Goal: Answer question/provide support: Share knowledge or assist other users

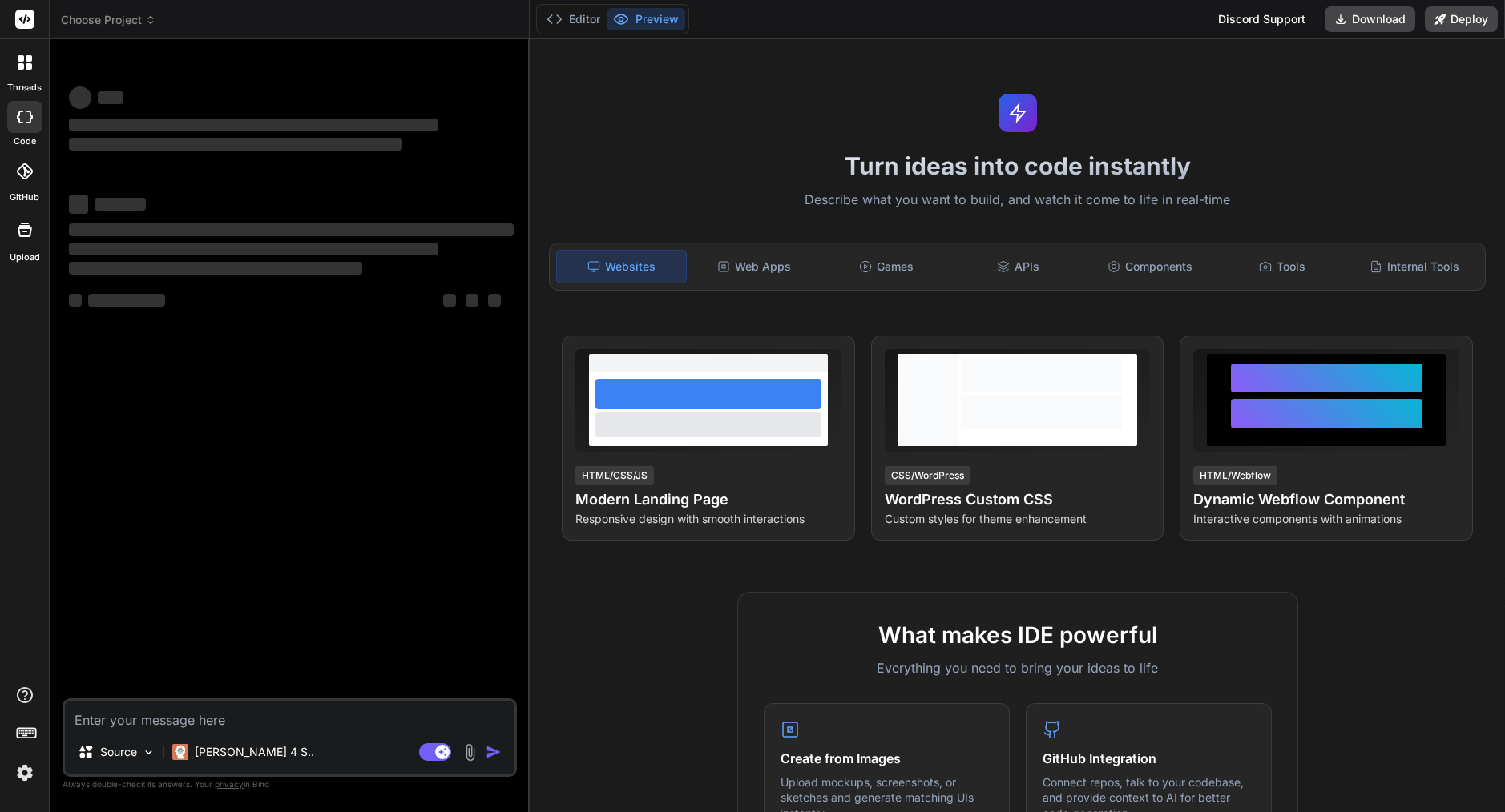
type textarea "x"
click at [29, 770] on img at bounding box center [25, 772] width 28 height 28
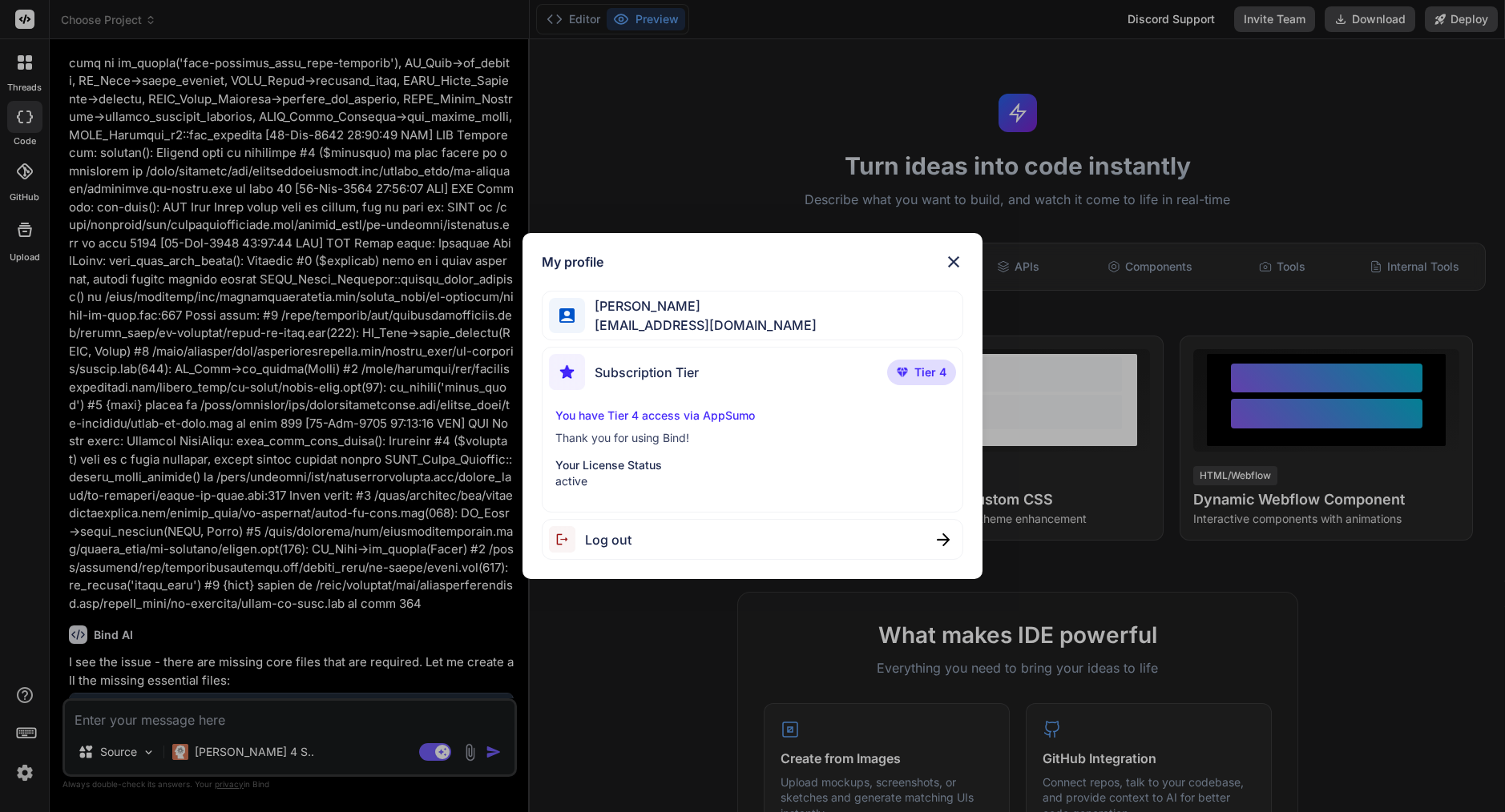
scroll to position [5207, 0]
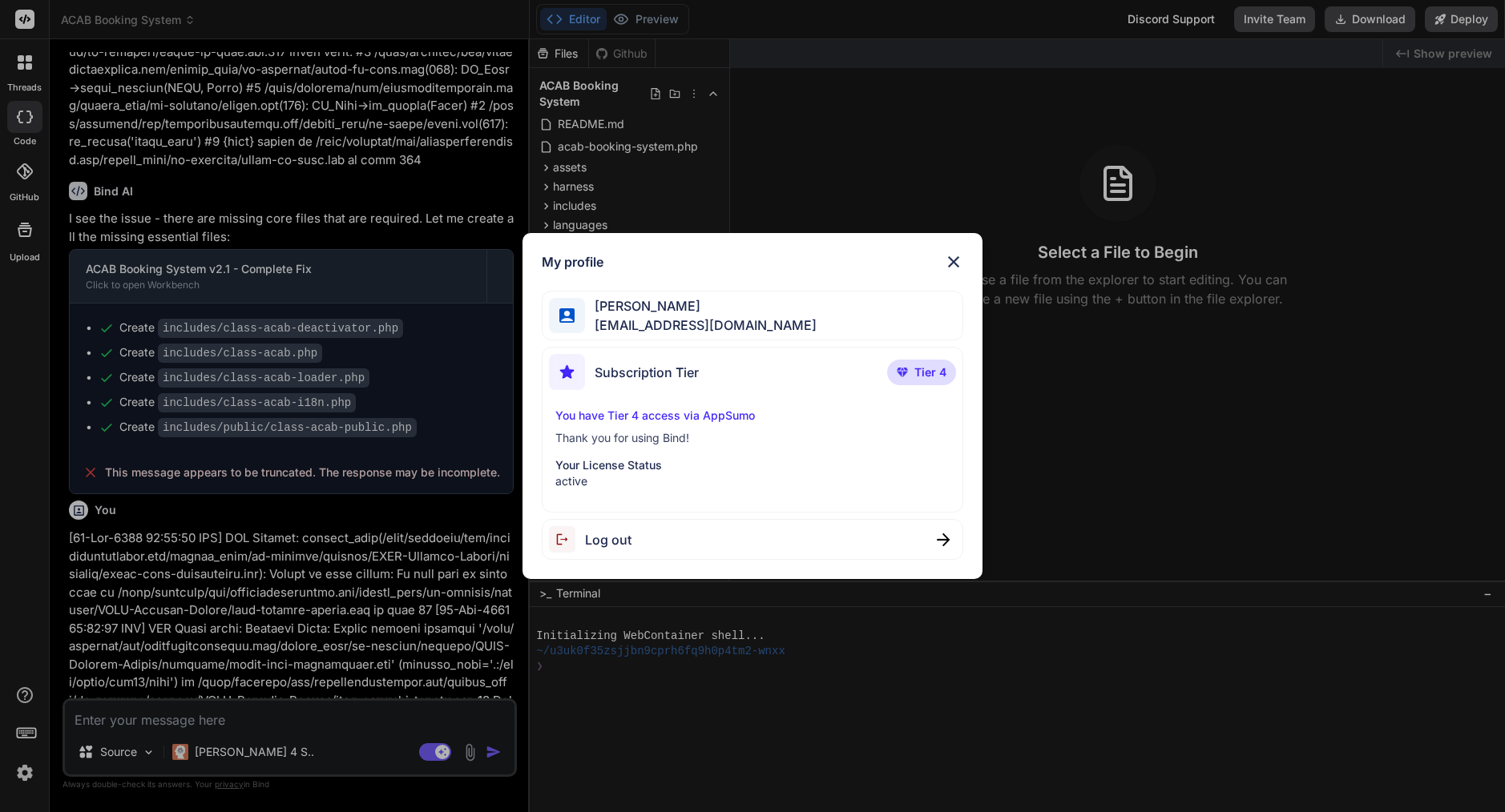
click at [954, 259] on img at bounding box center [953, 262] width 19 height 19
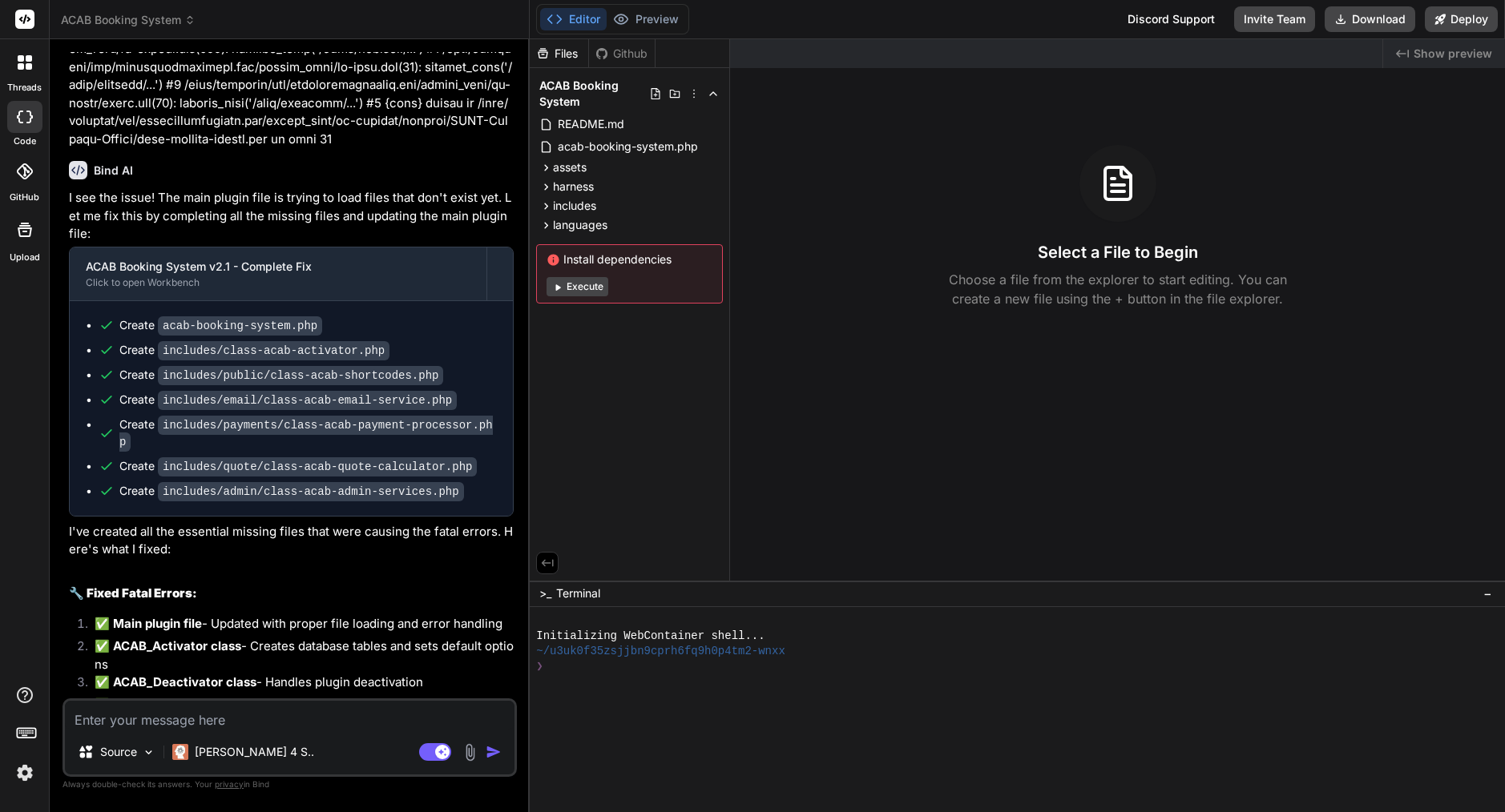
scroll to position [5902, 0]
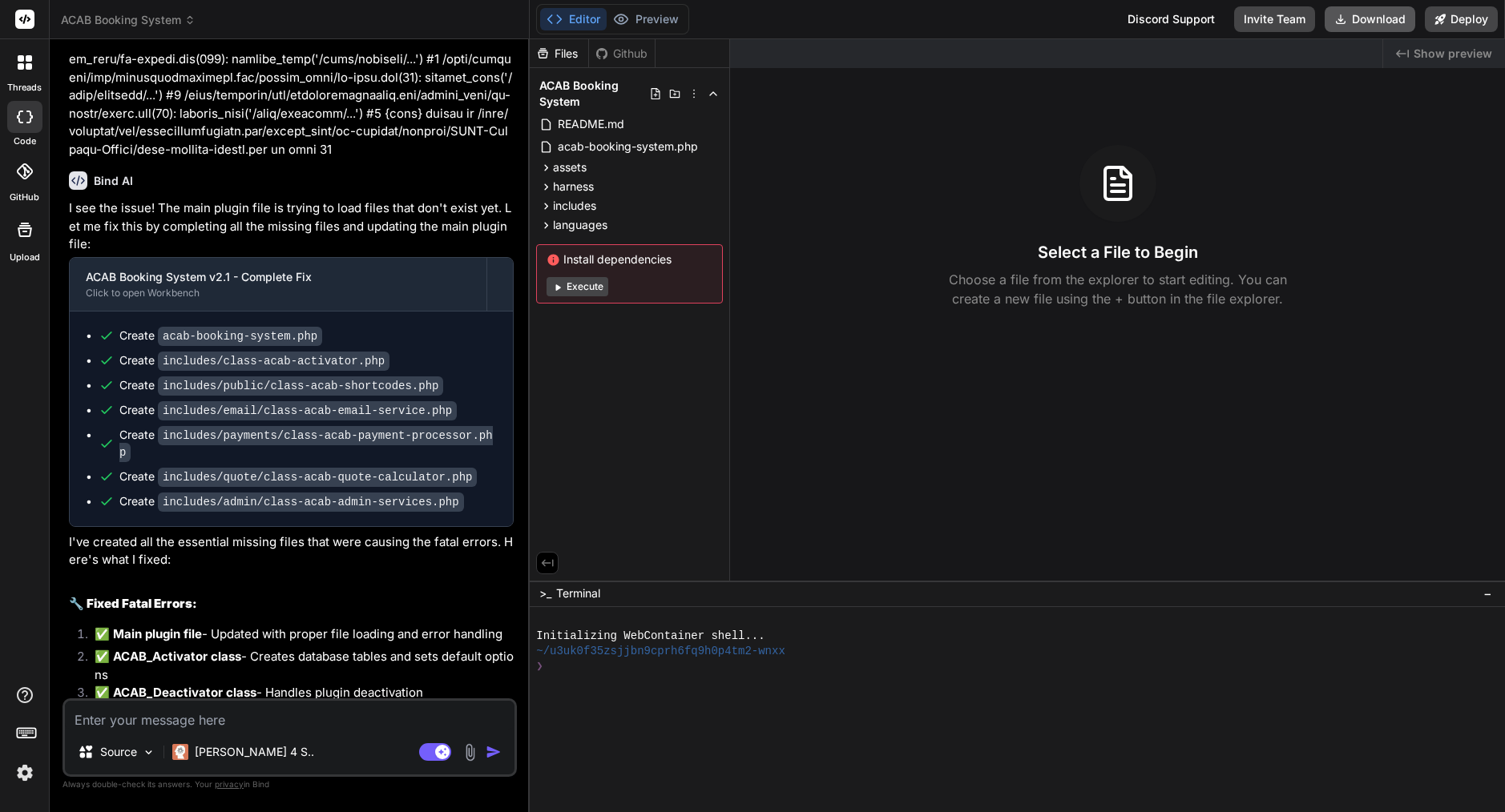
click at [1357, 18] on button "Download" at bounding box center [1369, 19] width 90 height 26
click at [212, 714] on textarea at bounding box center [289, 715] width 449 height 28
paste textarea "[13-Sep-2025 16:15:38 UTC] PHP Notice: Function _load_textdomain_just_in_time w…"
type textarea "x"
type textarea "[13-Sep-2025 16:15:38 UTC] PHP Notice: Function _load_textdomain_just_in_time w…"
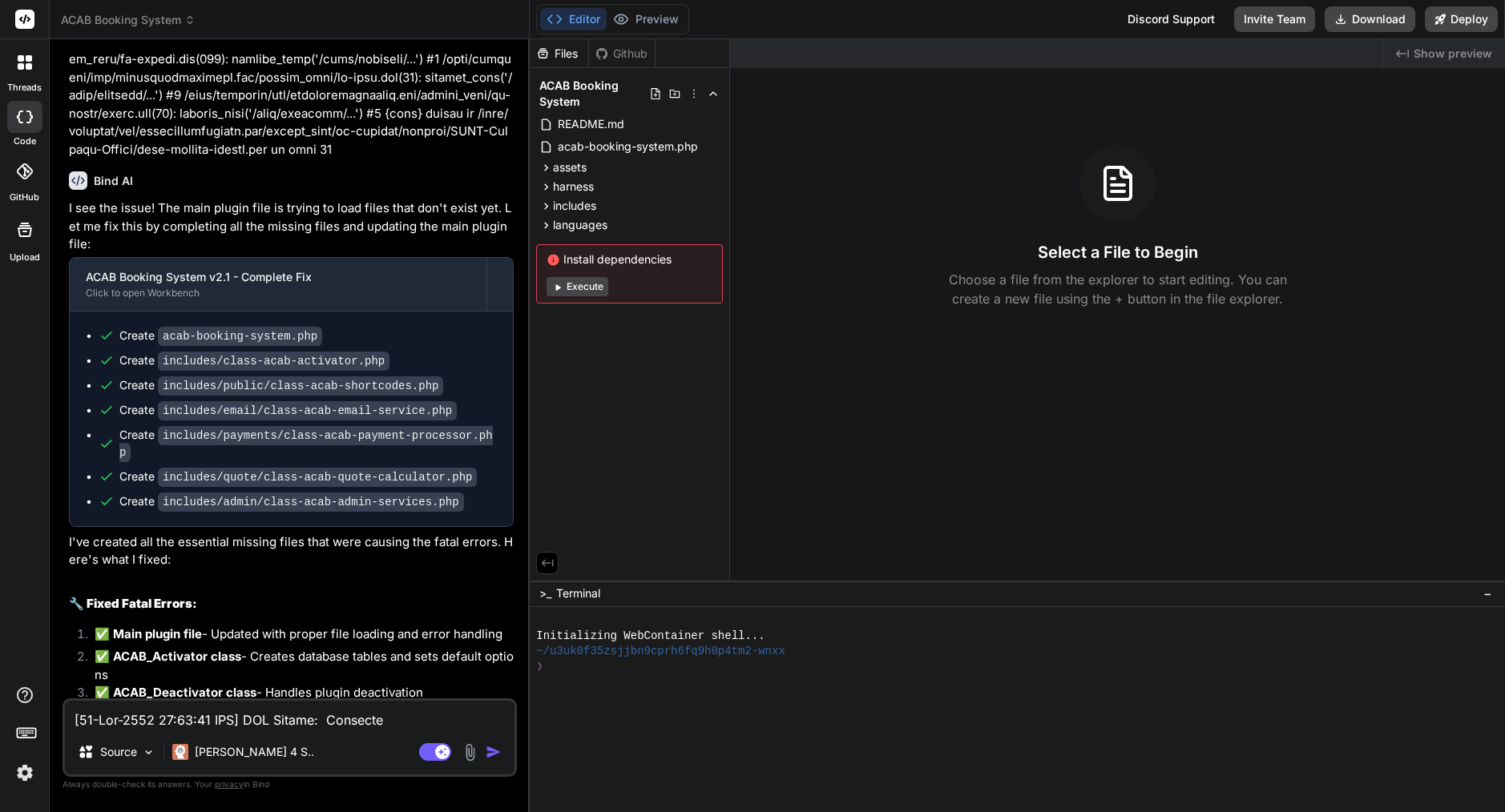
scroll to position [907, 0]
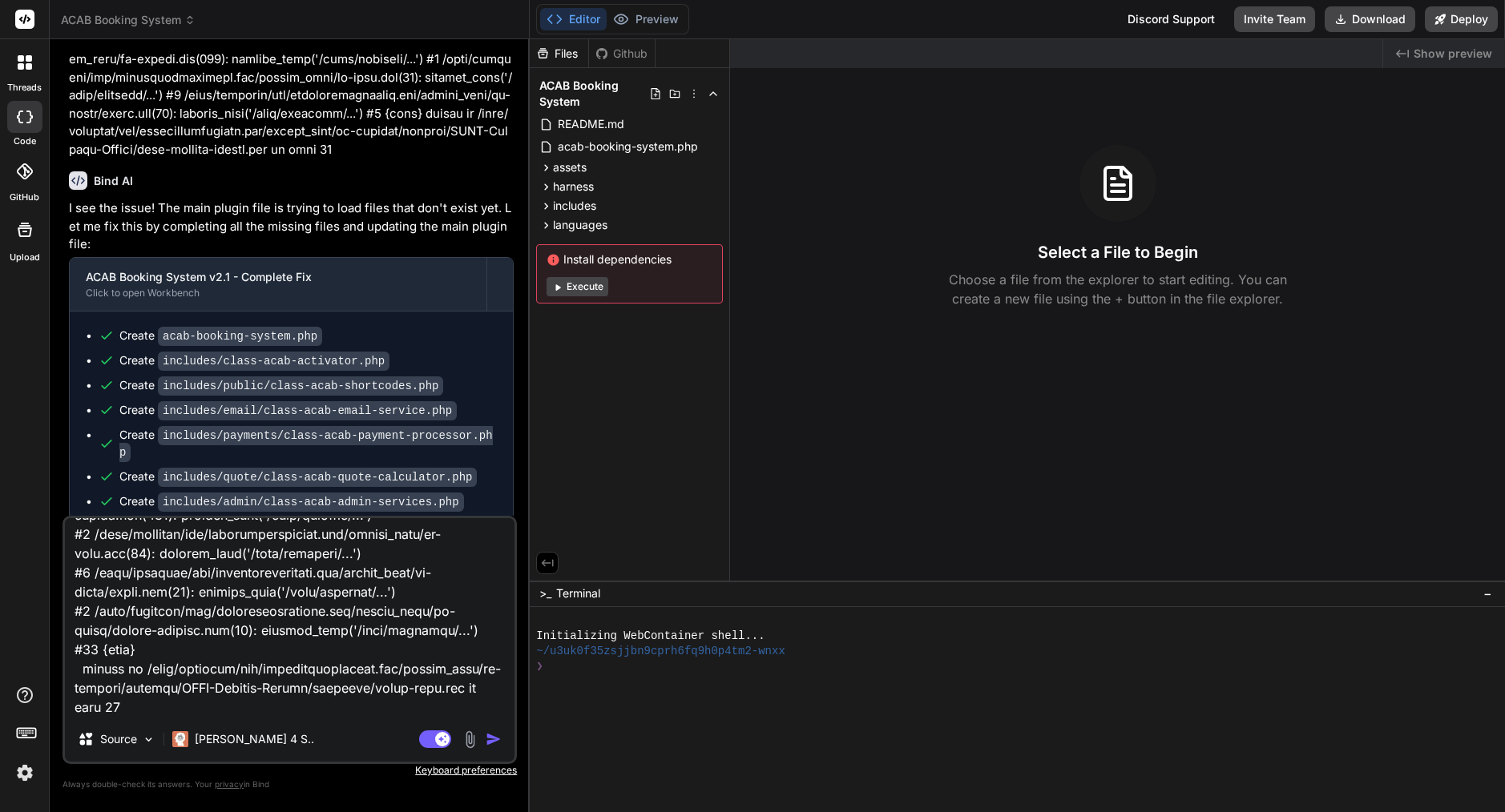
type textarea "x"
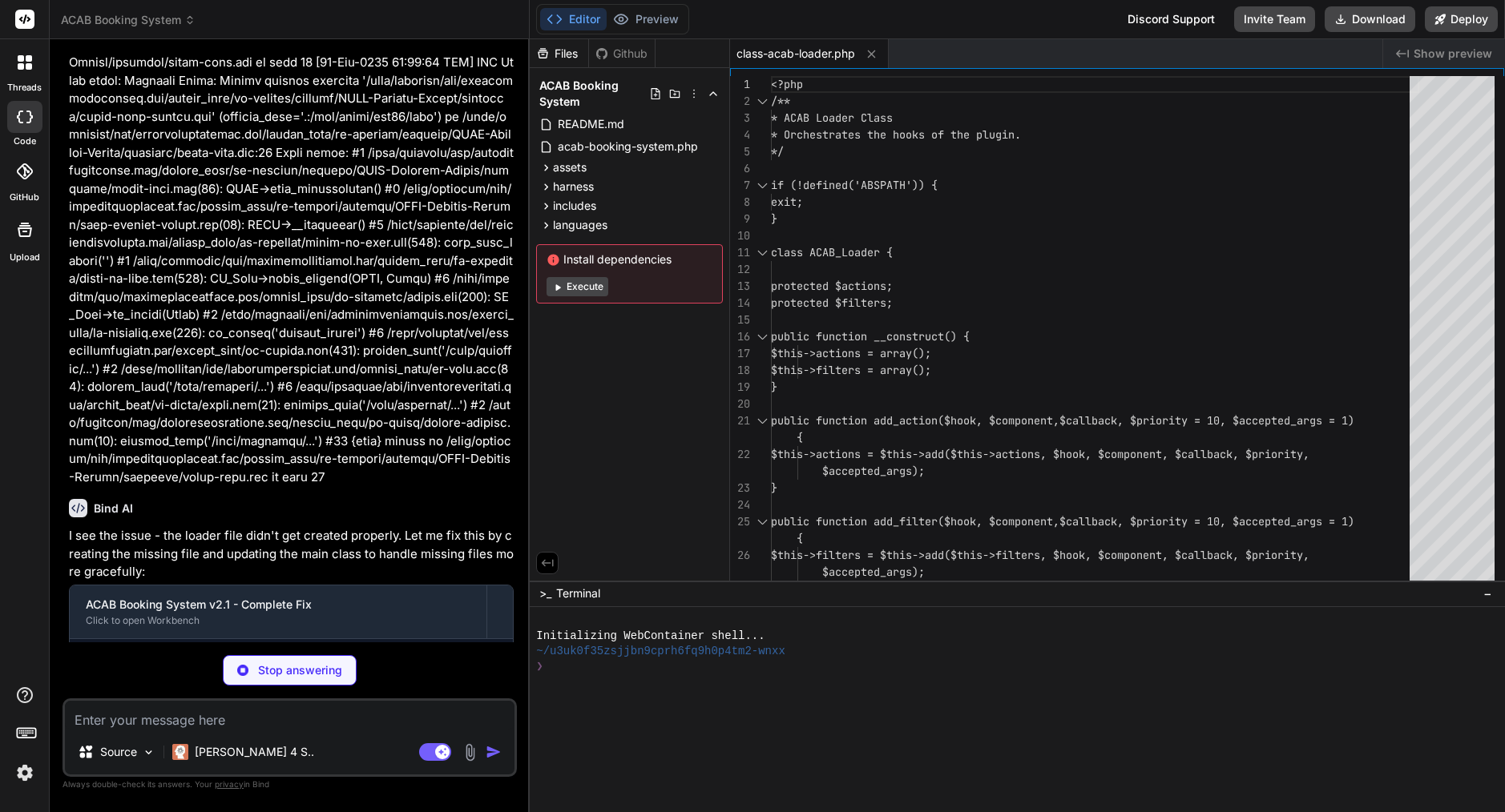
scroll to position [7697, 0]
type textarea "x"
type textarea "public function get_version() { return $this->version; } }"
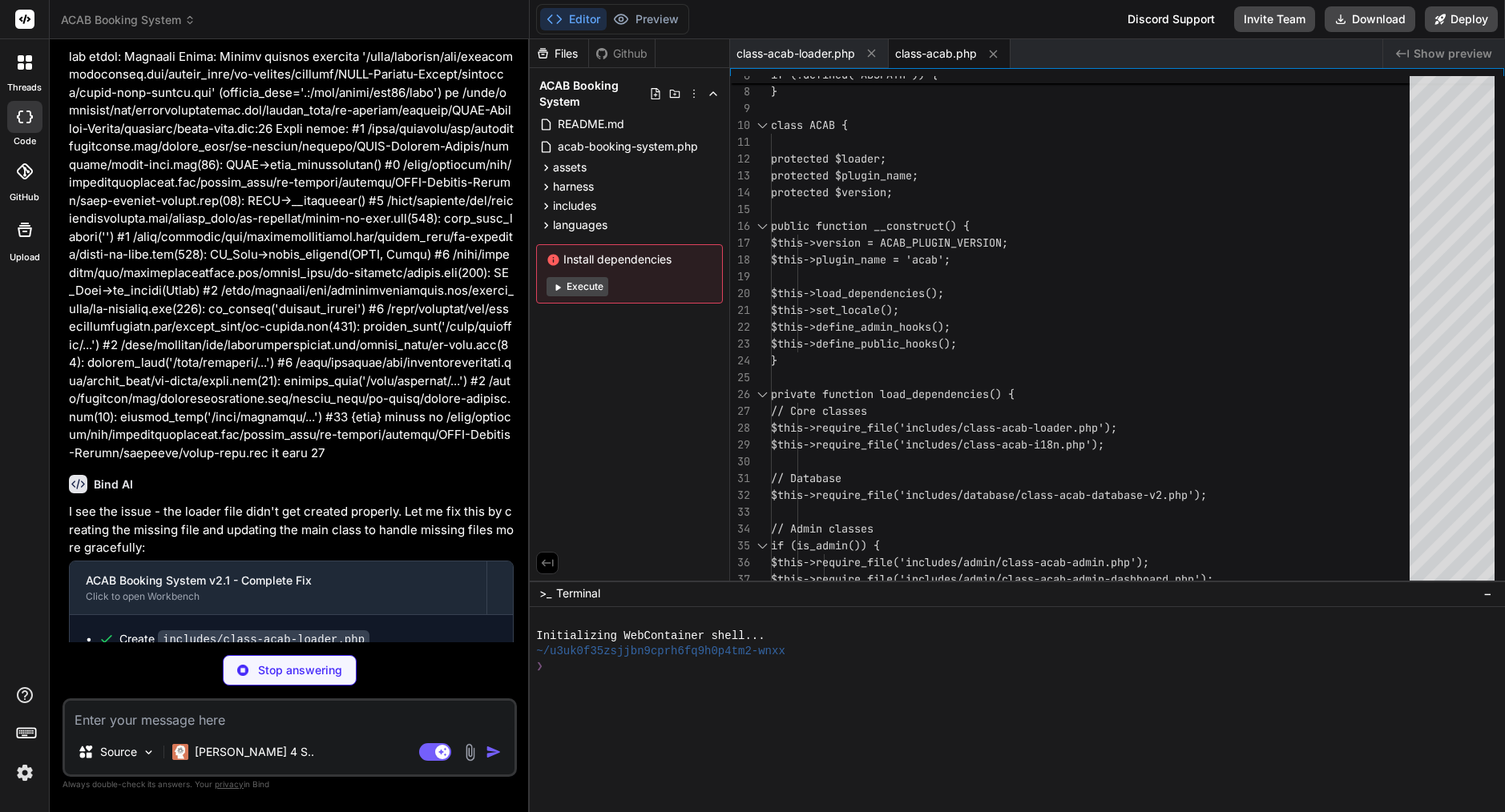
scroll to position [7721, 0]
type textarea "x"
type textarea "foreach ($checkboxes as $checkbox) { update_option($checkbox, isset($_POST[$che…"
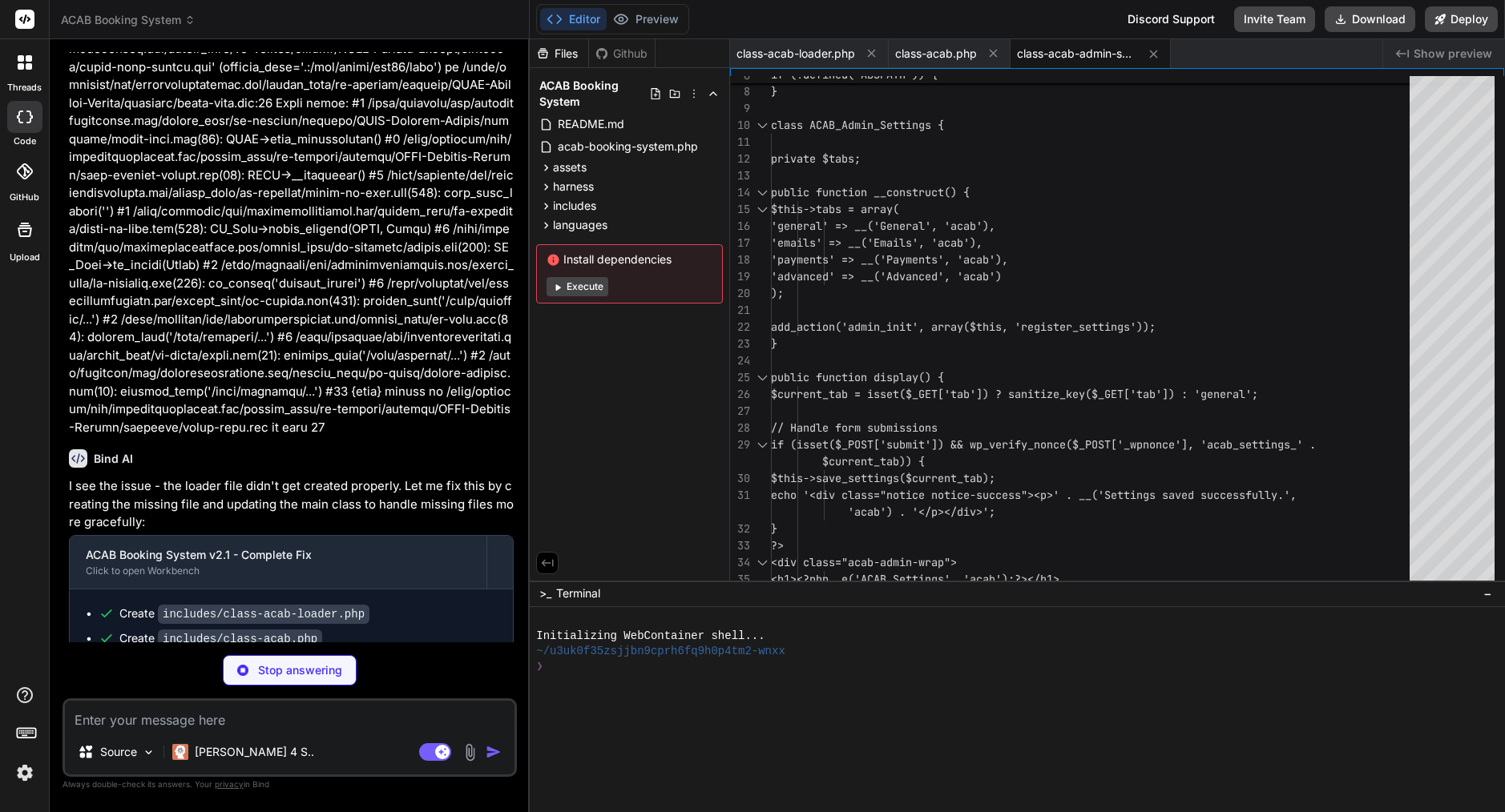
scroll to position [7746, 0]
type textarea "x"
type textarea ".acab-payment-option { transition: none; } .acab-loading { animation: none; bor…"
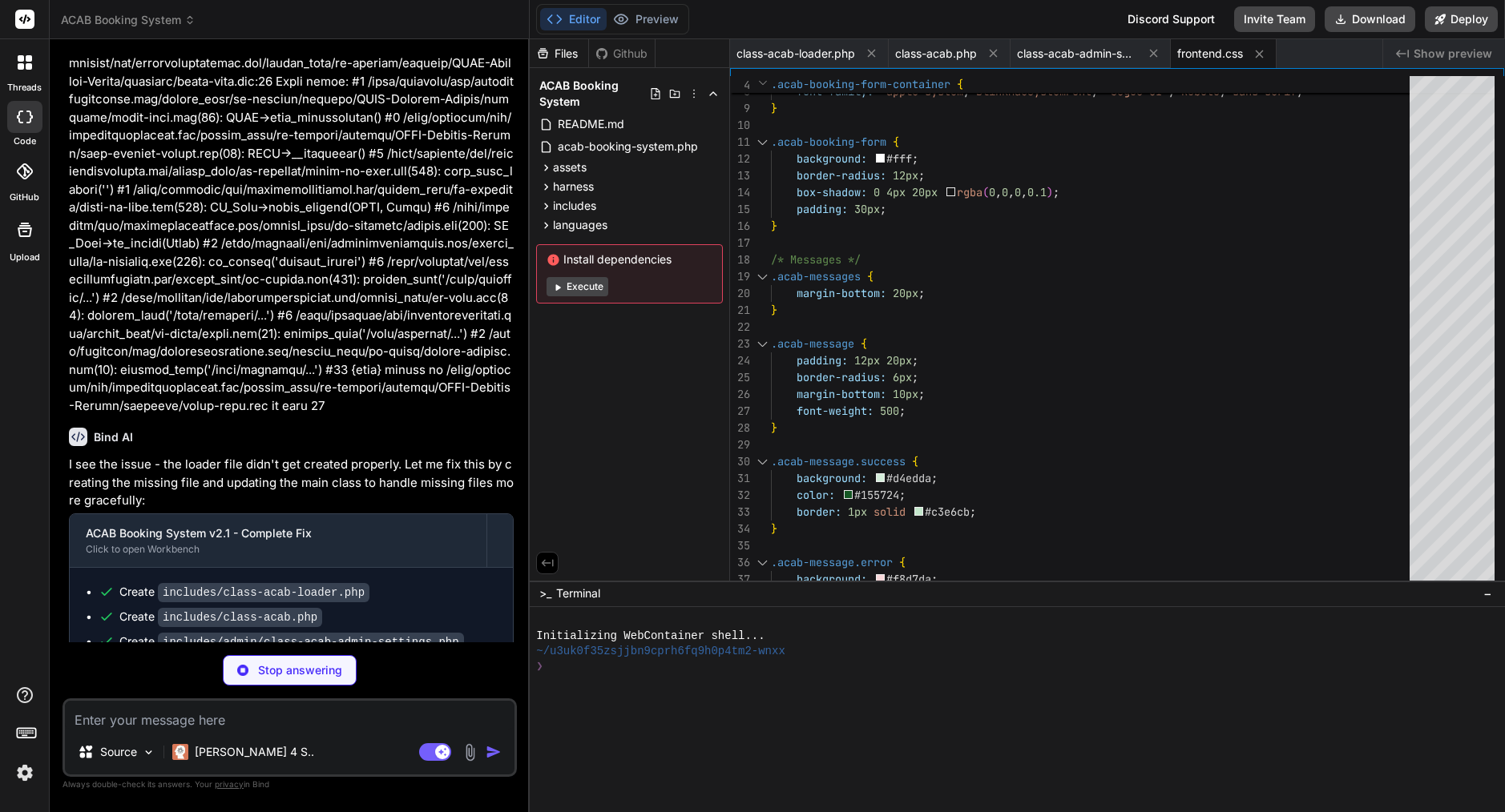
scroll to position [0, 0]
type textarea "x"
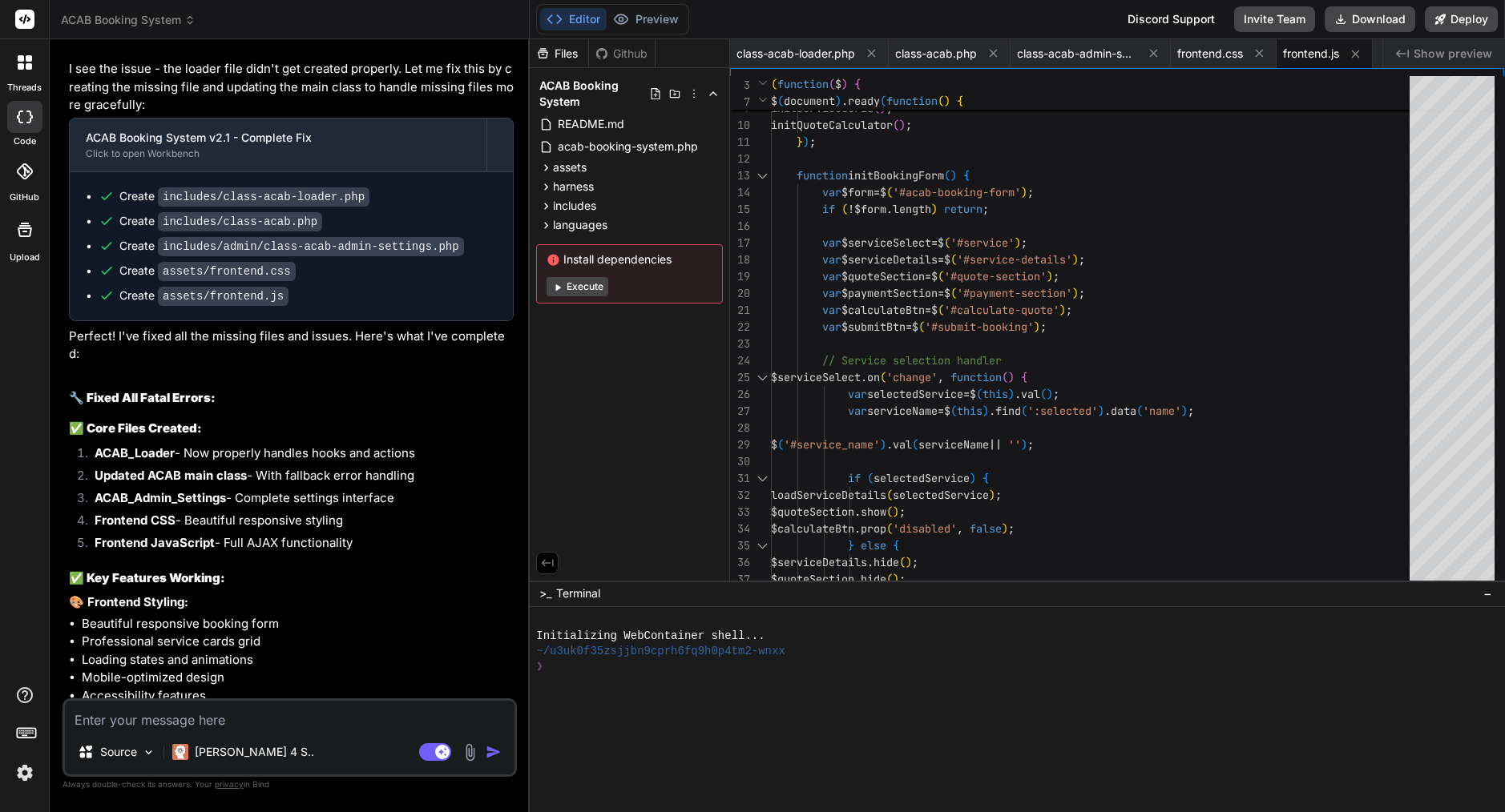
scroll to position [8167, 0]
click at [1362, 24] on button "Download" at bounding box center [1369, 19] width 90 height 26
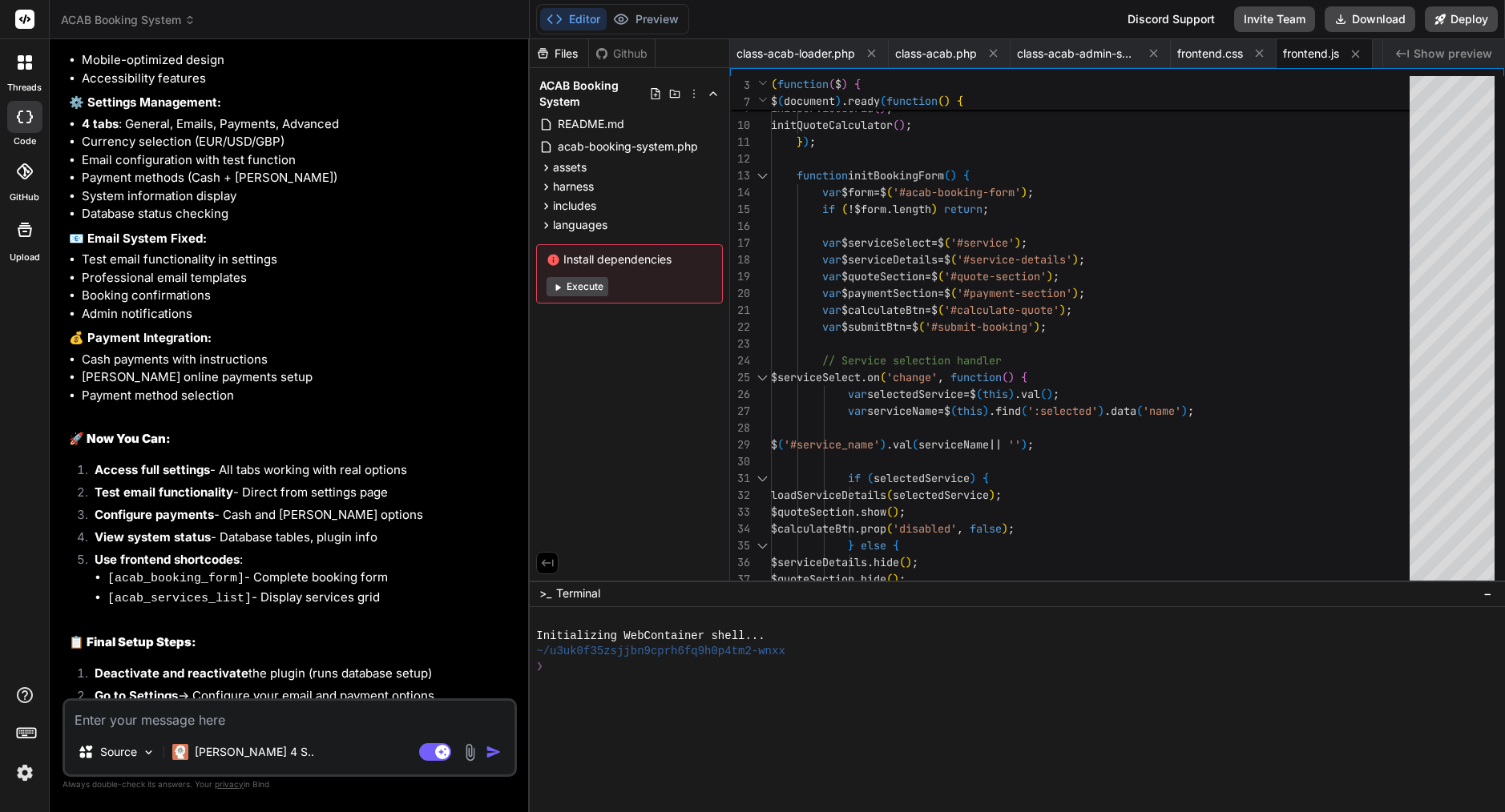
scroll to position [8782, 0]
drag, startPoint x: 247, startPoint y: 473, endPoint x: 108, endPoint y: 468, distance: 139.1
click at [108, 573] on code "[acab_booking_form]" at bounding box center [176, 579] width 137 height 13
copy code "[acab_booking_form]"
click at [163, 721] on textarea at bounding box center [289, 715] width 449 height 28
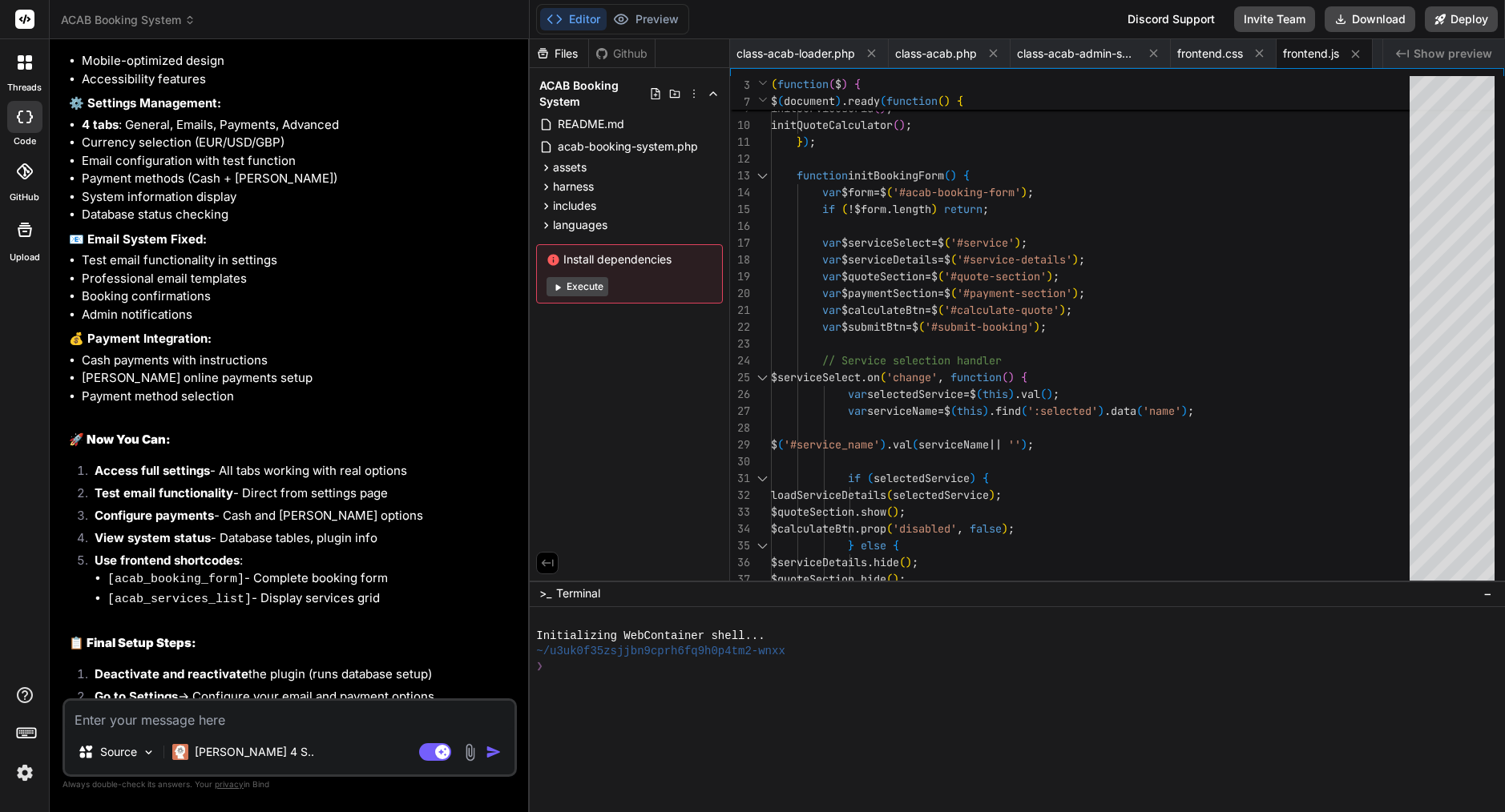
paste textarea "Database Tables Missing tables"
type textarea "x"
type textarea "Database Tables Missing tables"
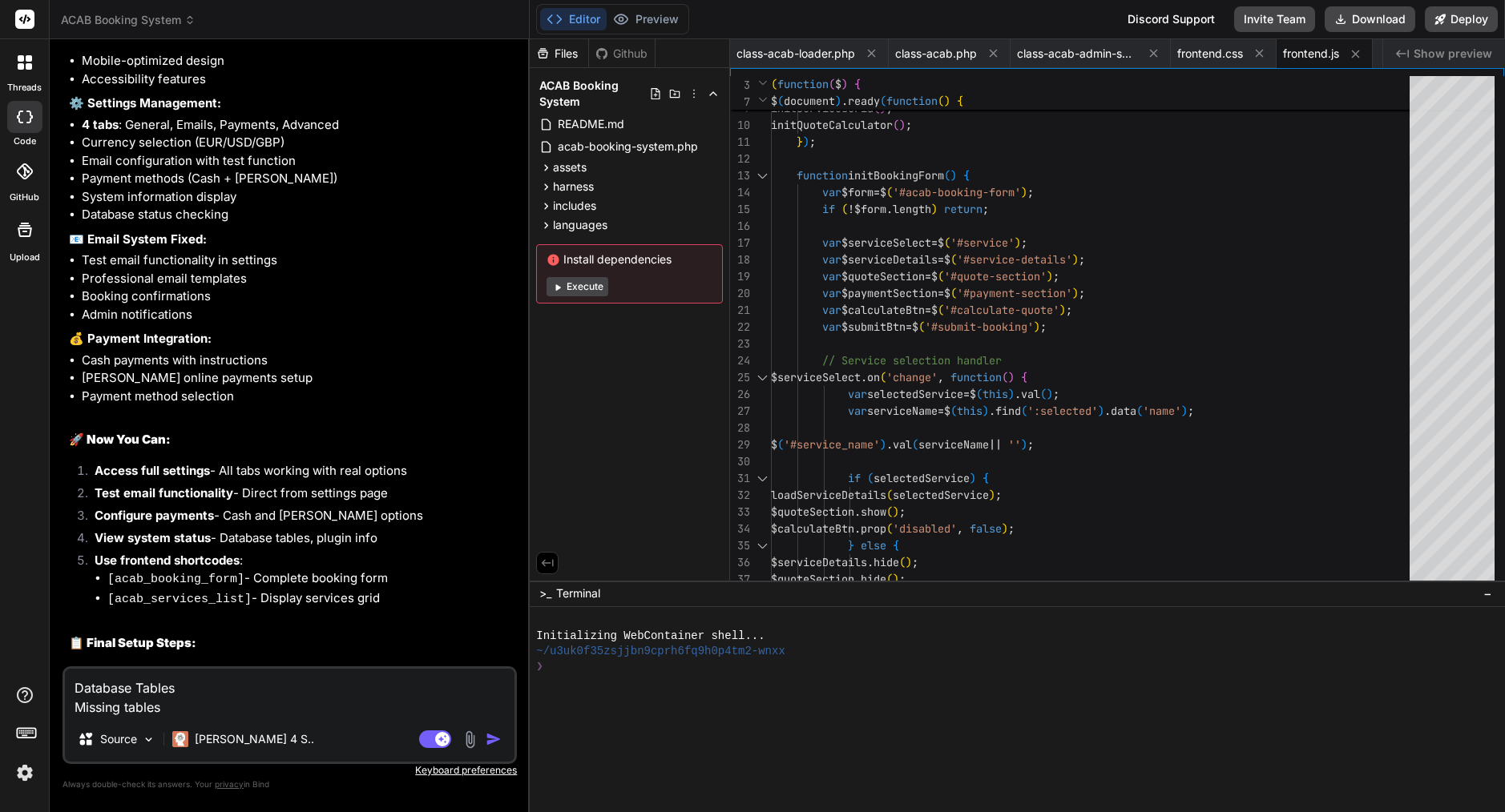
click at [75, 705] on textarea "Database Tables Missing tables" at bounding box center [289, 692] width 449 height 48
type textarea "x"
type textarea "Database TablesMissing tables"
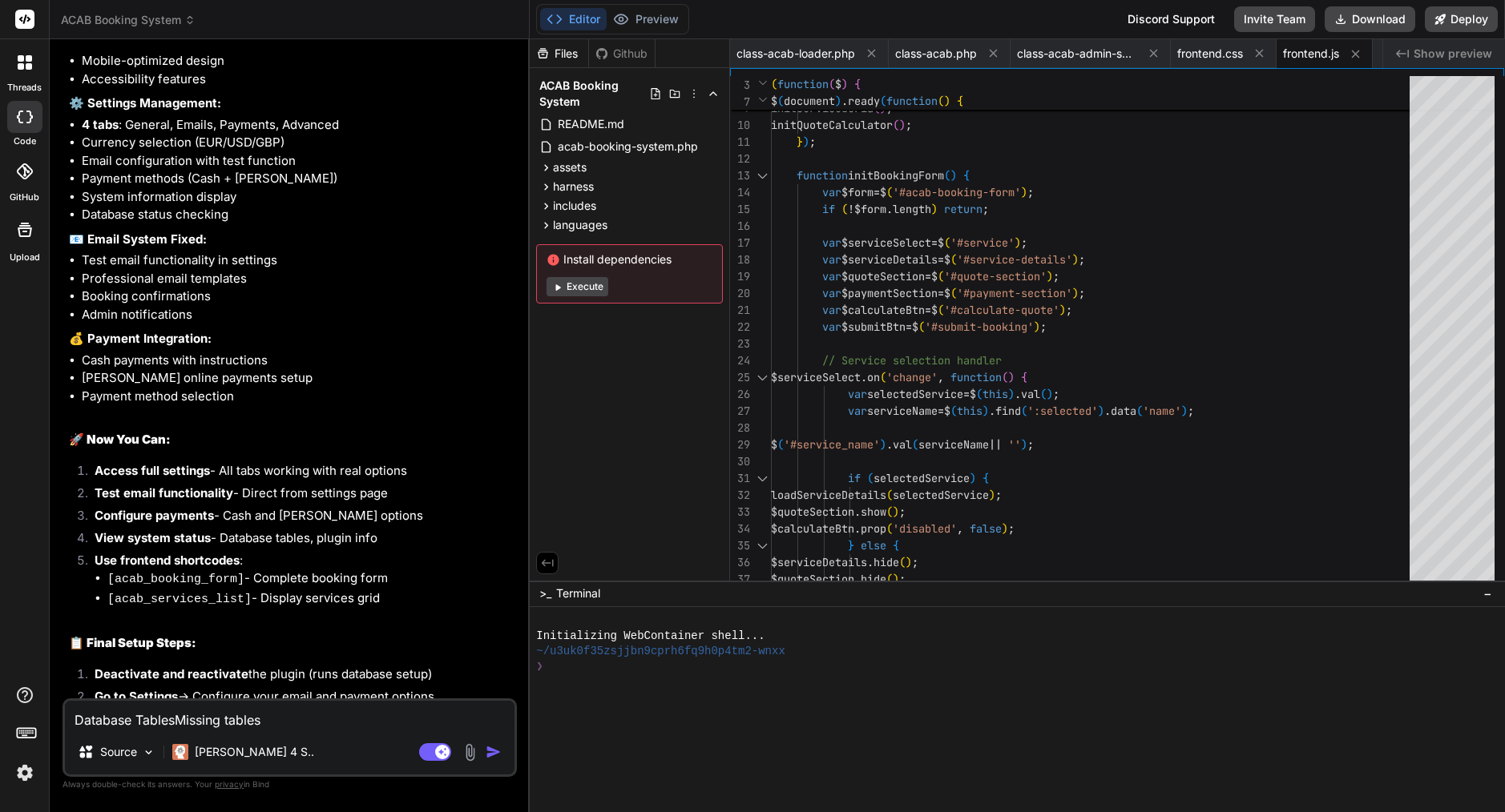
type textarea "x"
type textarea "Database Tables Missing tables"
type textarea "x"
type textarea "Database Tables <Missing tables"
type textarea "x"
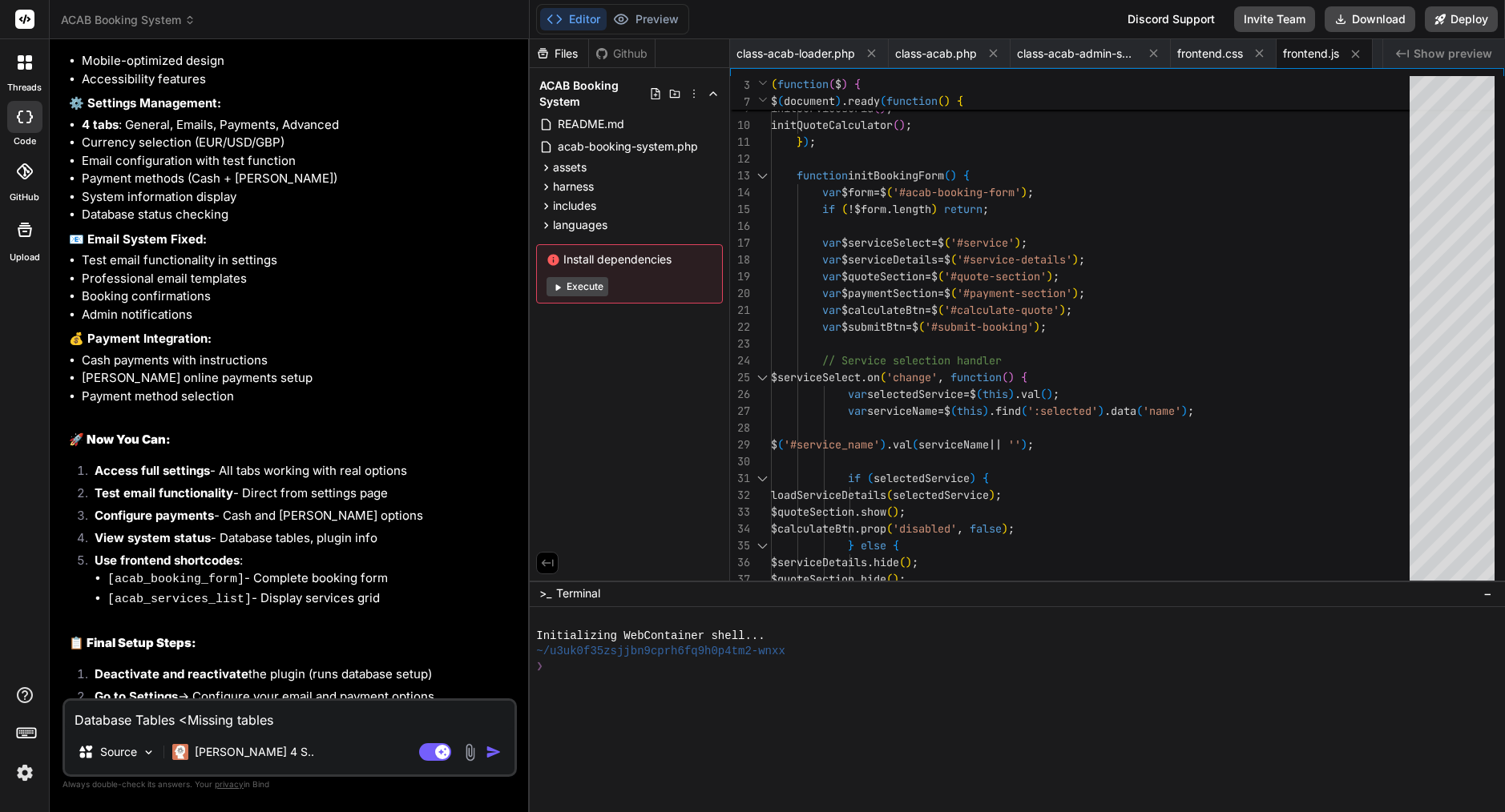
type textarea "Database Tables <-Missing tables"
type textarea "x"
type textarea "Database Tables <--Missing tables"
type textarea "x"
type textarea "Database Tables <---Missing tables"
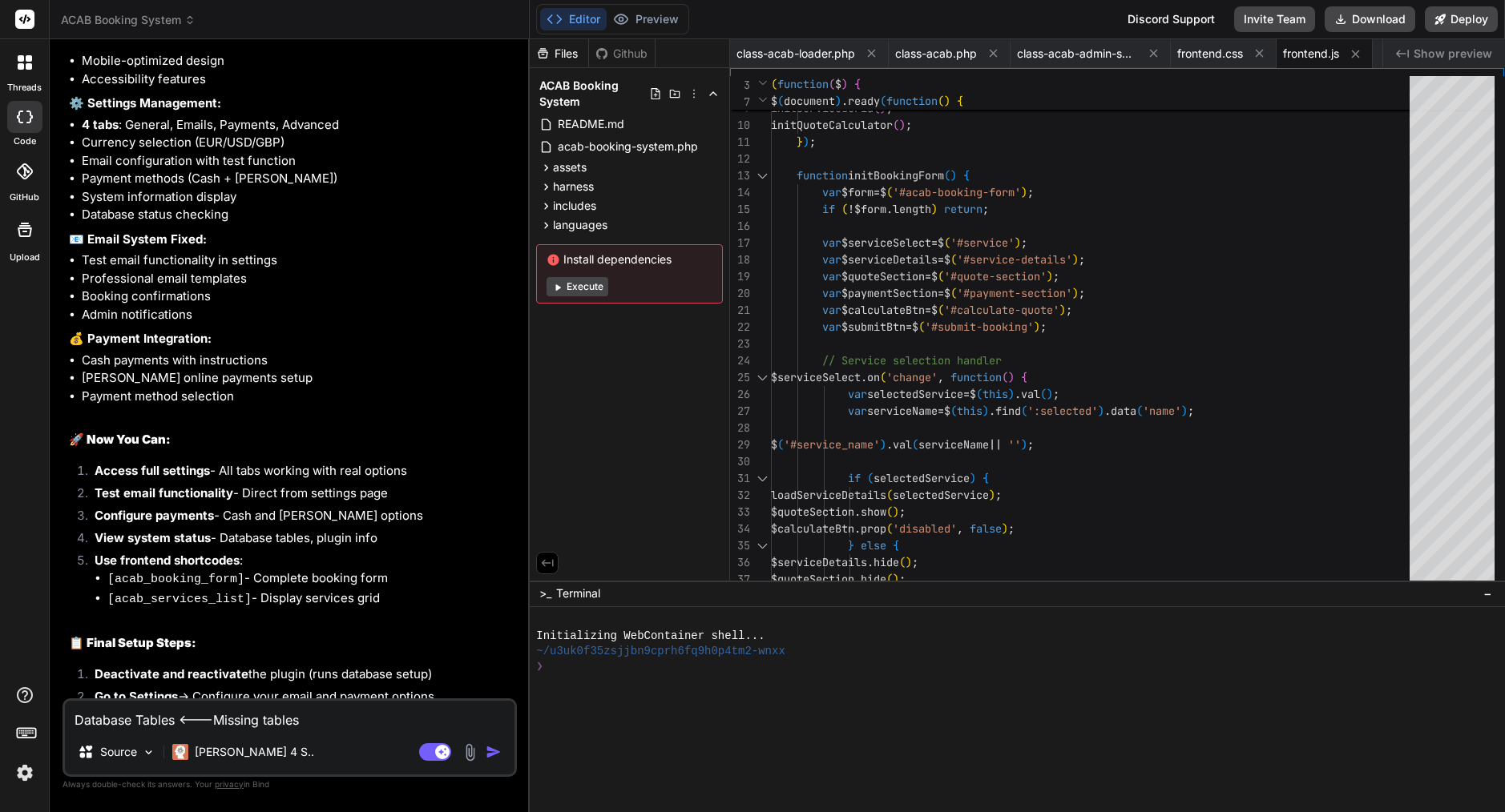
type textarea "x"
type textarea "Database Tables <--- Missing tables"
click at [355, 721] on textarea "Database Tables <--- Missing tables" at bounding box center [289, 715] width 449 height 28
type textarea "x"
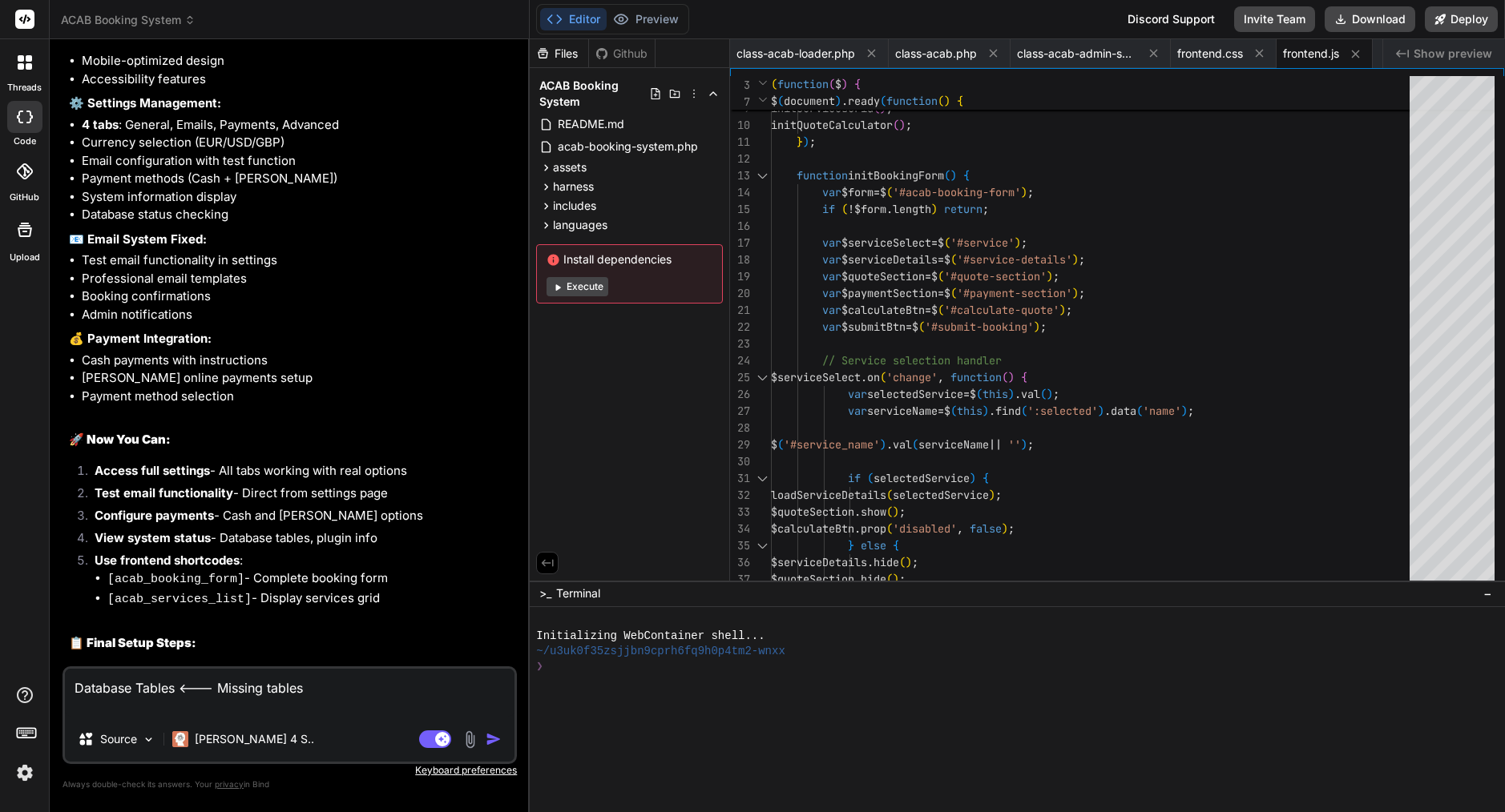
type textarea "Database Tables <--- Missing tables"
drag, startPoint x: 174, startPoint y: 457, endPoint x: 417, endPoint y: 500, distance: 246.8
click at [417, 552] on li "Use frontend shortcodes : [acab_booking_form] - Complete booking form [acab_ser…" at bounding box center [297, 580] width 432 height 58
copy li "shortcodes : [acab_booking_form] - Complete booking form [acab_services_list] -…"
click at [225, 708] on textarea "Database Tables <--- Missing tables" at bounding box center [289, 692] width 449 height 48
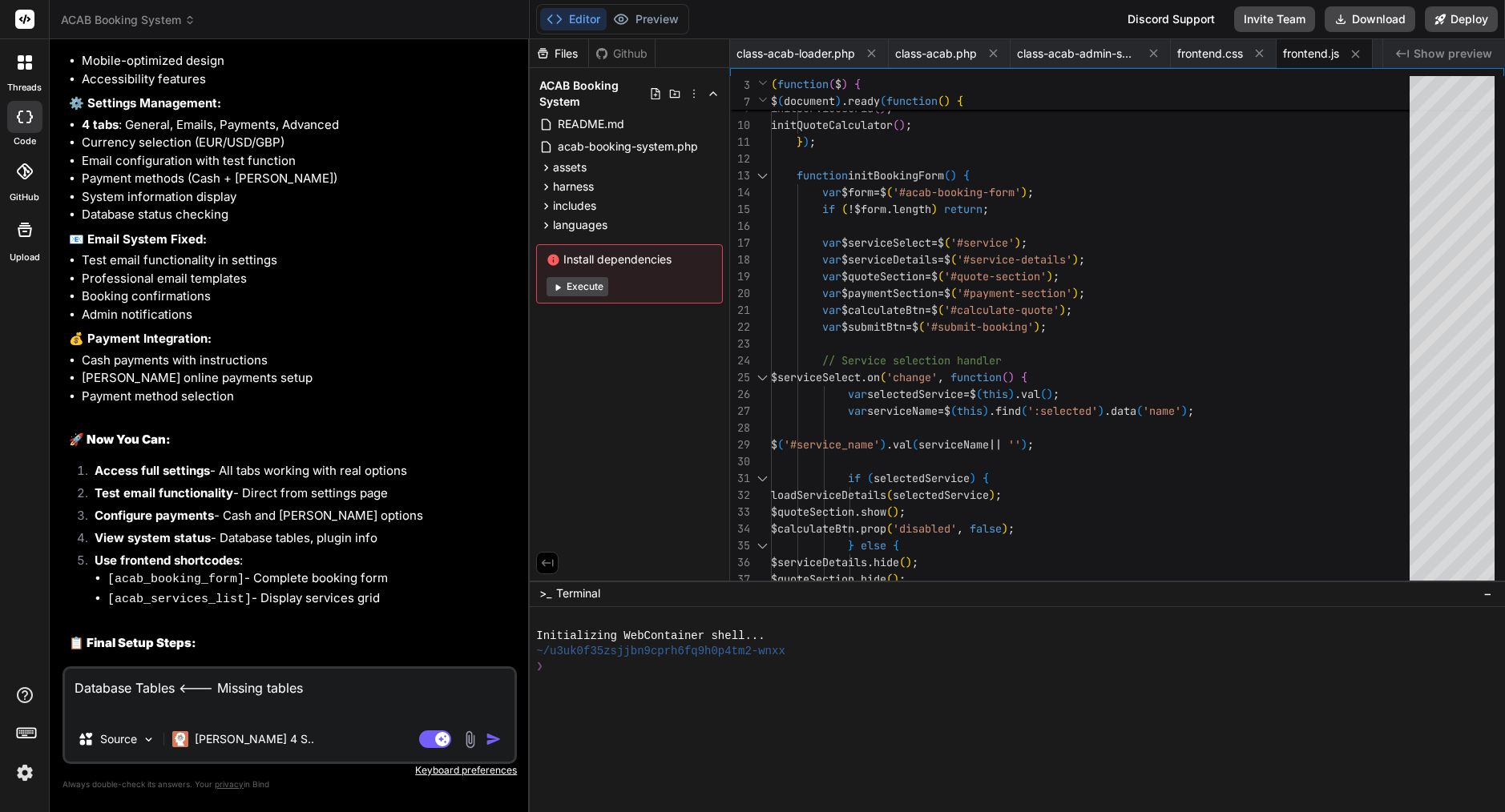
paste textarea "shortcodes: [acab_booking_form] - Complete booking form [acab_services_list] - …"
type textarea "x"
type textarea "Database Tables <--- Missing tables shortcodes: [acab_booking_form] - Complete …"
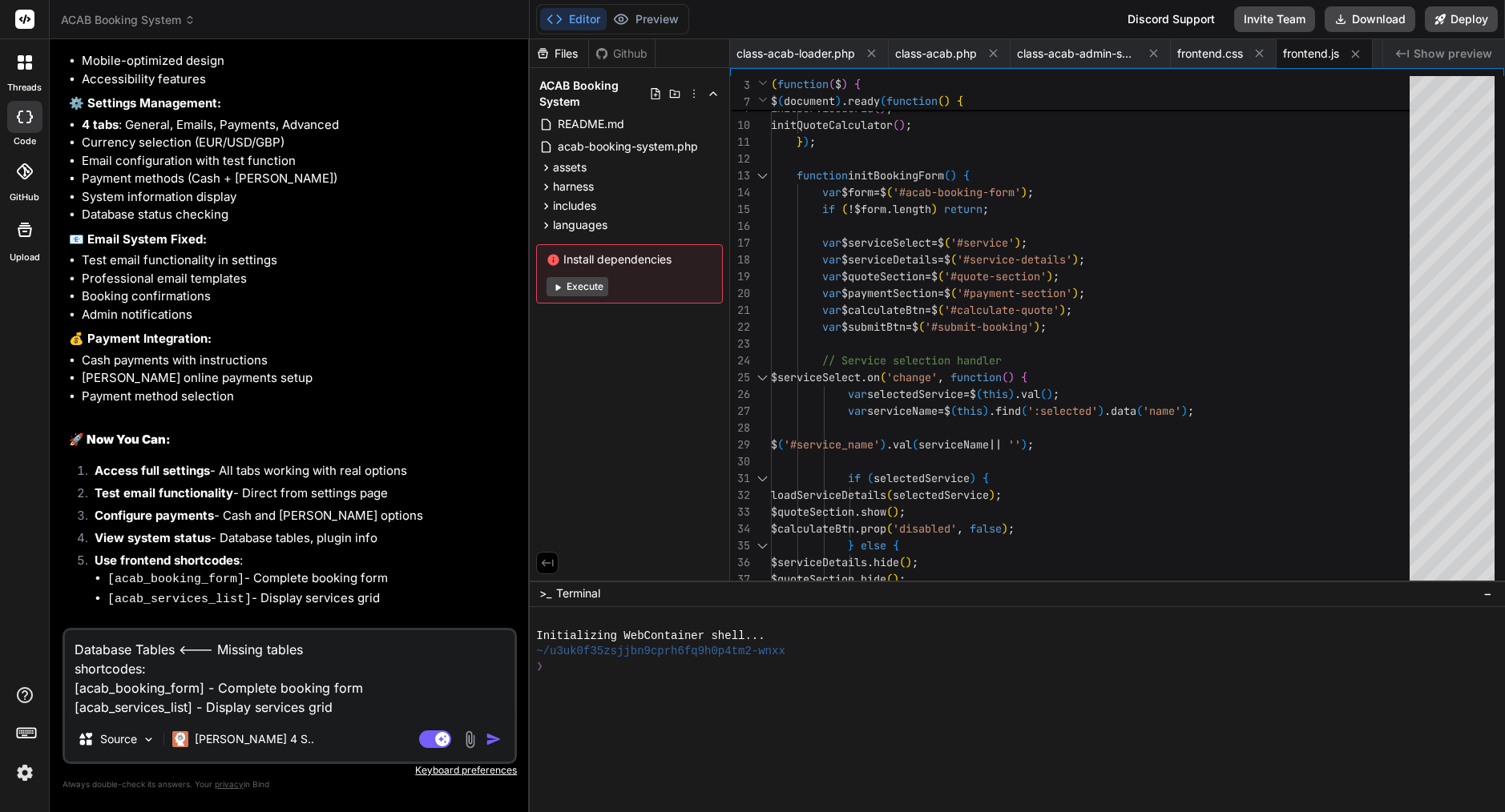
drag, startPoint x: 207, startPoint y: 688, endPoint x: 392, endPoint y: 689, distance: 185.0
click at [392, 689] on textarea "Database Tables <--- Missing tables shortcodes: [acab_booking_form] - Complete …" at bounding box center [289, 673] width 449 height 86
type textarea "x"
type textarea "Database Tables <--- Missing tables shortcodes: [acab_booking_form] - Complete …"
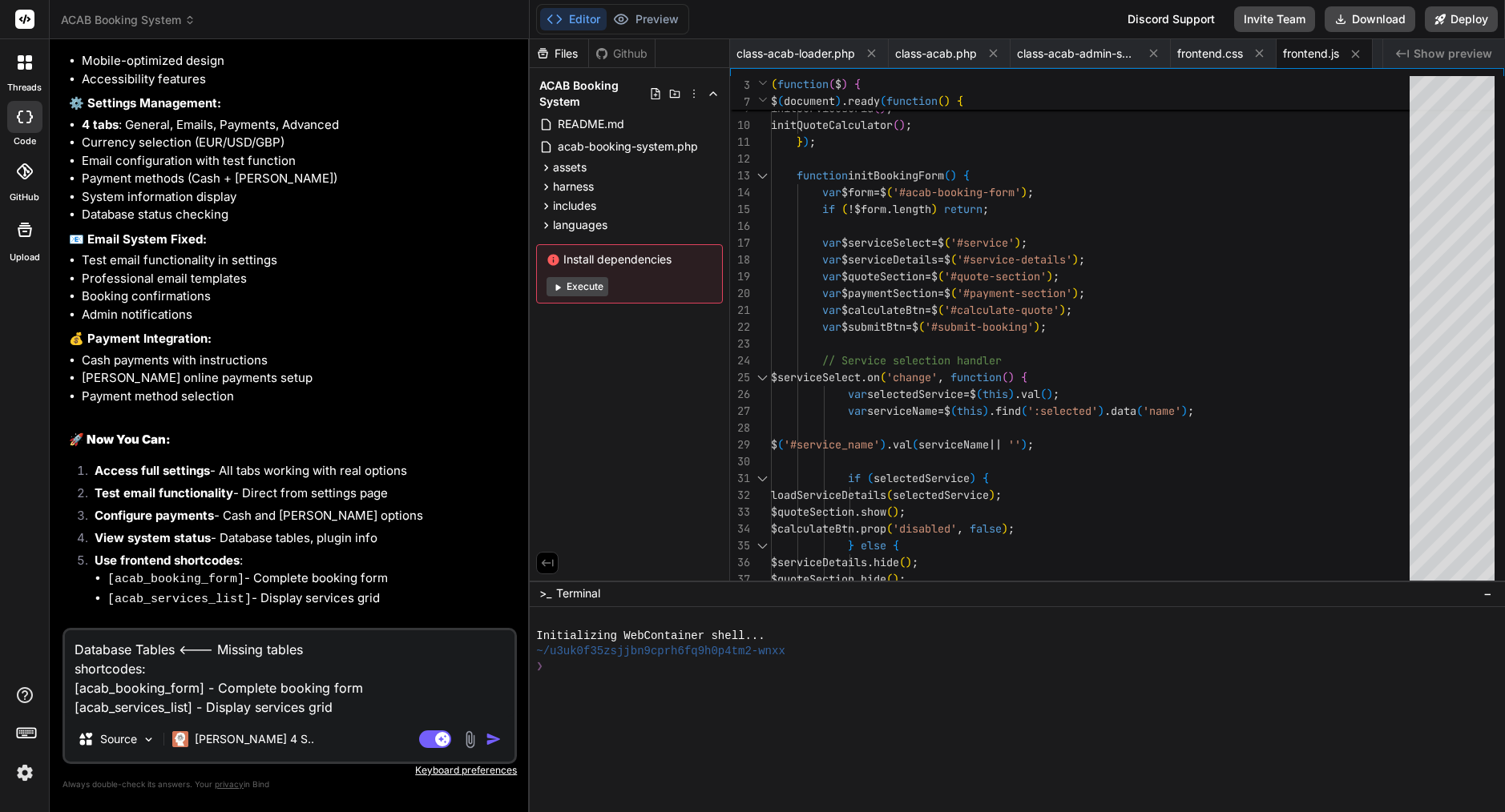
type textarea "x"
type textarea "Database Tables <--- Missing tables shortcodes: [acab_booking_form] - Complete …"
type textarea "x"
type textarea "Database Tables <--- Missing tables shortcodes: [acab_booking_form] - Complete …"
type textarea "x"
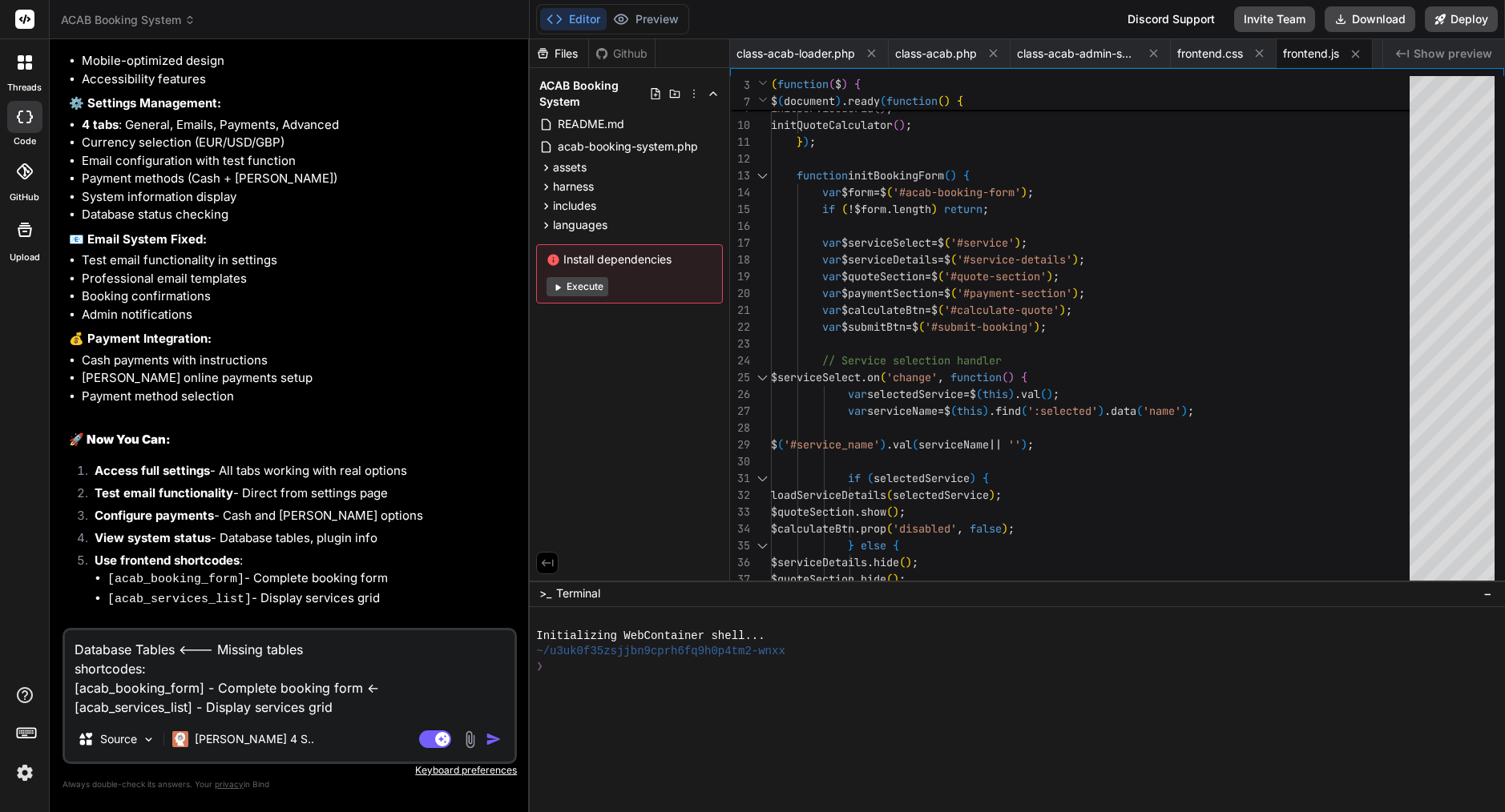
type textarea "Database Tables <--- Missing tables shortcodes: [acab_booking_form] - Complete …"
type textarea "x"
type textarea "Database Tables <--- Missing tables shortcodes: [acab_booking_form] - Complete …"
type textarea "x"
type textarea "Database Tables <--- Missing tables shortcodes: [acab_booking_form] - Complete …"
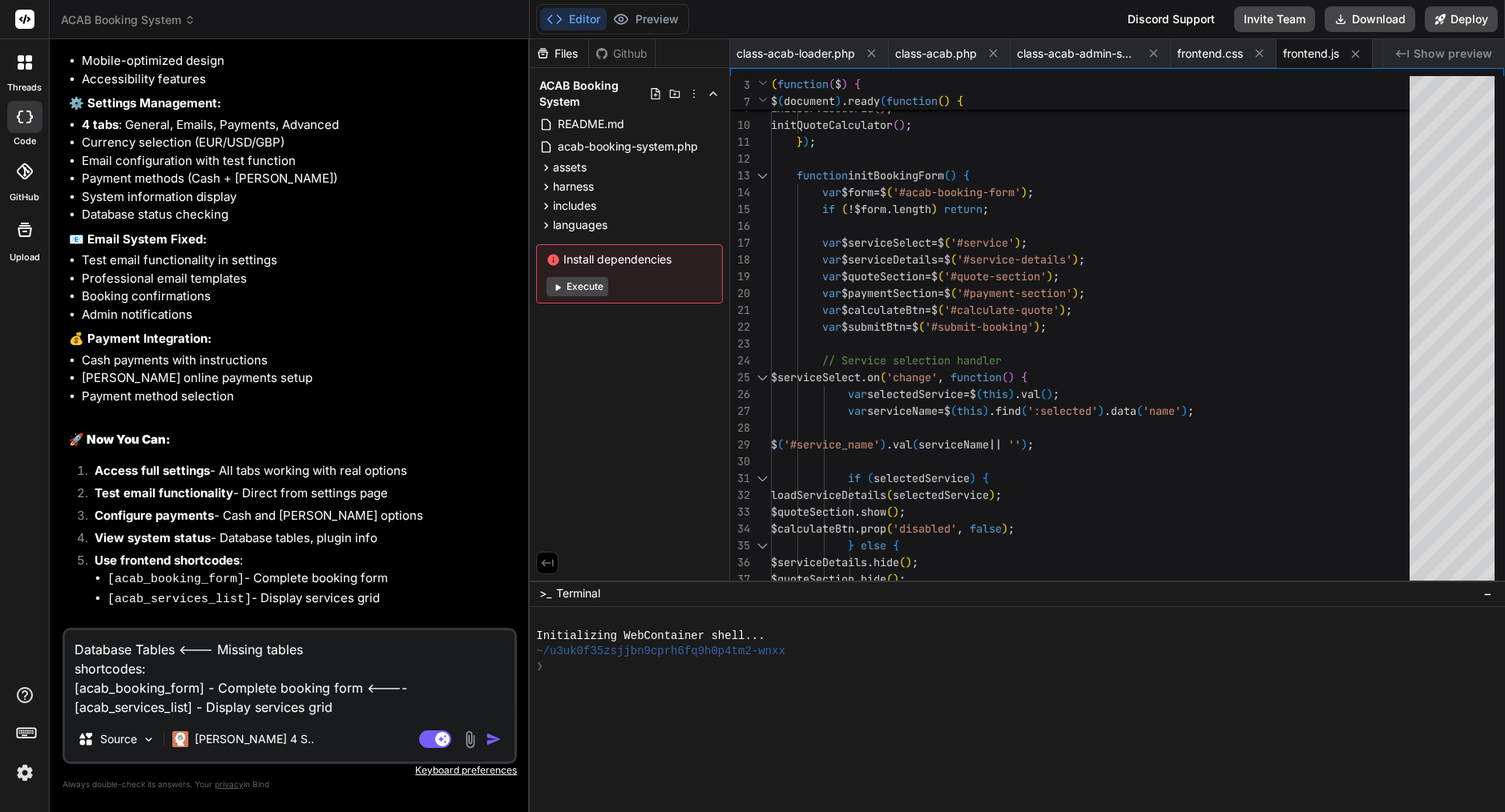
type textarea "x"
type textarea "Database Tables <--- Missing tables shortcodes: [acab_booking_form] - Complete …"
type textarea "x"
type textarea "Database Tables <--- Missing tables shortcodes: [acab_booking_form] - Complete …"
type textarea "x"
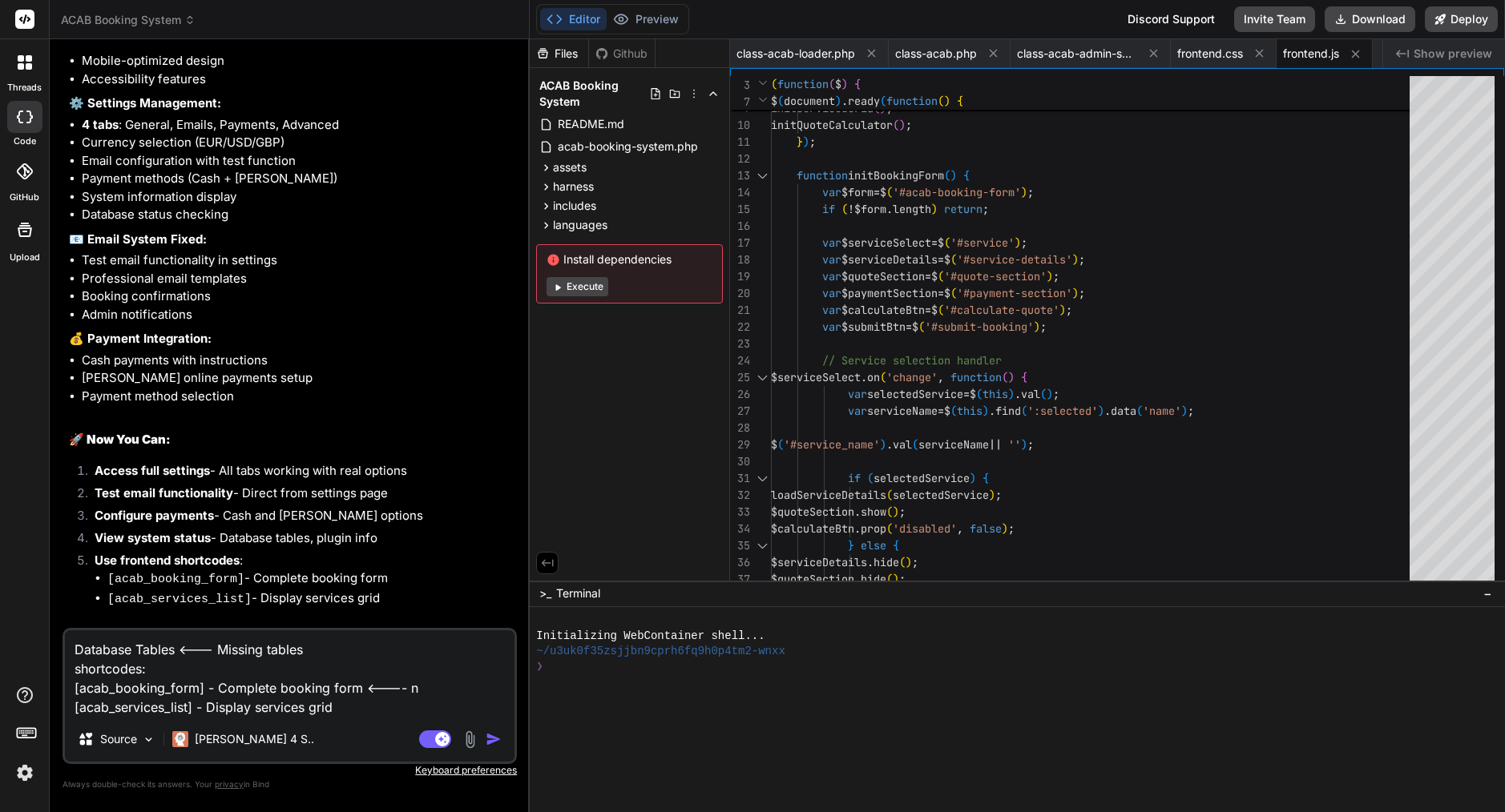
type textarea "Database Tables <--- Missing tables shortcodes: [acab_booking_form] - Complete …"
type textarea "x"
type textarea "Database Tables <--- Missing tables shortcodes: [acab_booking_form] - Complete …"
type textarea "x"
type textarea "Database Tables <--- Missing tables shortcodes: [acab_booking_form] - Complete …"
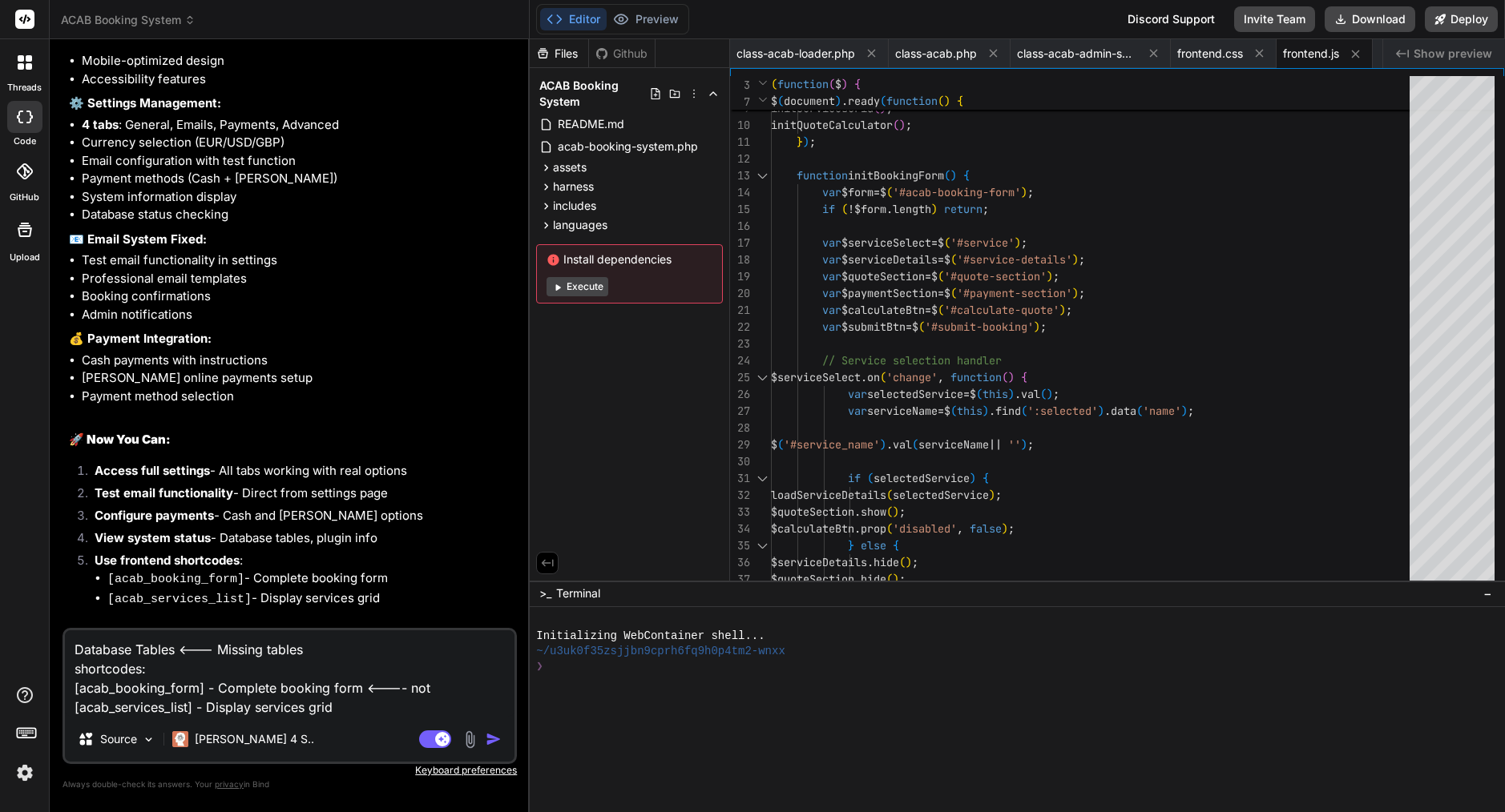
type textarea "x"
type textarea "Database Tables <--- Missing tables shortcodes: [acab_booking_form] - Complete …"
type textarea "x"
type textarea "Database Tables <--- Missing tables shortcodes: [acab_booking_form] - Complete …"
type textarea "x"
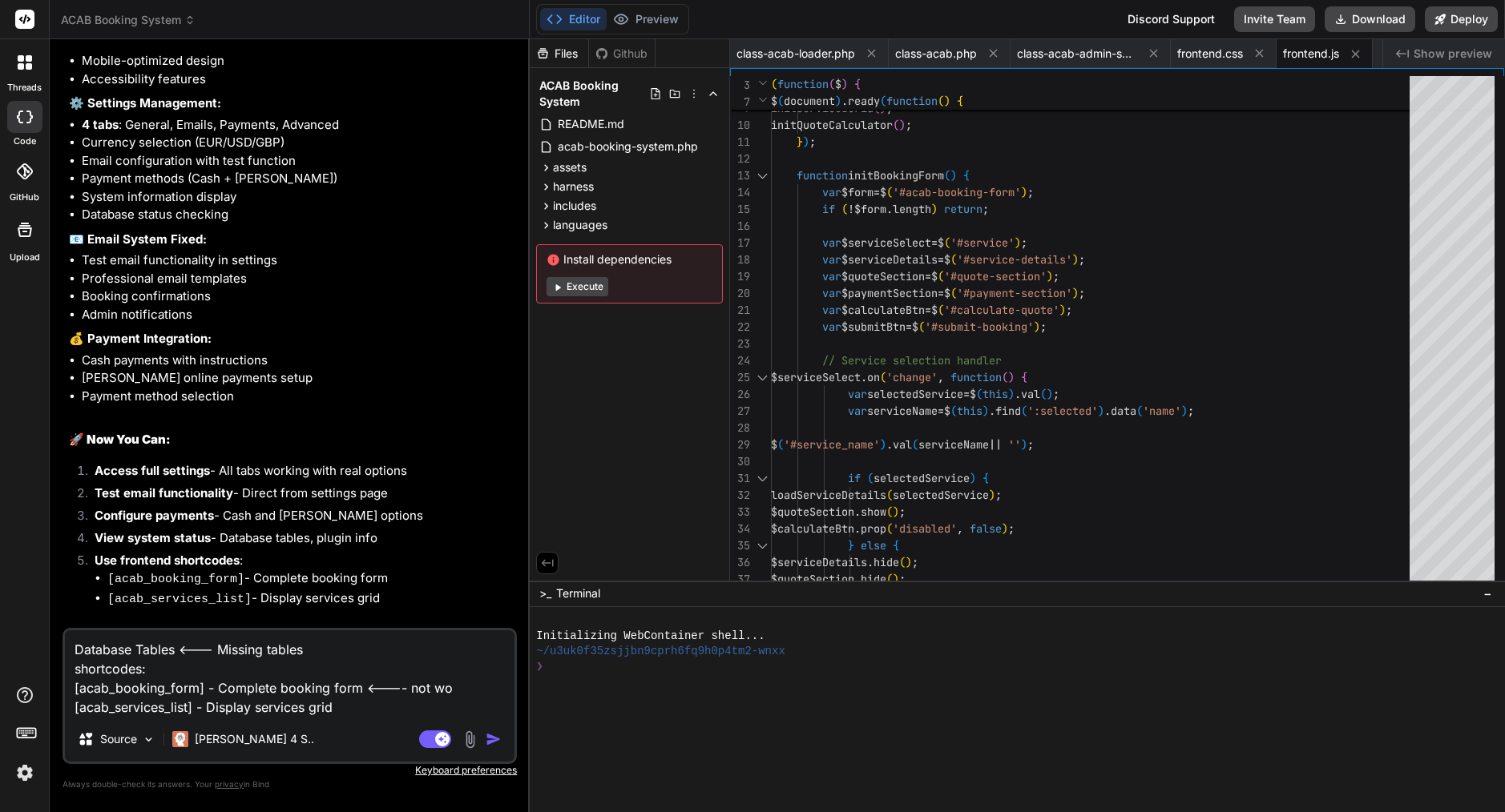
type textarea "Database Tables <--- Missing tables shortcodes: [acab_booking_form] - Complete …"
type textarea "x"
type textarea "Database Tables <--- Missing tables shortcodes: [acab_booking_form] - Complete …"
click at [350, 709] on textarea "Database Tables <--- Missing tables shortcodes: [acab_booking_form] - Complete …" at bounding box center [289, 673] width 449 height 86
type textarea "x"
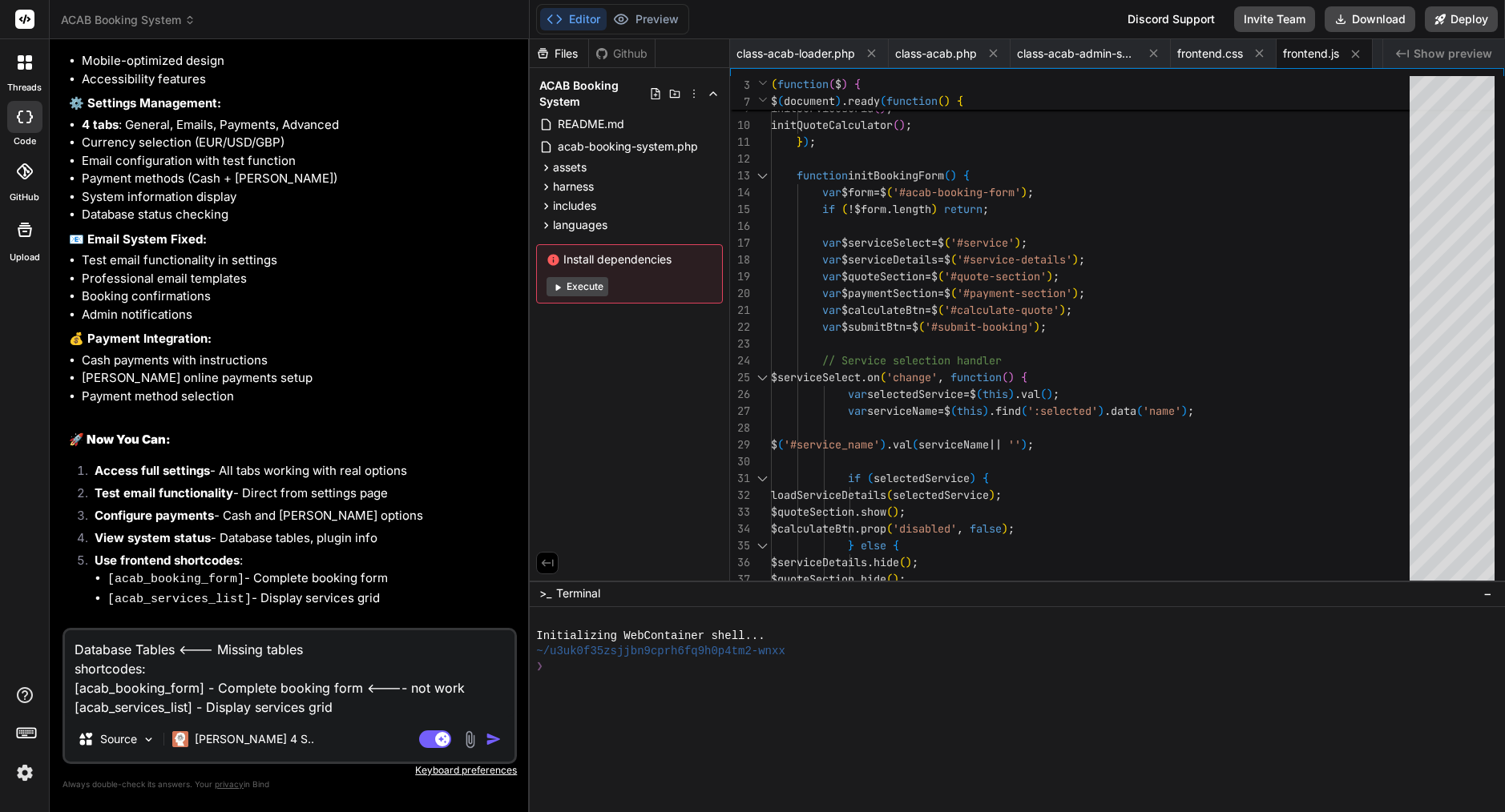
type textarea "Database Tables <--- Missing tables shortcodes: [acab_booking_form] - Complete …"
type textarea "x"
type textarea "Database Tables <--- Missing tables shortcodes: [acab_booking_form] - Complete …"
type textarea "x"
type textarea "Database Tables <--- Missing tables shortcodes: [acab_booking_form] - Complete …"
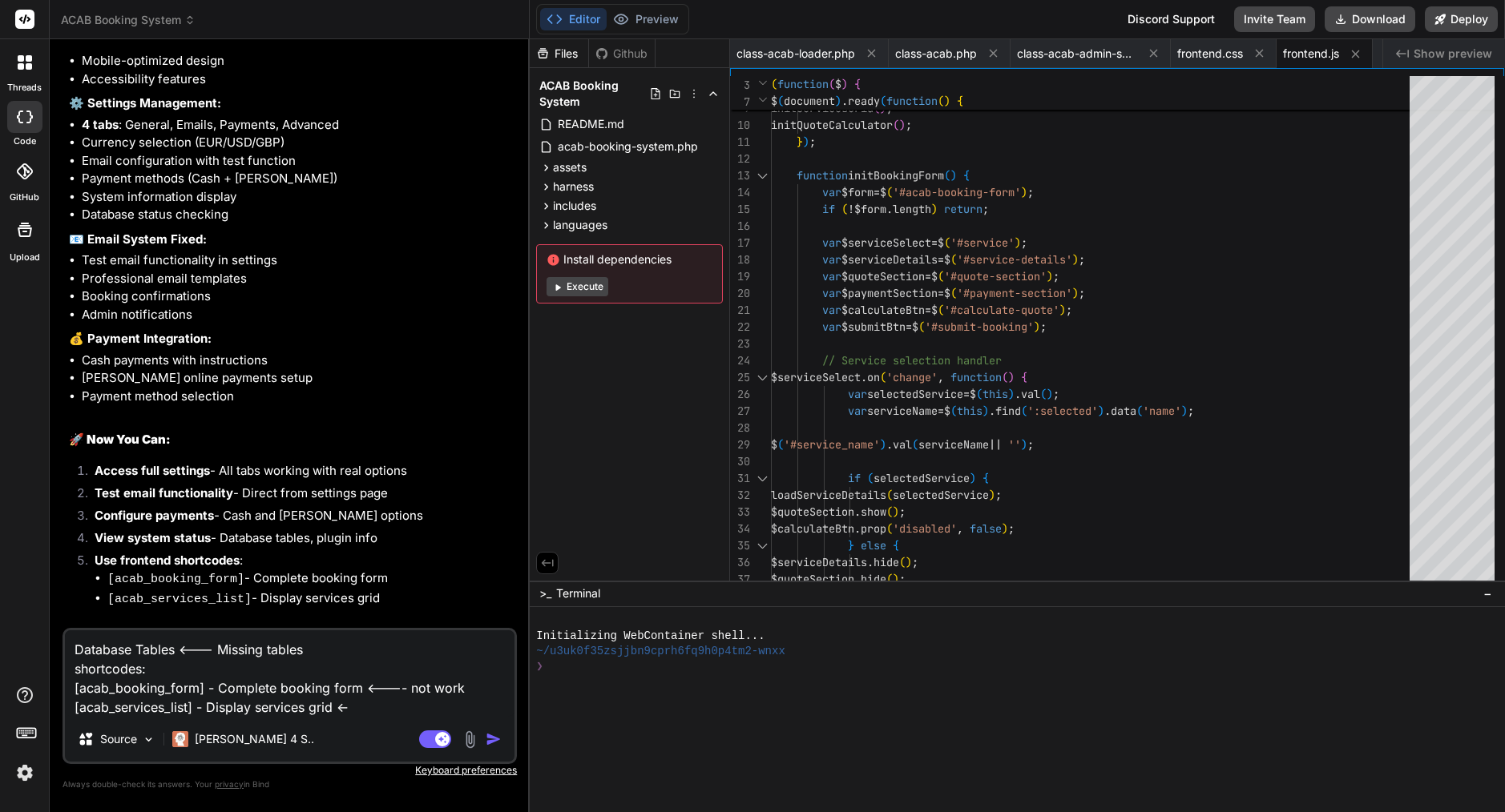
type textarea "x"
type textarea "Database Tables <--- Missing tables shortcodes: [acab_booking_form] - Complete …"
type textarea "x"
type textarea "Database Tables <--- Missing tables shortcodes: [acab_booking_form] - Complete …"
type textarea "x"
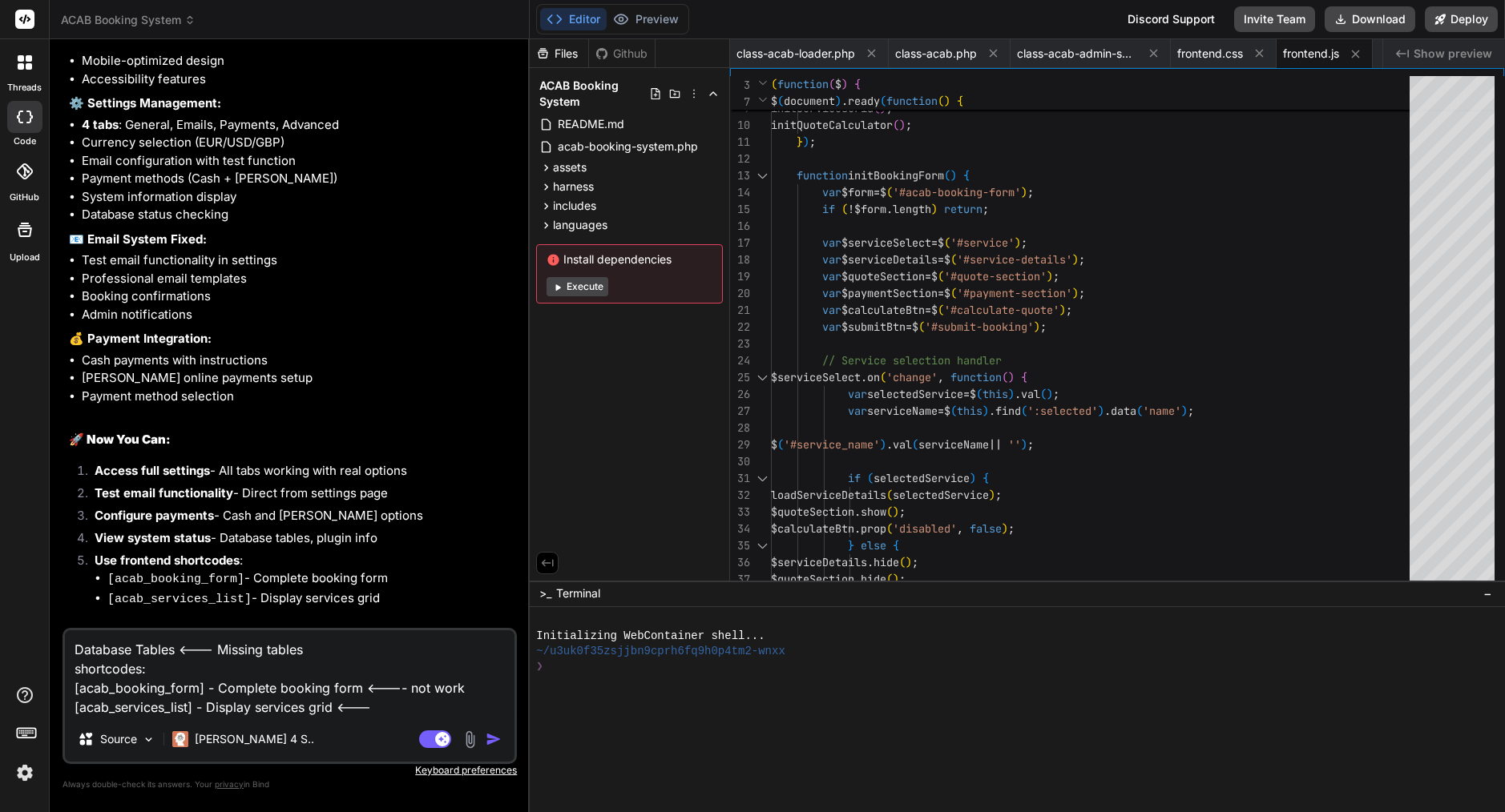
type textarea "Database Tables <--- Missing tables shortcodes: [acab_booking_form] - Complete …"
type textarea "x"
type textarea "Database Tables <--- Missing tables shortcodes: [acab_booking_form] - Complete …"
type textarea "x"
type textarea "Database Tables <--- Missing tables shortcodes: [acab_booking_form] - Complete …"
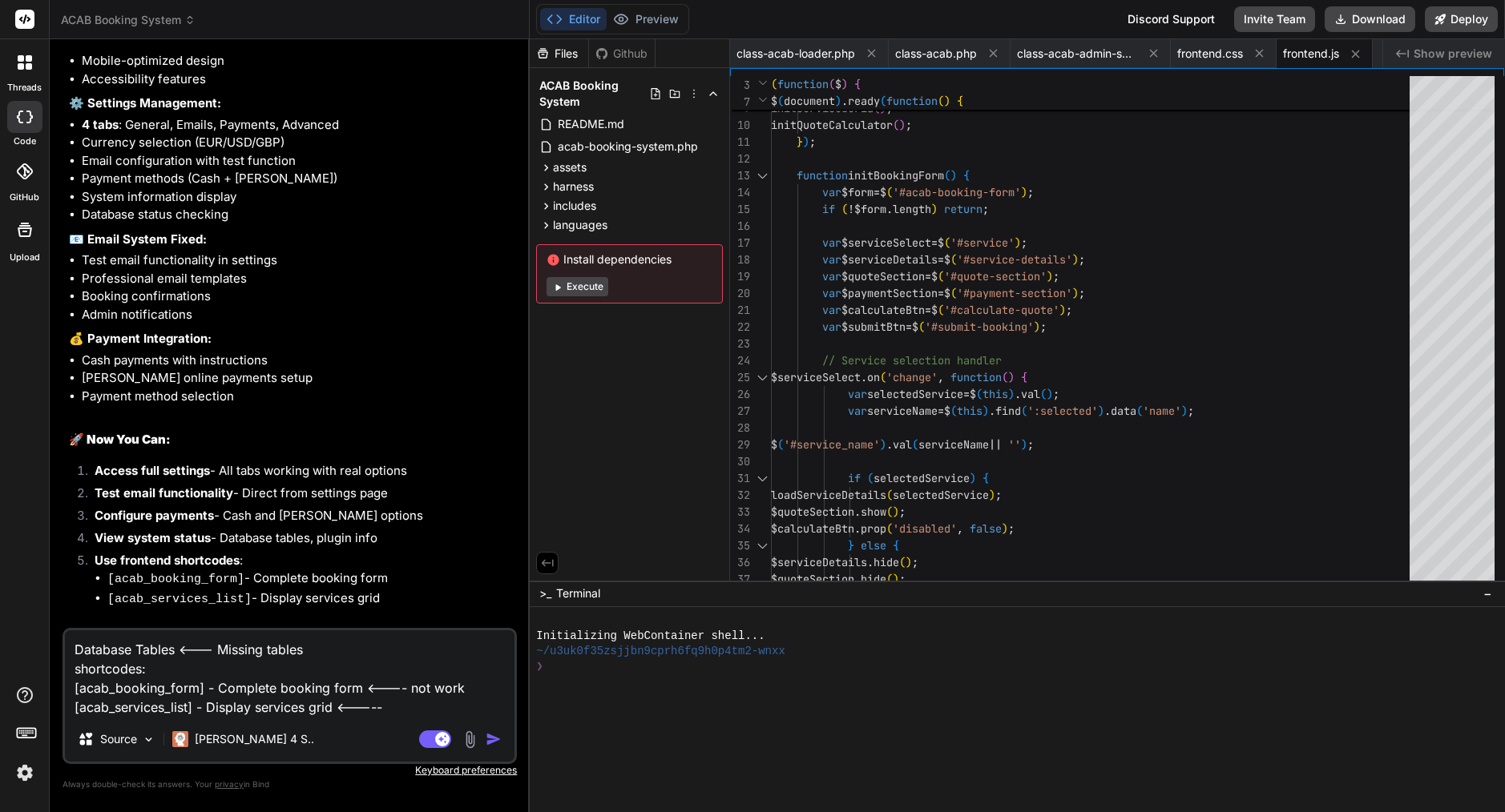
type textarea "x"
type textarea "Database Tables <--- Missing tables shortcodes: [acab_booking_form] - Complete …"
type textarea "x"
type textarea "Database Tables <--- Missing tables shortcodes: [acab_booking_form] - Complete …"
type textarea "x"
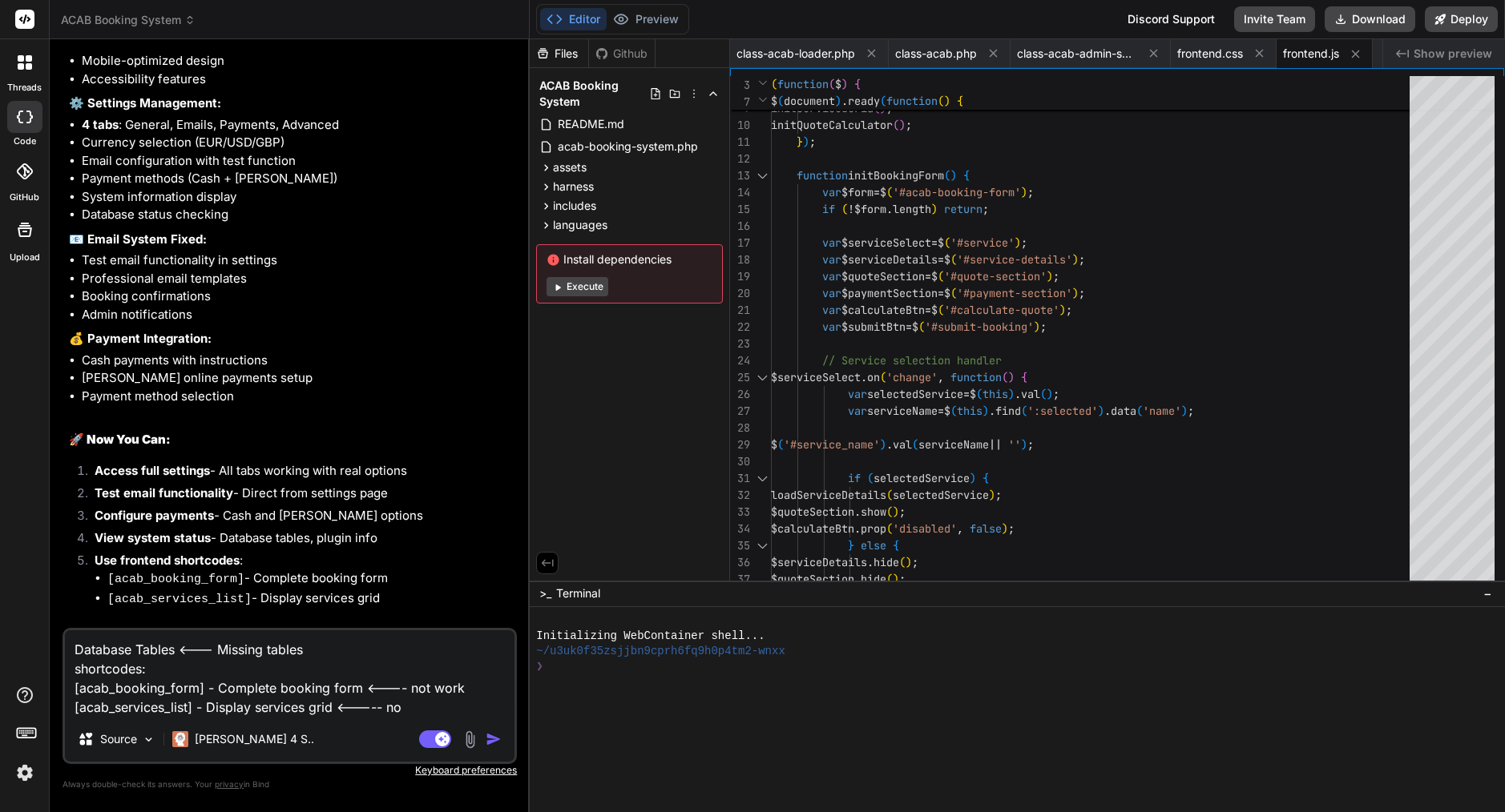
type textarea "Database Tables <--- Missing tables shortcodes: [acab_booking_form] - Complete …"
type textarea "x"
type textarea "Database Tables <--- Missing tables shortcodes: [acab_booking_form] - Complete …"
type textarea "x"
type textarea "Database Tables <--- Missing tables shortcodes: [acab_booking_form] - Complete …"
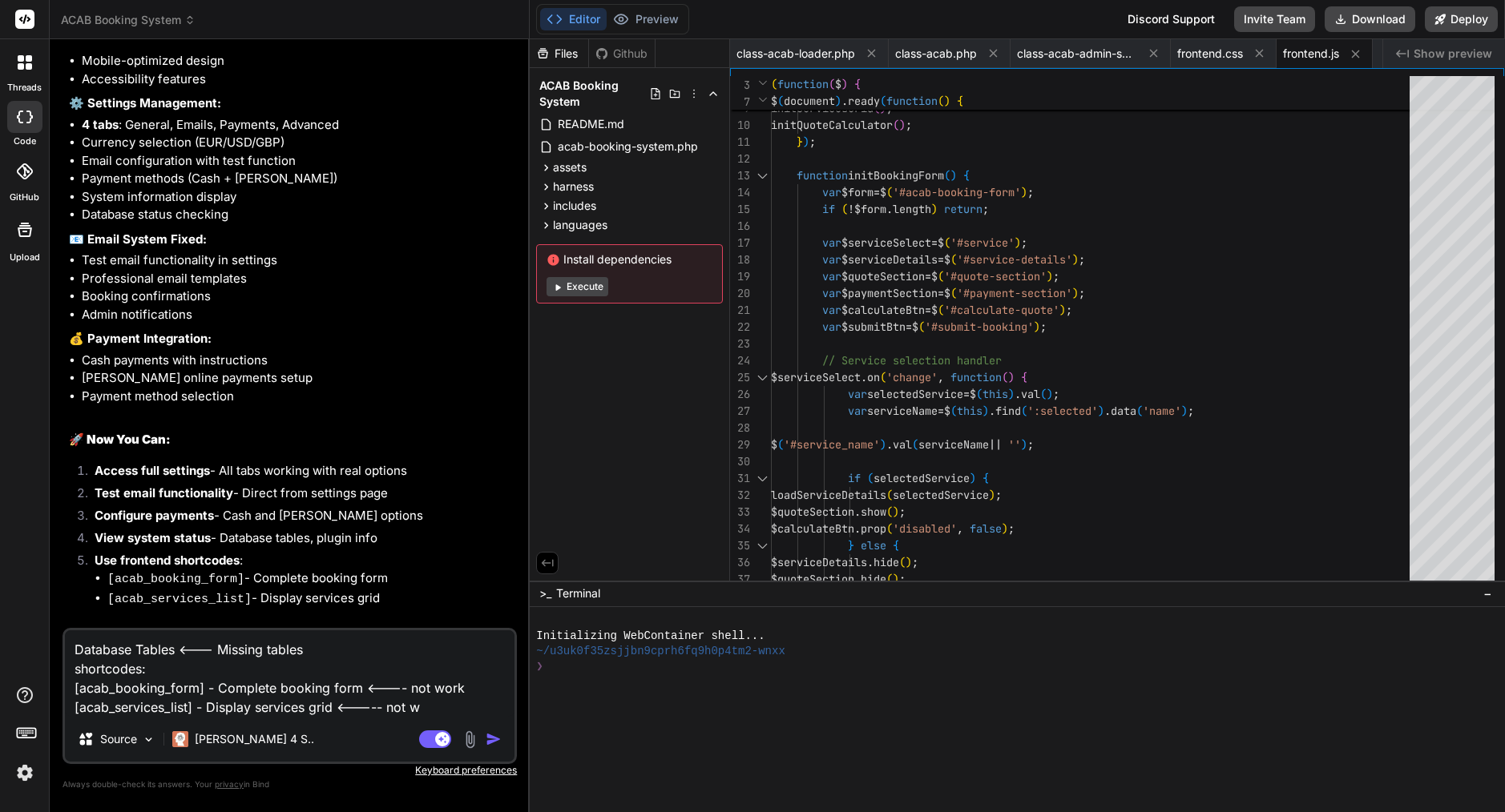
type textarea "x"
type textarea "Database Tables <--- Missing tables shortcodes: [acab_booking_form] - Complete …"
type textarea "x"
type textarea "Database Tables <--- Missing tables shortcodes: [acab_booking_form] - Complete …"
type textarea "x"
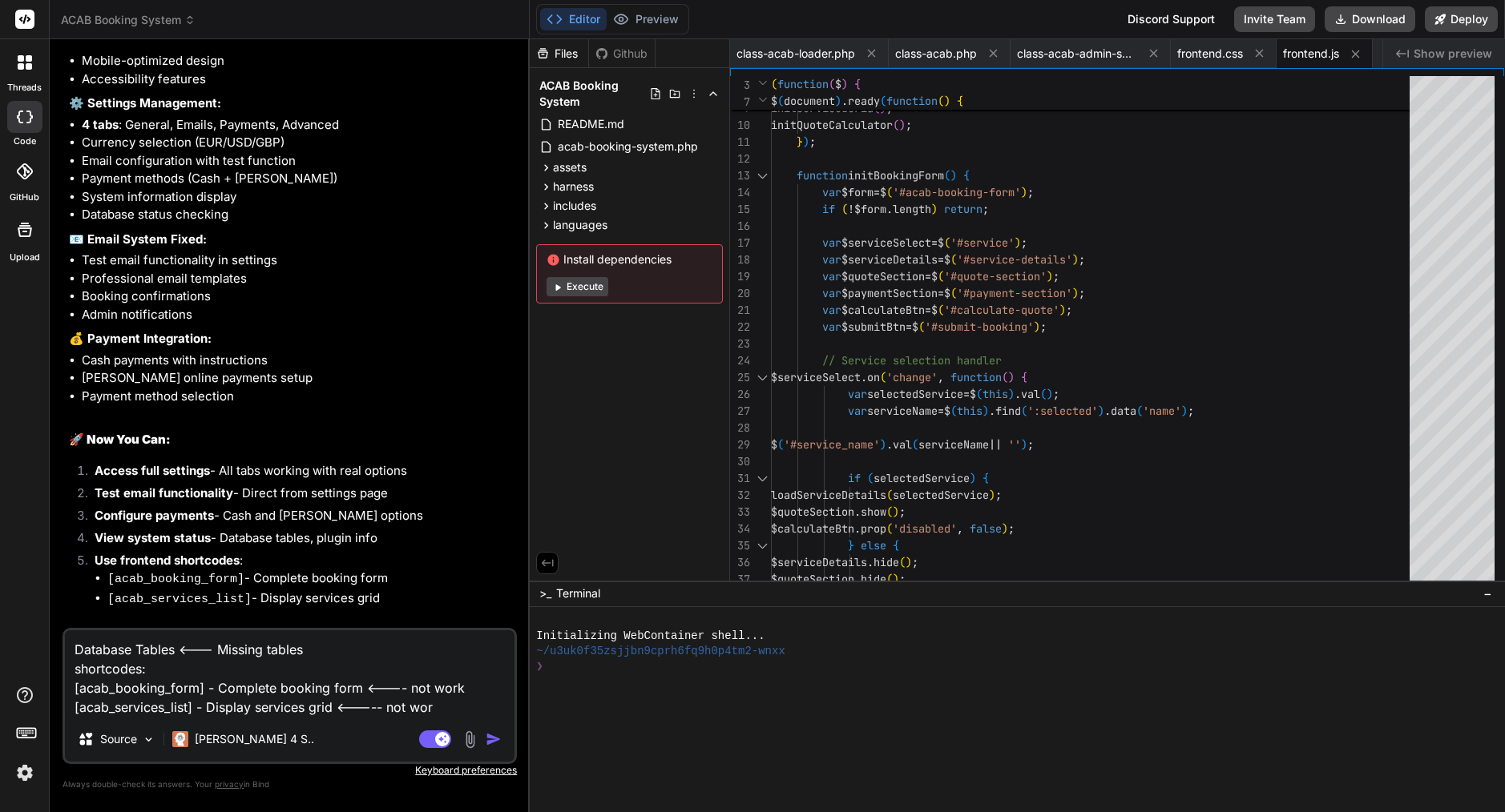
type textarea "Database Tables <--- Missing tables shortcodes: [acab_booking_form] - Complete …"
type textarea "x"
type textarea "Database Tables <--- Missing tables shortcodes: [acab_booking_form] - Complete …"
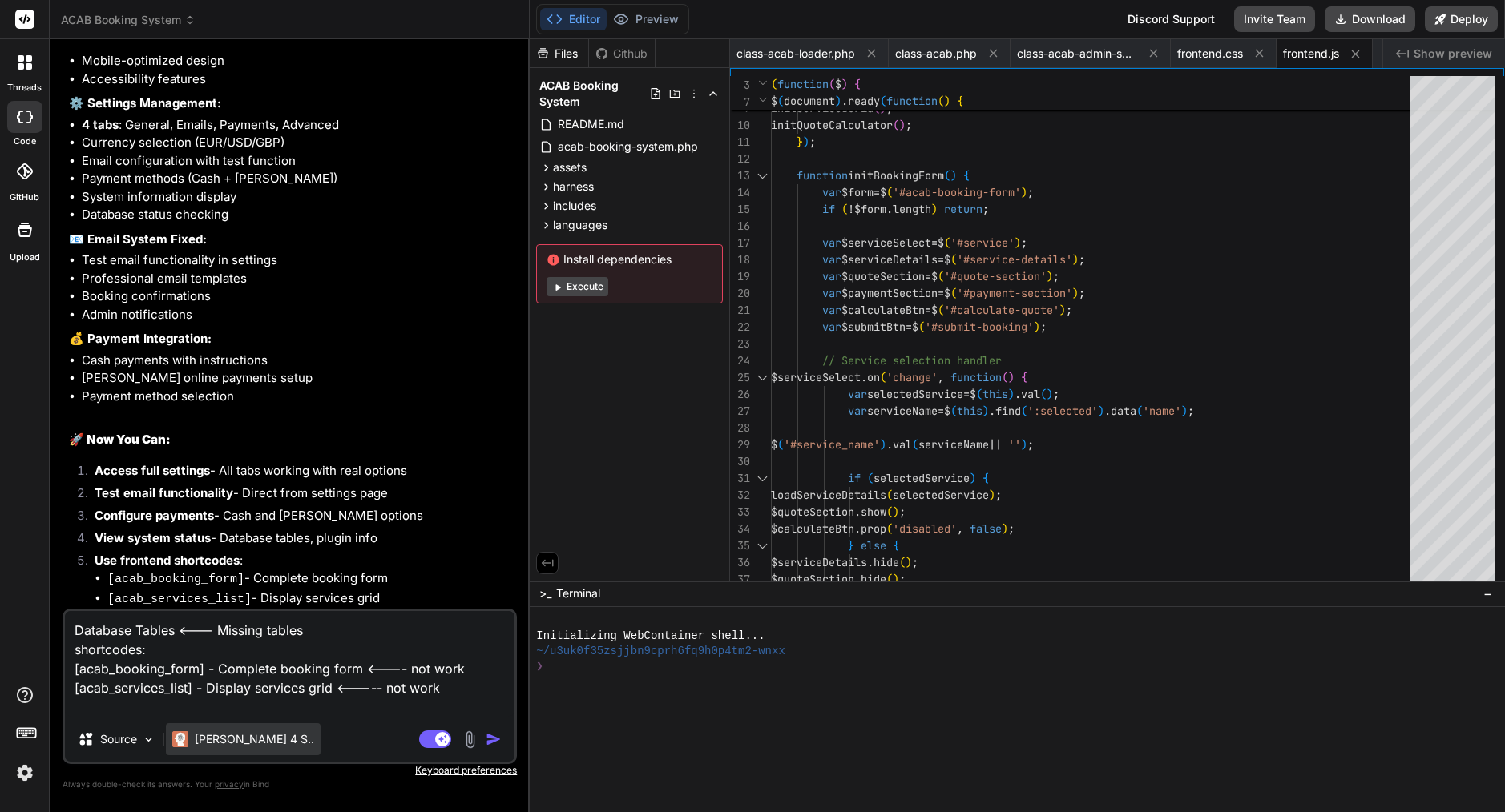
type textarea "x"
type textarea "Database Tables <--- Missing tables shortcodes: [acab_booking_form] - Complete …"
type textarea "x"
type textarea "Database Tables <--- Missing tables shortcodes: [acab_booking_form] - Complete …"
type textarea "x"
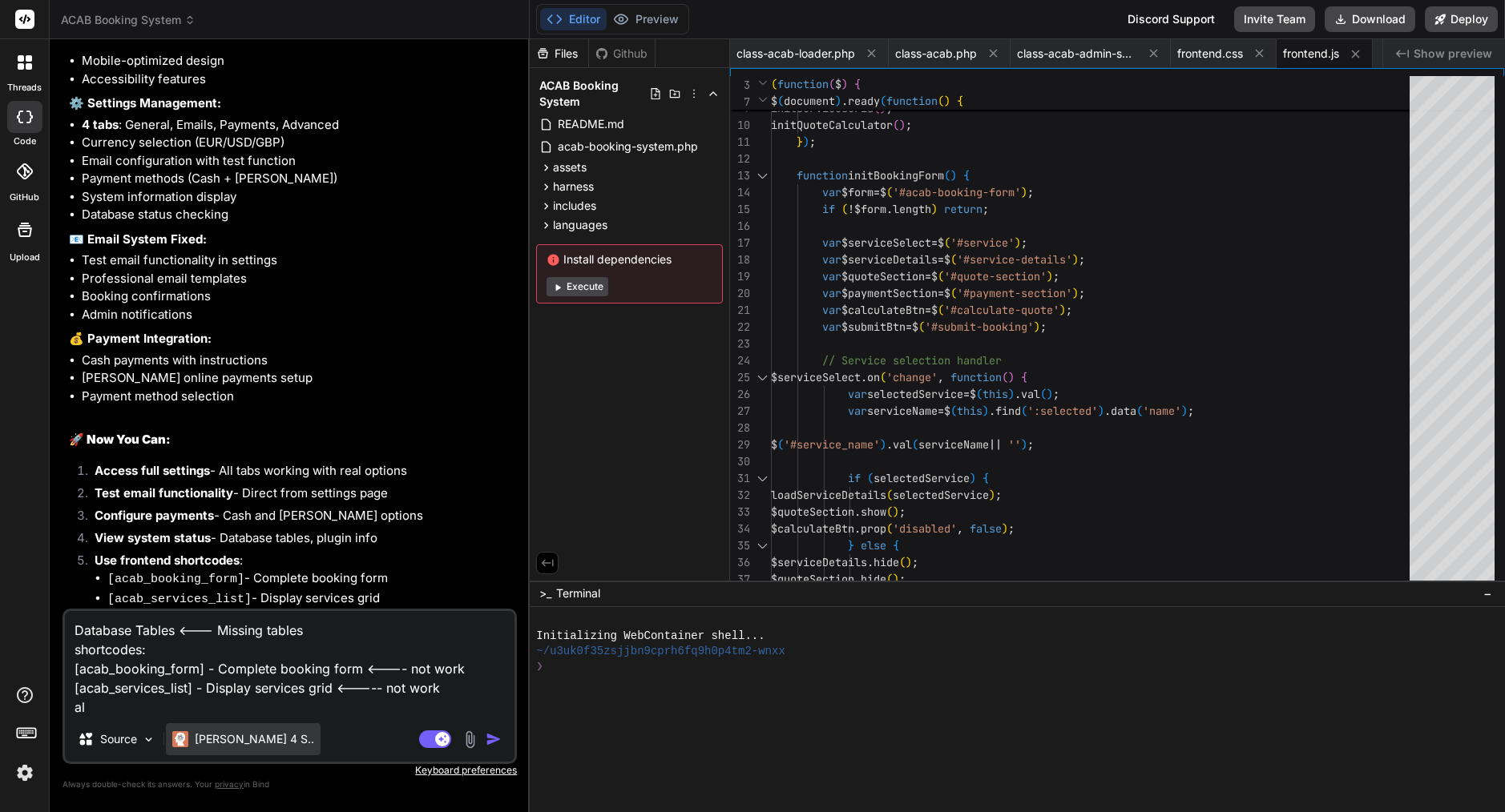
type textarea "Database Tables <--- Missing tables shortcodes: [acab_booking_form] - Complete …"
type textarea "x"
type textarea "Database Tables <--- Missing tables shortcodes: [acab_booking_form] - Complete …"
type textarea "x"
type textarea "Database Tables <--- Missing tables shortcodes: [acab_booking_form] - Complete …"
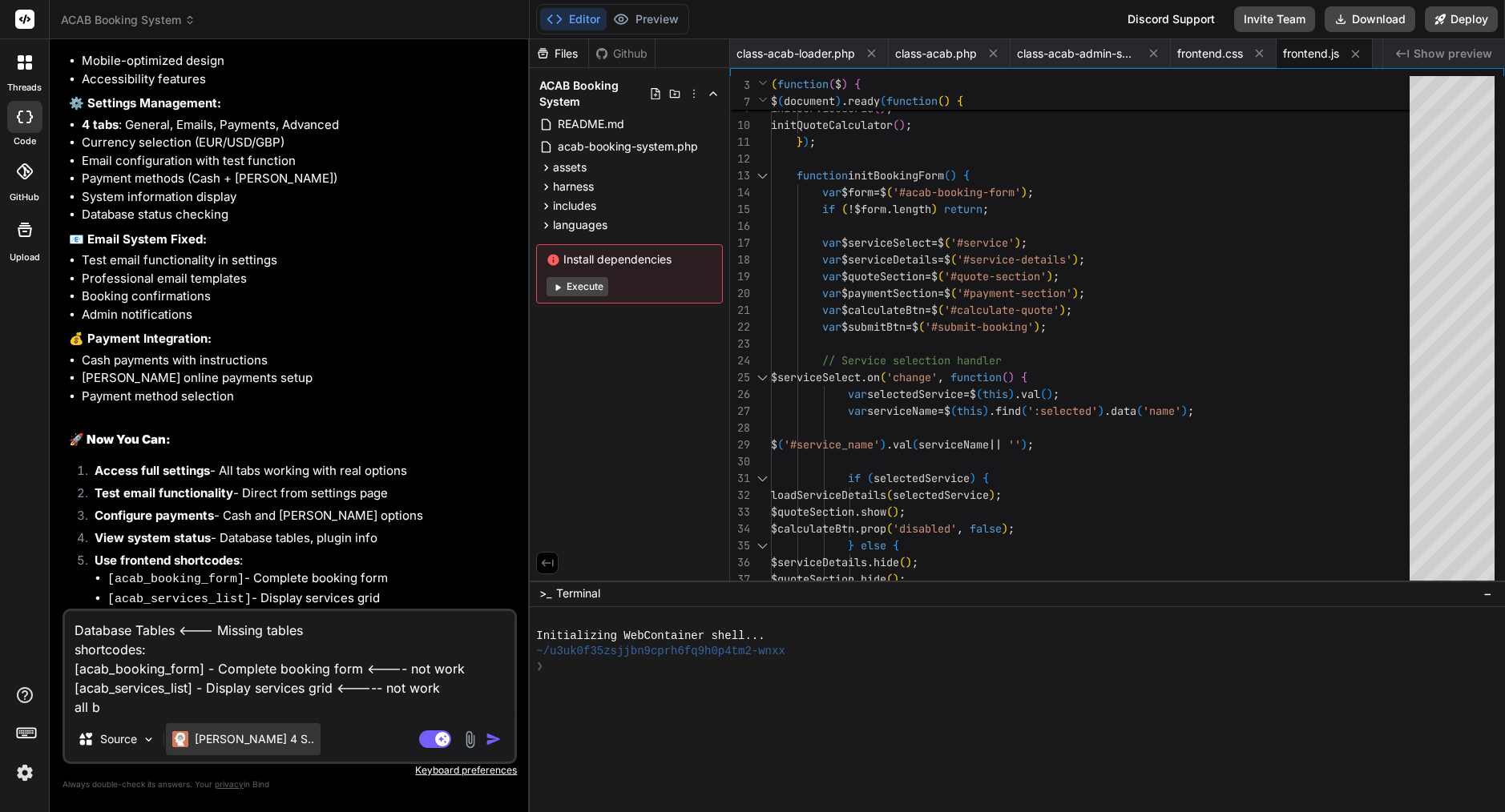
type textarea "x"
type textarea "Database Tables <--- Missing tables shortcodes: [acab_booking_form] - Complete …"
type textarea "x"
type textarea "Database Tables <--- Missing tables shortcodes: [acab_booking_form] - Complete …"
type textarea "x"
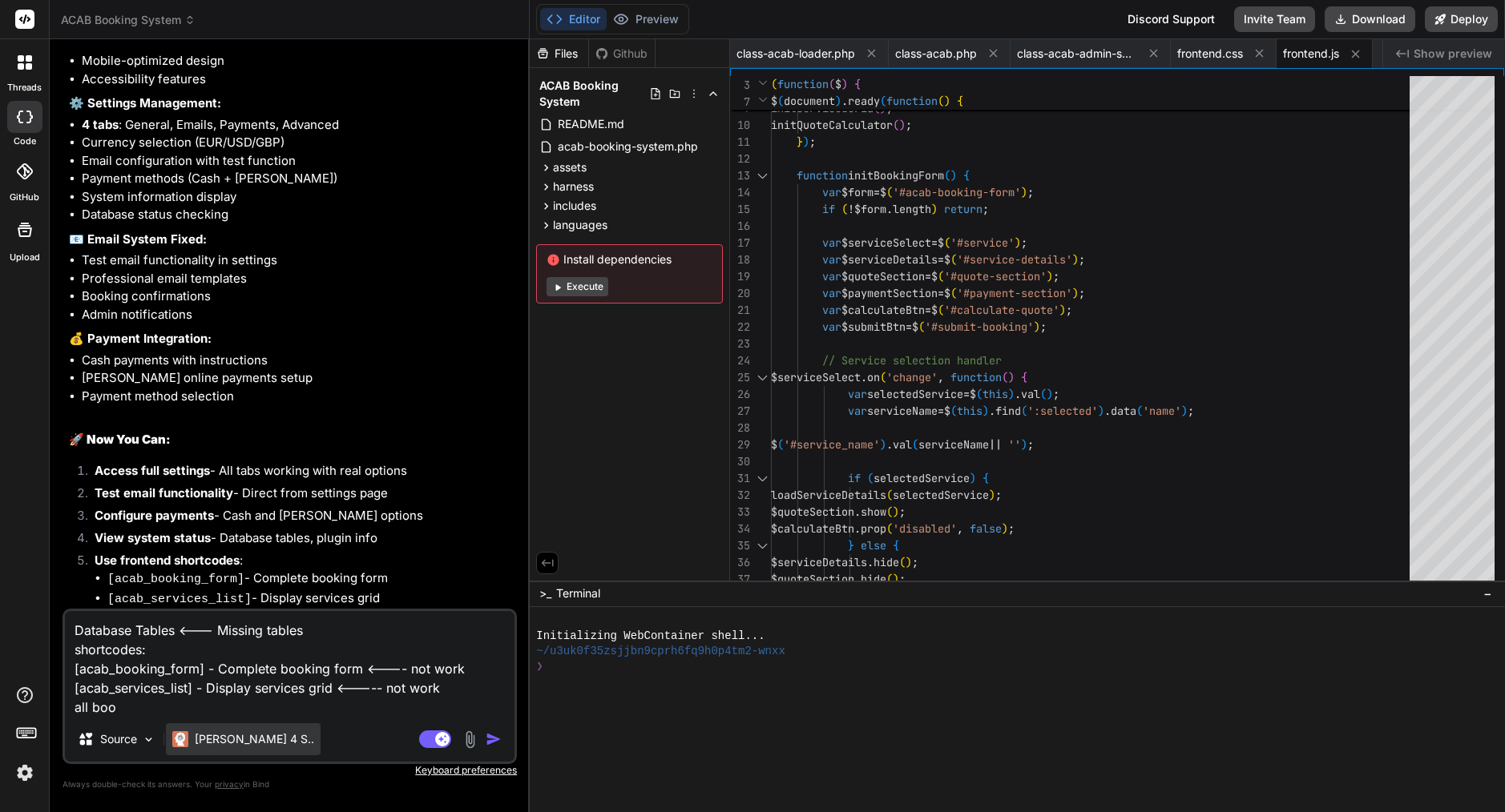
type textarea "Database Tables <--- Missing tables shortcodes: [acab_booking_form] - Complete …"
type textarea "x"
type textarea "Database Tables <--- Missing tables shortcodes: [acab_booking_form] - Complete …"
type textarea "x"
type textarea "Database Tables <--- Missing tables shortcodes: [acab_booking_form] - Complete …"
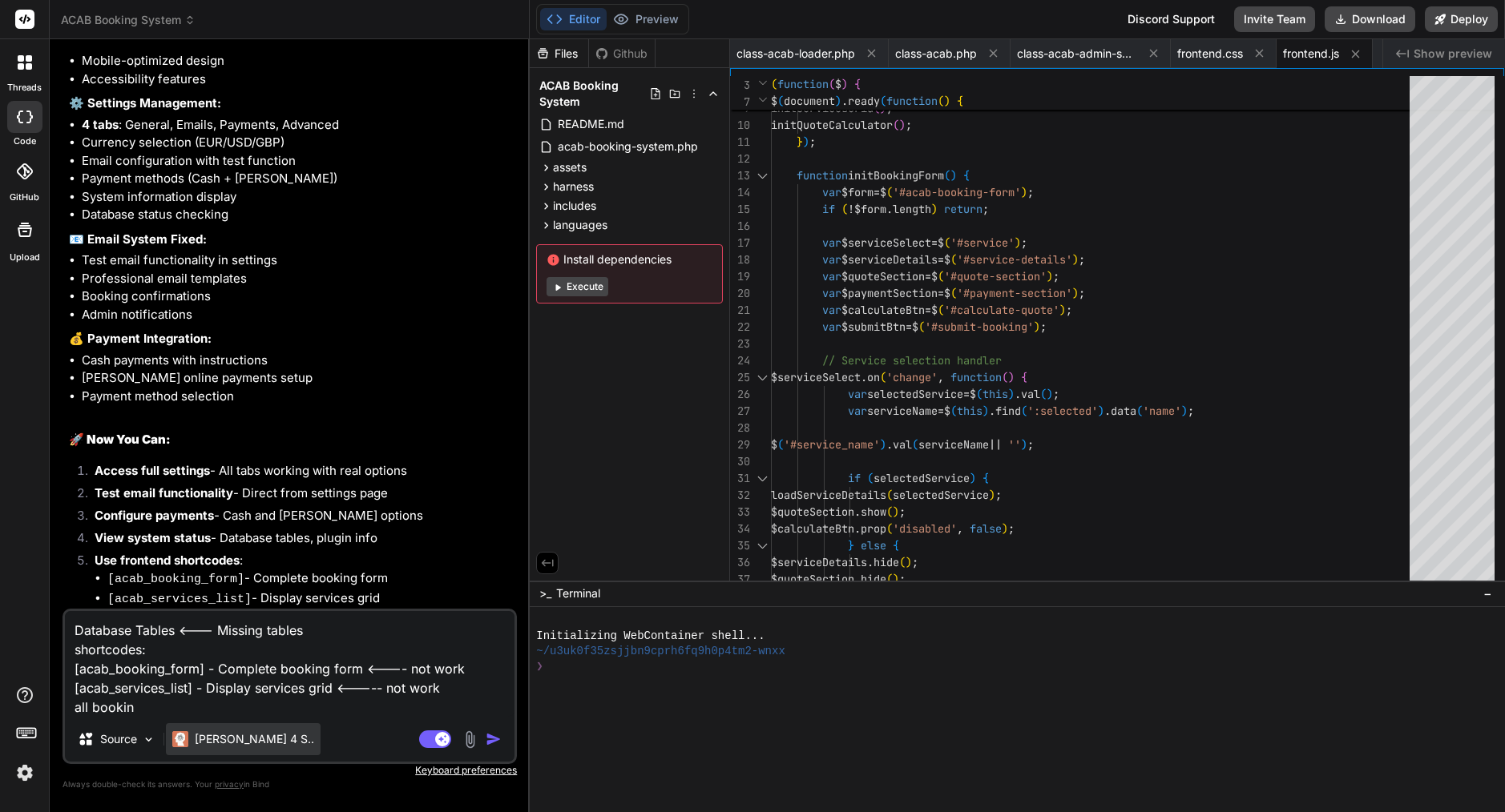
type textarea "x"
type textarea "Database Tables <--- Missing tables shortcodes: [acab_booking_form] - Complete …"
type textarea "x"
type textarea "Database Tables <--- Missing tables shortcodes: [acab_booking_form] - Complete …"
type textarea "x"
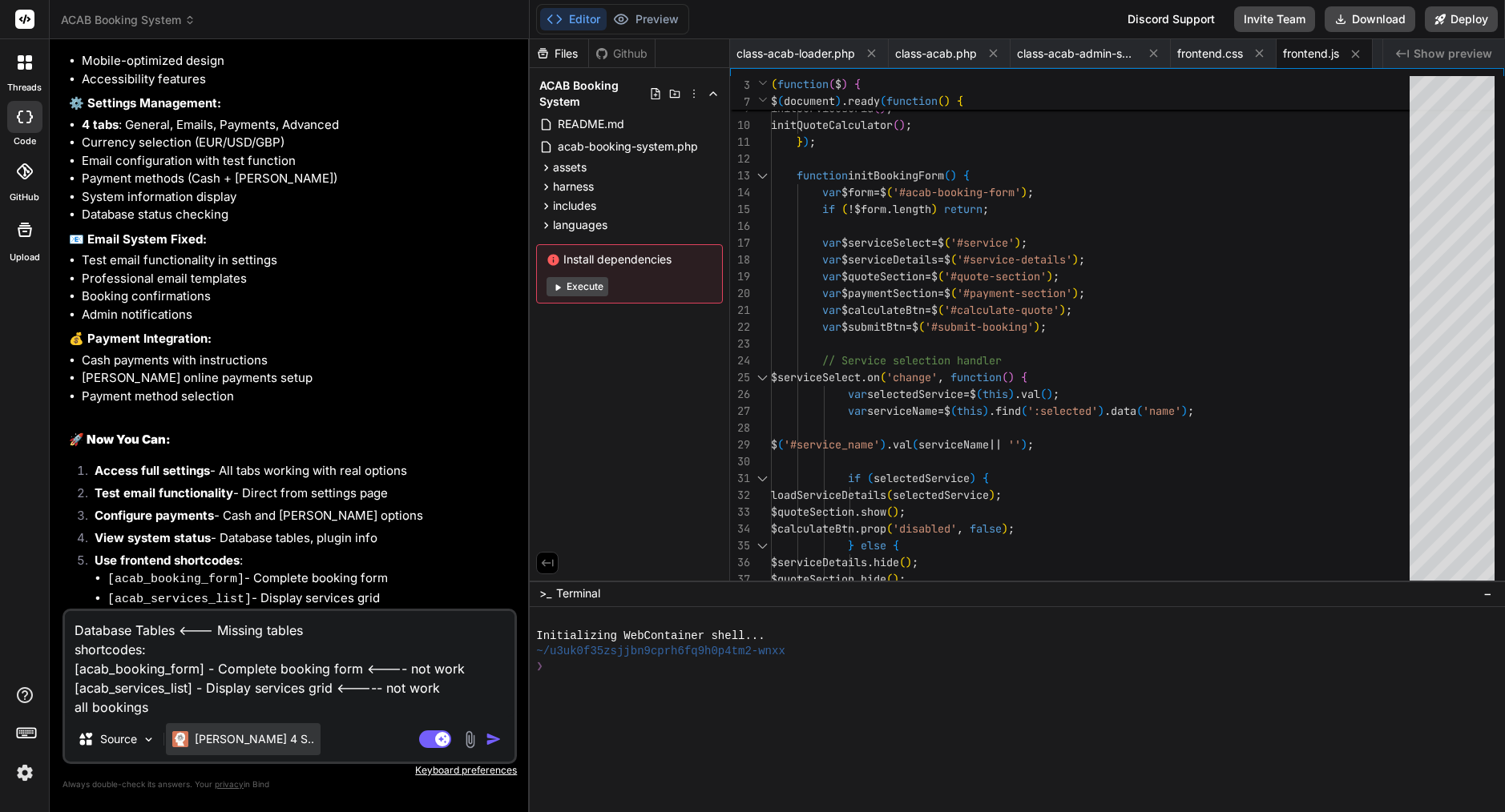
type textarea "Database Tables <--- Missing tables shortcodes: [acab_booking_form] - Complete …"
type textarea "x"
type textarea "Database Tables <--- Missing tables shortcodes: [acab_booking_form] - Complete …"
type textarea "x"
type textarea "Database Tables <--- Missing tables shortcodes: [acab_booking_form] - Complete …"
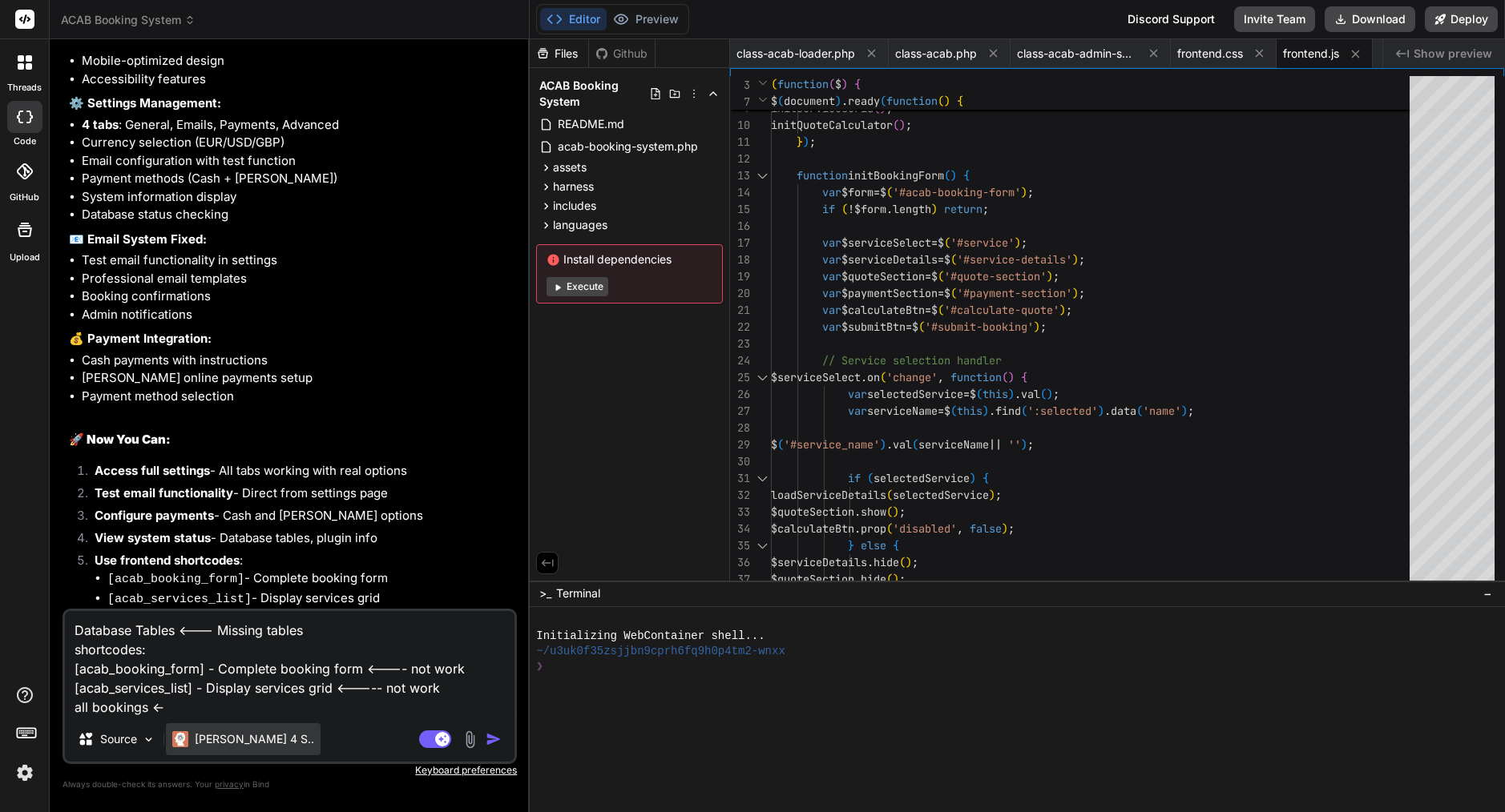
type textarea "x"
type textarea "Database Tables <--- Missing tables shortcodes: [acab_booking_form] - Complete …"
type textarea "x"
type textarea "Database Tables <--- Missing tables shortcodes: [acab_booking_form] - Complete …"
type textarea "x"
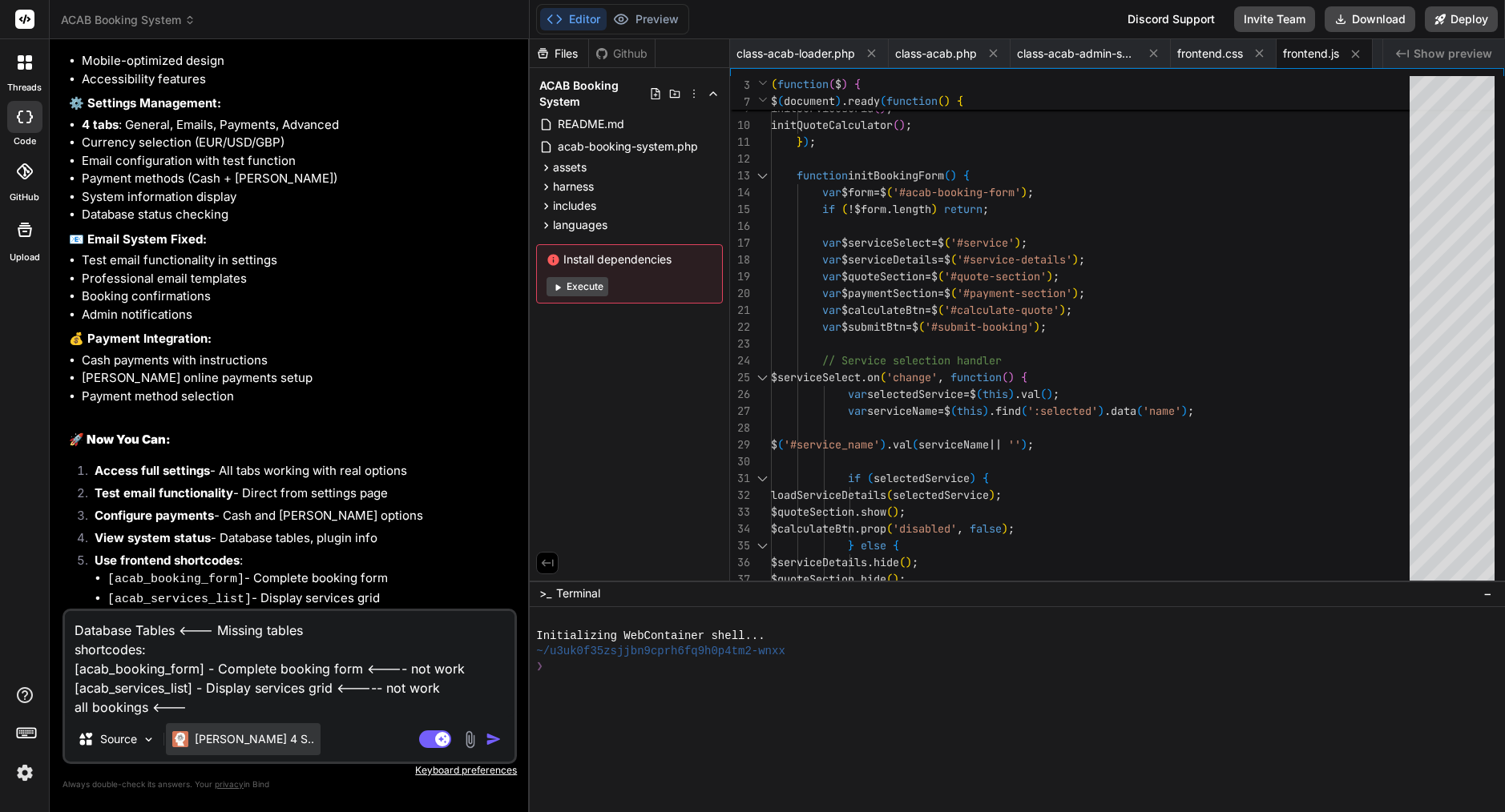
type textarea "Database Tables <--- Missing tables shortcodes: [acab_booking_form] - Complete …"
paste textarea "There has been a critical error on this website. Please check your site admin e…"
type textarea "x"
type textarea "Database Tables <--- Missing tables shortcodes: [acab_booking_form] - Complete …"
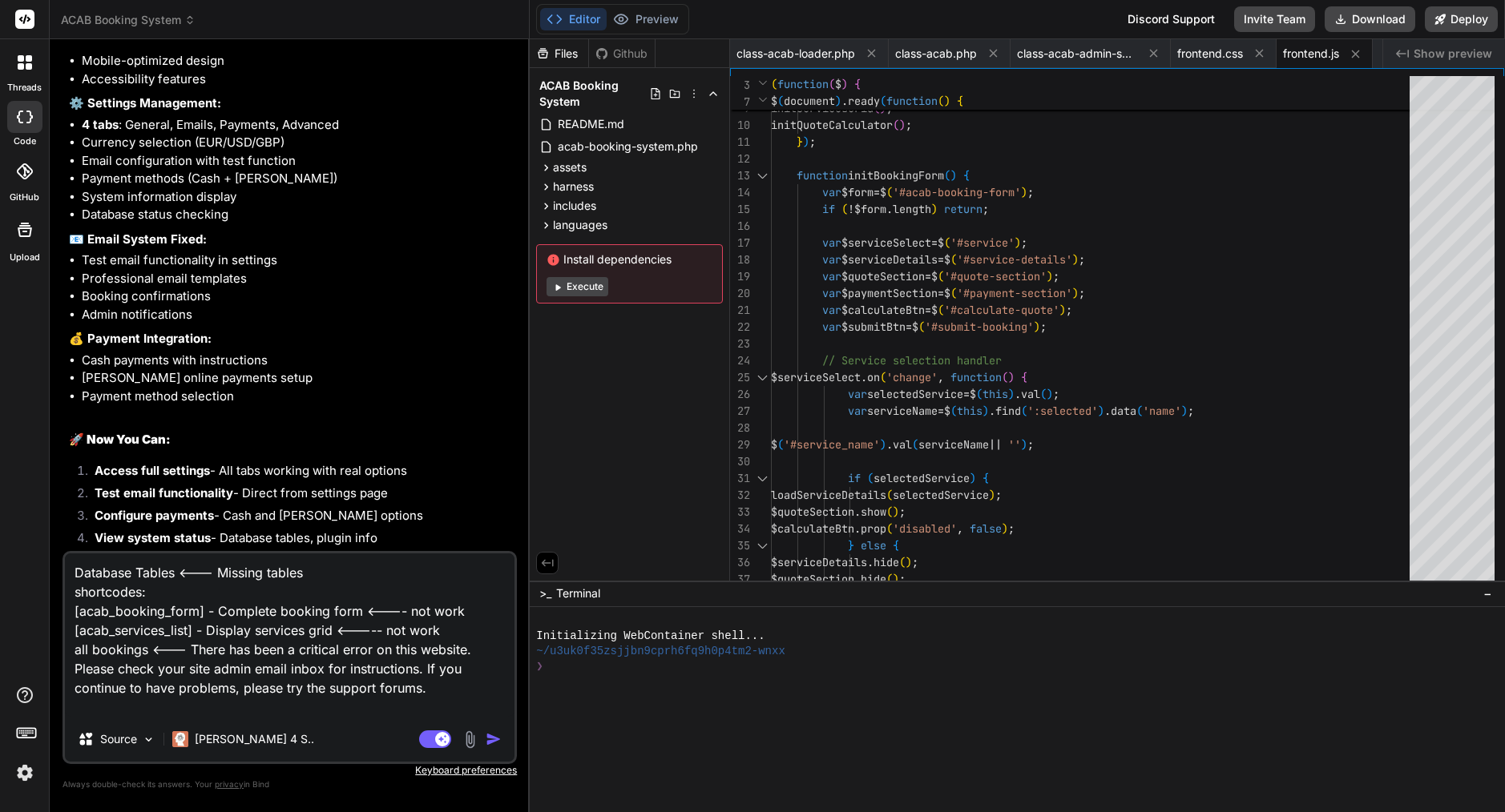
type textarea "x"
type textarea "Database Tables <--- Missing tables shortcodes: [acab_booking_form] - Complete …"
type textarea "x"
type textarea "Database Tables <--- Missing tables shortcodes: [acab_booking_form] - Complete …"
type textarea "x"
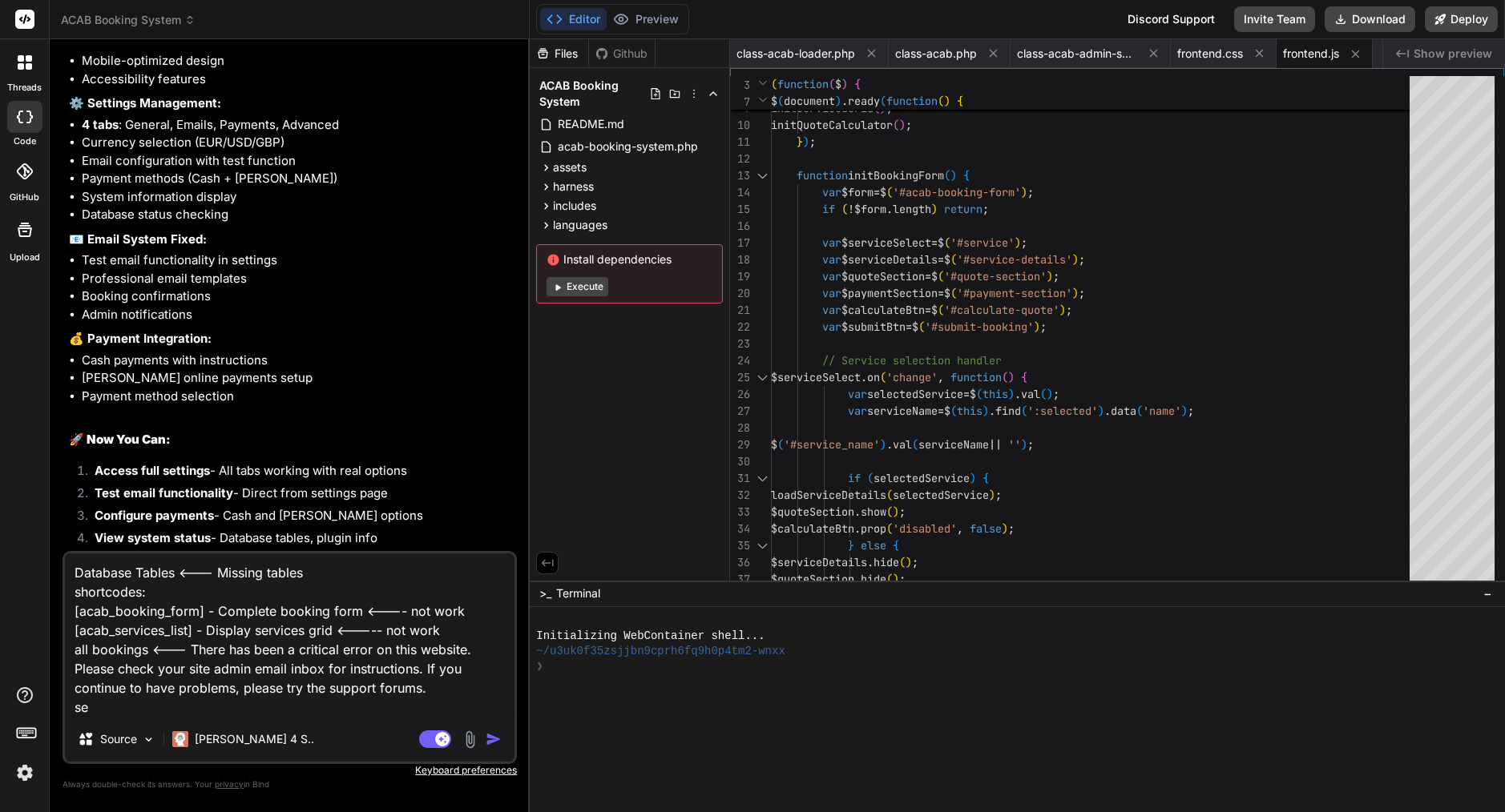
type textarea "Database Tables <--- Missing tables shortcodes: [acab_booking_form] - Complete …"
type textarea "x"
type textarea "Database Tables <--- Missing tables shortcodes: [acab_booking_form] - Complete …"
type textarea "x"
type textarea "Database Tables <--- Missing tables shortcodes: [acab_booking_form] - Complete …"
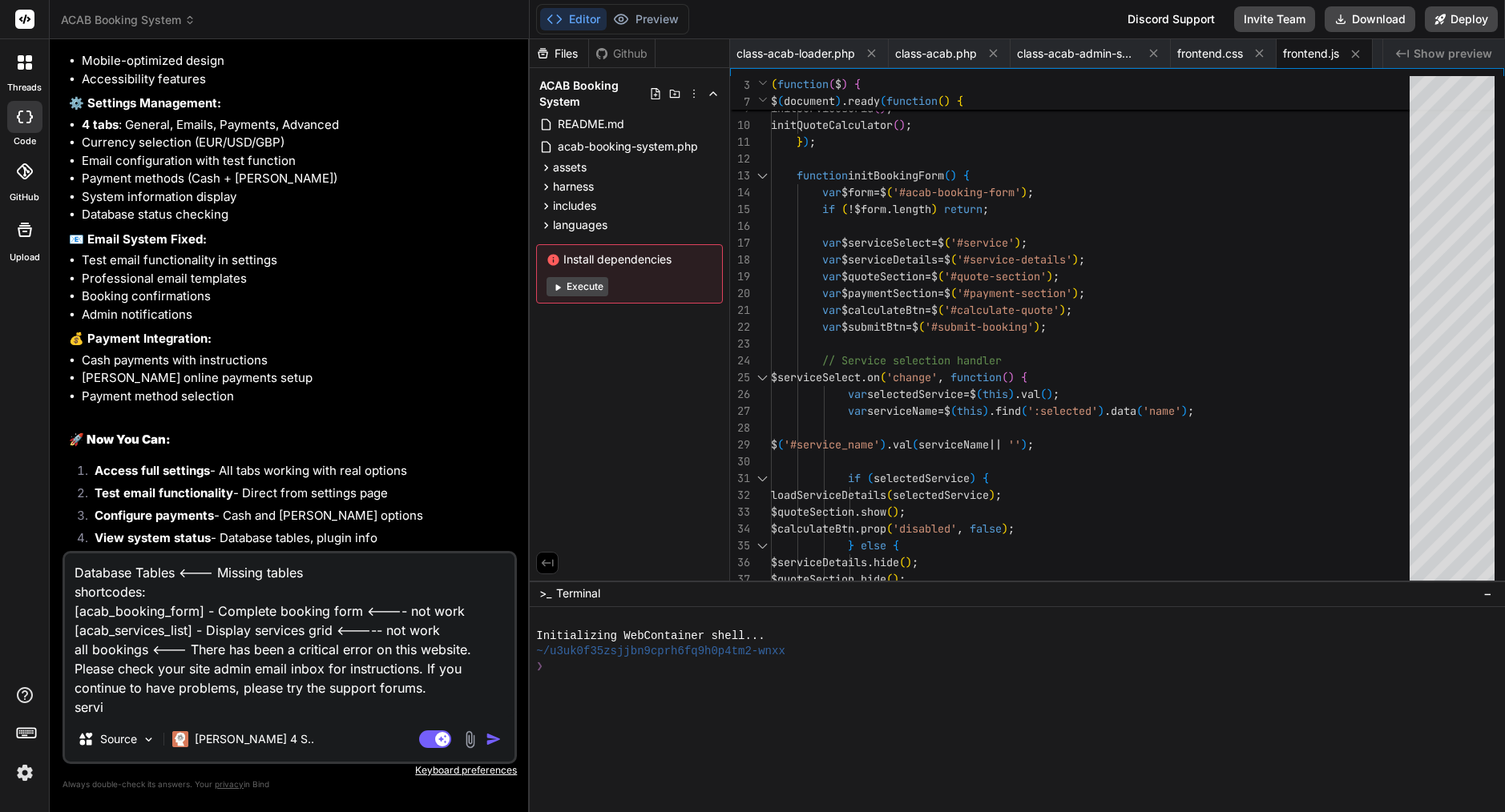
type textarea "x"
type textarea "Database Tables <--- Missing tables shortcodes: [acab_booking_form] - Complete …"
type textarea "x"
type textarea "Database Tables <--- Missing tables shortcodes: [acab_booking_form] - Complete …"
type textarea "x"
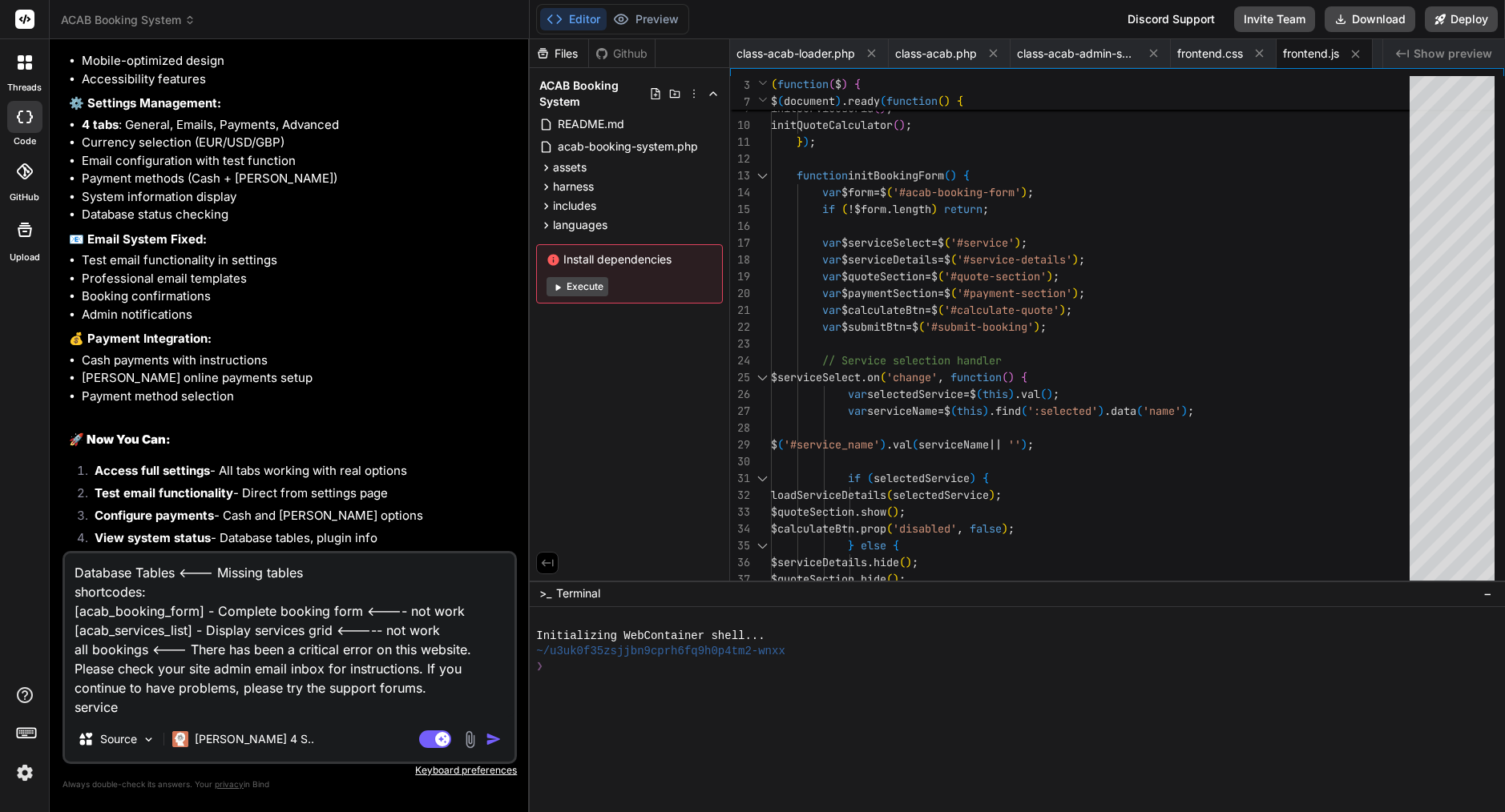
type textarea "Database Tables <--- Missing tables shortcodes: [acab_booking_form] - Complete …"
type textarea "x"
type textarea "Database Tables <--- Missing tables shortcodes: [acab_booking_form] - Complete …"
type textarea "x"
type textarea "Database Tables <--- Missing tables shortcodes: [acab_booking_form] - Complete …"
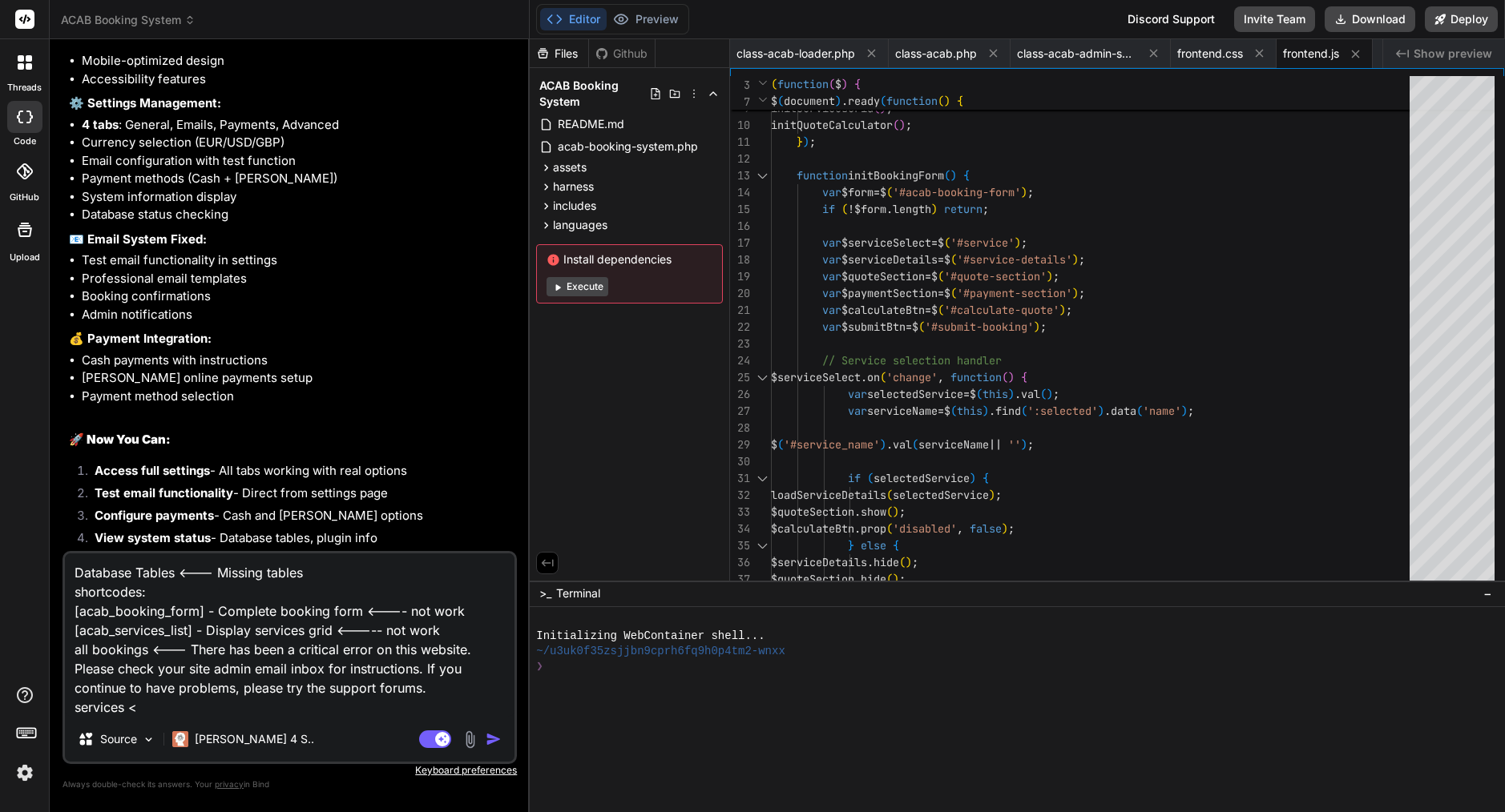
type textarea "x"
type textarea "Database Tables <--- Missing tables shortcodes: [acab_booking_form] - Complete …"
type textarea "x"
type textarea "Database Tables <--- Missing tables shortcodes: [acab_booking_form] - Complete …"
type textarea "x"
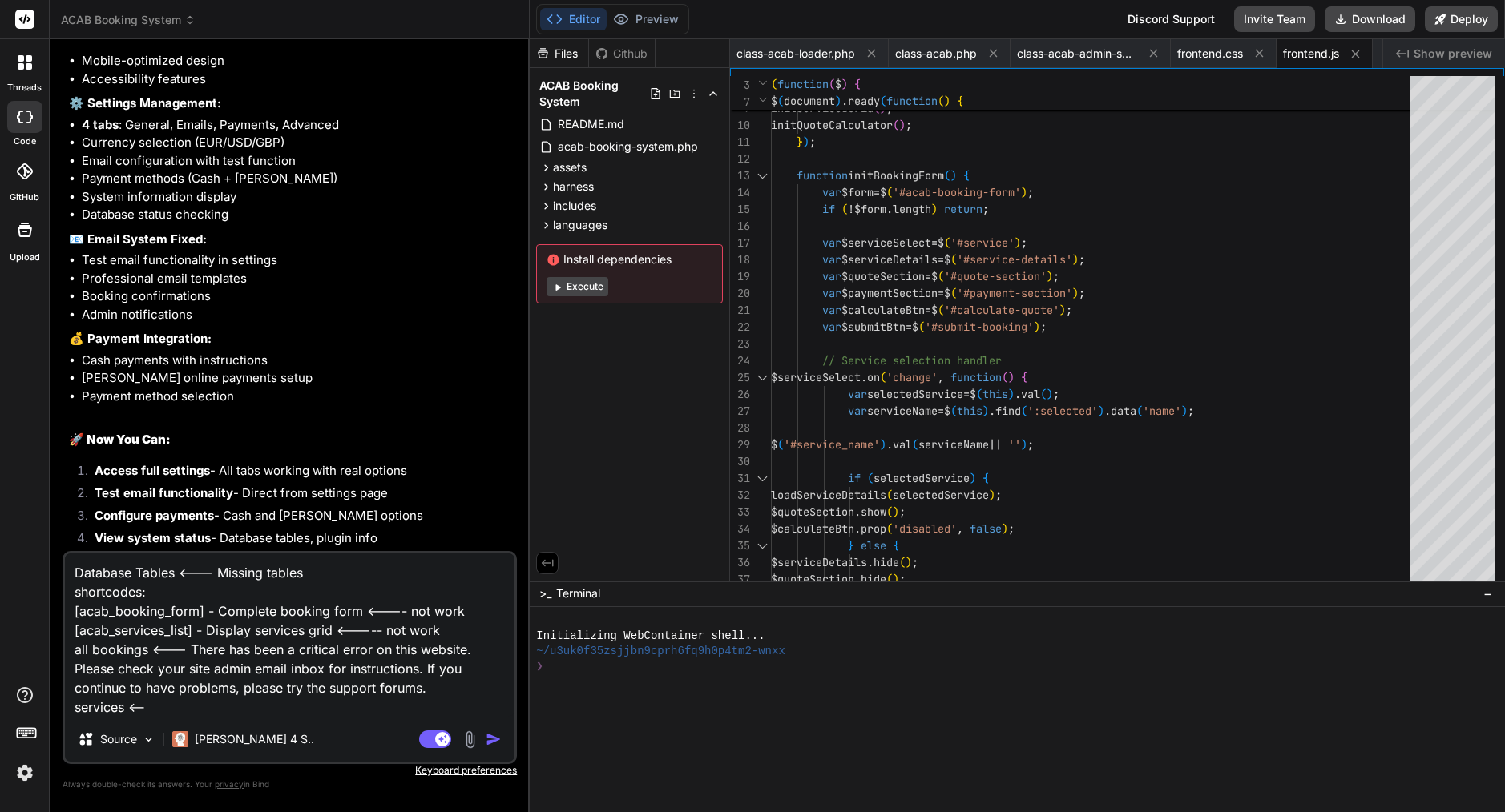
type textarea "Database Tables <--- Missing tables shortcodes: [acab_booking_form] - Complete …"
type textarea "x"
type textarea "Database Tables <--- Missing tables shortcodes: [acab_booking_form] - Complete …"
type textarea "x"
type textarea "Database Tables <--- Missing tables shortcodes: [acab_booking_form] - Complete …"
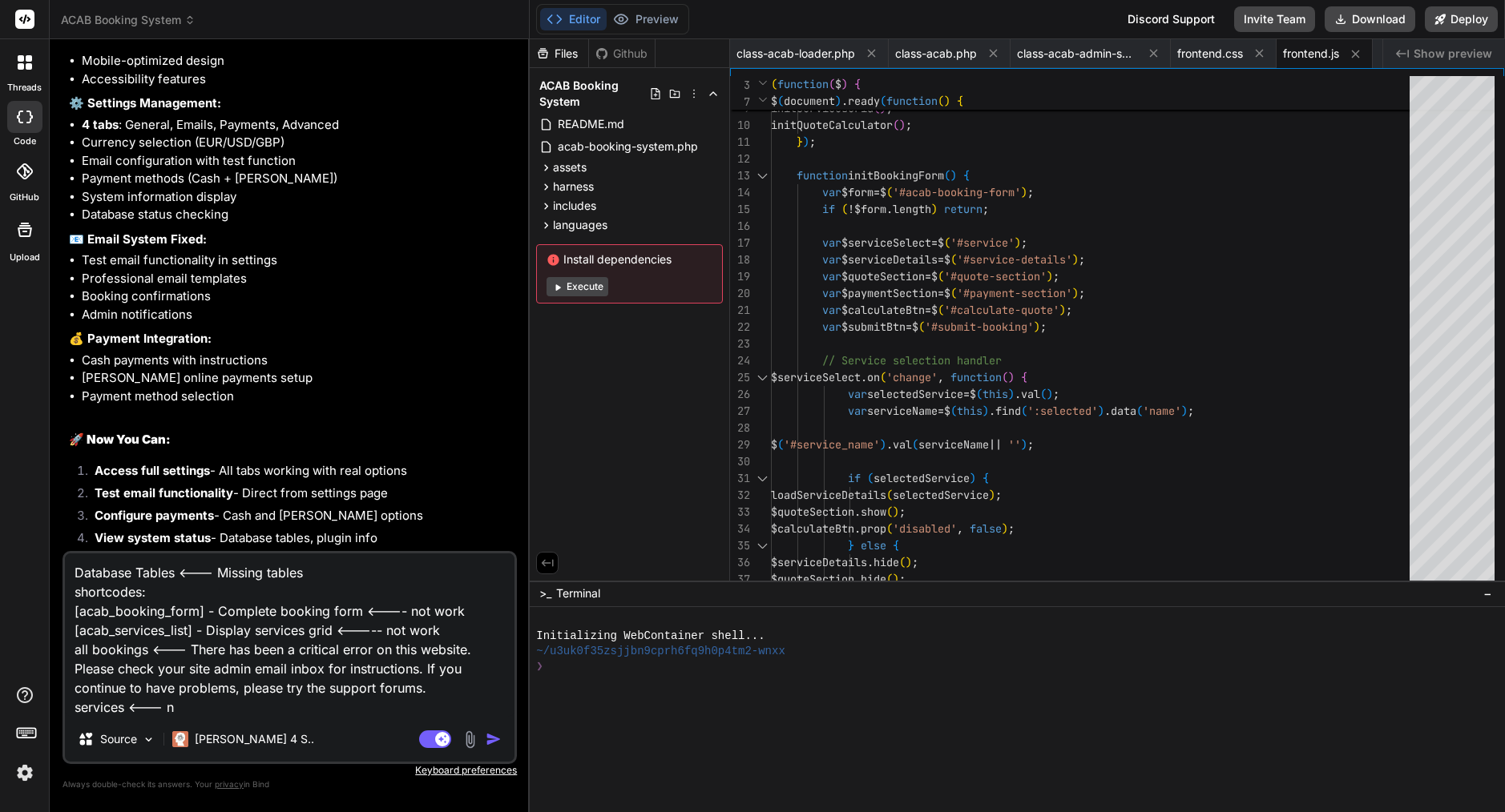
type textarea "x"
type textarea "Database Tables <--- Missing tables shortcodes: [acab_booking_form] - Complete …"
type textarea "x"
type textarea "Database Tables <--- Missing tables shortcodes: [acab_booking_form] - Complete …"
type textarea "x"
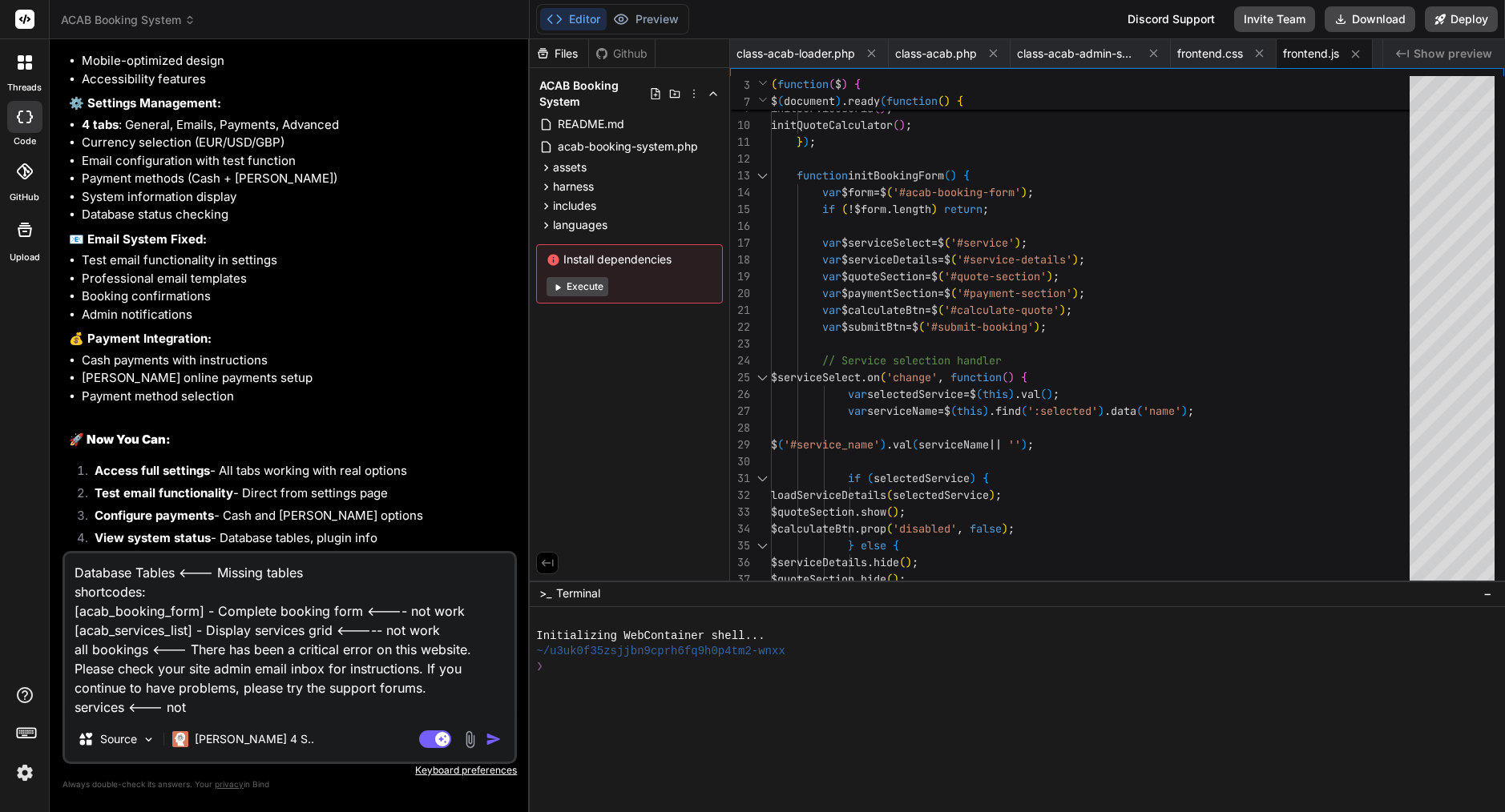
type textarea "Database Tables <--- Missing tables shortcodes: [acab_booking_form] - Complete …"
type textarea "x"
type textarea "Database Tables <--- Missing tables shortcodes: [acab_booking_form] - Complete …"
type textarea "x"
type textarea "Database Tables <--- Missing tables shortcodes: [acab_booking_form] - Complete …"
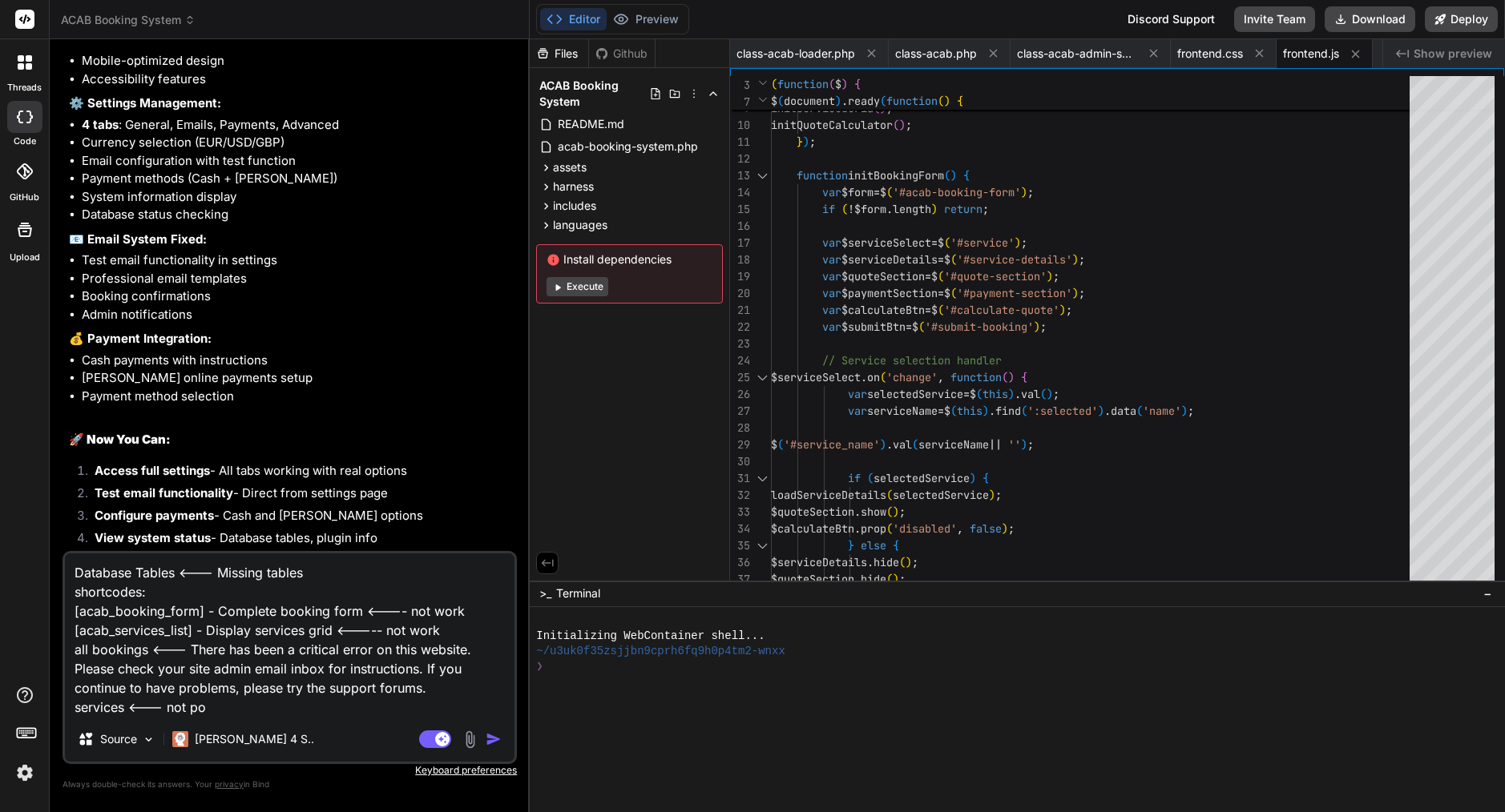
type textarea "x"
type textarea "Database Tables <--- Missing tables shortcodes: [acab_booking_form] - Complete …"
type textarea "x"
type textarea "Database Tables <--- Missing tables shortcodes: [acab_booking_form] - Complete …"
type textarea "x"
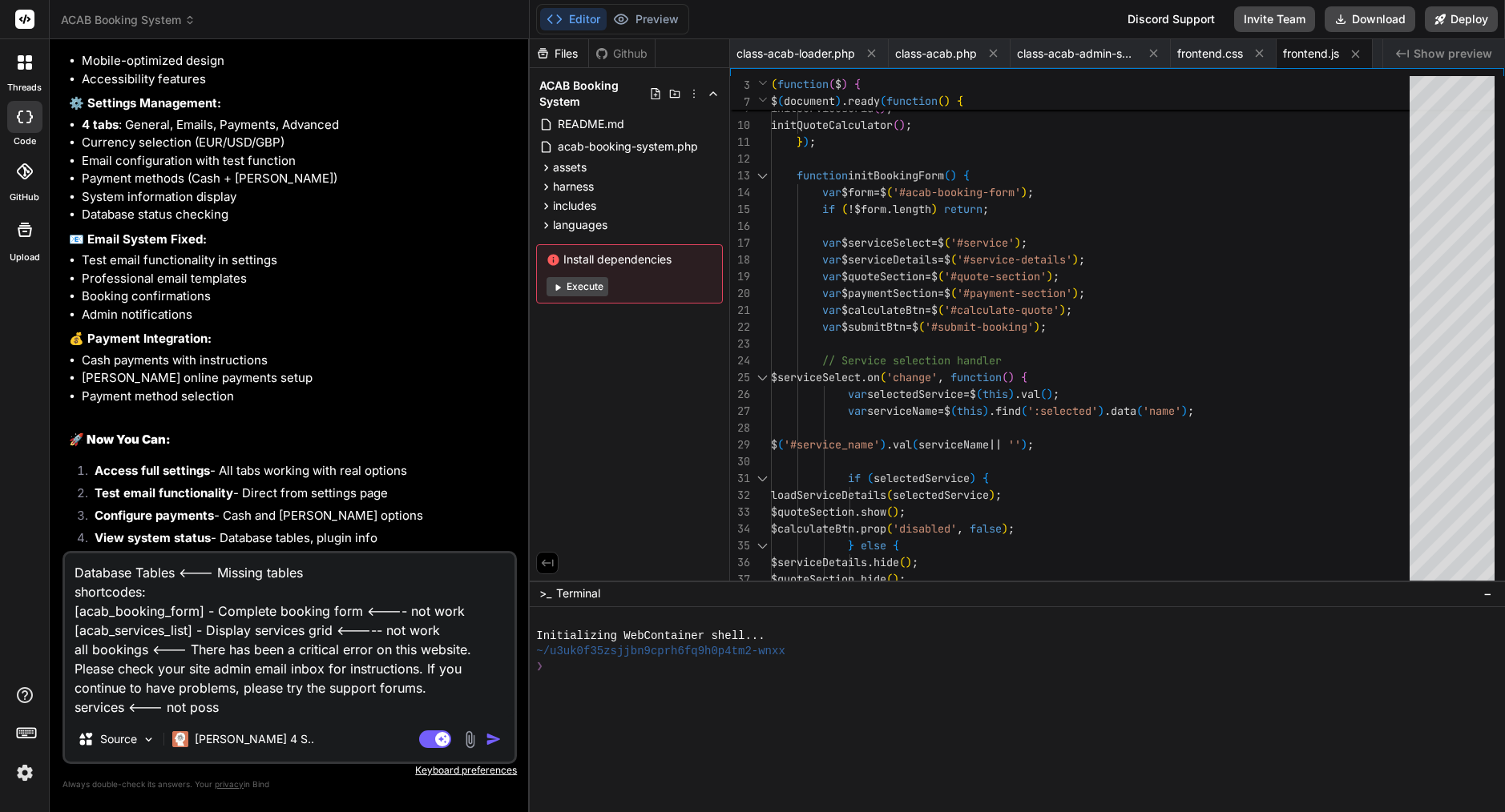
type textarea "Database Tables <--- Missing tables shortcodes: [acab_booking_form] - Complete …"
type textarea "x"
type textarea "Database Tables <--- Missing tables shortcodes: [acab_booking_form] - Complete …"
type textarea "x"
type textarea "Database Tables <--- Missing tables shortcodes: [acab_booking_form] - Complete …"
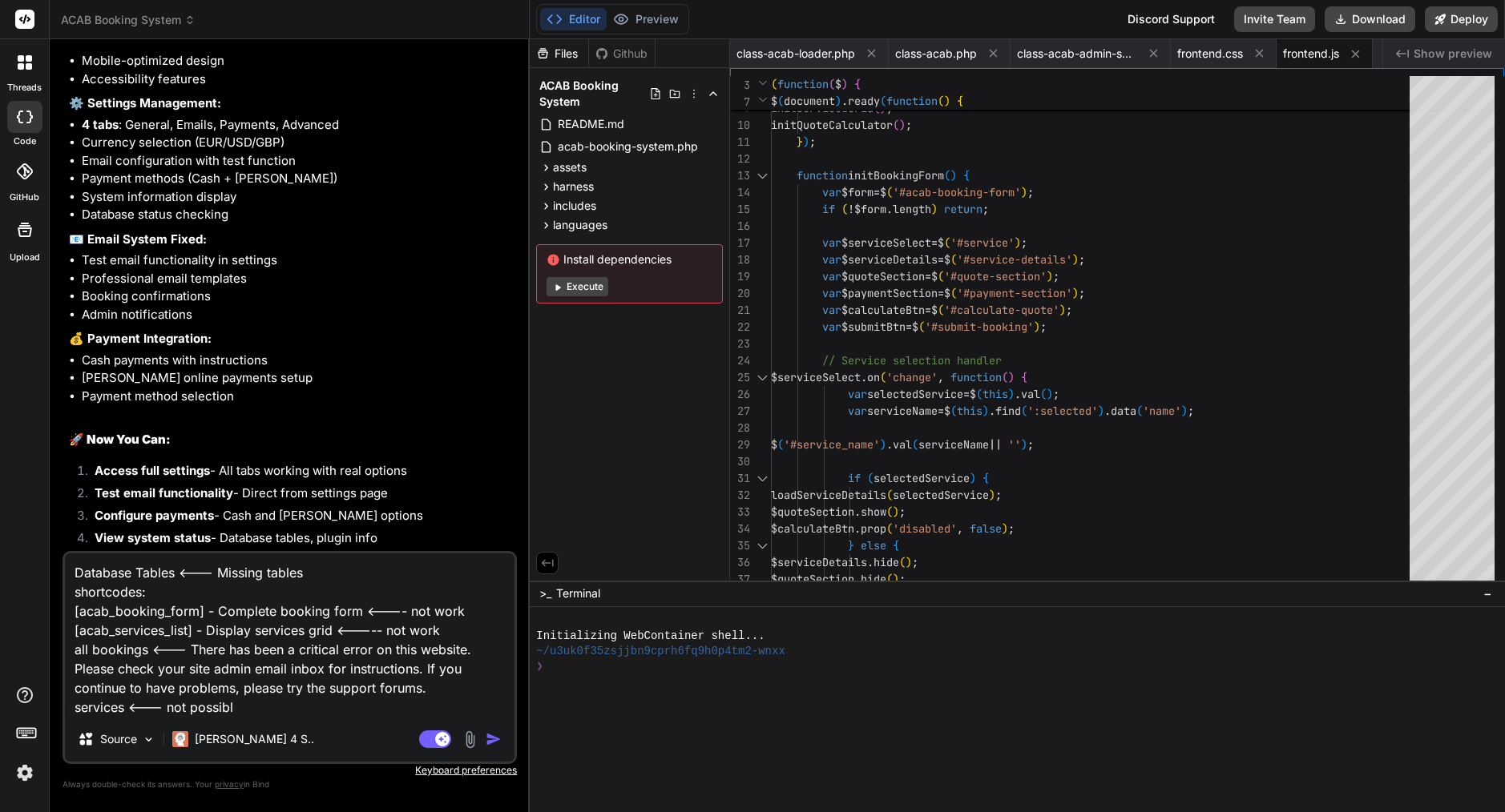
type textarea "x"
type textarea "Database Tables <--- Missing tables shortcodes: [acab_booking_form] - Complete …"
type textarea "x"
type textarea "Database Tables <--- Missing tables shortcodes: [acab_booking_form] - Complete …"
type textarea "x"
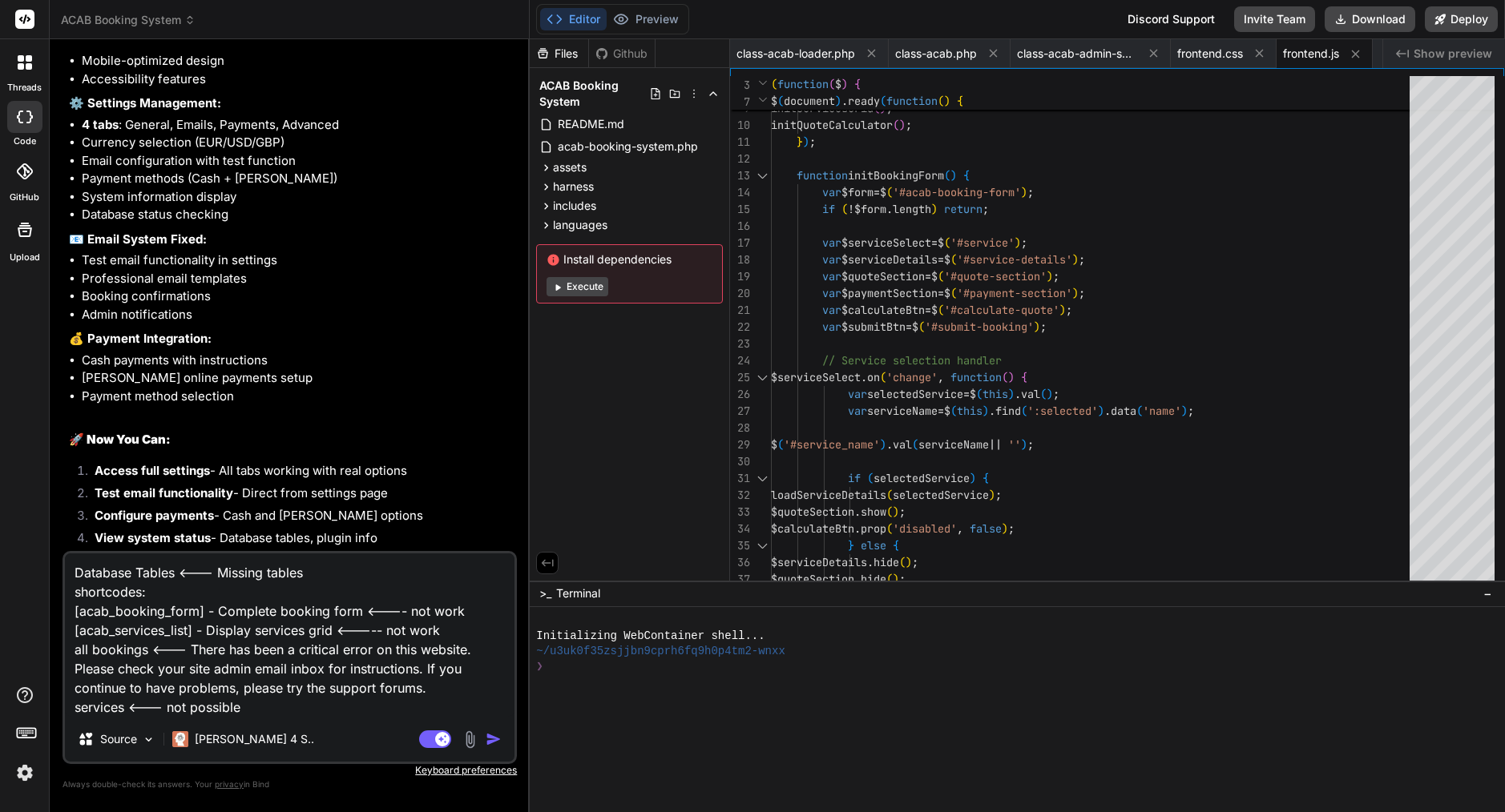
type textarea "Database Tables <--- Missing tables shortcodes: [acab_booking_form] - Complete …"
type textarea "x"
type textarea "Database Tables <--- Missing tables shortcodes: [acab_booking_form] - Complete …"
type textarea "x"
type textarea "Database Tables <--- Missing tables shortcodes: [acab_booking_form] - Complete …"
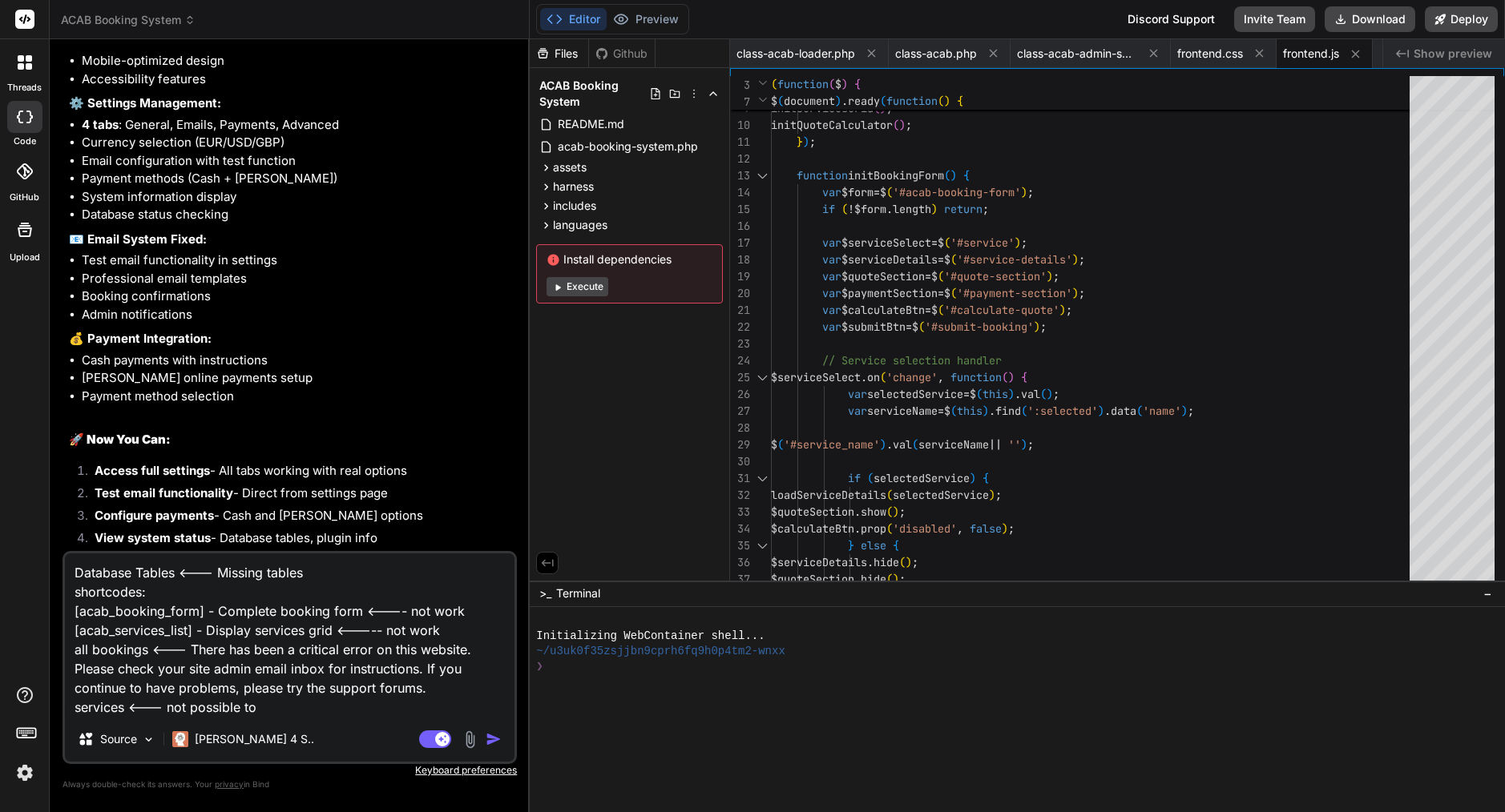
type textarea "x"
type textarea "Database Tables <--- Missing tables shortcodes: [acab_booking_form] - Complete …"
type textarea "x"
type textarea "Database Tables <--- Missing tables shortcodes: [acab_booking_form] - Complete …"
type textarea "x"
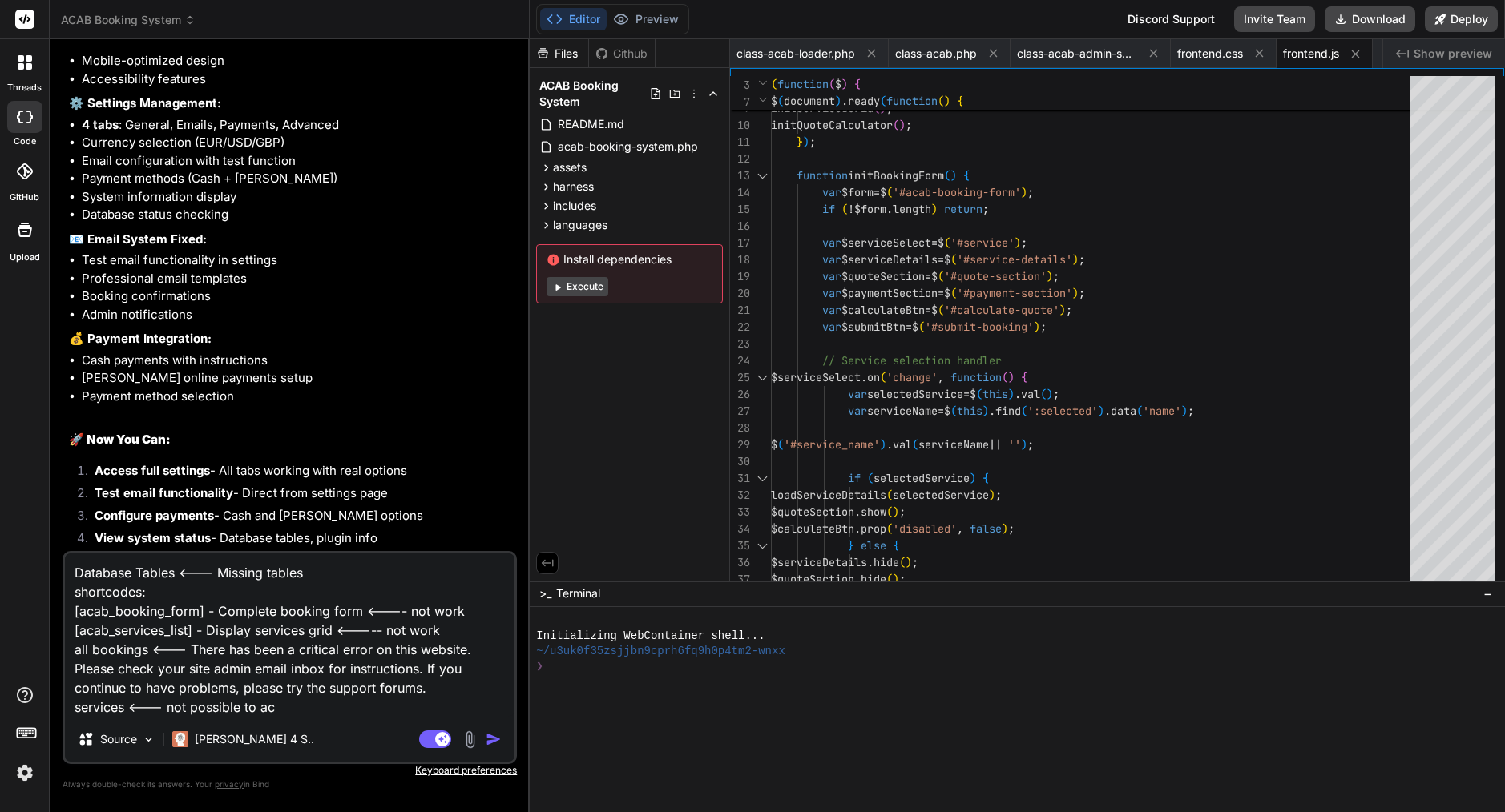
type textarea "Database Tables <--- Missing tables shortcodes: [acab_booking_form] - Complete …"
click at [498, 743] on img "button" at bounding box center [493, 739] width 16 height 16
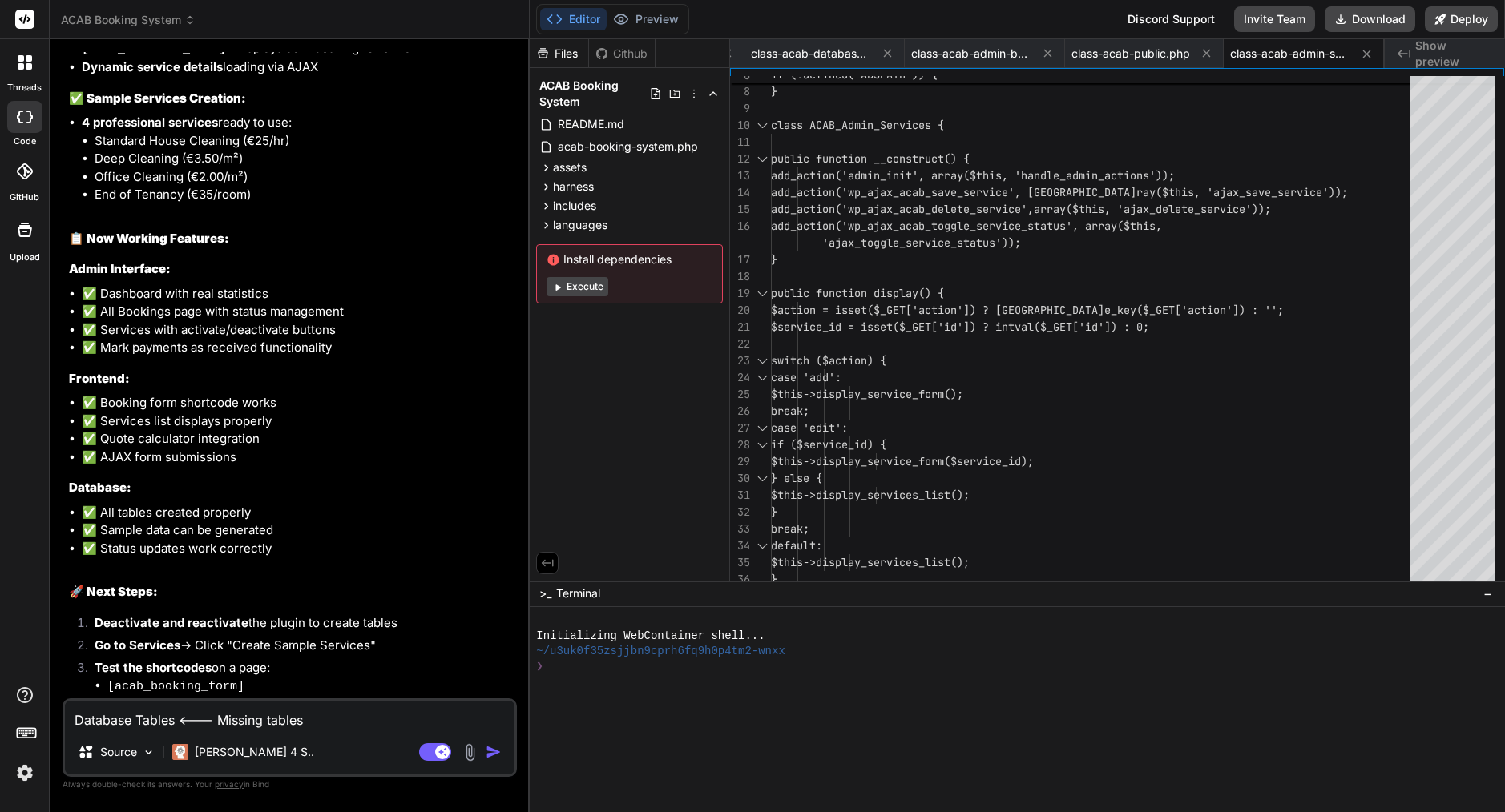
scroll to position [0, 0]
click at [231, 722] on textarea "Database Tables <--- Missing tables shortcodes: [acab_booking_form] - Complete …" at bounding box center [289, 715] width 449 height 28
paste textarea "Got it 👍 — here’s a clean Q&A style prompt you can drop to Bind so they’ll clar…"
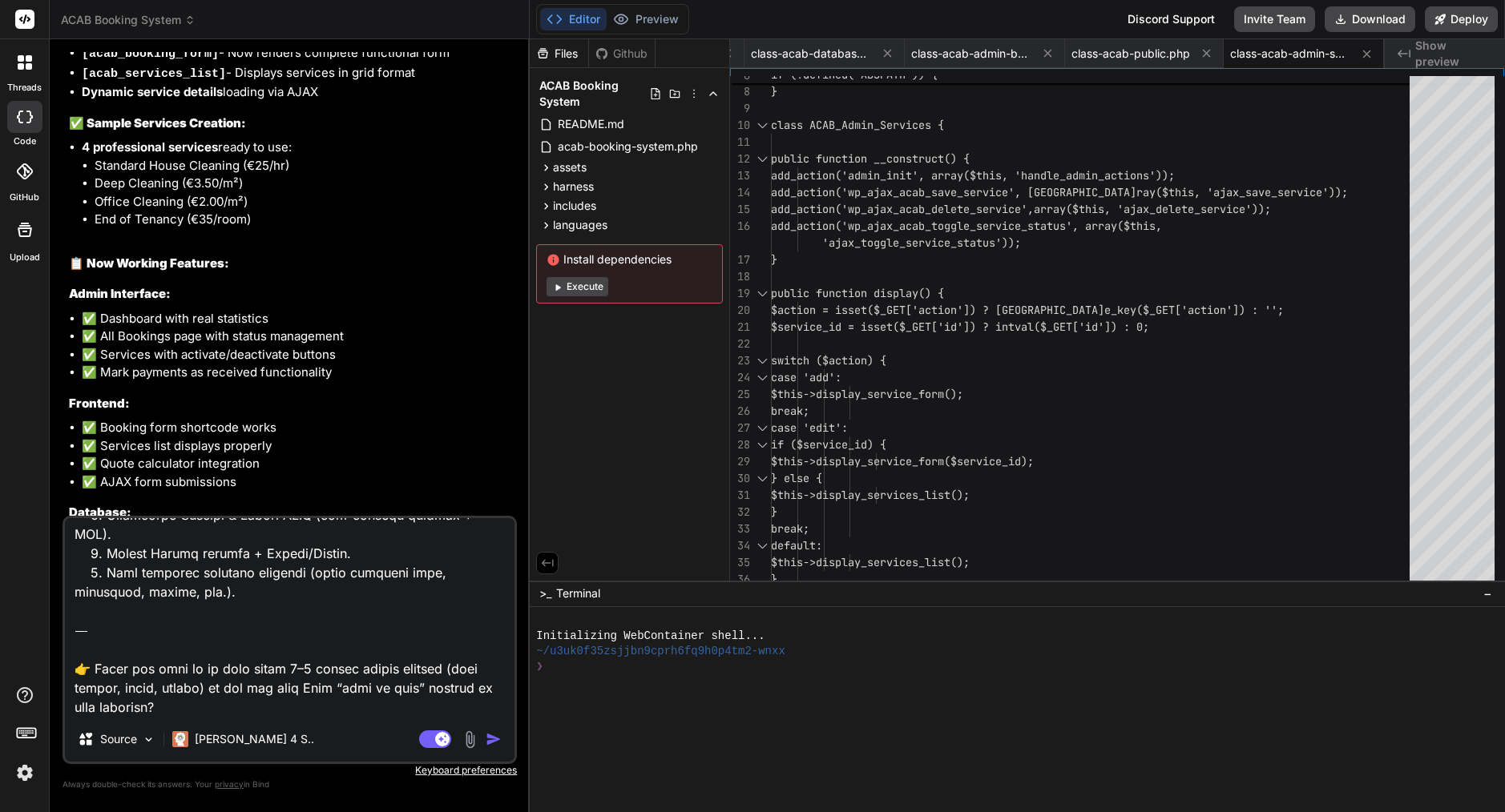
drag, startPoint x: 202, startPoint y: 708, endPoint x: 68, endPoint y: 636, distance: 152.1
click at [68, 636] on textarea at bounding box center [289, 617] width 449 height 198
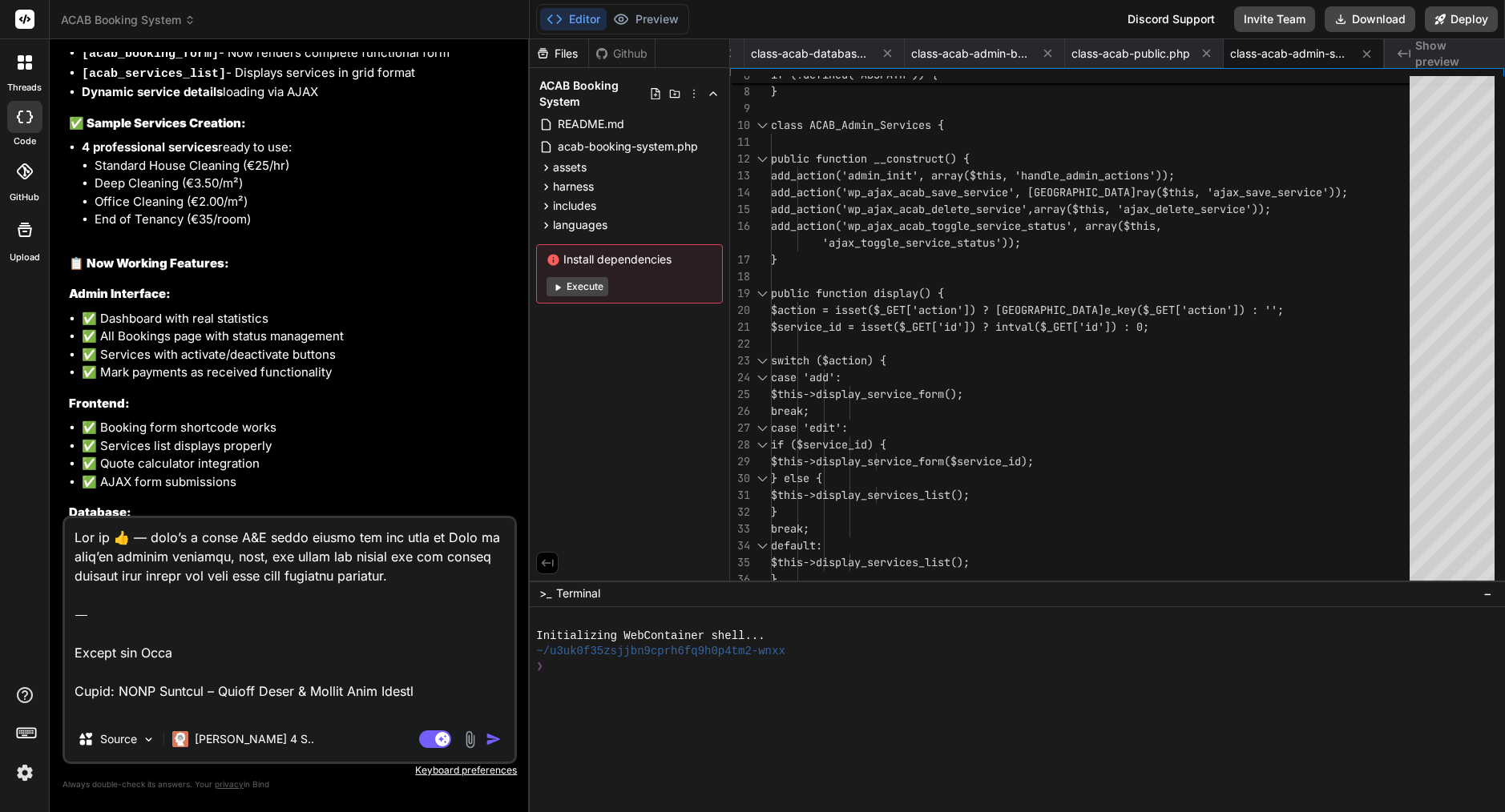
scroll to position [0, 0]
drag, startPoint x: 76, startPoint y: 691, endPoint x: 70, endPoint y: 514, distance: 177.1
click at [70, 514] on div "You please review attachment, still very basic structure worst before upgrading…" at bounding box center [290, 431] width 454 height 759
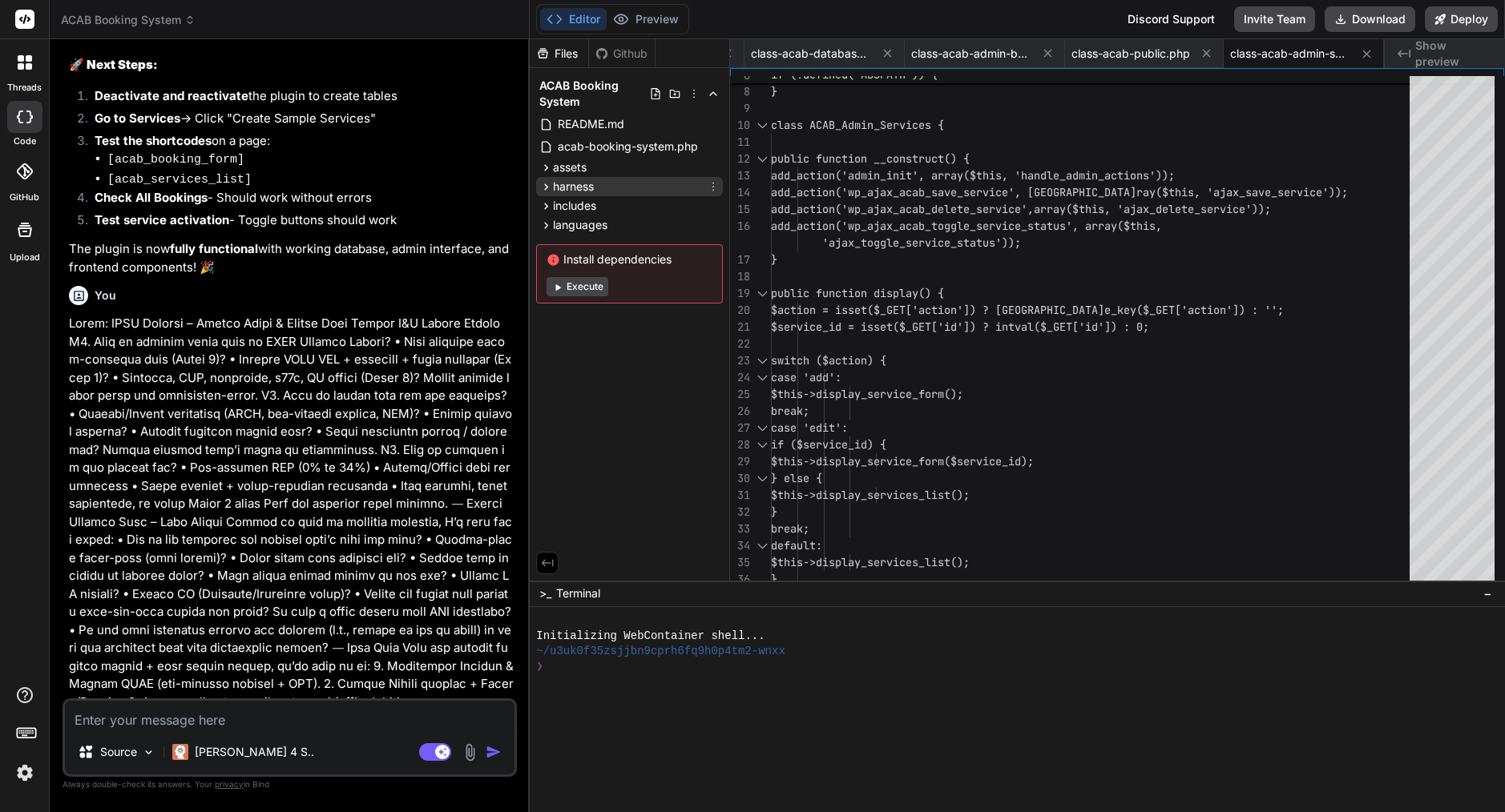
click at [545, 190] on icon at bounding box center [546, 187] width 13 height 13
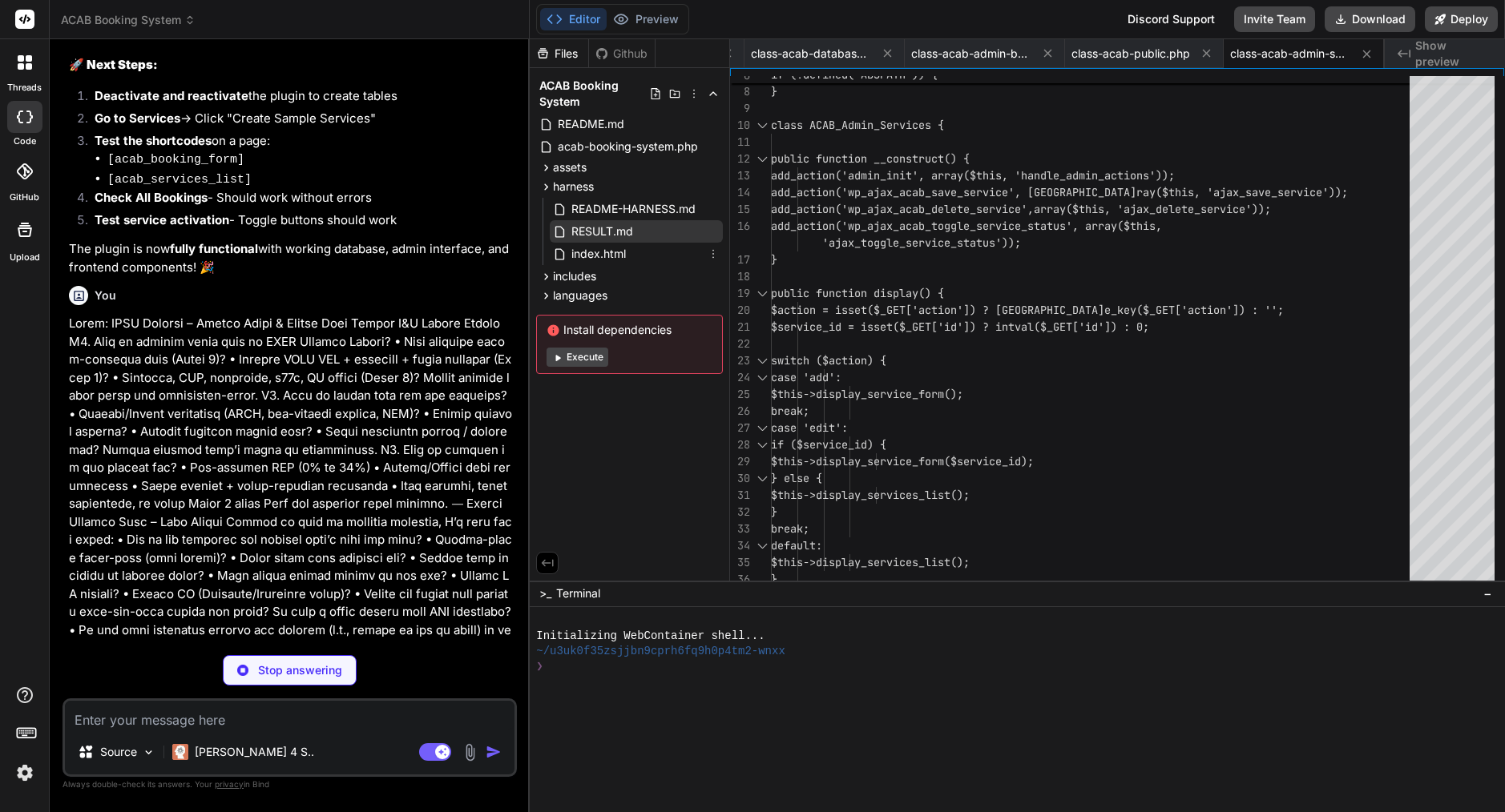
scroll to position [10789, 0]
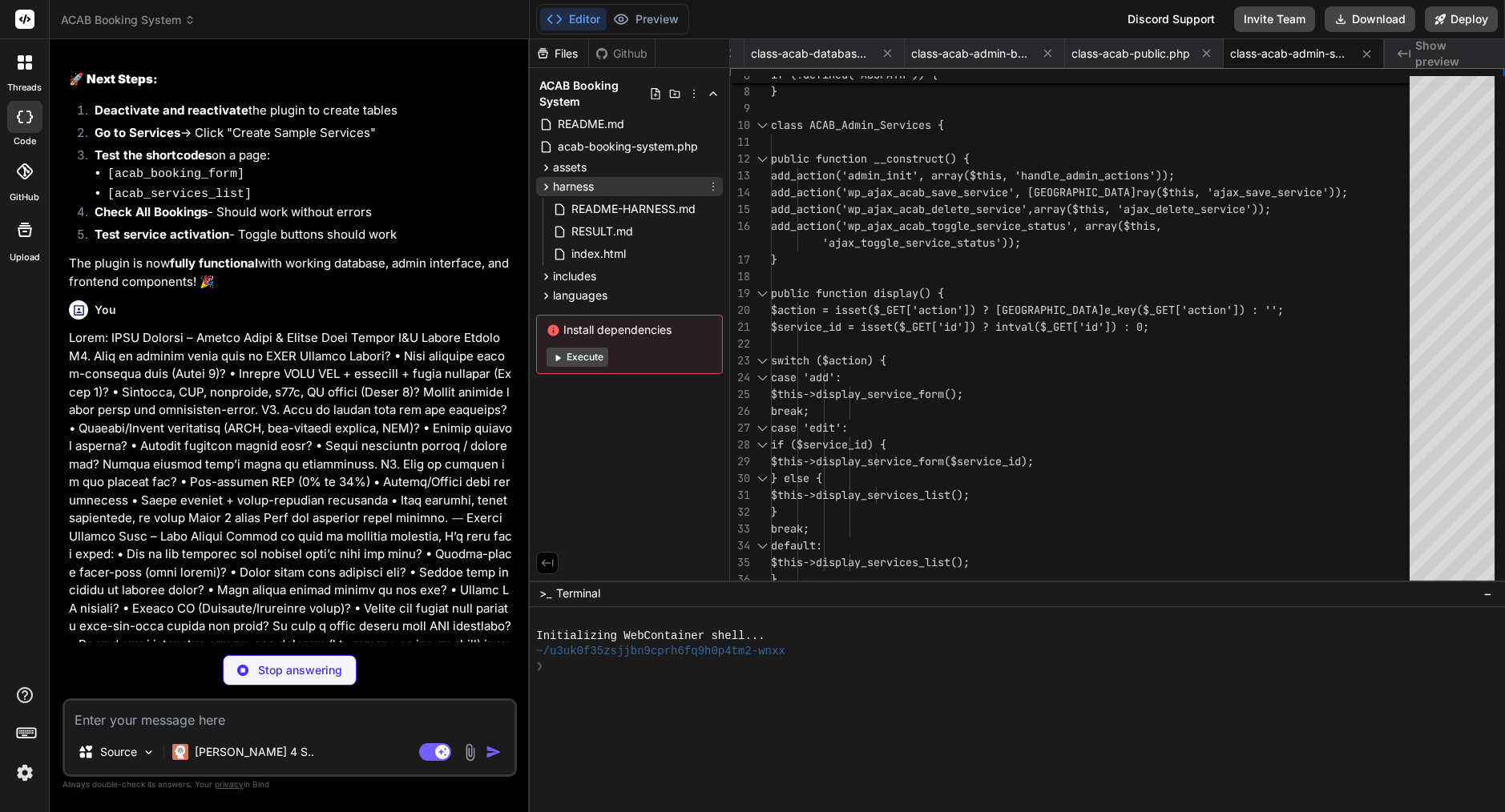
click at [550, 189] on icon at bounding box center [546, 187] width 13 height 13
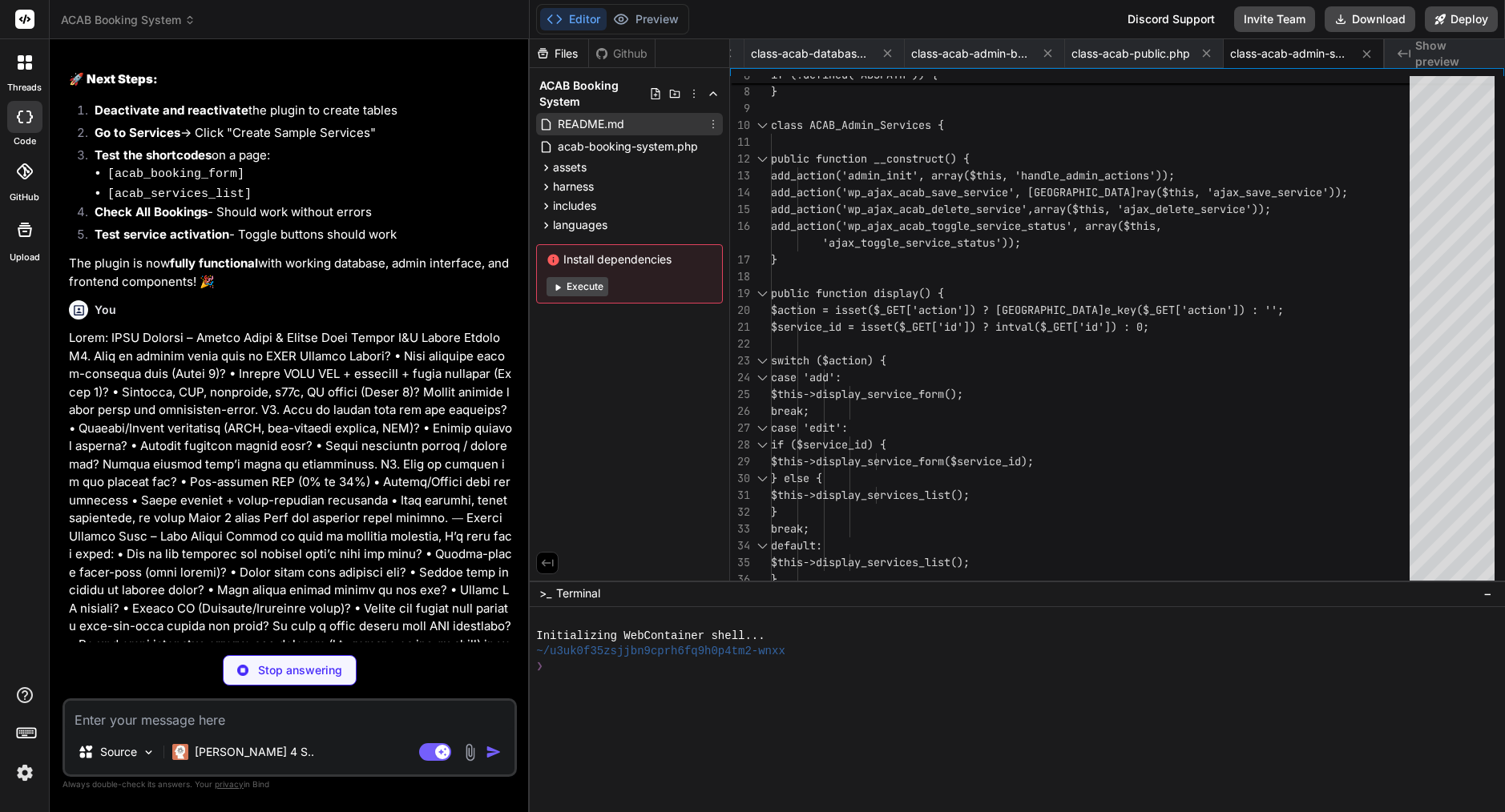
click at [592, 120] on span "README.md" at bounding box center [590, 124] width 69 height 19
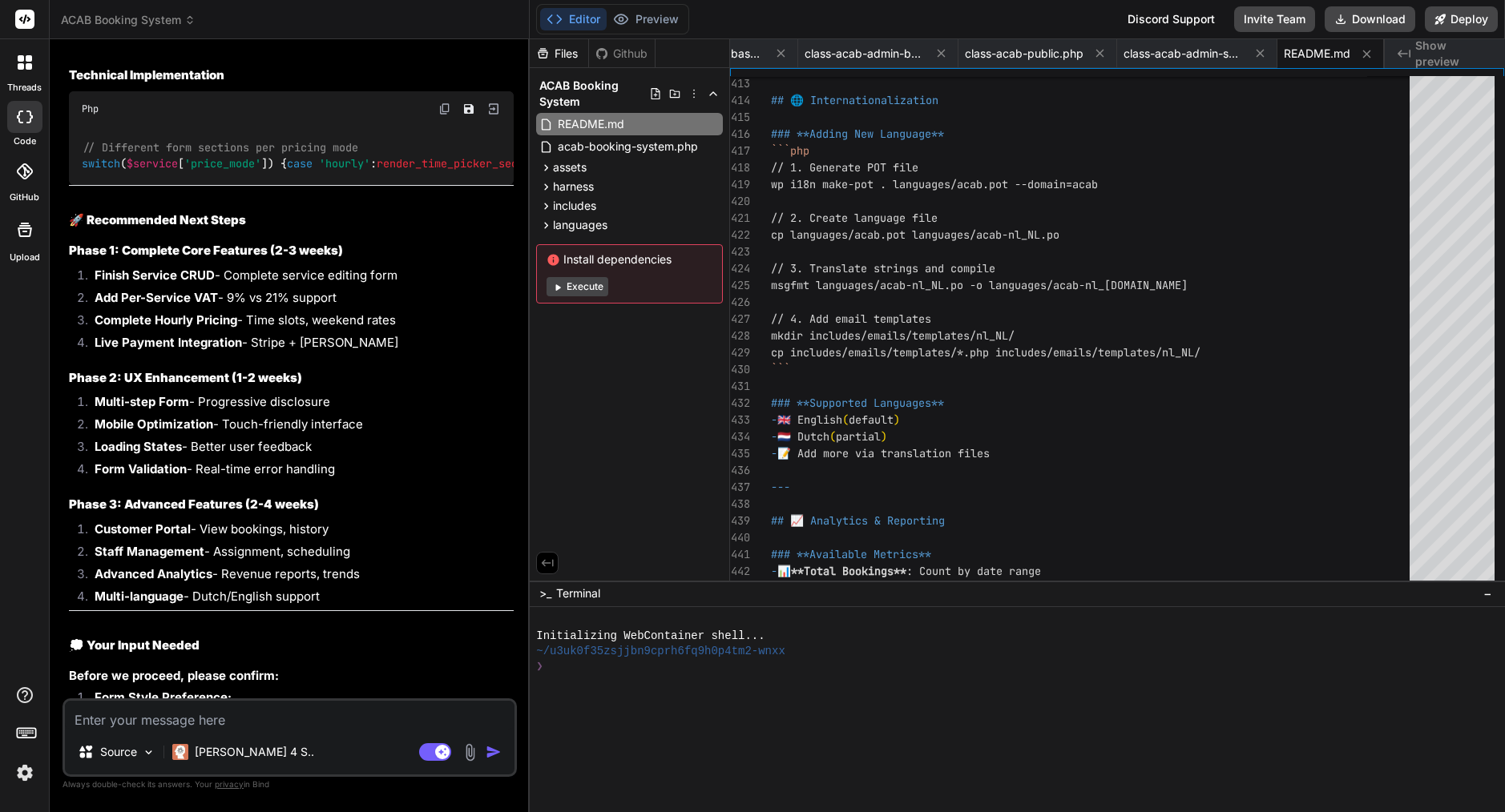
scroll to position [13538, 0]
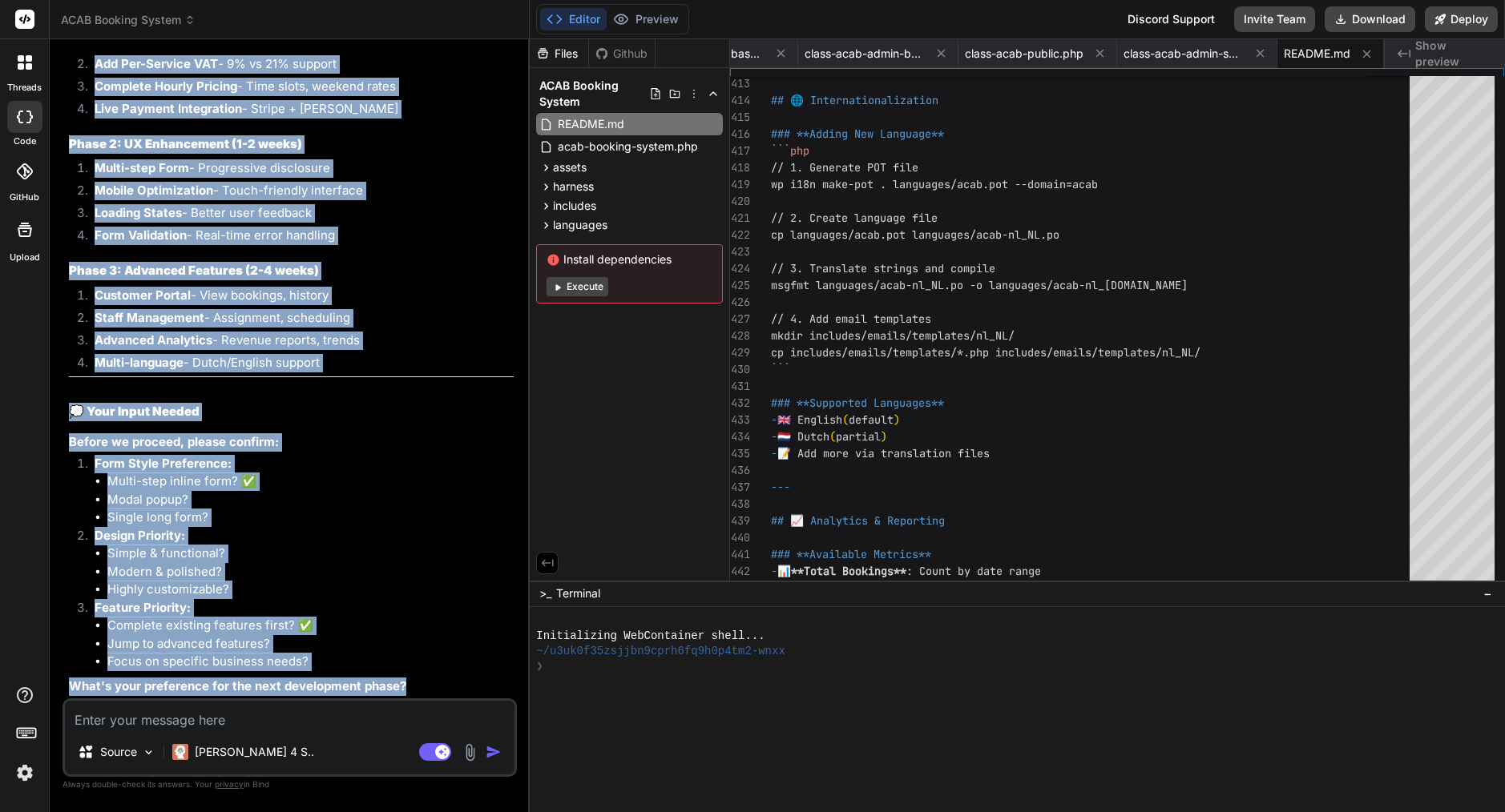
drag, startPoint x: 95, startPoint y: 239, endPoint x: 434, endPoint y: 691, distance: 565.0
copy div "Bind AI 📊 ACAB Booking System - Status Check Q1. What is fully done and product…"
click at [363, 638] on li "Jump to advanced features?" at bounding box center [311, 644] width 407 height 18
click at [347, 516] on li "Single long form?" at bounding box center [311, 518] width 407 height 18
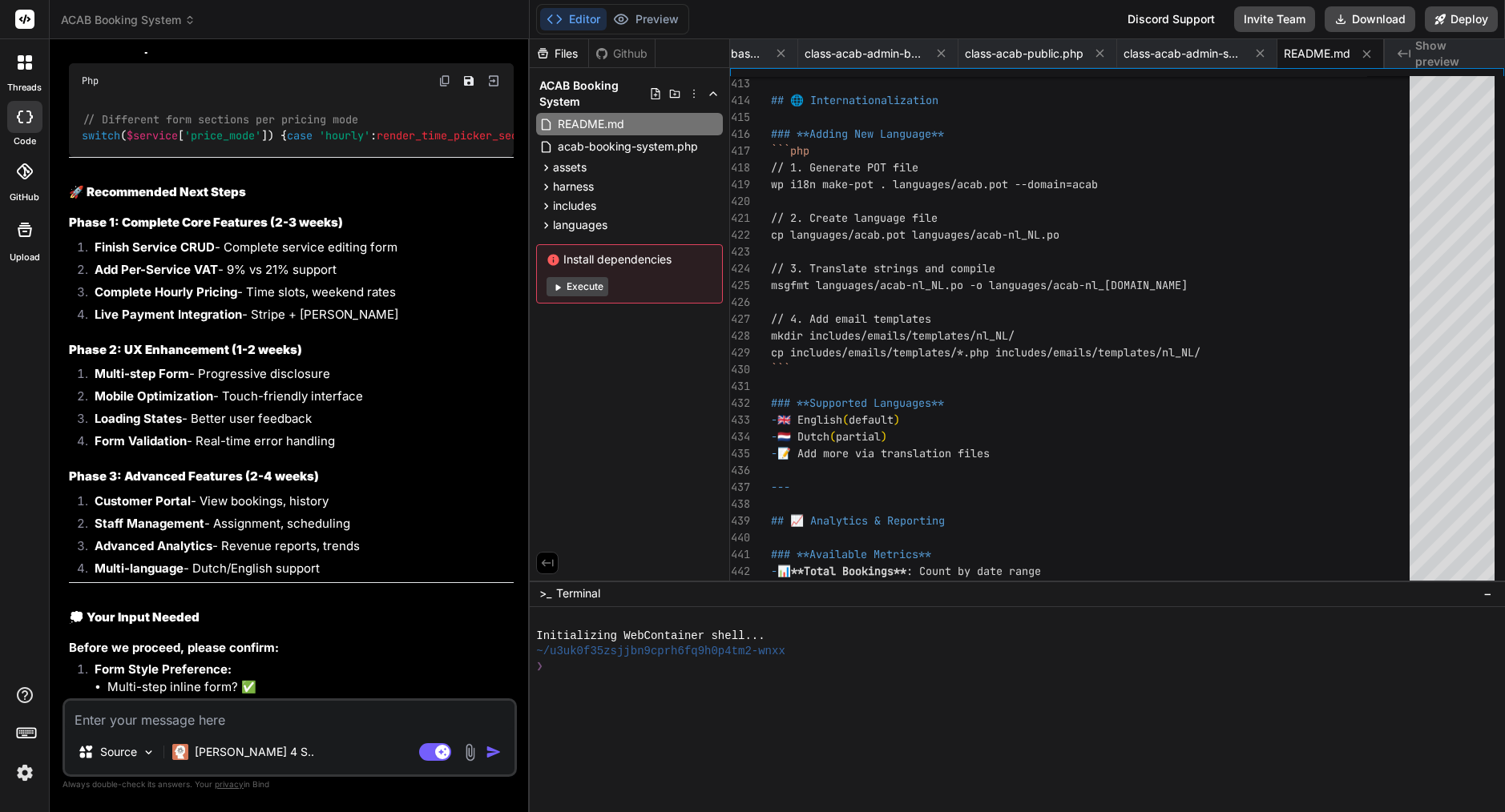
scroll to position [13327, 0]
drag, startPoint x: 122, startPoint y: 233, endPoint x: 263, endPoint y: 229, distance: 141.1
click at [263, 229] on strong "Phase 1: Complete Core Features (2-3 weeks)" at bounding box center [206, 222] width 274 height 15
copy strong "Complete Core Features"
click at [307, 714] on textarea at bounding box center [289, 715] width 449 height 28
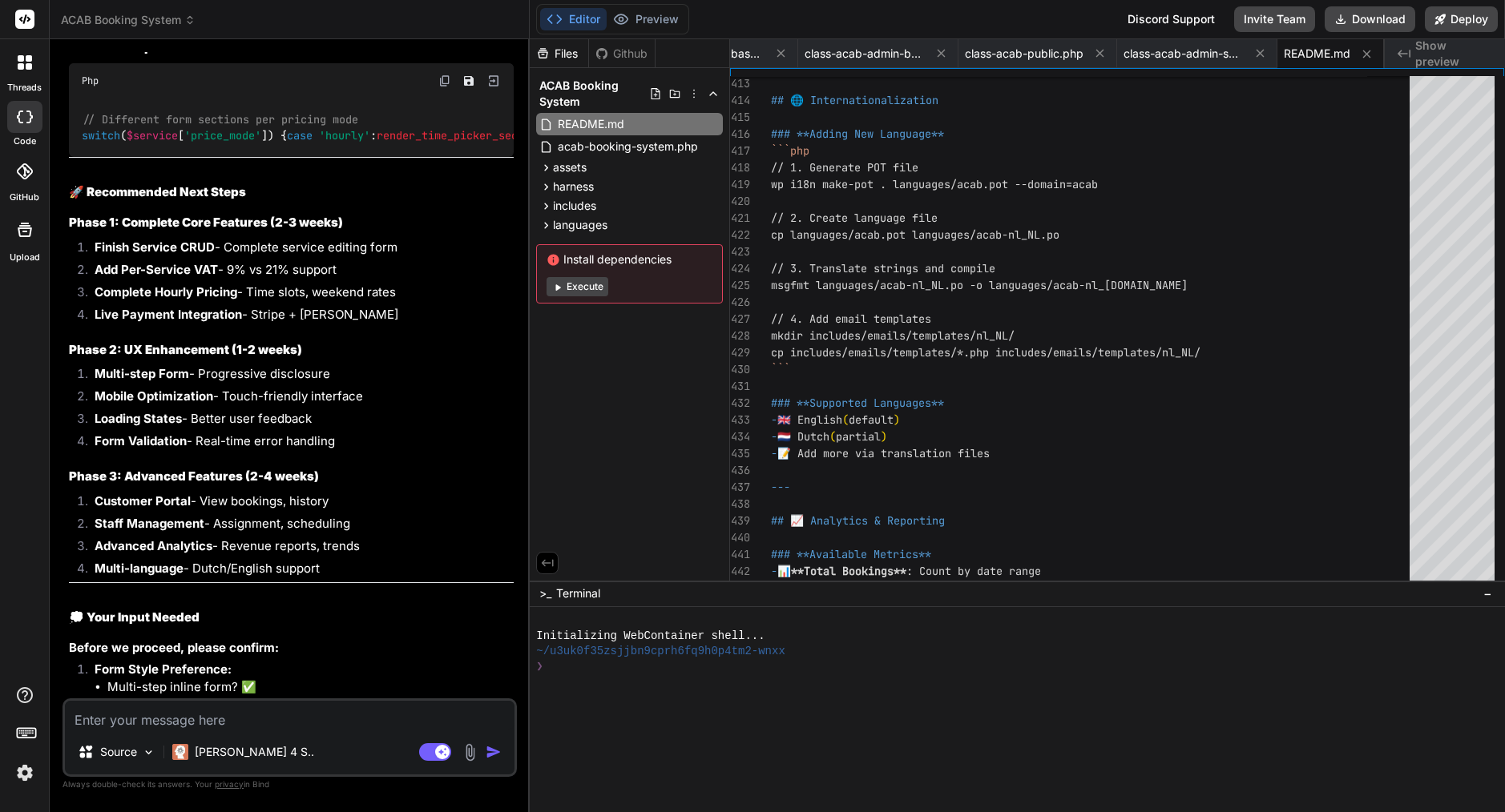
click at [307, 714] on textarea at bounding box center [289, 715] width 449 height 28
paste textarea "Perfect — let’s lock the plan and kick it to Bind. Short answer to your questio…"
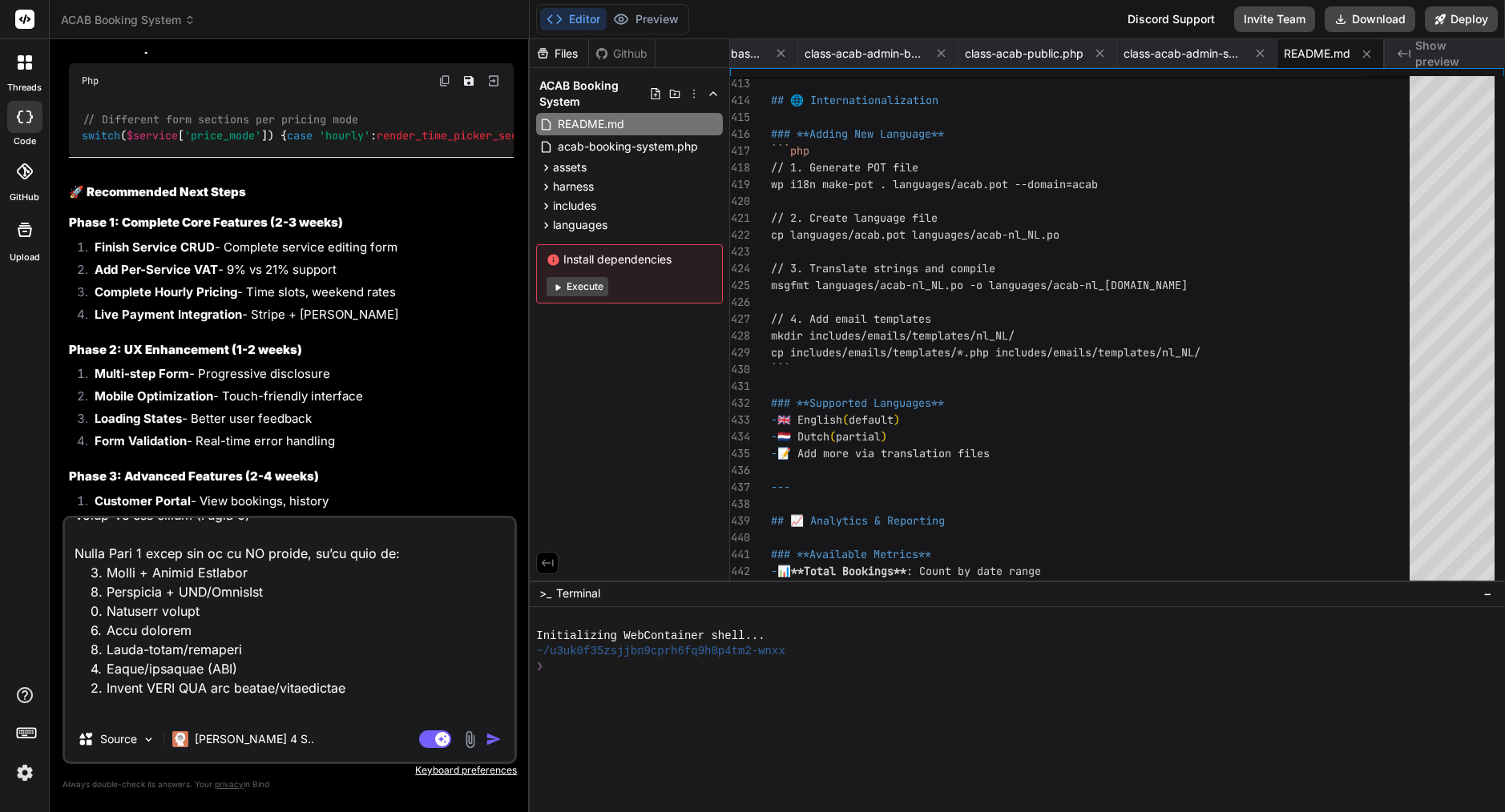
drag, startPoint x: 360, startPoint y: 707, endPoint x: 69, endPoint y: 651, distance: 296.3
click at [69, 651] on textarea at bounding box center [289, 617] width 449 height 198
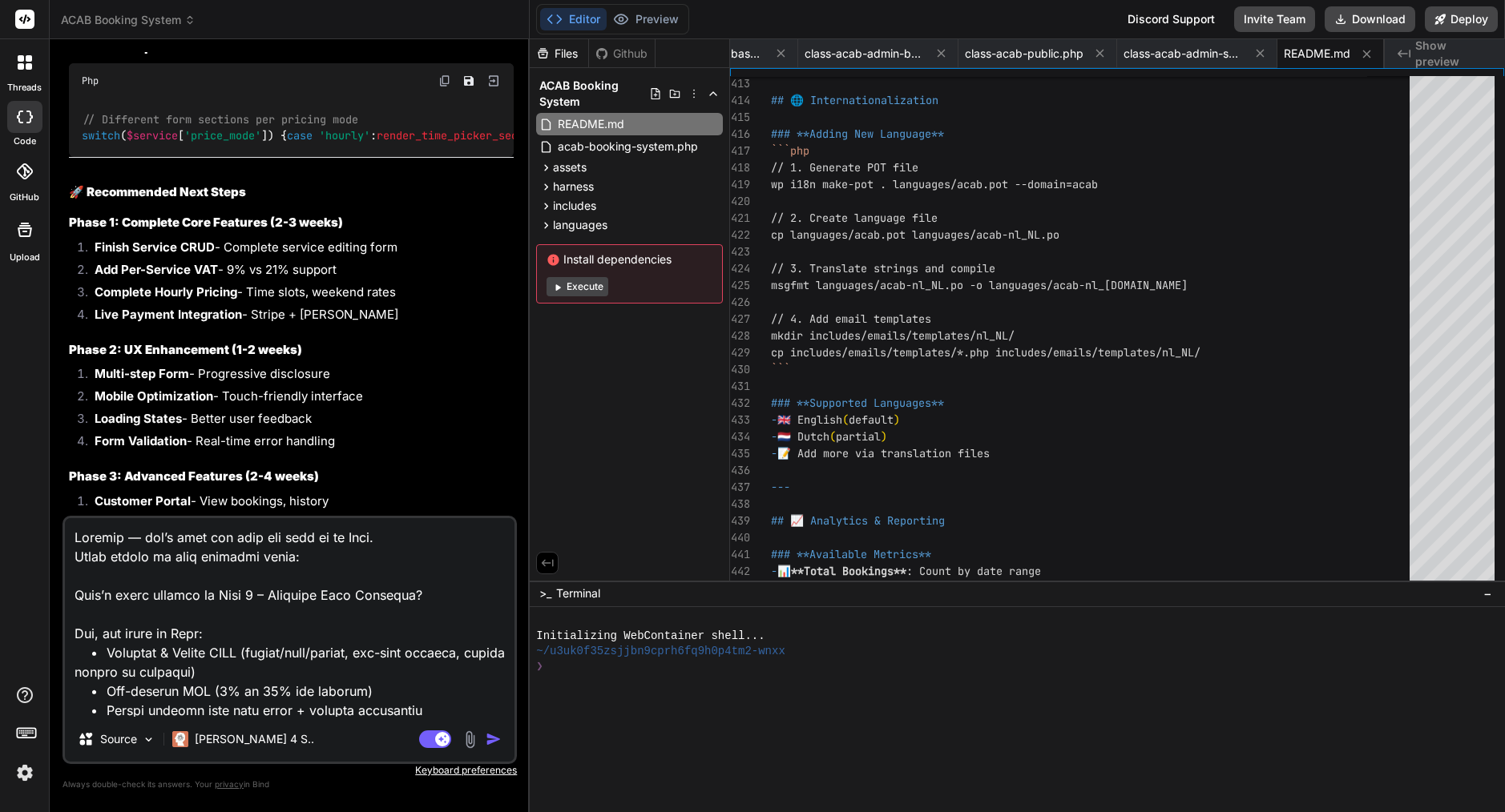
scroll to position [0, 0]
drag, startPoint x: 78, startPoint y: 595, endPoint x: 84, endPoint y: 515, distance: 80.2
click at [84, 515] on div "You please review attachment, still very basic structure worst before upgrading…" at bounding box center [290, 431] width 454 height 759
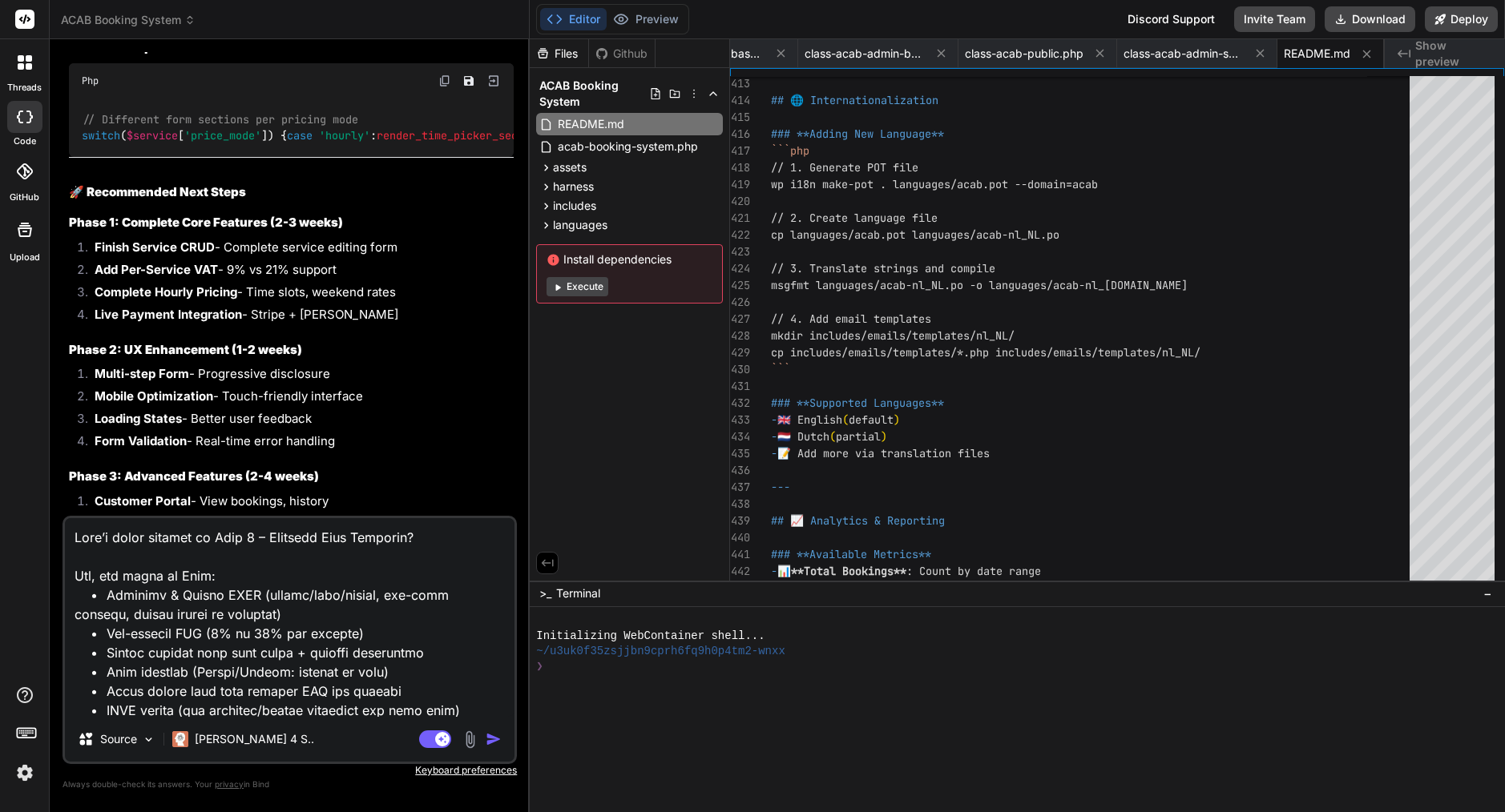
click at [501, 741] on img "button" at bounding box center [493, 739] width 16 height 16
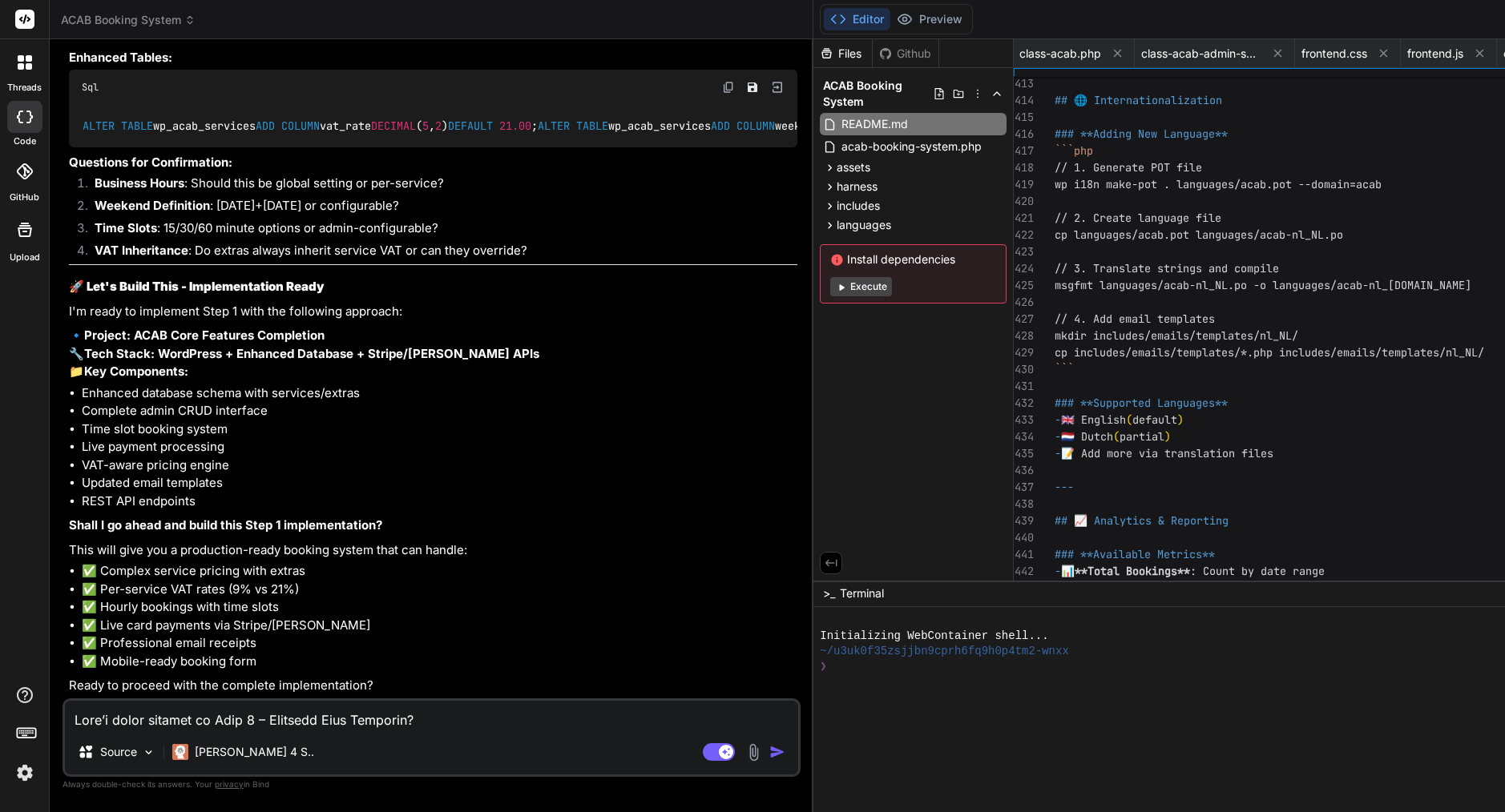
scroll to position [16457, 0]
drag, startPoint x: 377, startPoint y: 692, endPoint x: 326, endPoint y: 580, distance: 123.1
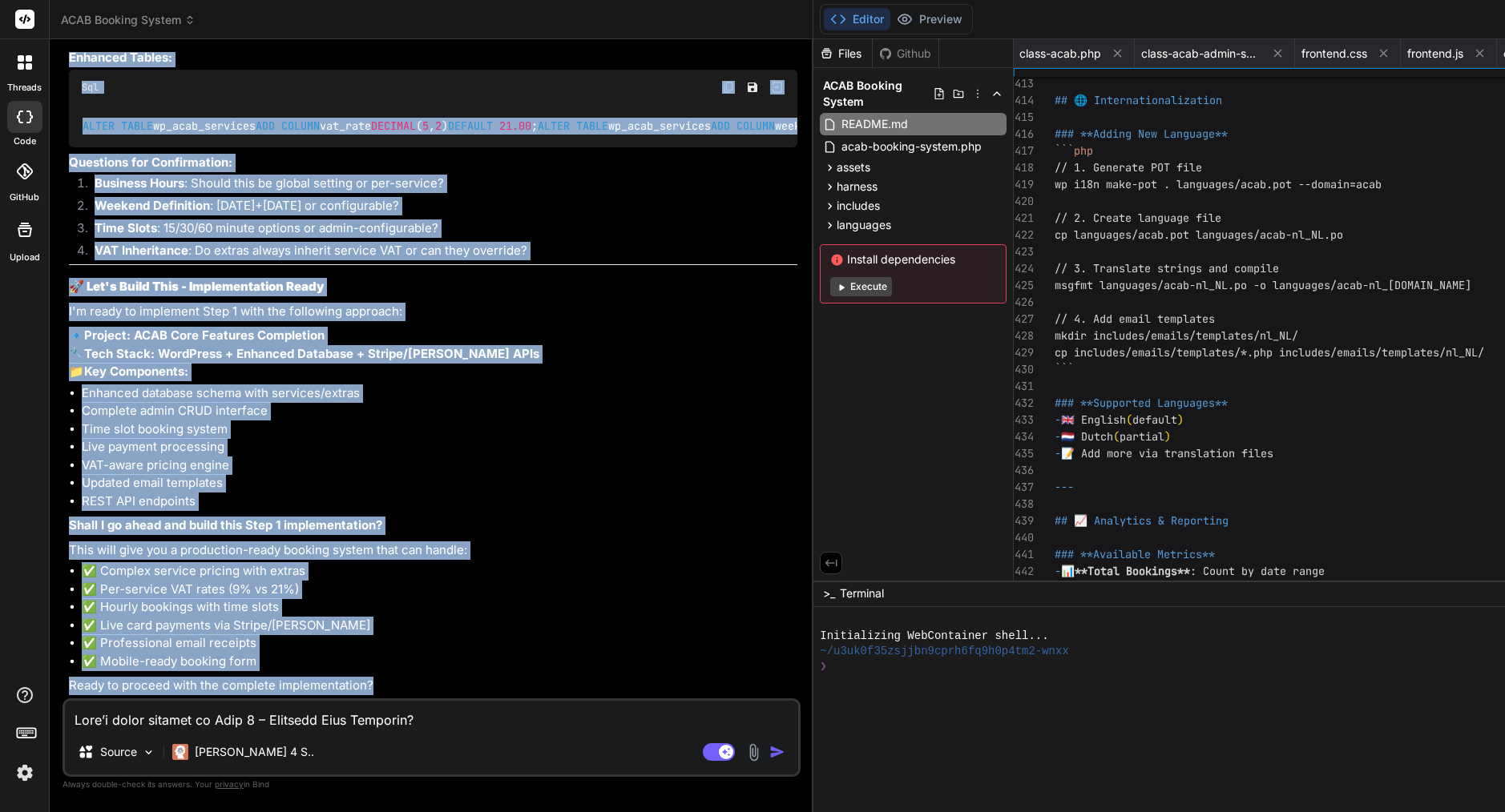
scroll to position [15472, 0]
drag, startPoint x: 379, startPoint y: 684, endPoint x: 93, endPoint y: 89, distance: 660.2
copy div "Bind AI 🎯 ACAB Booking - Step 1 Core Completion Plan 📋 Timeline & Milestones To…"
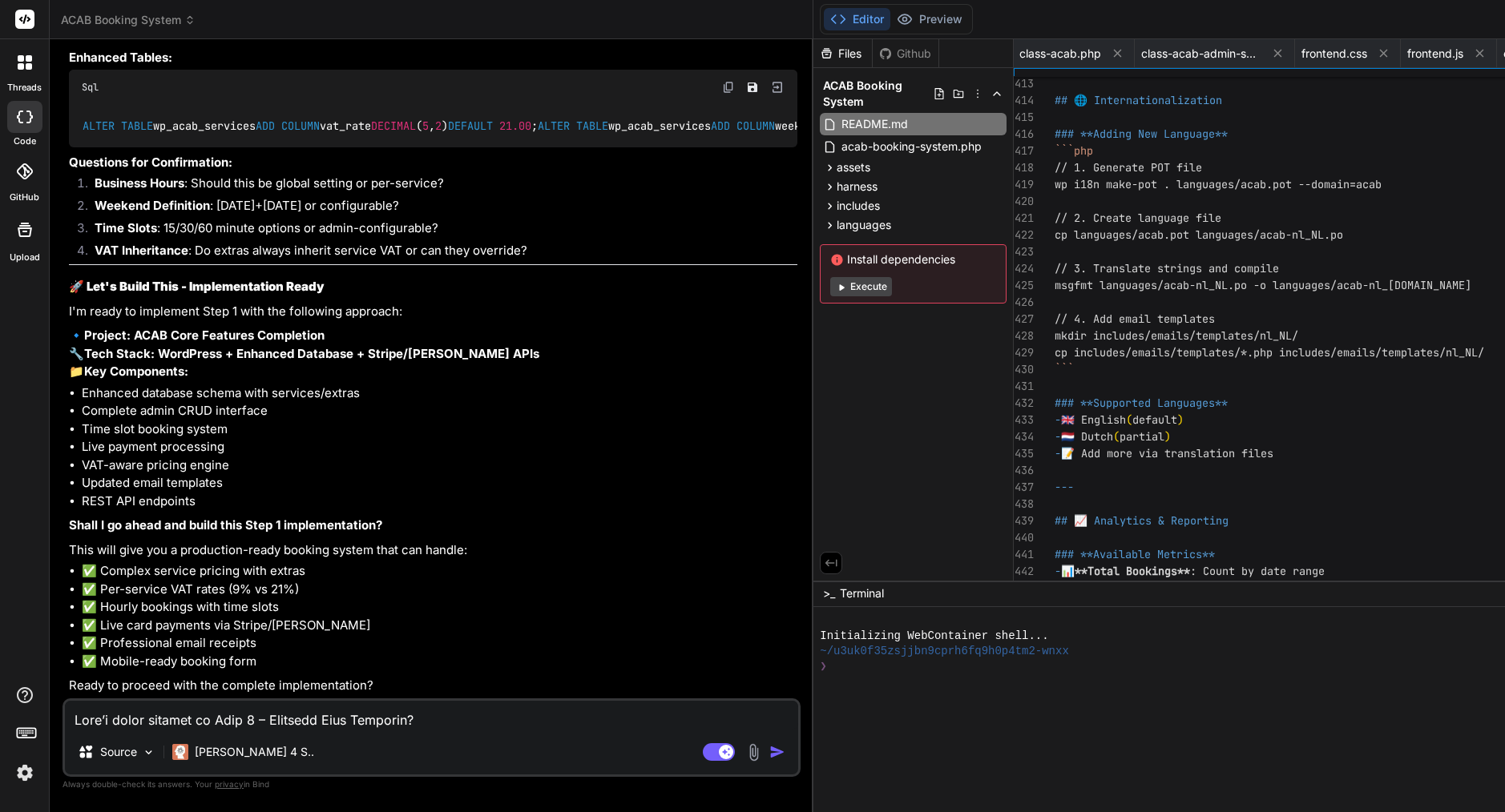
scroll to position [15601, 0]
click at [245, 716] on textarea at bounding box center [431, 715] width 733 height 28
paste textarea "Perfect 👍 Here’s a single ready-to-send prompt for Bind that merges the full St…"
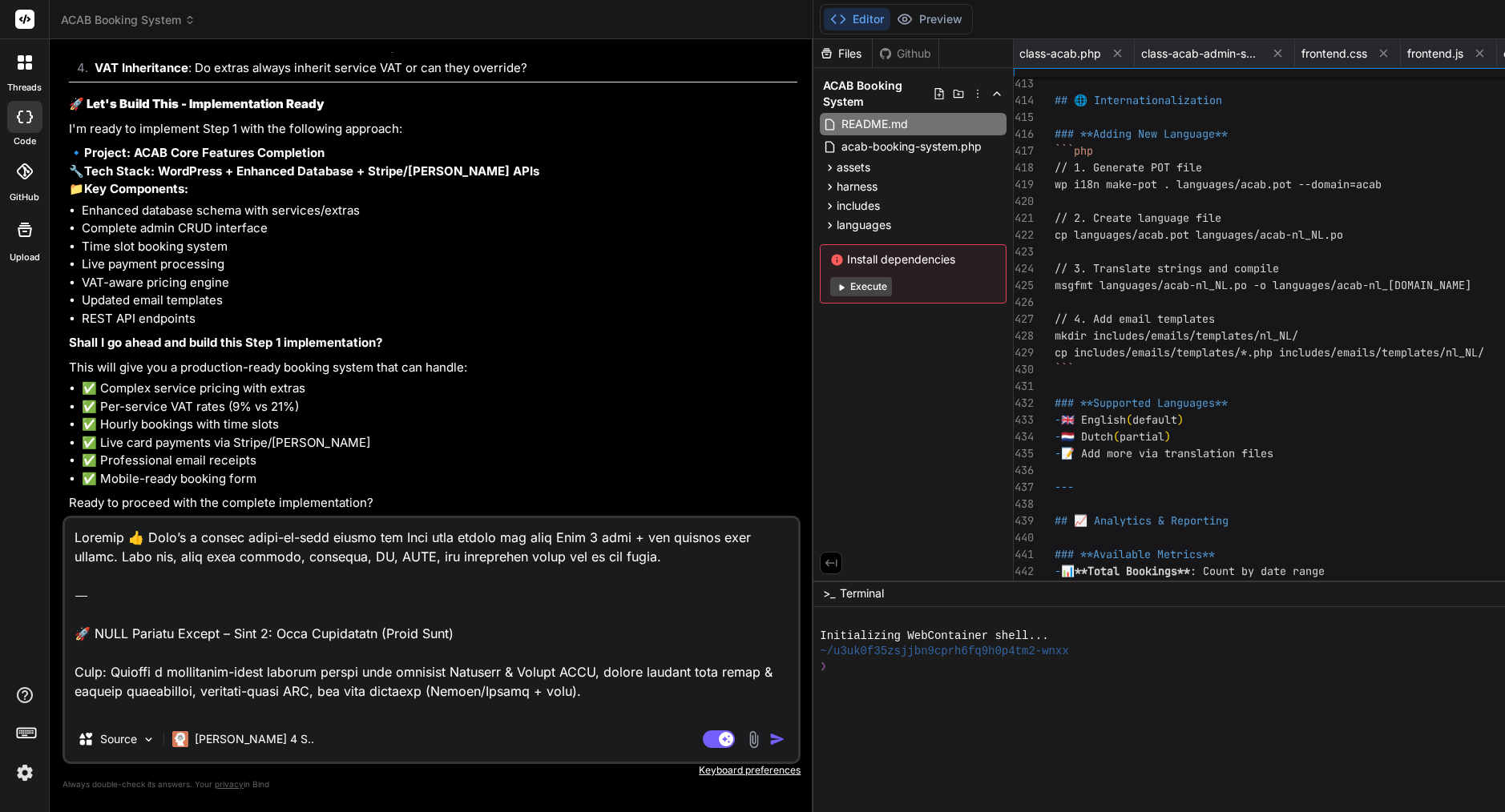
scroll to position [5039, 0]
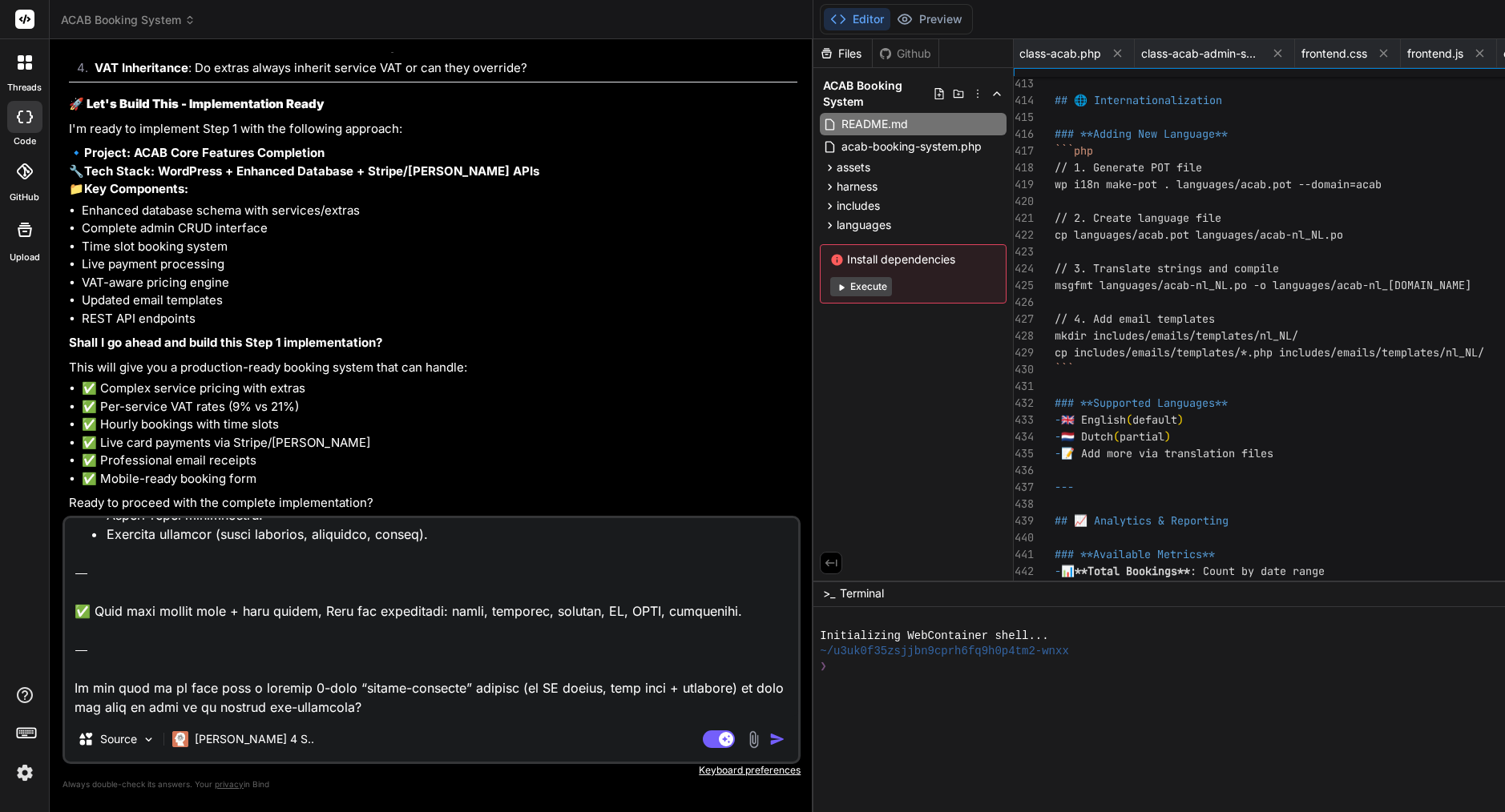
drag, startPoint x: 259, startPoint y: 708, endPoint x: 77, endPoint y: 616, distance: 203.9
click at [77, 616] on textarea at bounding box center [431, 617] width 733 height 198
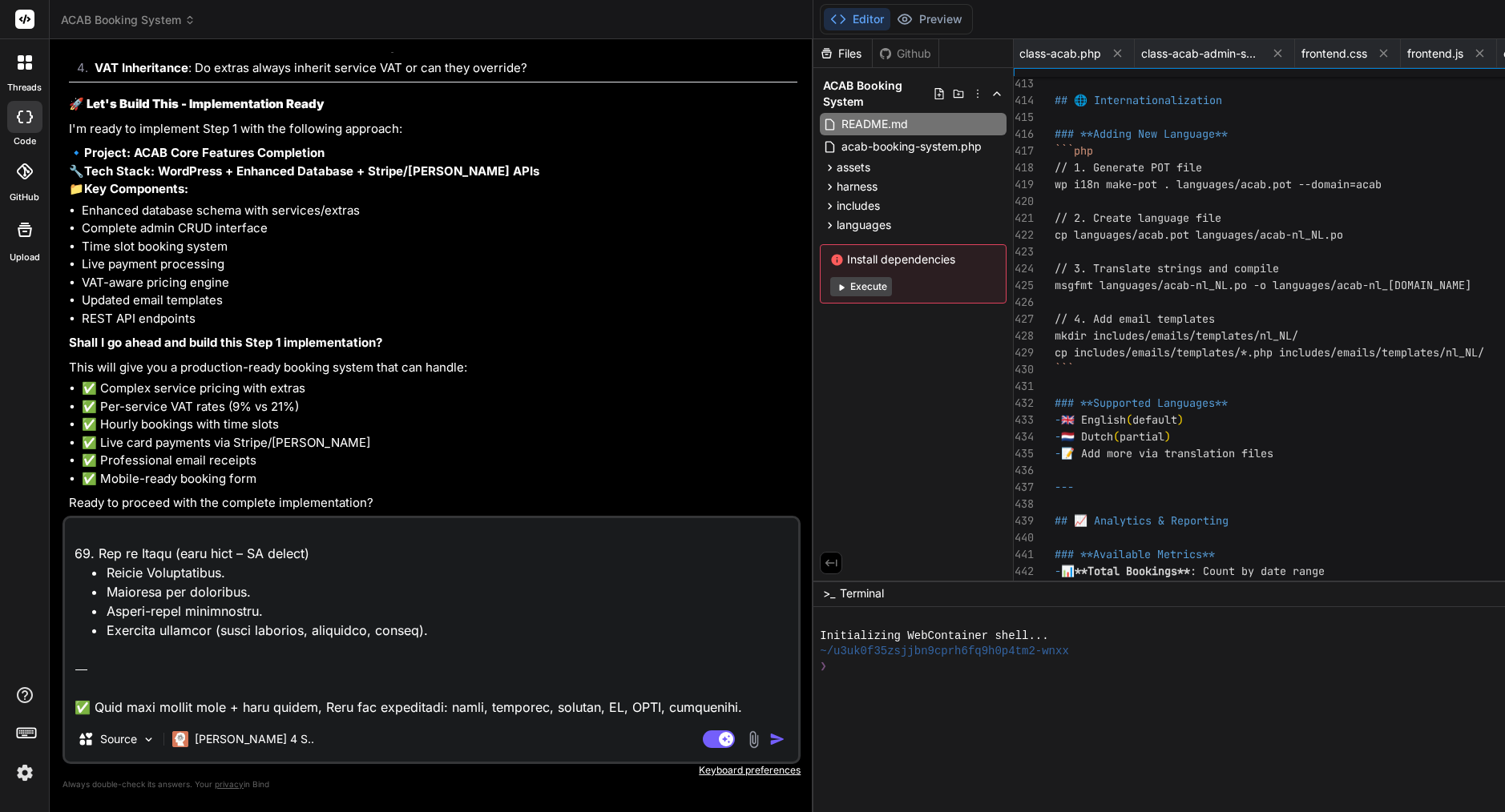
scroll to position [4941, 0]
drag, startPoint x: 84, startPoint y: 703, endPoint x: 69, endPoint y: 637, distance: 67.7
click at [69, 637] on textarea at bounding box center [431, 617] width 733 height 198
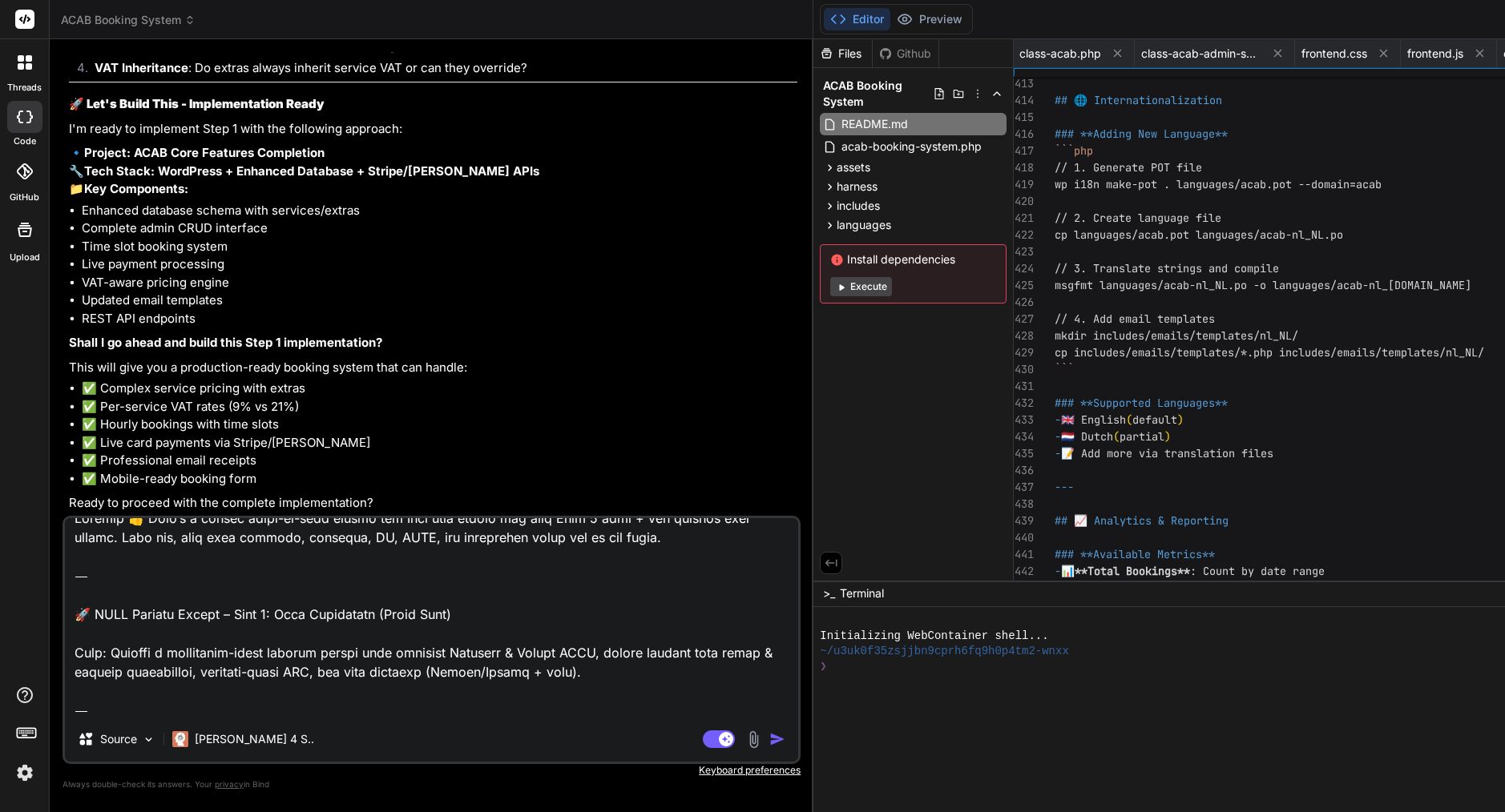
scroll to position [0, 0]
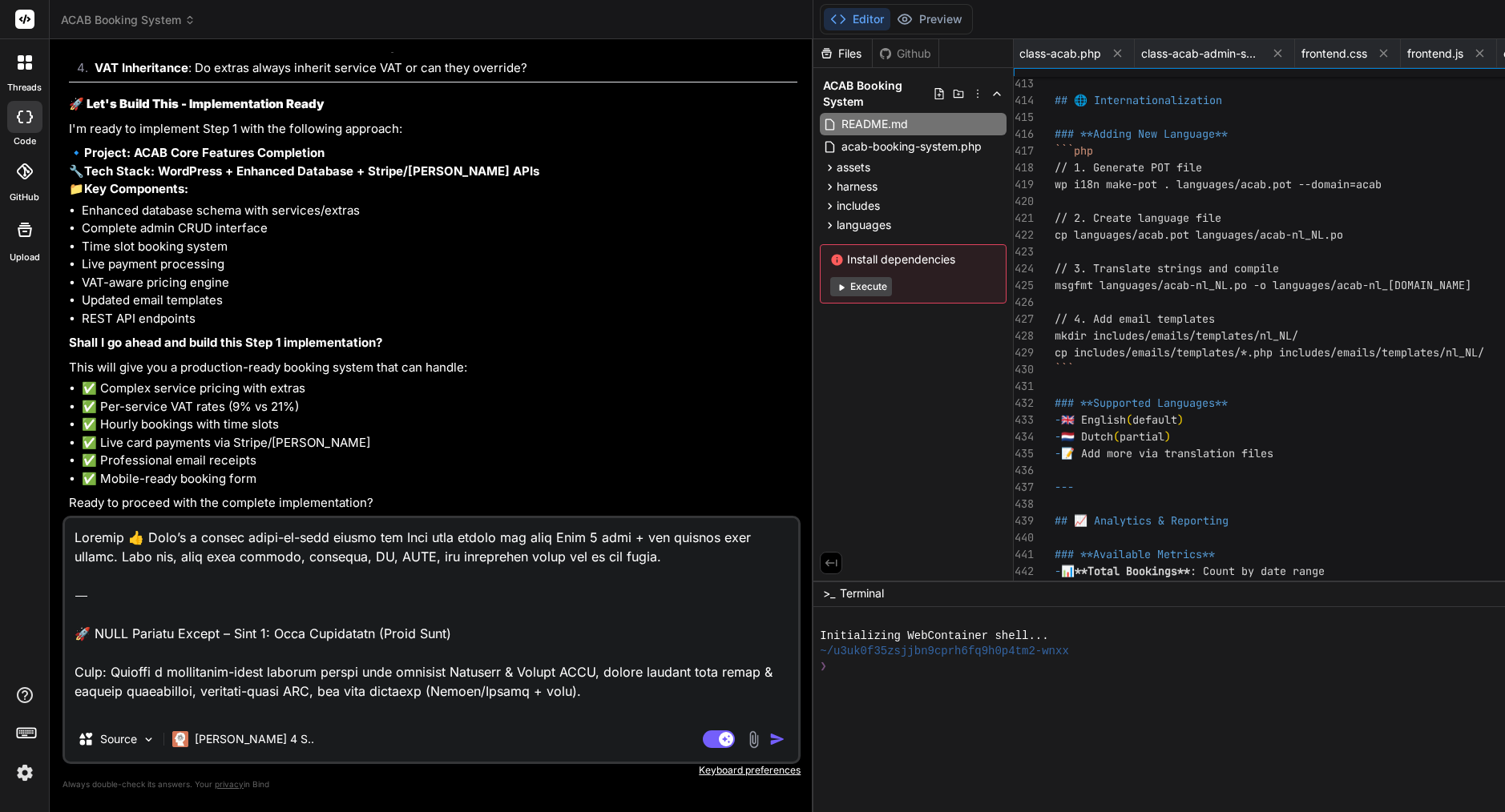
drag, startPoint x: 72, startPoint y: 614, endPoint x: 67, endPoint y: 503, distance: 111.1
click at [67, 503] on div "You please review attachment, still very basic structure worst before upgrading…" at bounding box center [431, 431] width 738 height 759
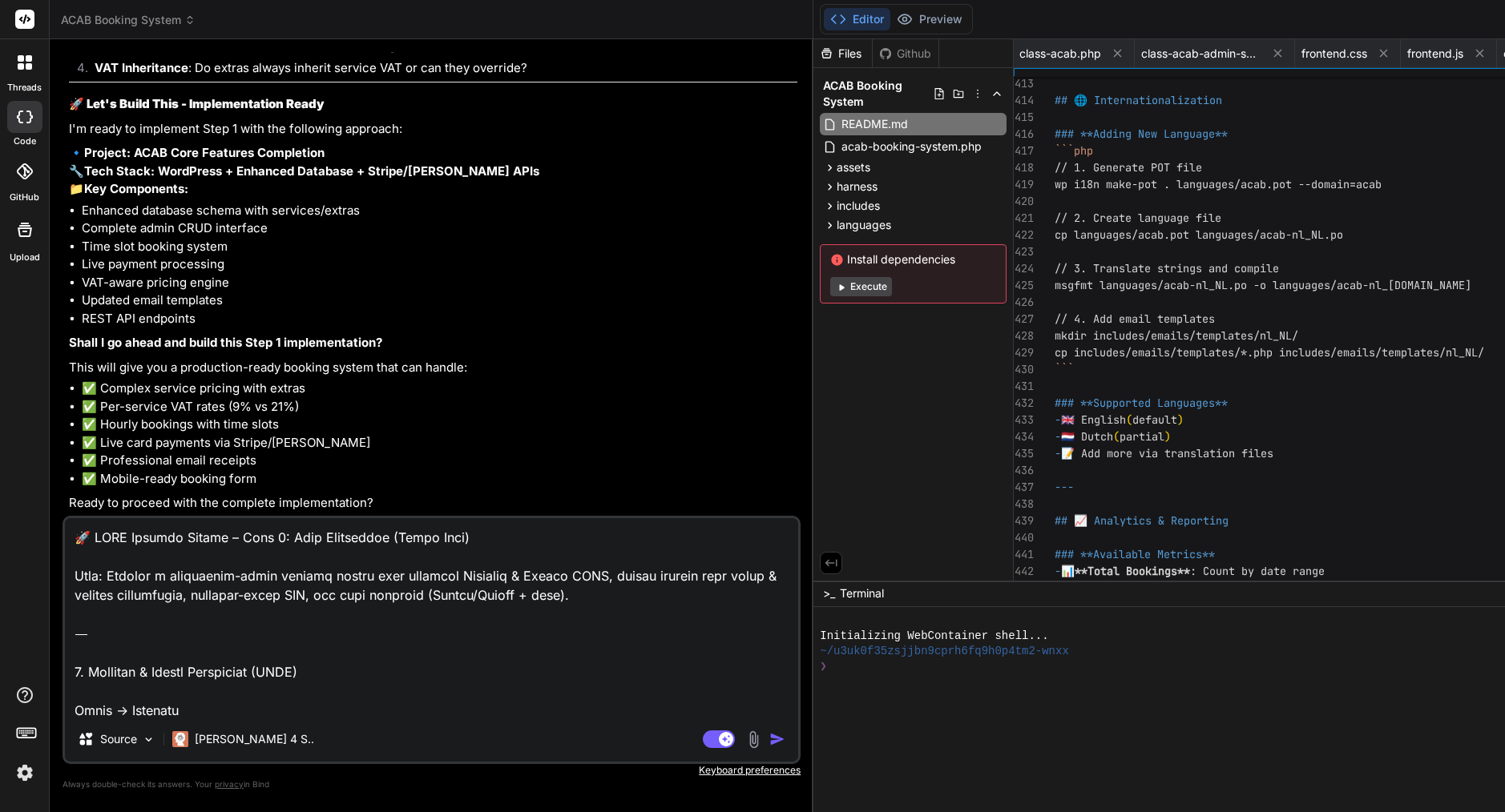
click at [770, 741] on img "button" at bounding box center [777, 739] width 16 height 16
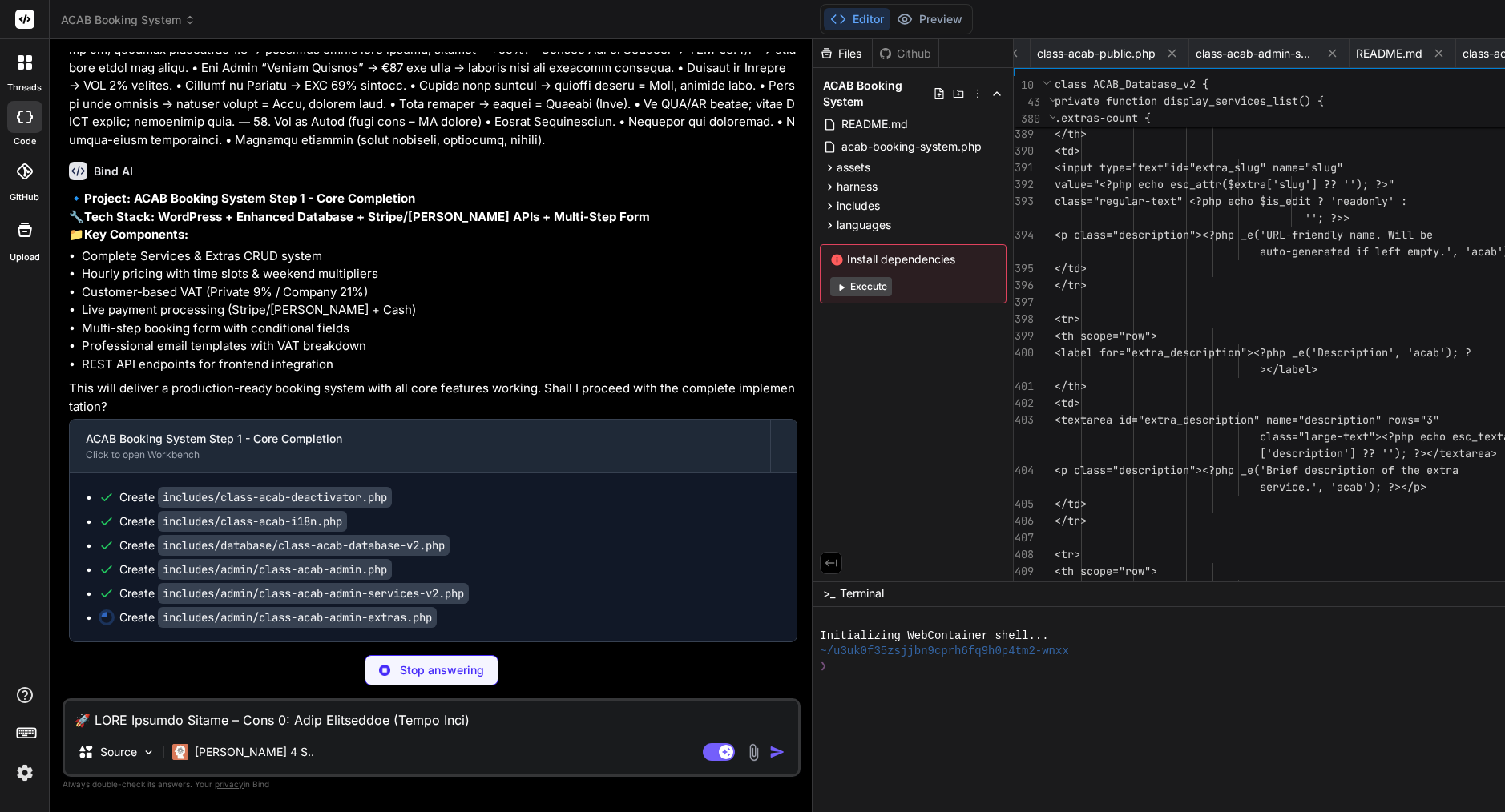
scroll to position [66, 0]
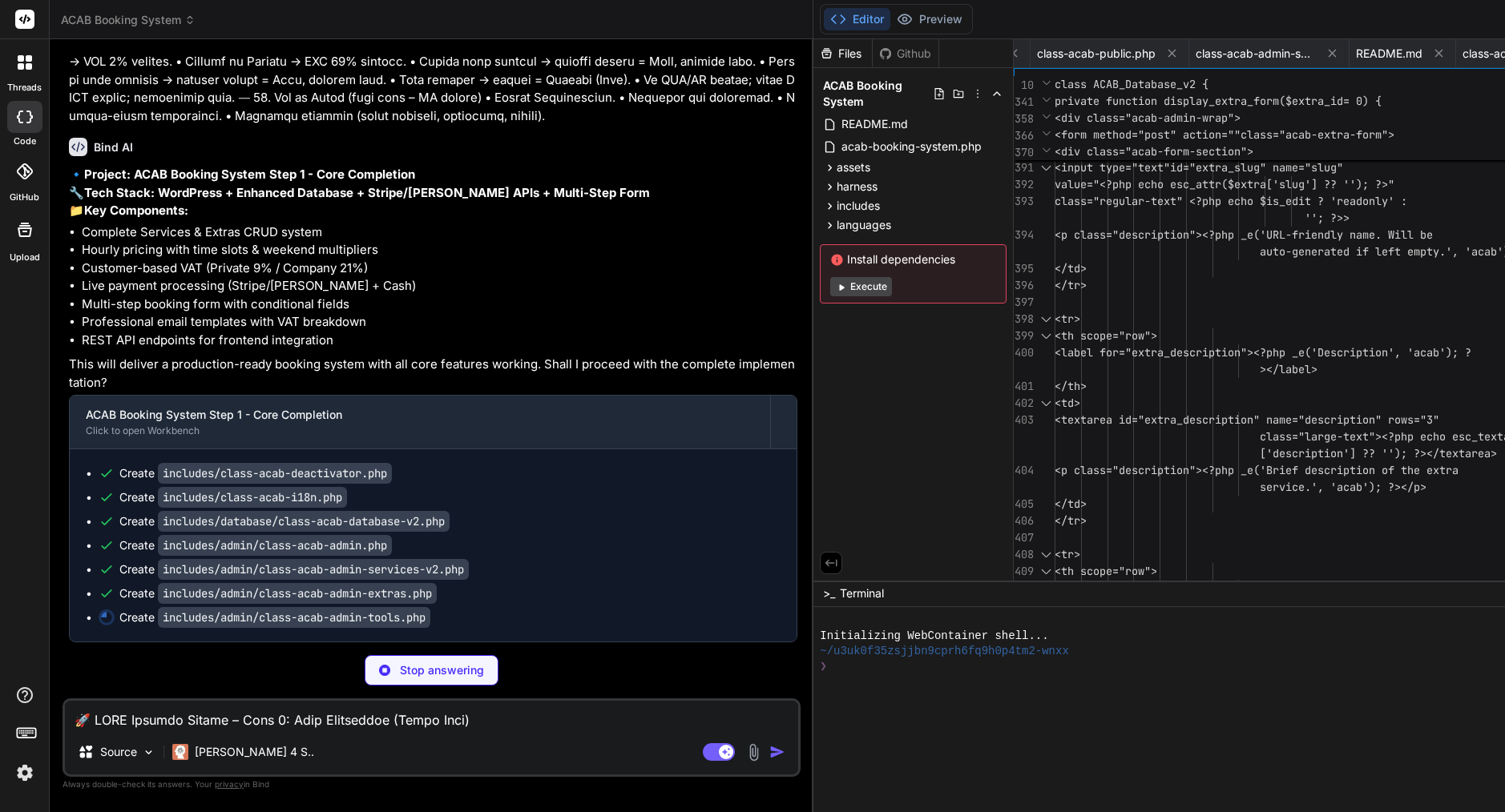
drag, startPoint x: 89, startPoint y: 220, endPoint x: 410, endPoint y: 474, distance: 409.3
click at [410, 474] on div "🔹 Project: ACAB Booking System Step 1 - Core Completion 🔧 Tech Stack: WordPress…" at bounding box center [433, 405] width 729 height 477
copy div "🔹 Project: ACAB Booking System Step 1 - Core Completion 🔧 Tech Stack: WordPress…"
click at [219, 211] on p "🔹 Project: ACAB Booking System Step 1 - Core Completion 🔧 Tech Stack: WordPress…" at bounding box center [433, 193] width 729 height 54
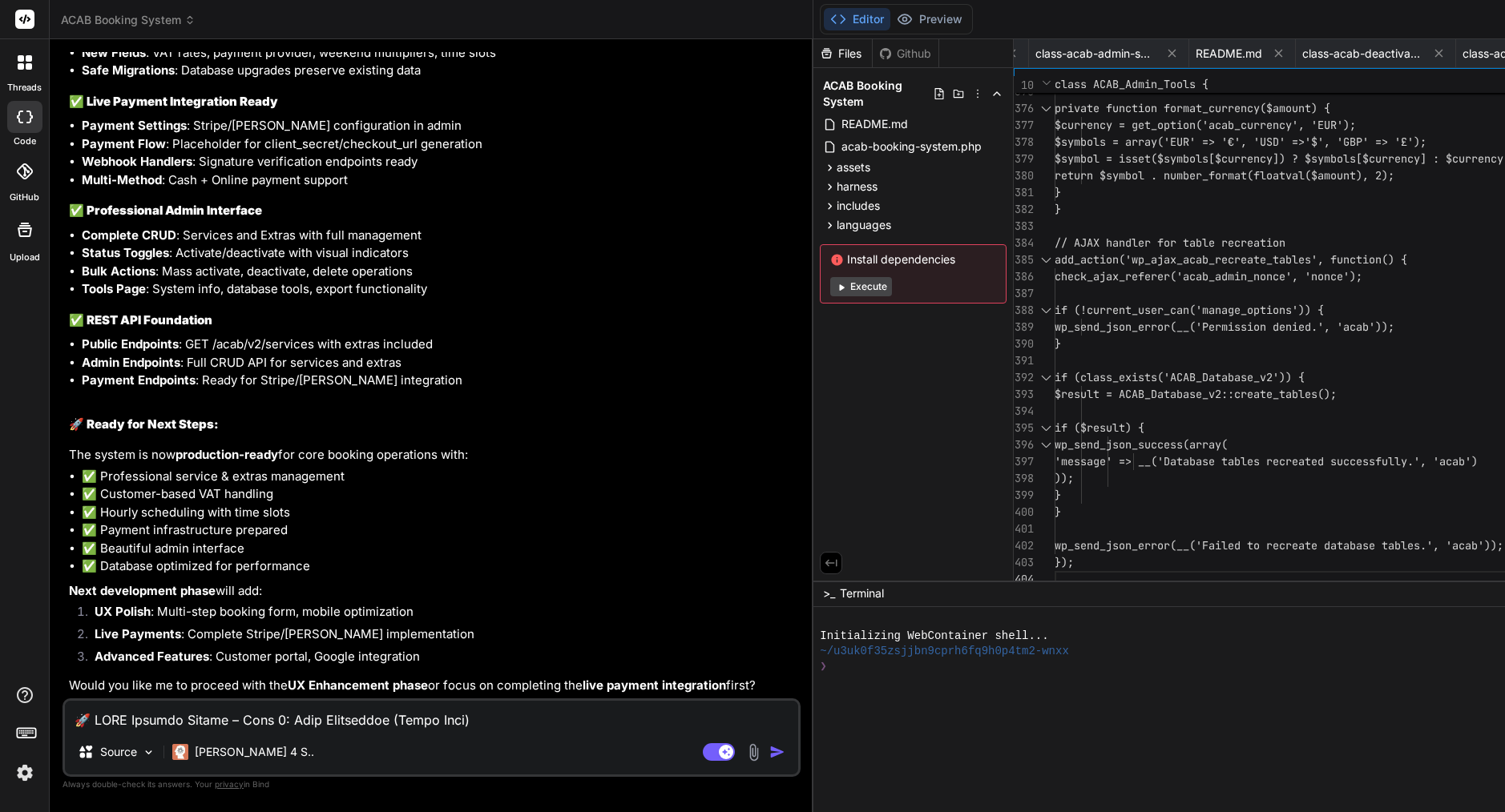
scroll to position [18757, 0]
drag, startPoint x: 331, startPoint y: 688, endPoint x: 77, endPoint y: 490, distance: 322.1
copy div "🎯 What's Implemented: ✅ Services & Extras Management (Complete CRUD) Admin → Se…"
drag, startPoint x: 66, startPoint y: 440, endPoint x: 212, endPoint y: 456, distance: 146.9
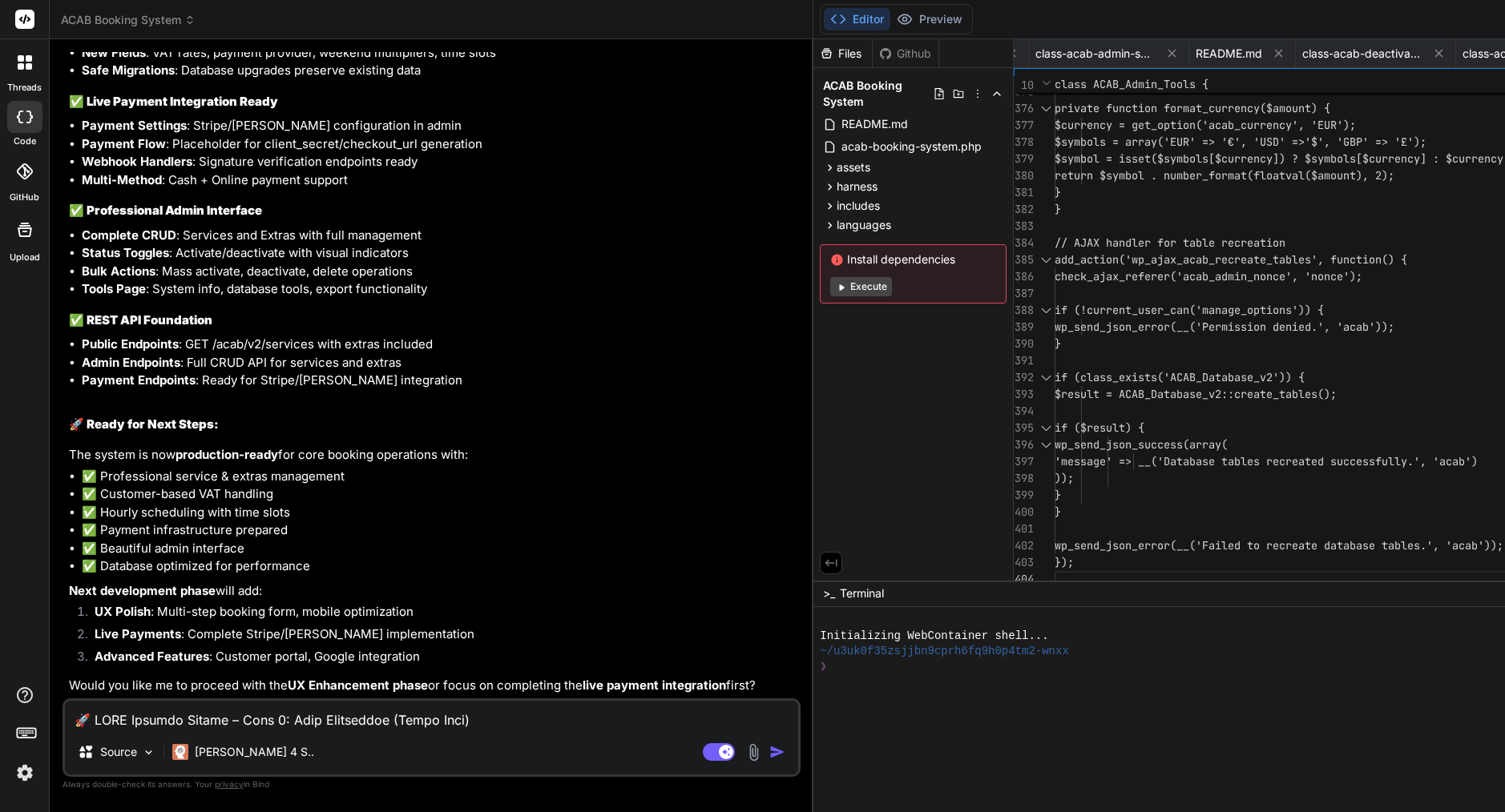
click at [207, 459] on div "You please review attachment, still very basic structure worst before upgrading…" at bounding box center [431, 431] width 738 height 759
drag, startPoint x: 86, startPoint y: 189, endPoint x: 228, endPoint y: 347, distance: 212.4
drag, startPoint x: 68, startPoint y: 142, endPoint x: 225, endPoint y: 458, distance: 352.9
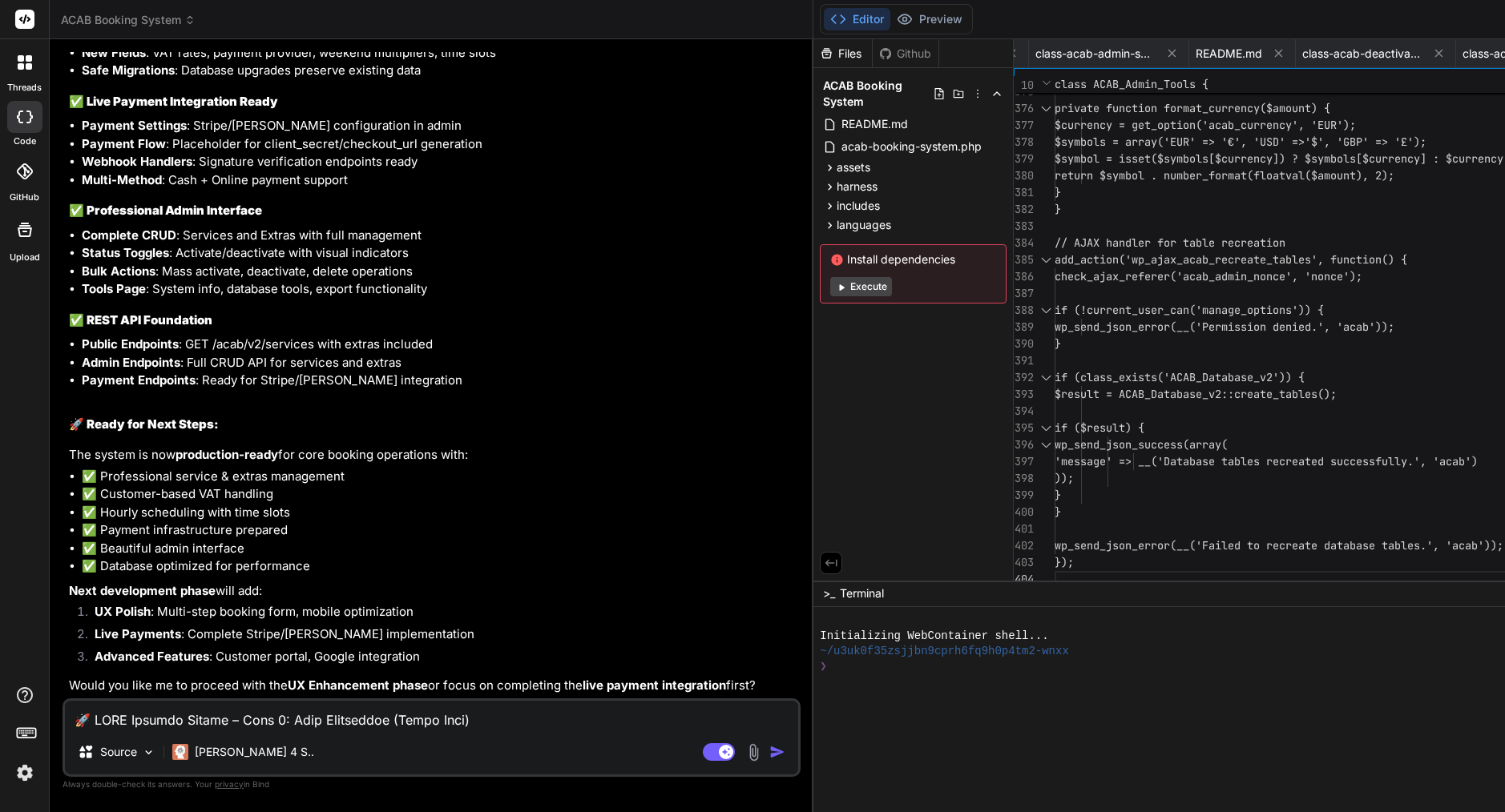
click at [221, 458] on div "You please review attachment, still very basic structure worst before upgrading…" at bounding box center [432, 375] width 734 height 647
drag, startPoint x: 253, startPoint y: 459, endPoint x: 80, endPoint y: 197, distance: 314.0
copy div "ACAB Booking System Step 1 - Core Completion Click to open Workbench Create inc…"
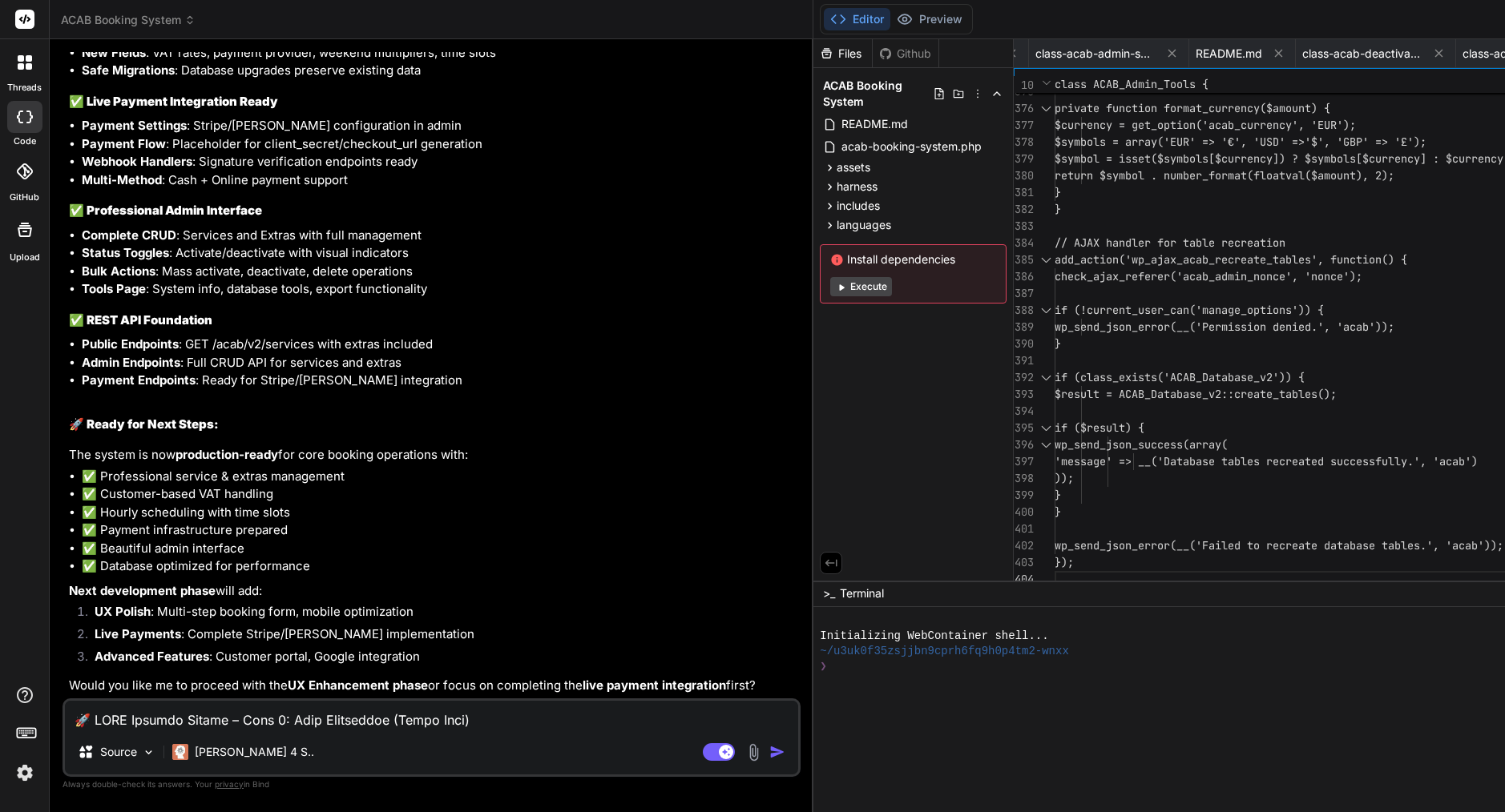
scroll to position [19678, 0]
click at [330, 712] on textarea at bounding box center [431, 715] width 733 height 28
paste textarea "Perfect — here’s the ready-to-send Phase 2 prompt with a thorough QA checklist …"
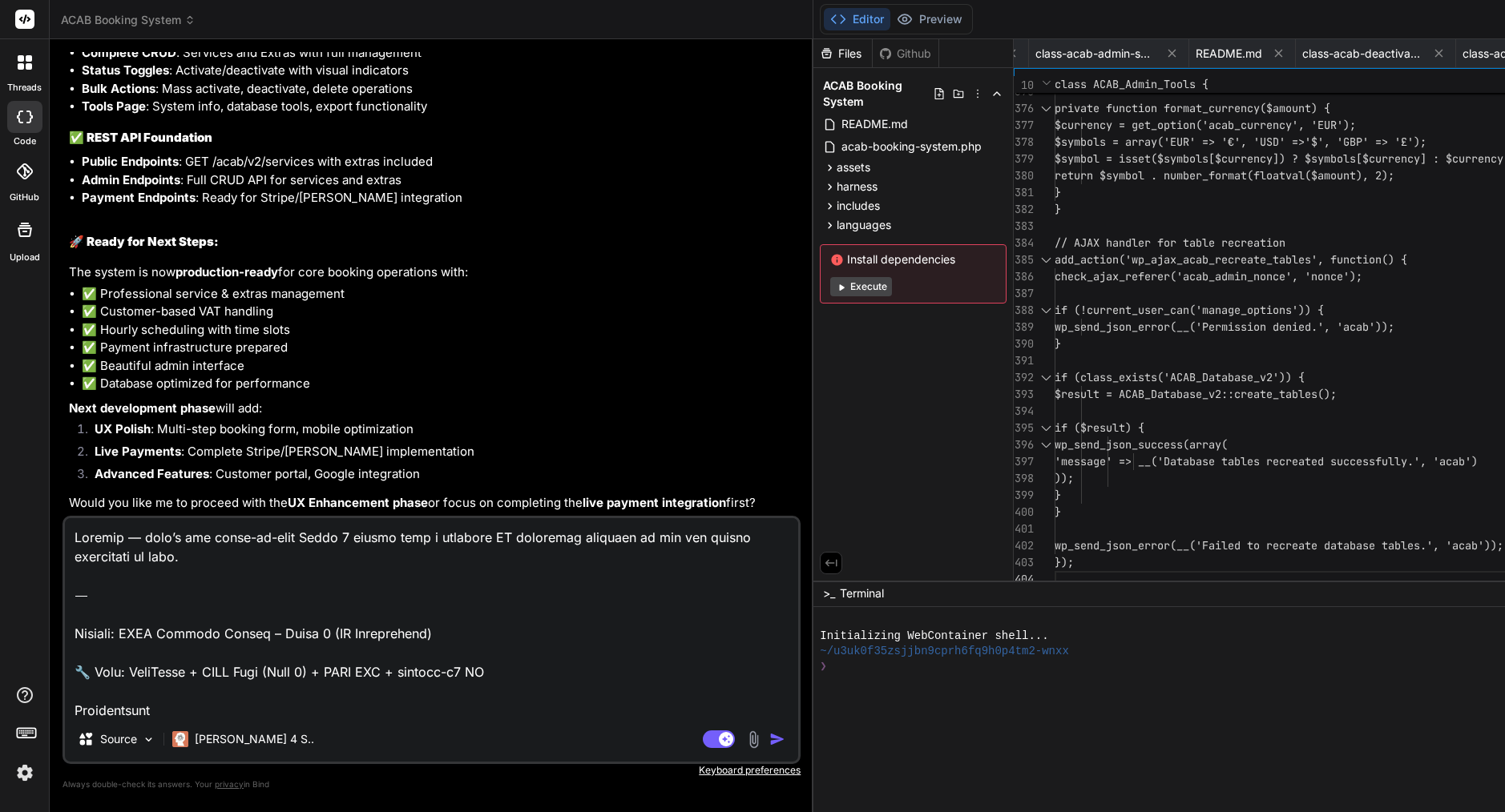
scroll to position [0, 0]
drag, startPoint x: 76, startPoint y: 631, endPoint x: 53, endPoint y: 439, distance: 193.4
click at [53, 439] on div "Bind AI Web Search Created with Pixso. Code Generator You please review attachm…" at bounding box center [431, 425] width 764 height 772
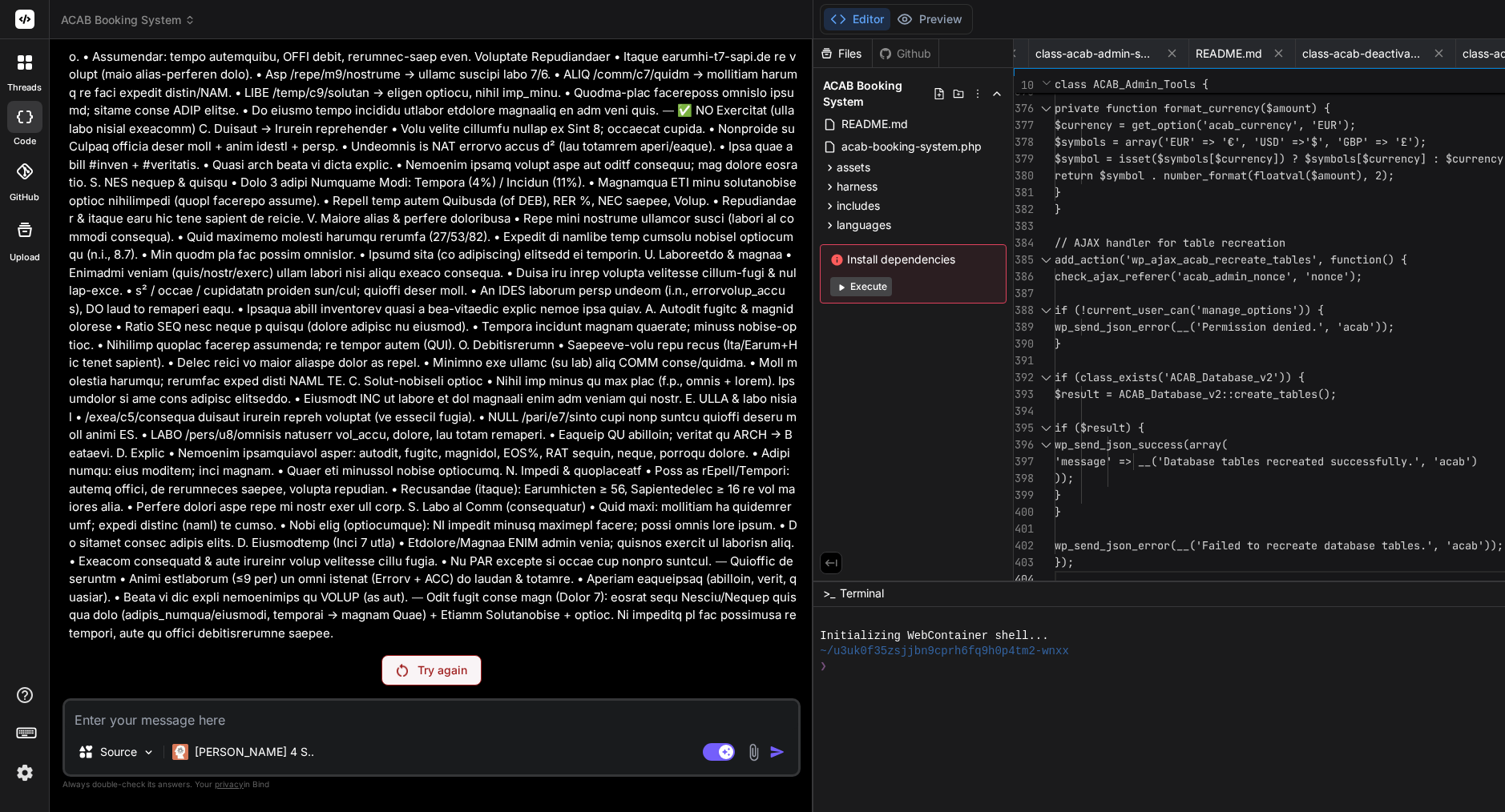
scroll to position [21108, 0]
click at [302, 686] on div "You please review attachment, still very basic structure worst before upgrading…" at bounding box center [431, 431] width 738 height 759
click at [381, 660] on div "Try again" at bounding box center [430, 670] width 100 height 30
click at [417, 672] on p "Try again" at bounding box center [442, 670] width 49 height 16
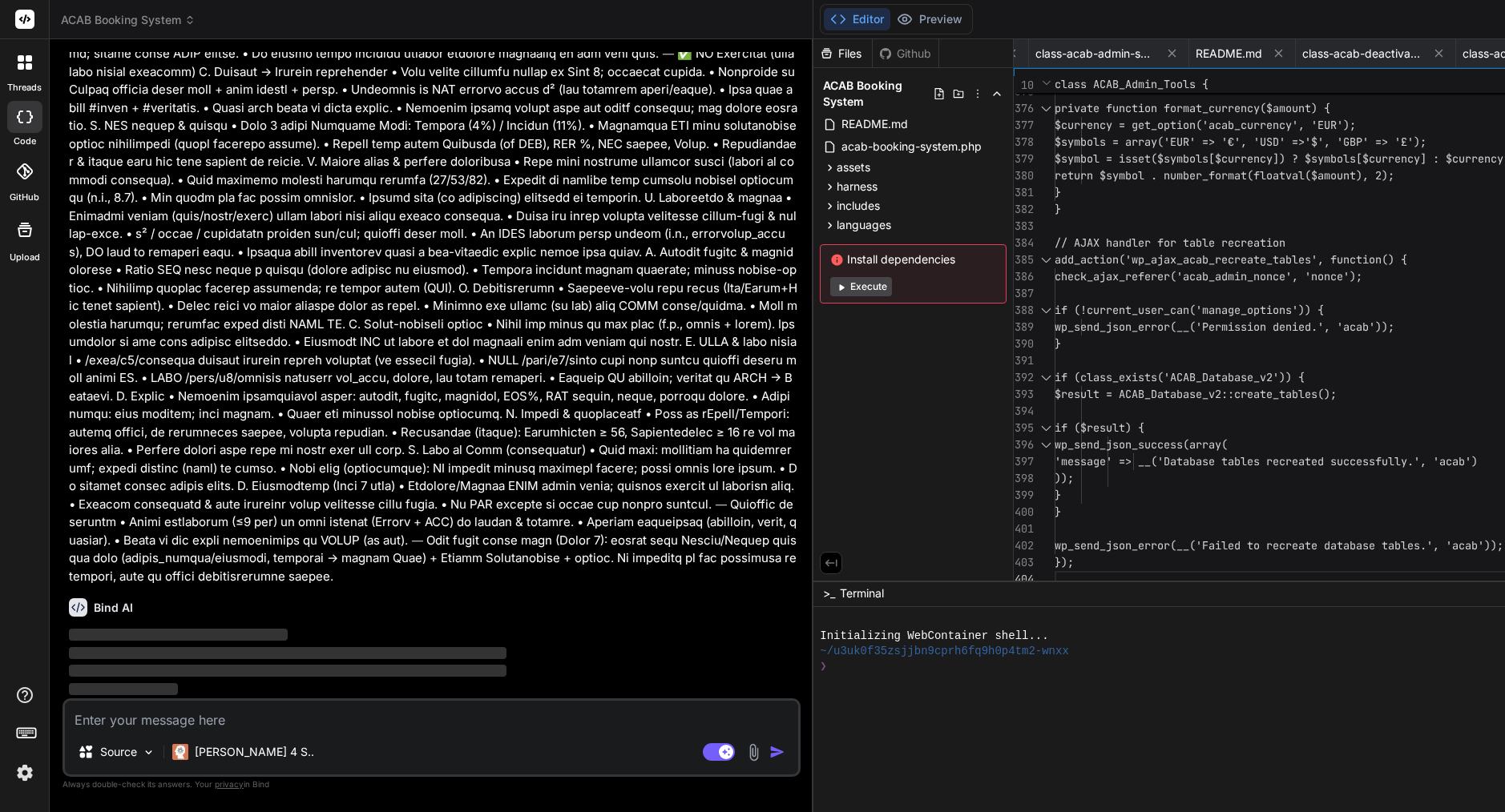
scroll to position [0, 0]
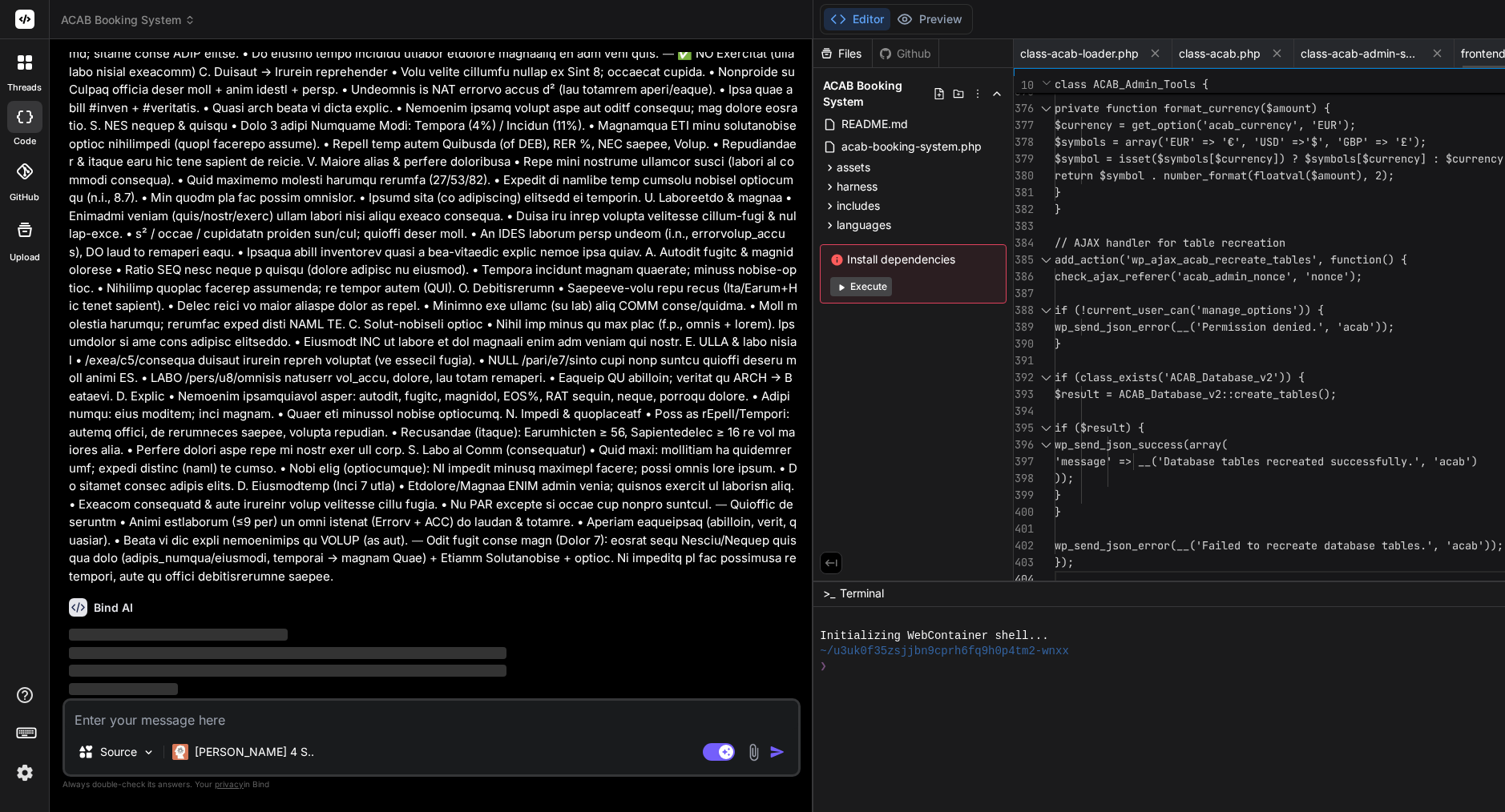
click at [1434, 51] on icon at bounding box center [1438, 53] width 8 height 8
click at [1273, 51] on icon at bounding box center [1277, 53] width 8 height 8
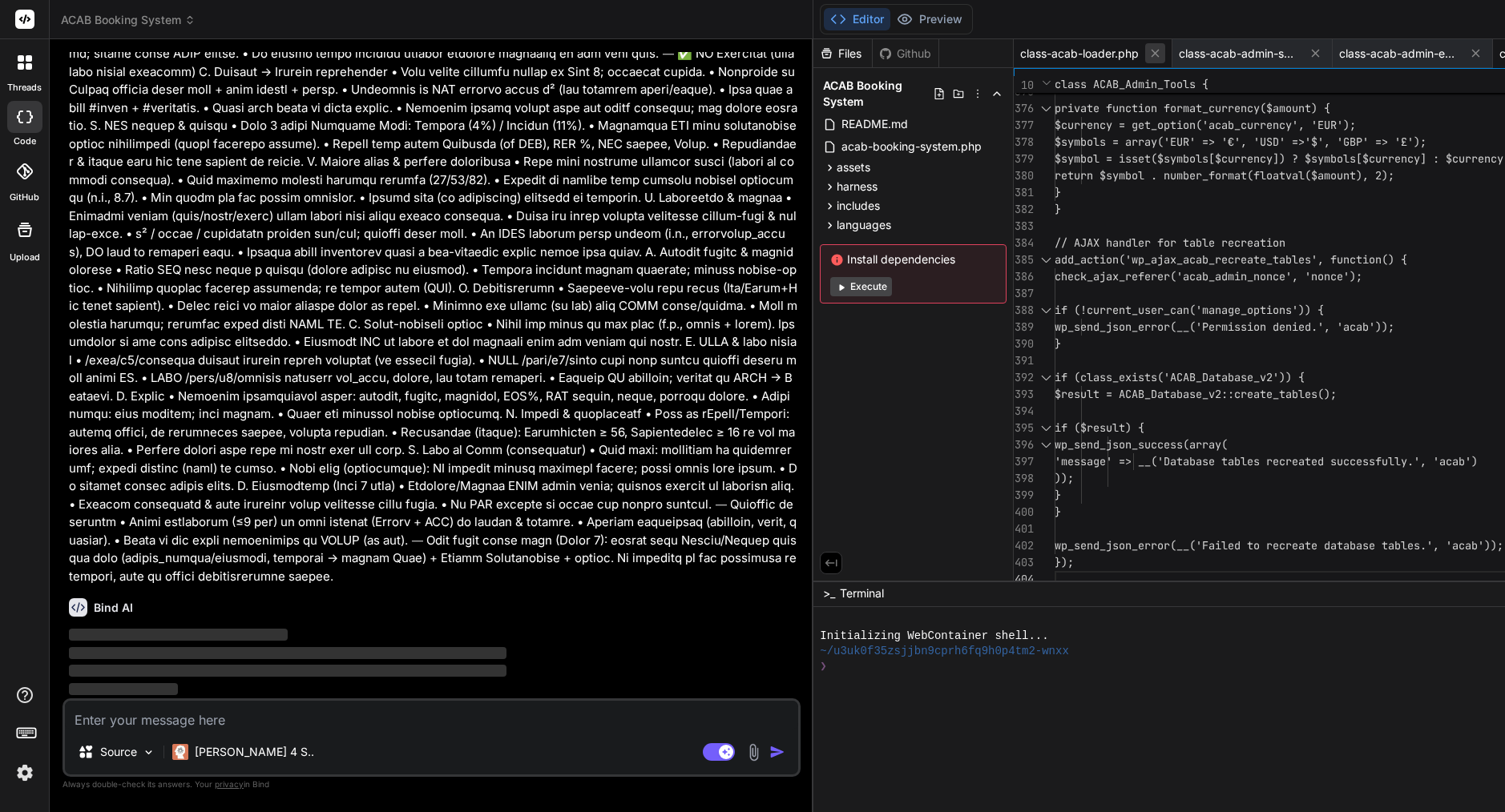
click at [1152, 52] on icon at bounding box center [1155, 53] width 8 height 8
click at [1150, 52] on icon at bounding box center [1156, 53] width 13 height 13
click at [1310, 52] on icon at bounding box center [1317, 53] width 13 height 13
click at [1153, 52] on icon at bounding box center [1157, 53] width 8 height 8
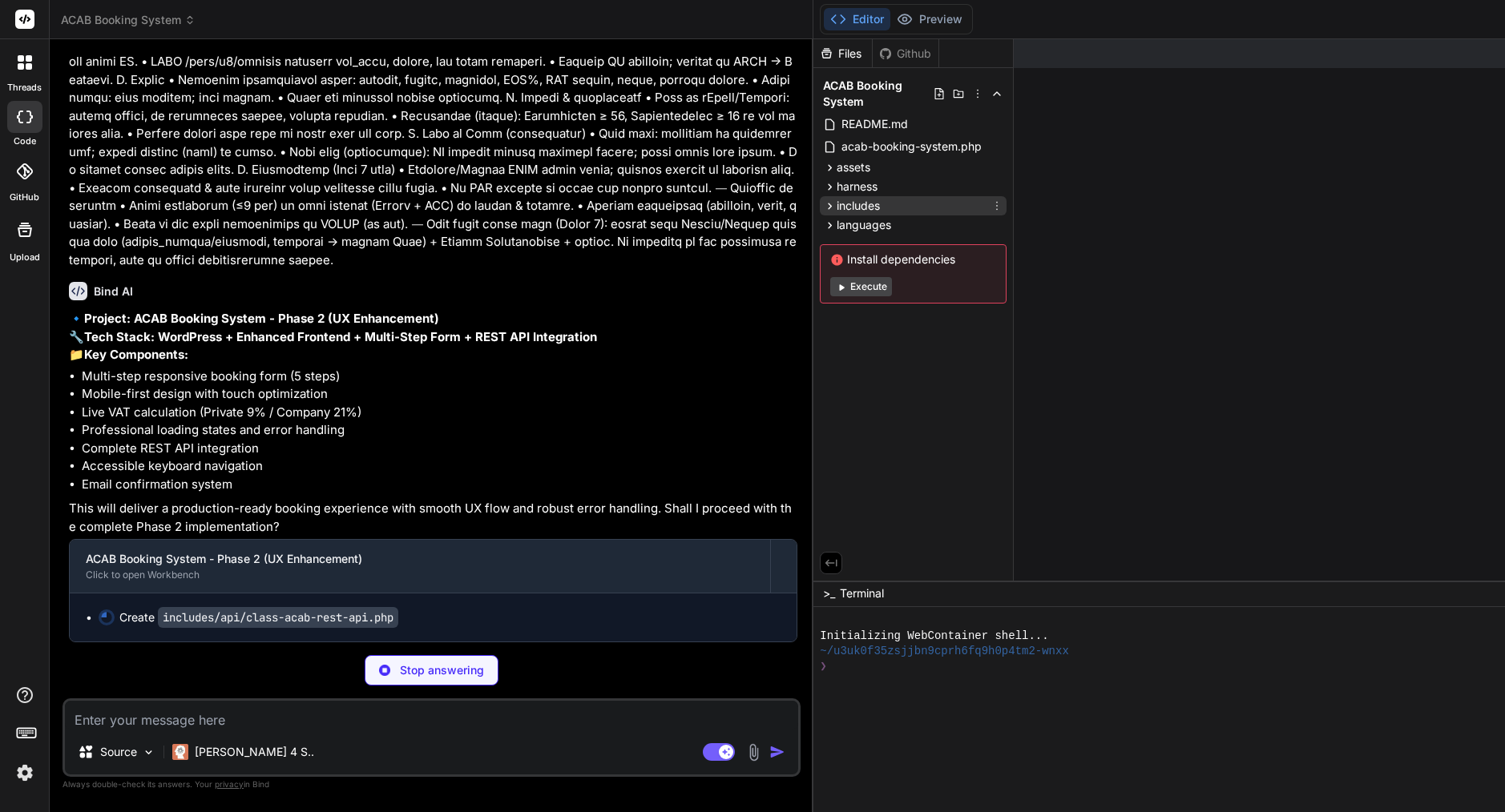
click at [836, 207] on span "includes" at bounding box center [858, 205] width 44 height 16
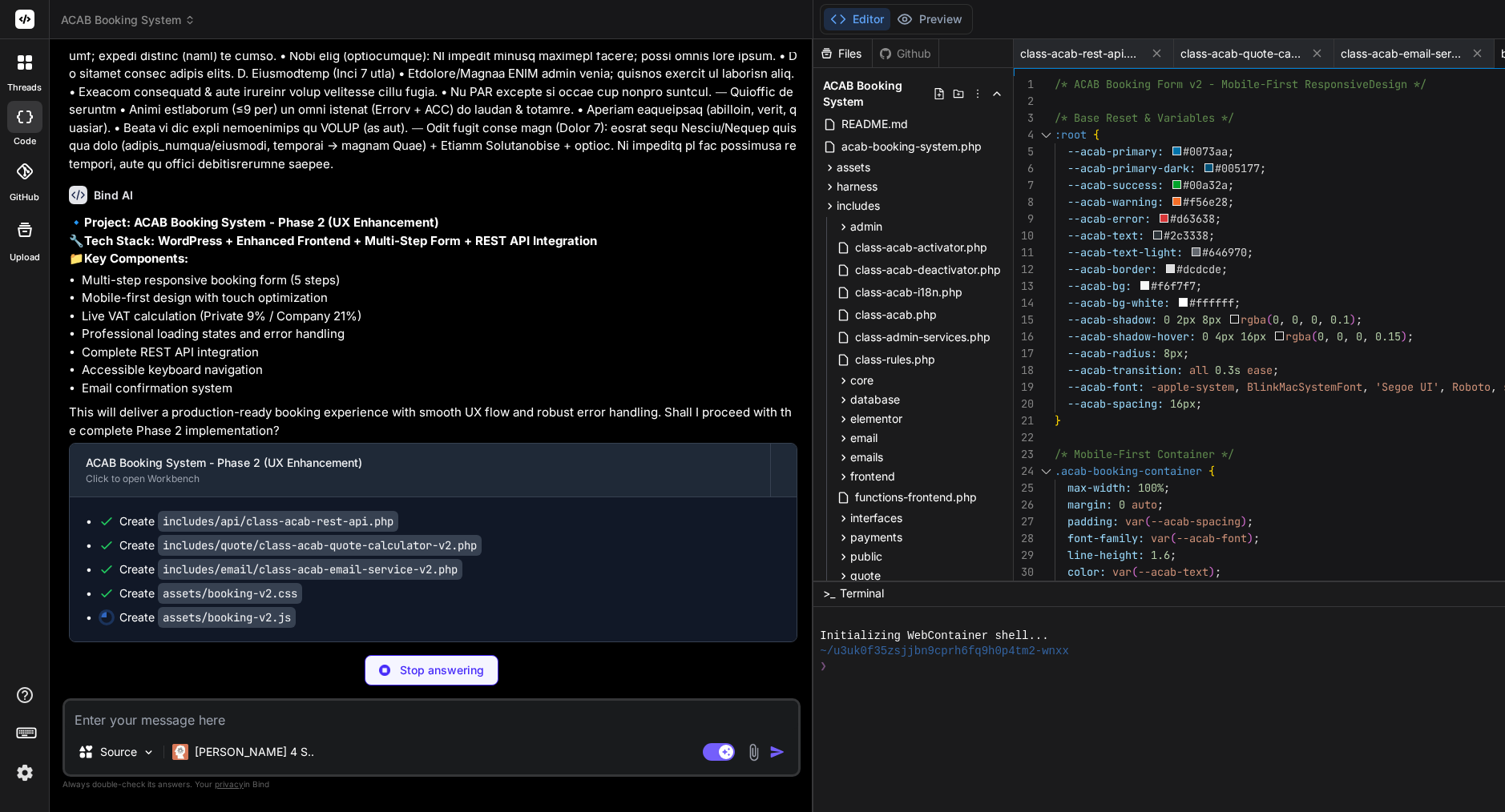
scroll to position [21643, 0]
click at [850, 432] on span "email" at bounding box center [864, 438] width 28 height 16
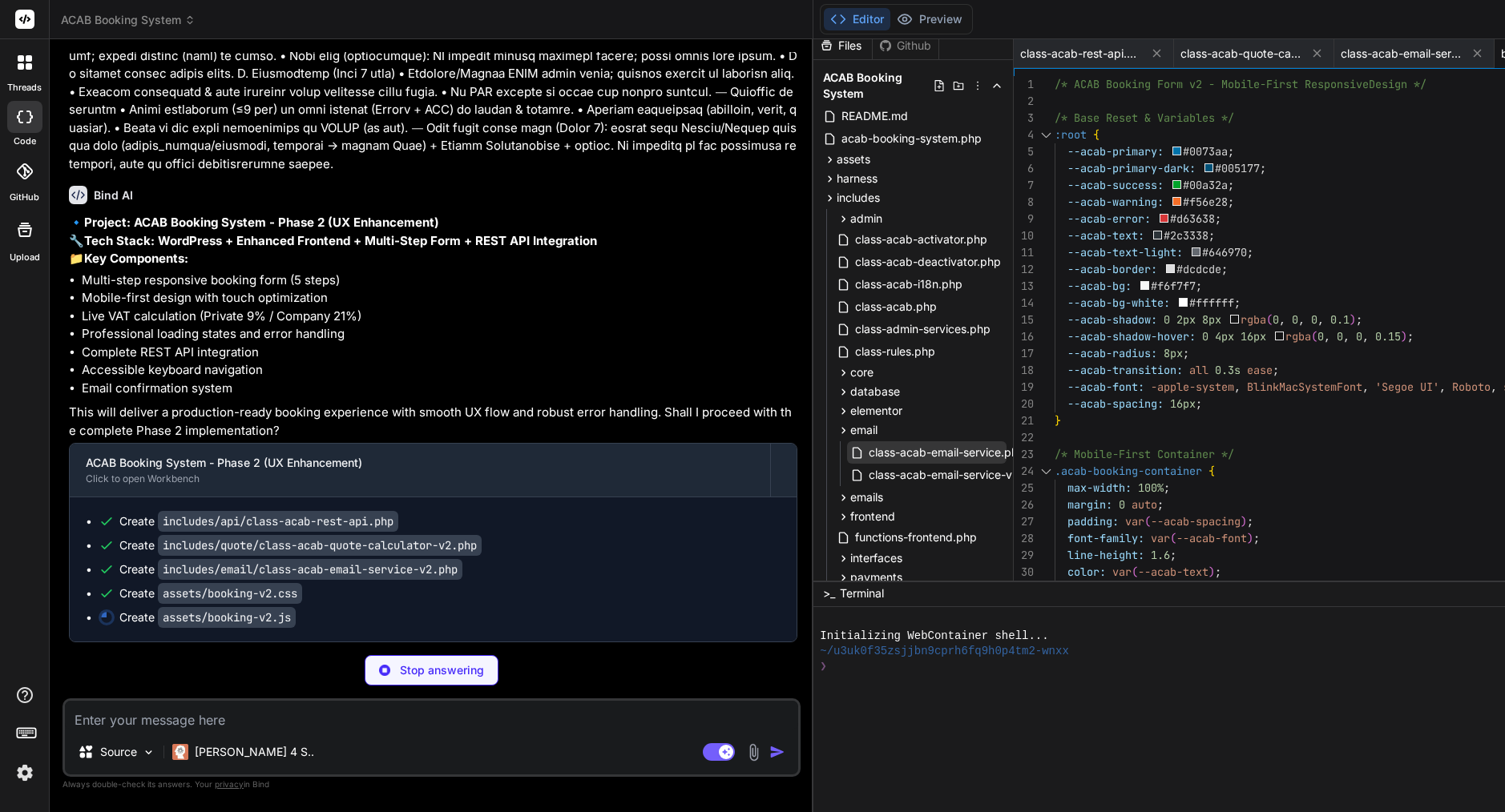
scroll to position [8, 0]
click at [836, 161] on span "assets" at bounding box center [852, 159] width 33 height 16
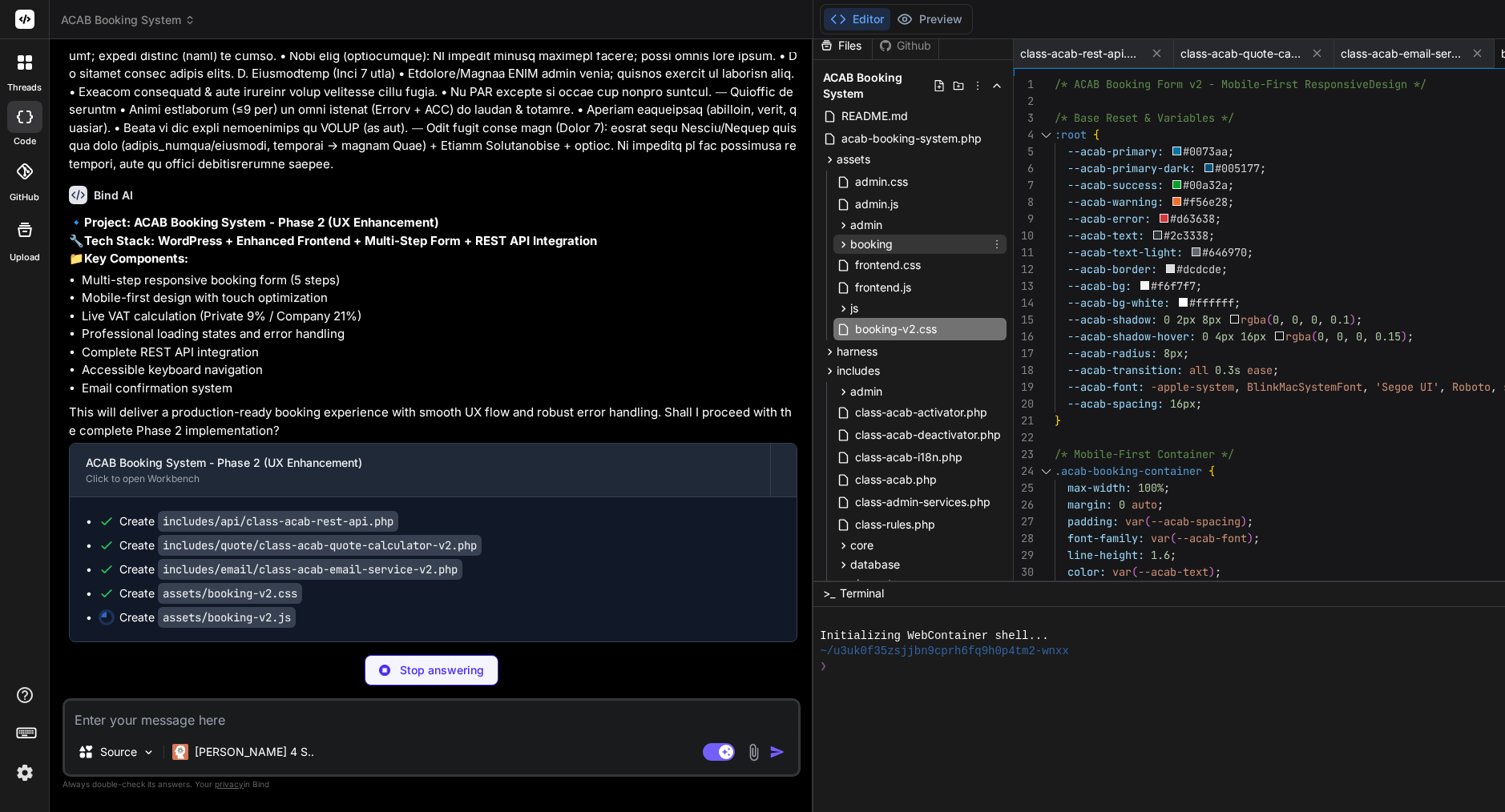
click at [850, 244] on span "booking" at bounding box center [871, 244] width 43 height 16
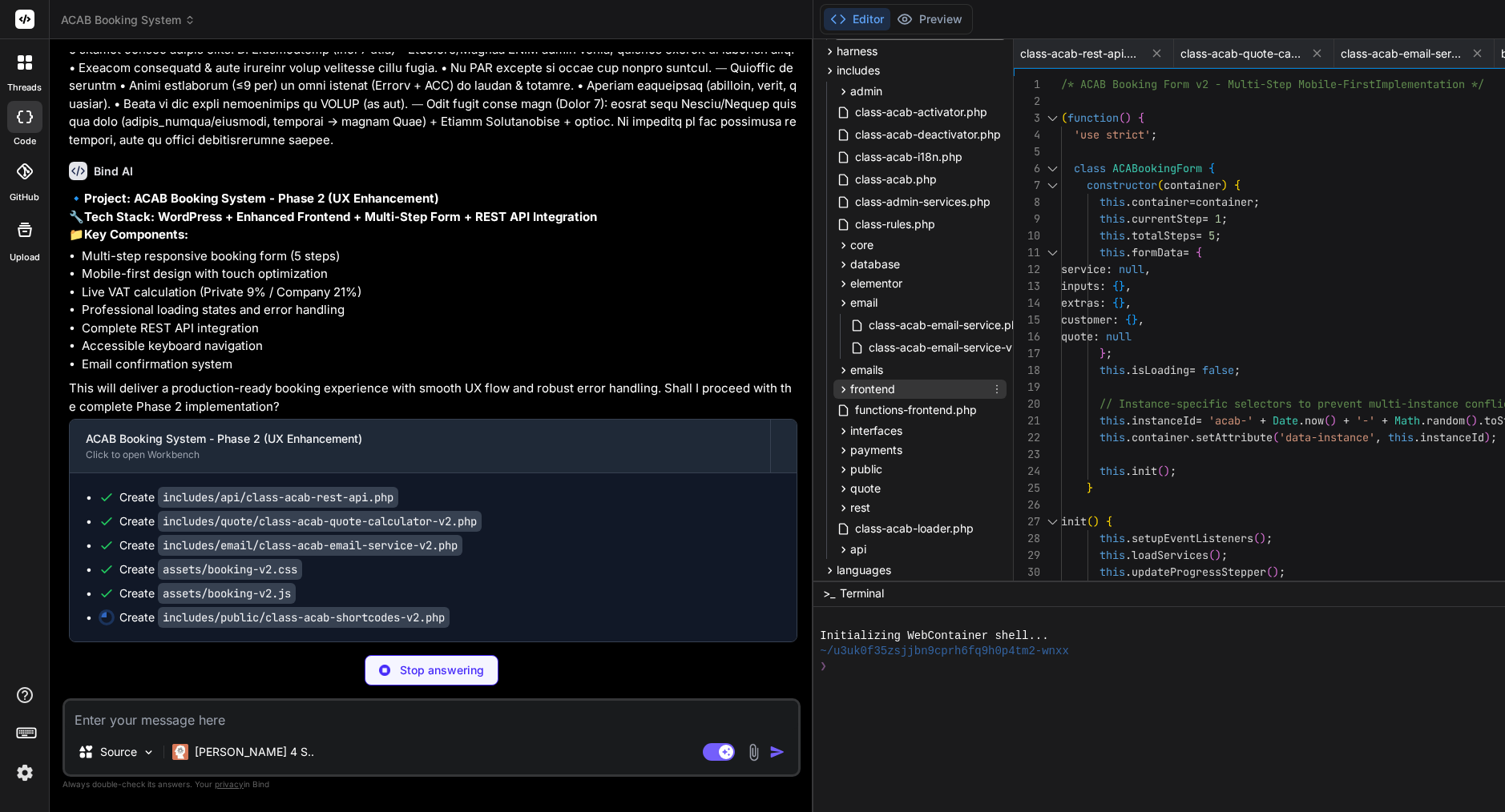
scroll to position [473, 0]
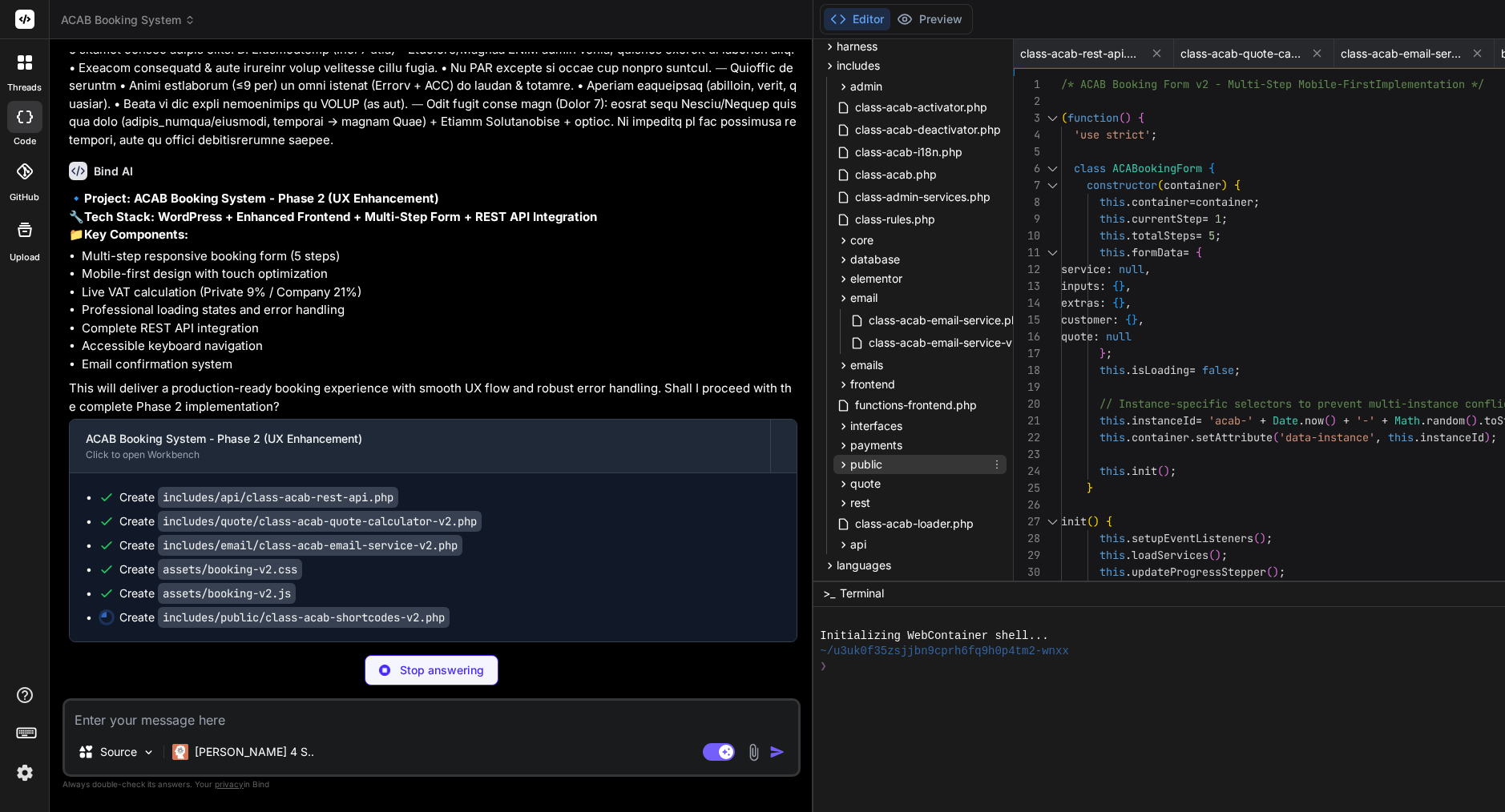
click at [833, 464] on div "public" at bounding box center [920, 464] width 173 height 19
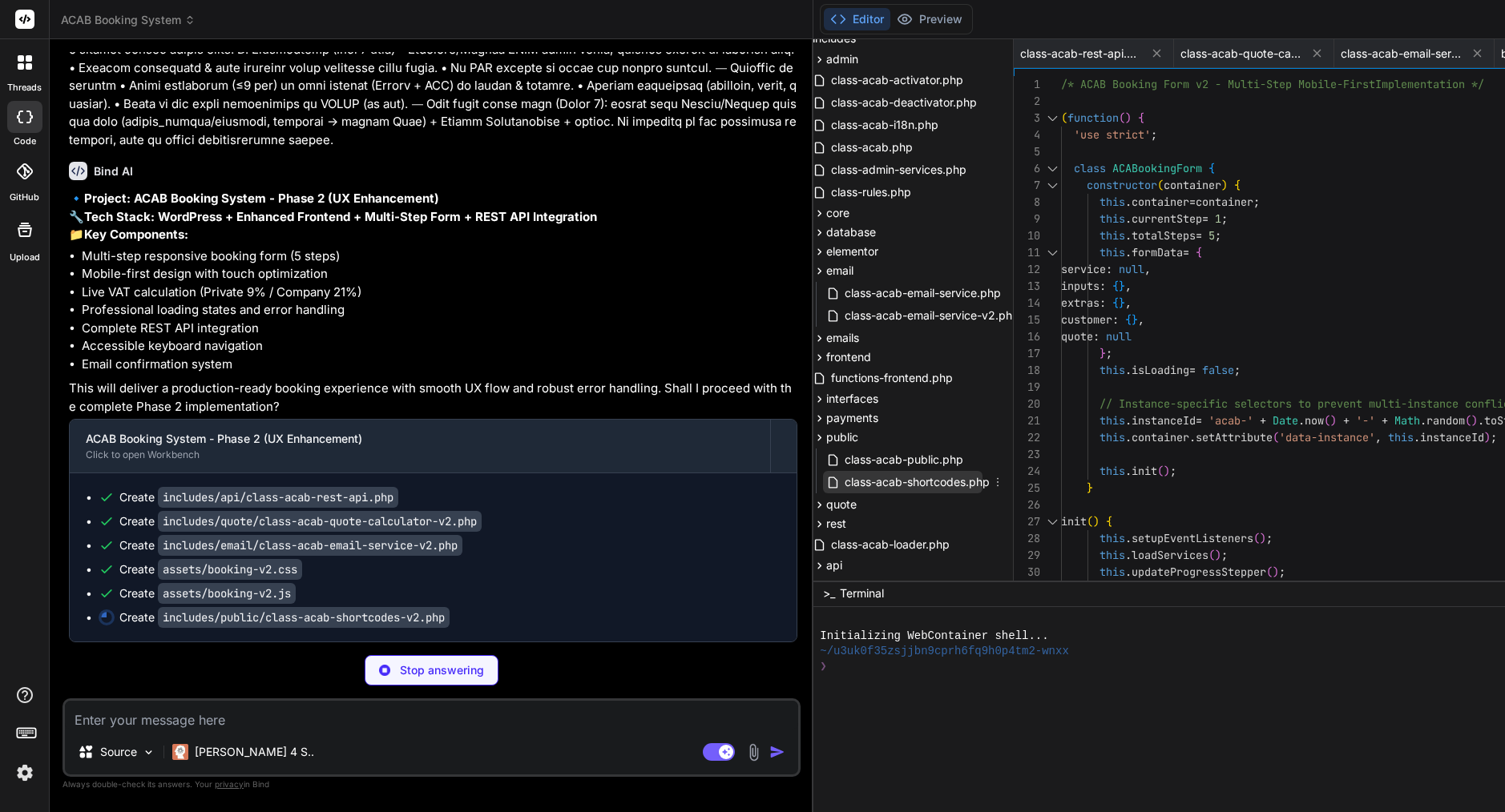
scroll to position [503, 10]
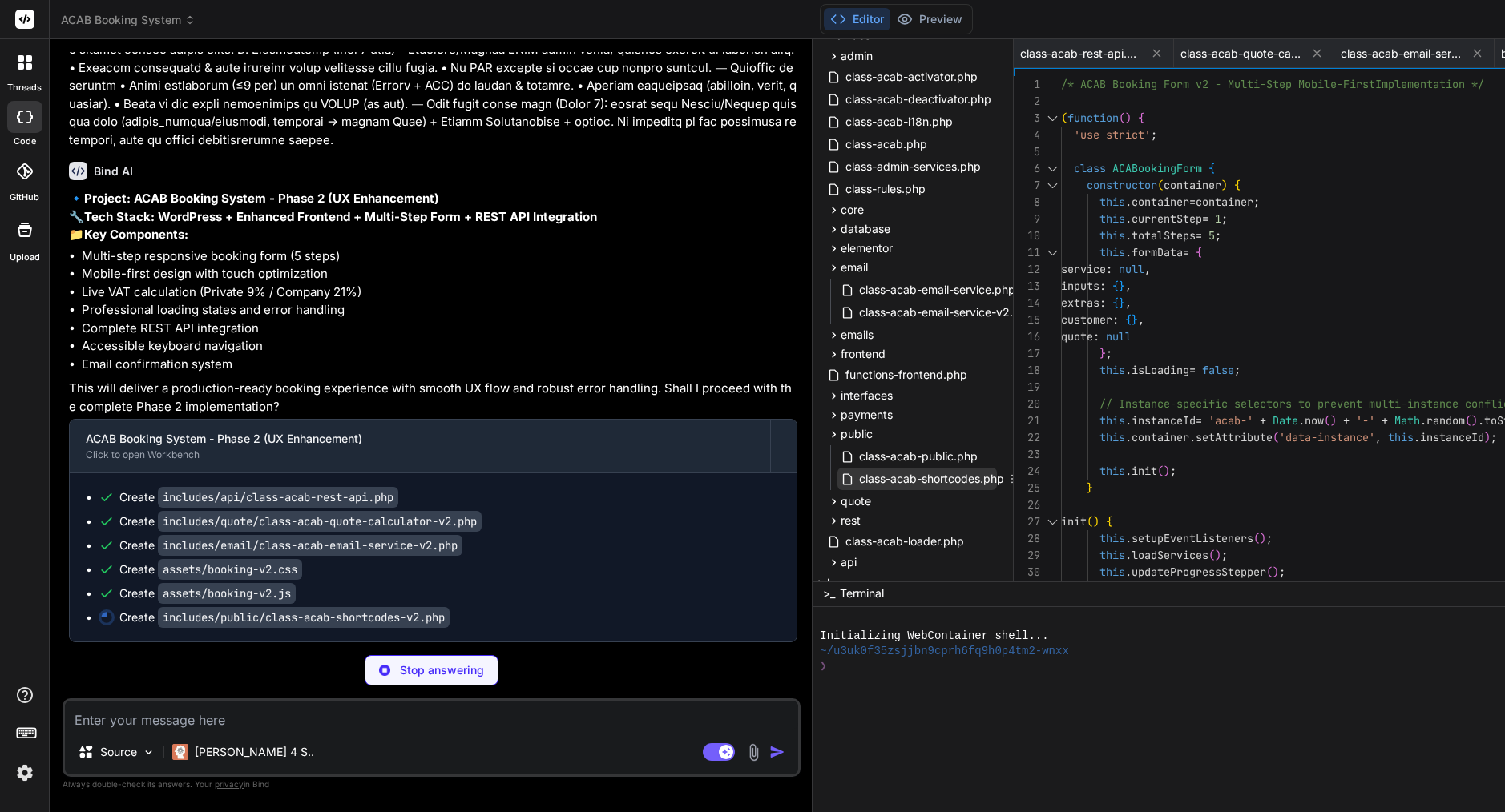
click at [857, 482] on span "class-acab-shortcodes.php" at bounding box center [931, 479] width 148 height 19
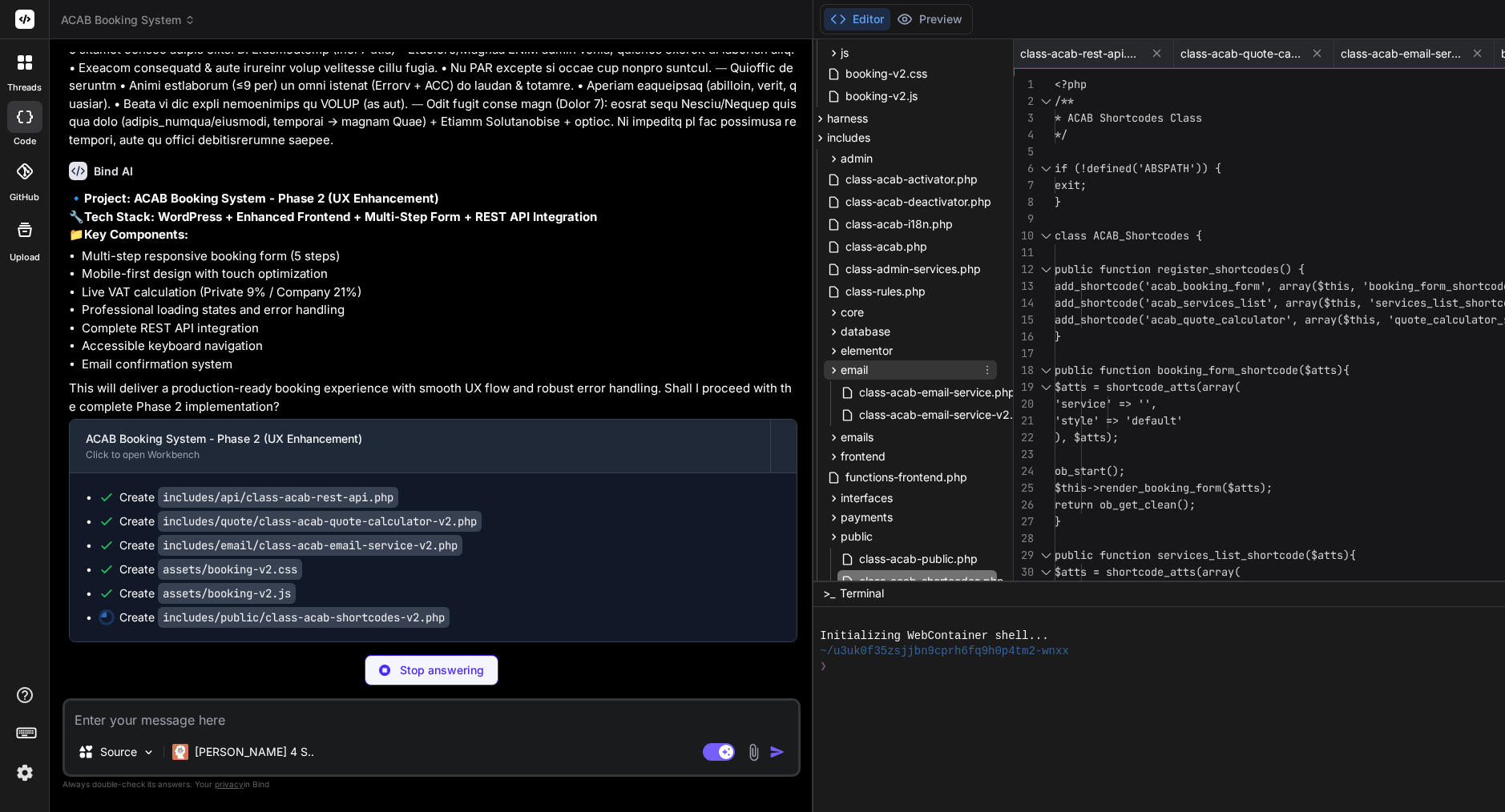
scroll to position [396, 10]
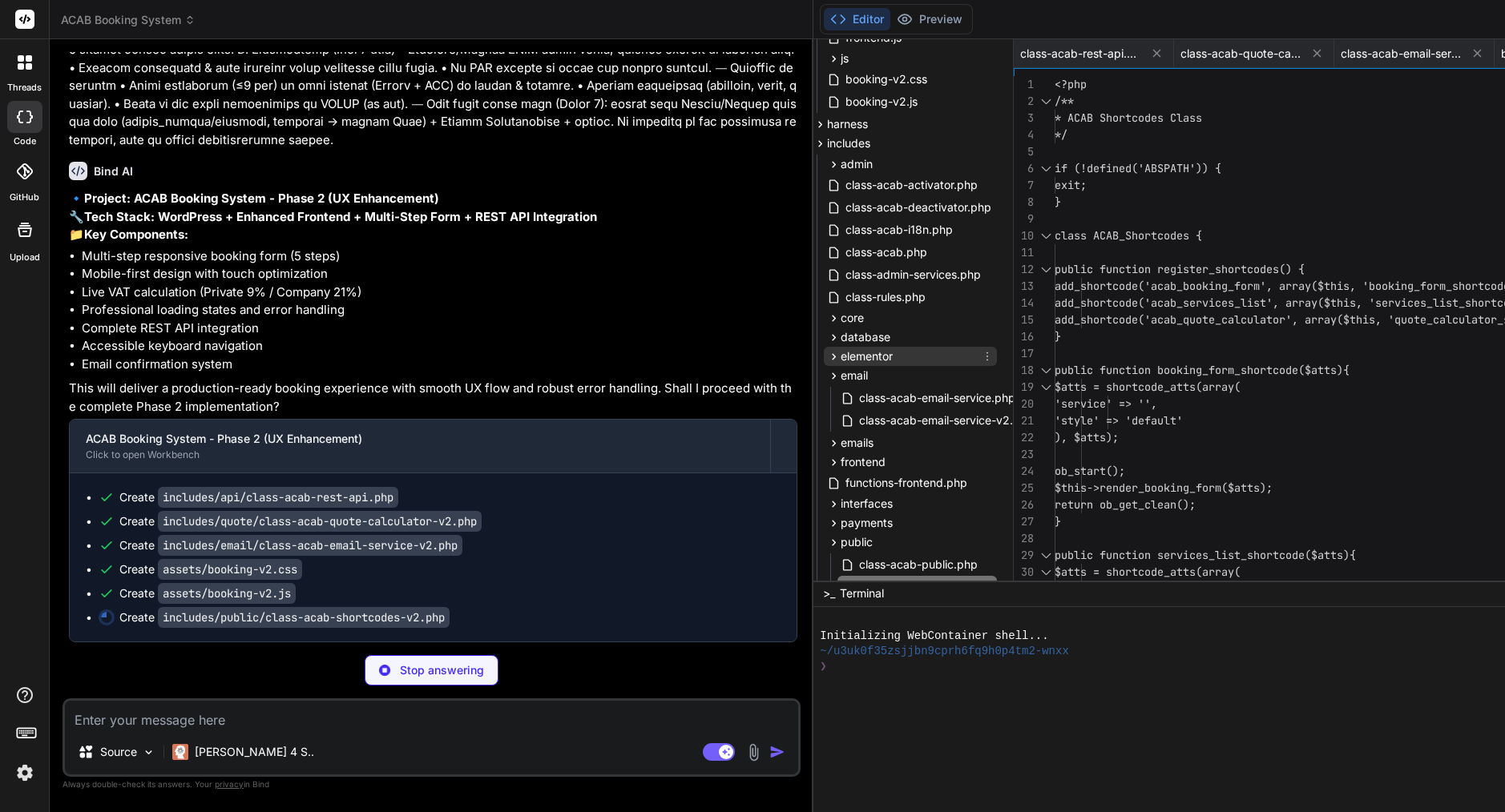
click at [824, 358] on div "elementor" at bounding box center [910, 356] width 173 height 19
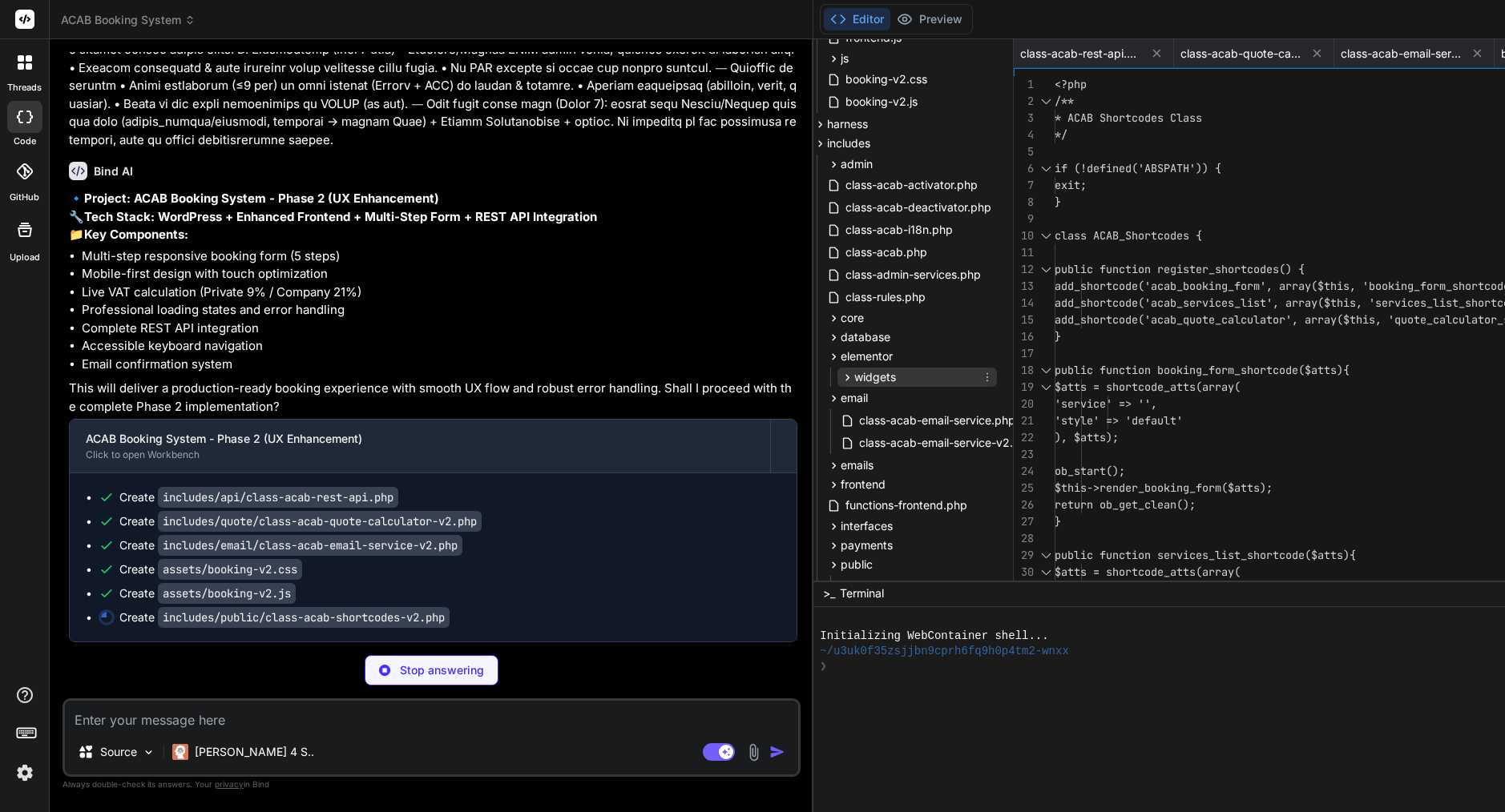
click at [837, 378] on div "widgets" at bounding box center [917, 377] width 160 height 19
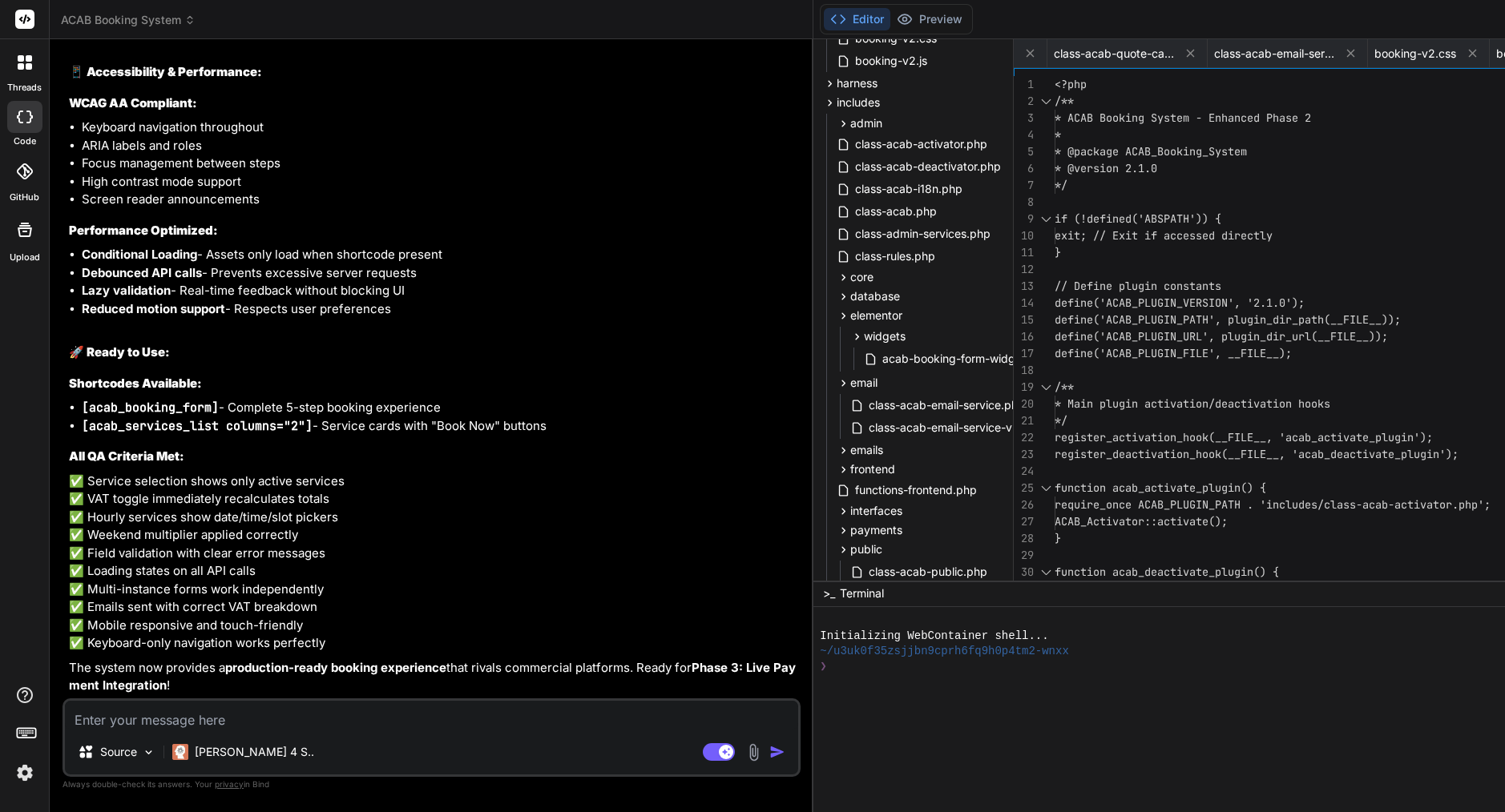
scroll to position [23238, 0]
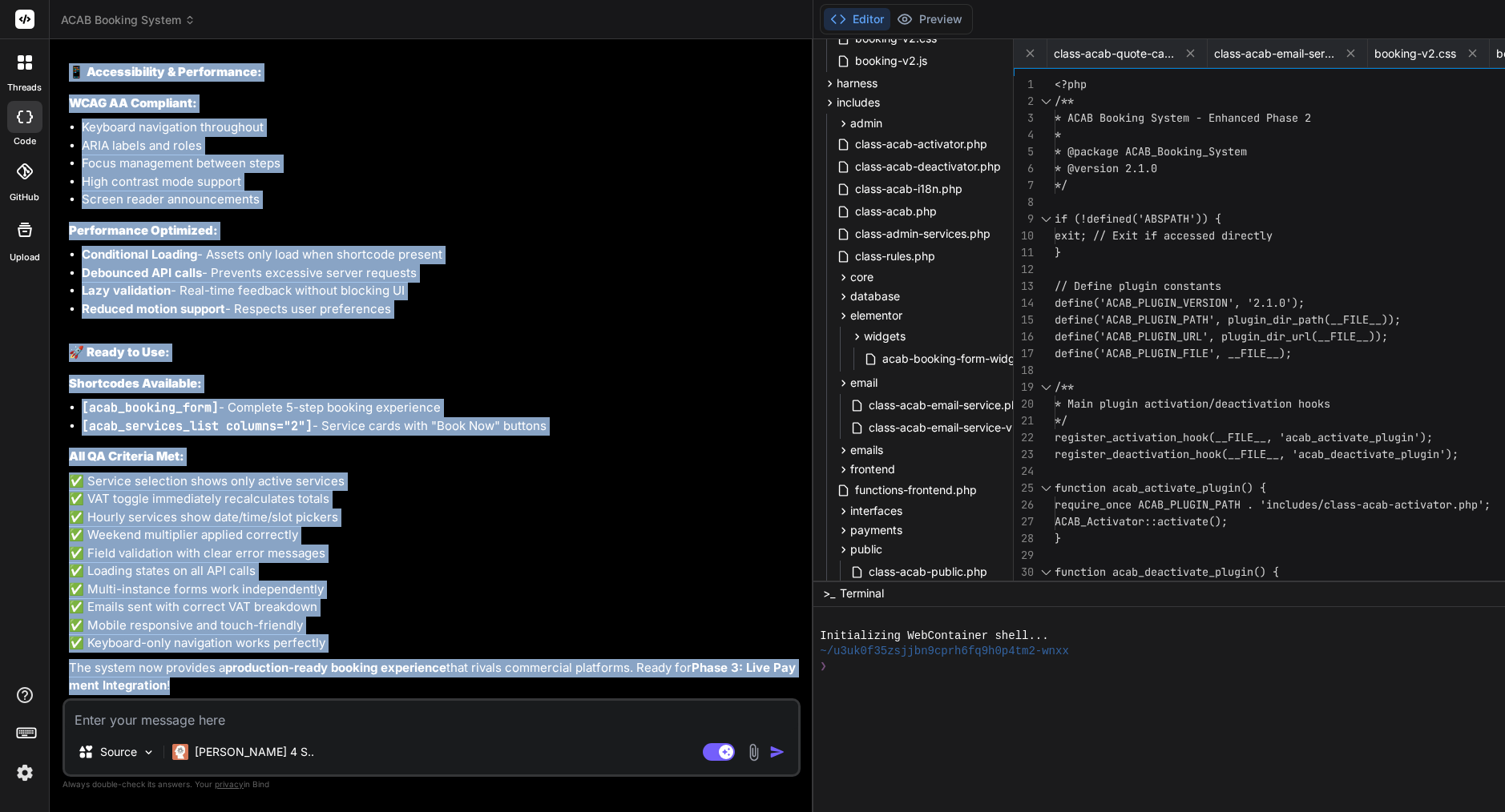
drag, startPoint x: 95, startPoint y: 319, endPoint x: 477, endPoint y: 683, distance: 527.7
copy div "Bind AI 🔹 Project: ACAB Booking System - Phase 2 (UX Enhancement) 🔧 Tech Stack:…"
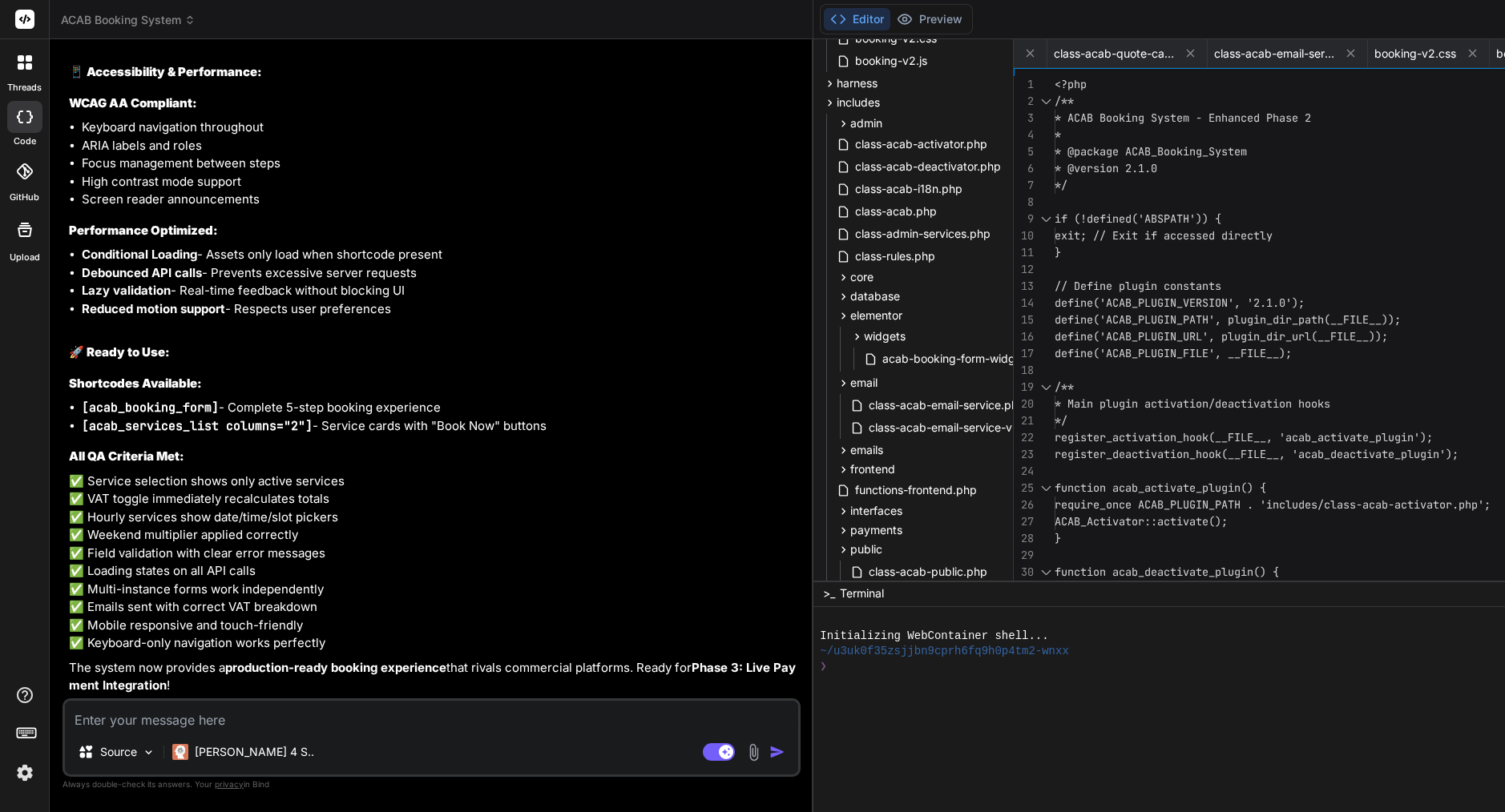
click at [207, 717] on textarea at bounding box center [431, 715] width 733 height 28
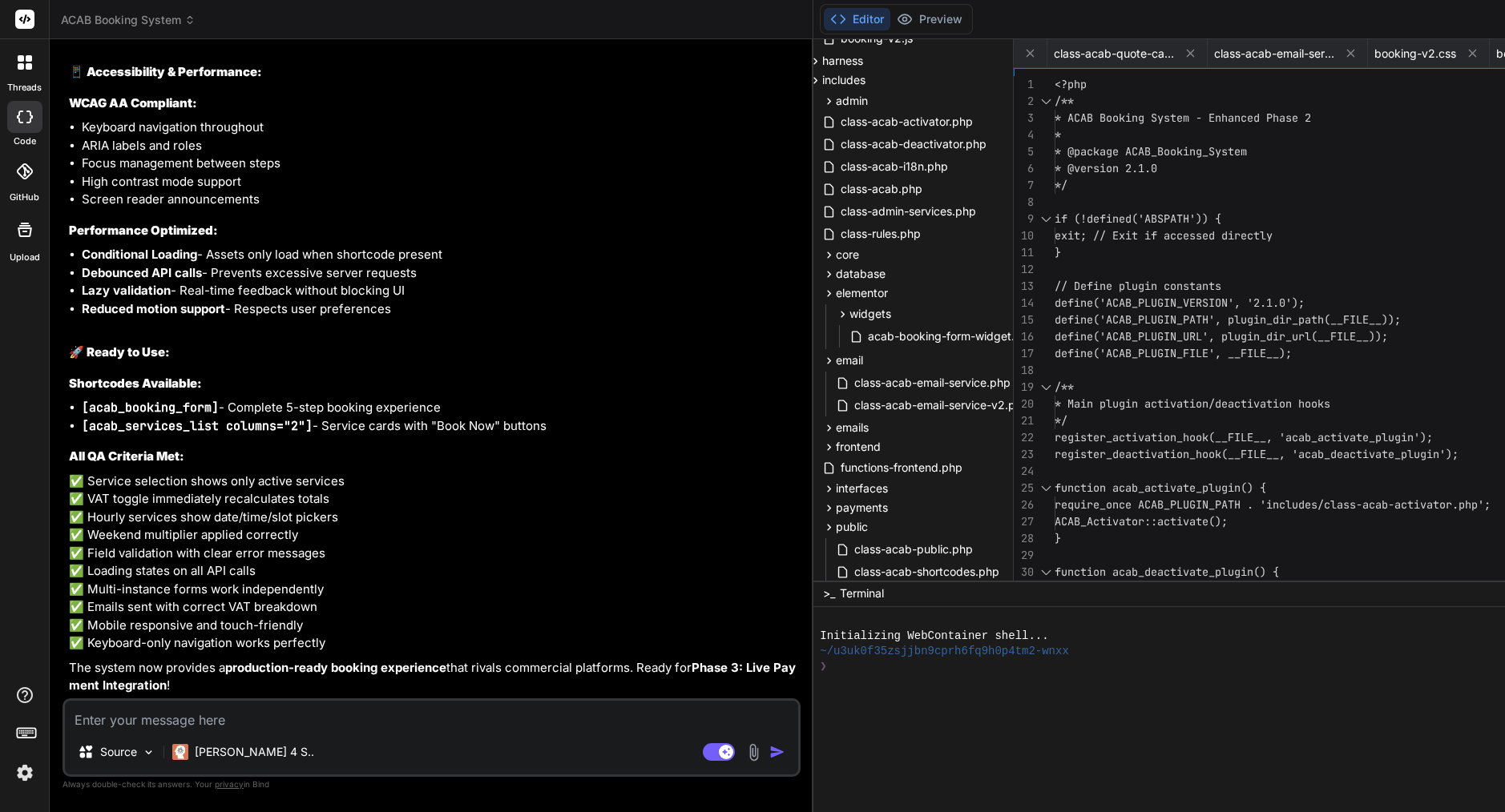
scroll to position [0, 0]
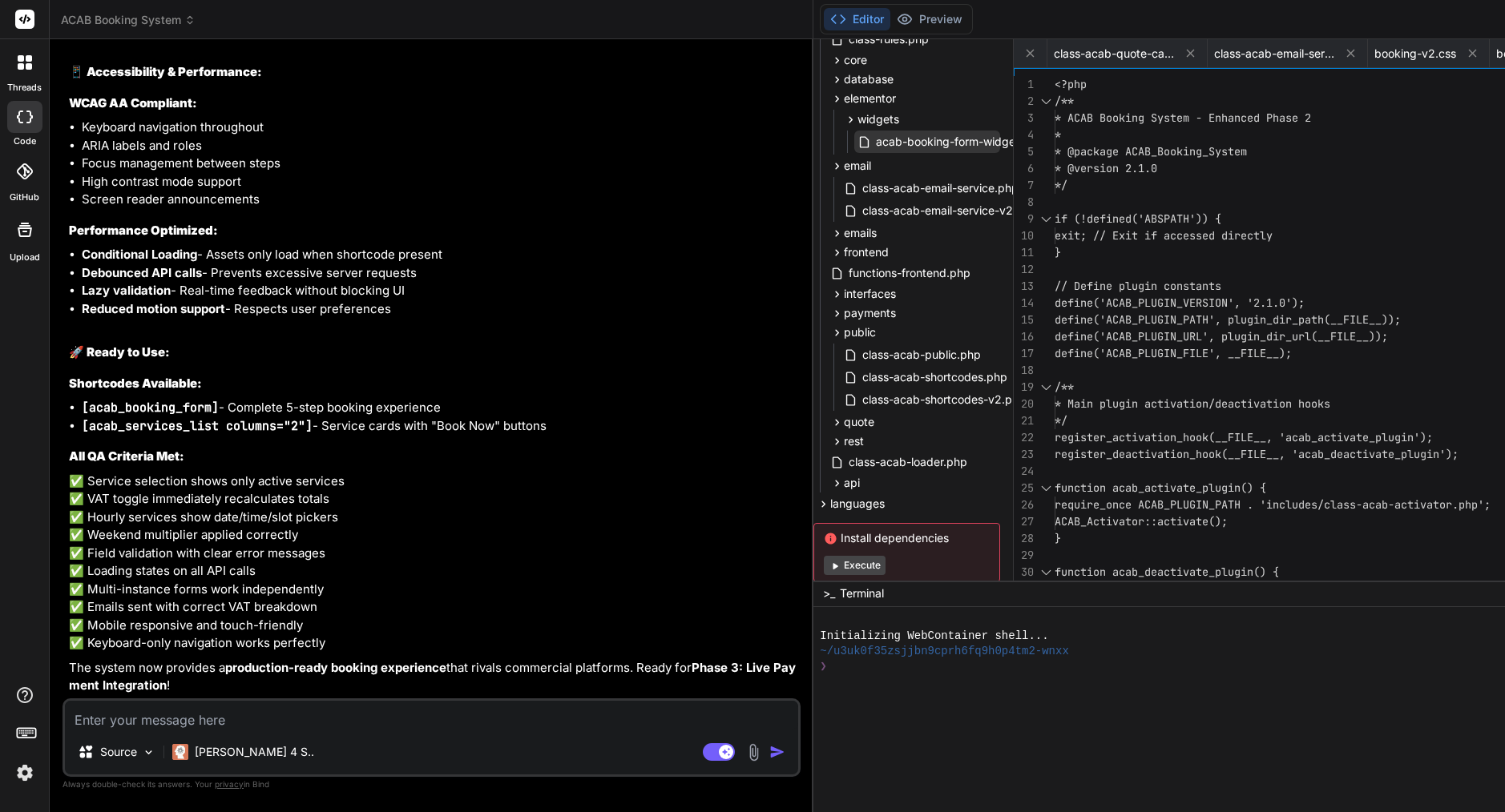
scroll to position [657, 5]
click at [829, 413] on div "quote" at bounding box center [915, 418] width 173 height 19
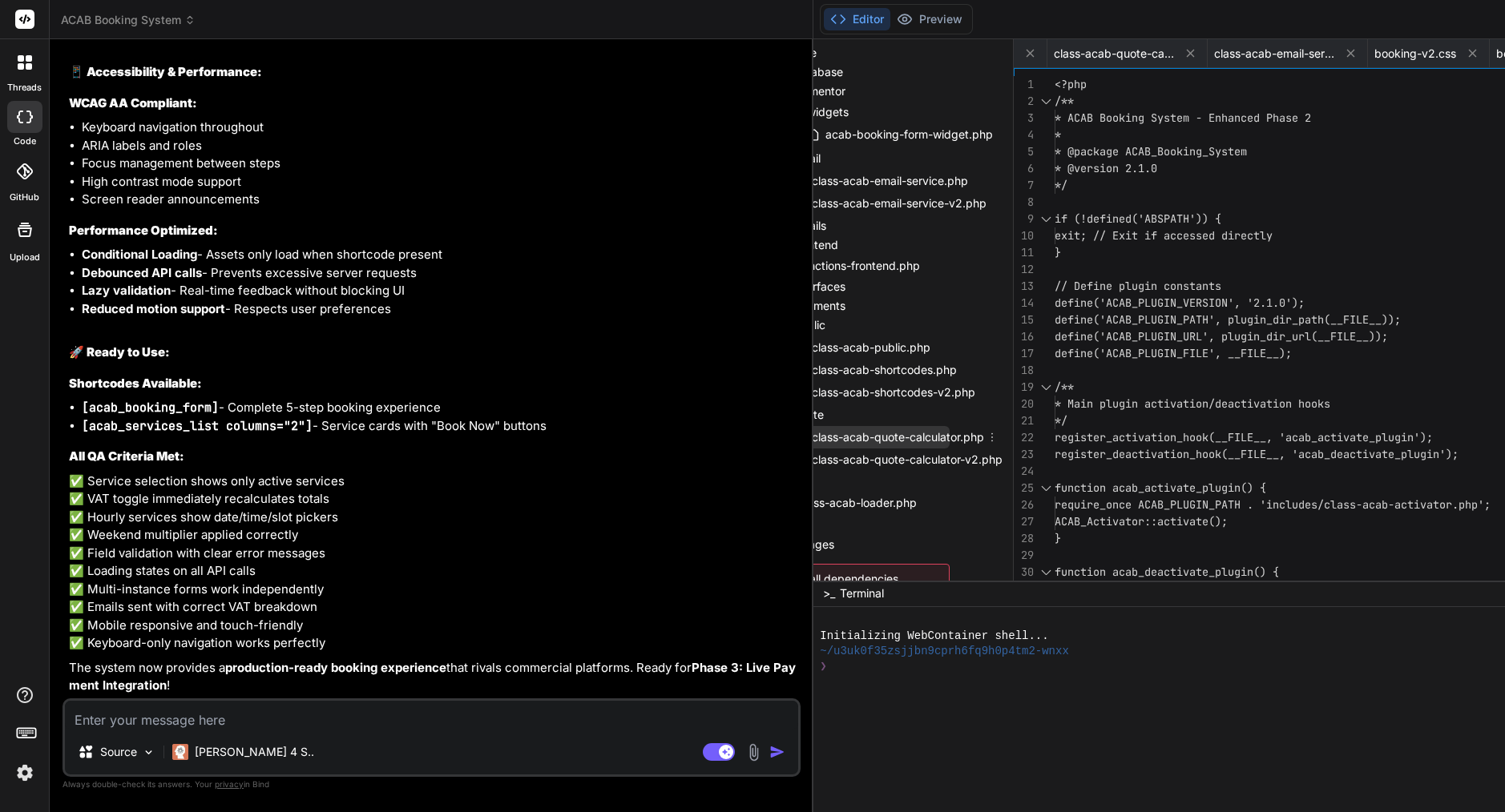
scroll to position [661, 60]
copy ul "Create includes/quote/class-acab-quote-calculator-v2.php"
click at [212, 717] on textarea at bounding box center [431, 715] width 733 height 28
paste textarea "Create includes/quote/class-acab-quote-calculator-v2.php"
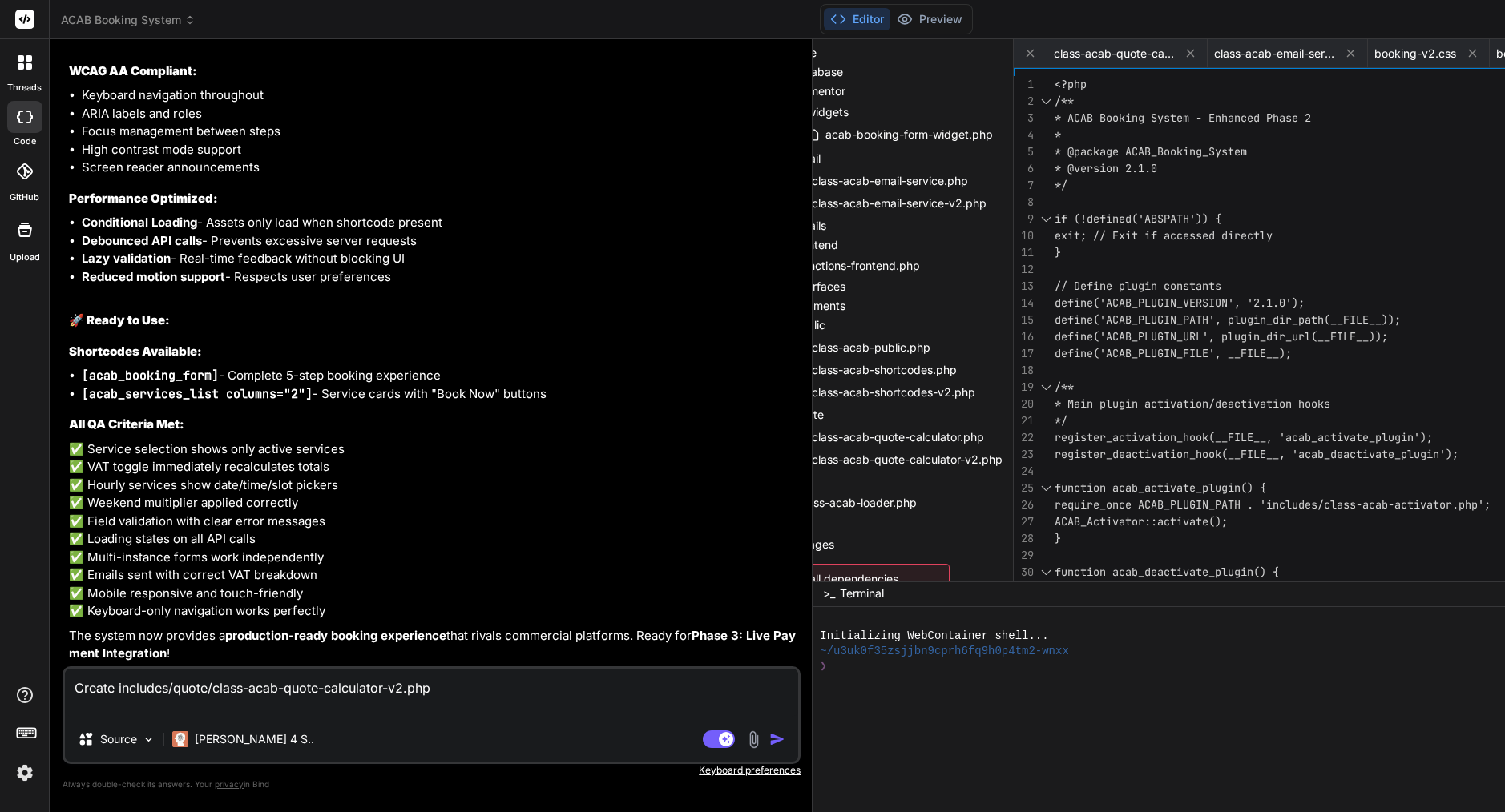
click at [403, 689] on textarea "Create includes/quote/class-acab-quote-calculator-v2.php" at bounding box center [431, 692] width 733 height 48
click at [461, 683] on textarea "Create includes/quote/class-acab-quote-calculator.php" at bounding box center [431, 692] width 733 height 48
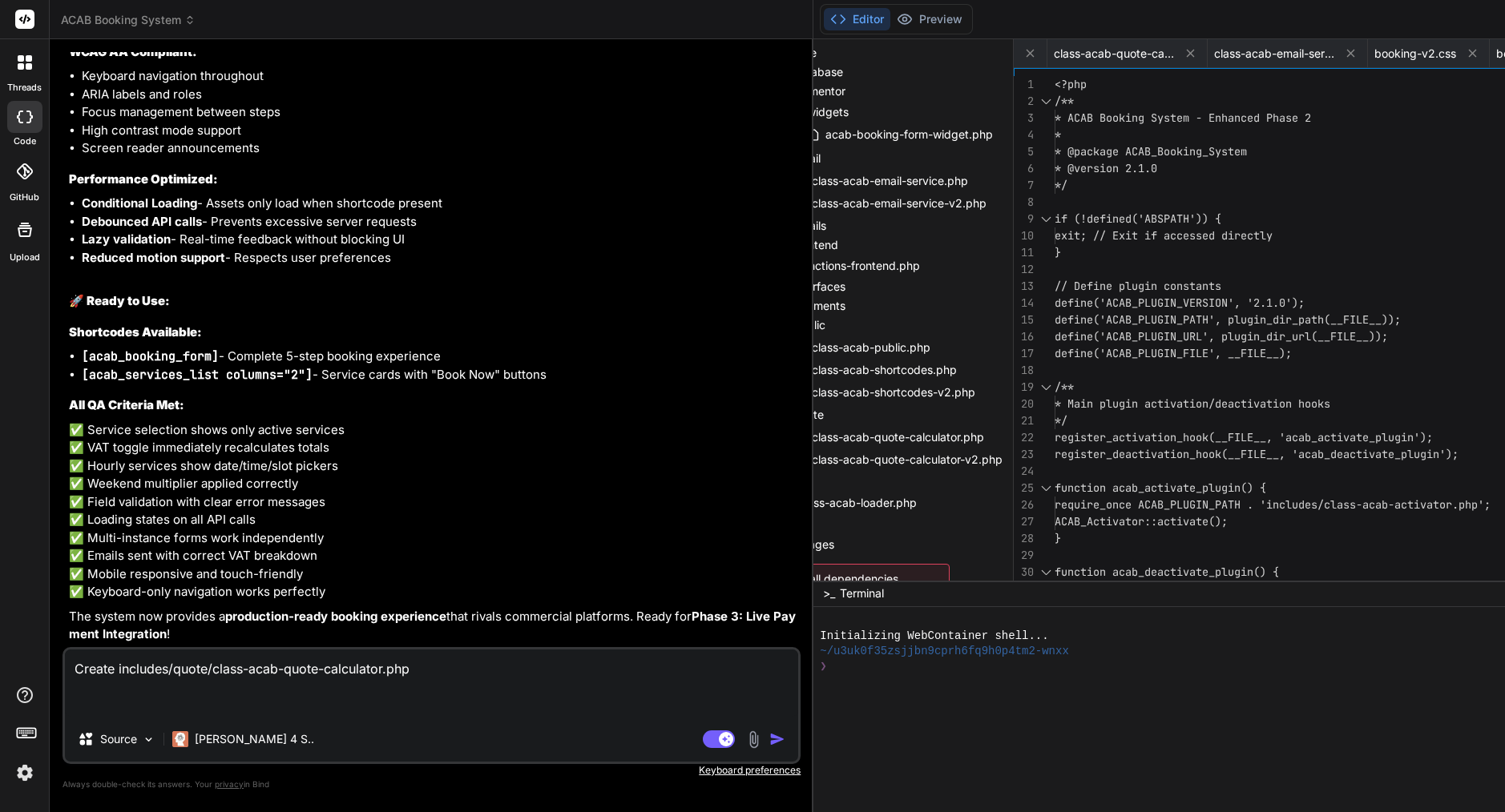
paste textarea "Create includes/quote/class-acab-quote-calculator-v2.php"
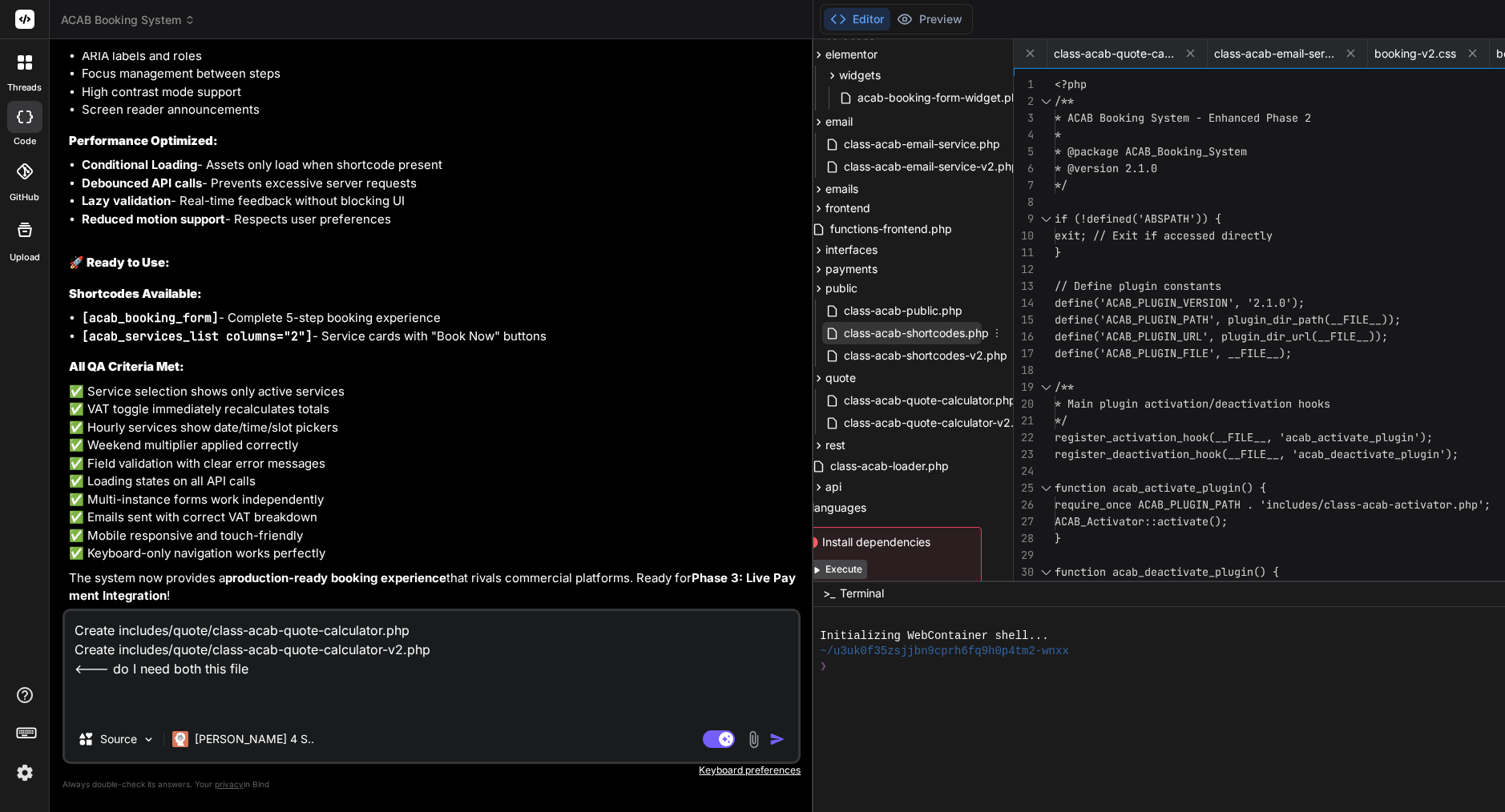
scroll to position [694, 25]
click at [842, 355] on span "class-acab-shortcodes-v2.php" at bounding box center [924, 359] width 166 height 19
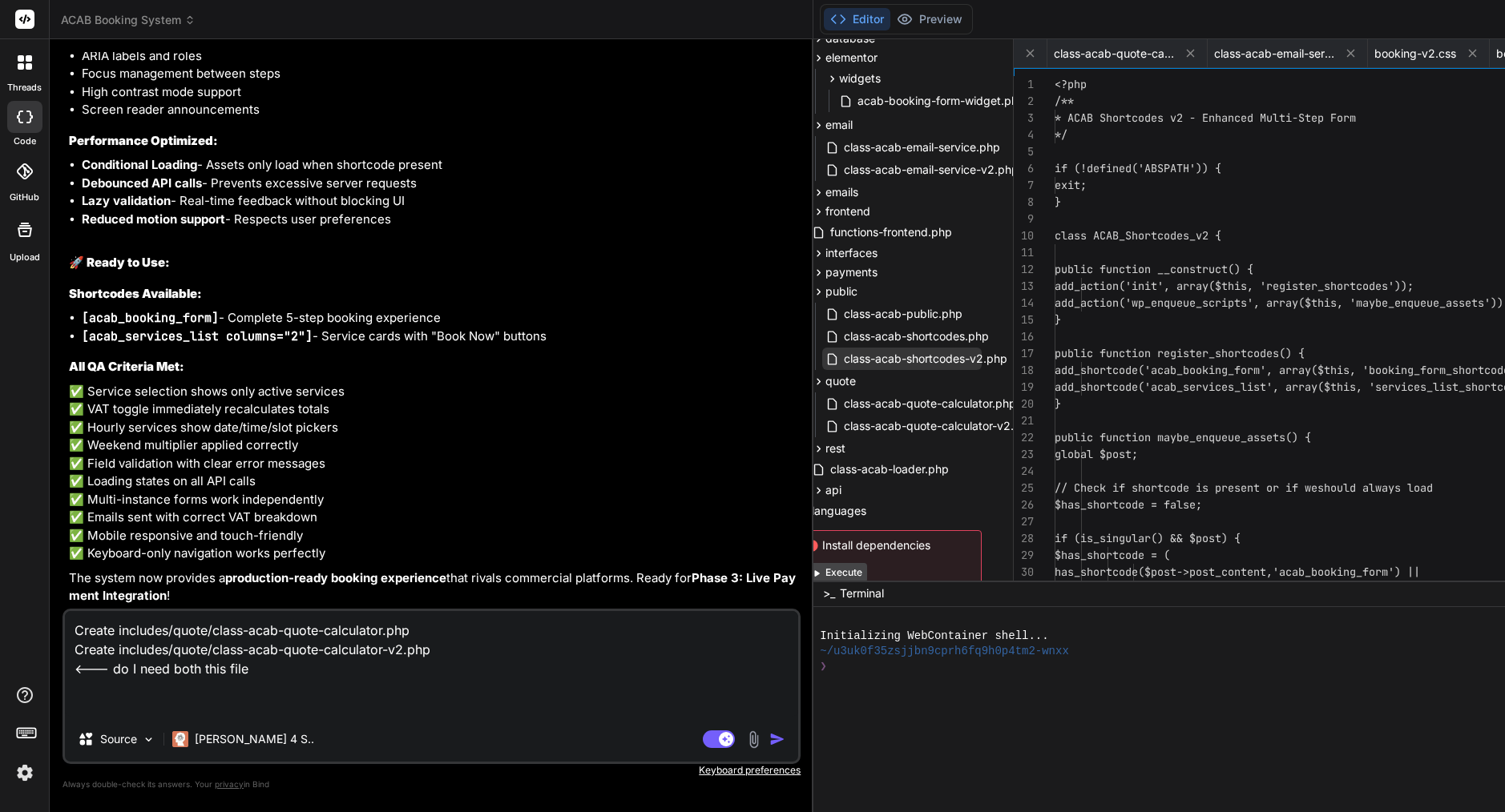
click at [842, 355] on span "class-acab-shortcodes-v2.php" at bounding box center [924, 359] width 166 height 19
click at [209, 684] on textarea "Create includes/quote/class-acab-quote-calculator.php Create includes/quote/cla…" at bounding box center [431, 663] width 733 height 105
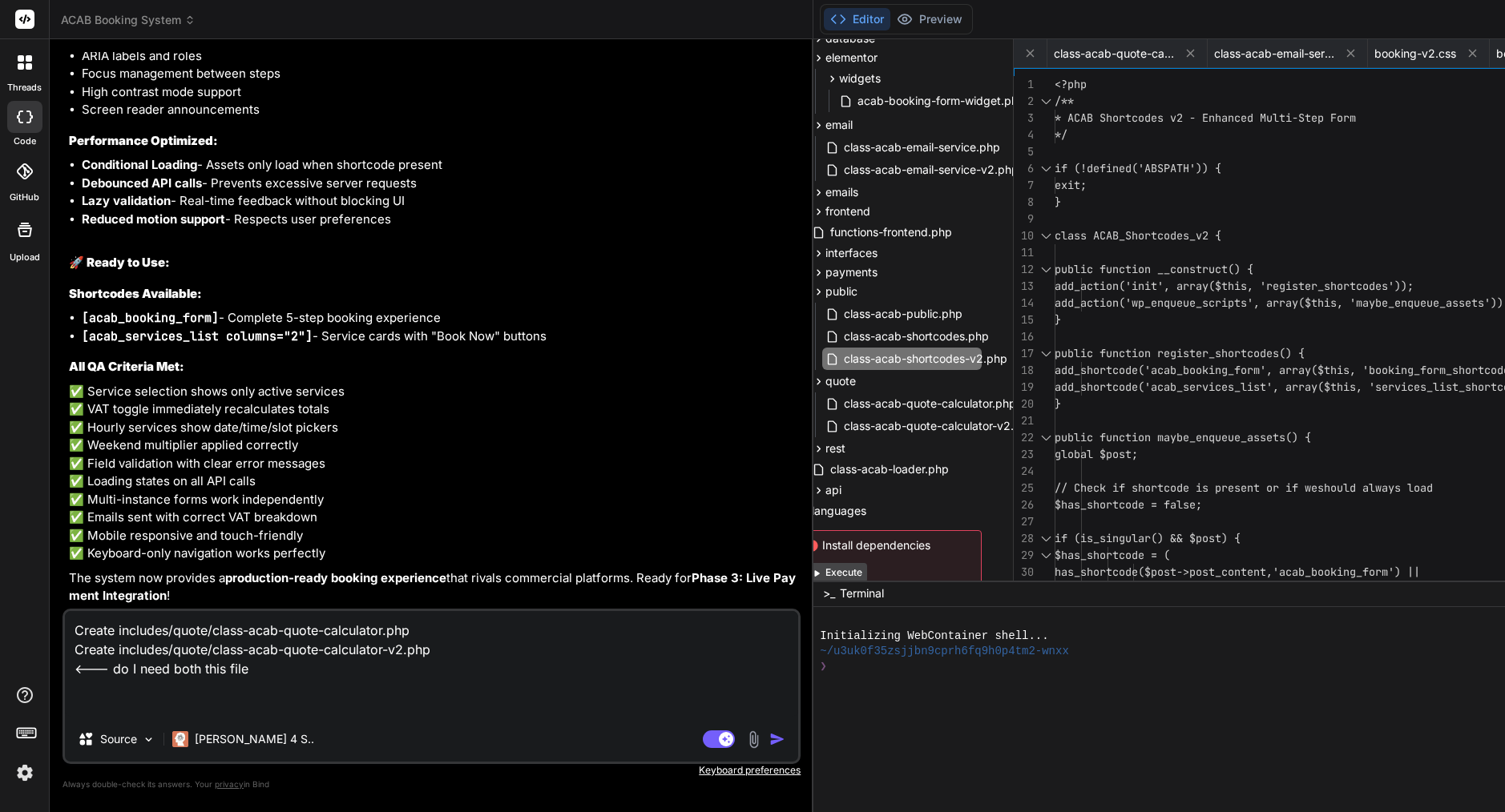
paste textarea "Create includes/public/class-acab-shortcodes-v2.php"
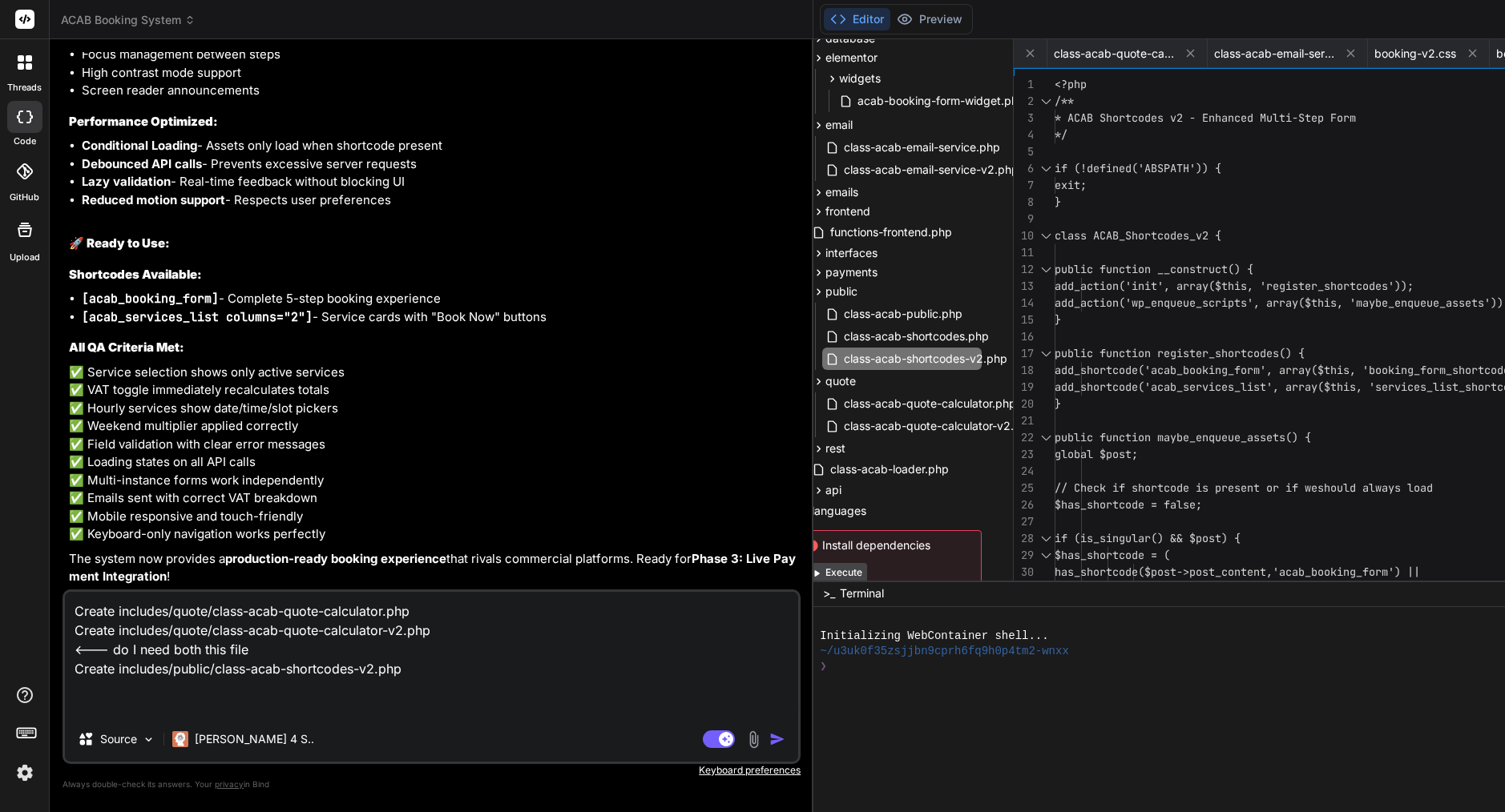
paste textarea "Create includes/public/class-acab-shortcodes-v2.php"
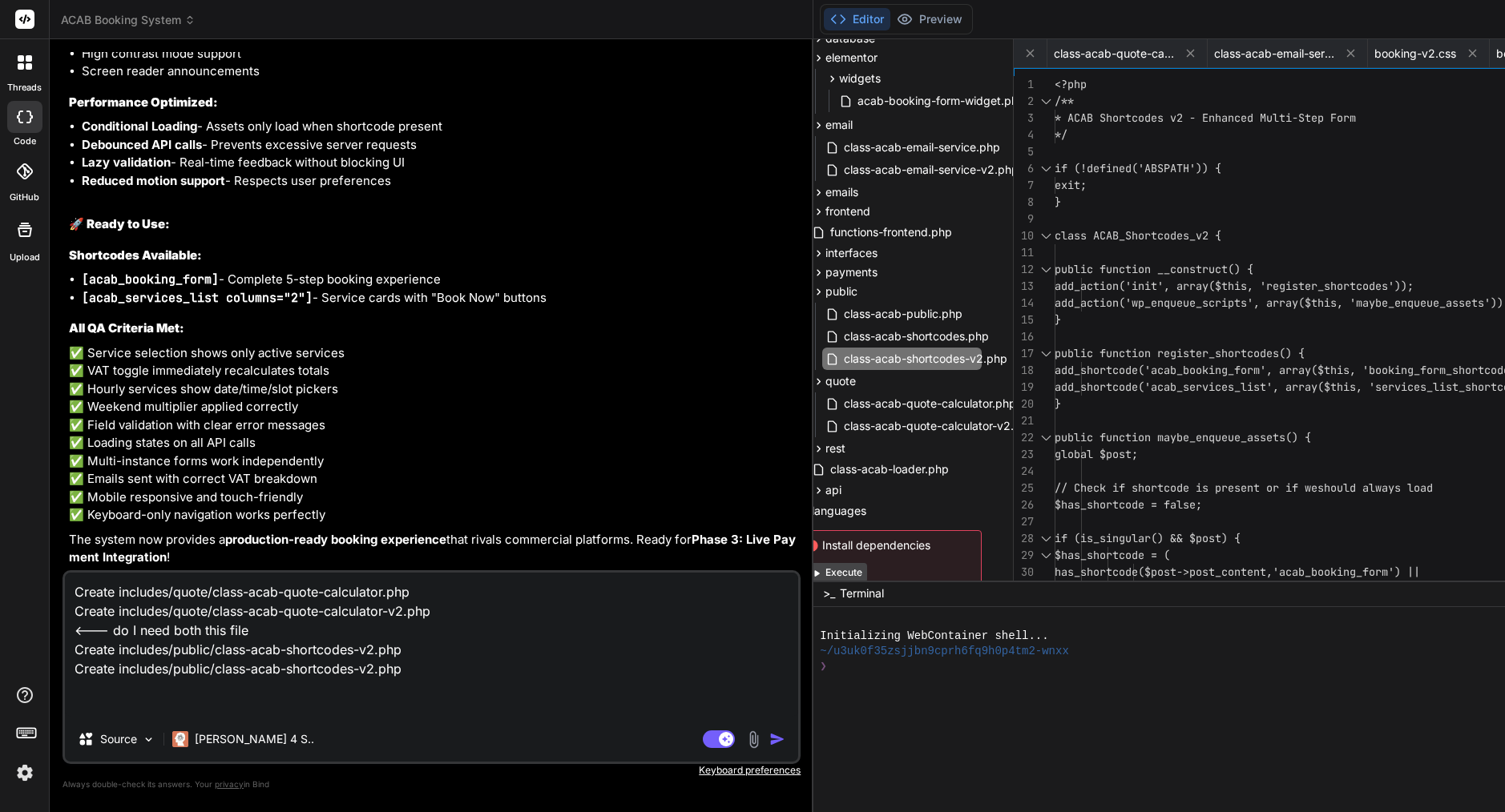
click at [377, 645] on textarea "Create includes/quote/class-acab-quote-calculator.php Create includes/quote/cla…" at bounding box center [431, 645] width 733 height 144
click at [185, 627] on textarea "Create includes/quote/class-acab-quote-calculator.php Create includes/quote/cla…" at bounding box center [431, 645] width 733 height 144
click at [364, 700] on textarea "Create includes/quote/class-acab-quote-calculator.php Create includes/quote/cla…" at bounding box center [431, 645] width 733 height 144
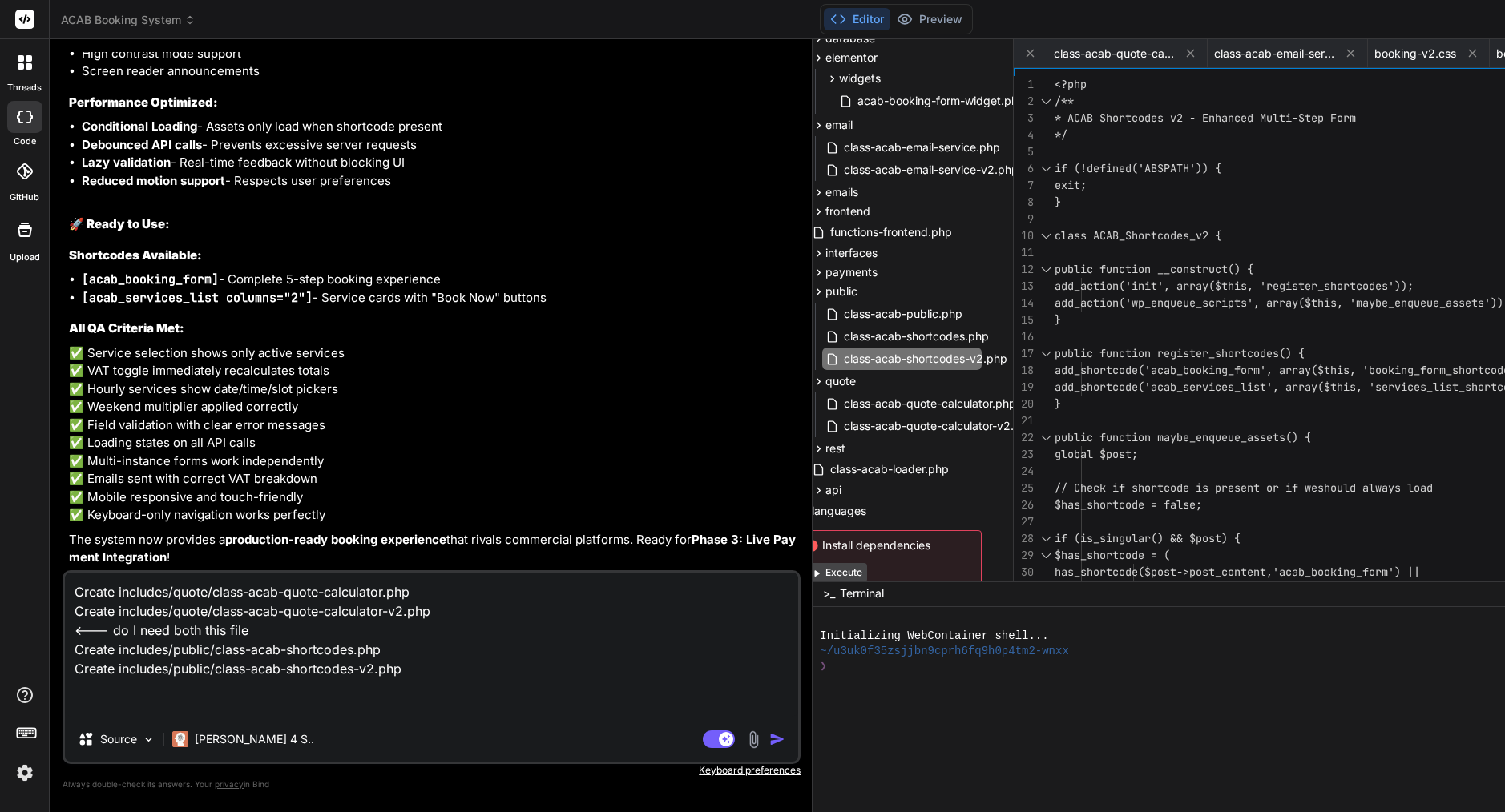
paste textarea "<--- do I need both this file"
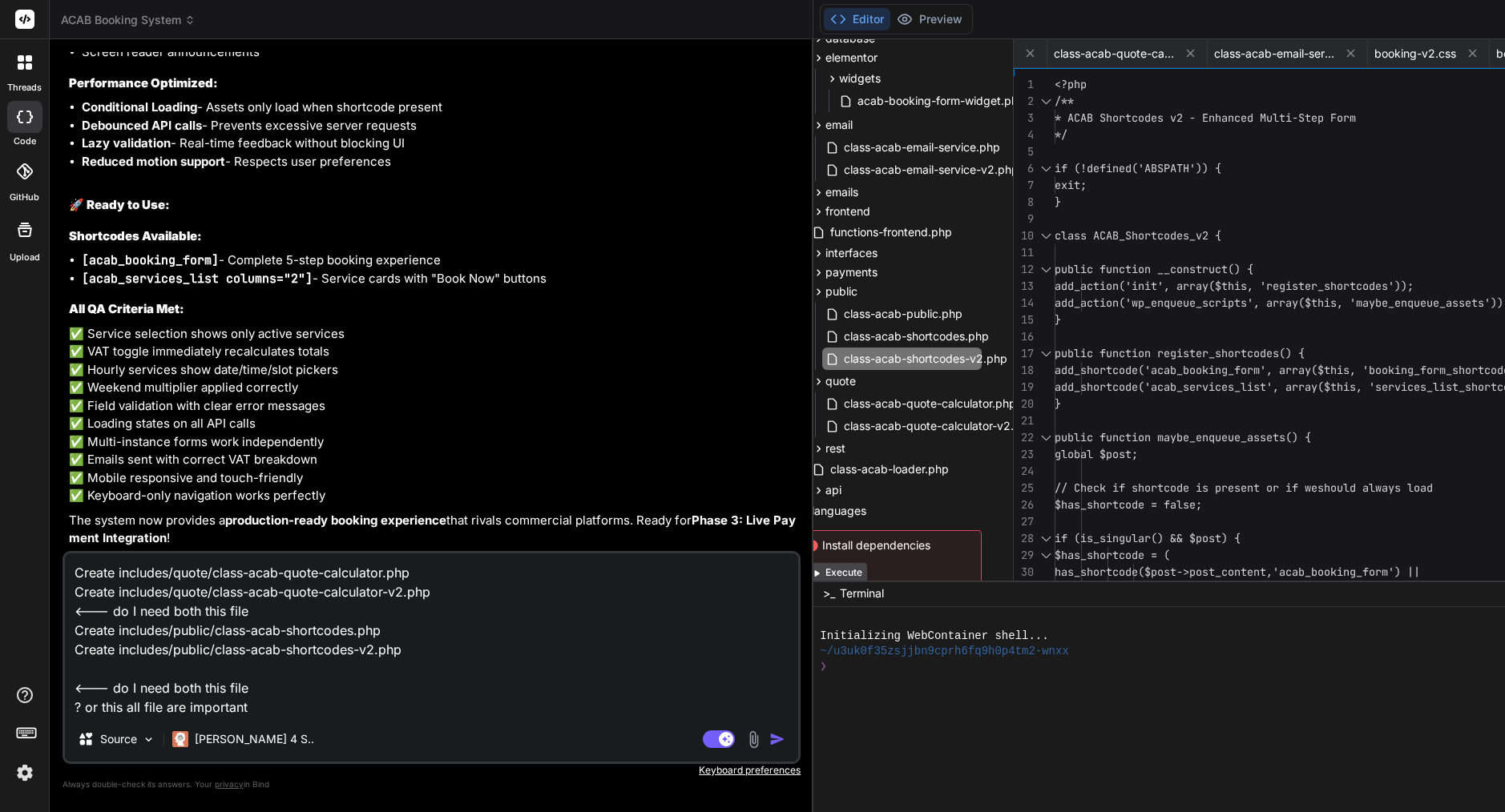
click at [113, 708] on textarea "Create includes/quote/class-acab-quote-calculator.php Create includes/quote/cla…" at bounding box center [431, 635] width 733 height 163
paste textarea
click at [113, 708] on textarea "Create includes/quote/class-acab-quote-calculator.php Create includes/quote/cla…" at bounding box center [431, 635] width 733 height 163
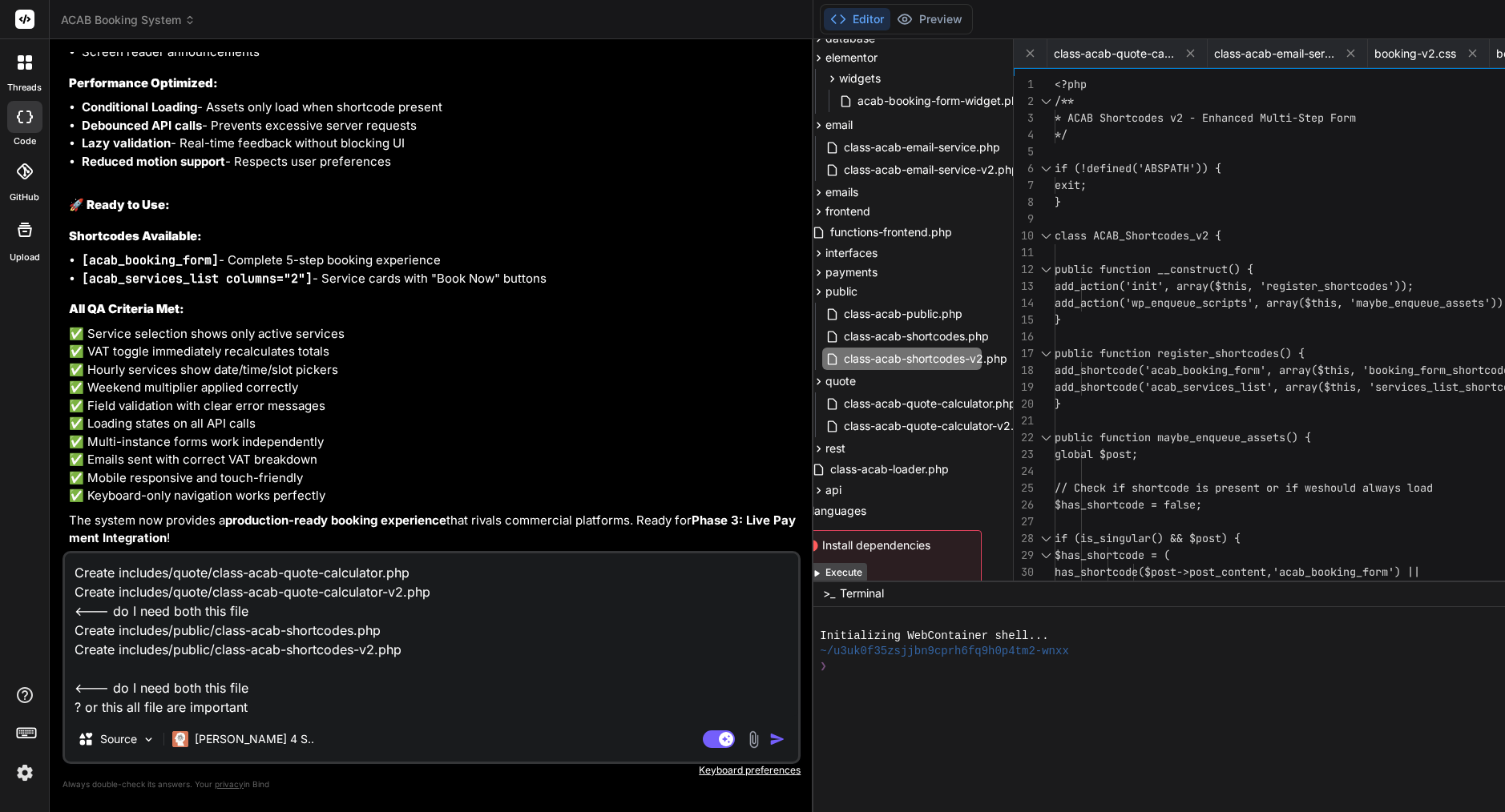
click at [113, 708] on textarea "Create includes/quote/class-acab-quote-calculator.php Create includes/quote/cla…" at bounding box center [431, 635] width 733 height 163
paste textarea "Which files and folders belong to the plugin? All of them?"
click at [413, 705] on textarea "Create includes/quote/class-acab-quote-calculator.php Create includes/quote/cla…" at bounding box center [431, 635] width 733 height 163
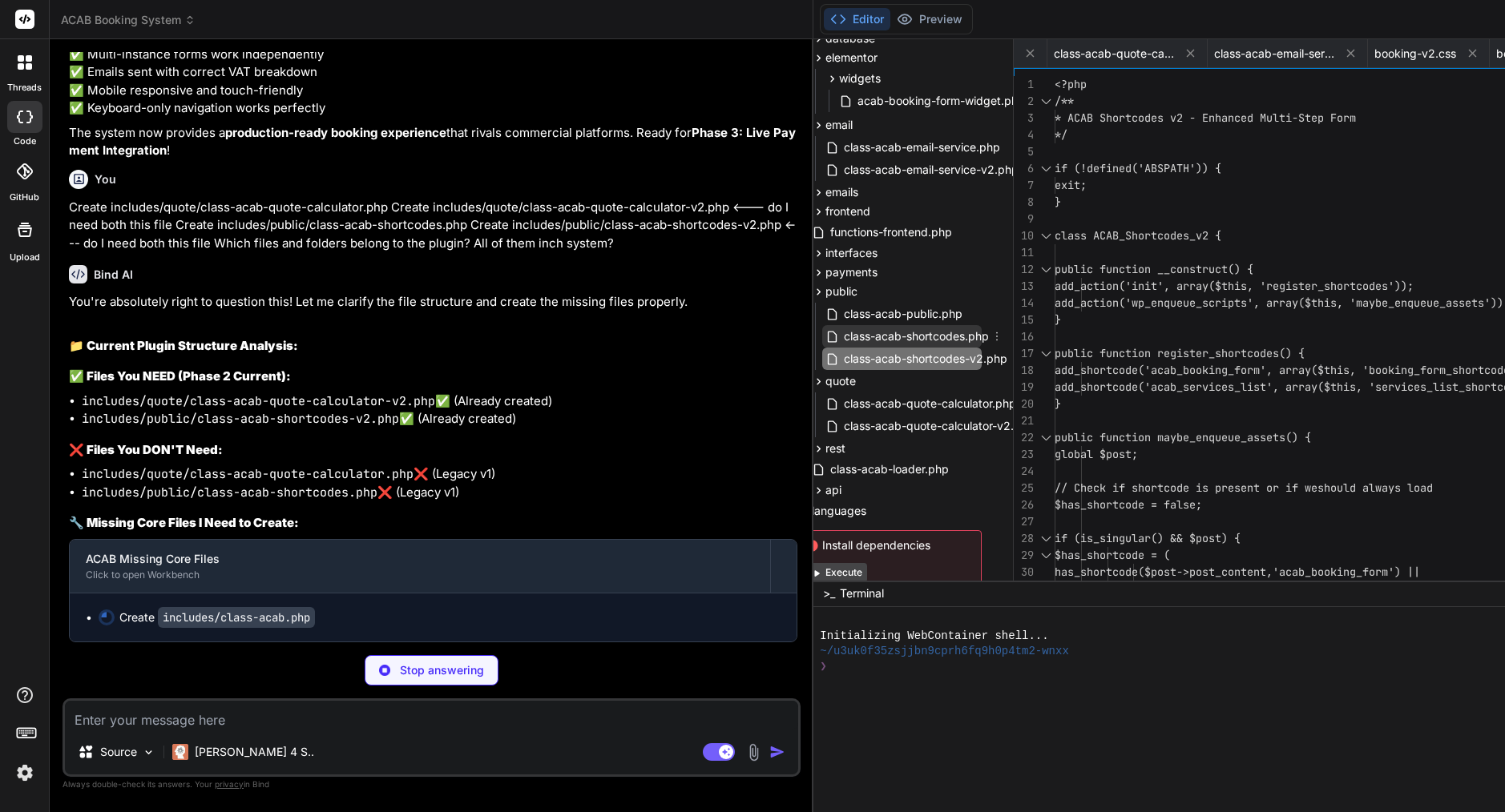
scroll to position [0, 826]
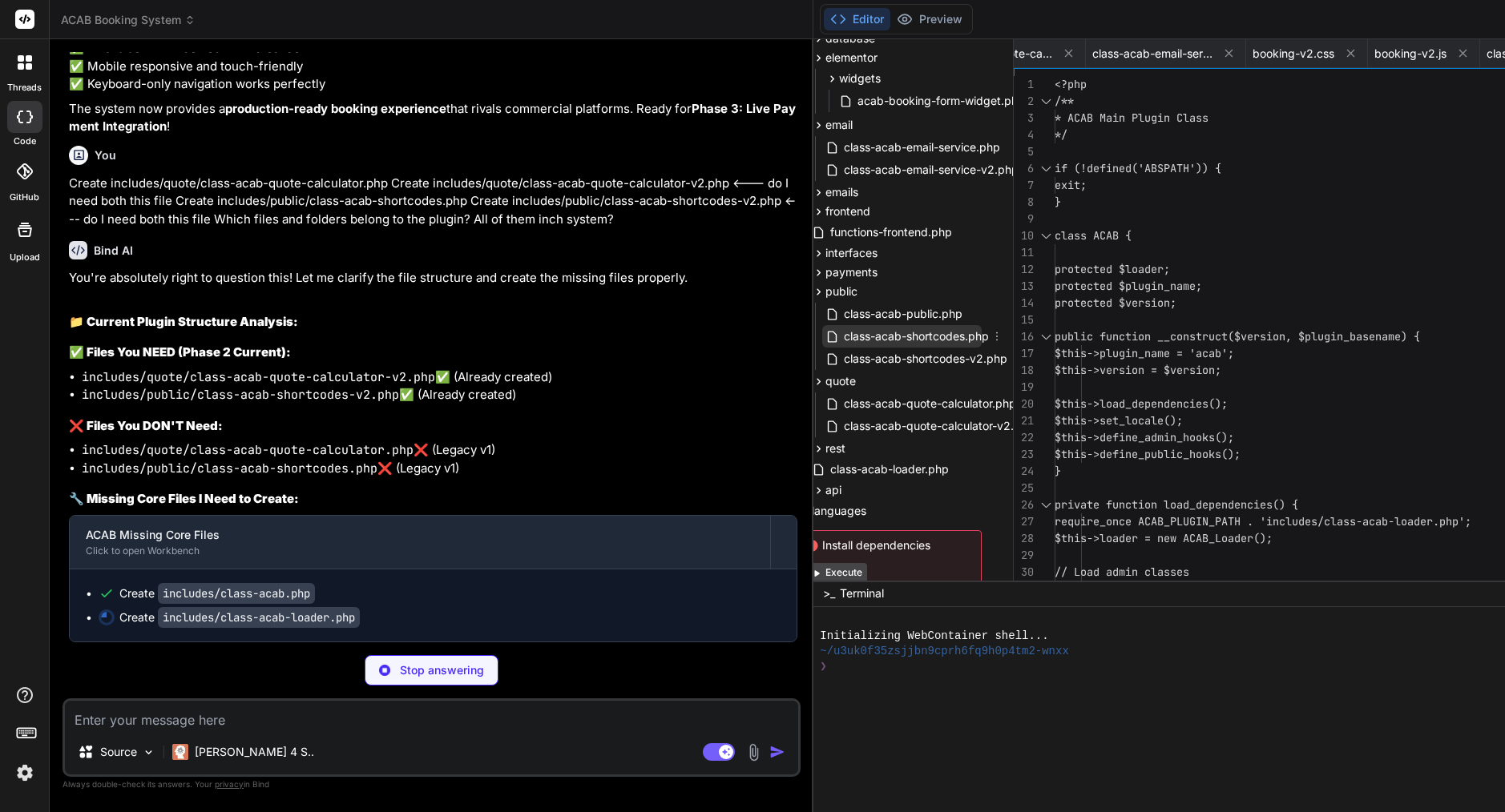
click at [996, 340] on icon at bounding box center [997, 336] width 2 height 9
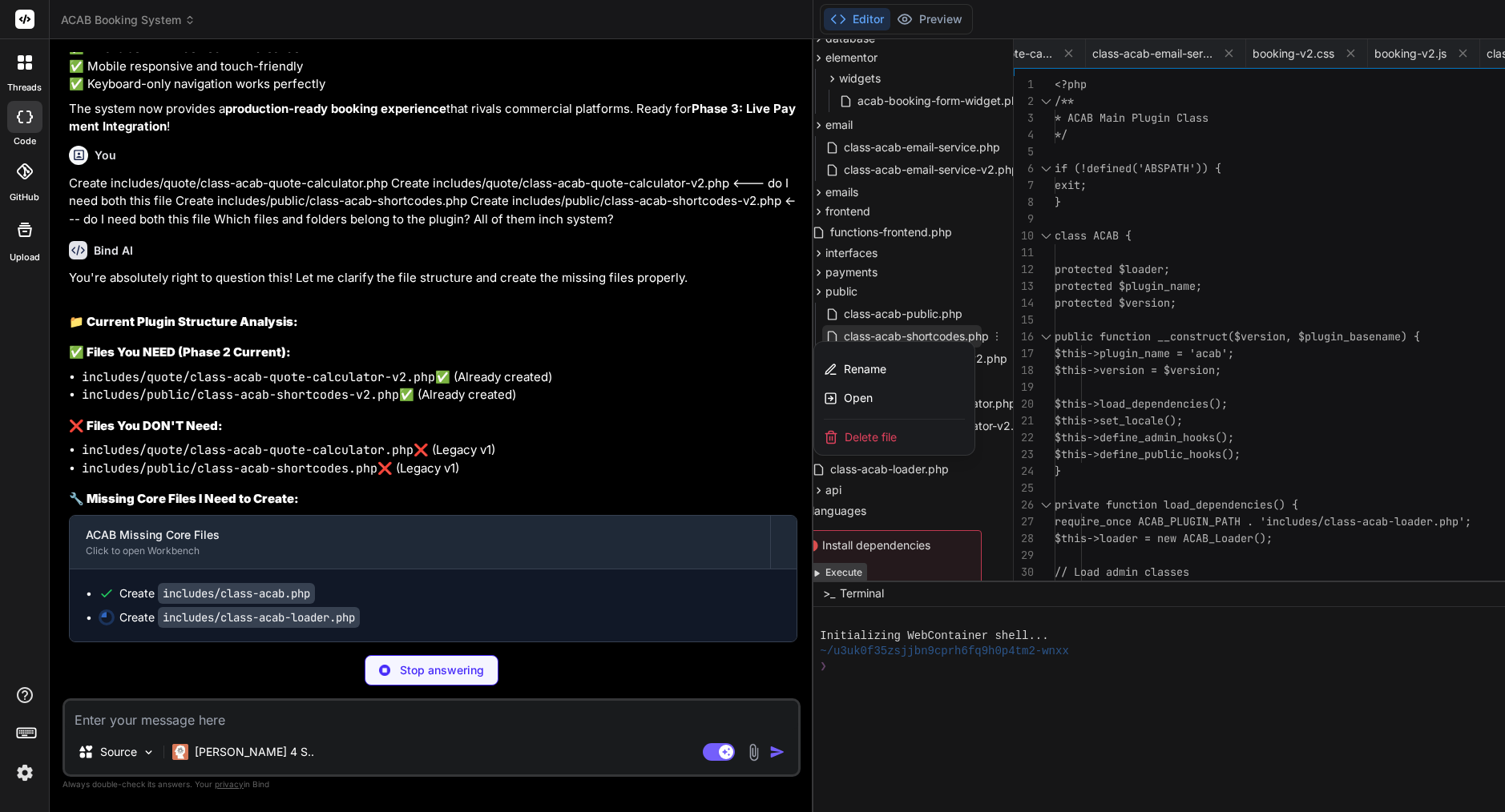
scroll to position [0, 985]
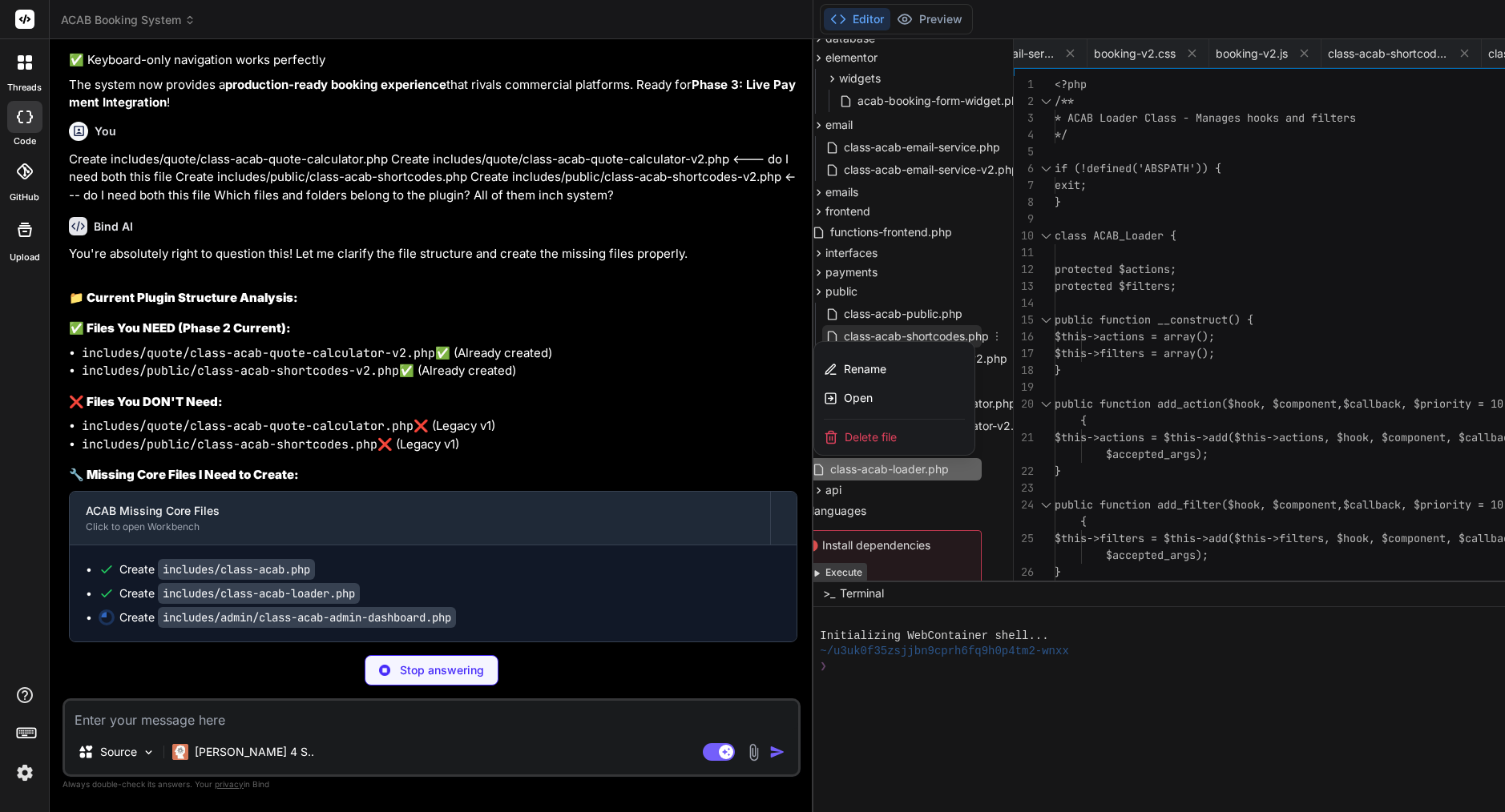
click at [845, 435] on span "Delete file" at bounding box center [870, 437] width 52 height 16
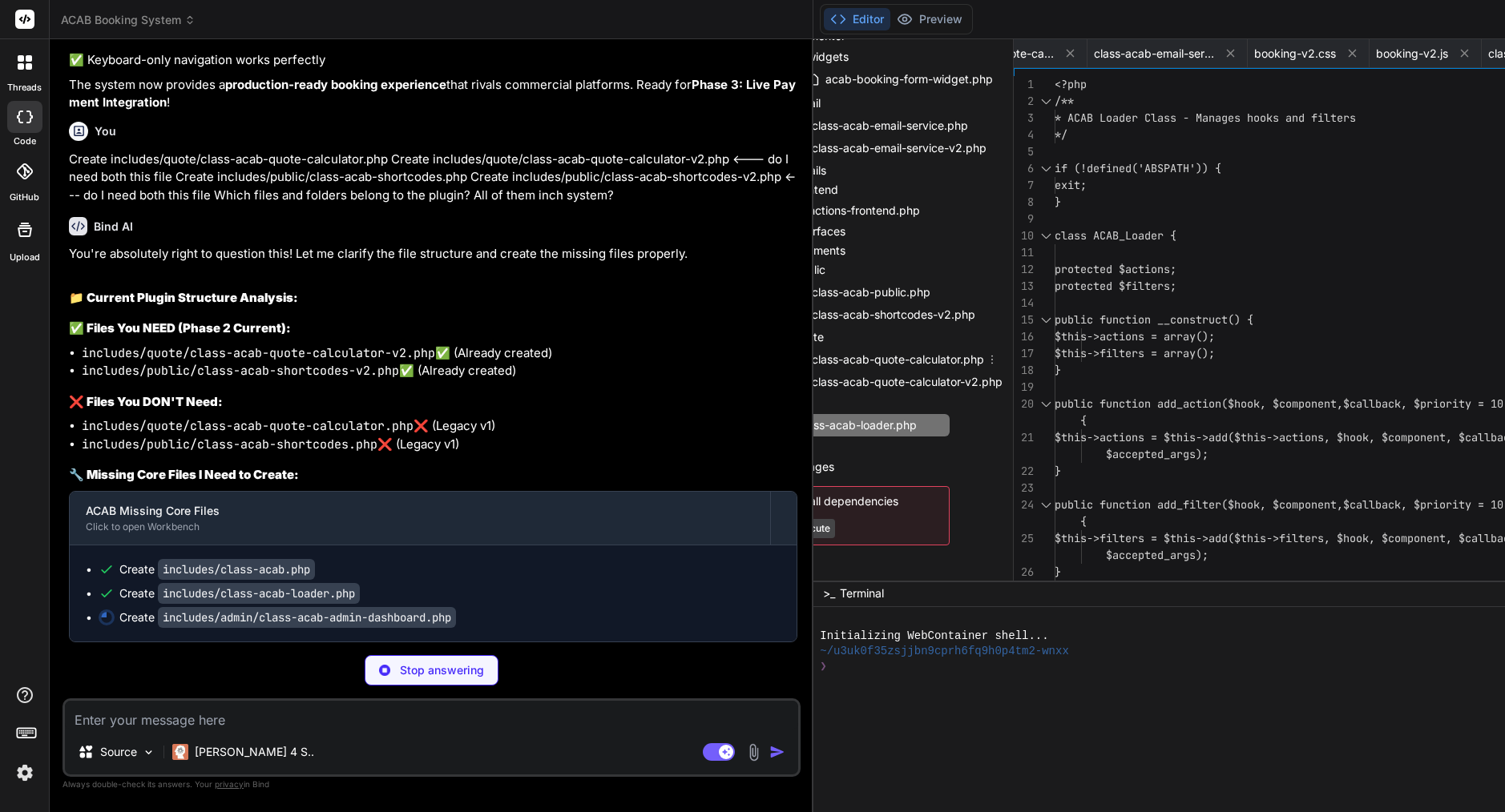
scroll to position [719, 60]
click at [985, 357] on icon at bounding box center [991, 359] width 12 height 12
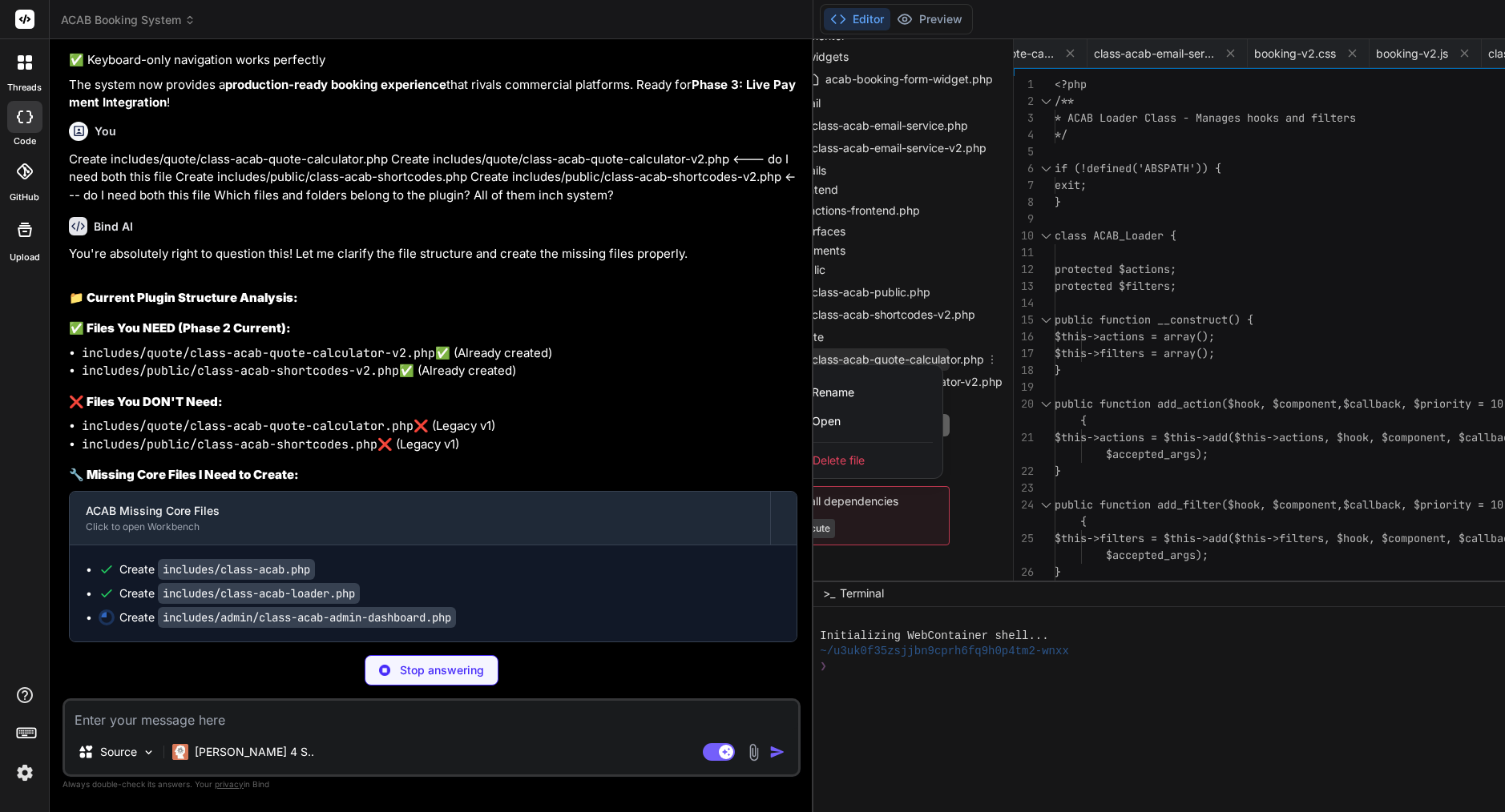
click at [812, 458] on span "Delete file" at bounding box center [838, 460] width 52 height 16
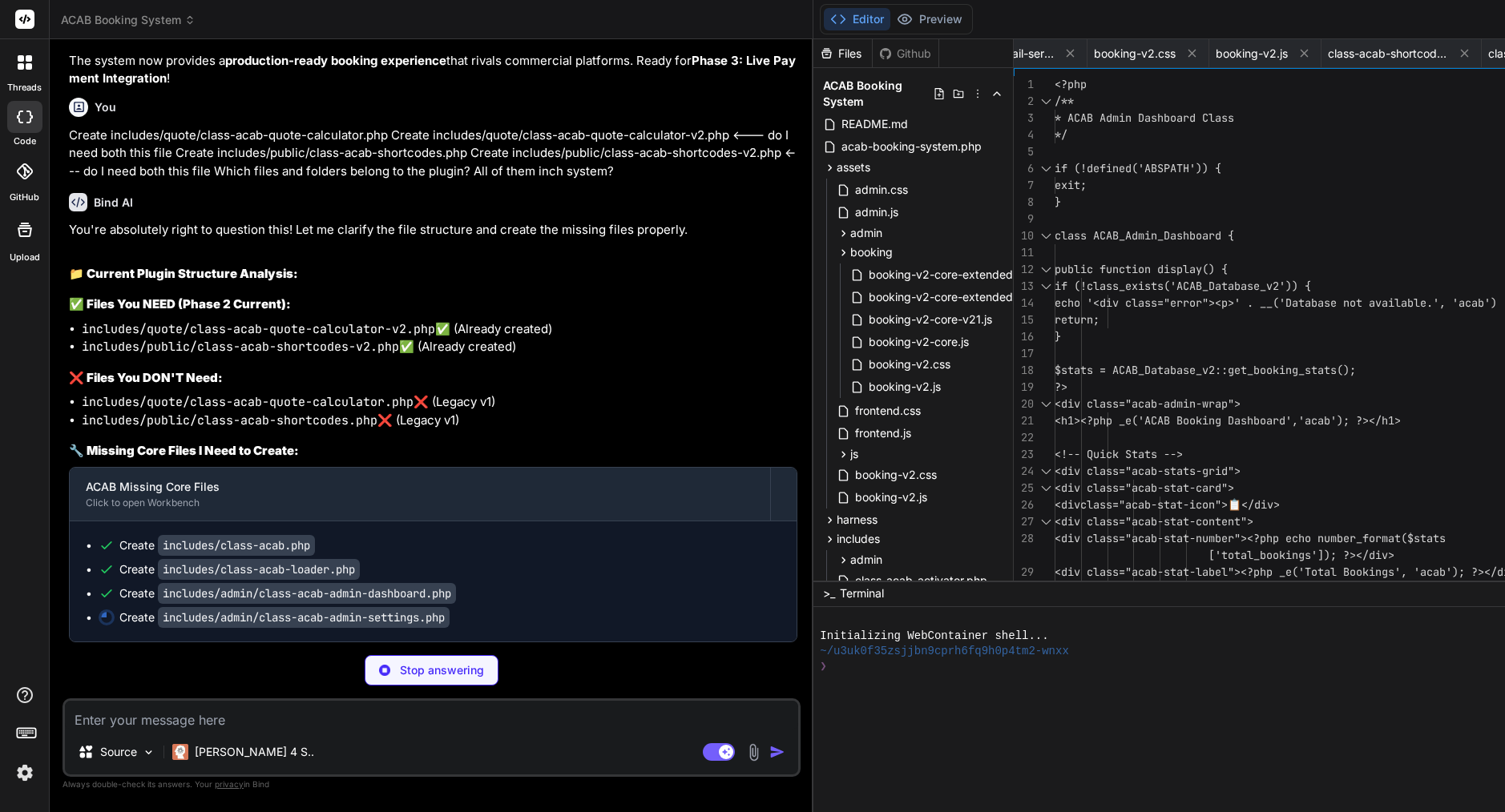
scroll to position [23929, 0]
click at [833, 236] on div "admin" at bounding box center [920, 233] width 173 height 19
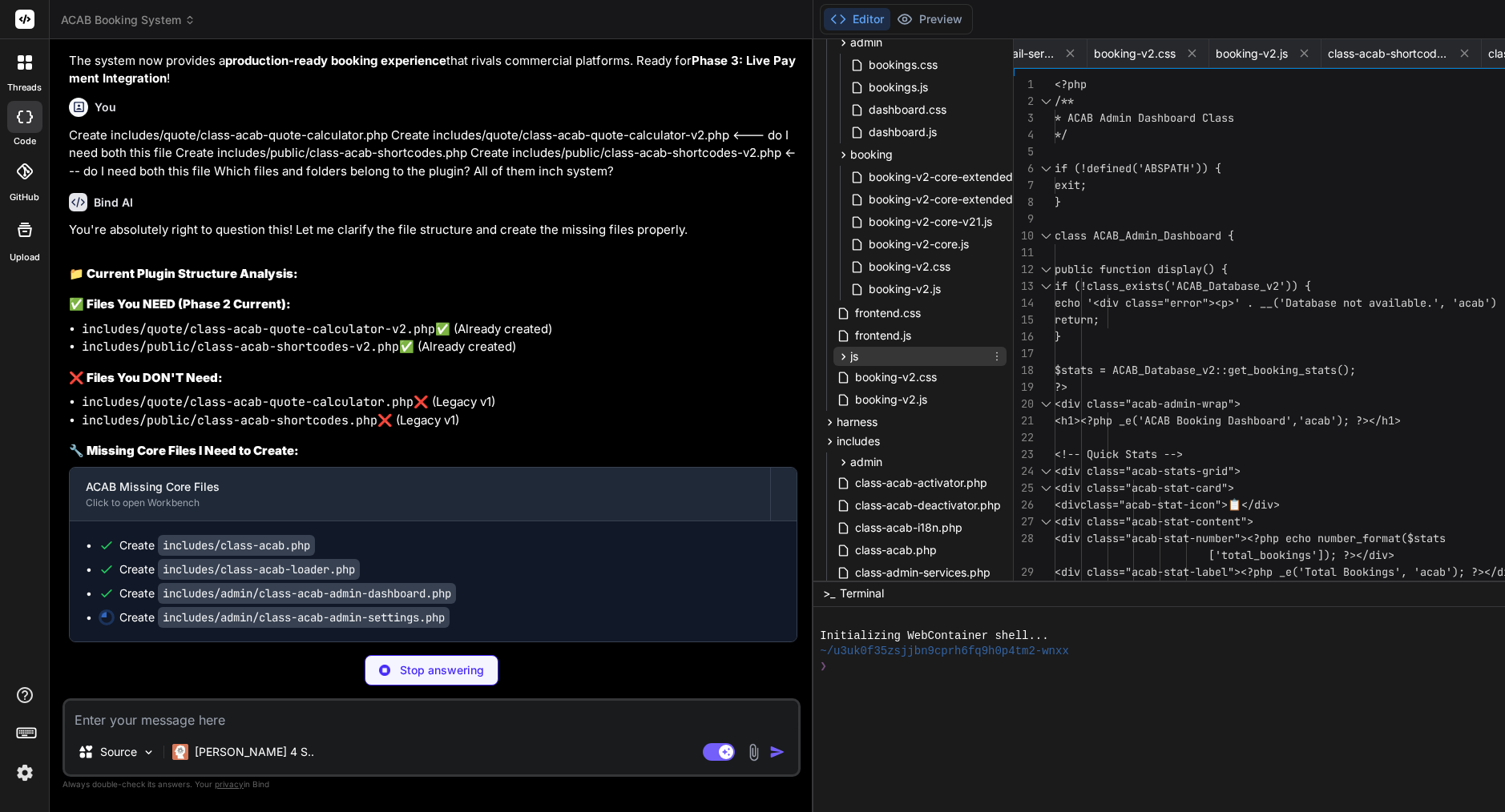
scroll to position [192, 3]
click at [830, 350] on div "js" at bounding box center [917, 354] width 173 height 19
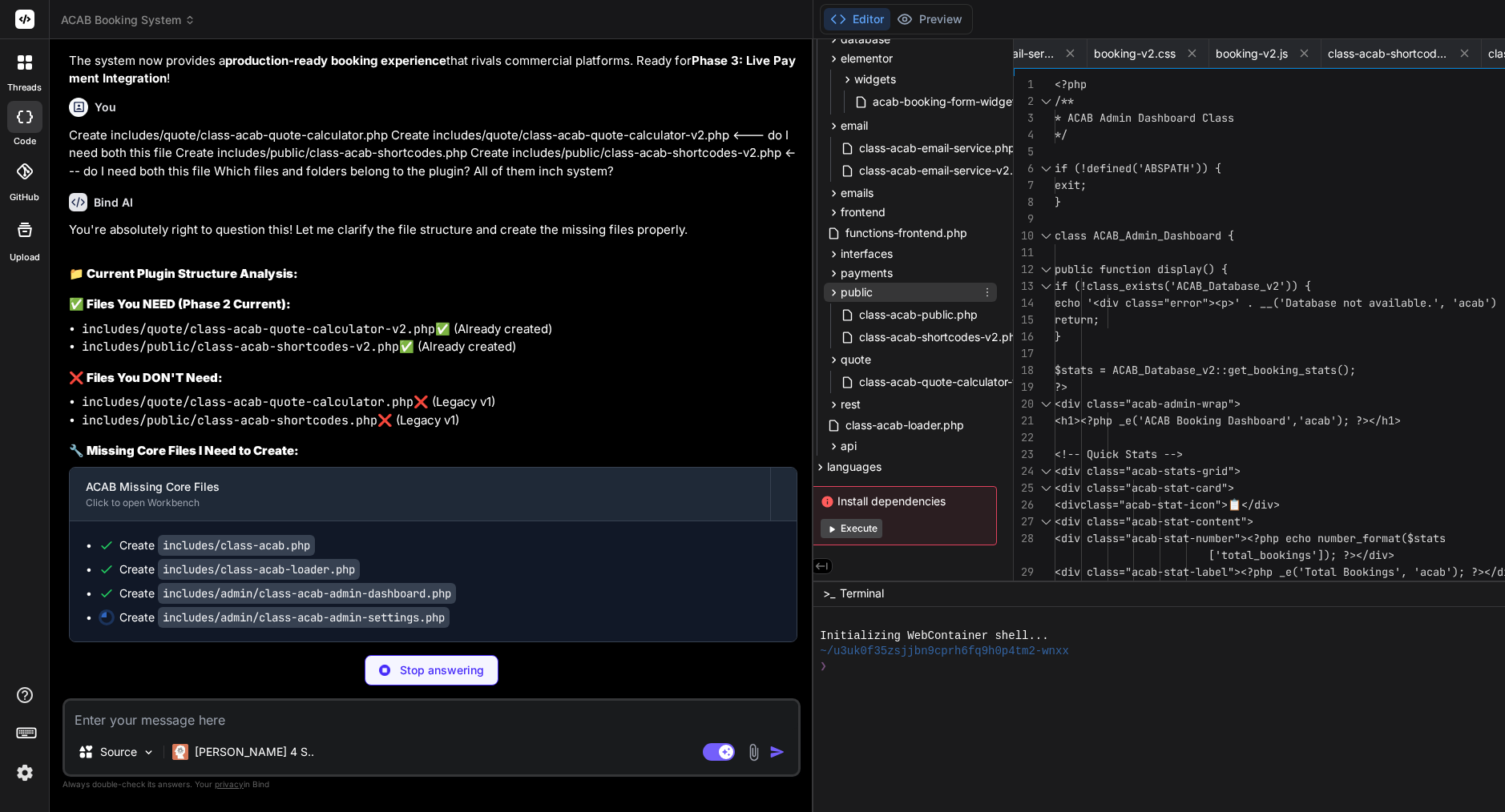
scroll to position [950, 10]
click at [827, 470] on span "languages" at bounding box center [853, 466] width 54 height 16
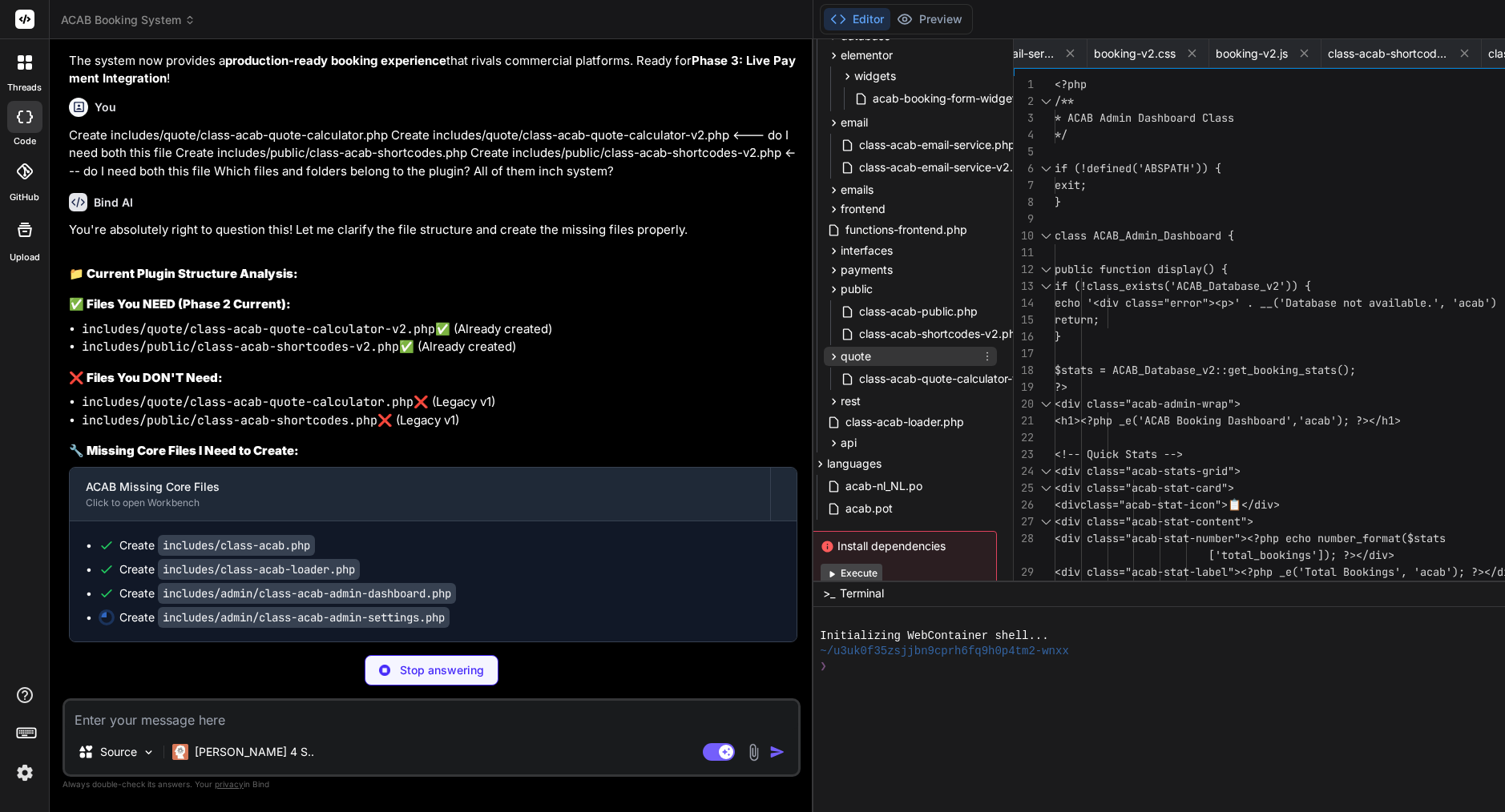
scroll to position [971, 10]
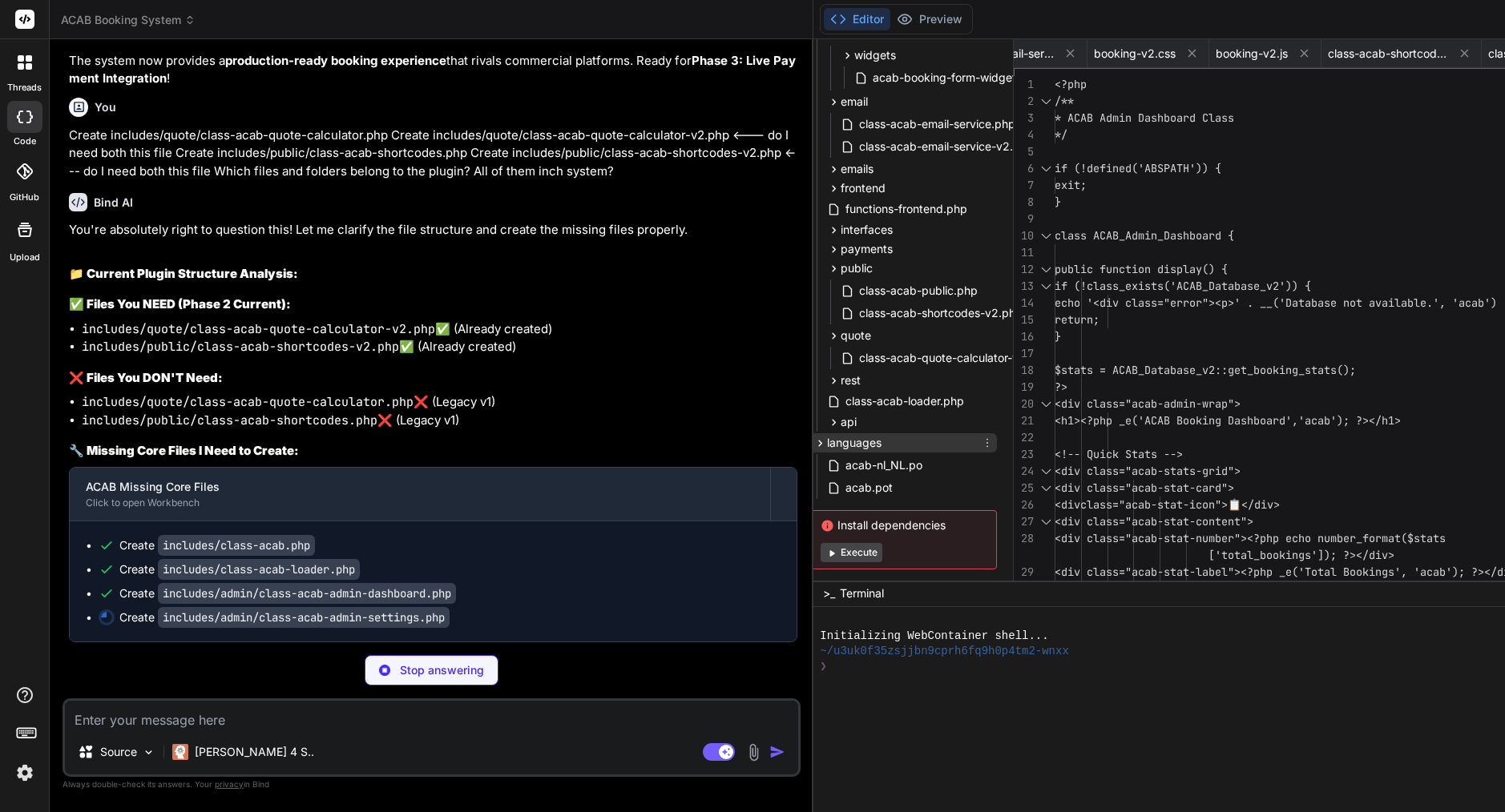
click at [810, 436] on div "languages" at bounding box center [904, 443] width 186 height 19
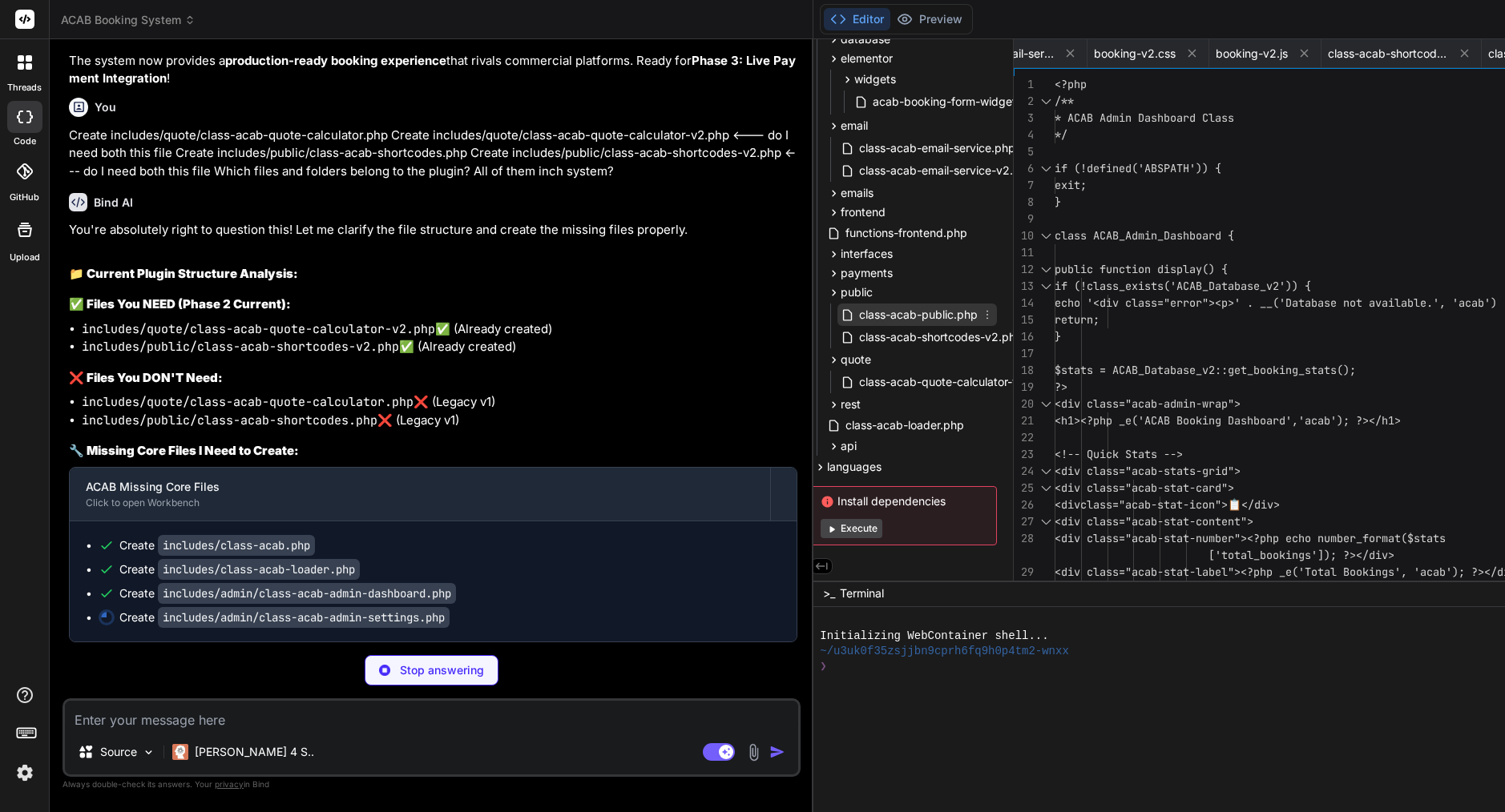
scroll to position [923, 10]
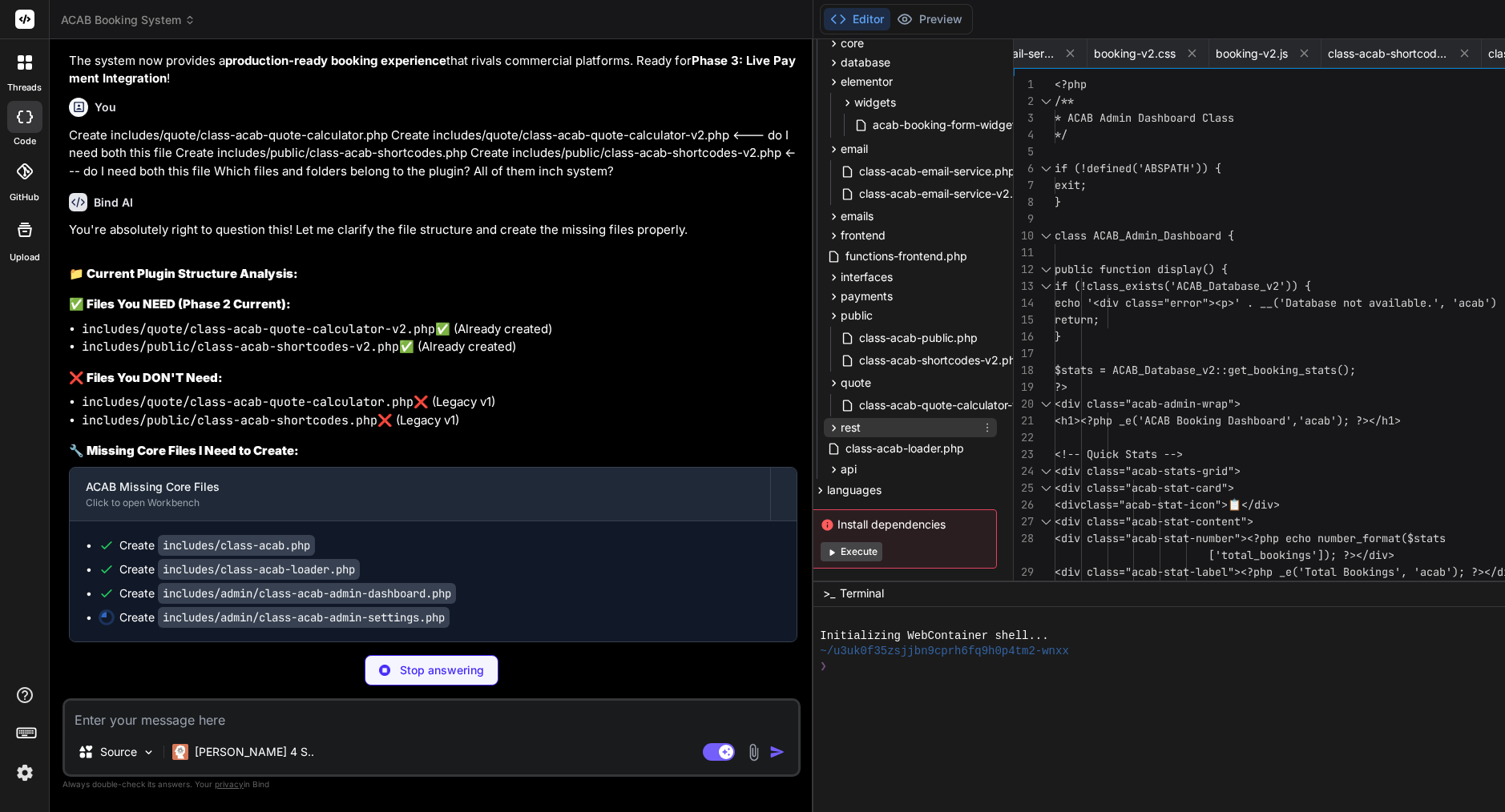
click at [824, 432] on div "rest" at bounding box center [910, 427] width 173 height 19
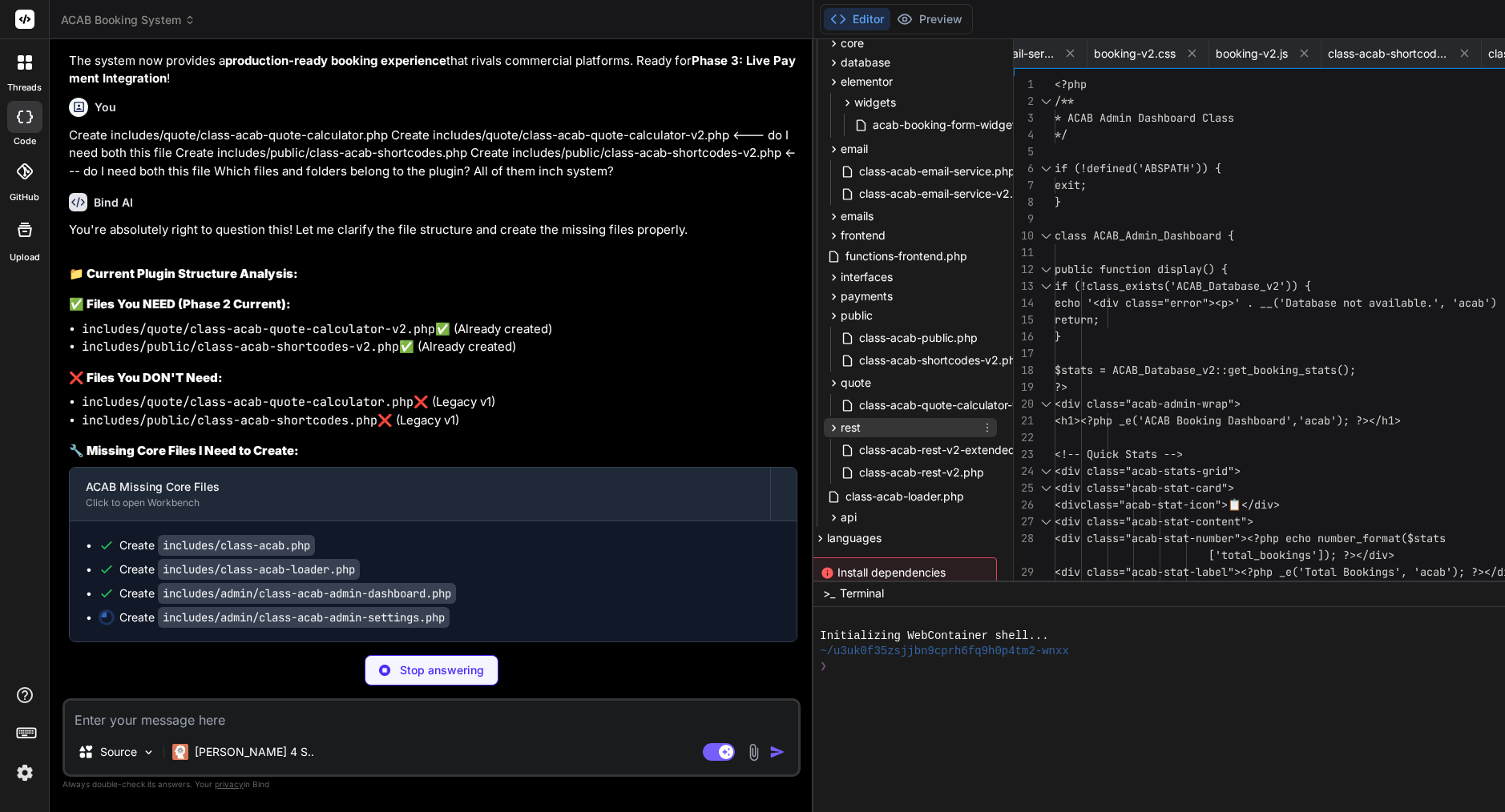
click at [824, 432] on div "rest" at bounding box center [910, 427] width 173 height 19
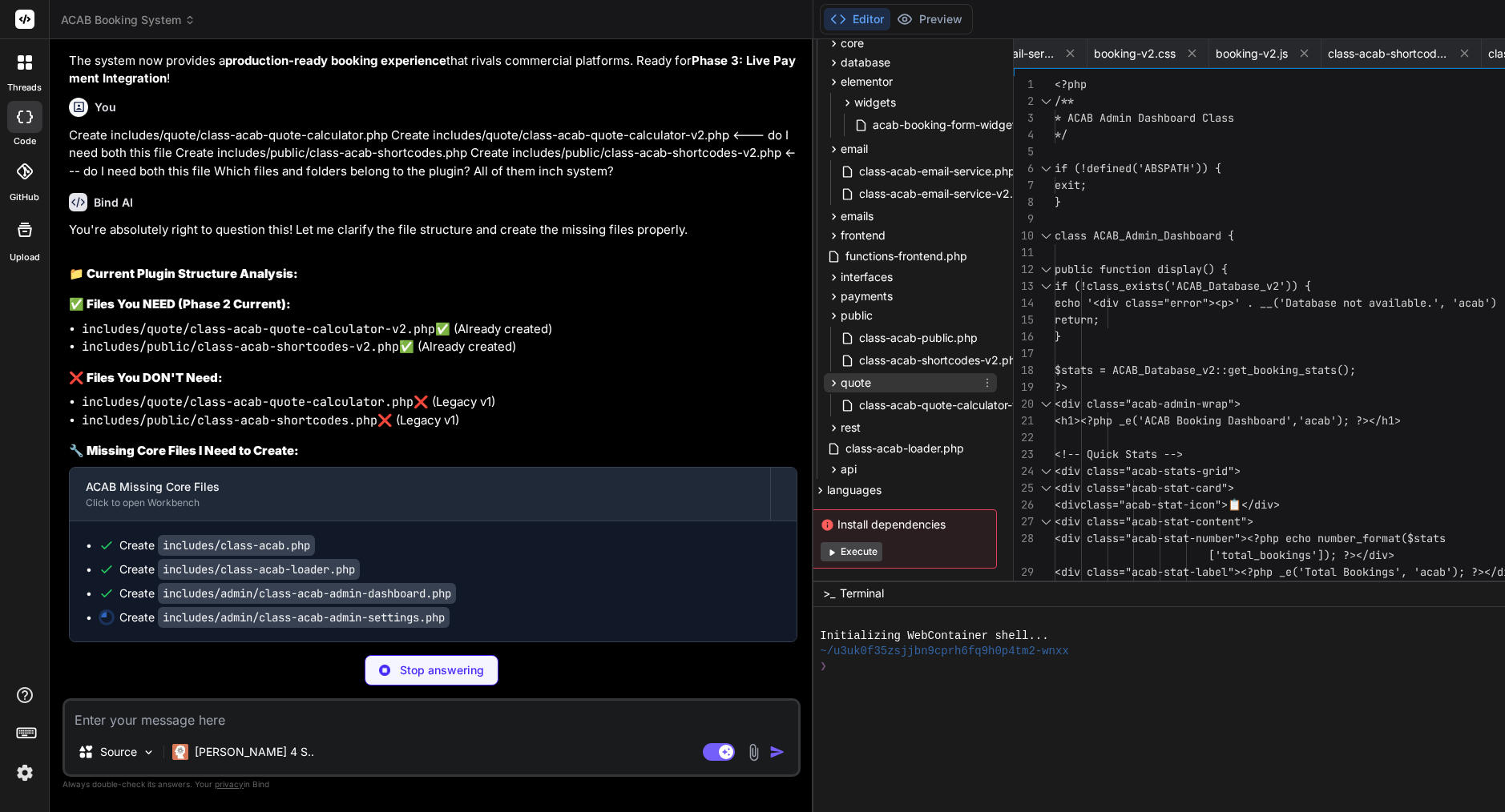
click at [824, 383] on div "quote" at bounding box center [910, 383] width 173 height 19
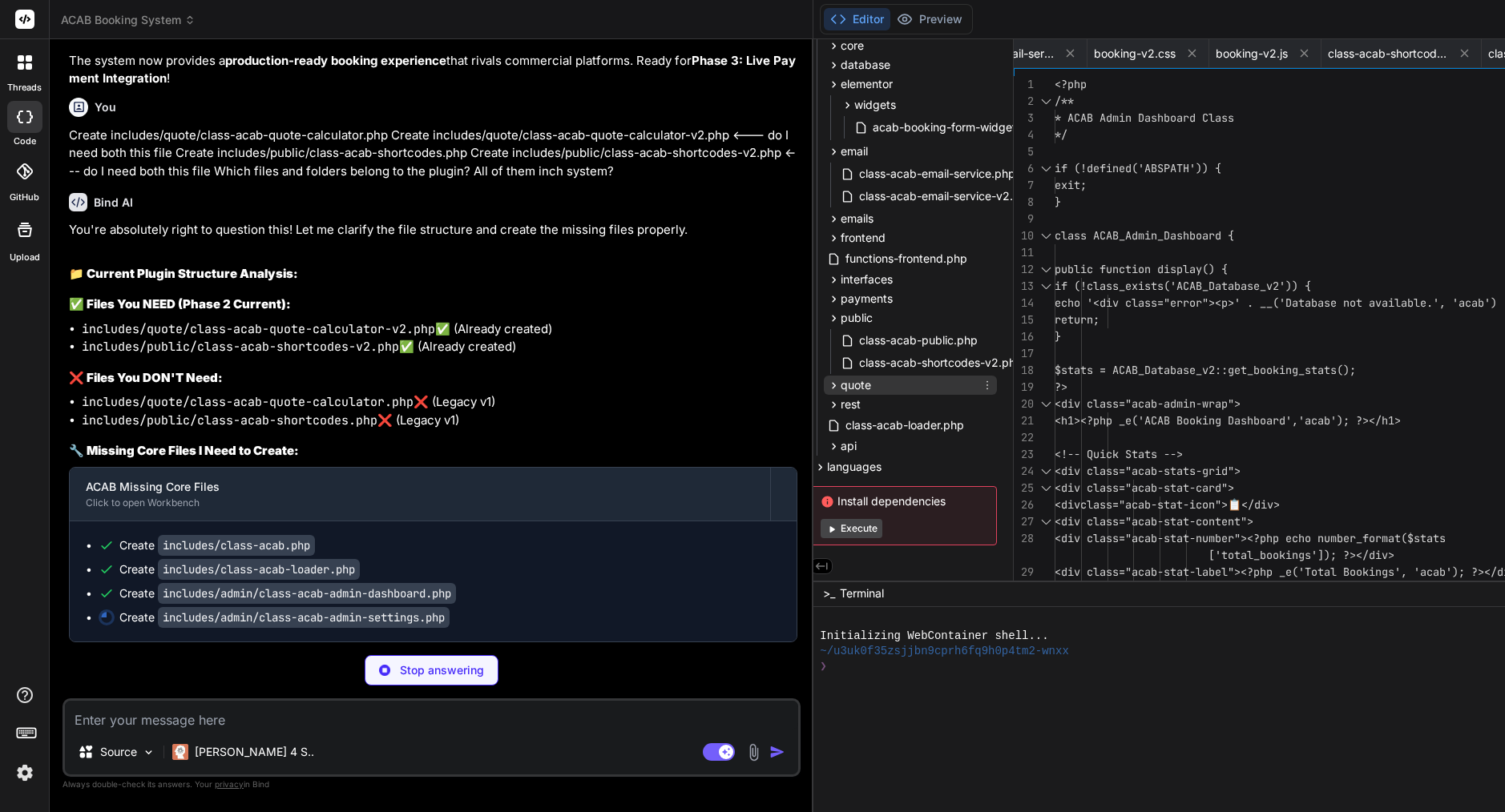
click at [824, 383] on div "quote" at bounding box center [910, 386] width 173 height 19
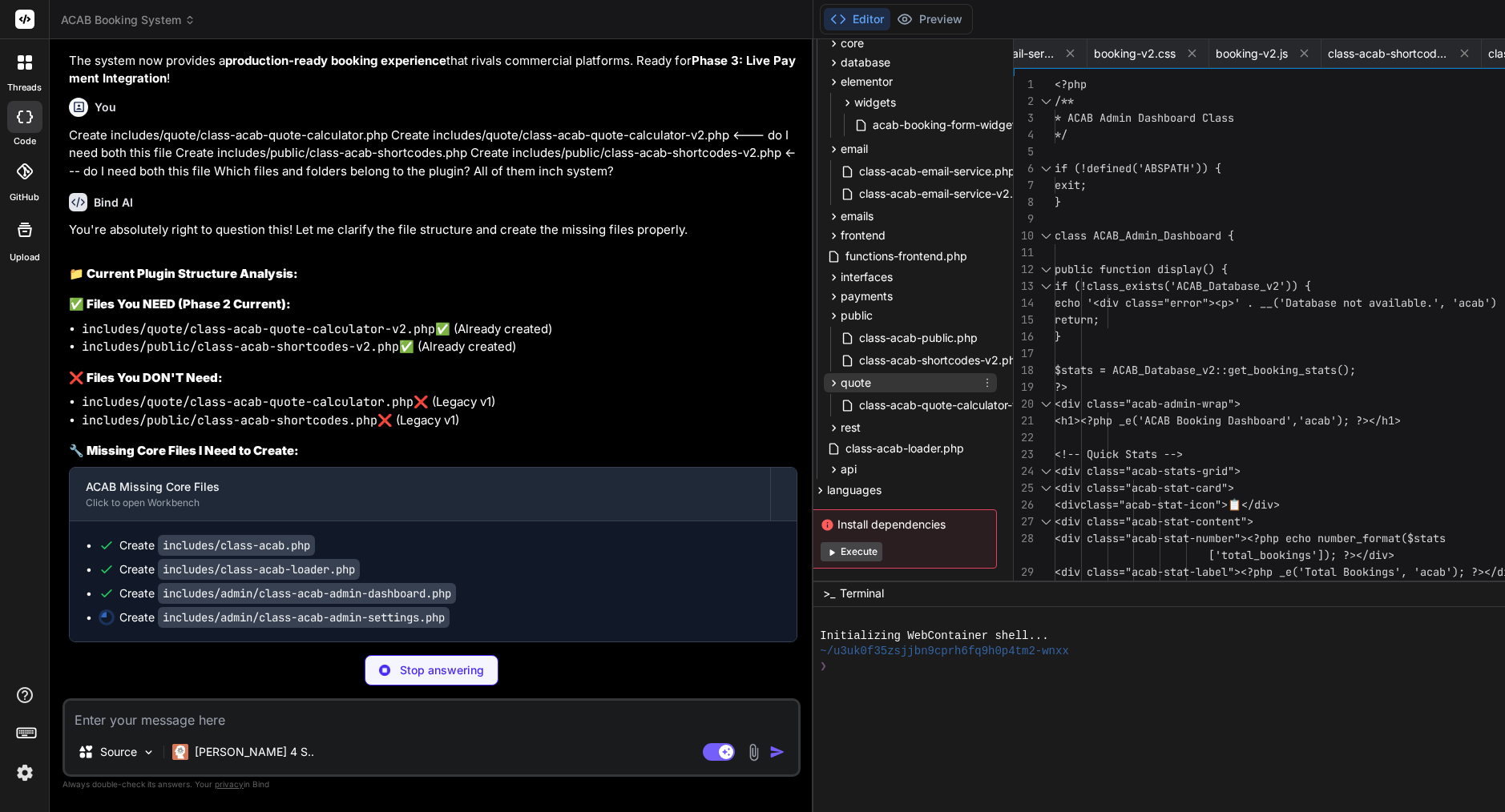
click at [824, 383] on div "quote" at bounding box center [910, 383] width 173 height 19
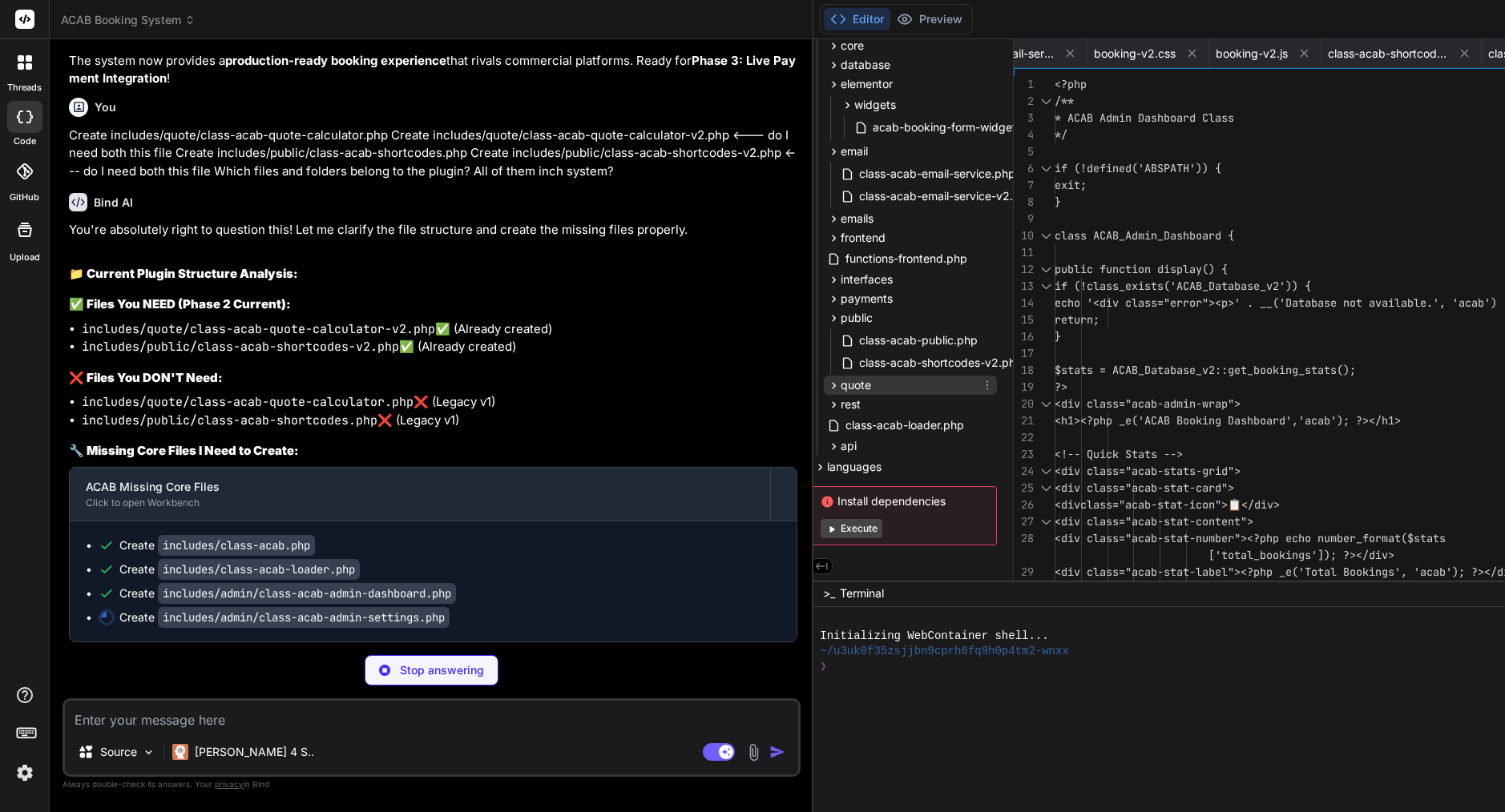
click at [824, 383] on div "quote" at bounding box center [910, 386] width 173 height 19
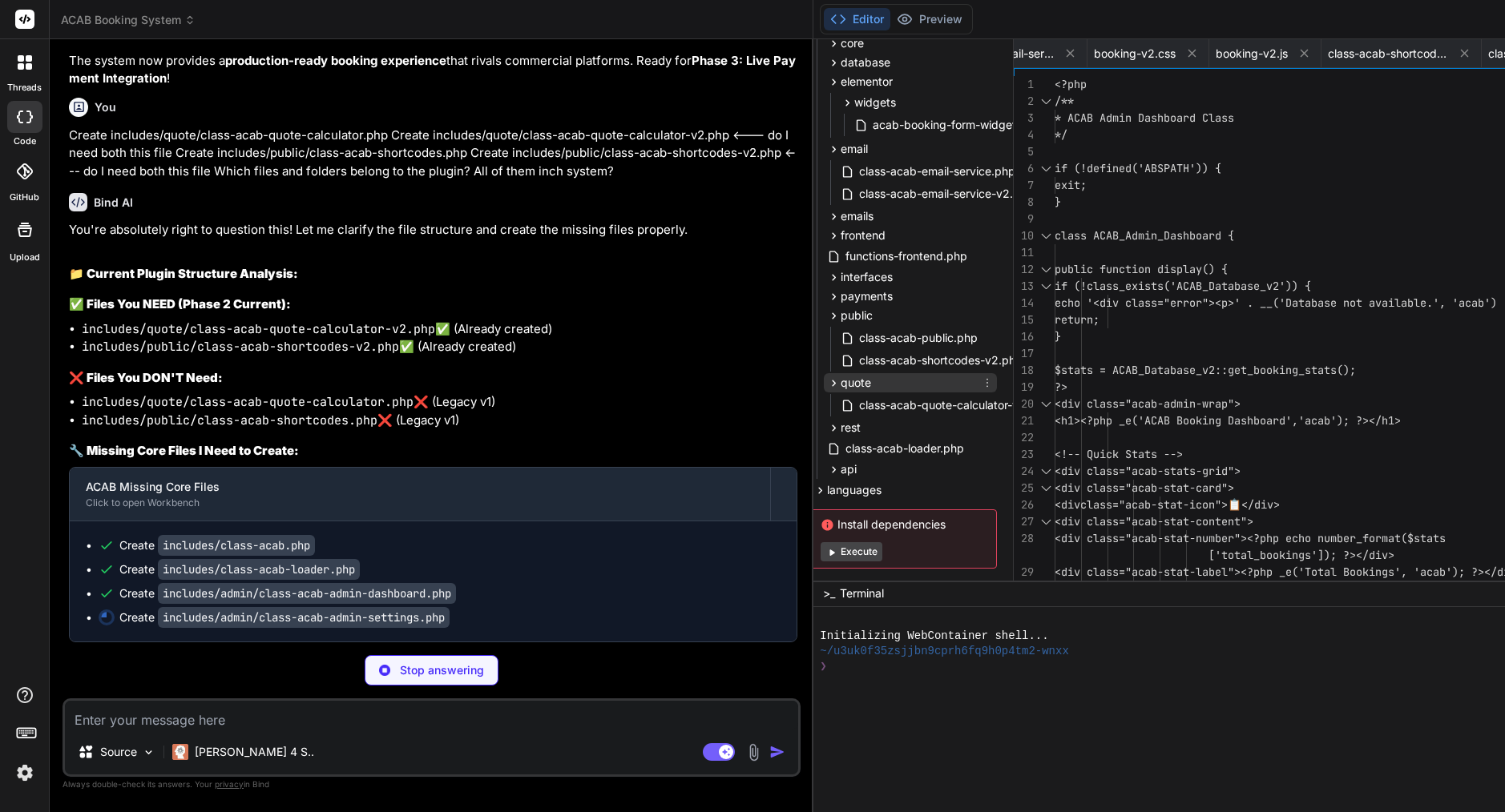
click at [824, 383] on div "quote" at bounding box center [910, 383] width 173 height 19
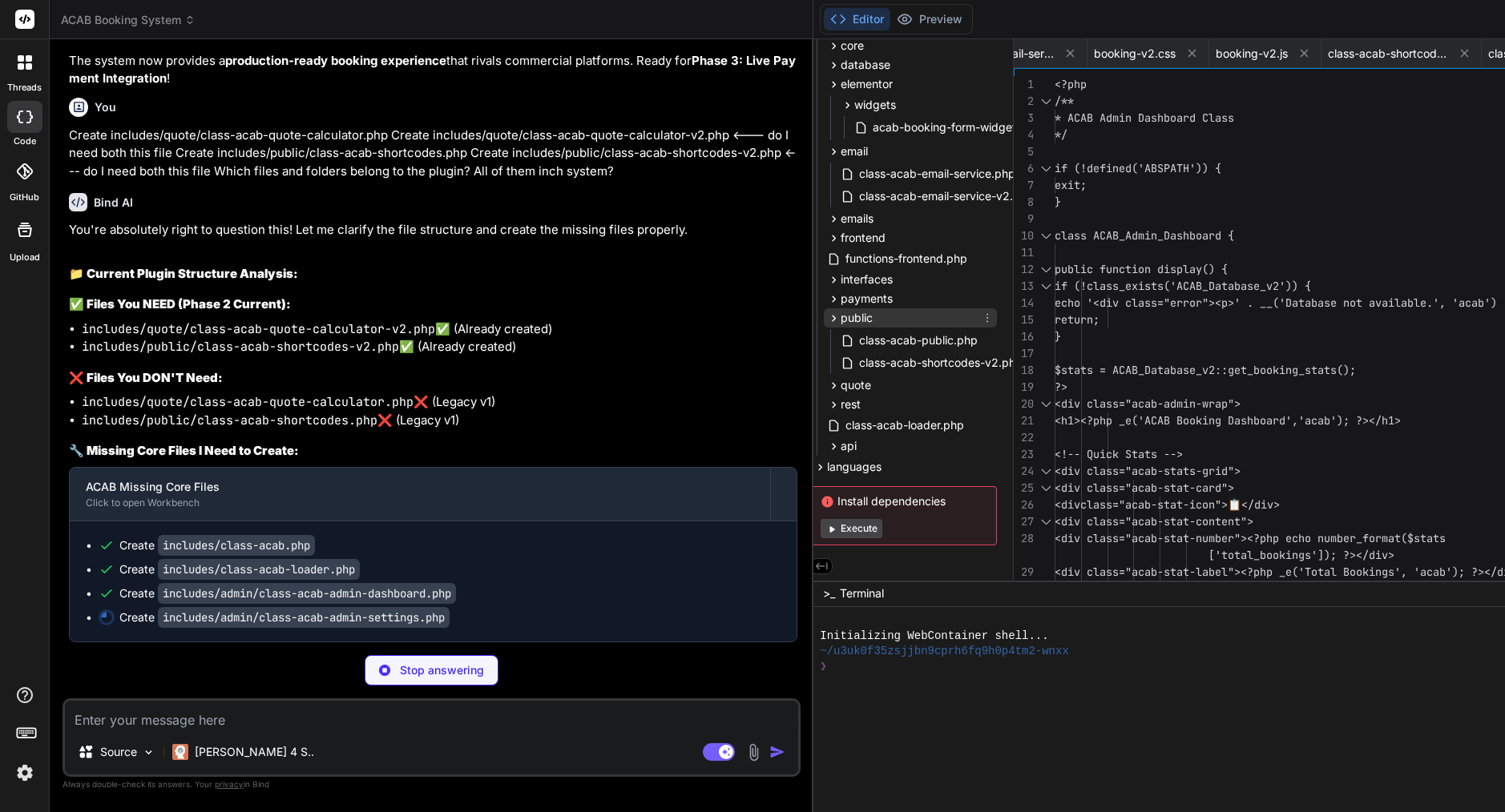
click at [841, 310] on span "public" at bounding box center [857, 317] width 32 height 16
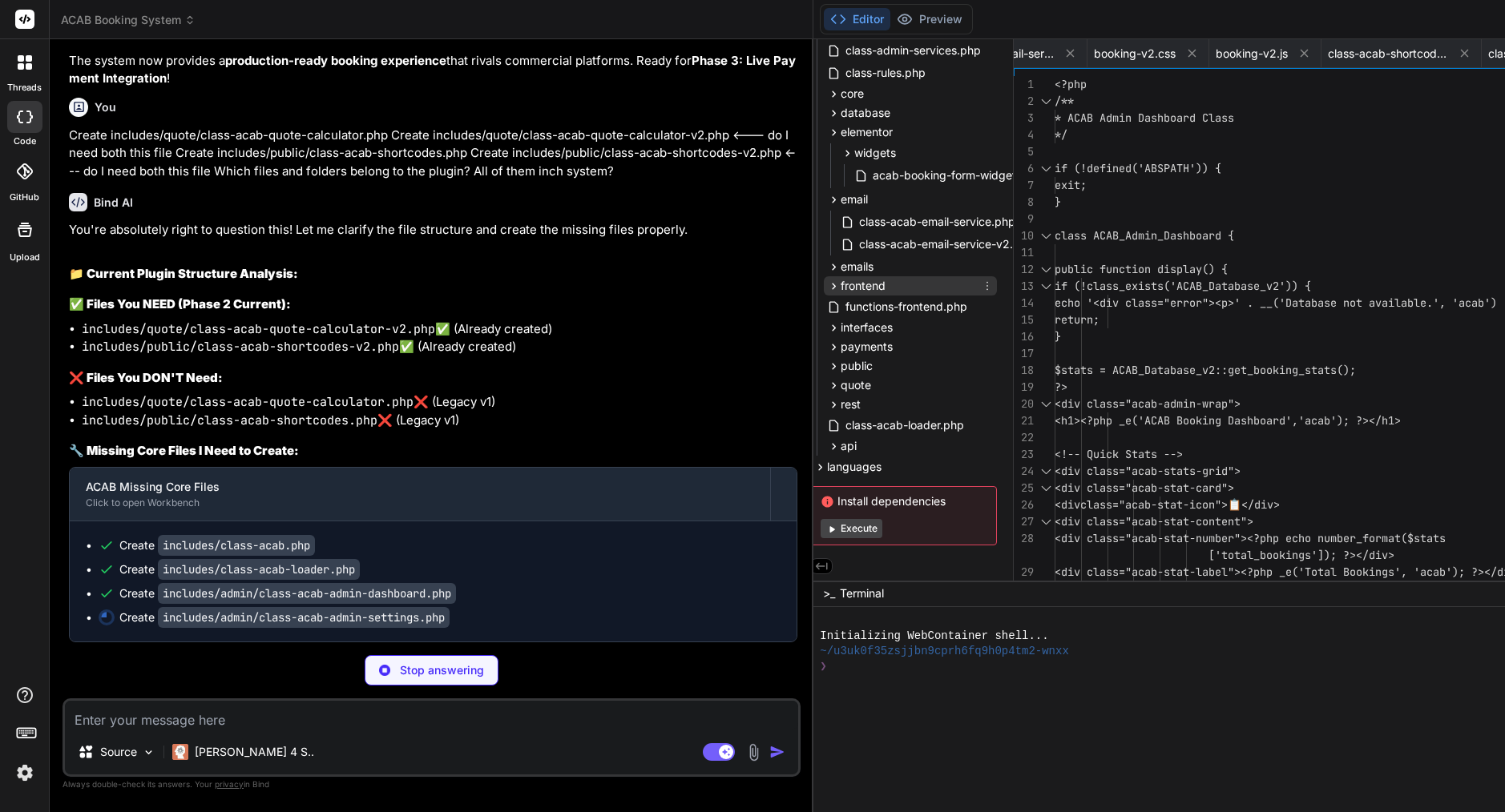
click at [824, 289] on div "frontend" at bounding box center [910, 286] width 173 height 19
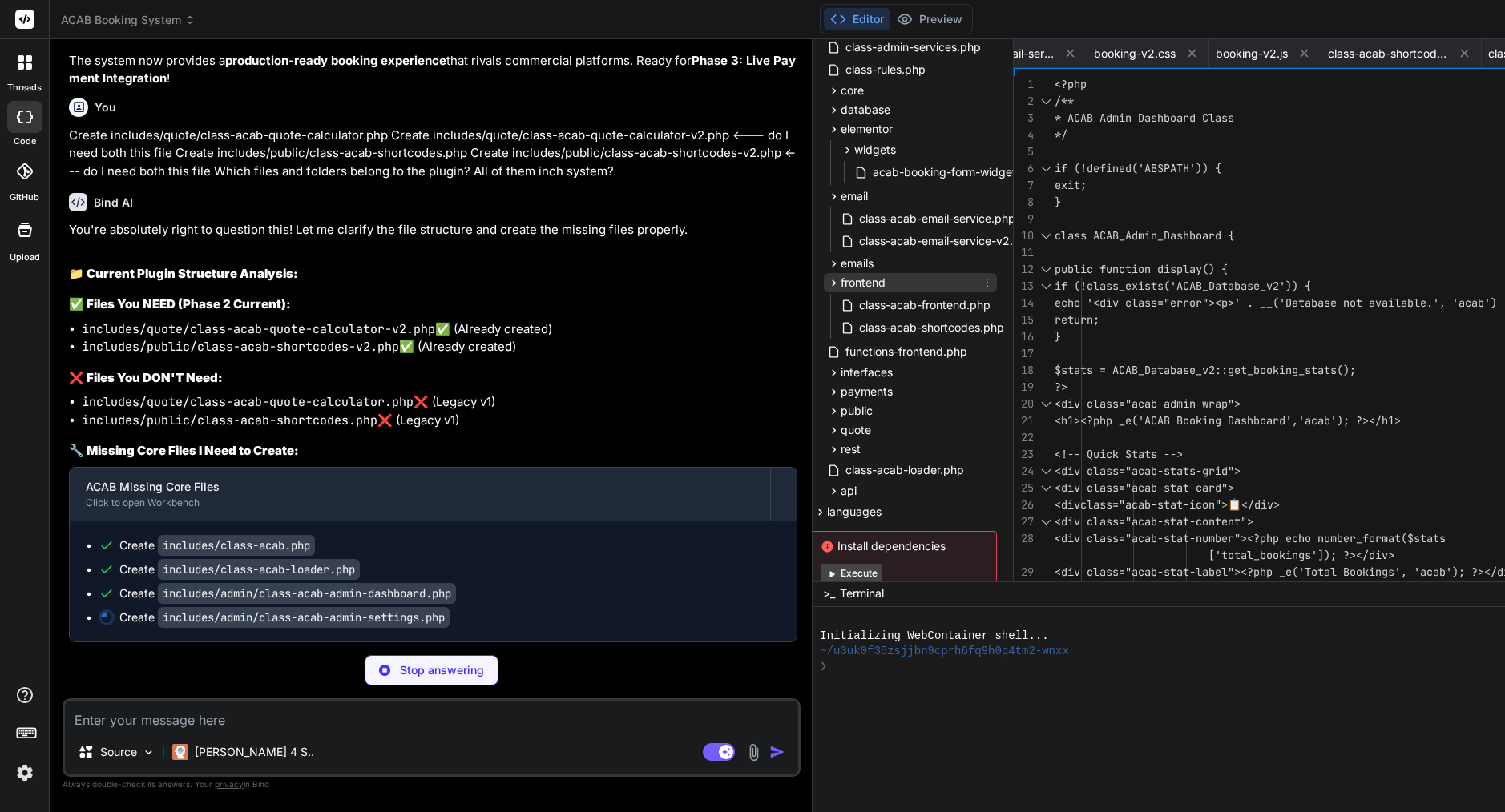
click at [824, 289] on div "frontend" at bounding box center [910, 283] width 173 height 19
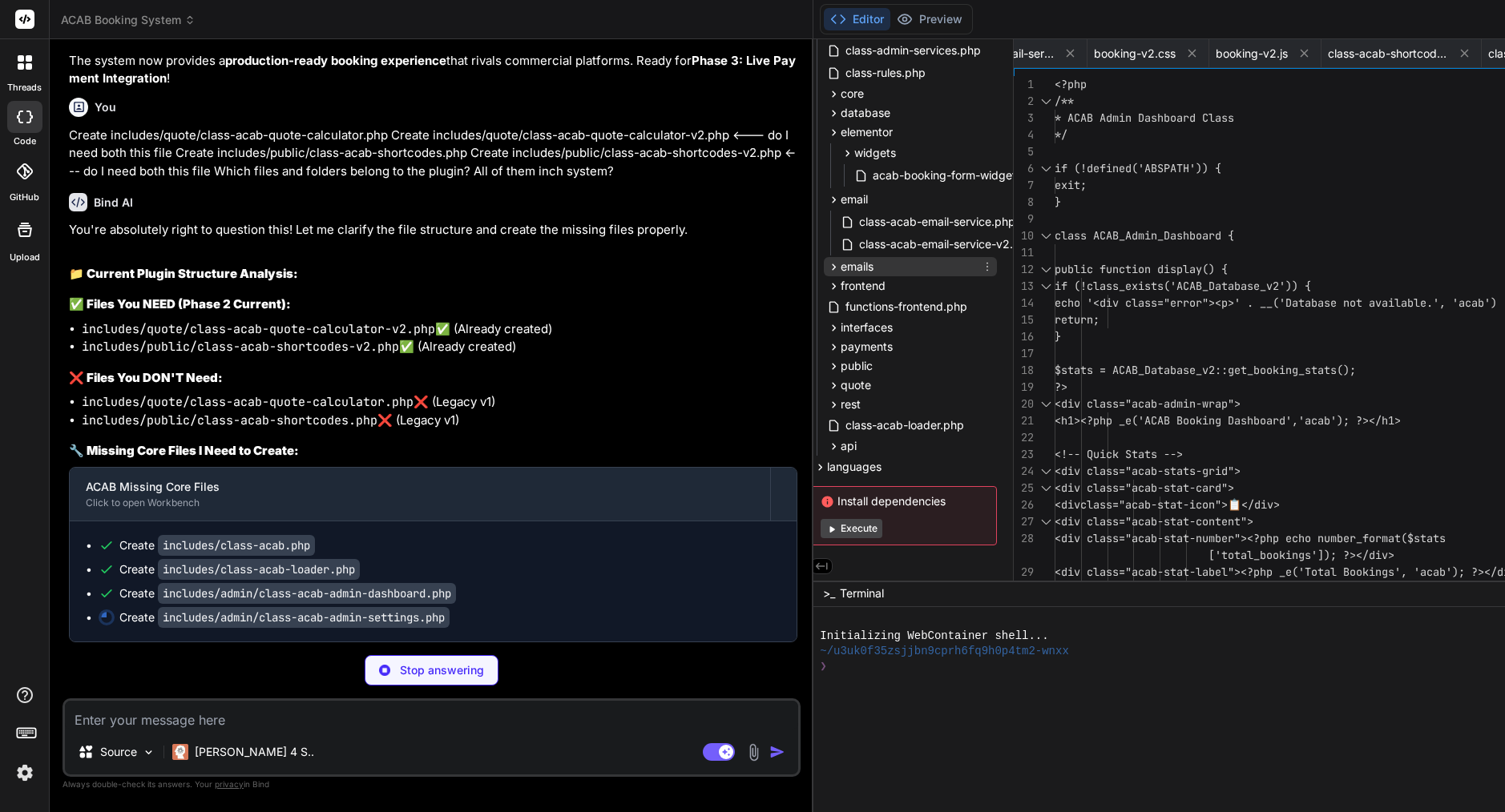
click at [824, 259] on div "emails" at bounding box center [910, 267] width 173 height 19
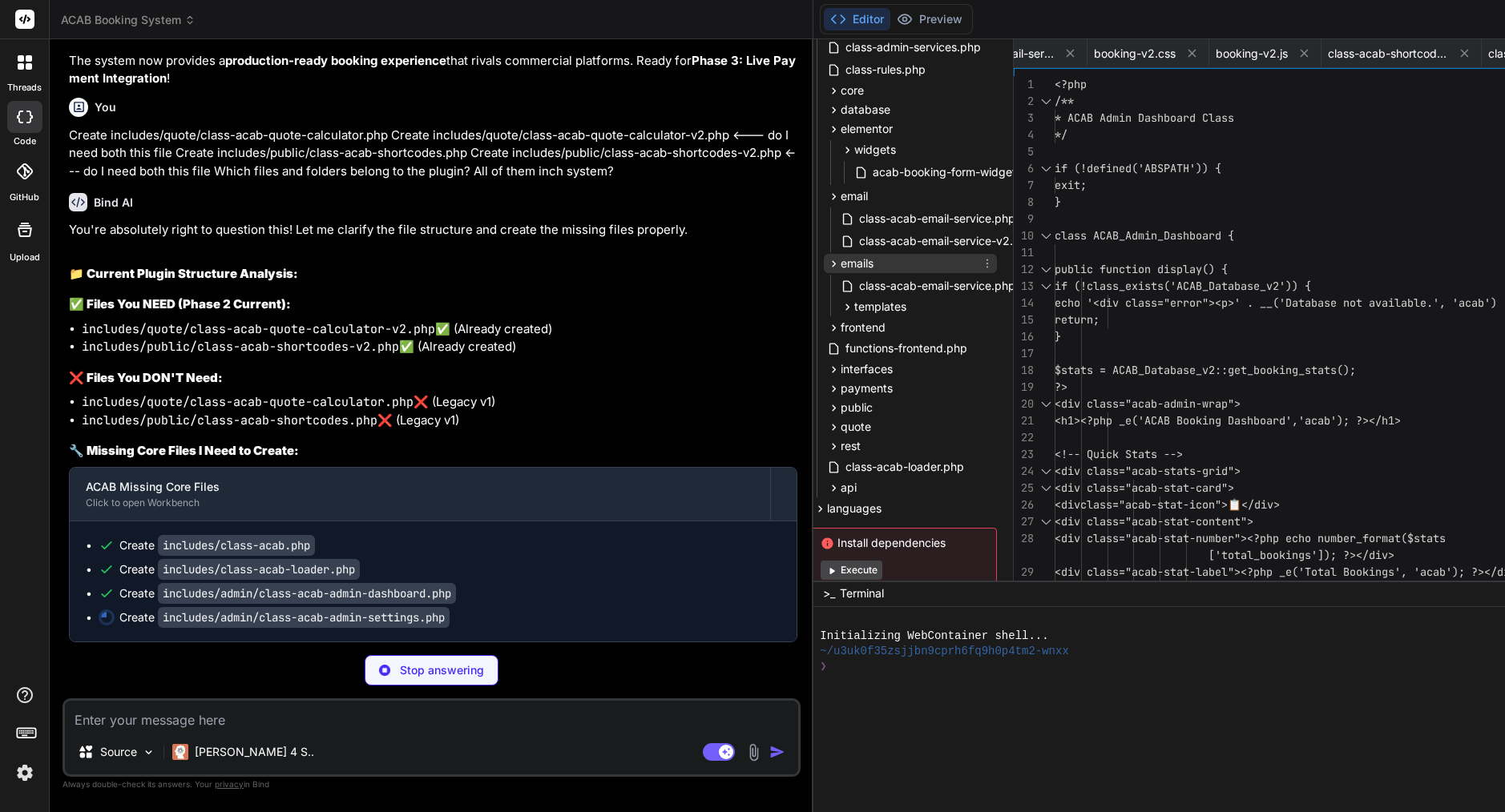
click at [824, 259] on div "emails" at bounding box center [910, 263] width 173 height 19
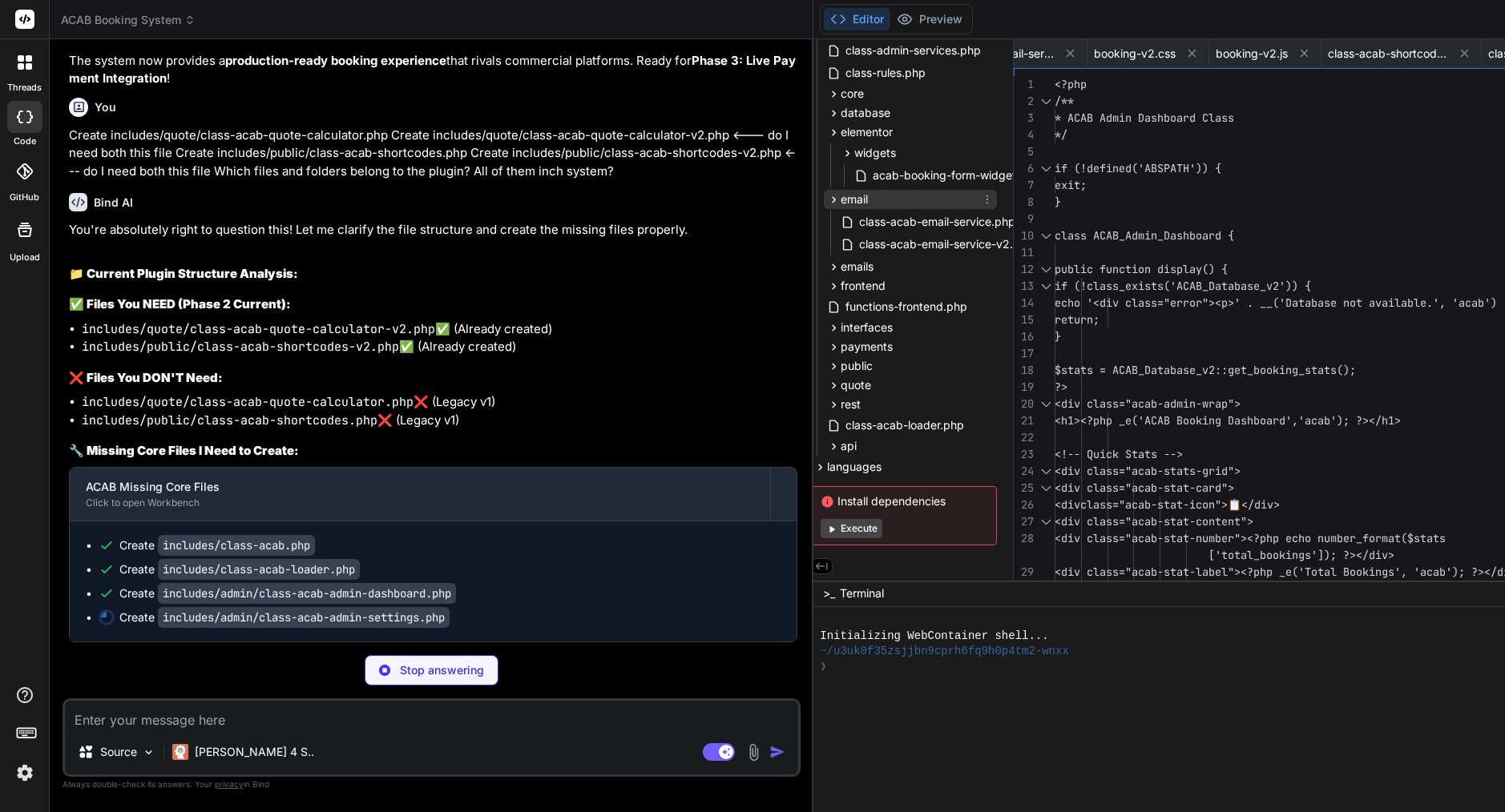
click at [824, 192] on div "email" at bounding box center [910, 199] width 173 height 19
click at [837, 197] on div "widgets" at bounding box center [917, 201] width 160 height 19
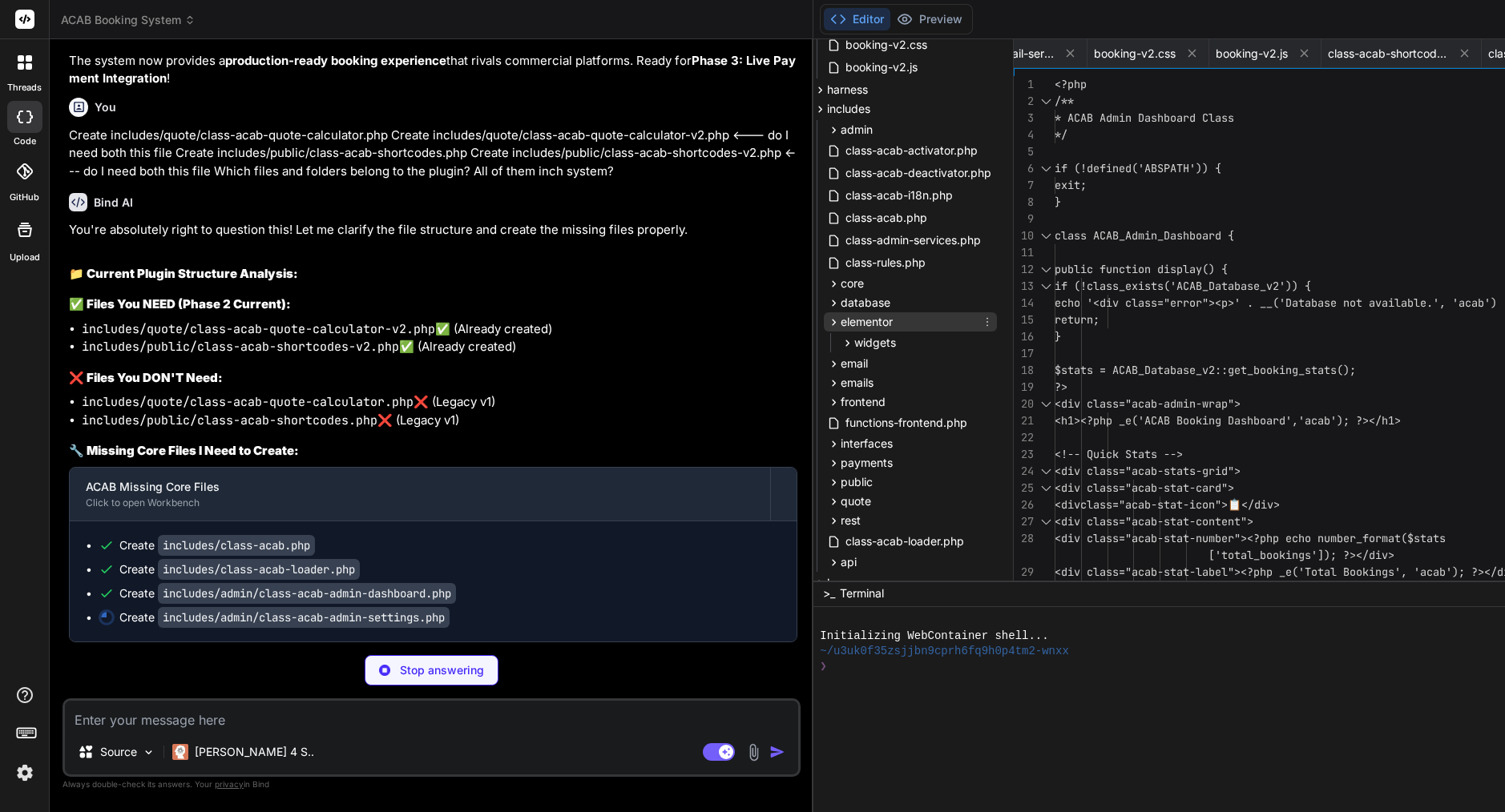
scroll to position [674, 10]
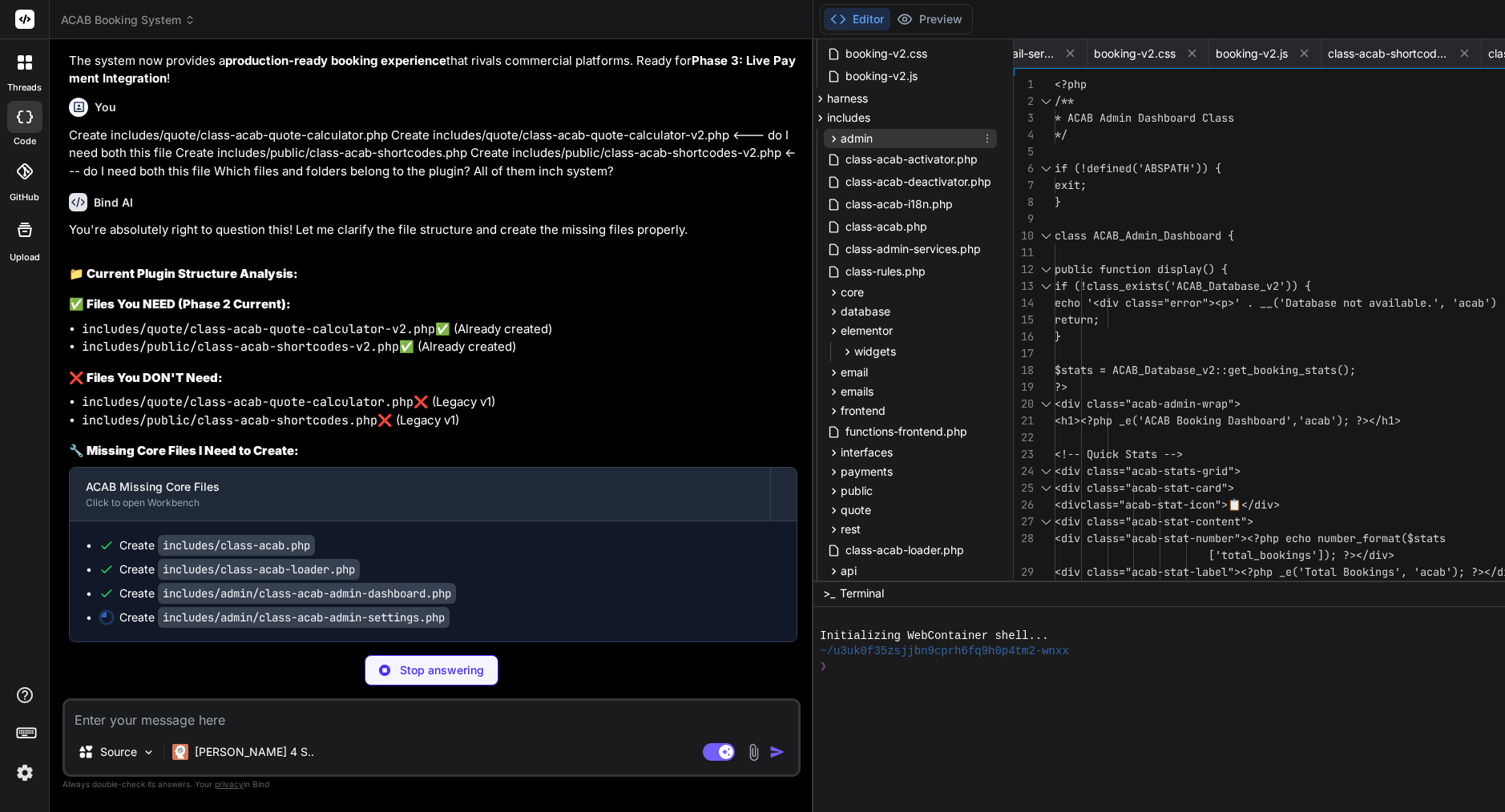
click at [824, 136] on div "admin" at bounding box center [910, 139] width 173 height 19
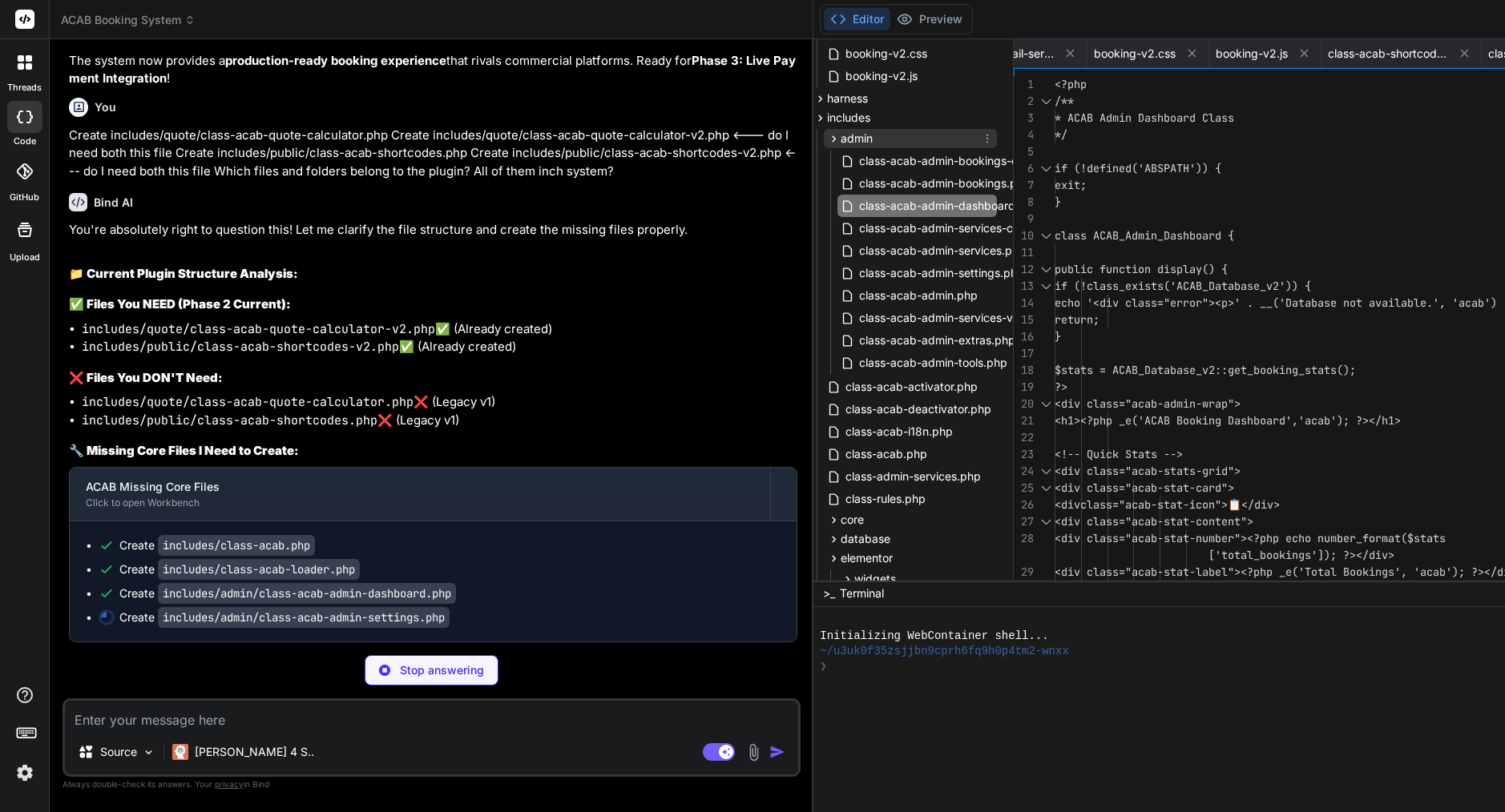
click at [824, 136] on div "admin" at bounding box center [910, 139] width 173 height 19
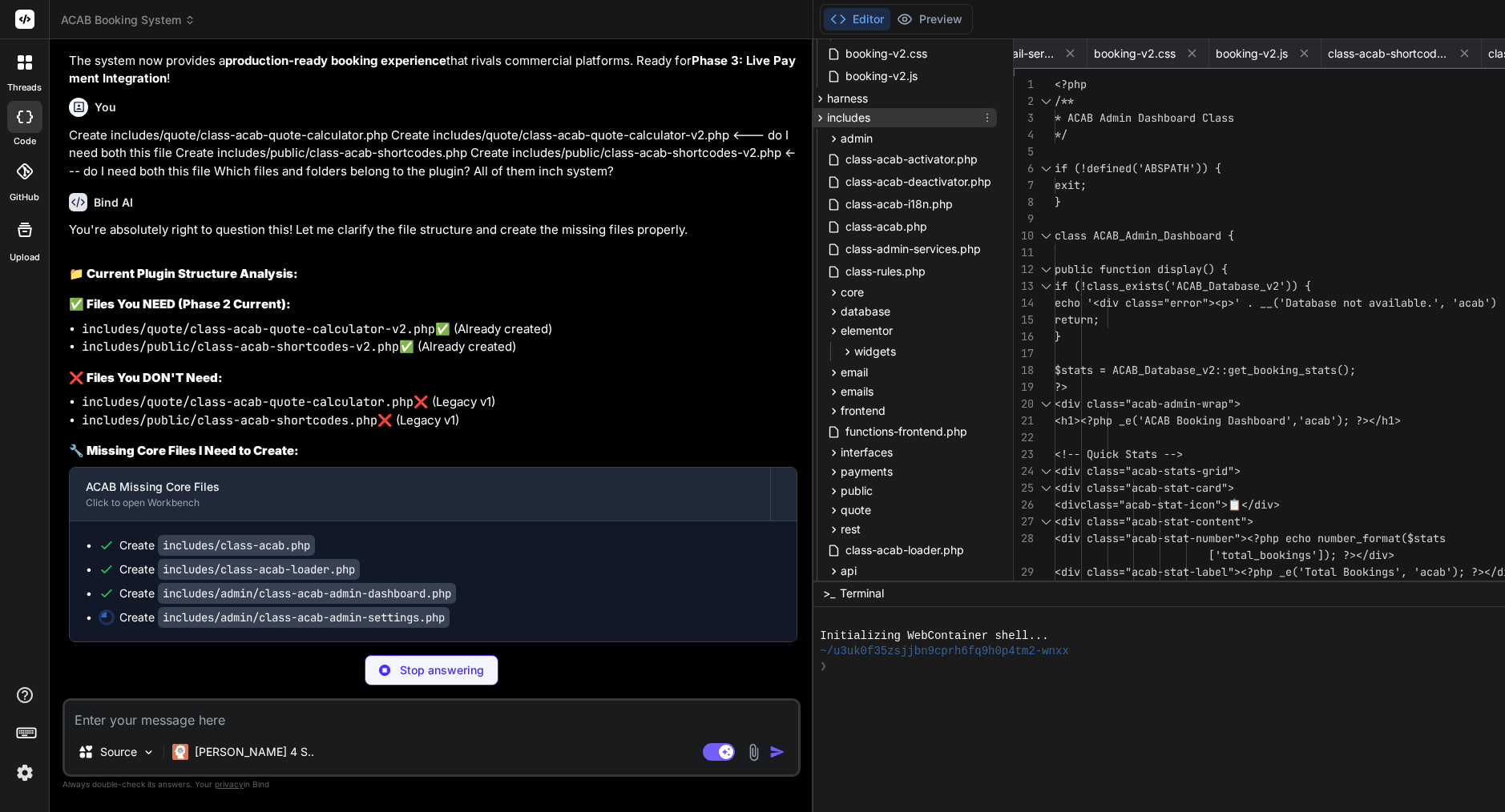
click at [810, 109] on div "includes" at bounding box center [904, 118] width 186 height 19
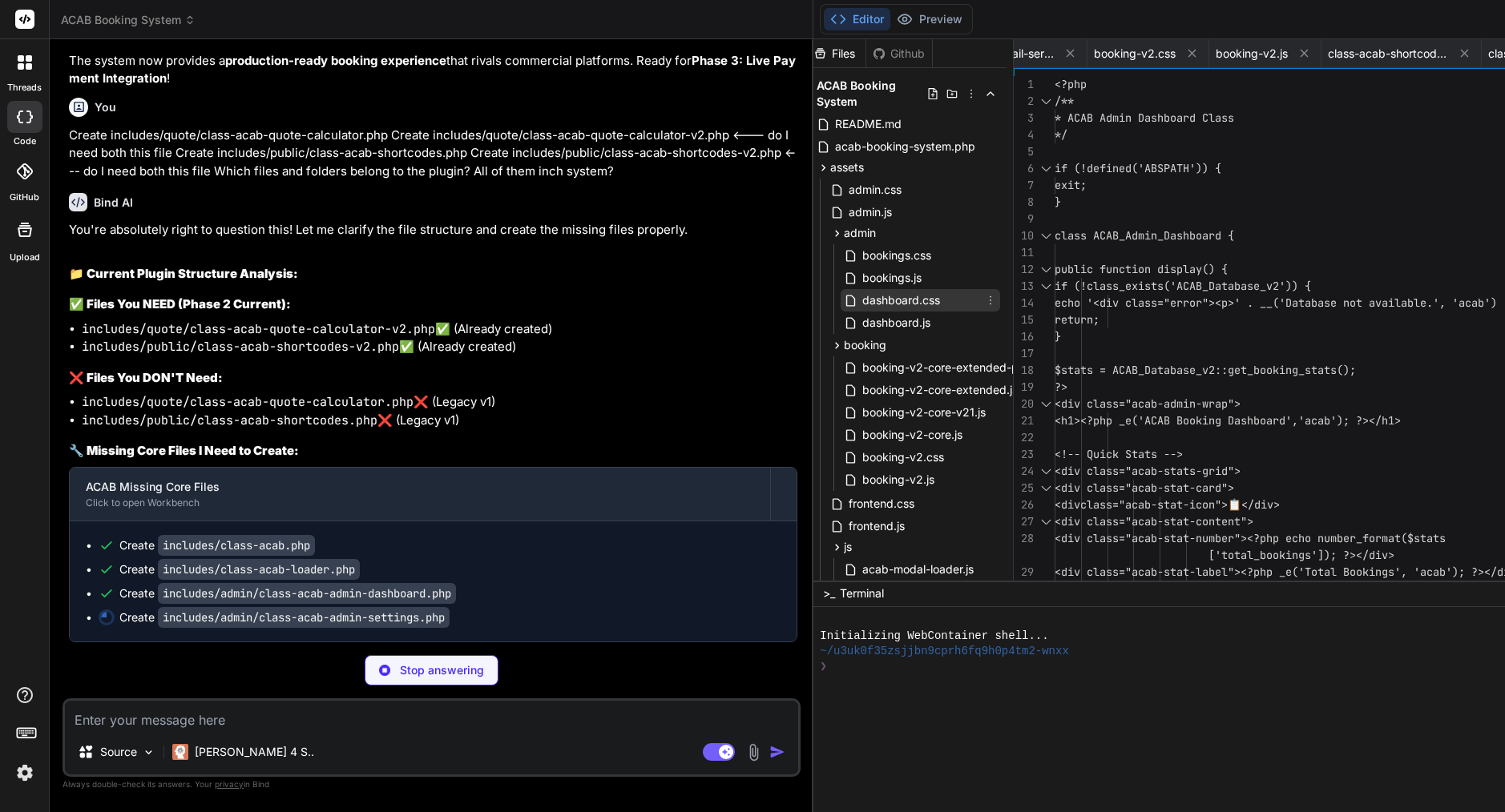
scroll to position [0, 7]
click at [813, 165] on div "assets" at bounding box center [906, 167] width 186 height 19
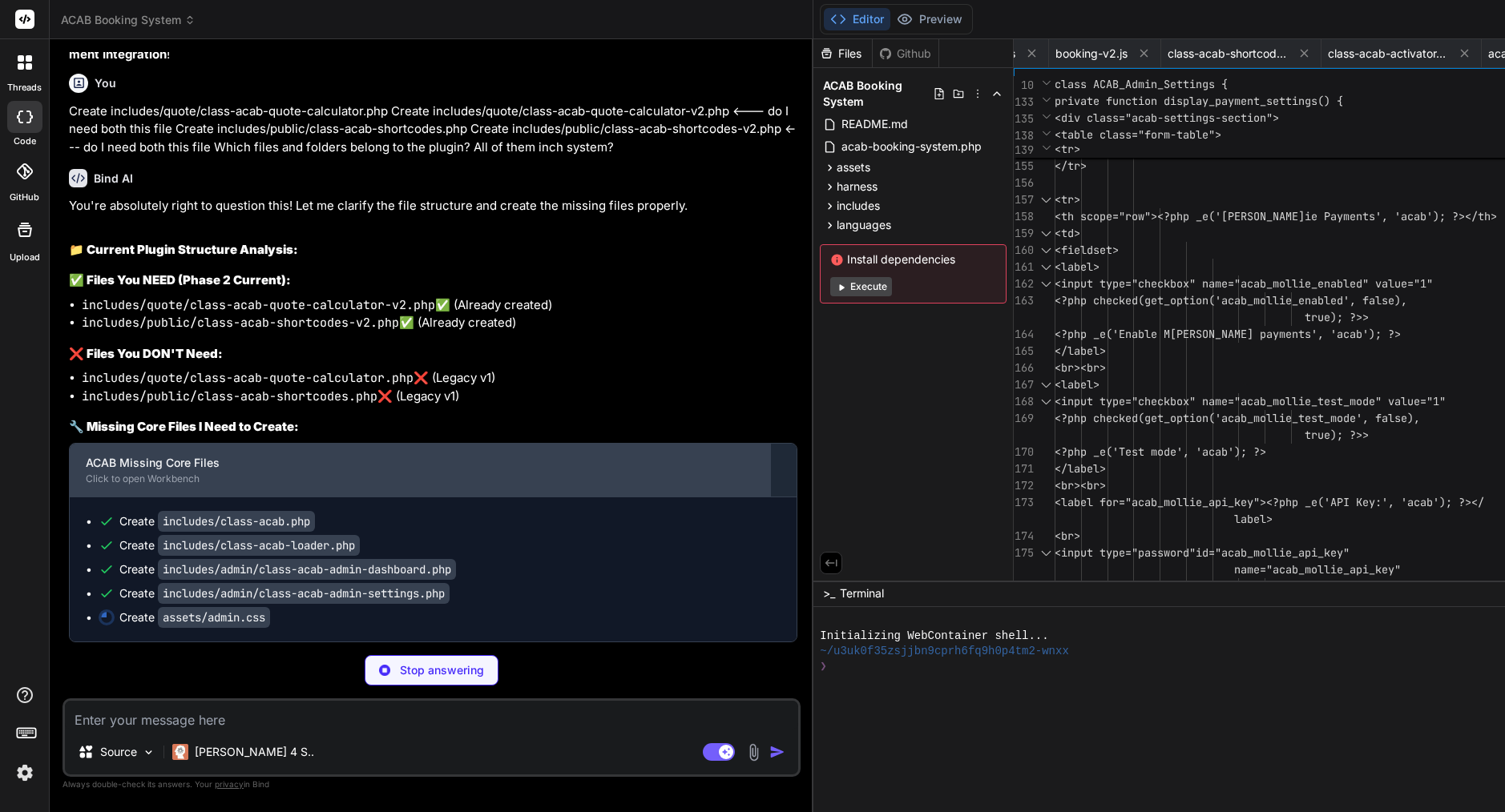
scroll to position [0, 0]
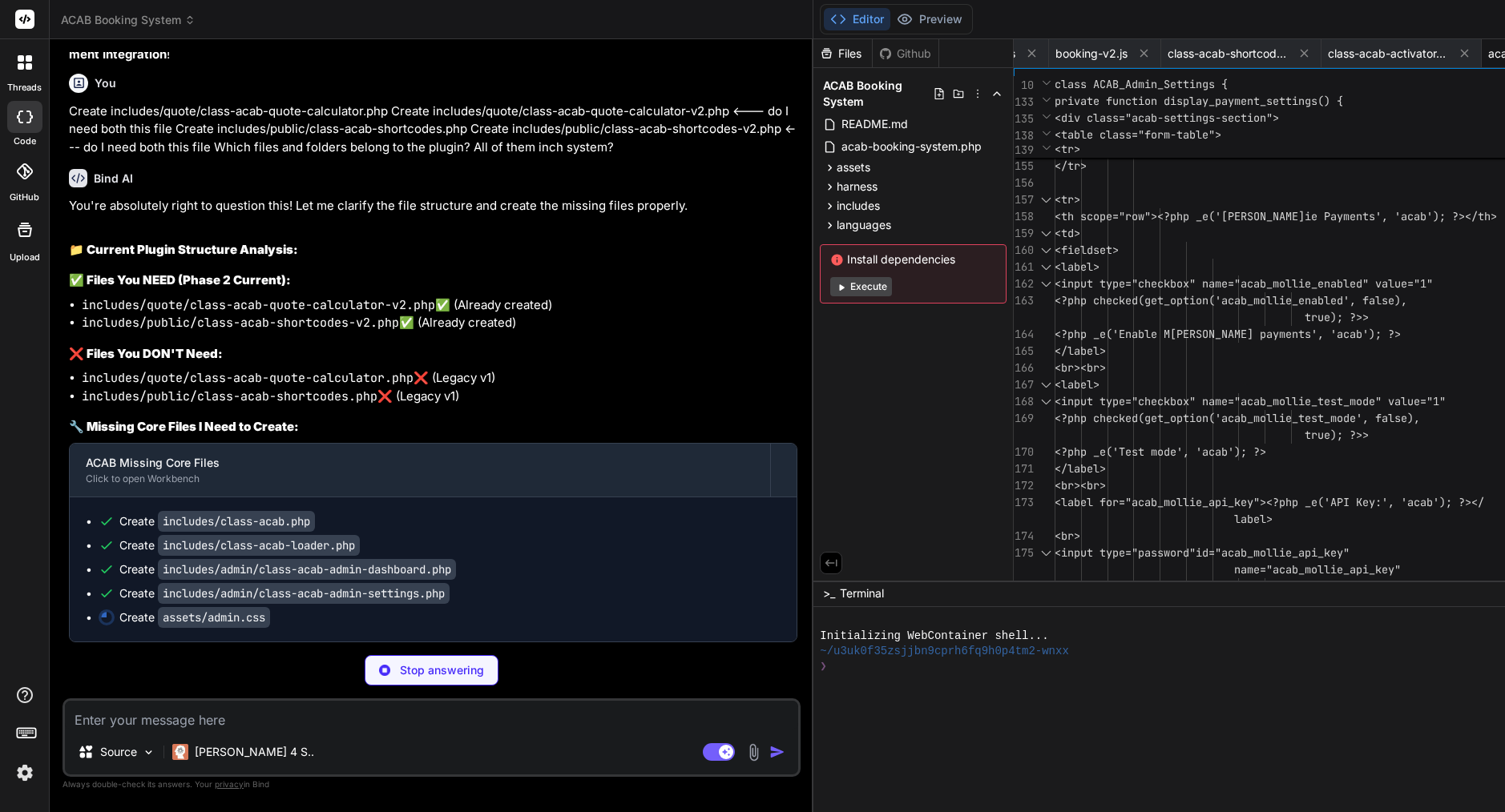
click at [1457, 56] on icon at bounding box center [1464, 53] width 13 height 13
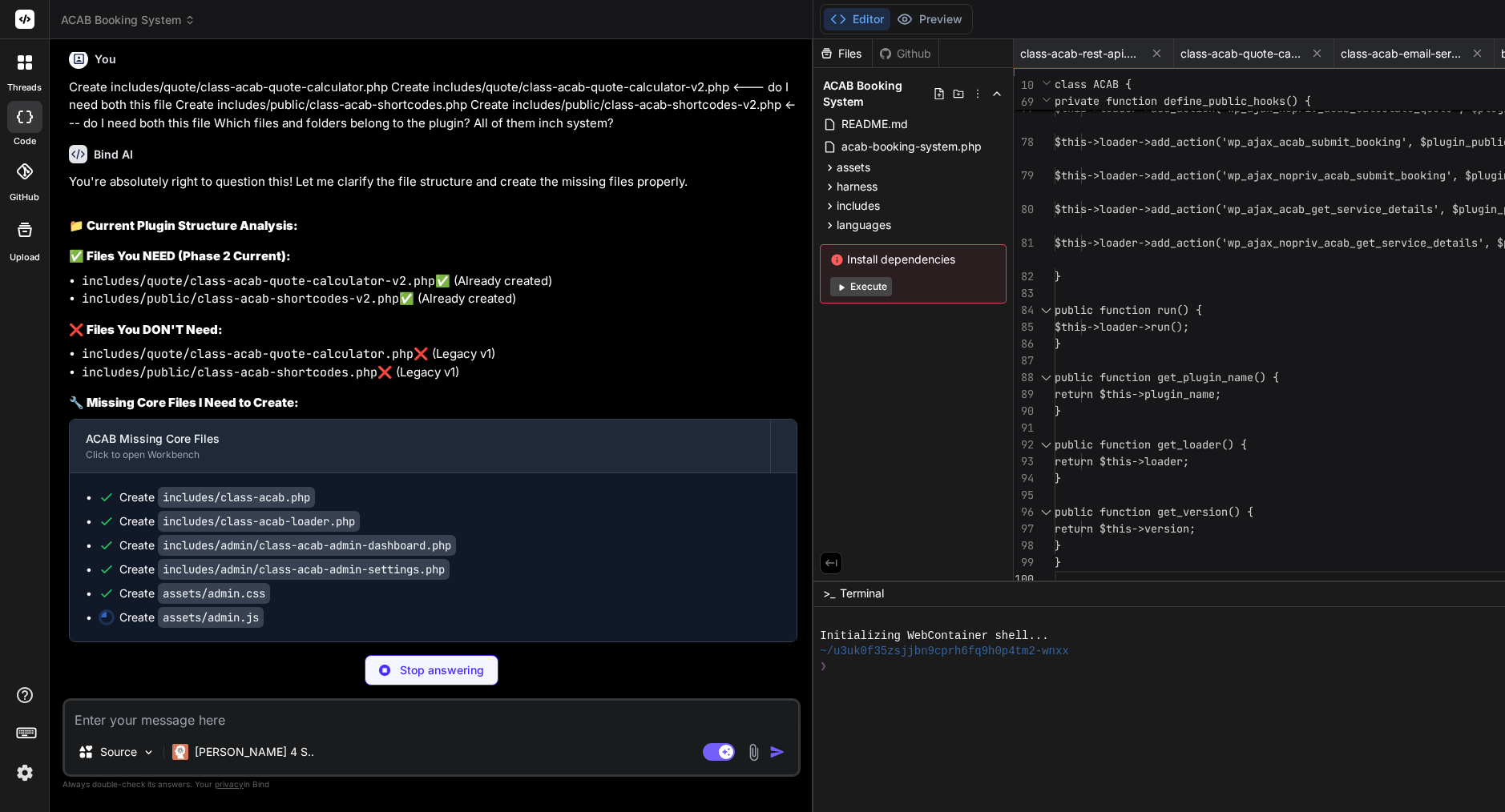
scroll to position [0, 526]
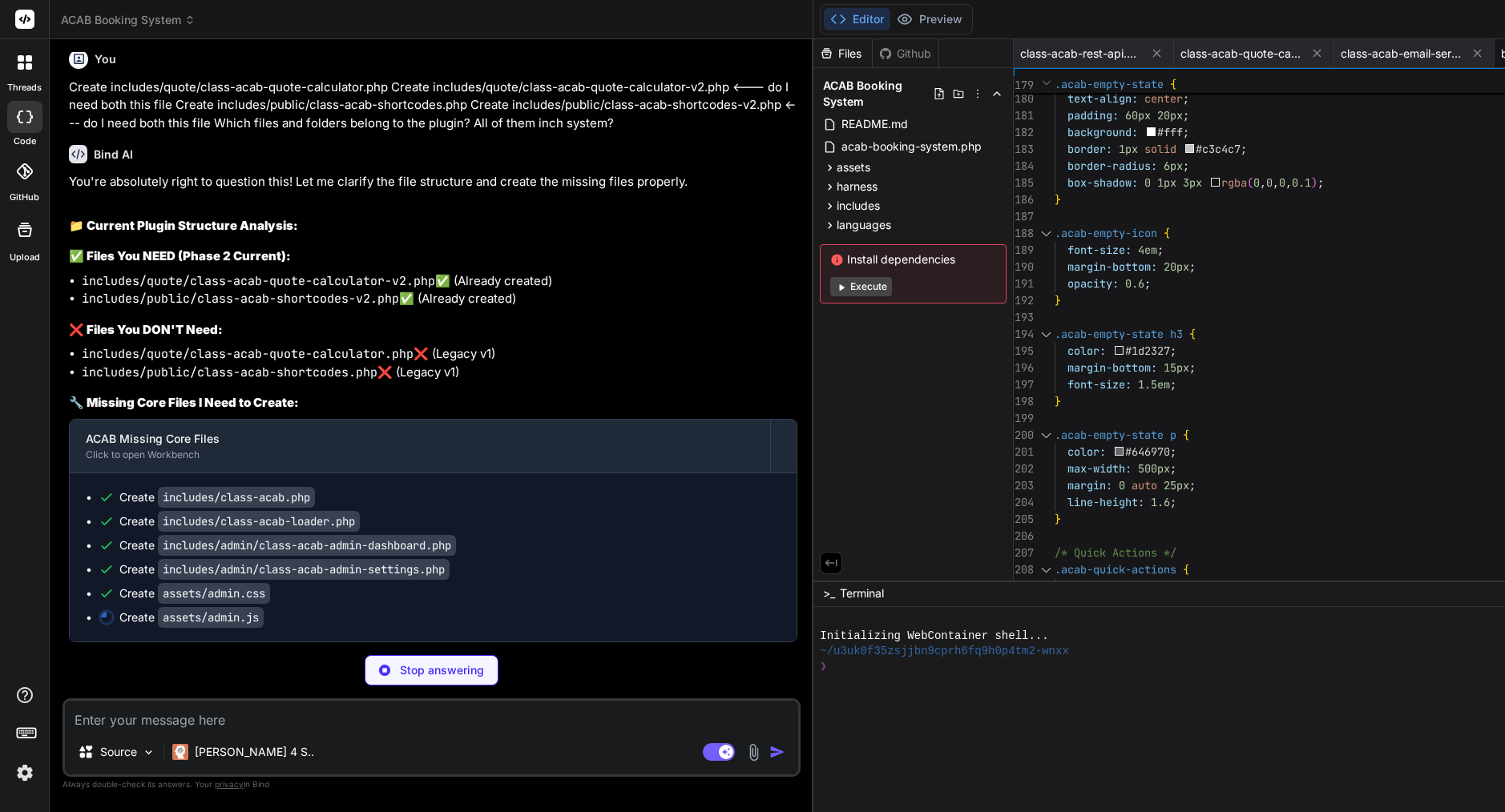
click at [1470, 48] on icon at bounding box center [1476, 53] width 13 height 13
click at [1310, 48] on icon at bounding box center [1317, 53] width 13 height 13
click at [1150, 48] on icon at bounding box center [1156, 53] width 13 height 13
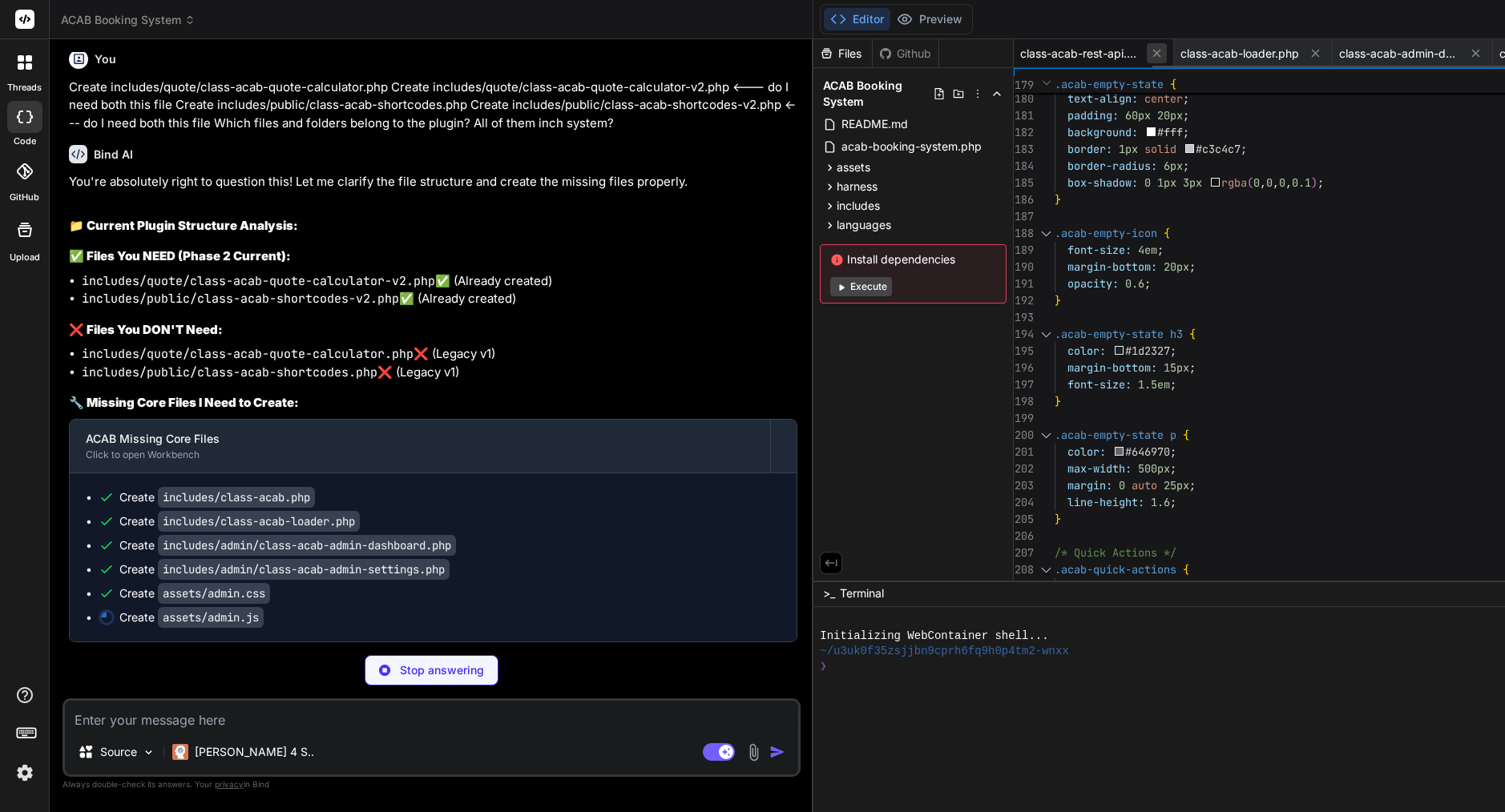
scroll to position [0, 0]
click at [1020, 48] on span "class-acab-loader.php" at bounding box center [1079, 53] width 119 height 16
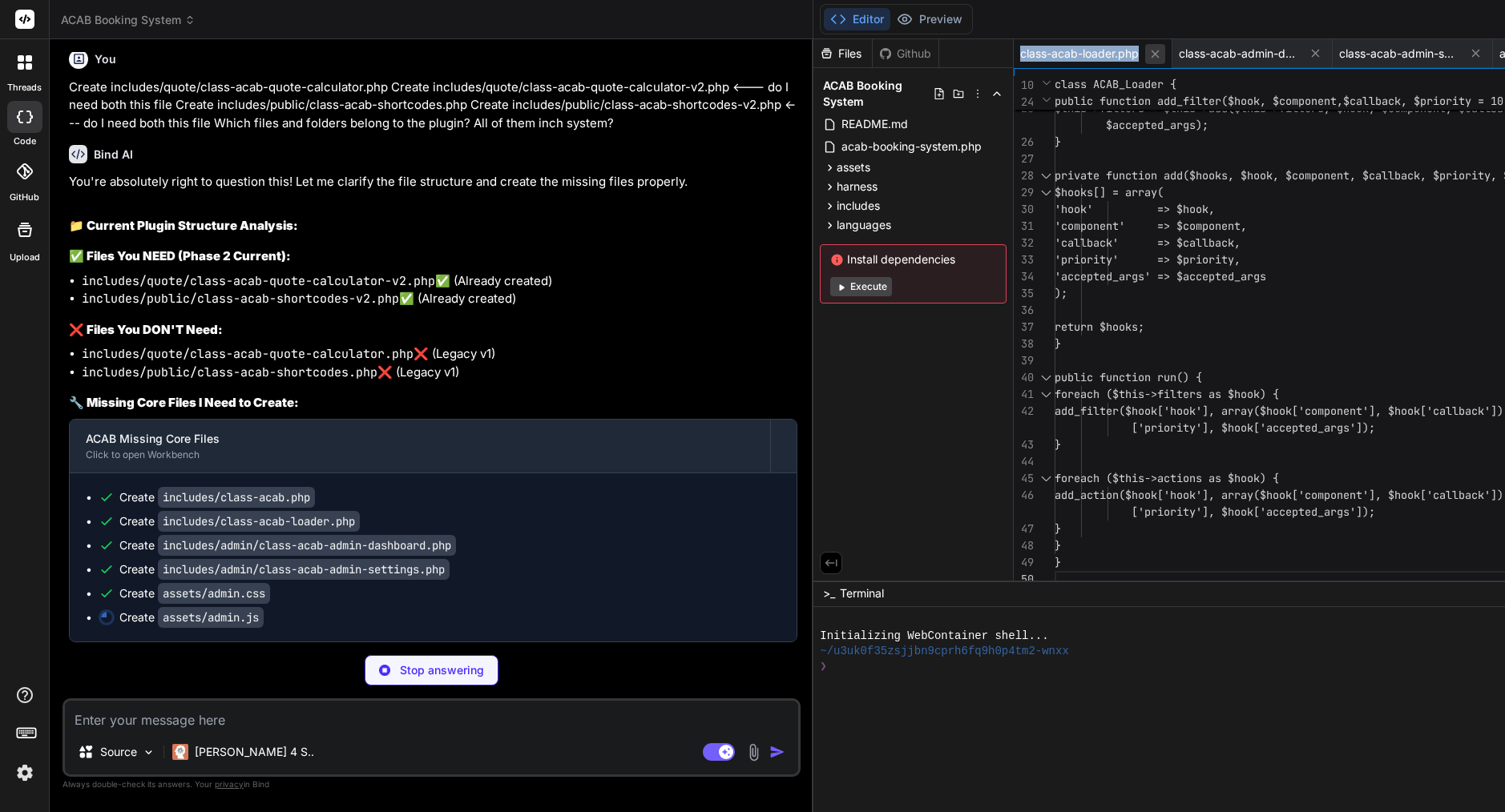
click at [1152, 53] on icon at bounding box center [1155, 53] width 8 height 8
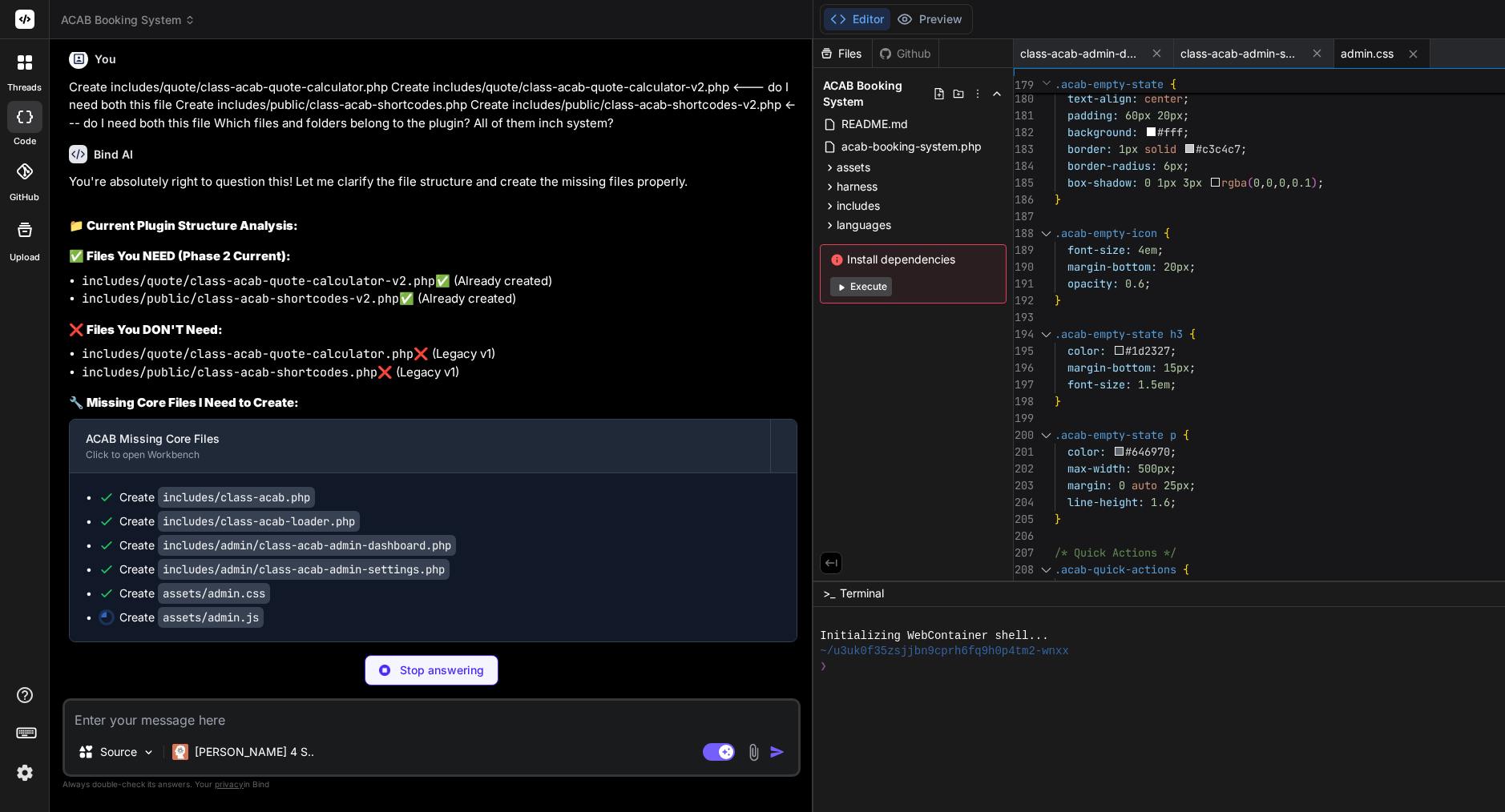
click at [1150, 53] on icon at bounding box center [1156, 53] width 13 height 13
click at [1086, 47] on icon at bounding box center [1093, 54] width 13 height 13
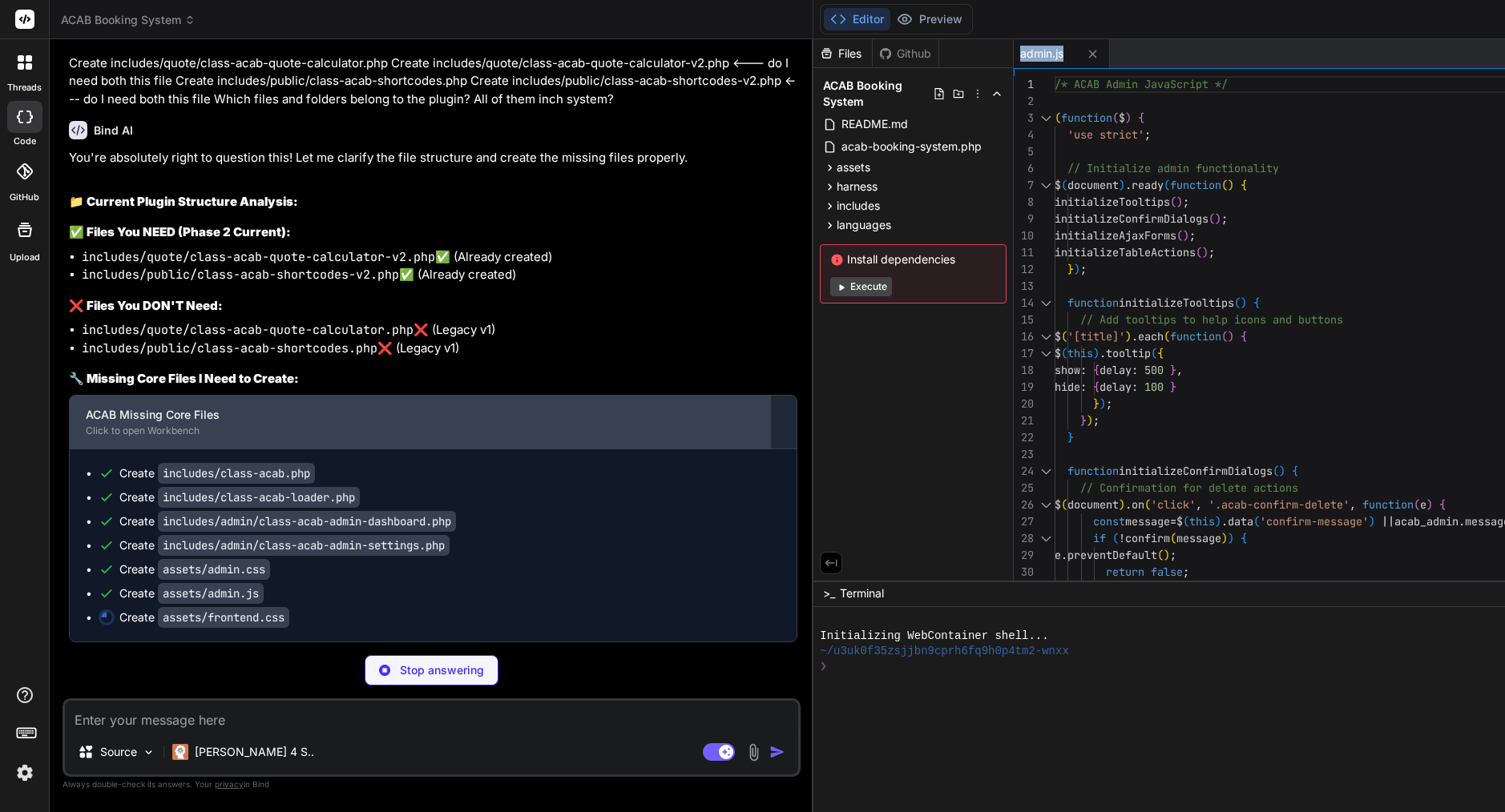
scroll to position [24001, 0]
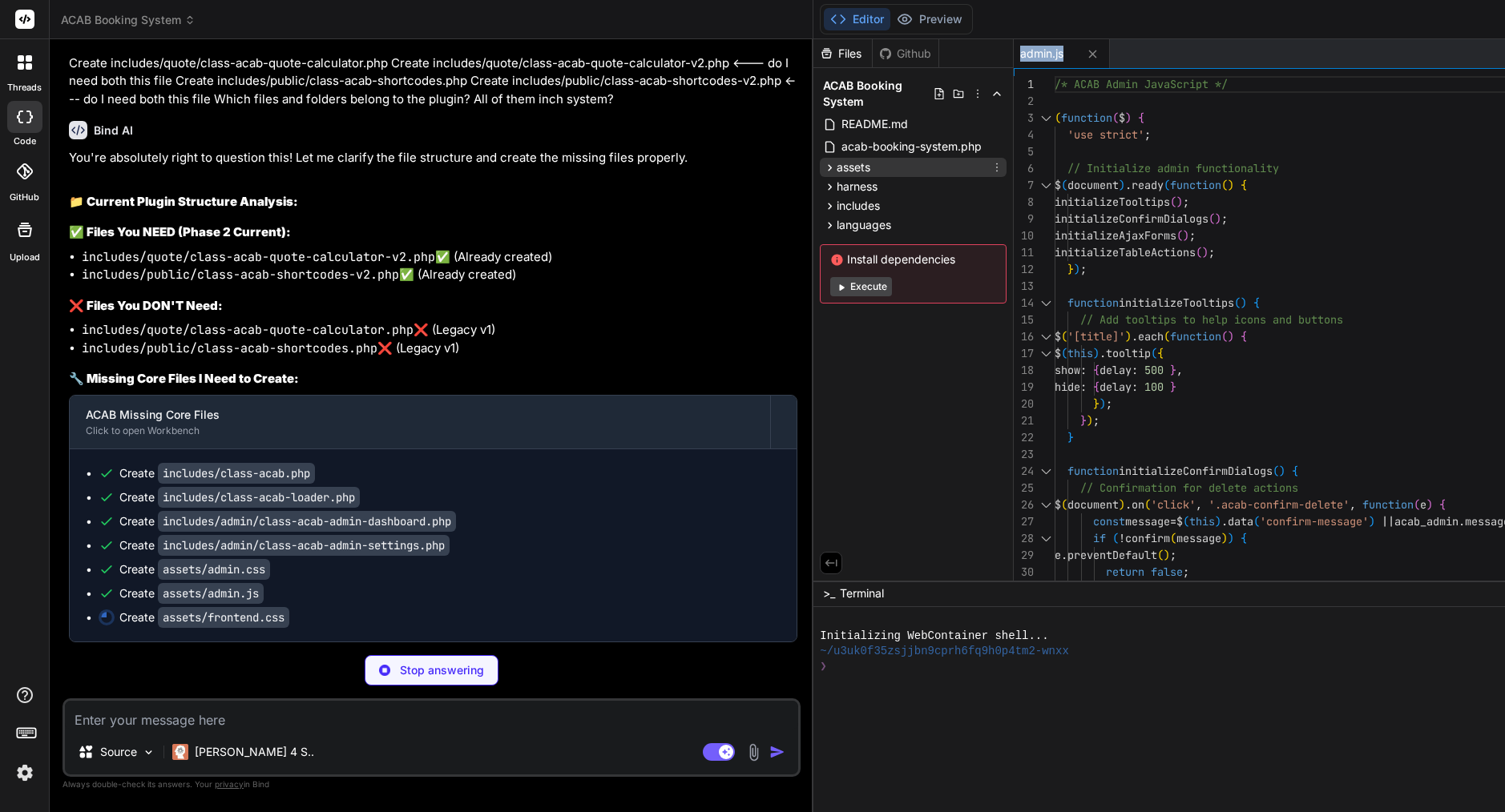
click at [820, 166] on div "assets" at bounding box center [913, 167] width 186 height 19
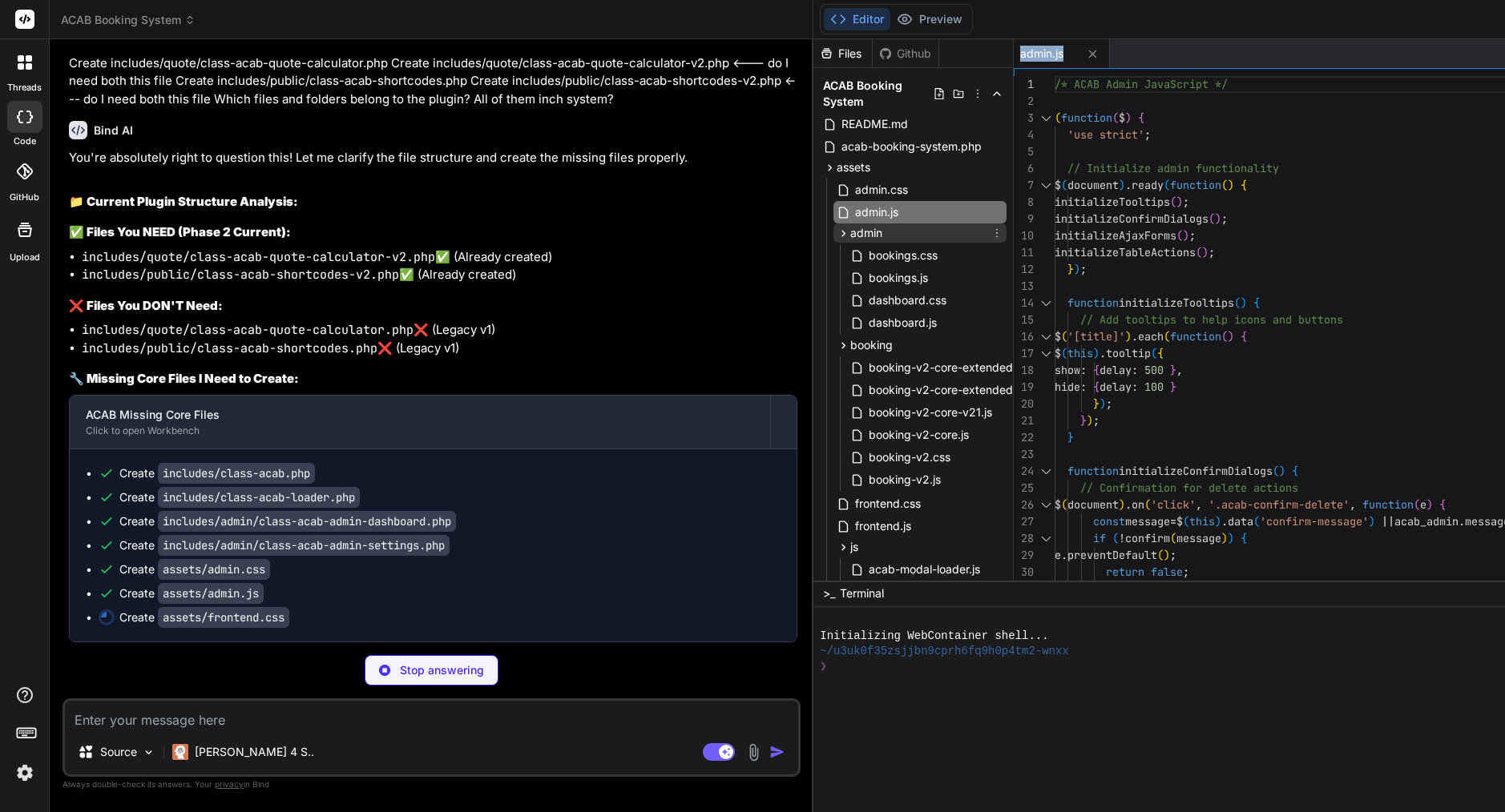
click at [850, 228] on span "admin" at bounding box center [867, 233] width 32 height 16
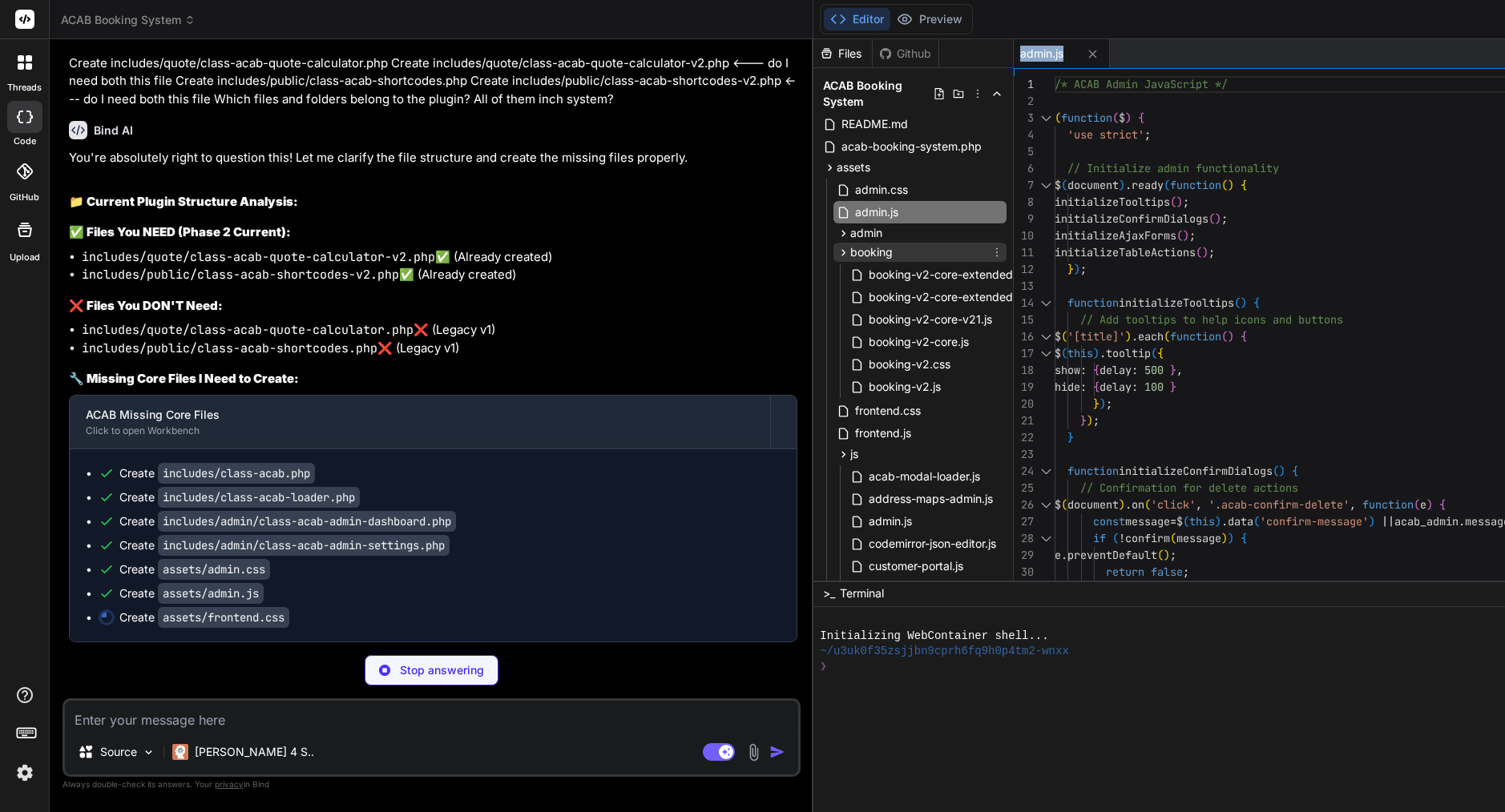
click at [850, 248] on span "booking" at bounding box center [871, 252] width 43 height 16
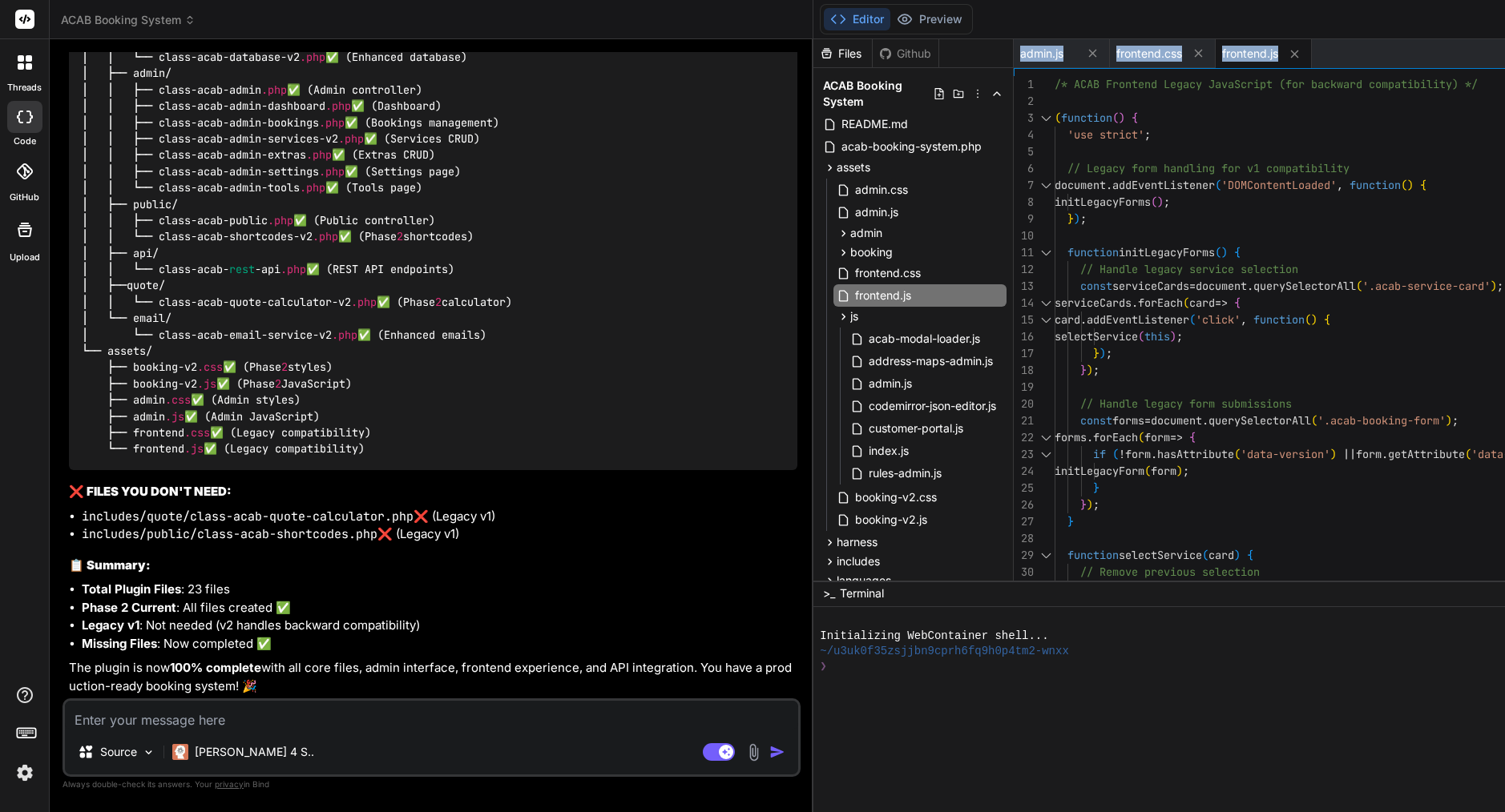
scroll to position [0, 0]
click at [829, 168] on icon at bounding box center [830, 167] width 4 height 7
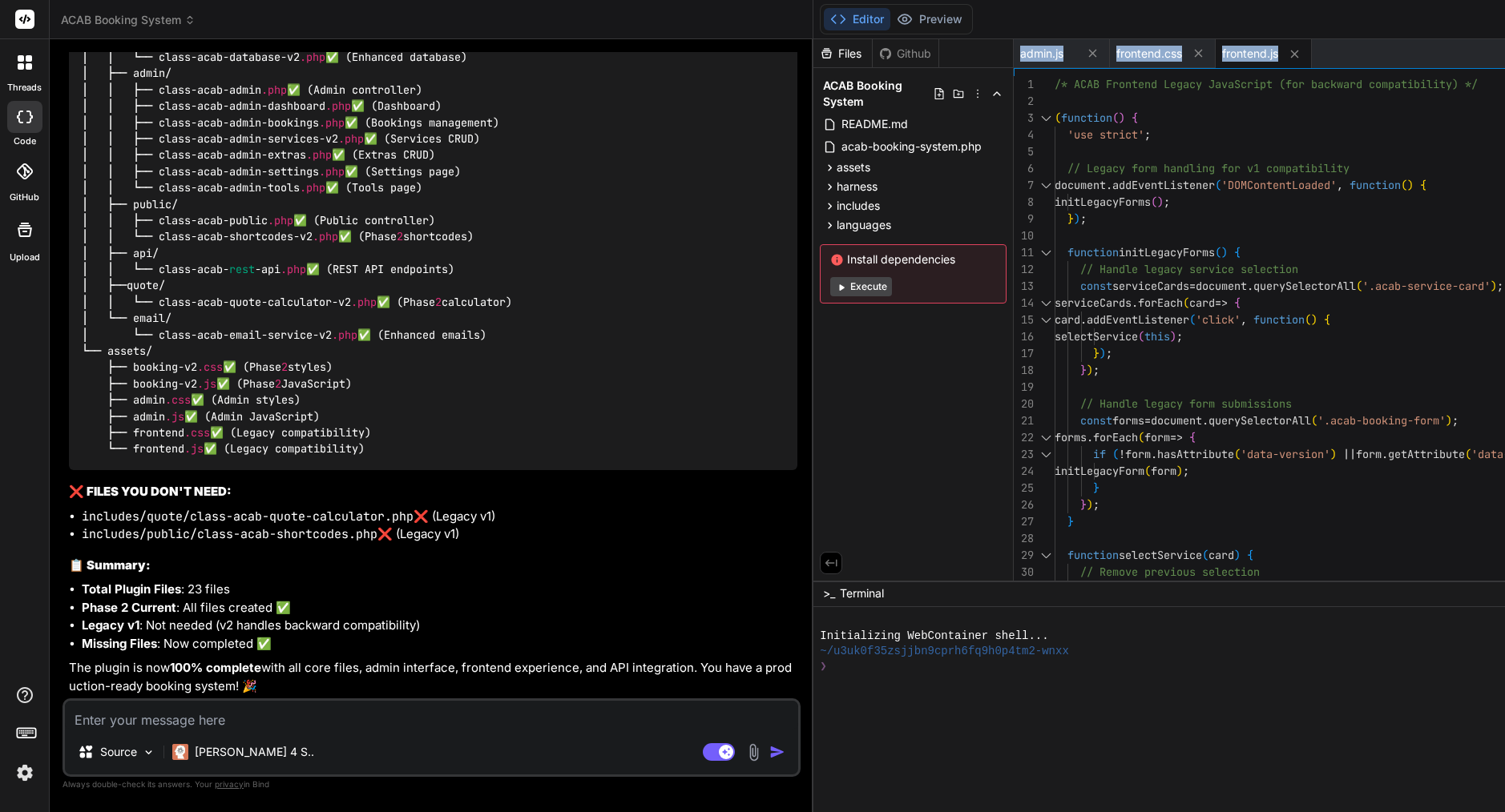
scroll to position [24738, 0]
click at [836, 218] on span "languages" at bounding box center [863, 225] width 54 height 16
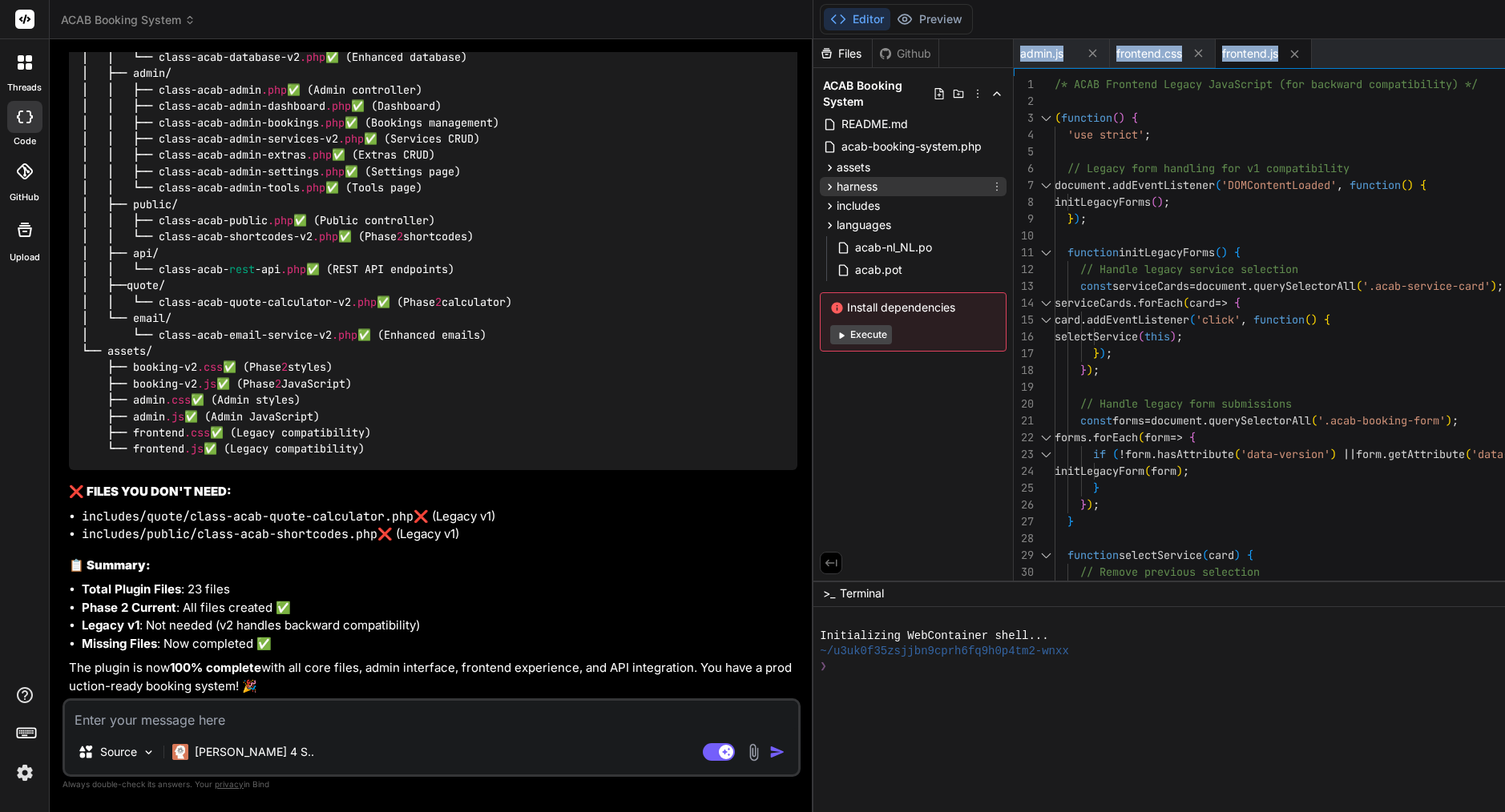
click at [820, 178] on div "harness" at bounding box center [913, 186] width 186 height 19
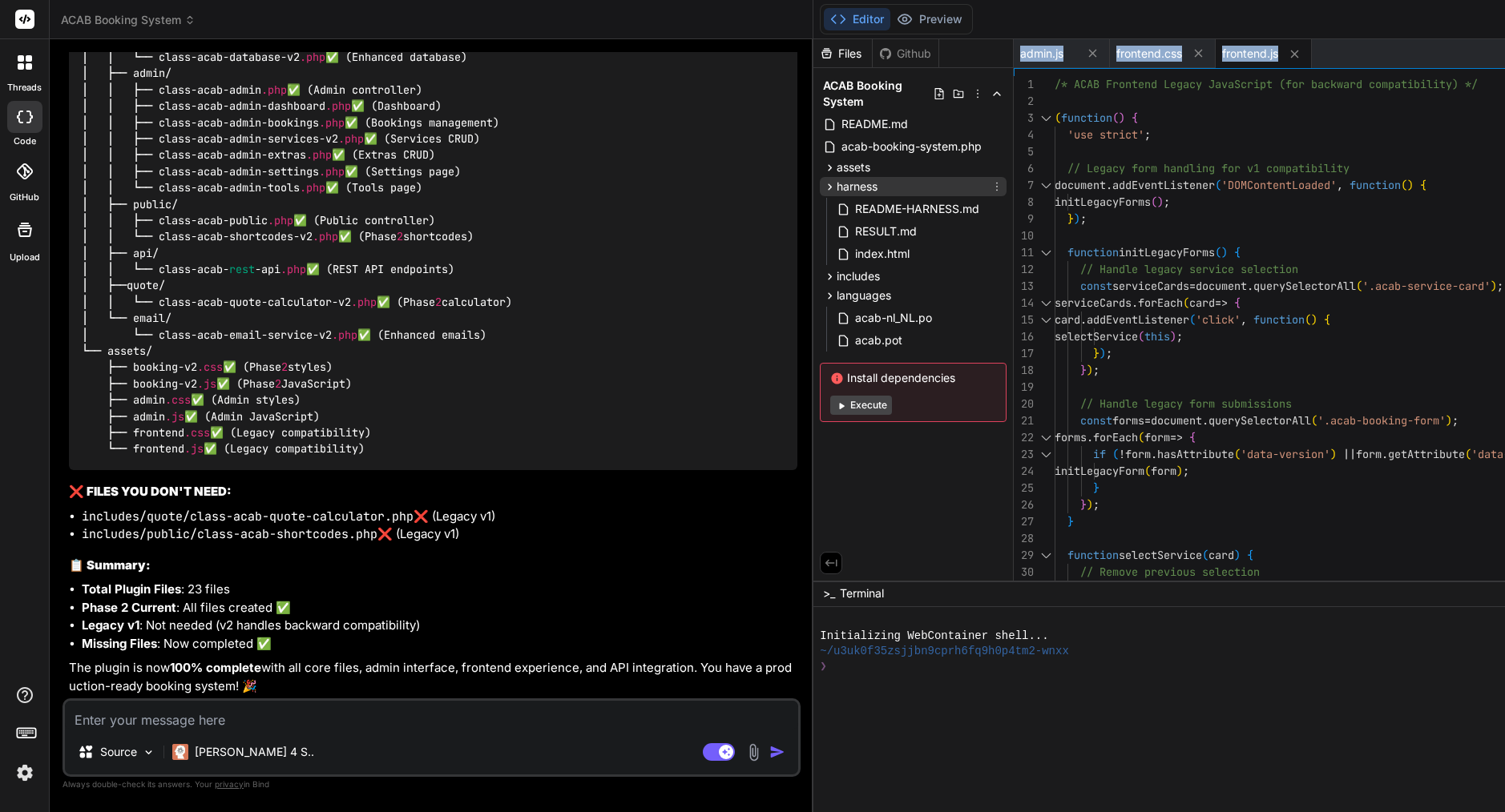
click at [820, 178] on div "harness" at bounding box center [913, 186] width 186 height 19
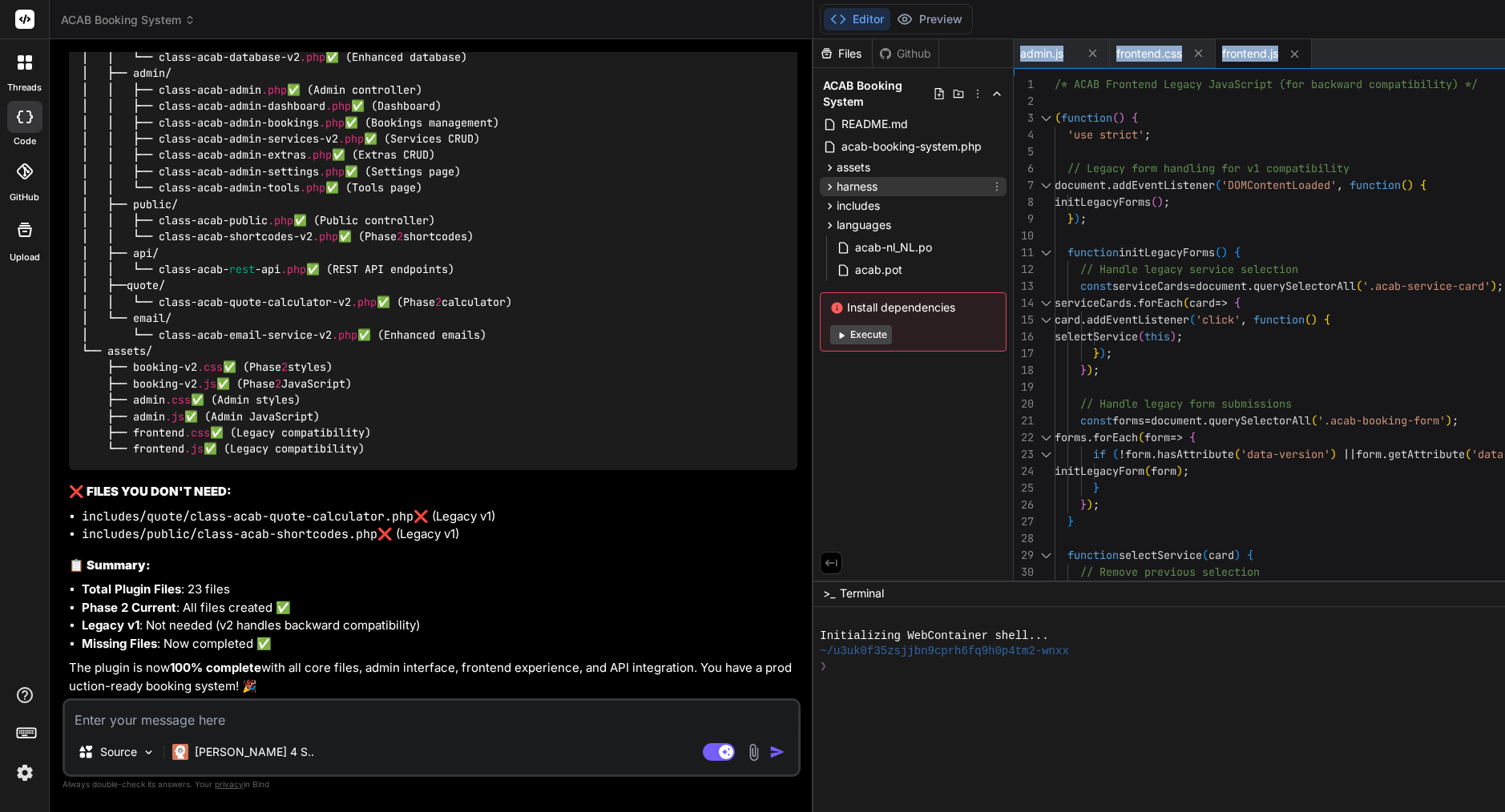
click at [990, 185] on icon at bounding box center [996, 186] width 12 height 12
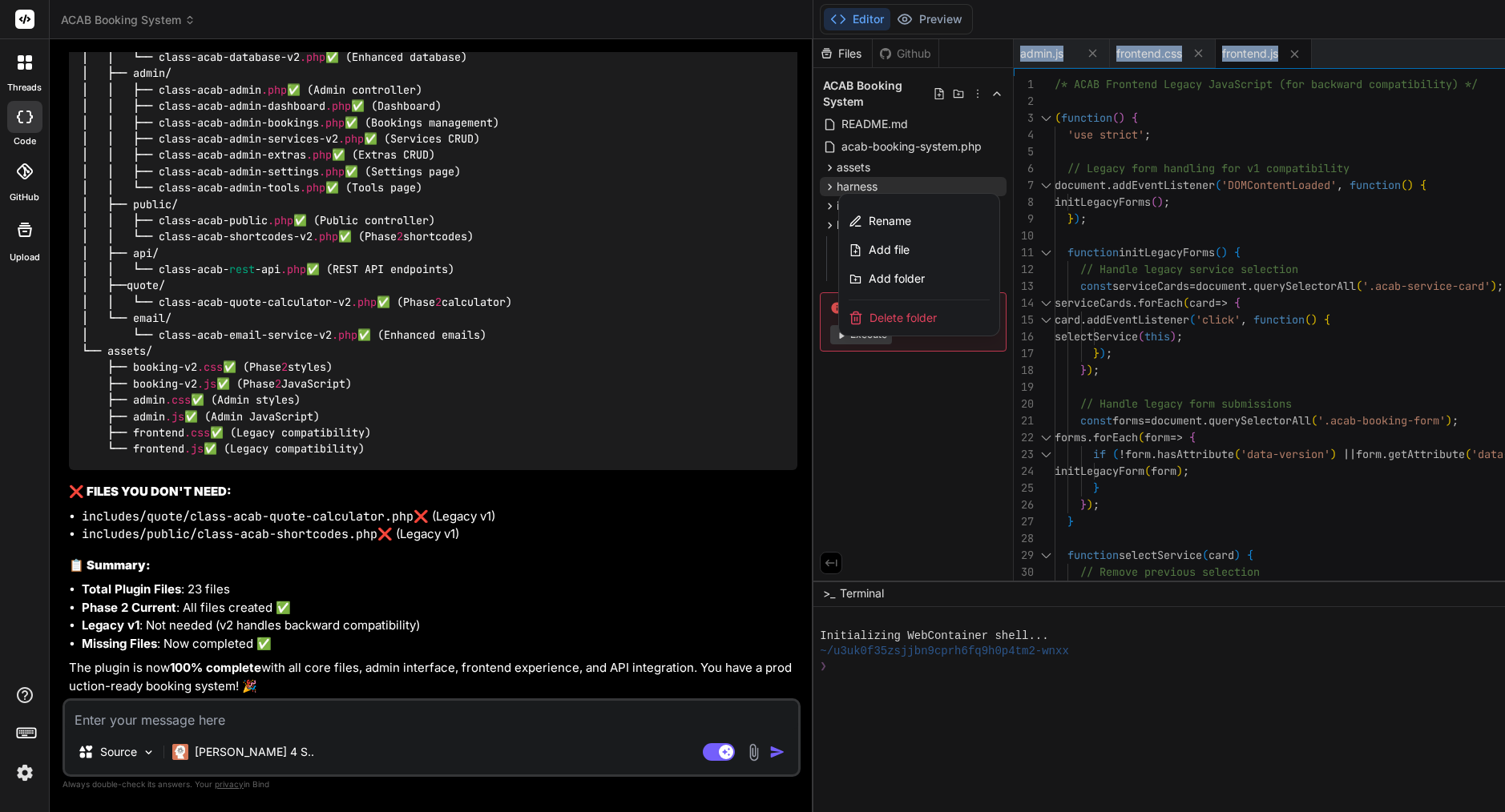
click at [869, 314] on span "Delete folder" at bounding box center [903, 317] width 67 height 16
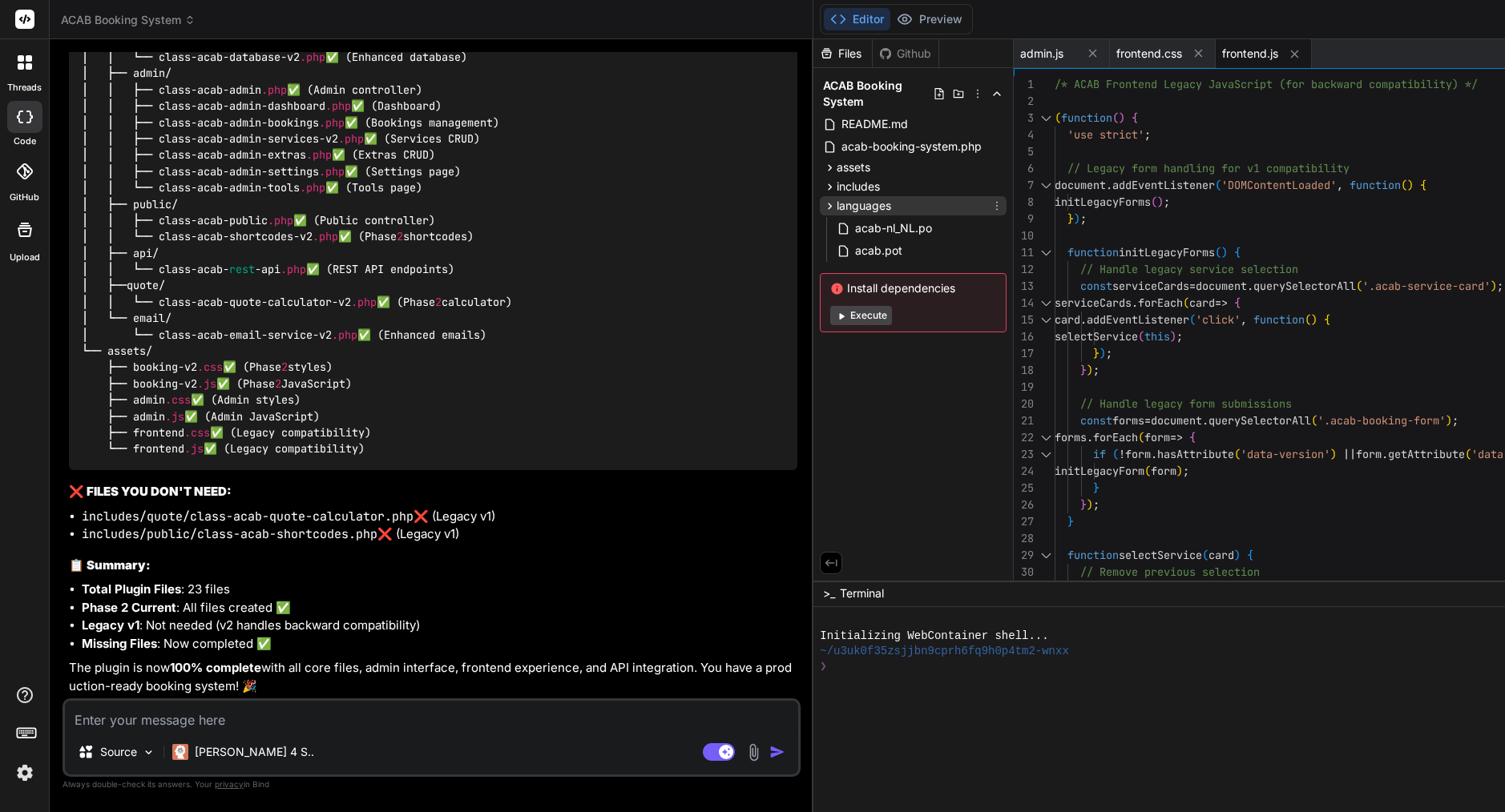
click at [990, 205] on icon at bounding box center [996, 205] width 12 height 12
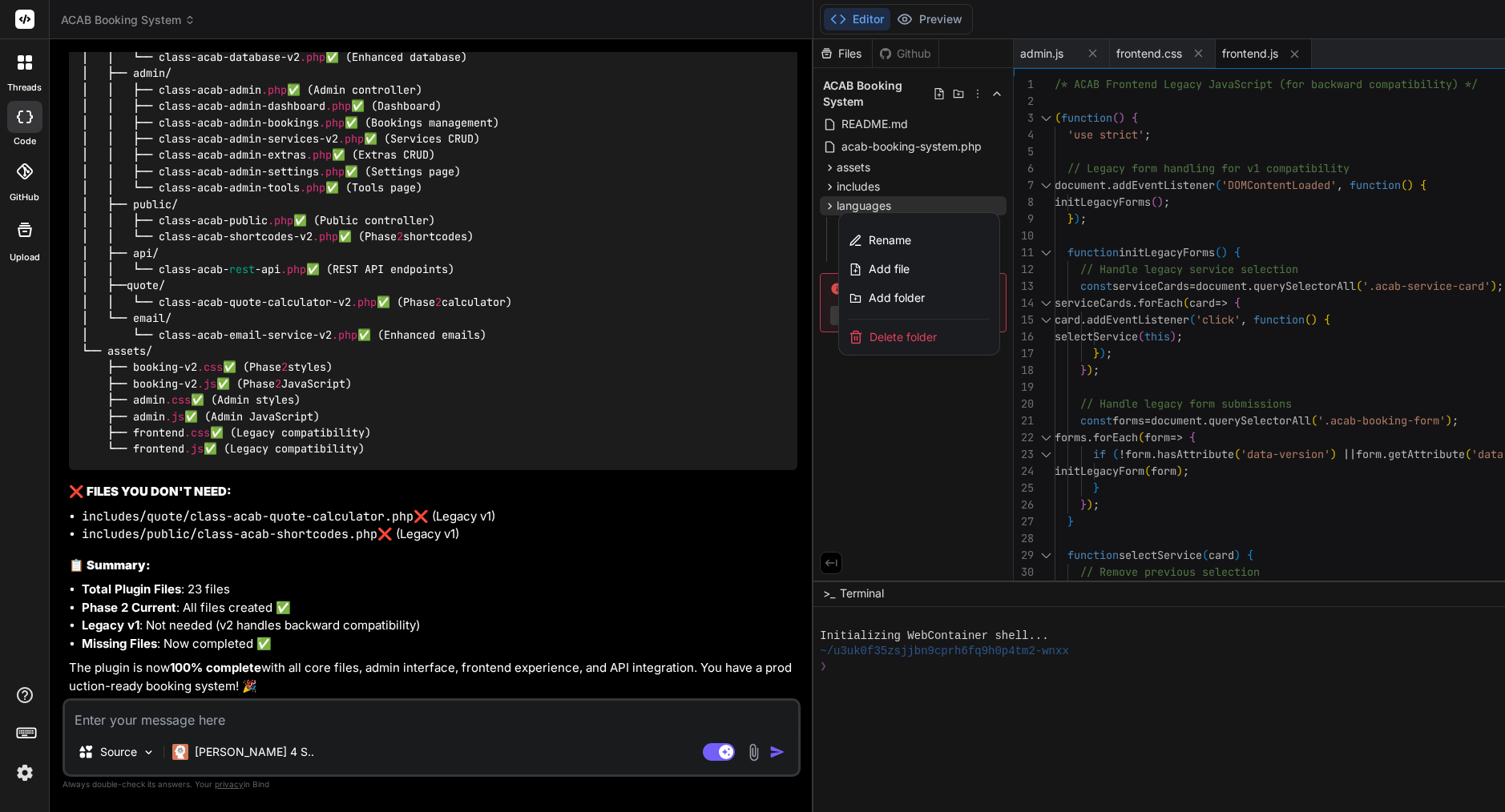
scroll to position [24781, 0]
click at [869, 338] on span "Delete folder" at bounding box center [903, 337] width 67 height 16
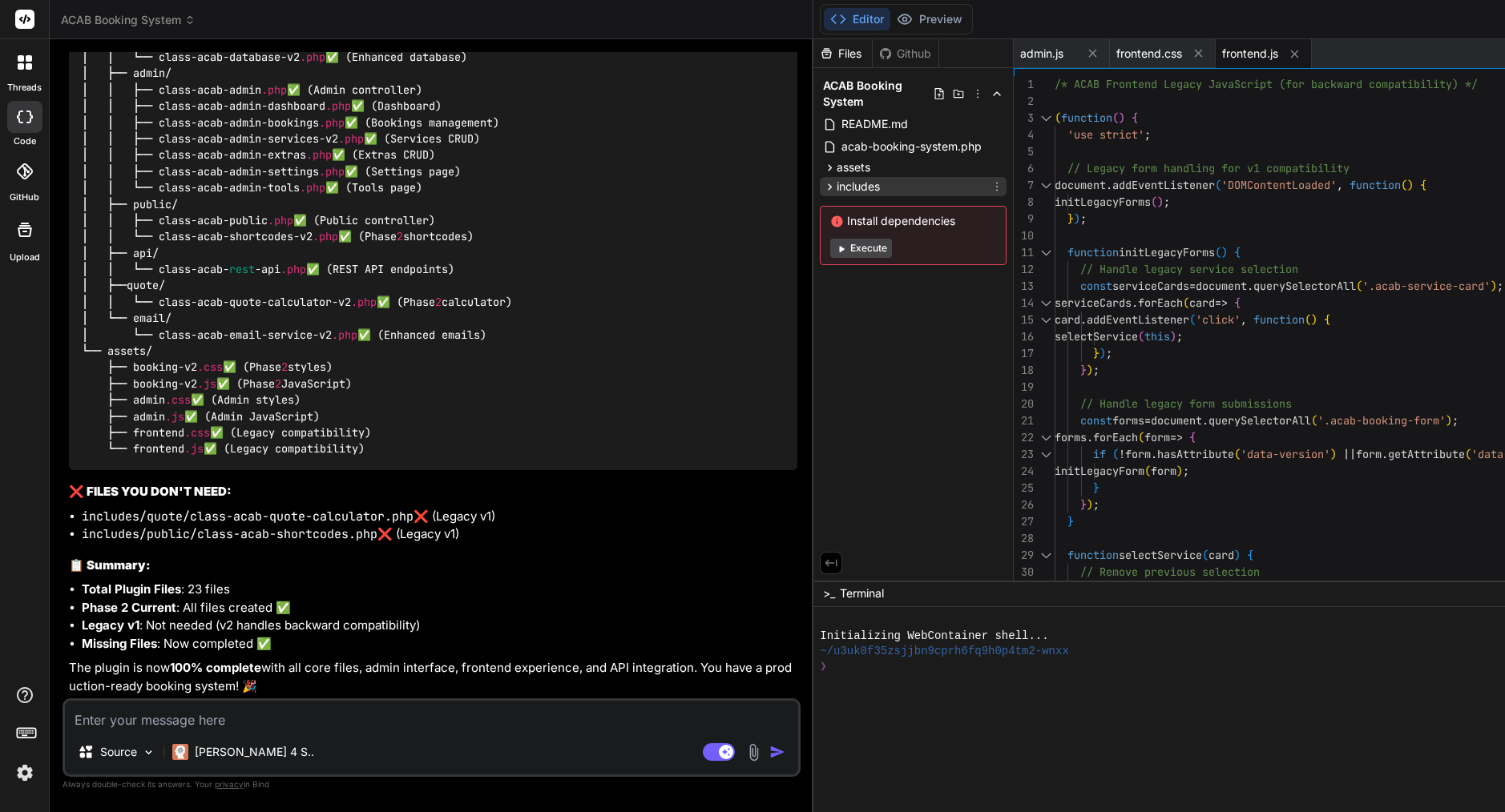
click at [836, 186] on span "includes" at bounding box center [858, 186] width 44 height 16
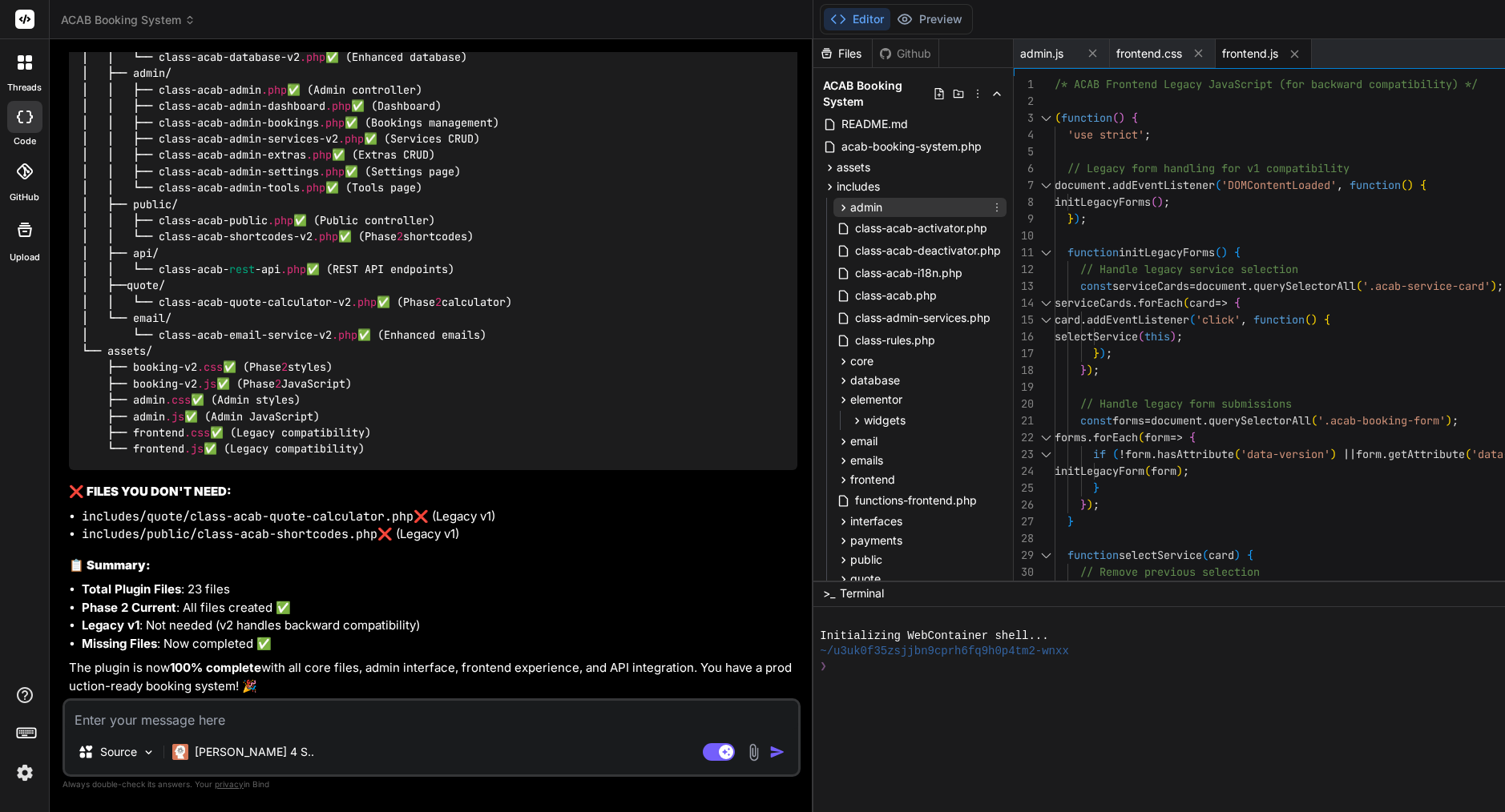
click at [850, 211] on span "admin" at bounding box center [867, 207] width 32 height 16
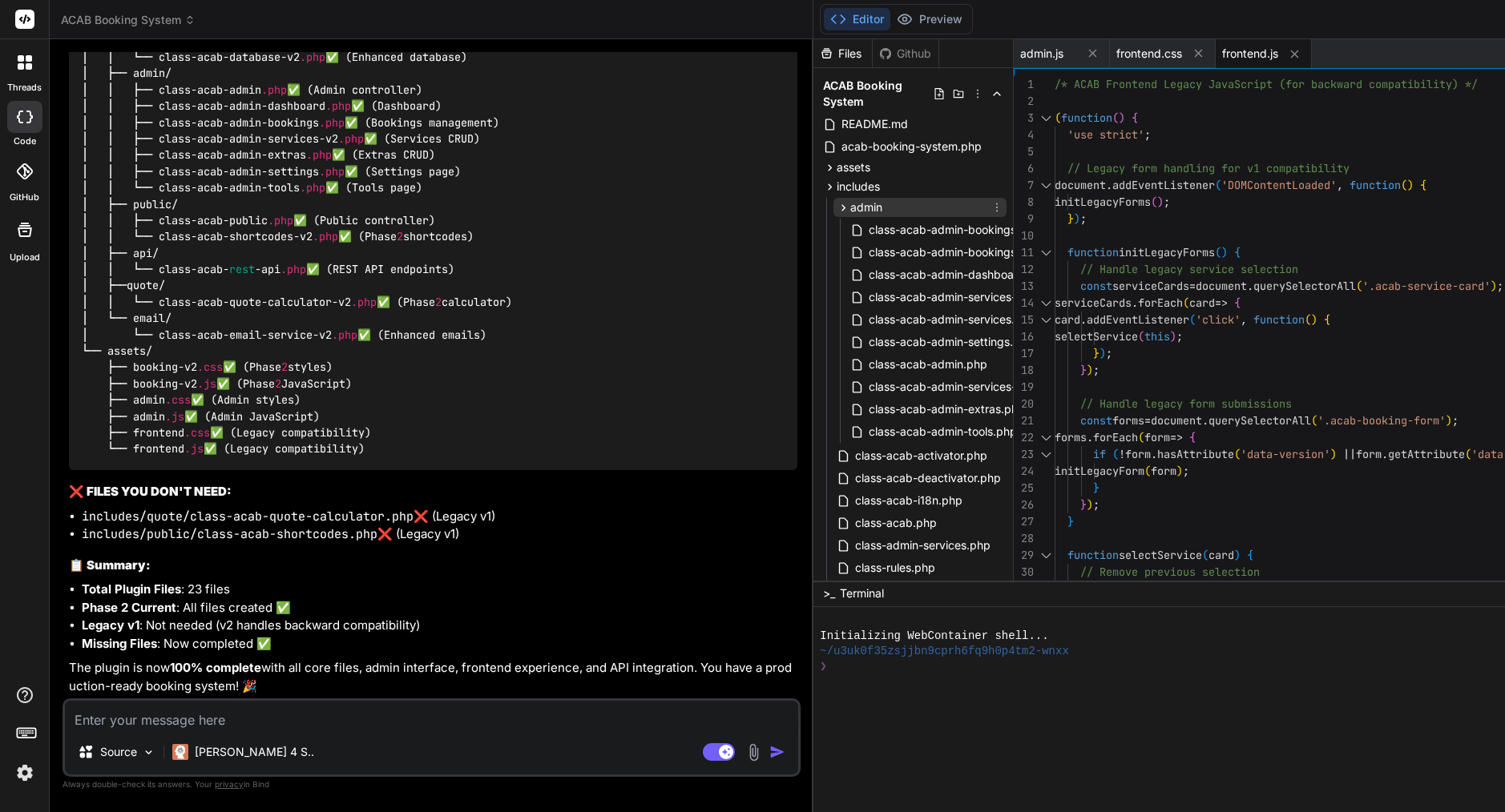
click at [850, 202] on span "admin" at bounding box center [867, 207] width 32 height 16
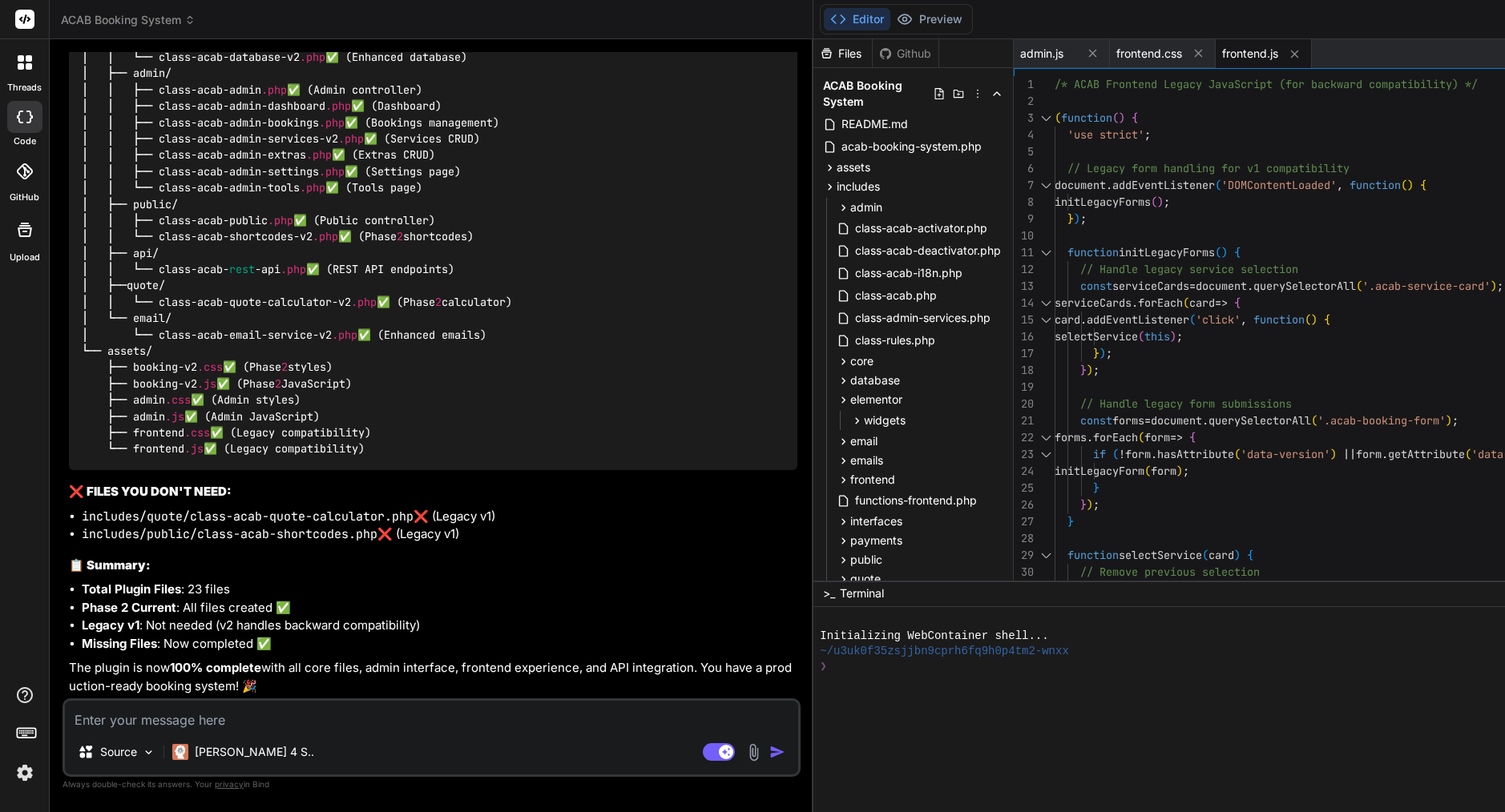
scroll to position [24713, 0]
click at [990, 393] on icon at bounding box center [996, 399] width 12 height 12
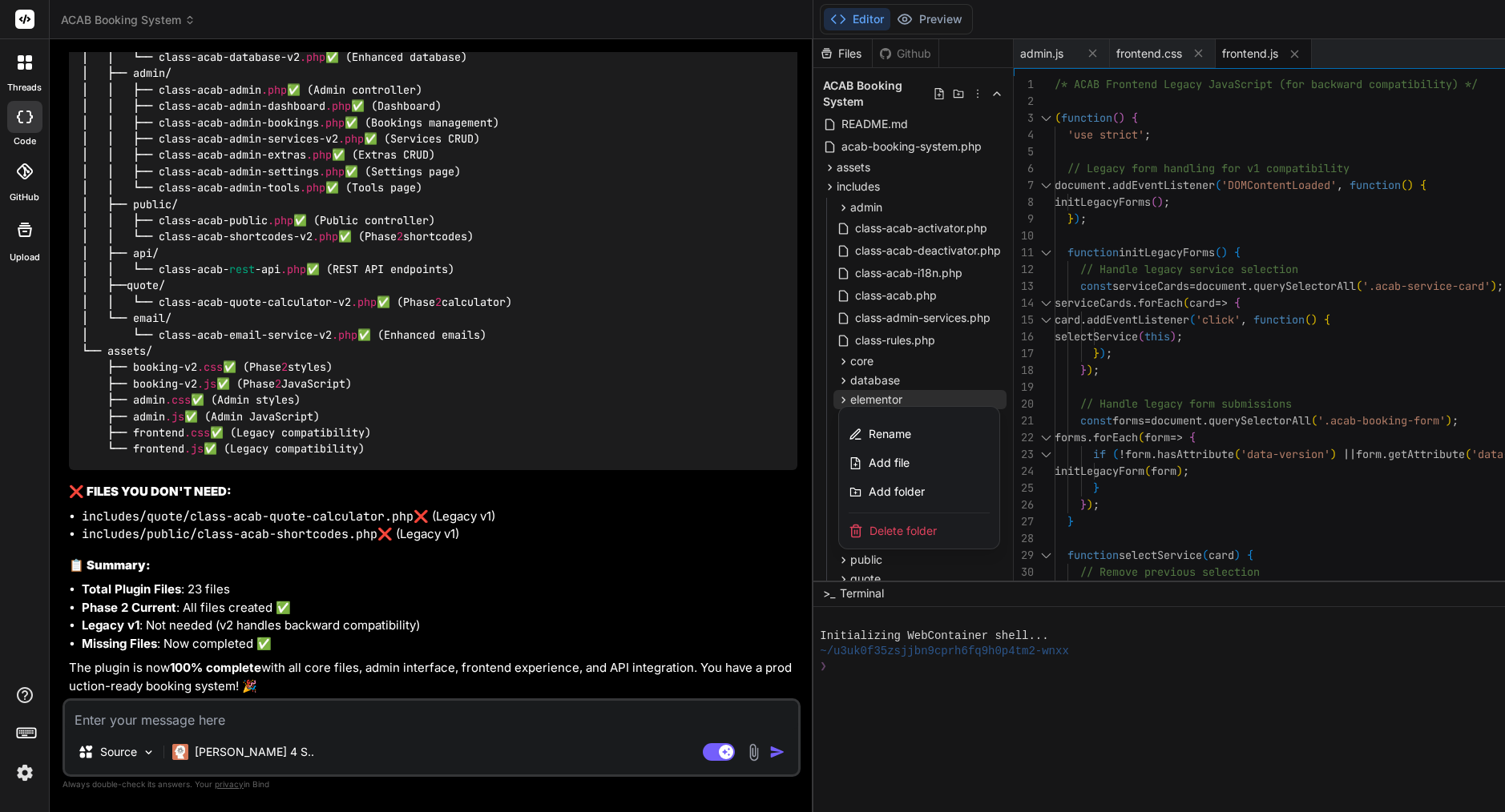
click at [869, 537] on span "Delete folder" at bounding box center [903, 531] width 67 height 16
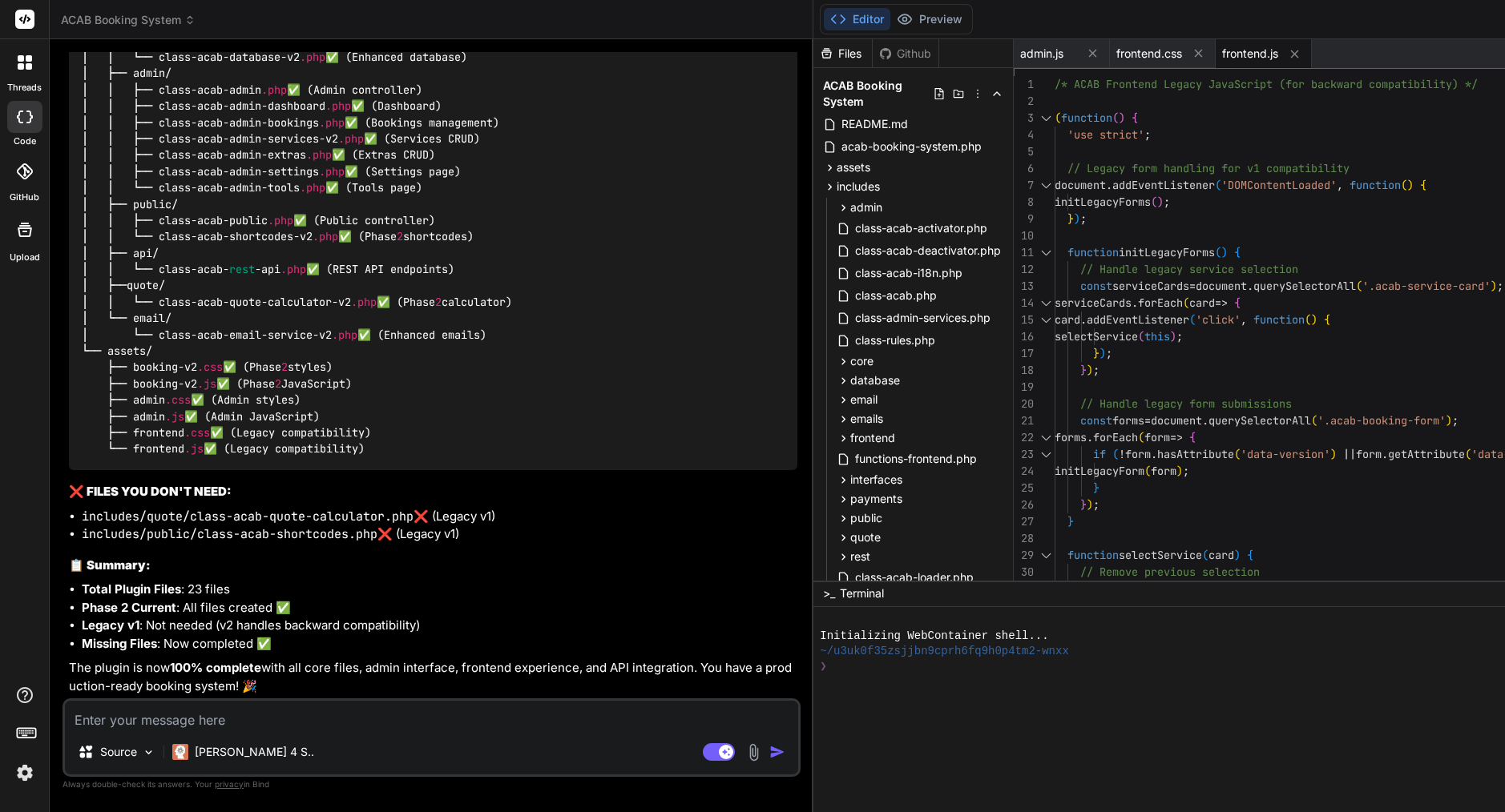
scroll to position [24718, 0]
click at [850, 207] on span "admin" at bounding box center [867, 207] width 32 height 16
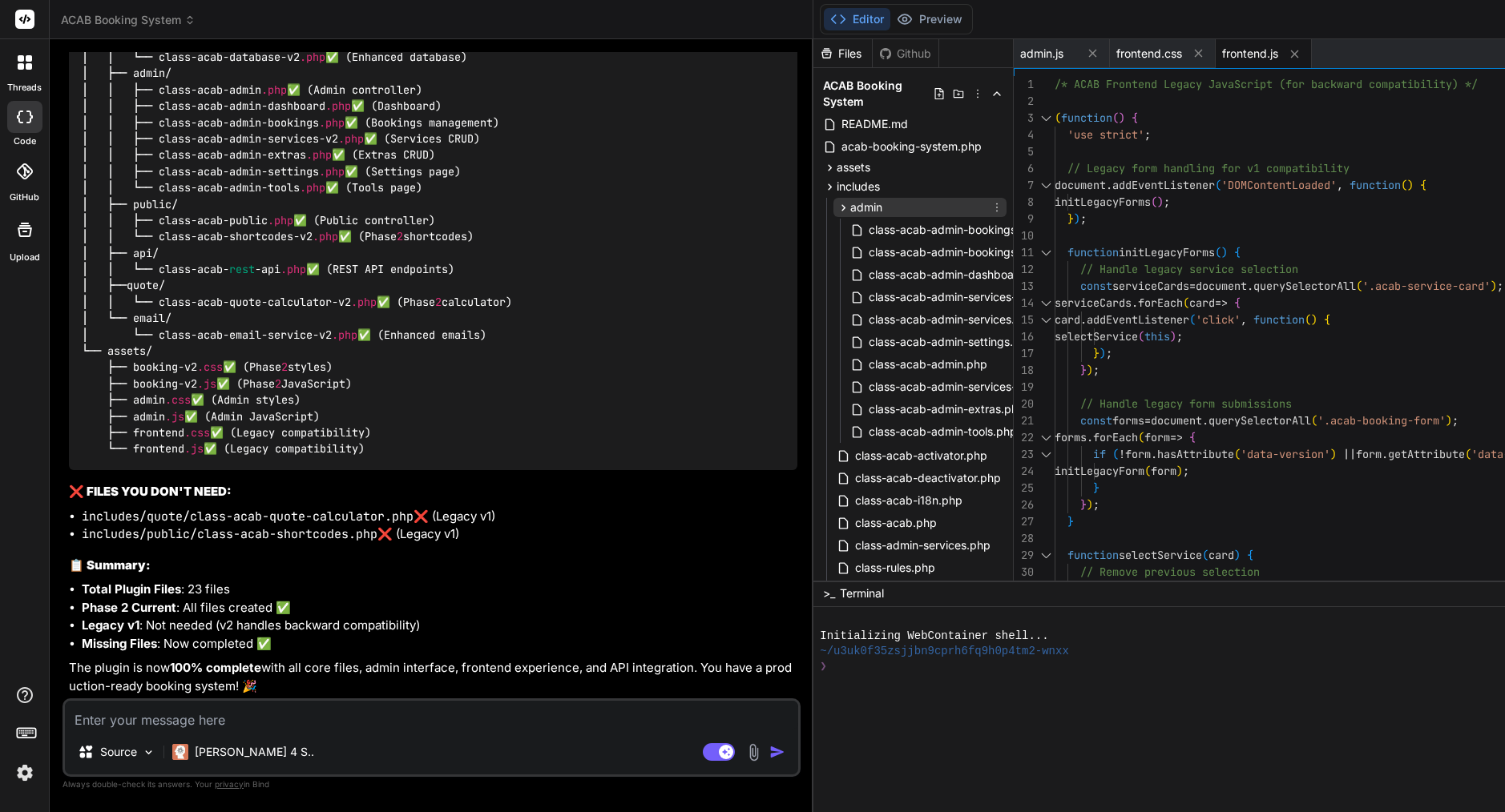
click at [850, 207] on span "admin" at bounding box center [867, 207] width 32 height 16
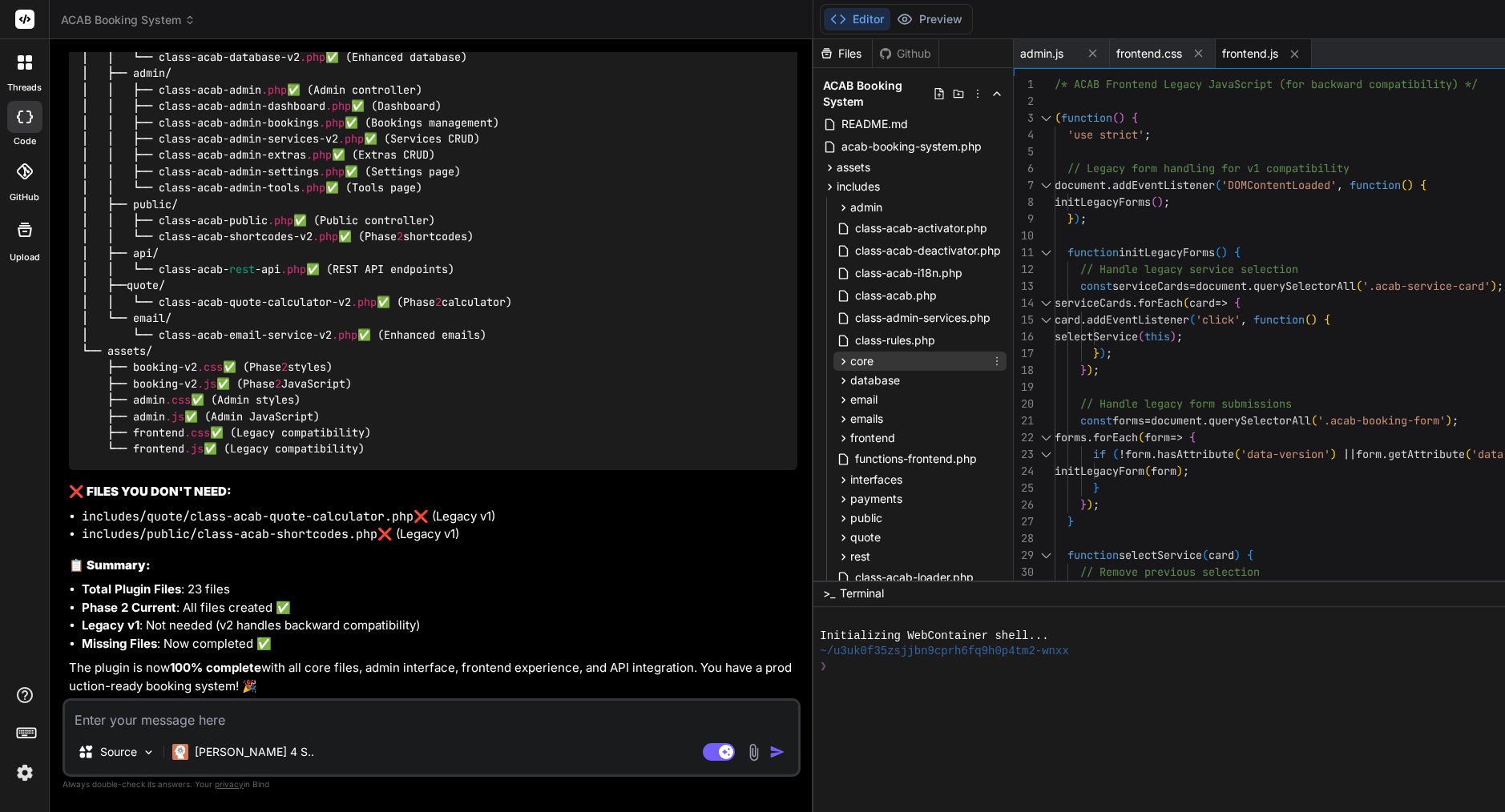
click at [850, 360] on span "core" at bounding box center [862, 361] width 23 height 16
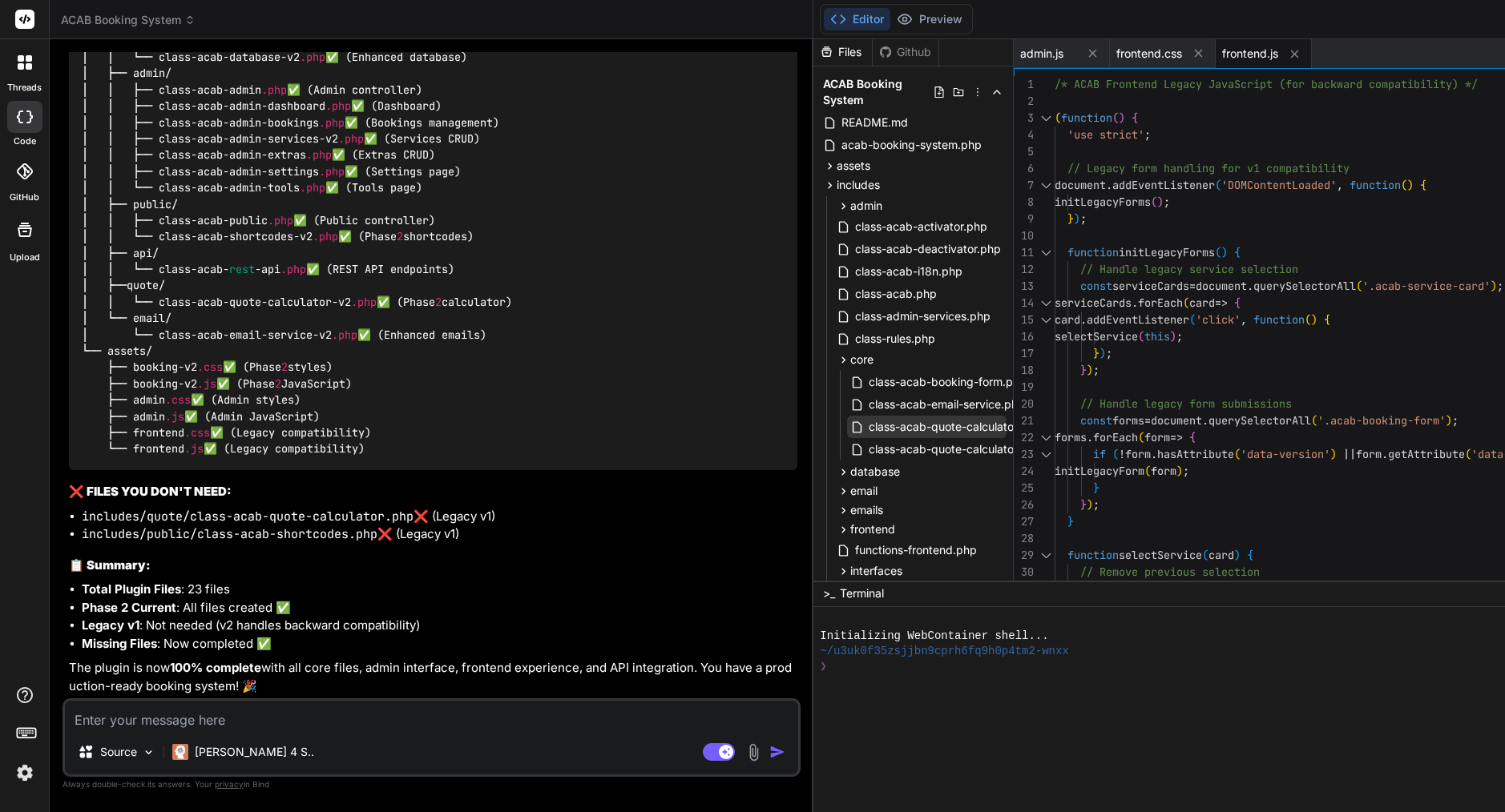
scroll to position [2, 0]
click at [850, 366] on span "core" at bounding box center [862, 359] width 23 height 16
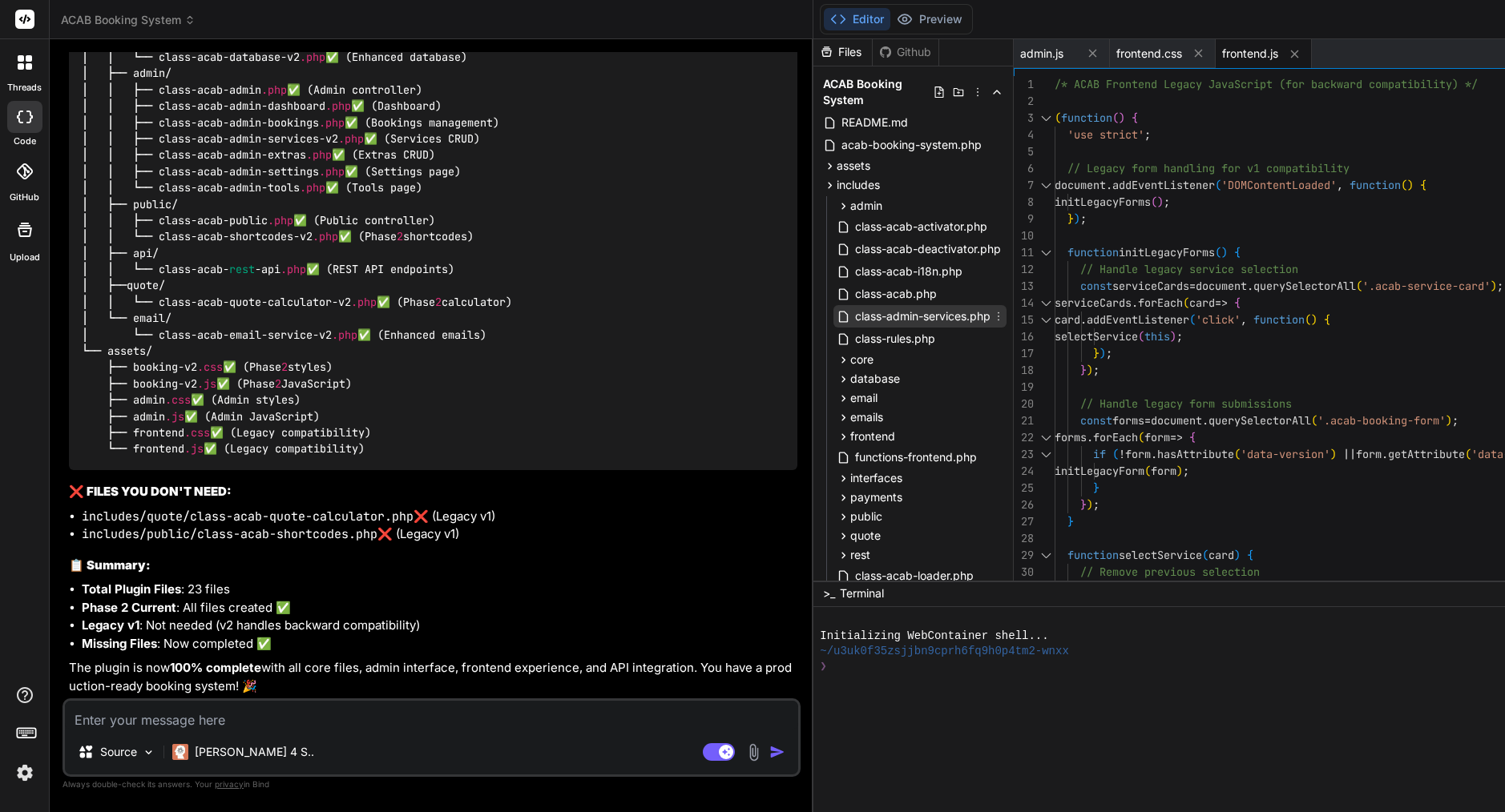
click at [992, 315] on icon at bounding box center [998, 315] width 12 height 12
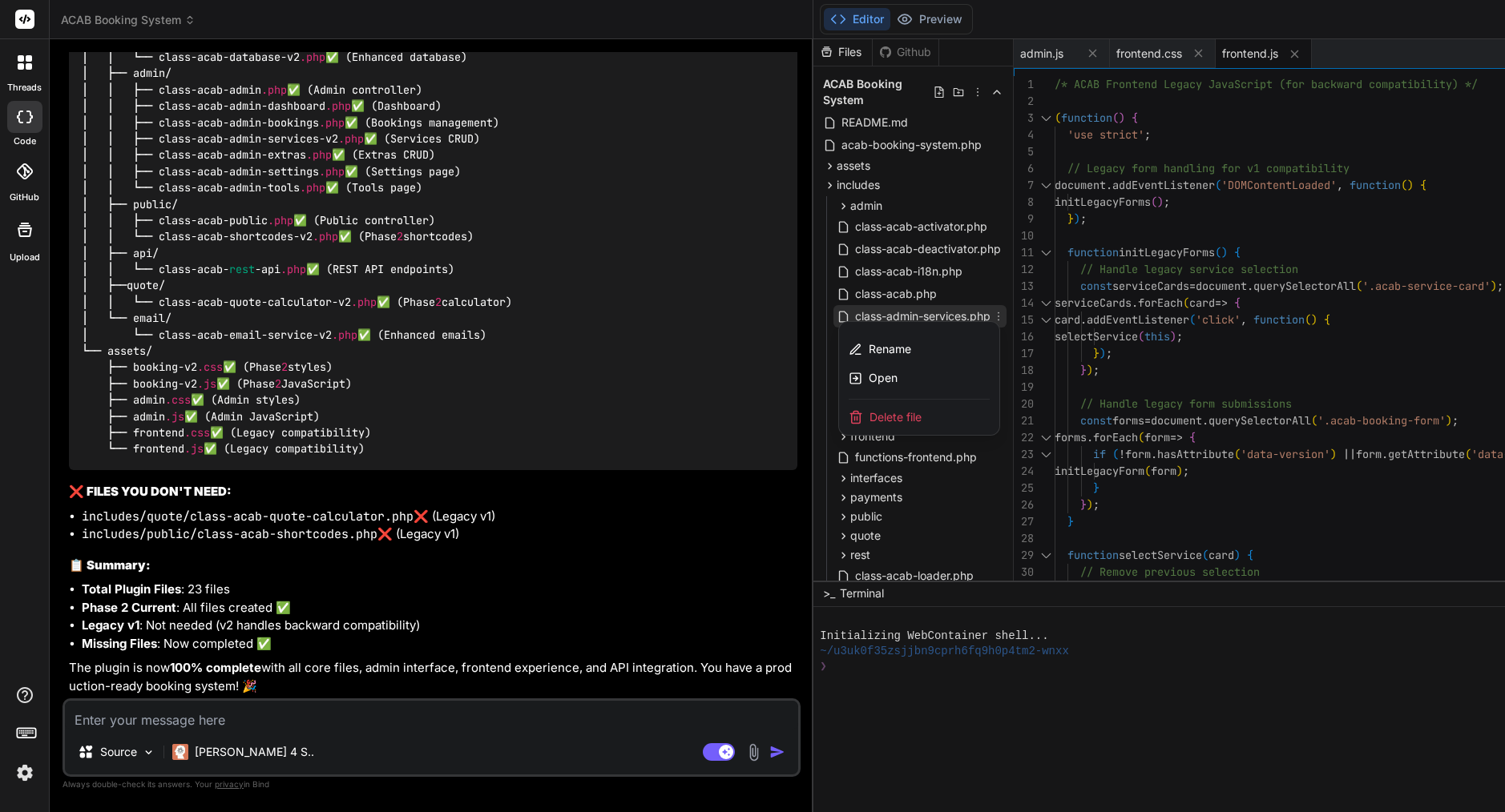
click at [869, 417] on span "Delete file" at bounding box center [895, 417] width 52 height 16
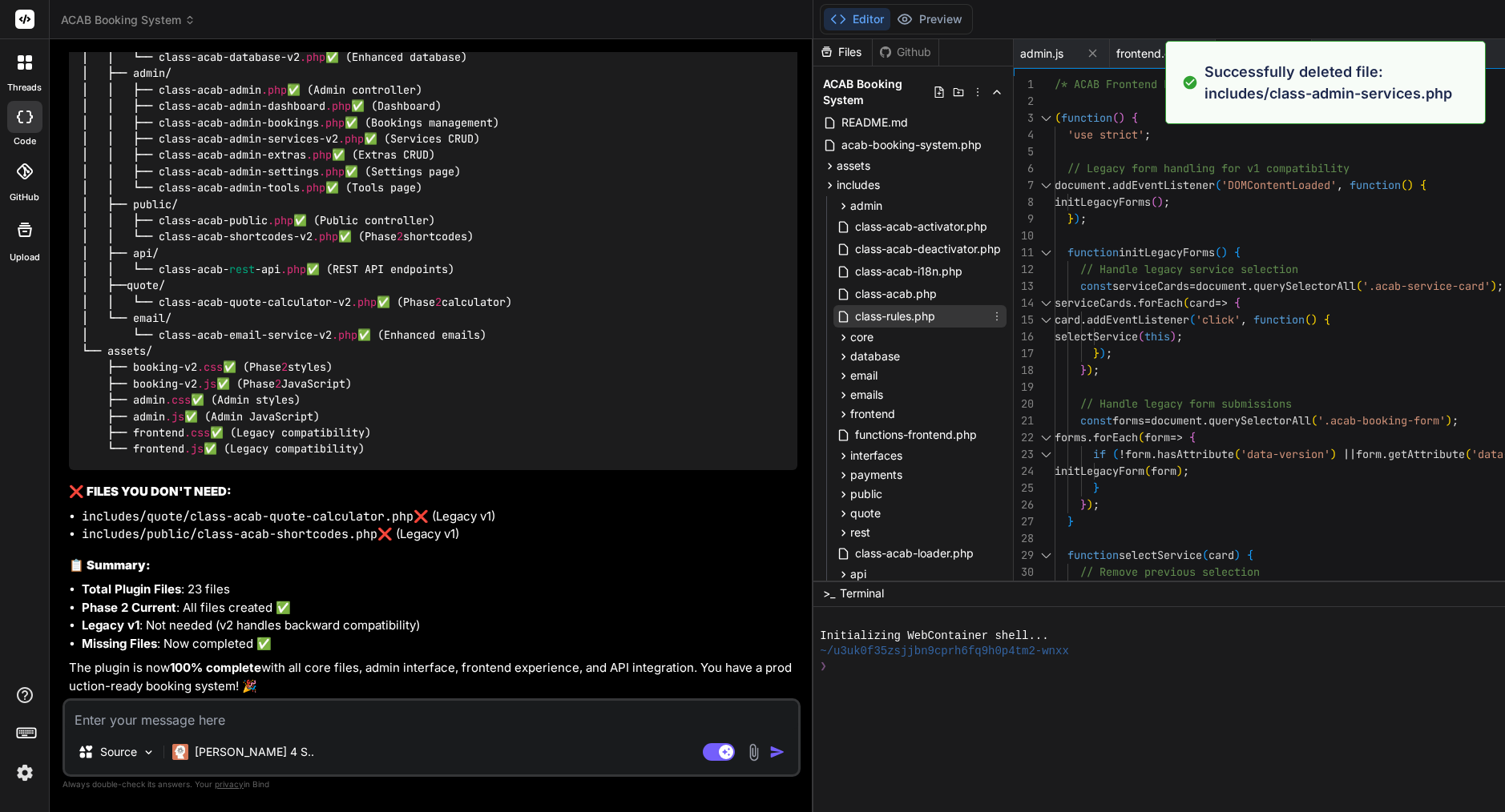
click at [990, 312] on icon at bounding box center [996, 315] width 12 height 12
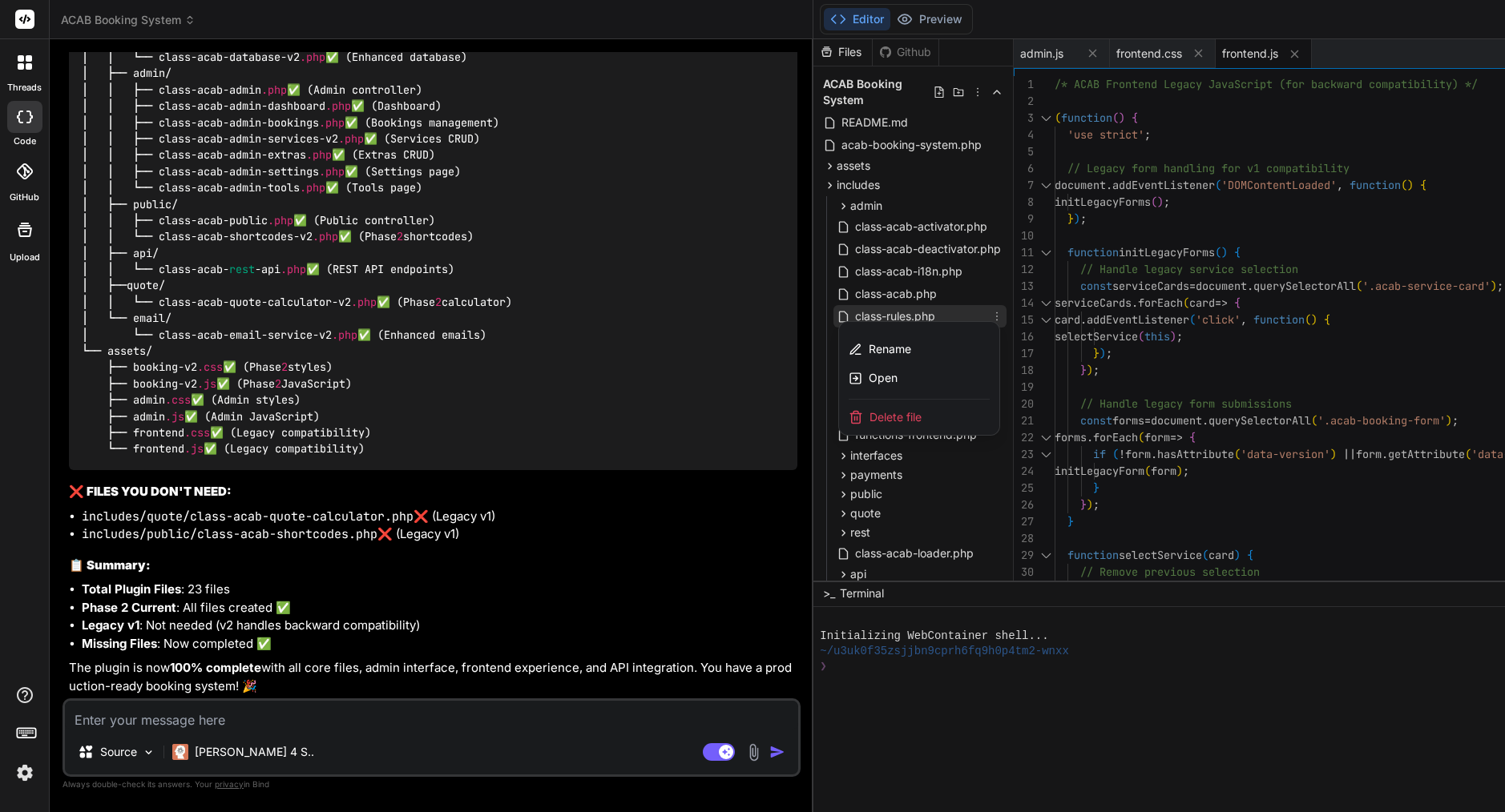
click at [869, 419] on span "Delete file" at bounding box center [895, 417] width 52 height 16
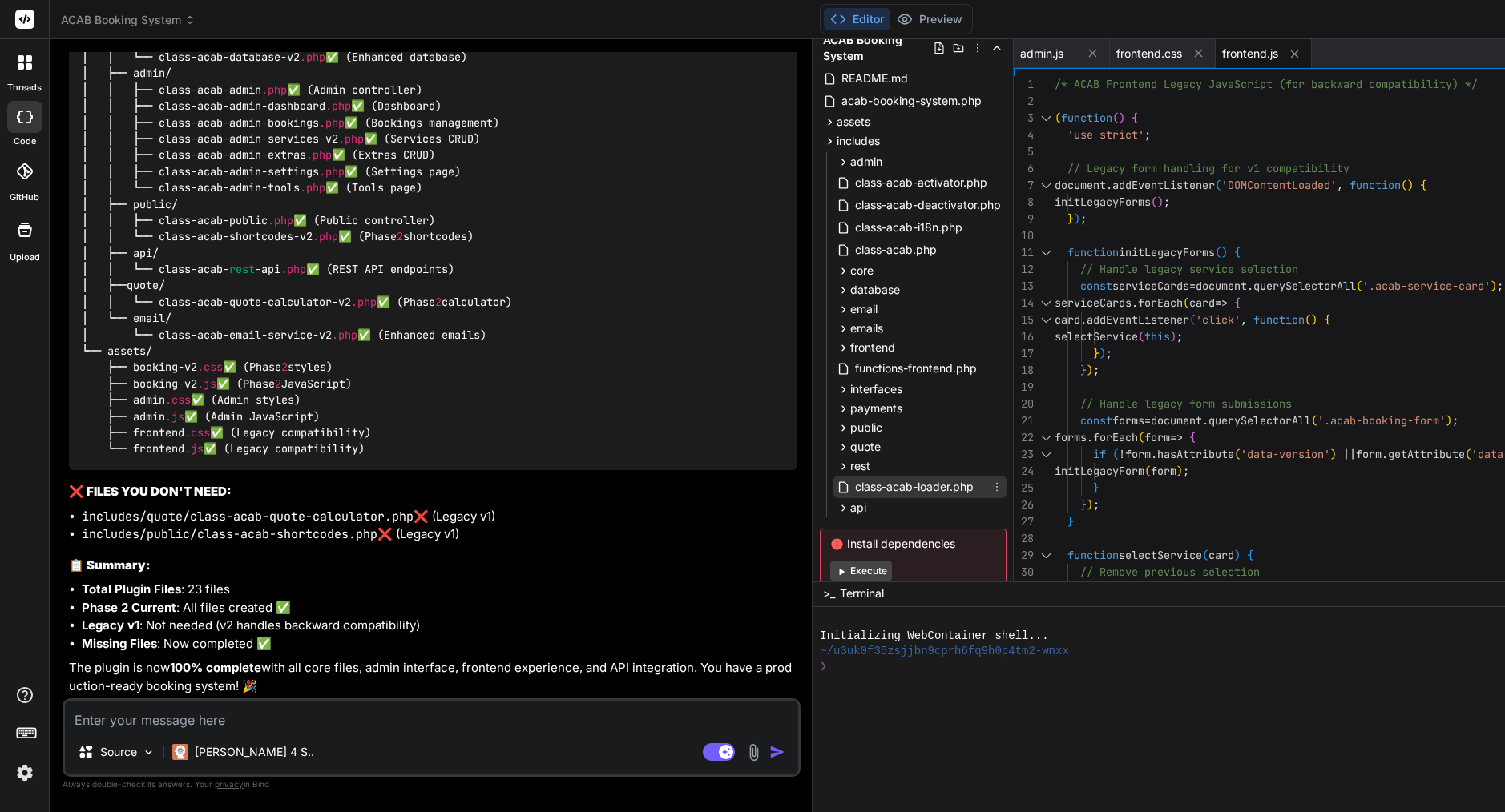
scroll to position [38, 0]
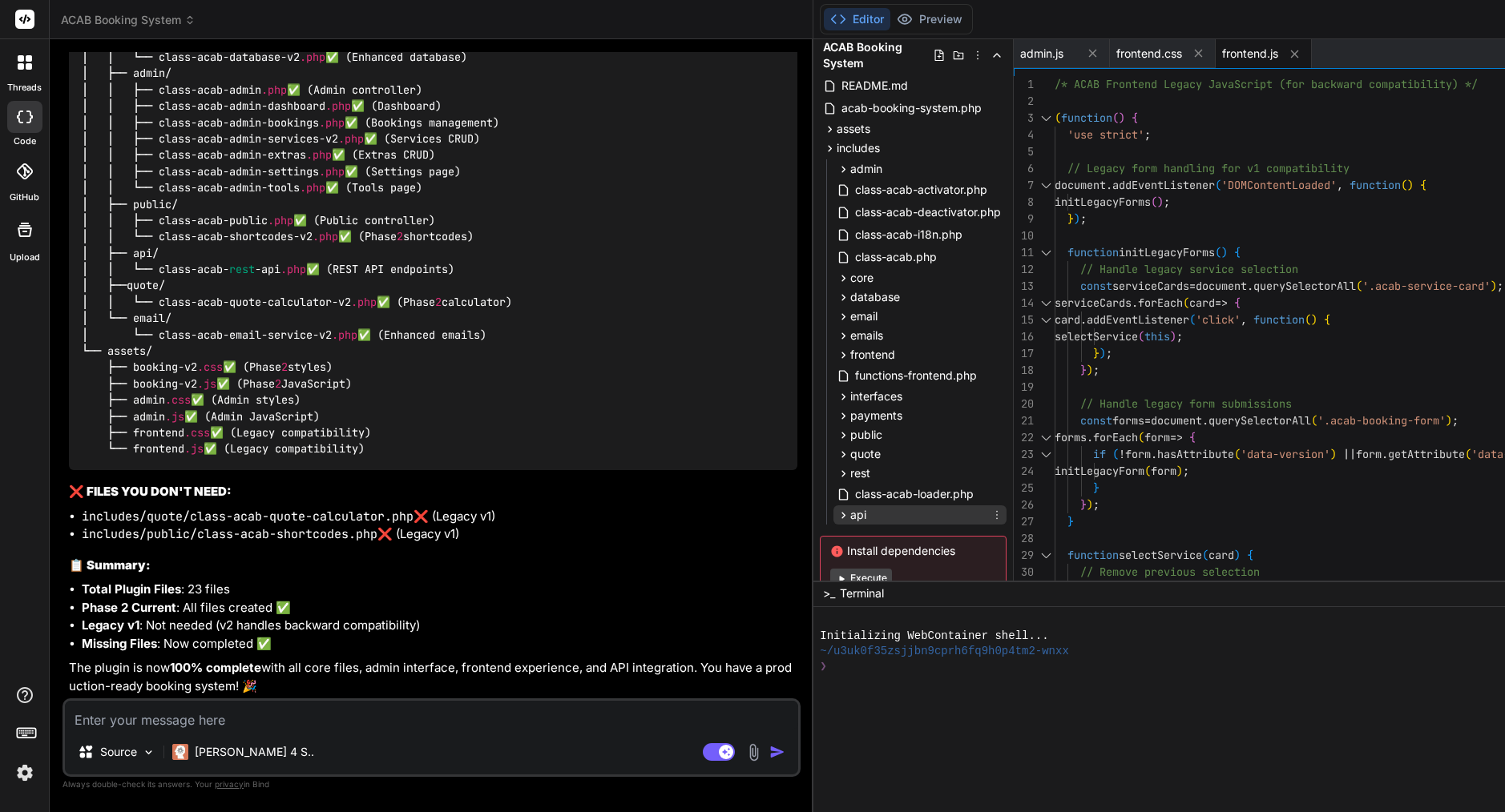
click at [850, 518] on span "api" at bounding box center [858, 515] width 16 height 16
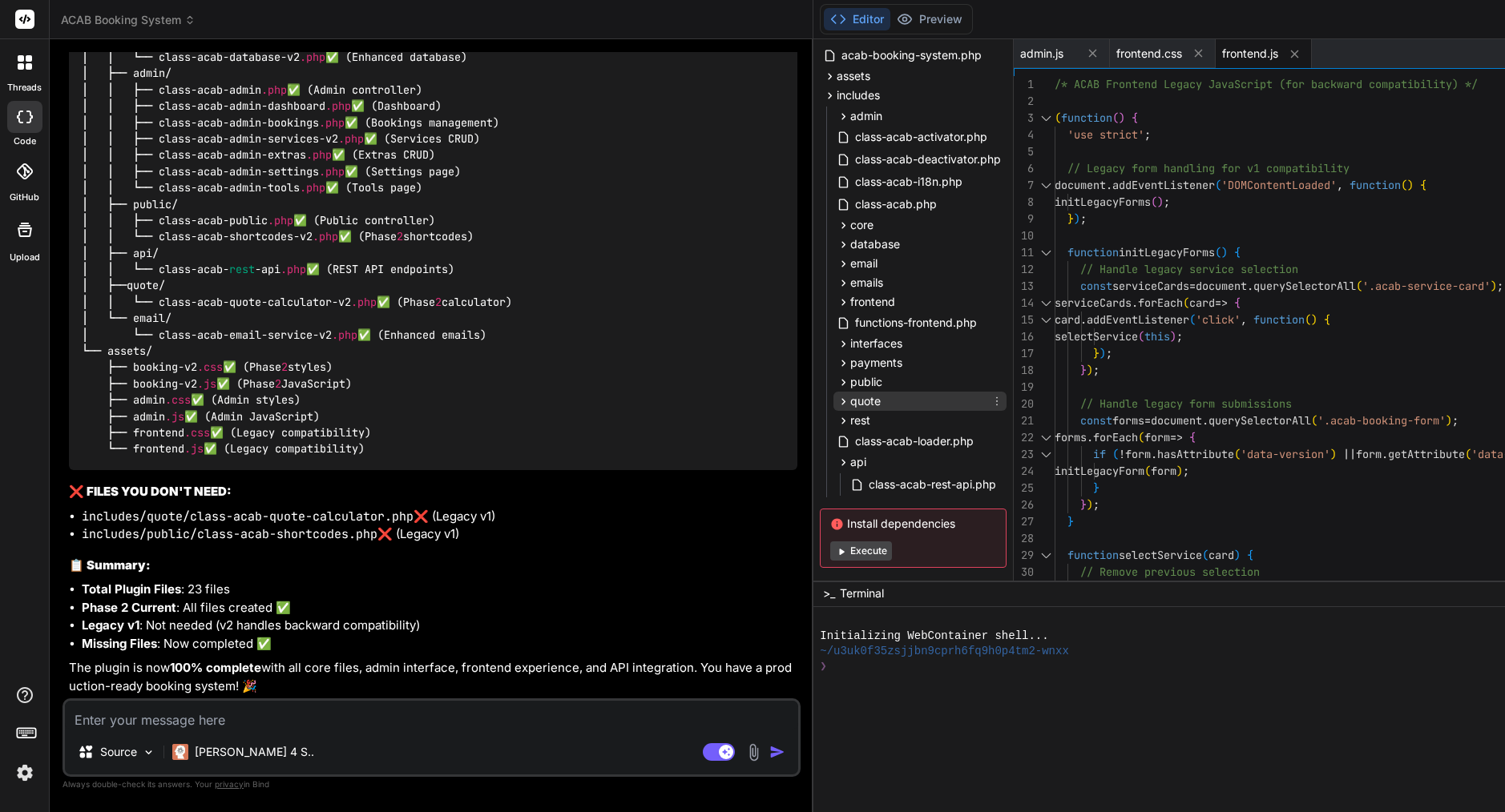
scroll to position [100, 0]
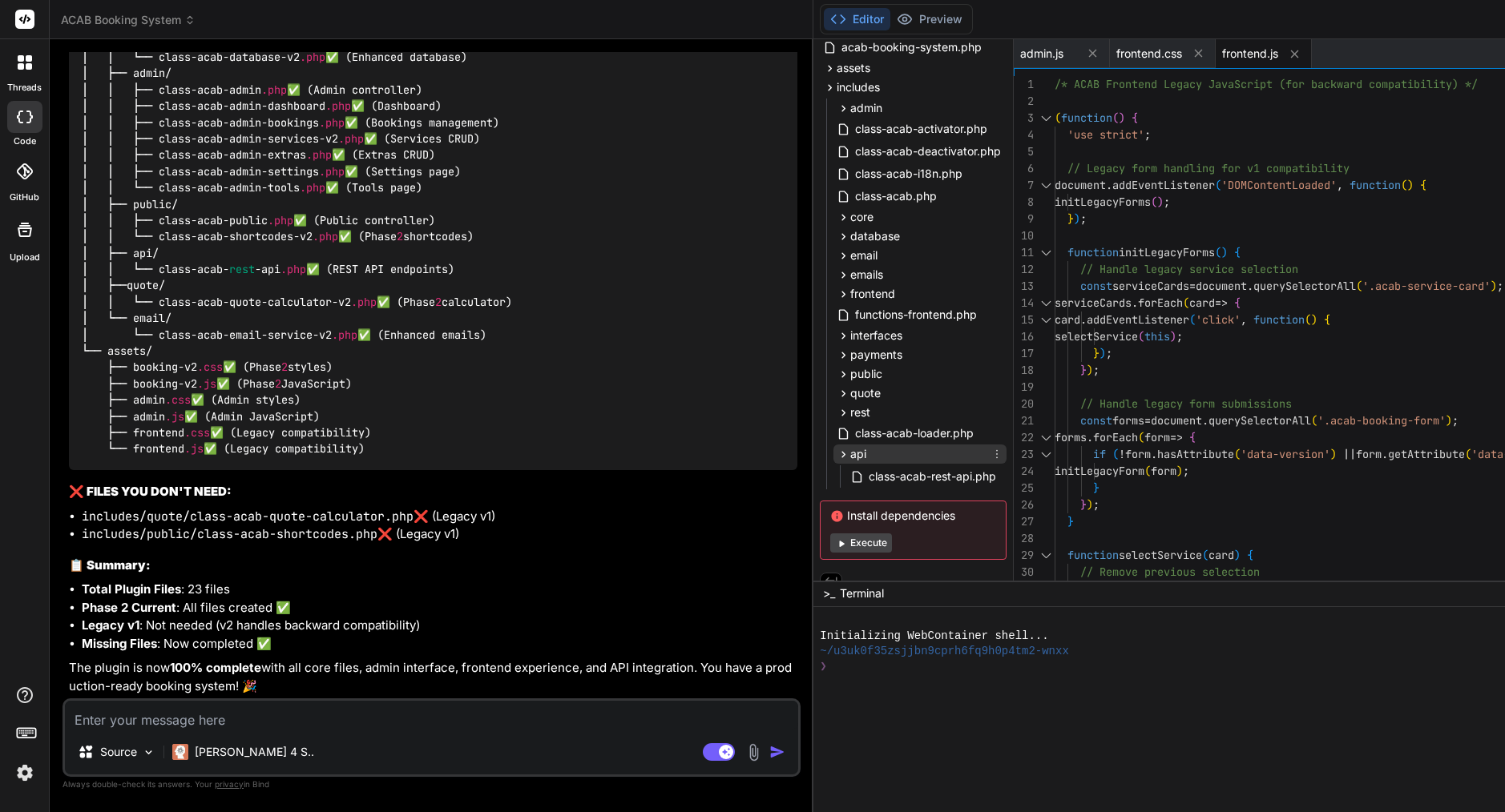
click at [833, 451] on div "api" at bounding box center [920, 454] width 173 height 19
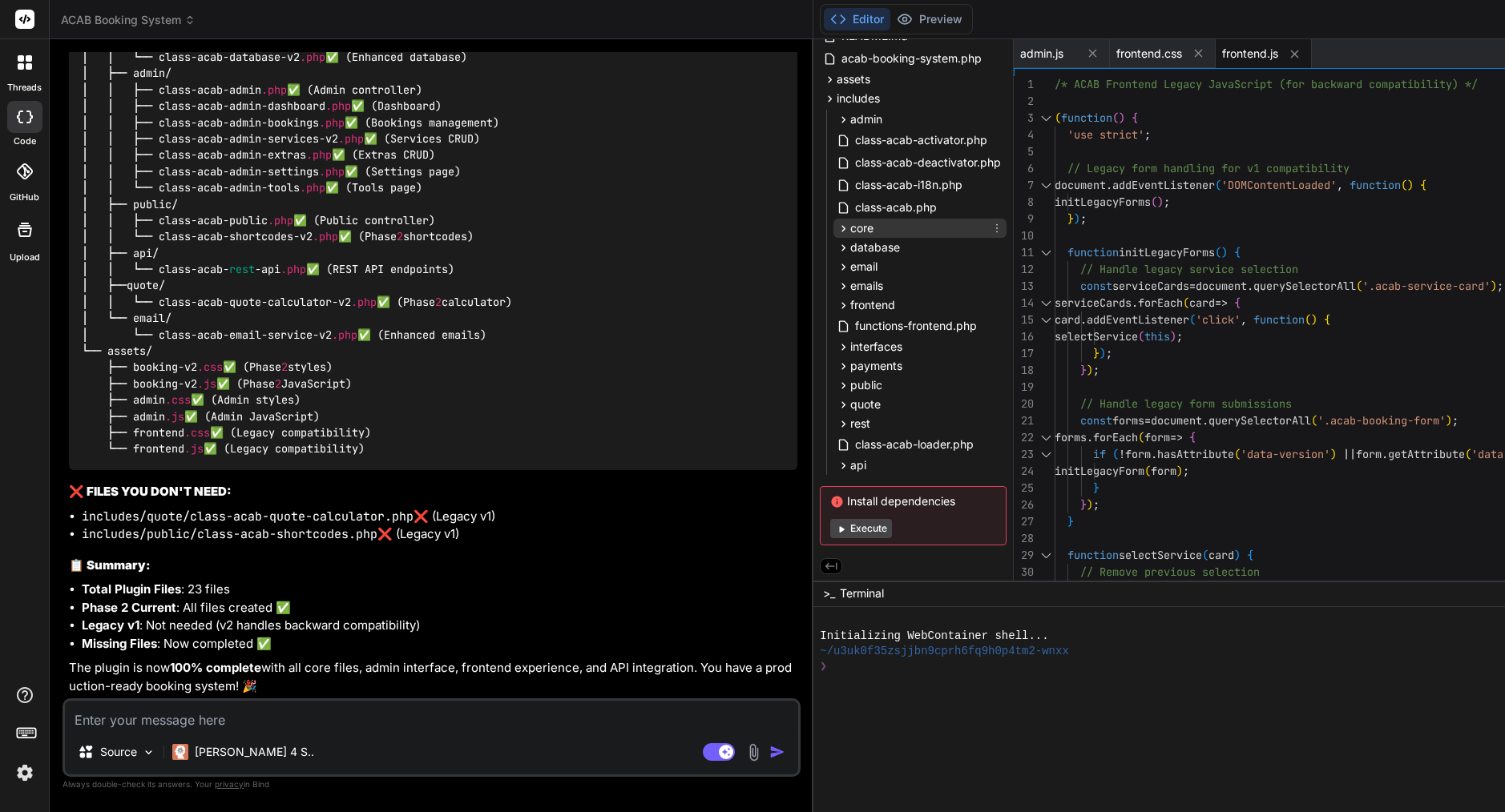
click at [850, 232] on span "core" at bounding box center [862, 228] width 23 height 16
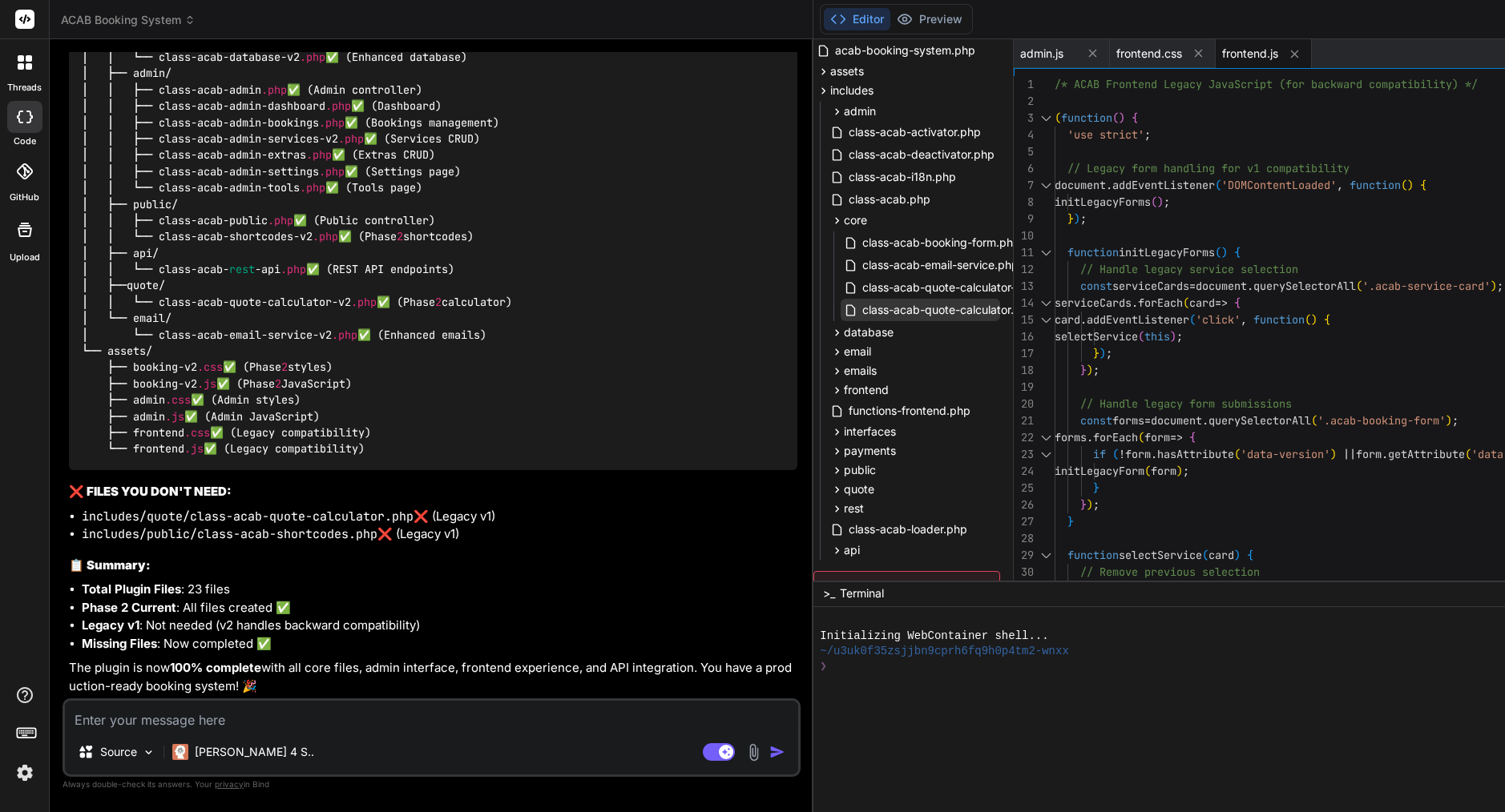
scroll to position [99, 5]
click at [846, 217] on span "core" at bounding box center [857, 217] width 23 height 16
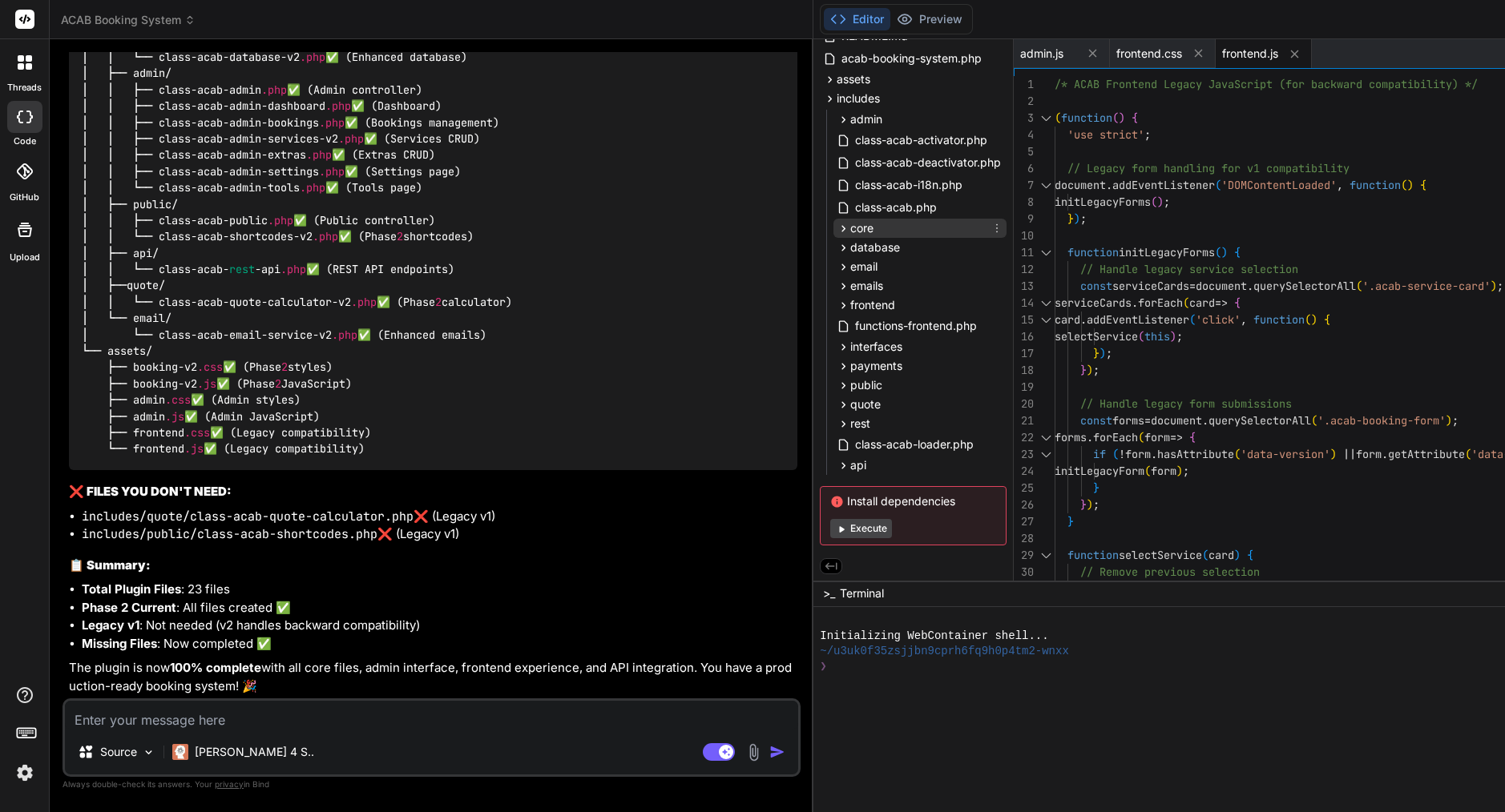
scroll to position [88, 0]
click at [833, 405] on div "quote" at bounding box center [920, 405] width 173 height 19
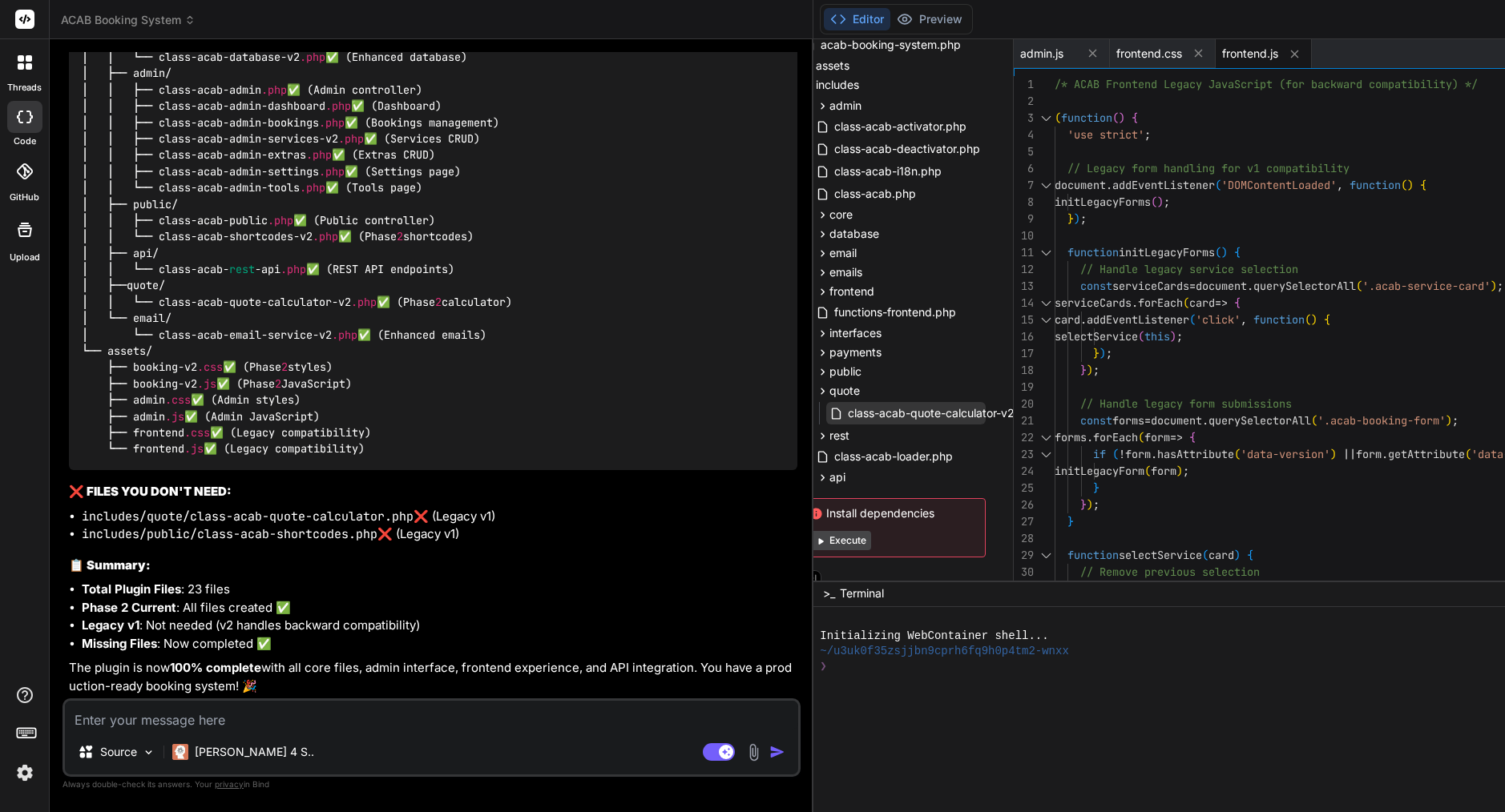
scroll to position [108, 21]
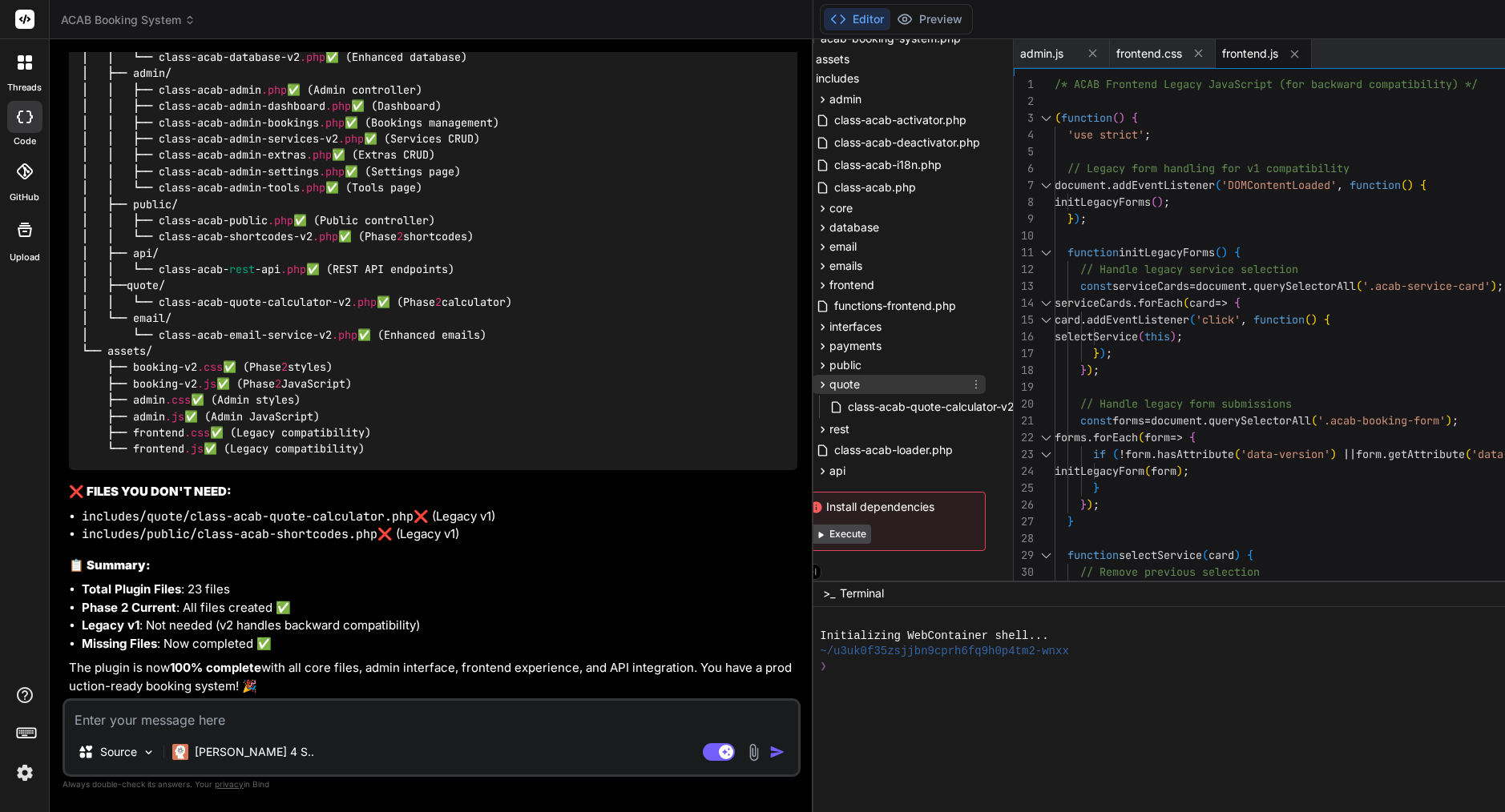
click at [829, 382] on span "quote" at bounding box center [845, 384] width 30 height 16
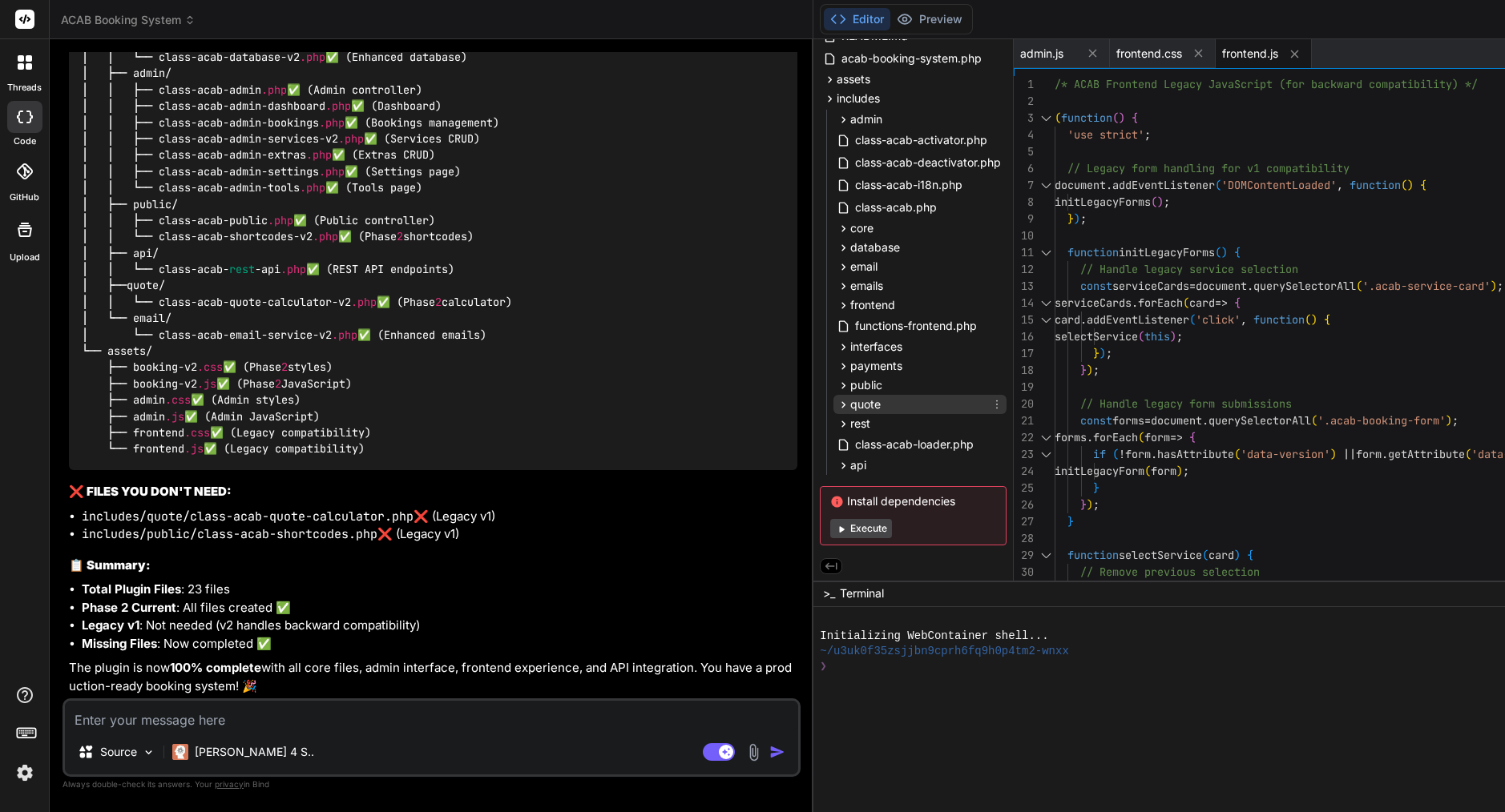
scroll to position [88, 0]
click at [833, 226] on div "core" at bounding box center [920, 228] width 173 height 19
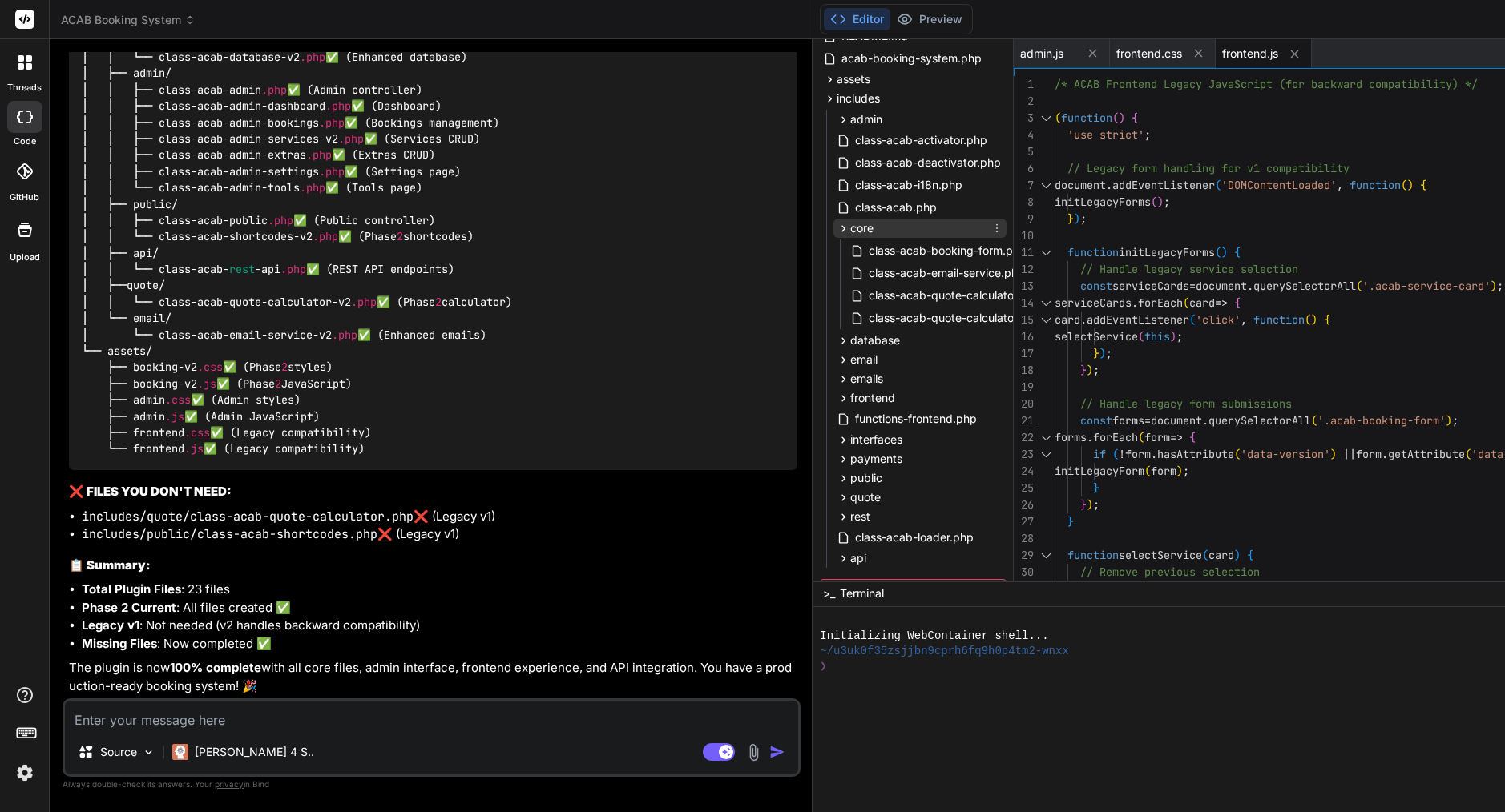
click at [833, 226] on div "core" at bounding box center [920, 228] width 173 height 19
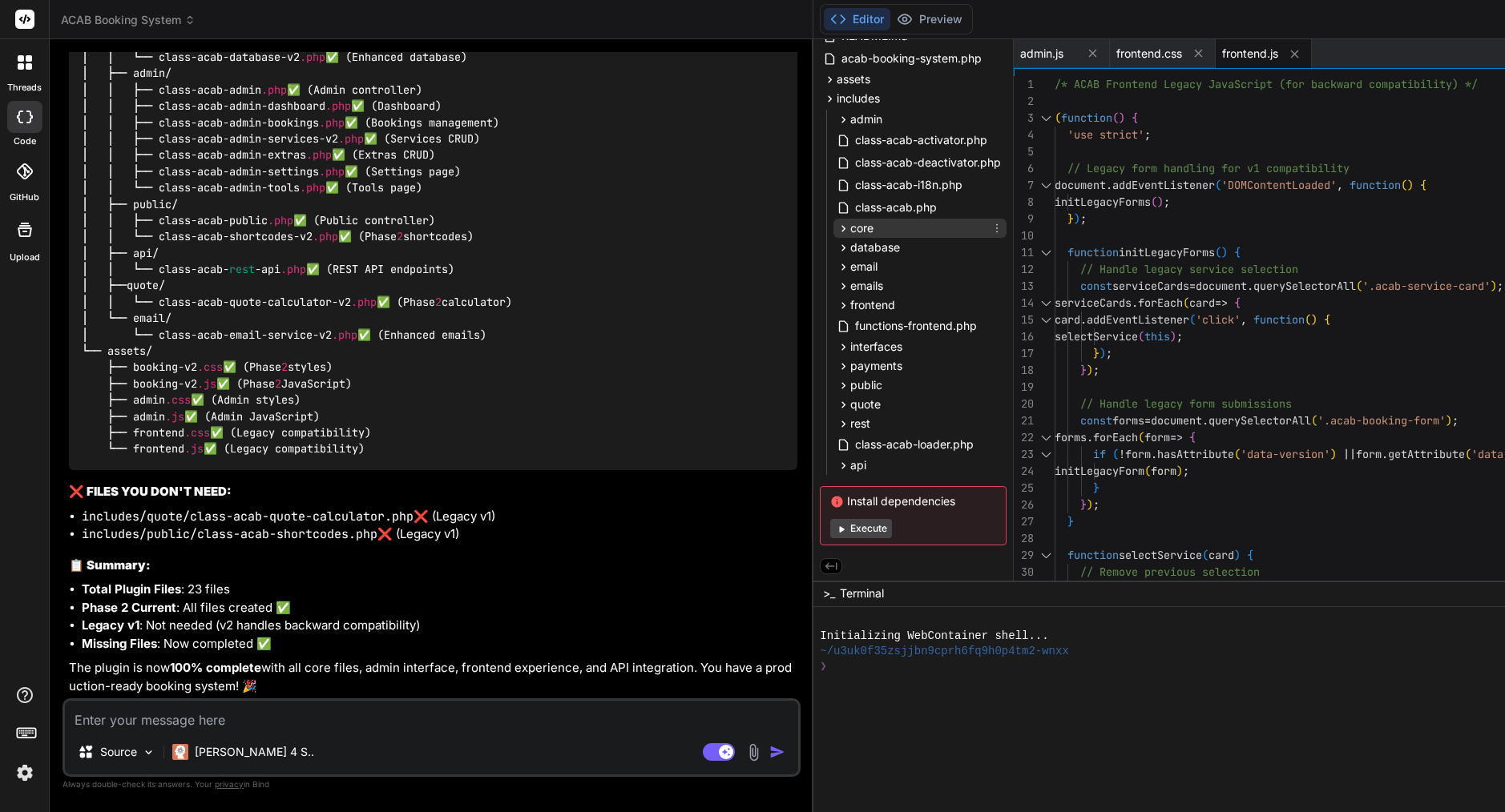
click at [990, 228] on icon at bounding box center [996, 228] width 12 height 12
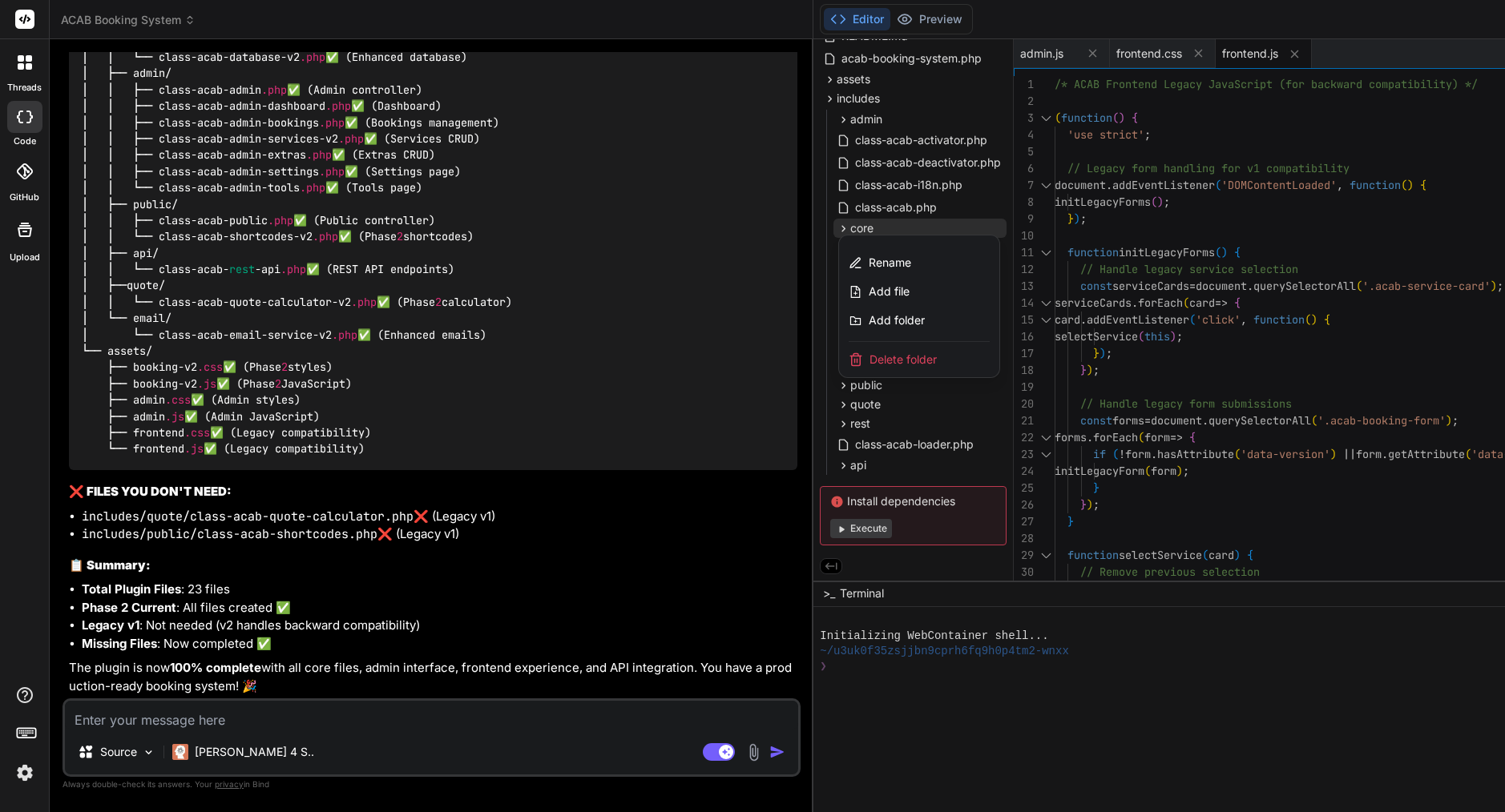
click at [869, 356] on span "Delete folder" at bounding box center [903, 359] width 67 height 16
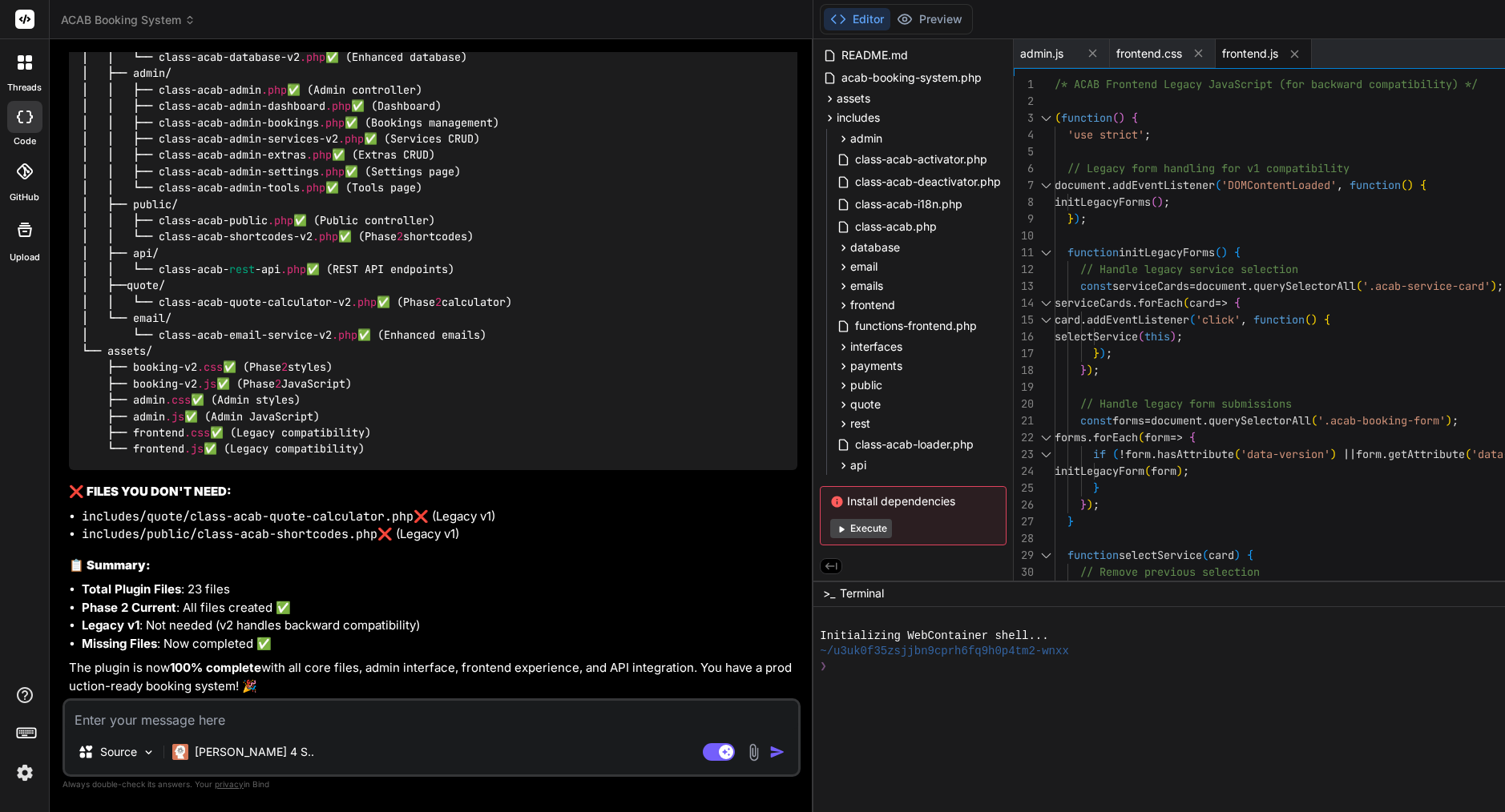
scroll to position [0, 0]
click at [850, 251] on span "database" at bounding box center [875, 247] width 49 height 16
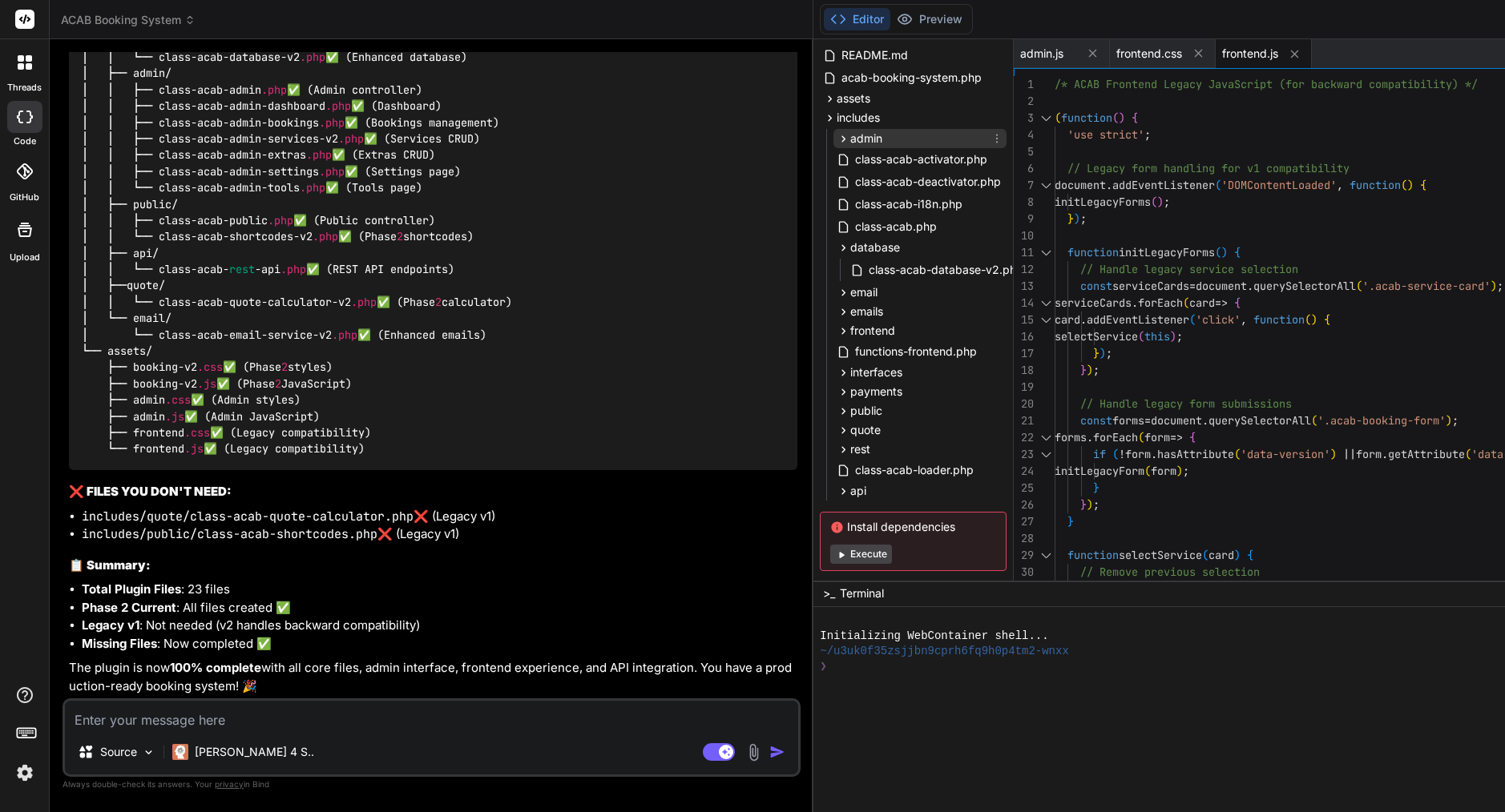
click at [850, 134] on span "admin" at bounding box center [867, 138] width 32 height 16
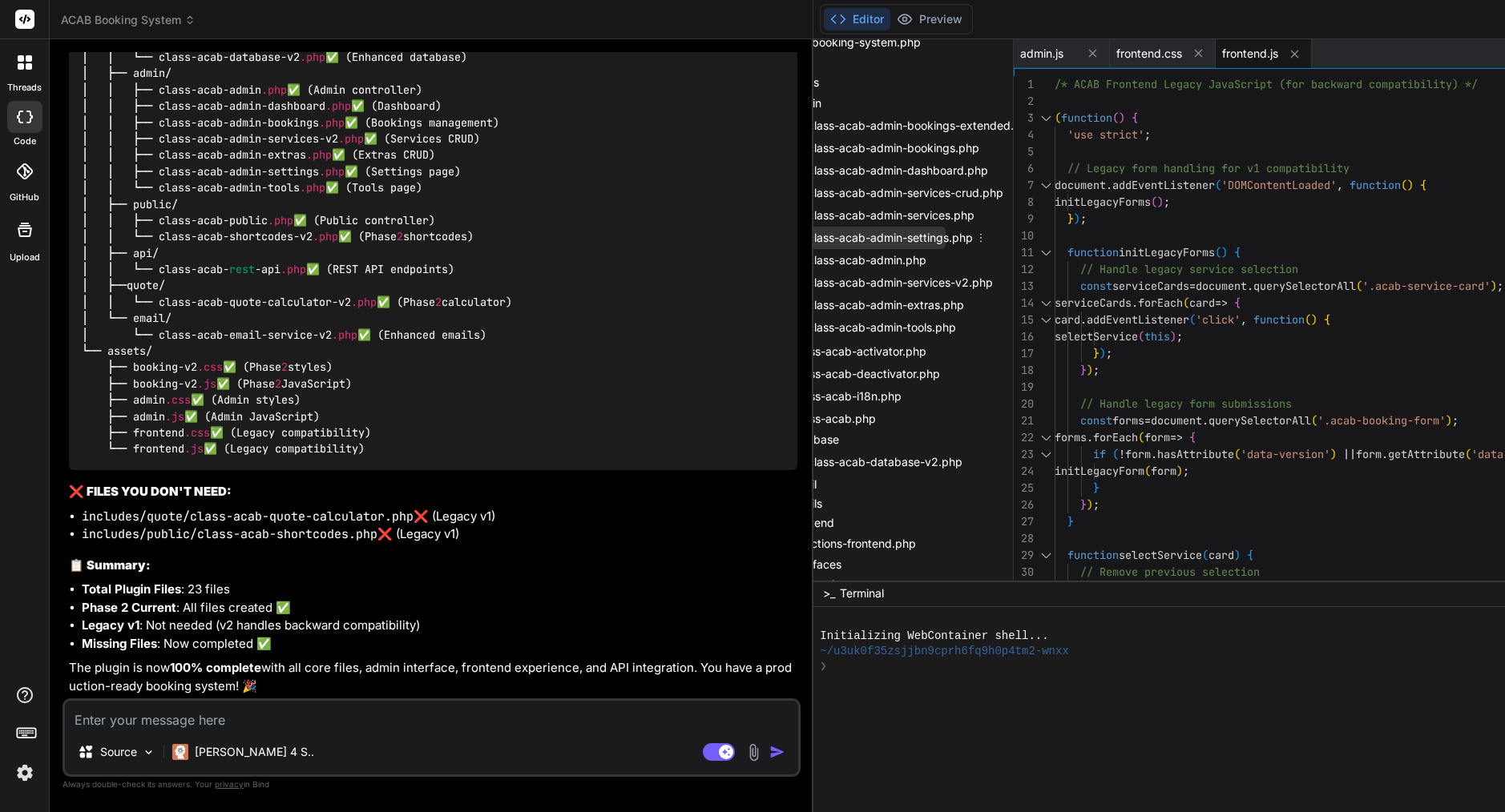
scroll to position [105, 62]
click at [975, 211] on icon at bounding box center [981, 213] width 12 height 12
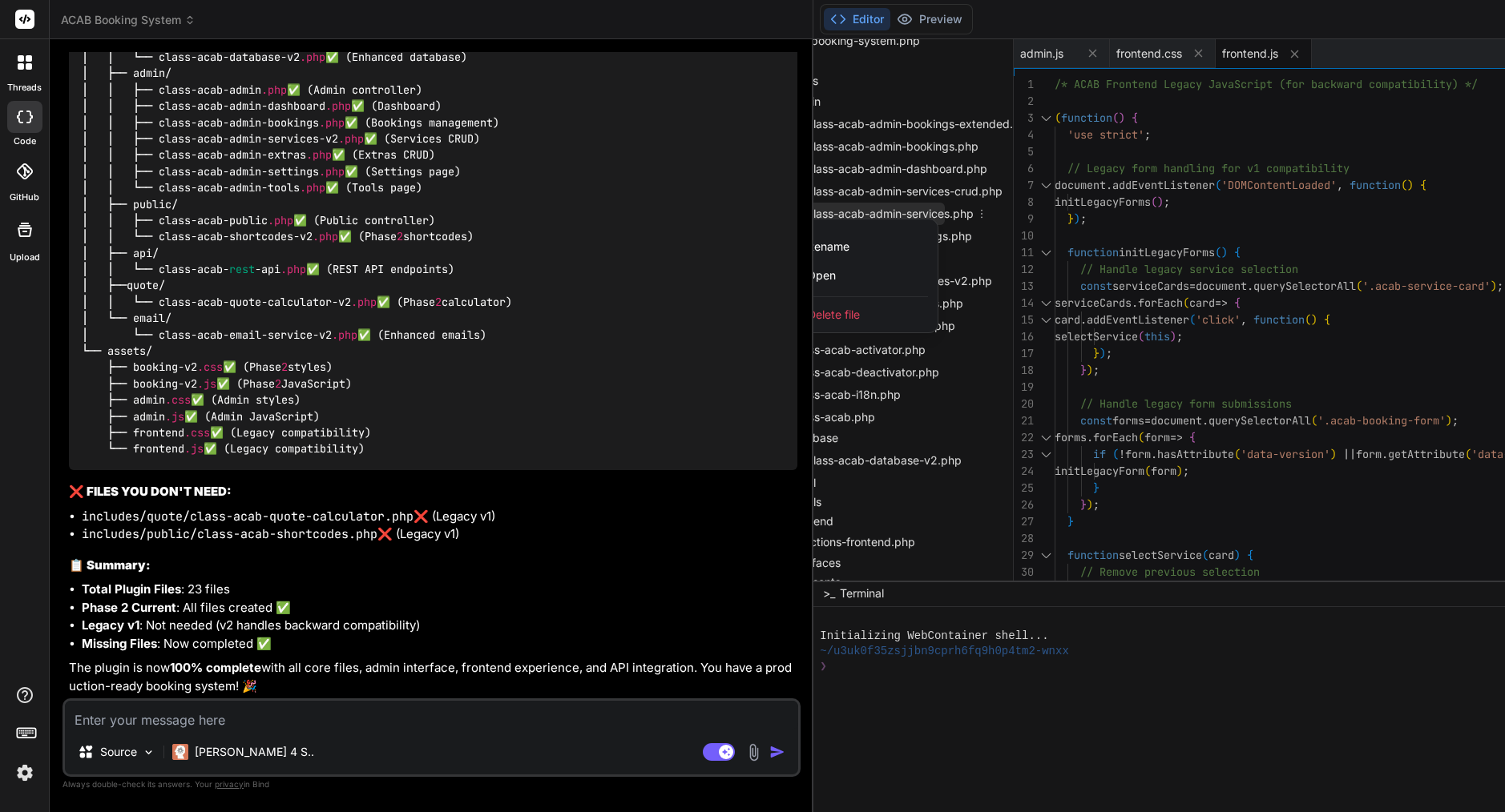
click at [808, 312] on span "Delete file" at bounding box center [833, 314] width 52 height 16
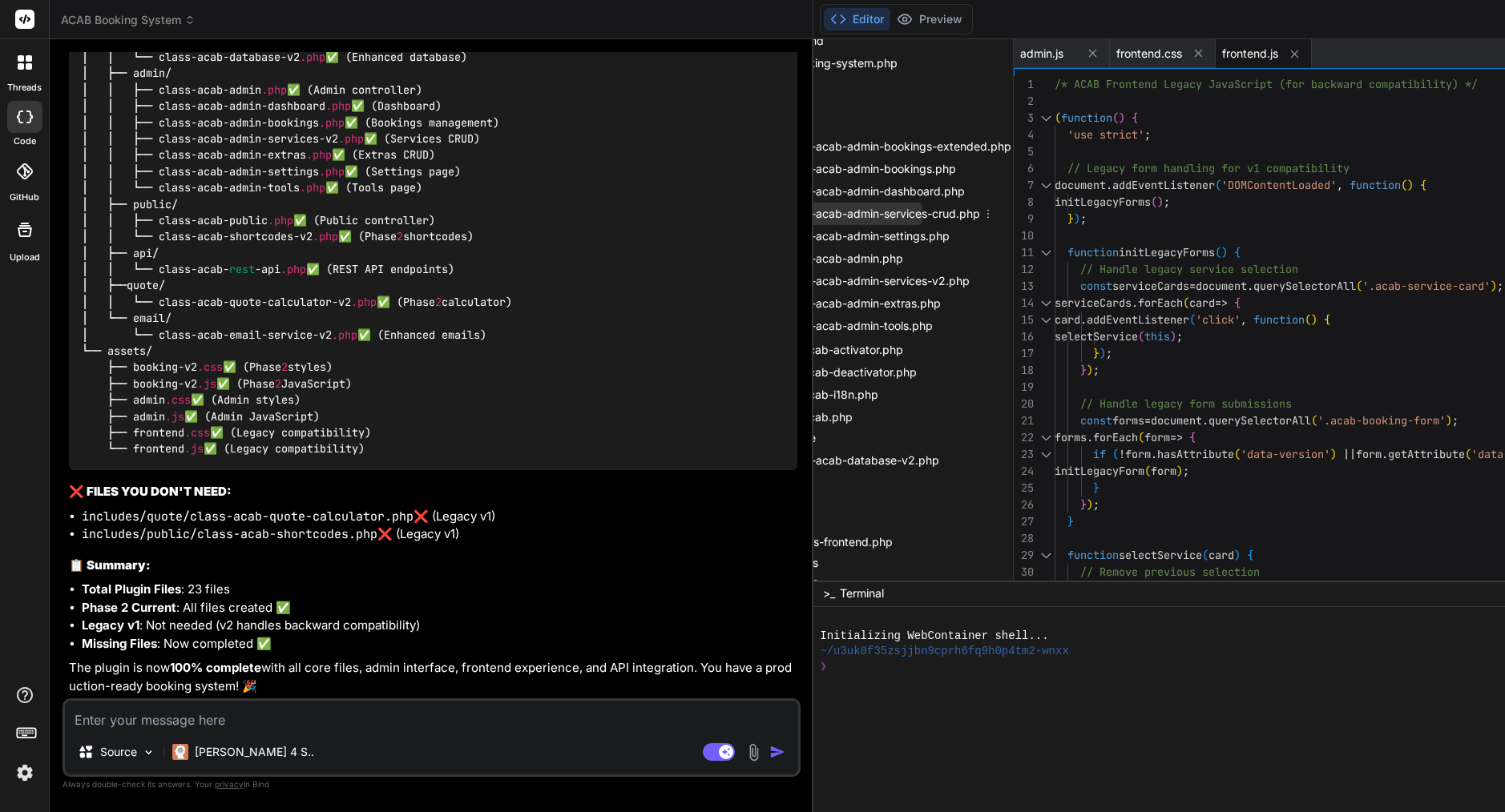
scroll to position [84, 88]
click at [981, 210] on icon at bounding box center [987, 213] width 12 height 12
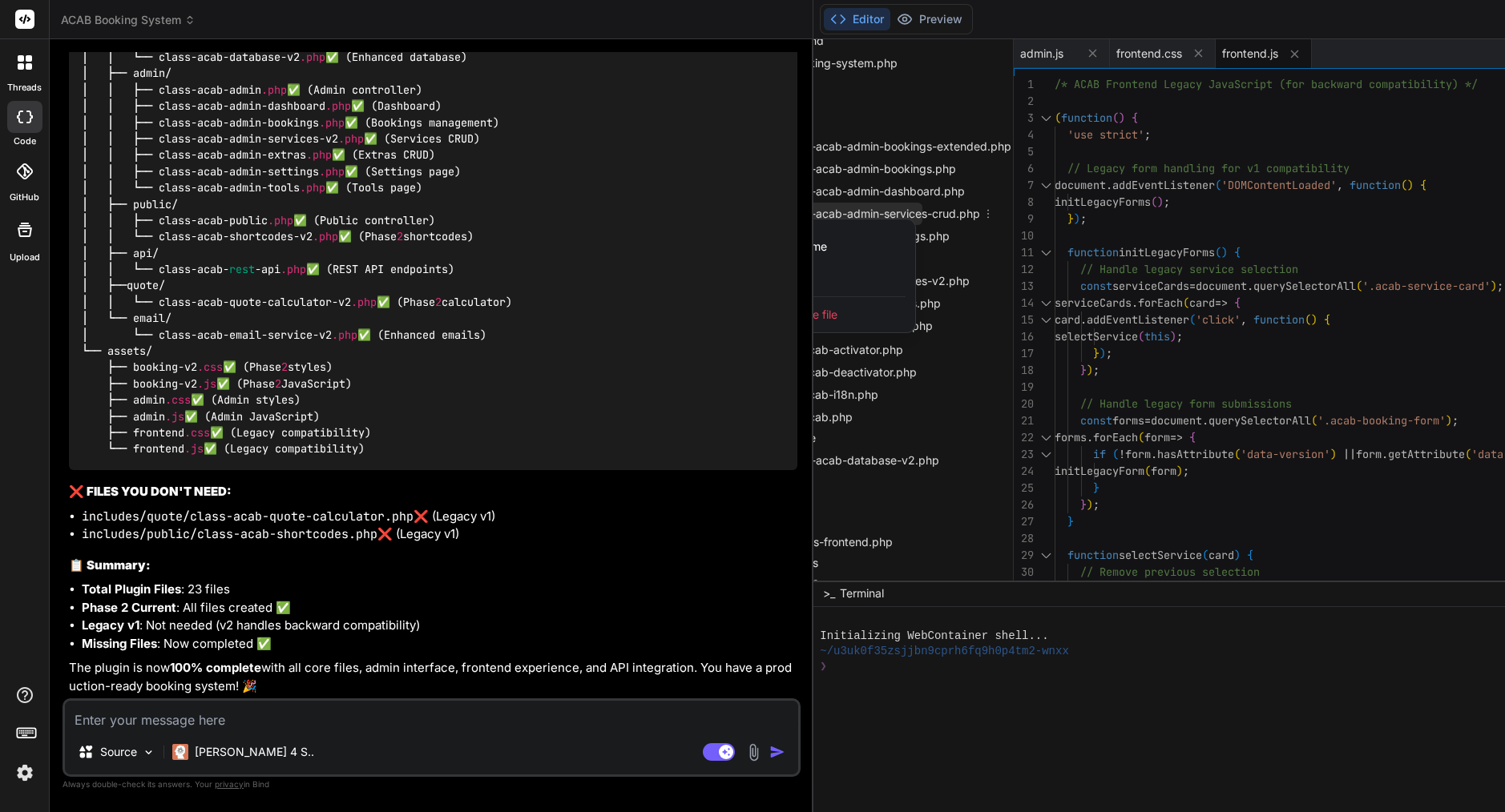
click at [785, 314] on span "Delete file" at bounding box center [810, 314] width 52 height 16
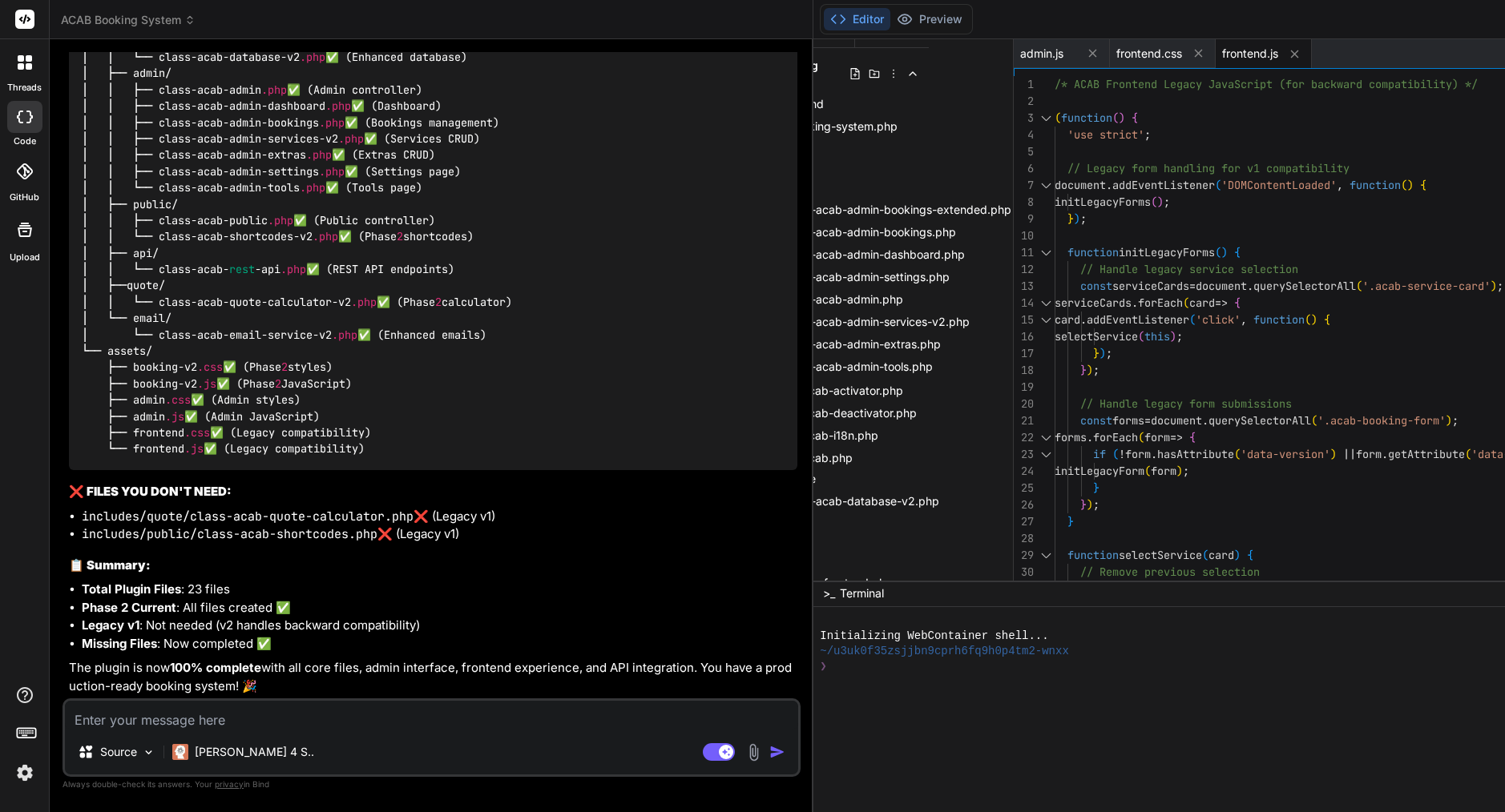
scroll to position [20, 88]
click at [779, 210] on span "class-acab-admin-bookings-extended.php" at bounding box center [894, 210] width 230 height 19
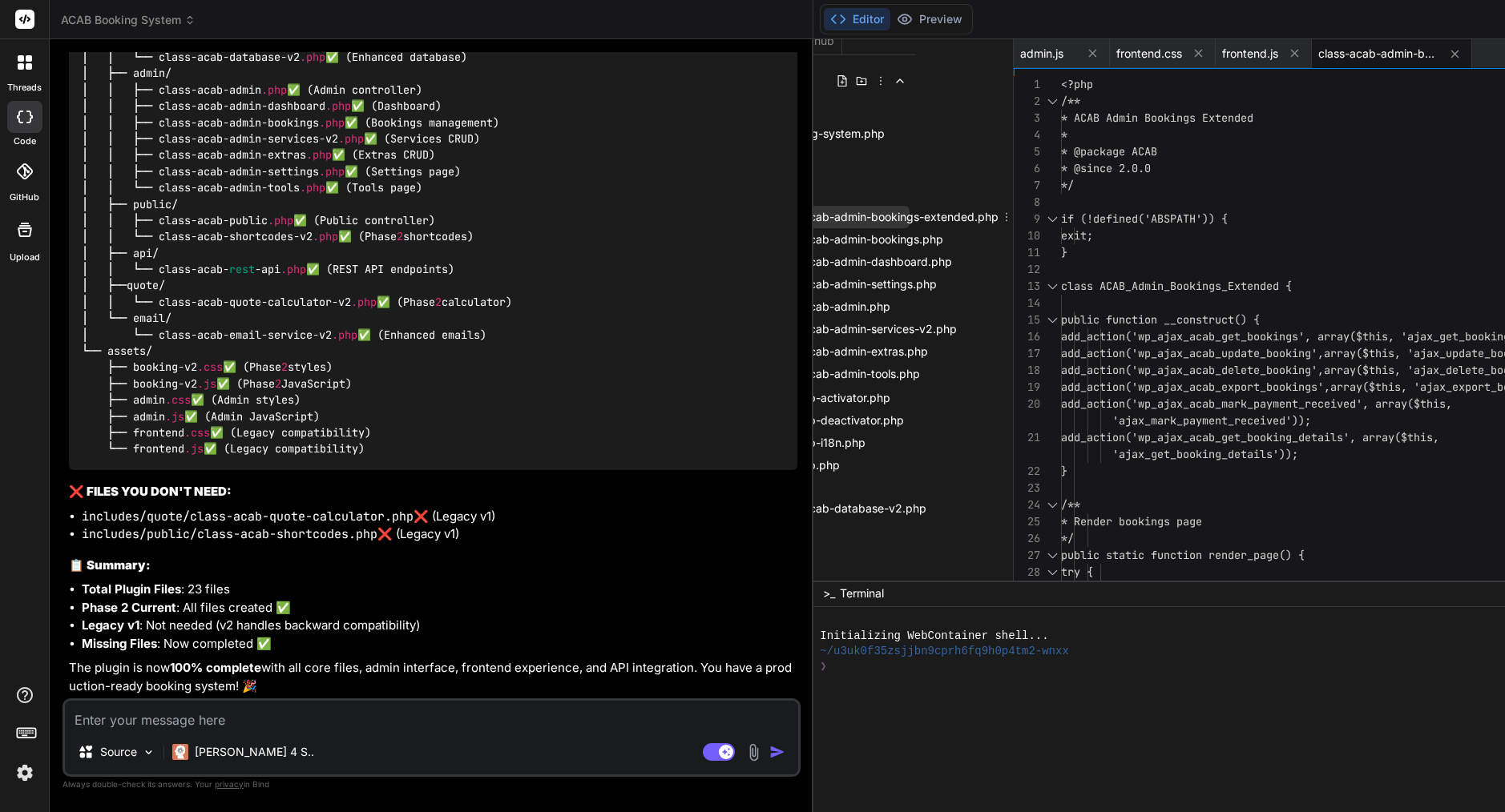
scroll to position [12, 94]
click at [773, 212] on span "class-acab-admin-bookings-extended.php" at bounding box center [888, 217] width 230 height 19
click at [1003, 217] on icon at bounding box center [1009, 217] width 12 height 12
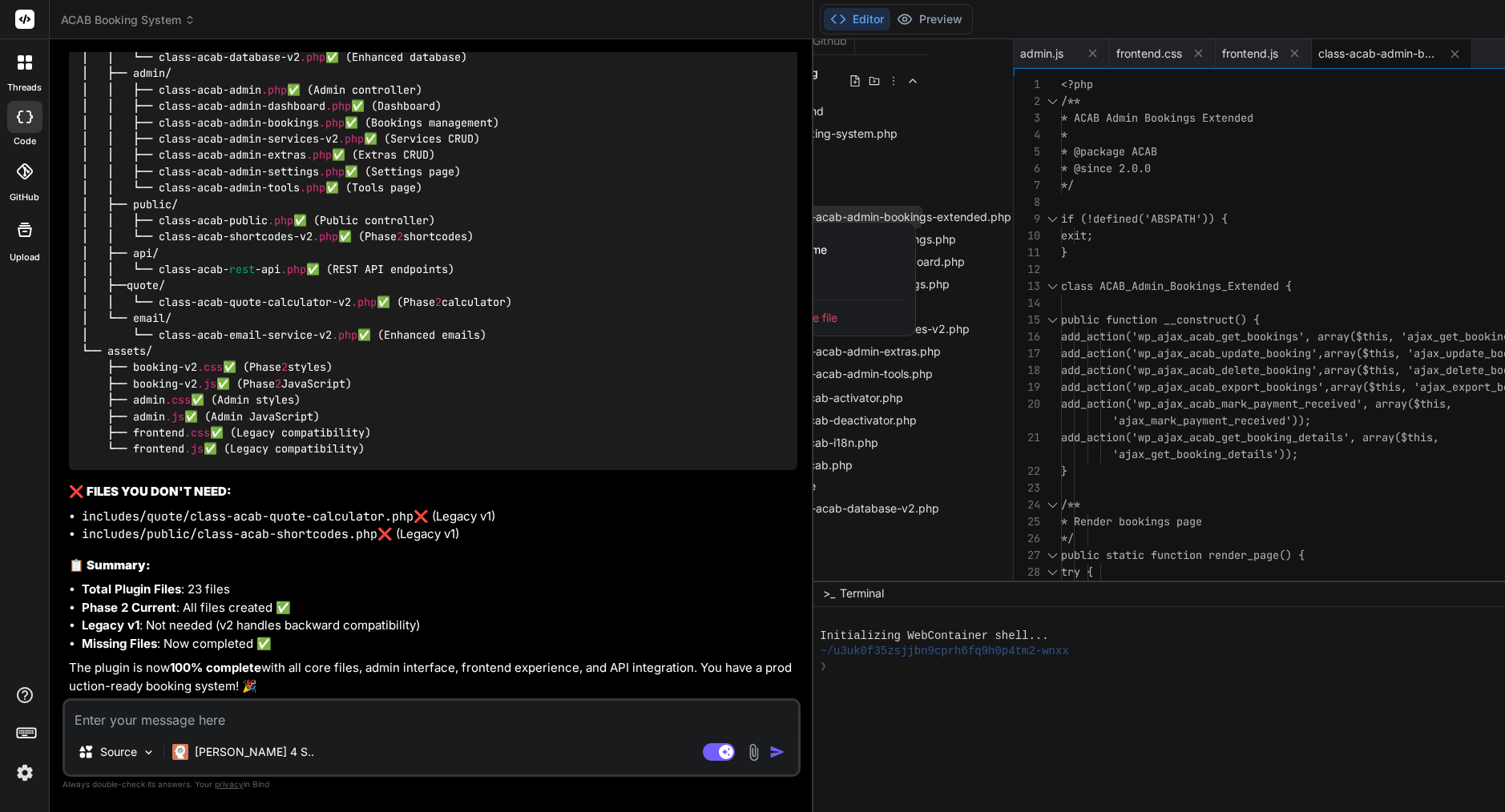
scroll to position [12, 88]
click at [781, 317] on span "Delete file" at bounding box center [807, 317] width 52 height 16
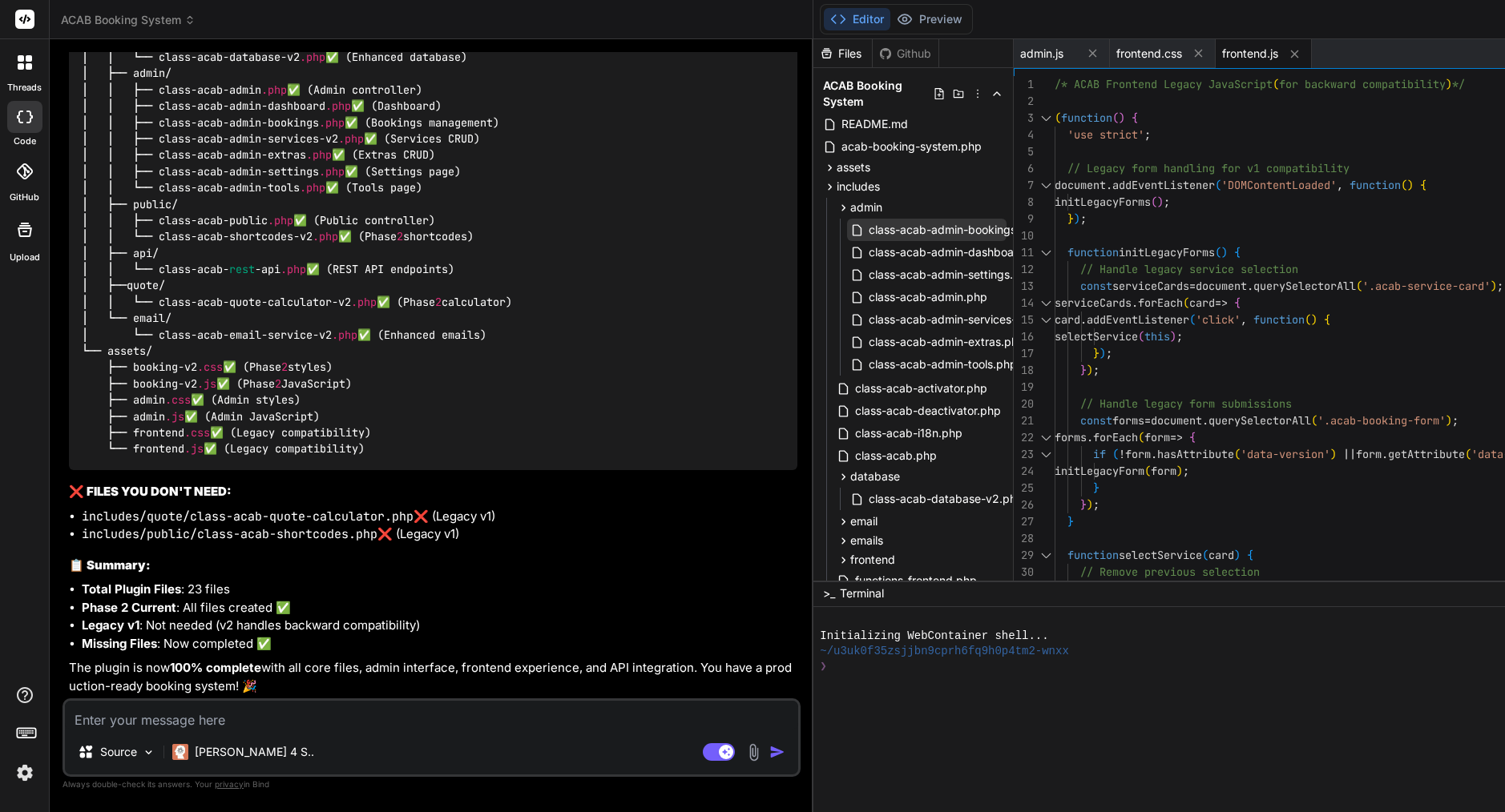
scroll to position [0, 0]
click at [836, 166] on span "assets" at bounding box center [852, 167] width 33 height 16
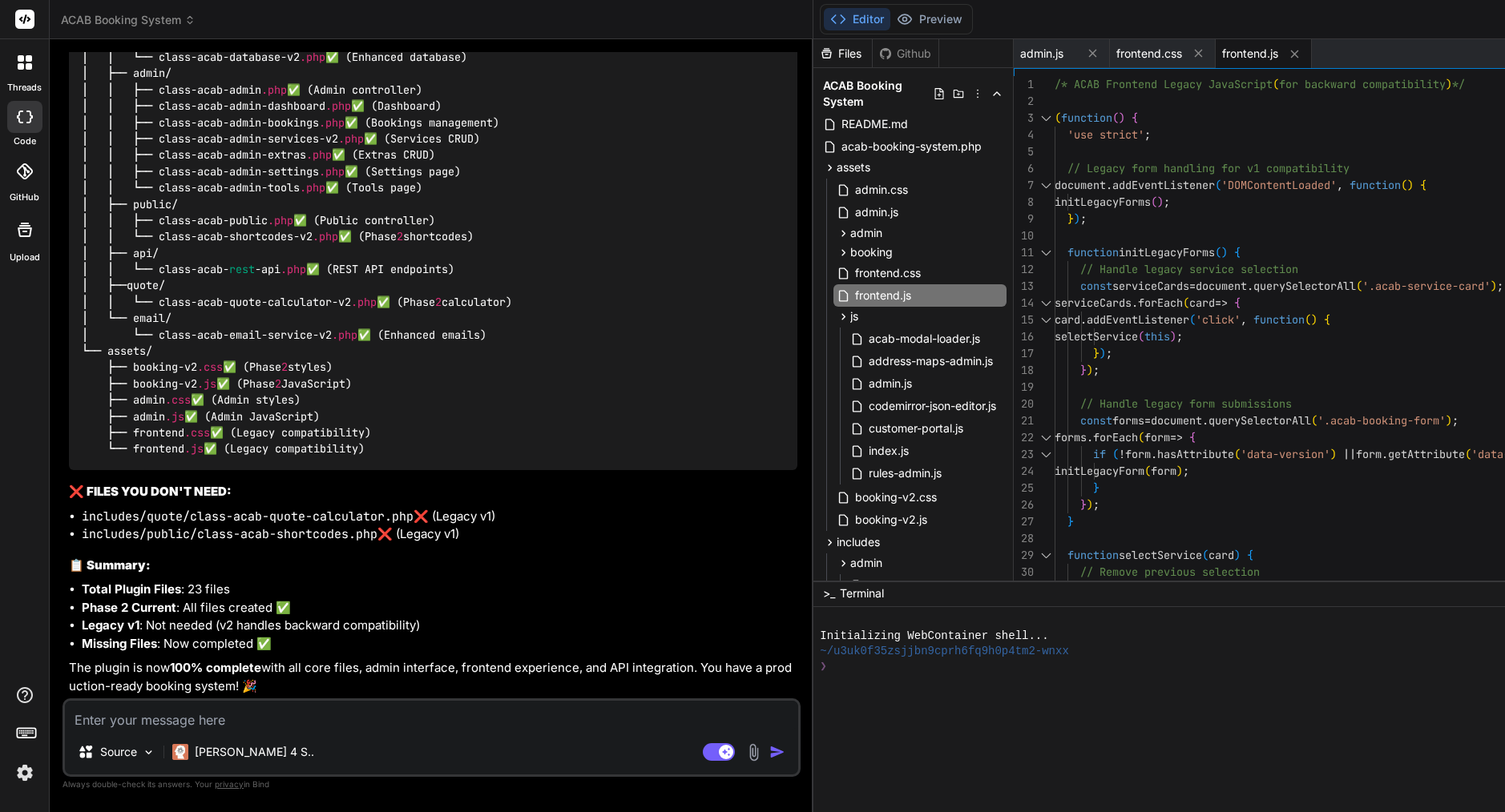
scroll to position [24716, 0]
click at [850, 249] on span "booking" at bounding box center [871, 252] width 43 height 16
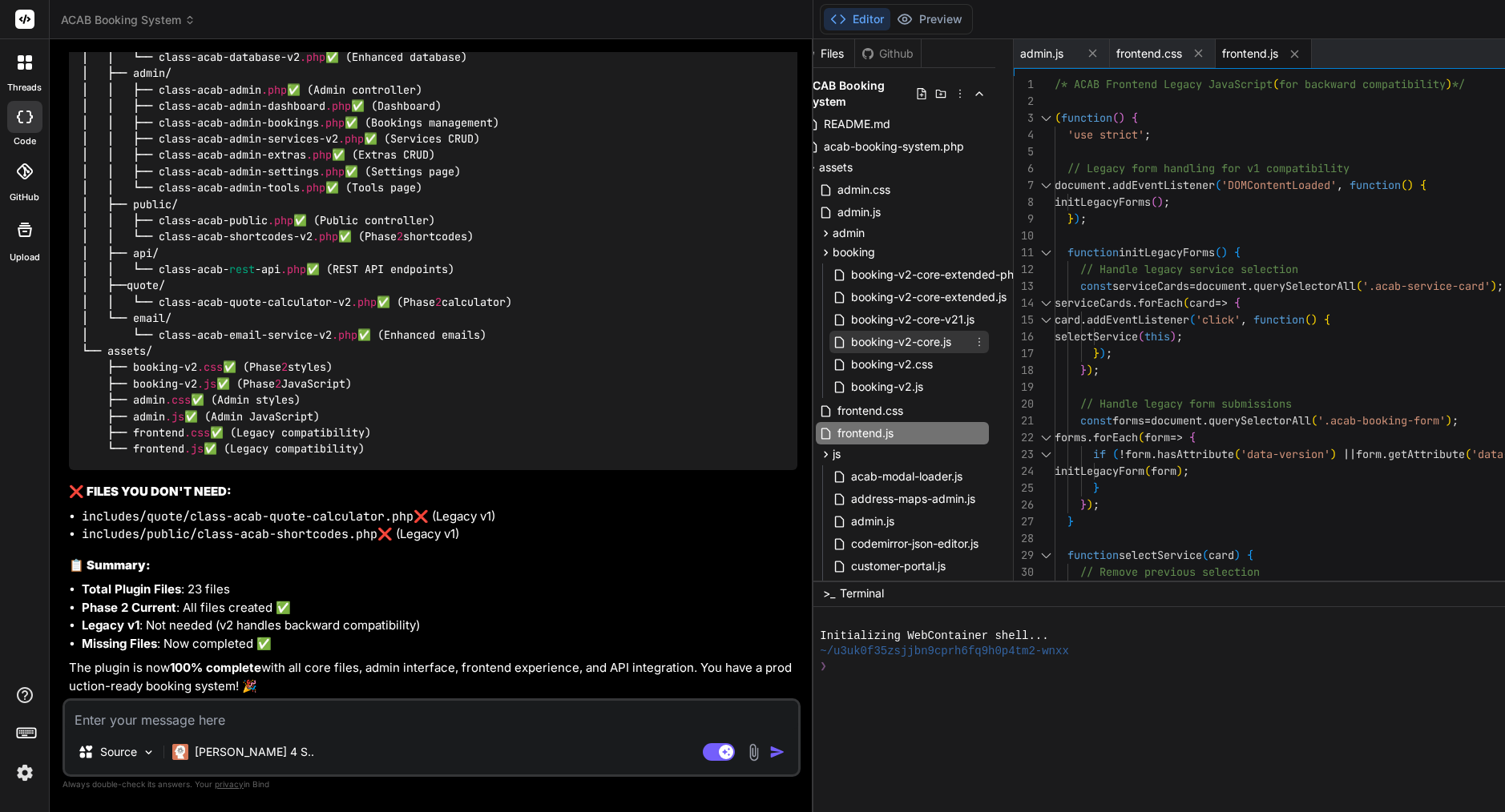
scroll to position [0, 18]
click at [973, 345] on icon at bounding box center [979, 341] width 12 height 12
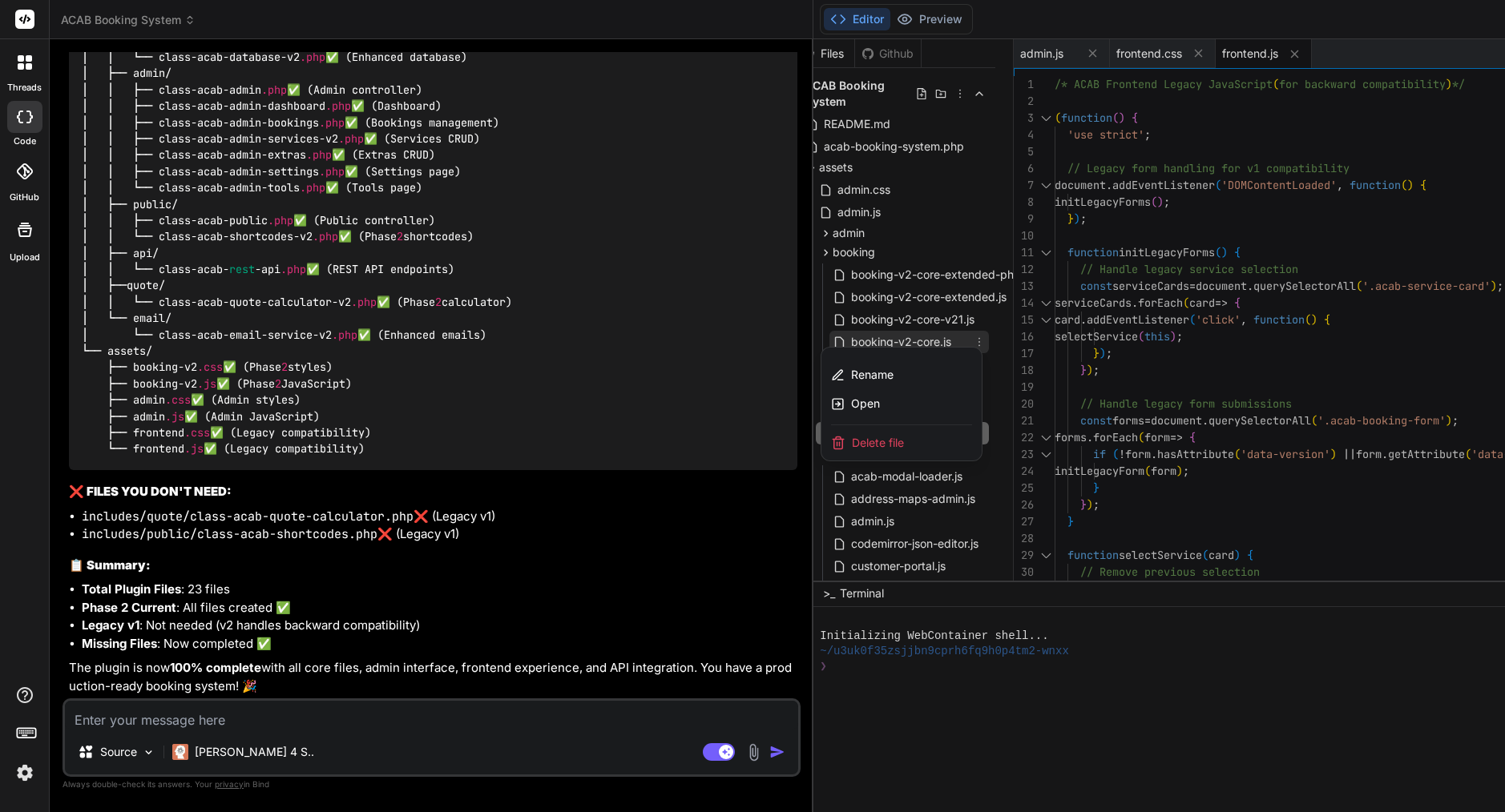
click at [851, 439] on span "Delete file" at bounding box center [877, 443] width 52 height 16
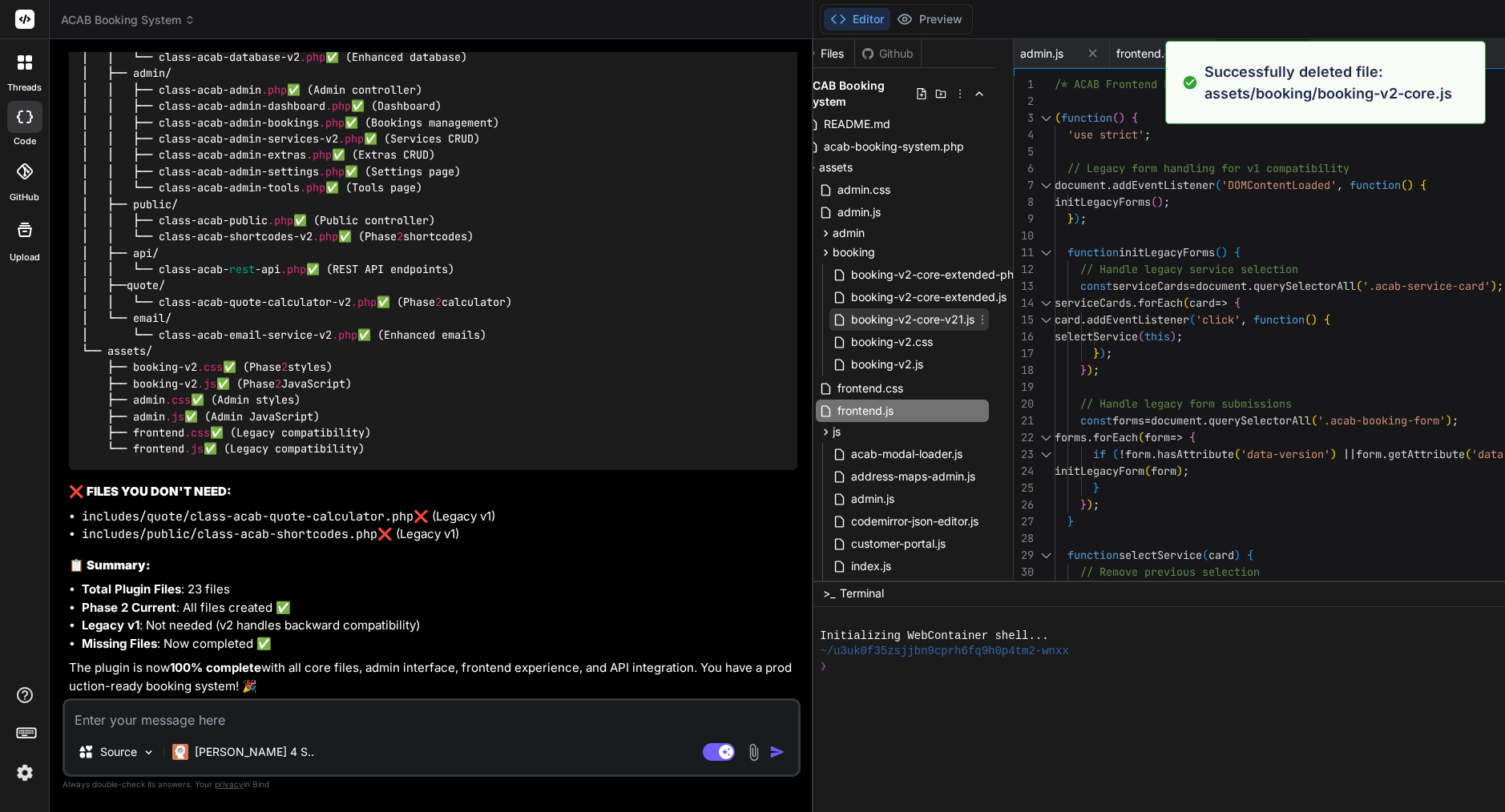
click at [976, 321] on icon at bounding box center [981, 319] width 12 height 12
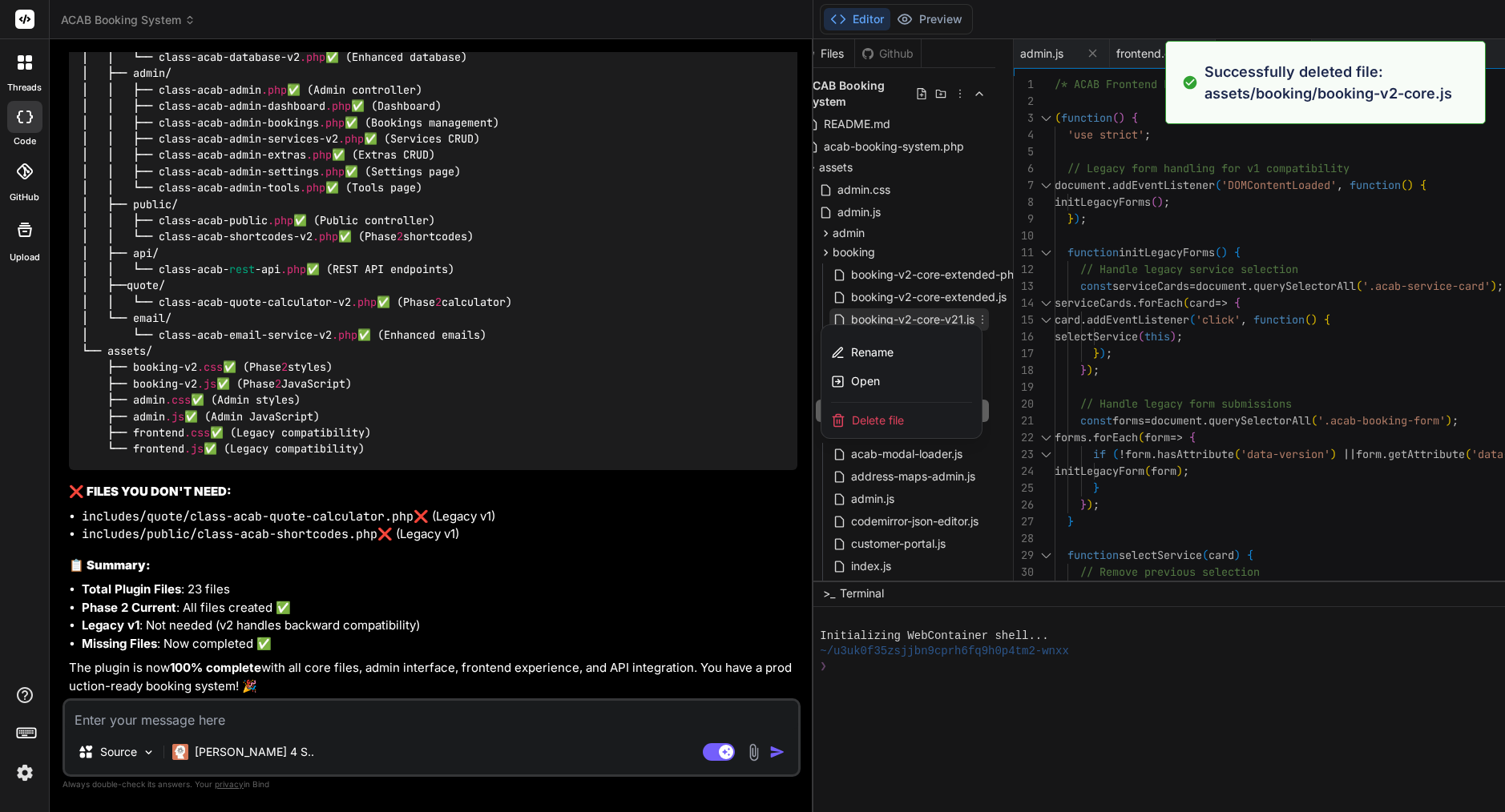
click at [851, 418] on span "Delete file" at bounding box center [877, 420] width 52 height 16
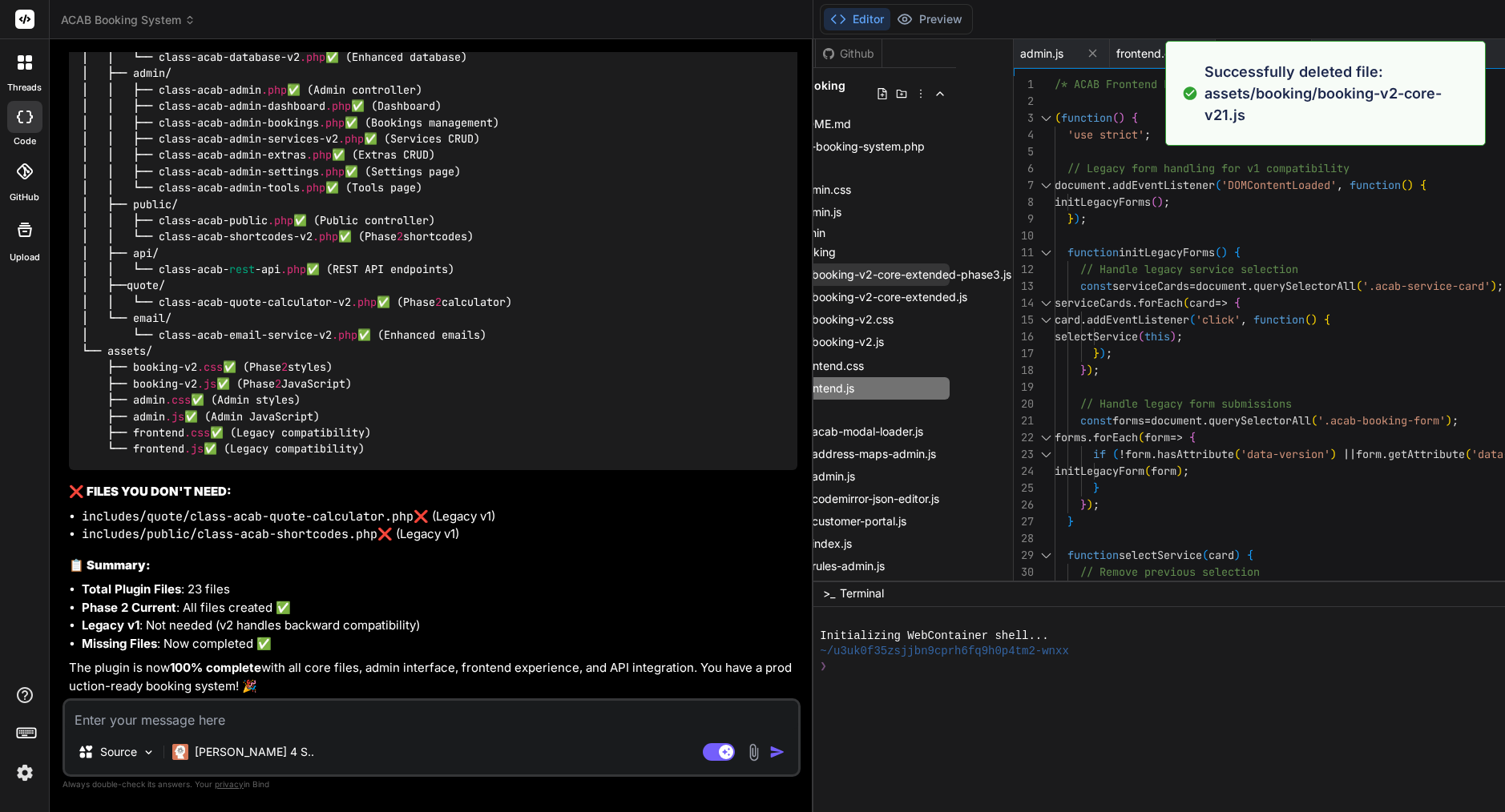
scroll to position [0, 60]
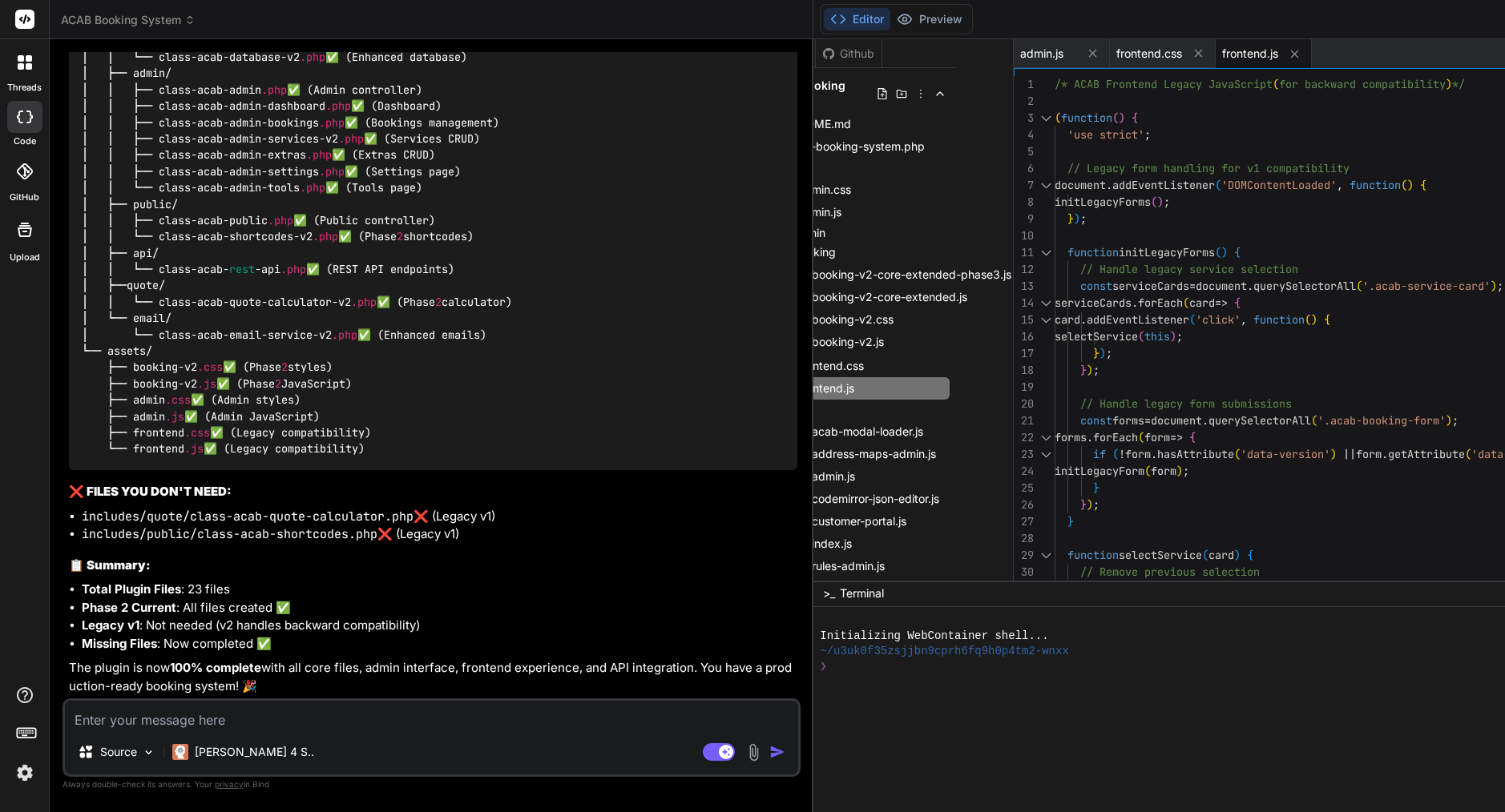
click at [813, 301] on div "Files Github ACAB Booking System README.md acab-booking-system.php assets admin…" at bounding box center [913, 310] width 200 height 541
click at [969, 293] on icon at bounding box center [975, 296] width 12 height 12
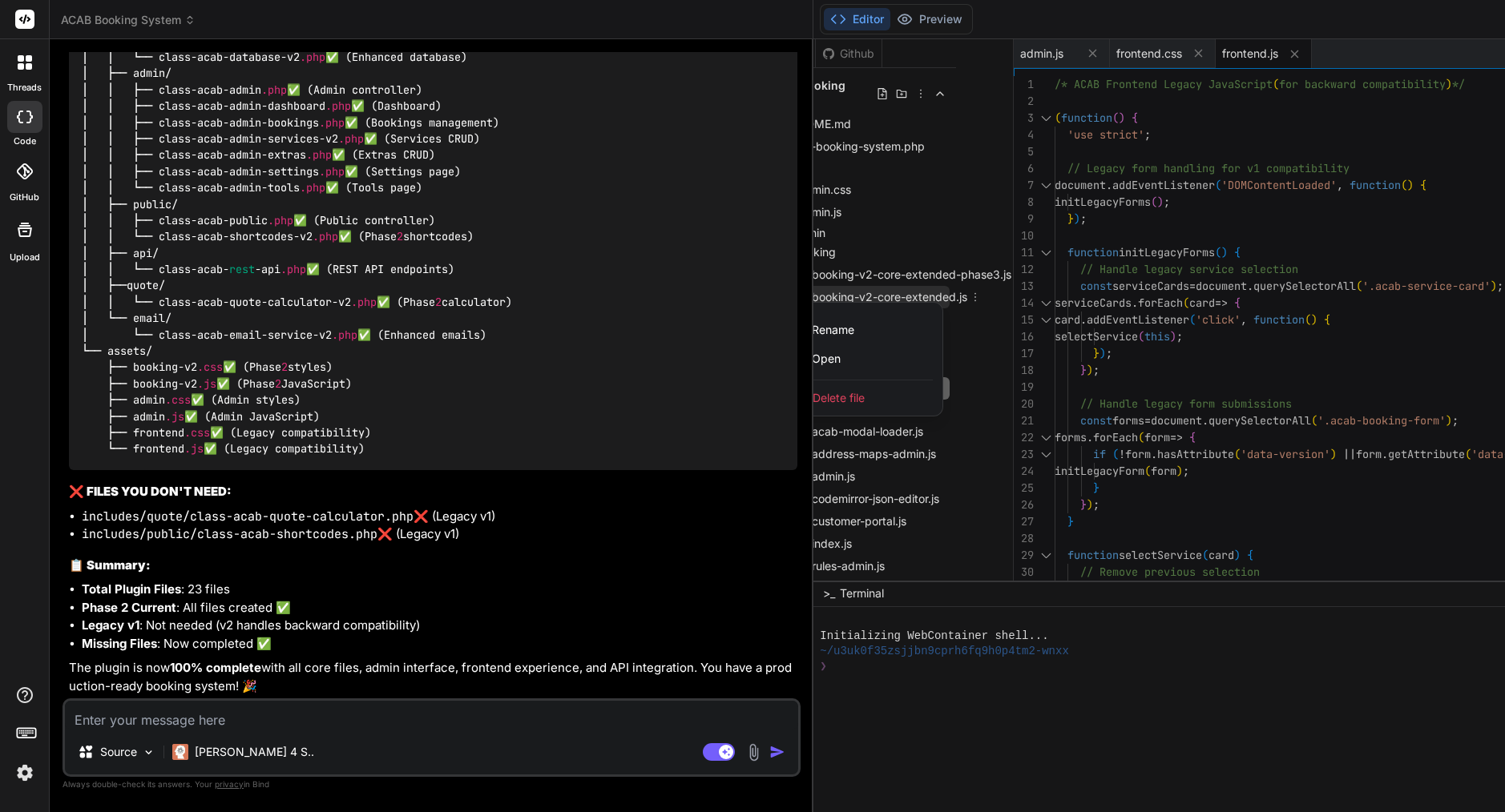
click at [812, 392] on span "Delete file" at bounding box center [838, 398] width 52 height 16
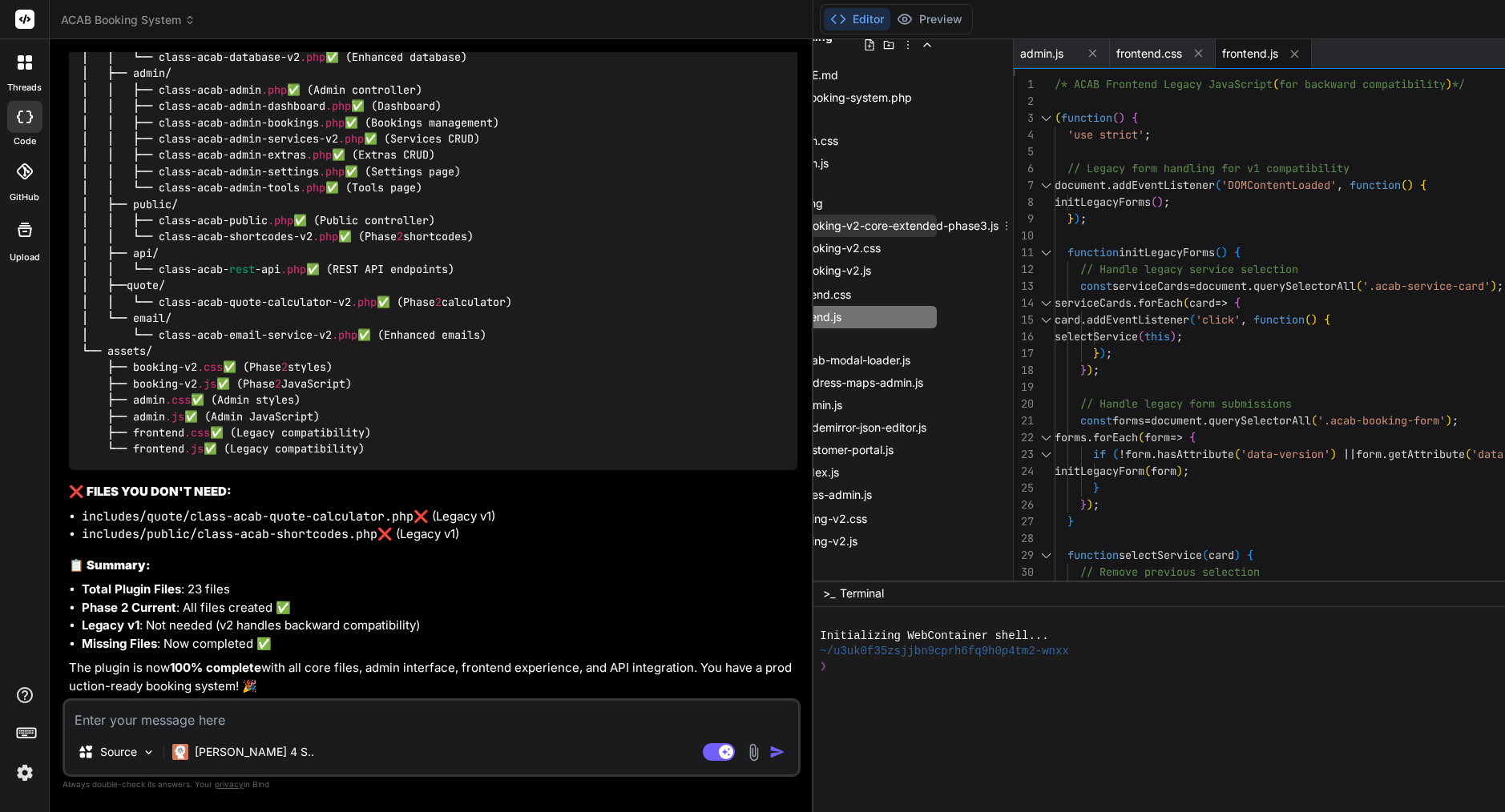
scroll to position [48, 73]
click at [1000, 224] on icon at bounding box center [1005, 225] width 12 height 12
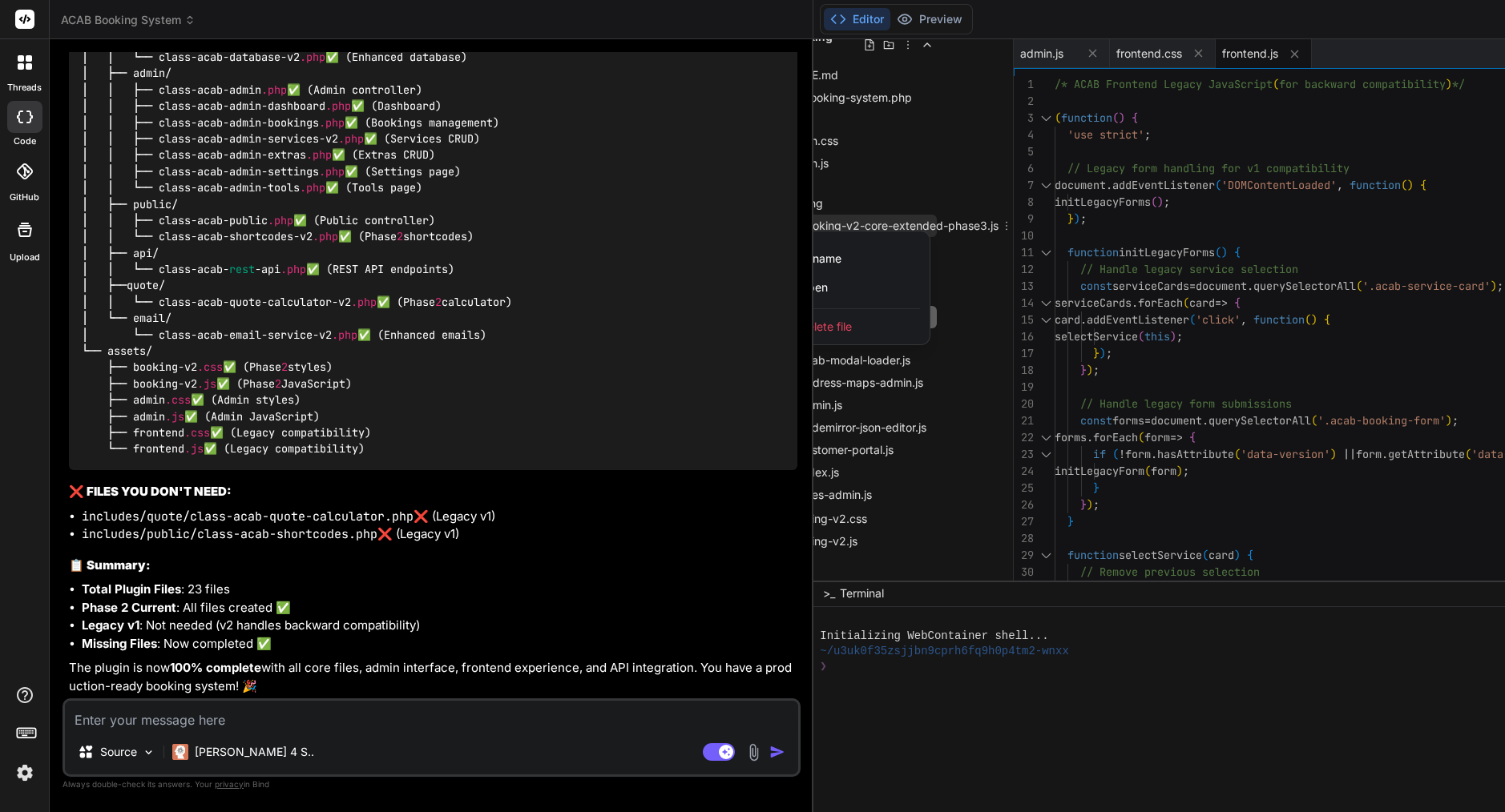
click at [770, 319] on div "Delete file" at bounding box center [849, 327] width 161 height 35
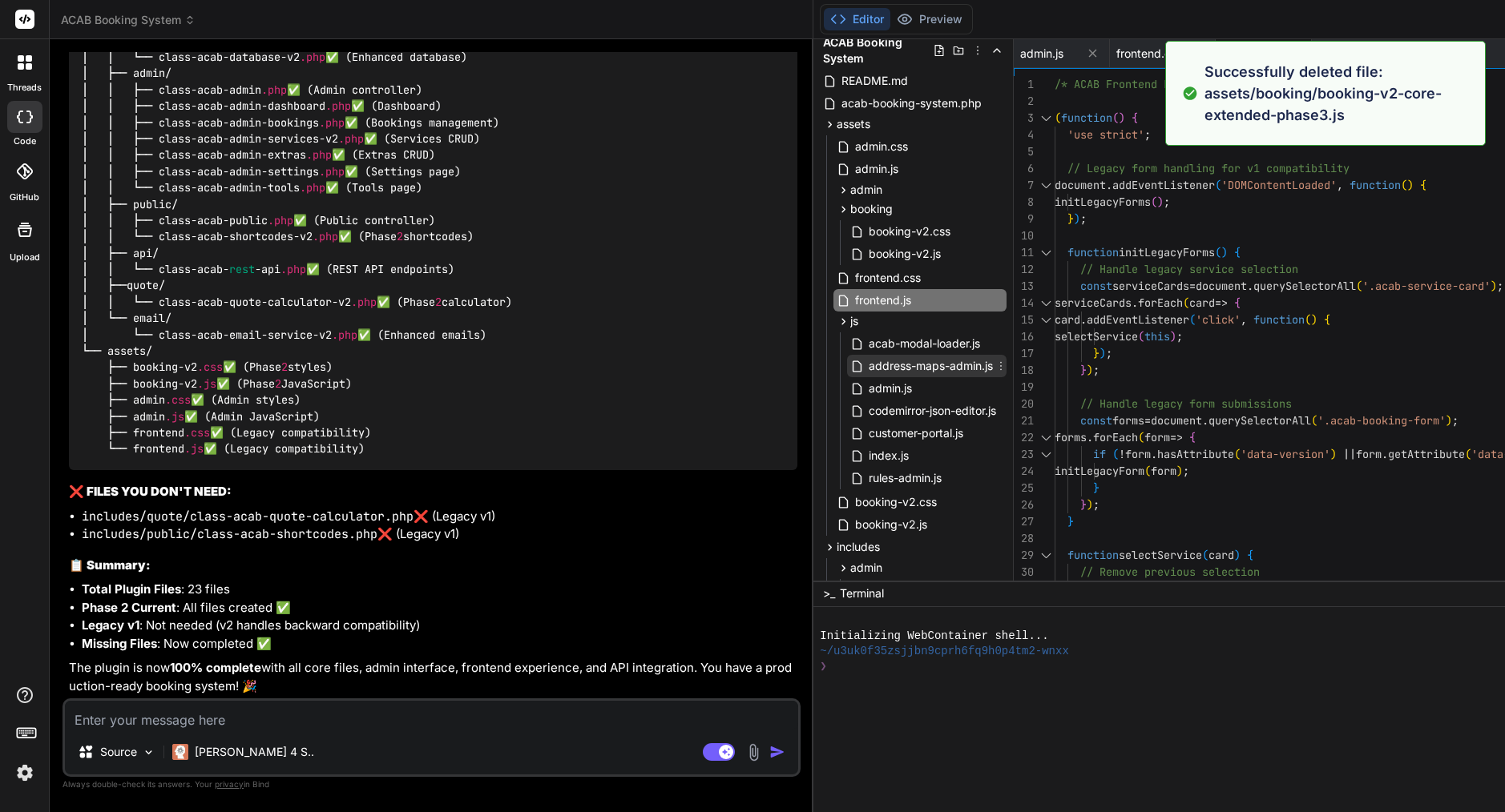
scroll to position [44, 0]
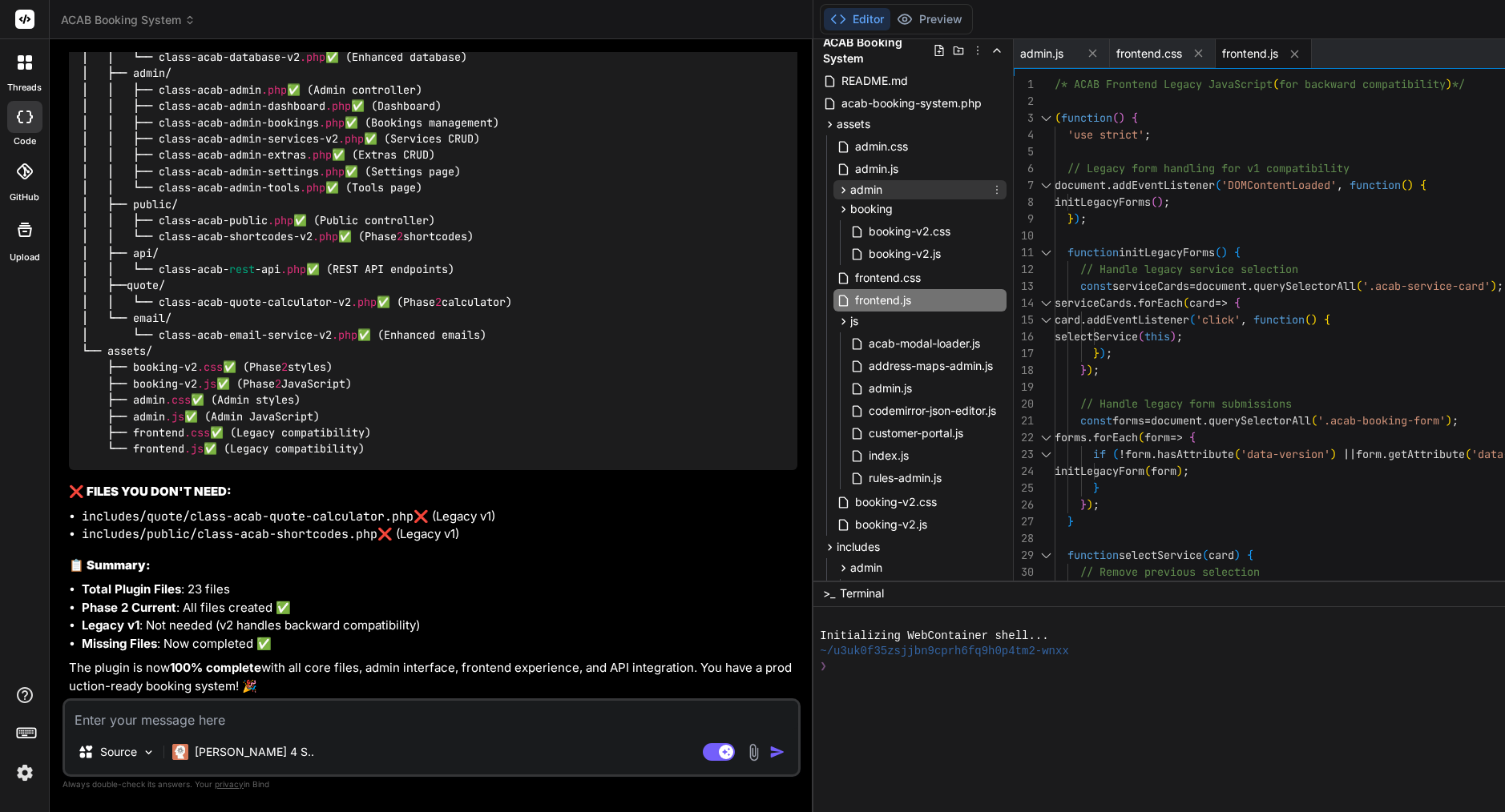
click at [850, 194] on span "admin" at bounding box center [867, 189] width 32 height 16
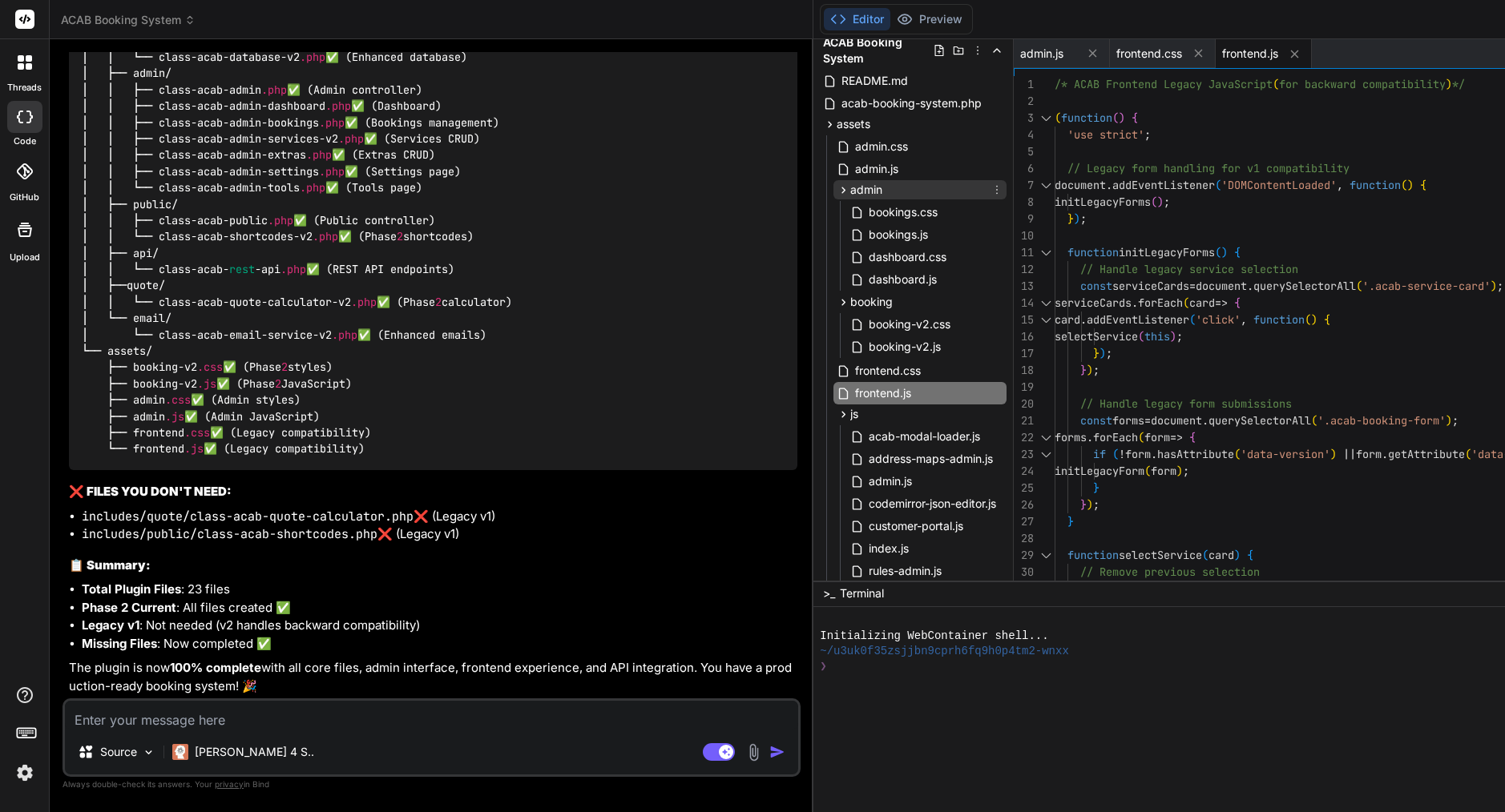
click at [990, 186] on icon at bounding box center [996, 189] width 12 height 12
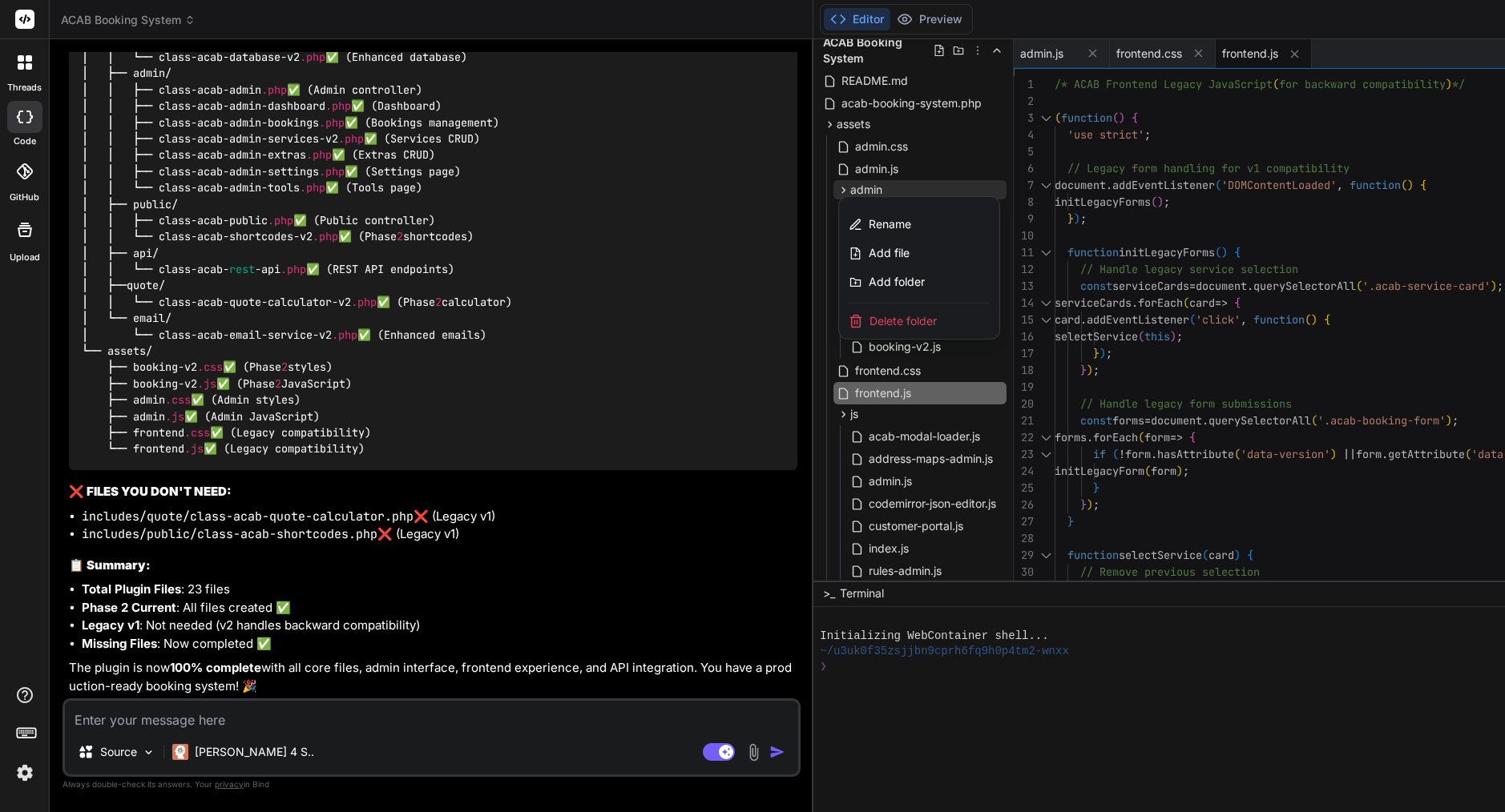
click at [869, 321] on span "Delete folder" at bounding box center [903, 321] width 67 height 16
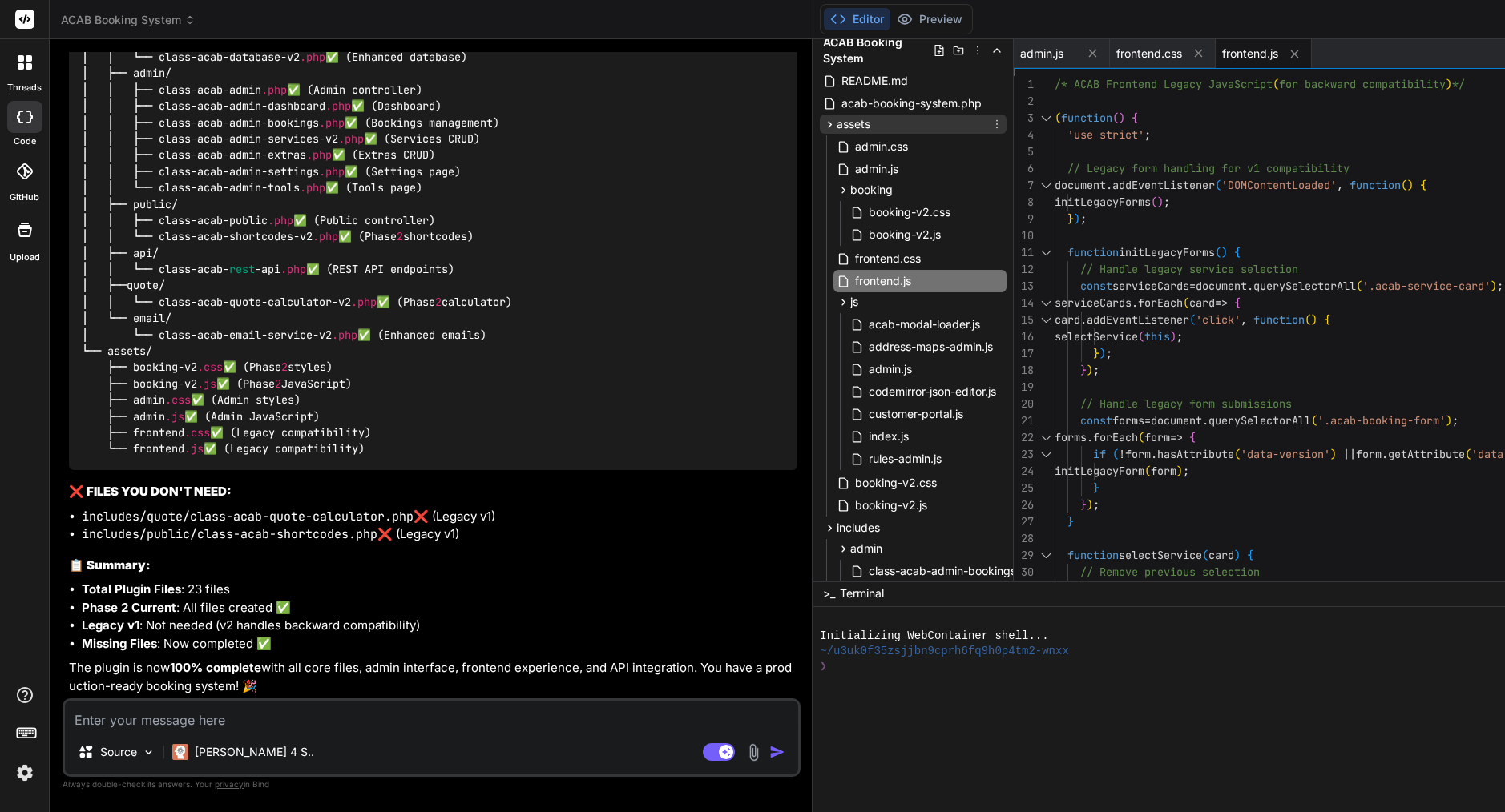
click at [823, 118] on icon at bounding box center [829, 124] width 13 height 13
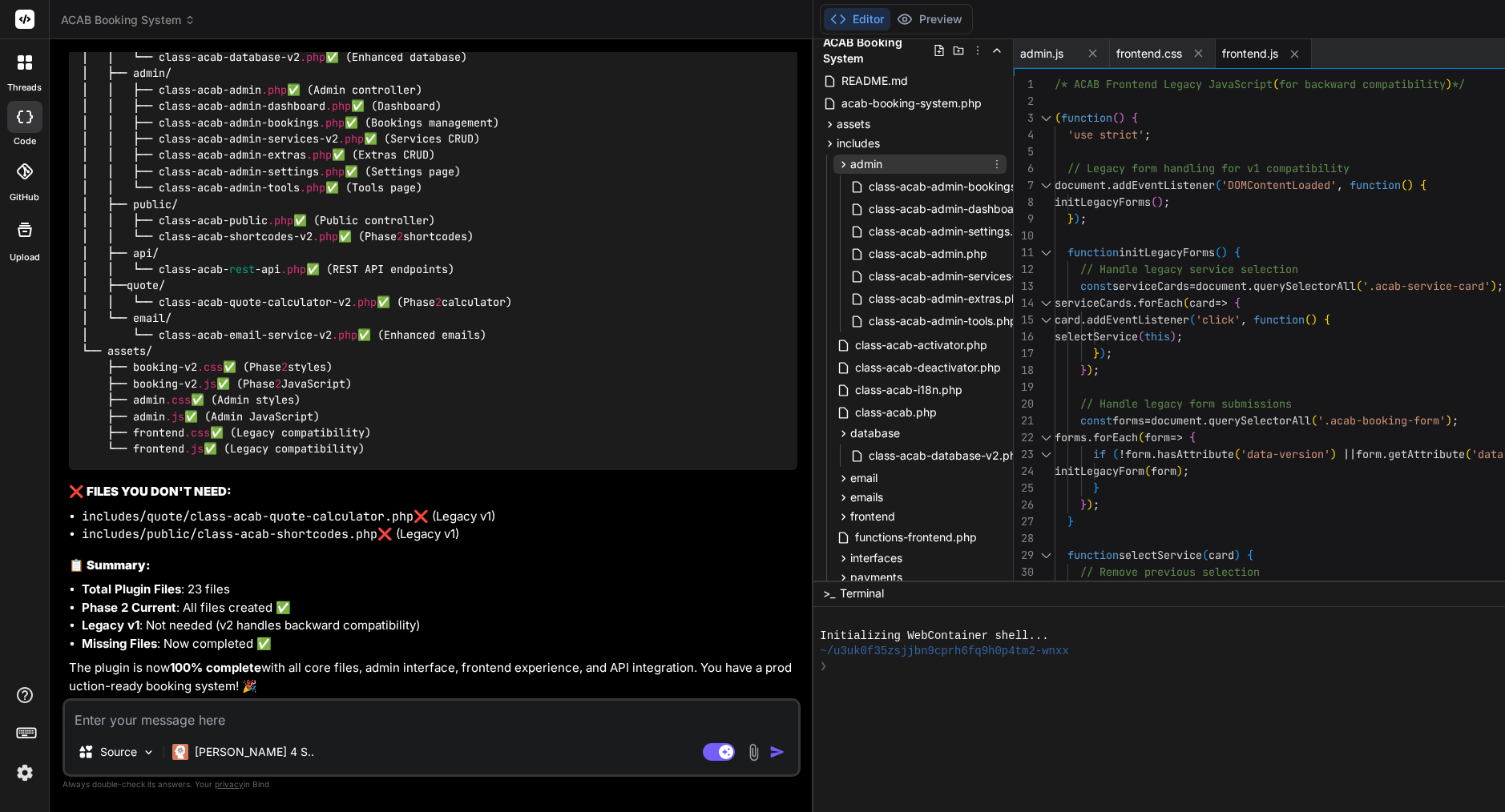
click at [850, 166] on span "admin" at bounding box center [867, 163] width 32 height 16
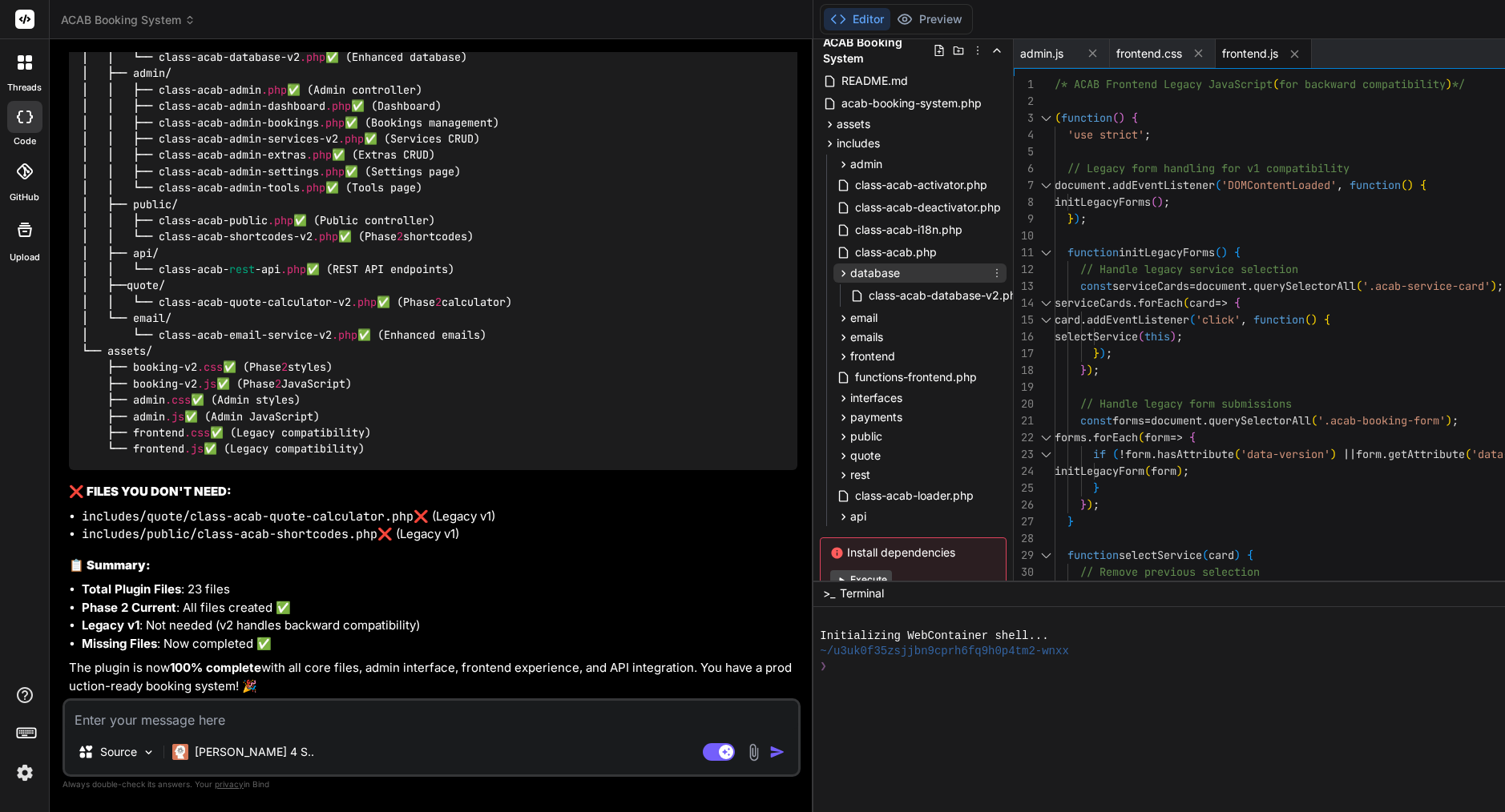
click at [836, 274] on icon at bounding box center [843, 274] width 13 height 13
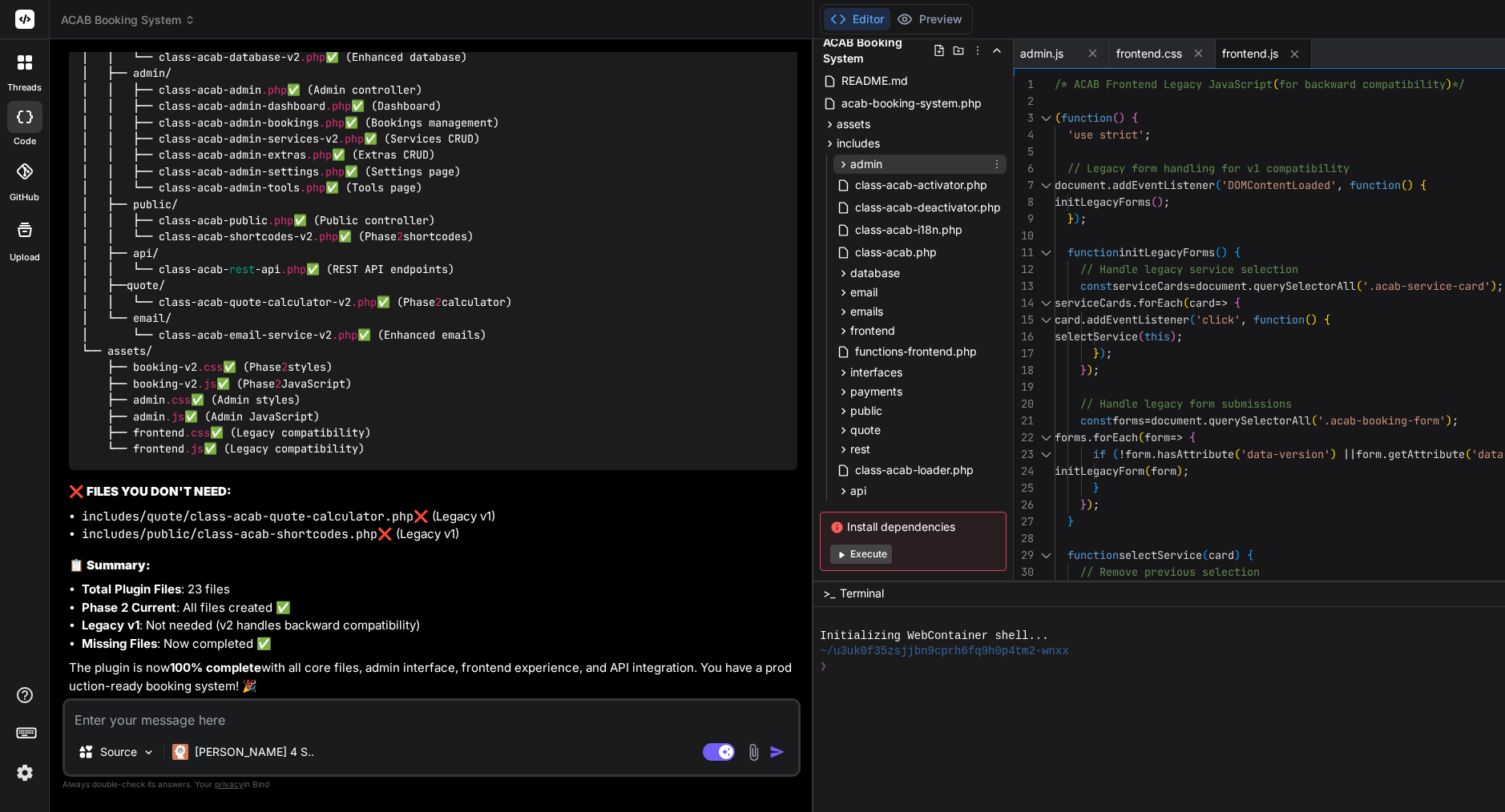
click at [850, 166] on span "admin" at bounding box center [867, 163] width 32 height 16
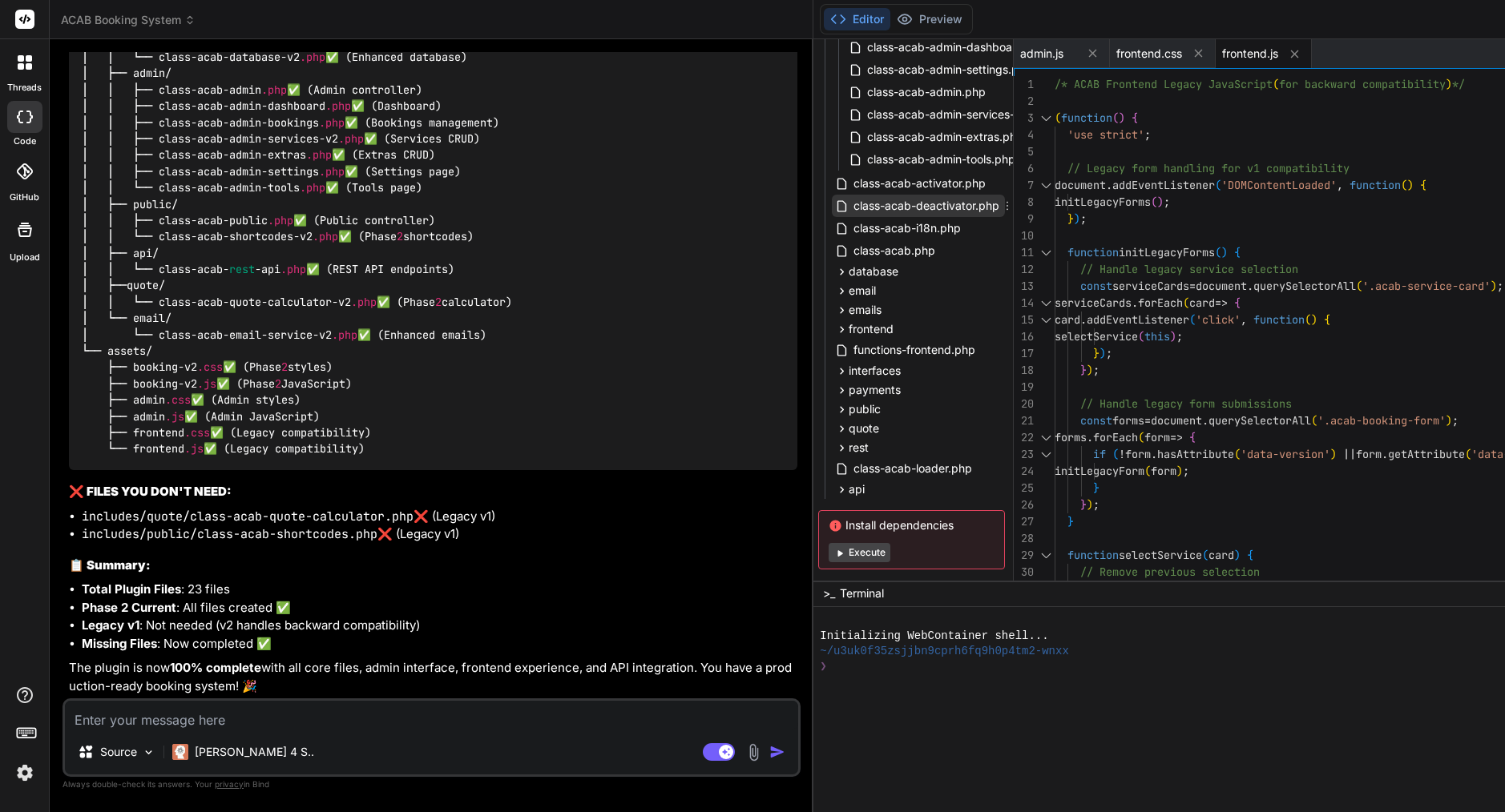
scroll to position [217, 2]
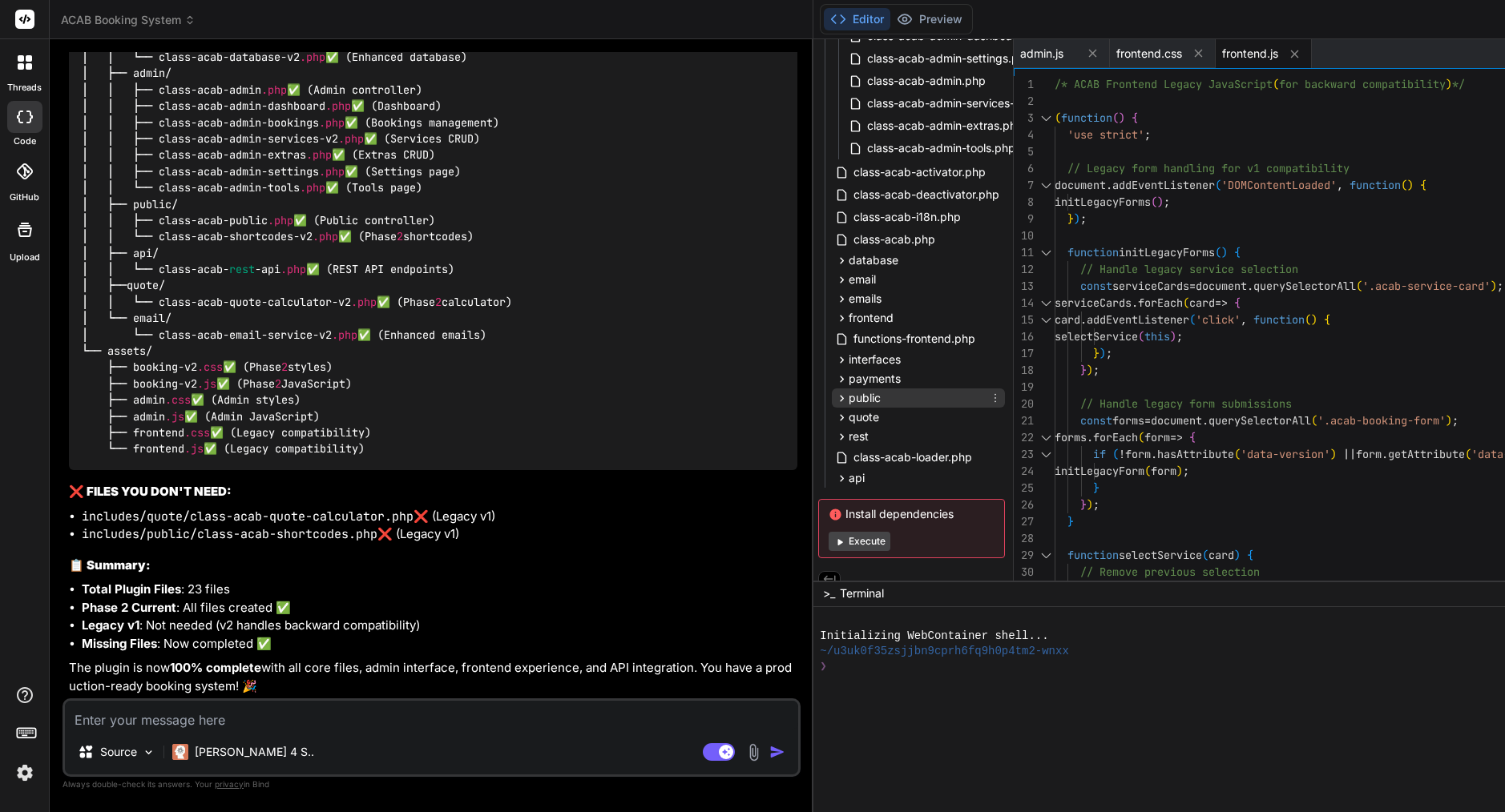
click at [848, 395] on span "public" at bounding box center [865, 398] width 32 height 16
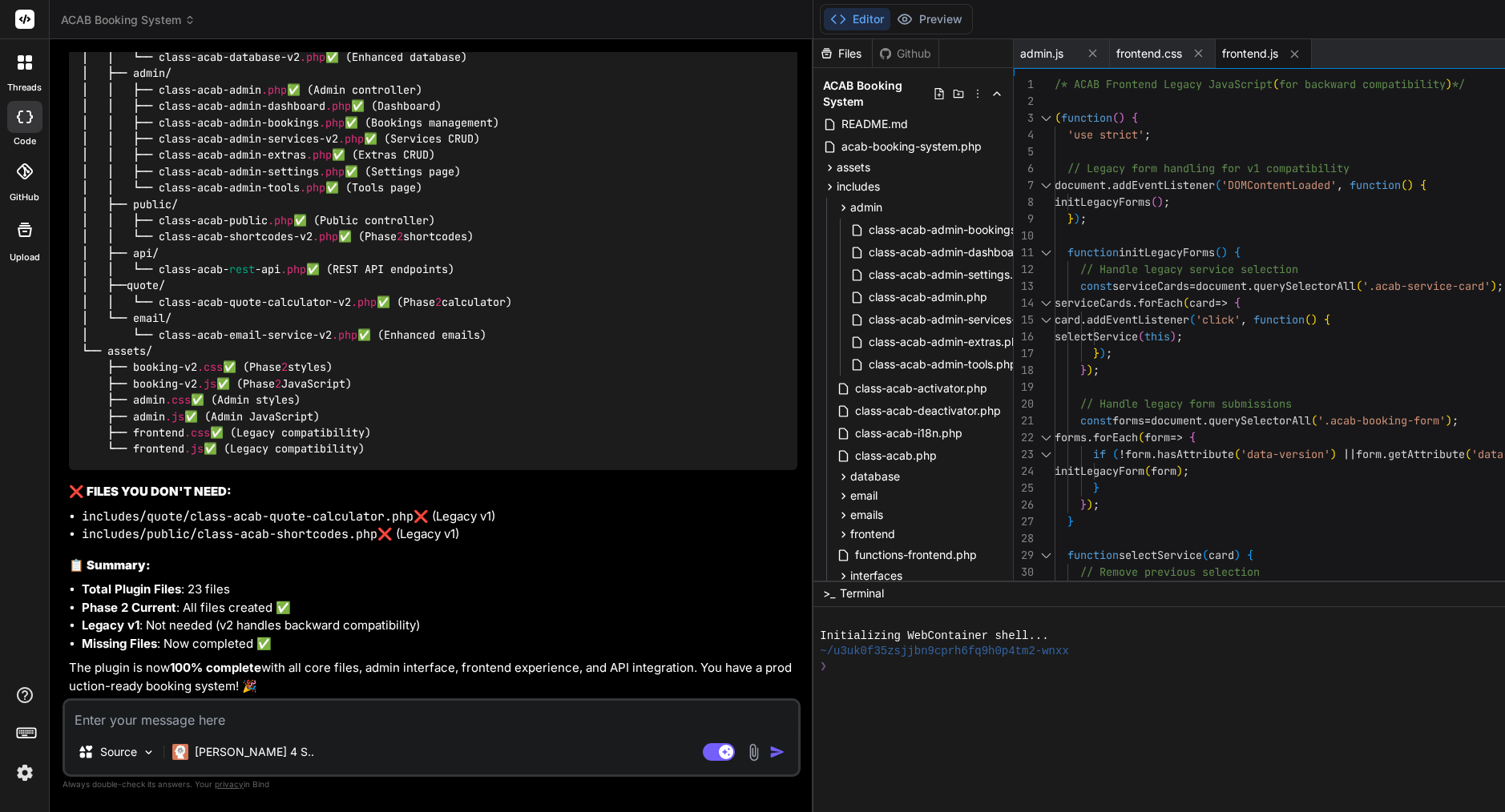
scroll to position [24706, 0]
click at [836, 161] on span "assets" at bounding box center [852, 167] width 33 height 16
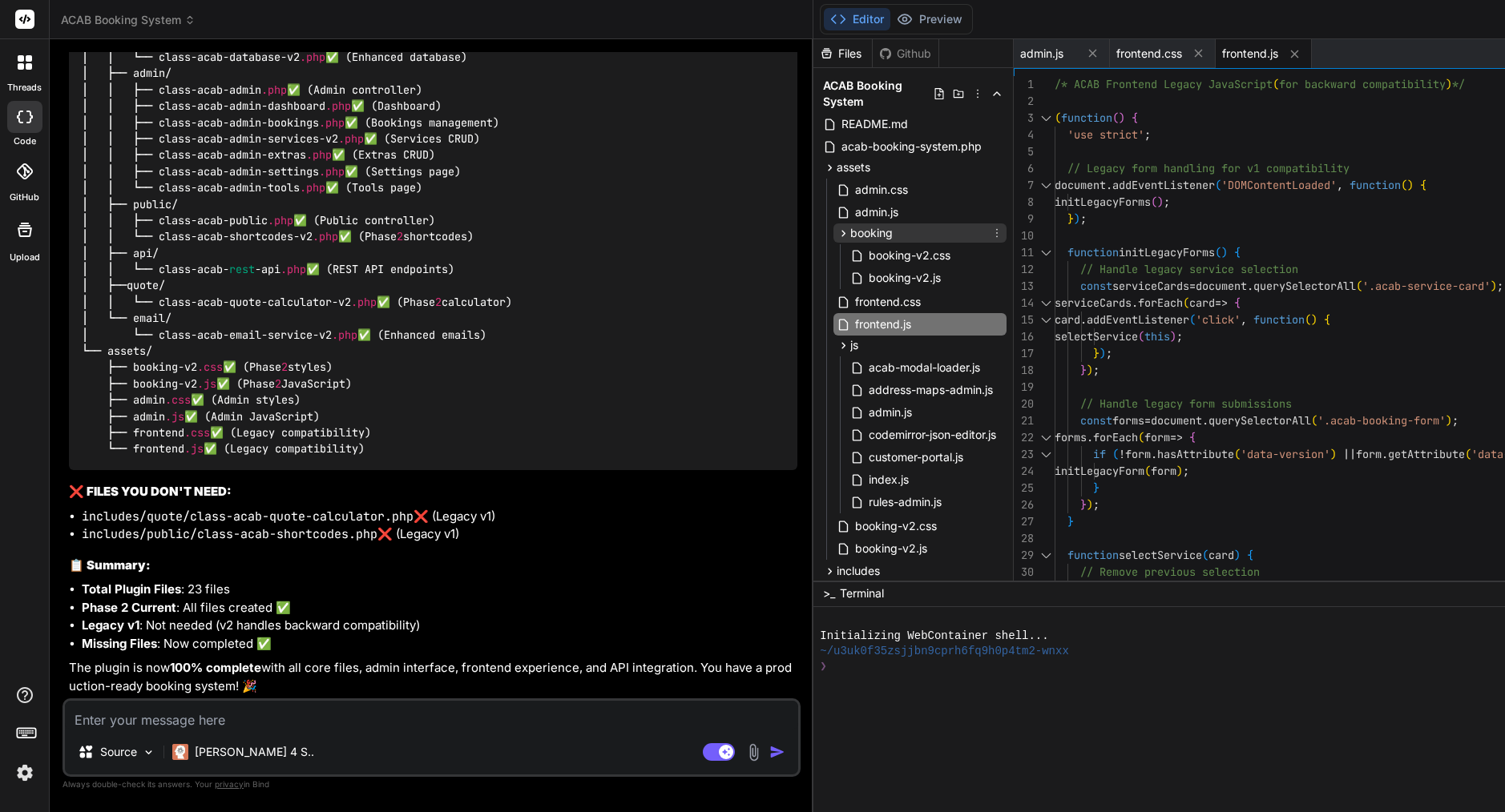
click at [850, 228] on span "booking" at bounding box center [871, 233] width 43 height 16
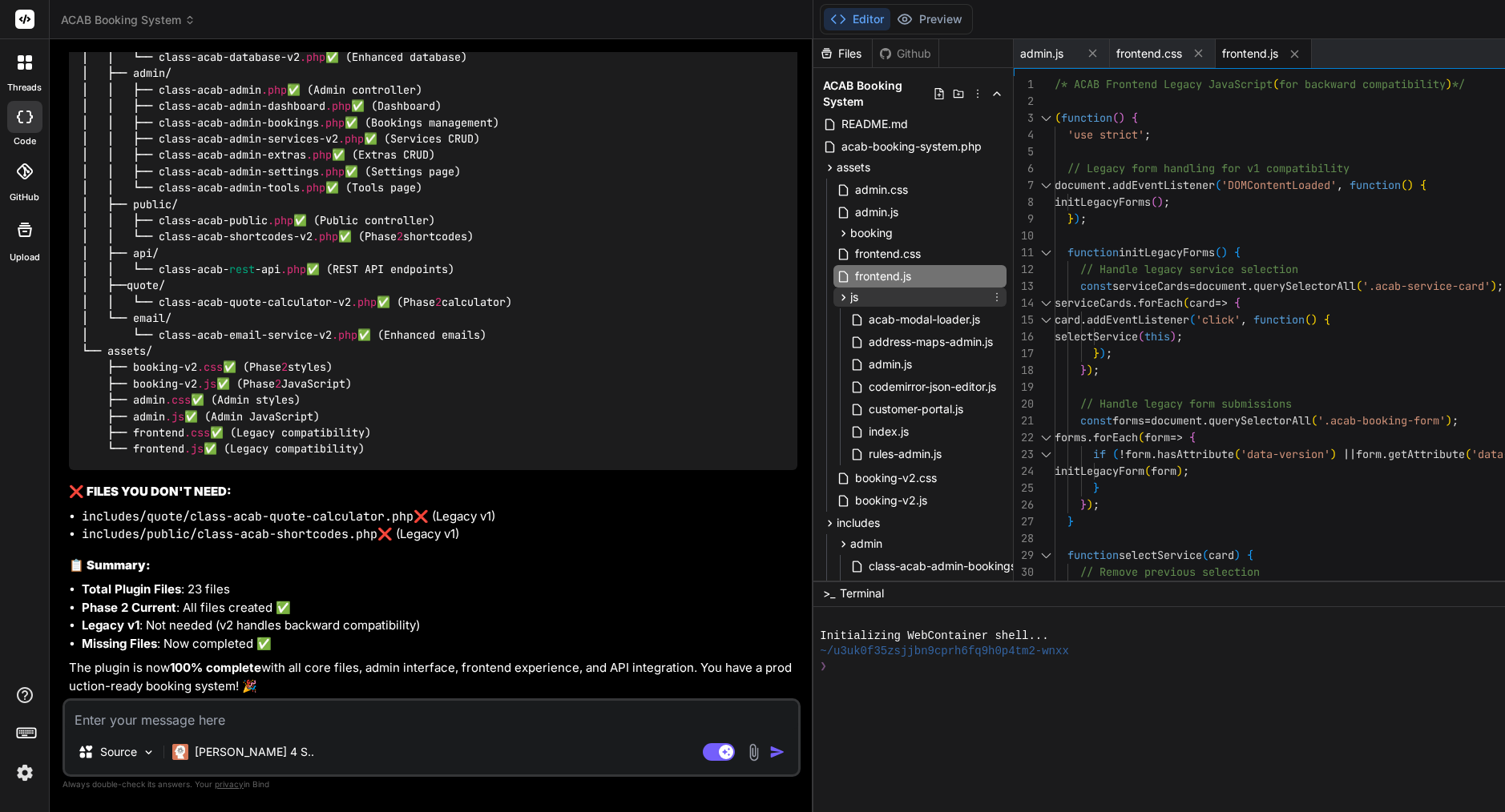
click at [833, 294] on div "js" at bounding box center [920, 297] width 173 height 19
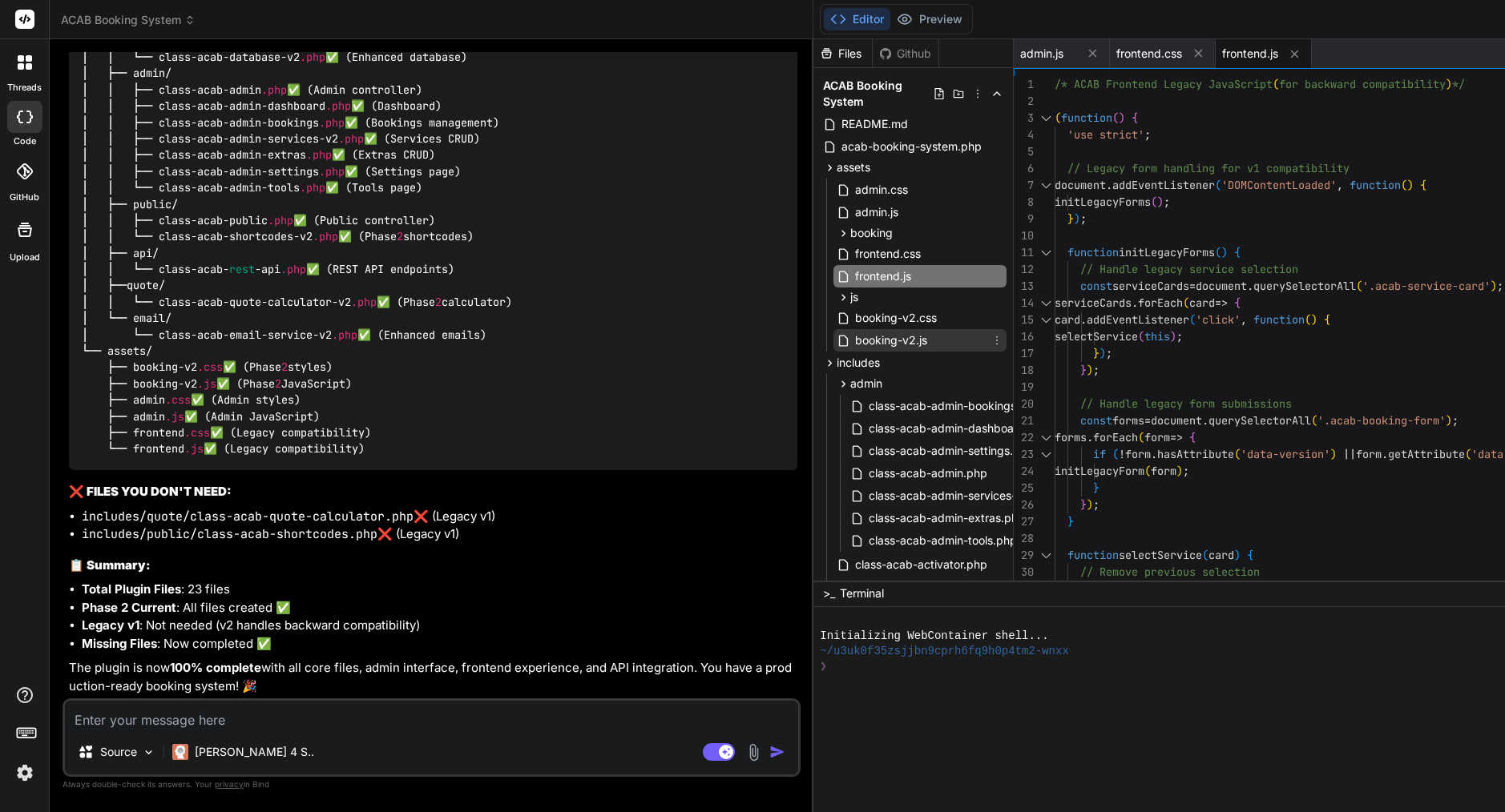
scroll to position [58, 0]
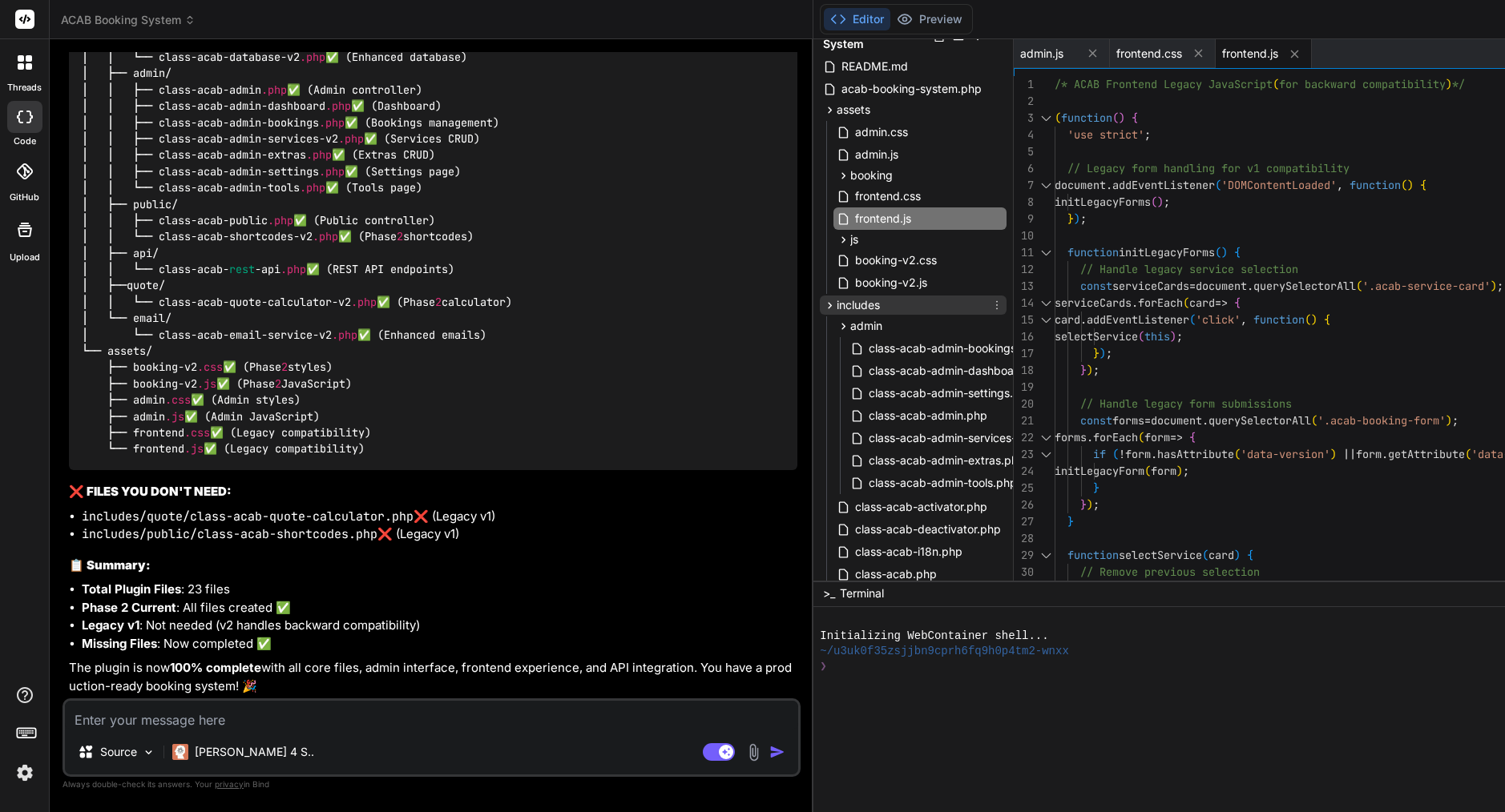
click at [836, 308] on span "includes" at bounding box center [858, 305] width 44 height 16
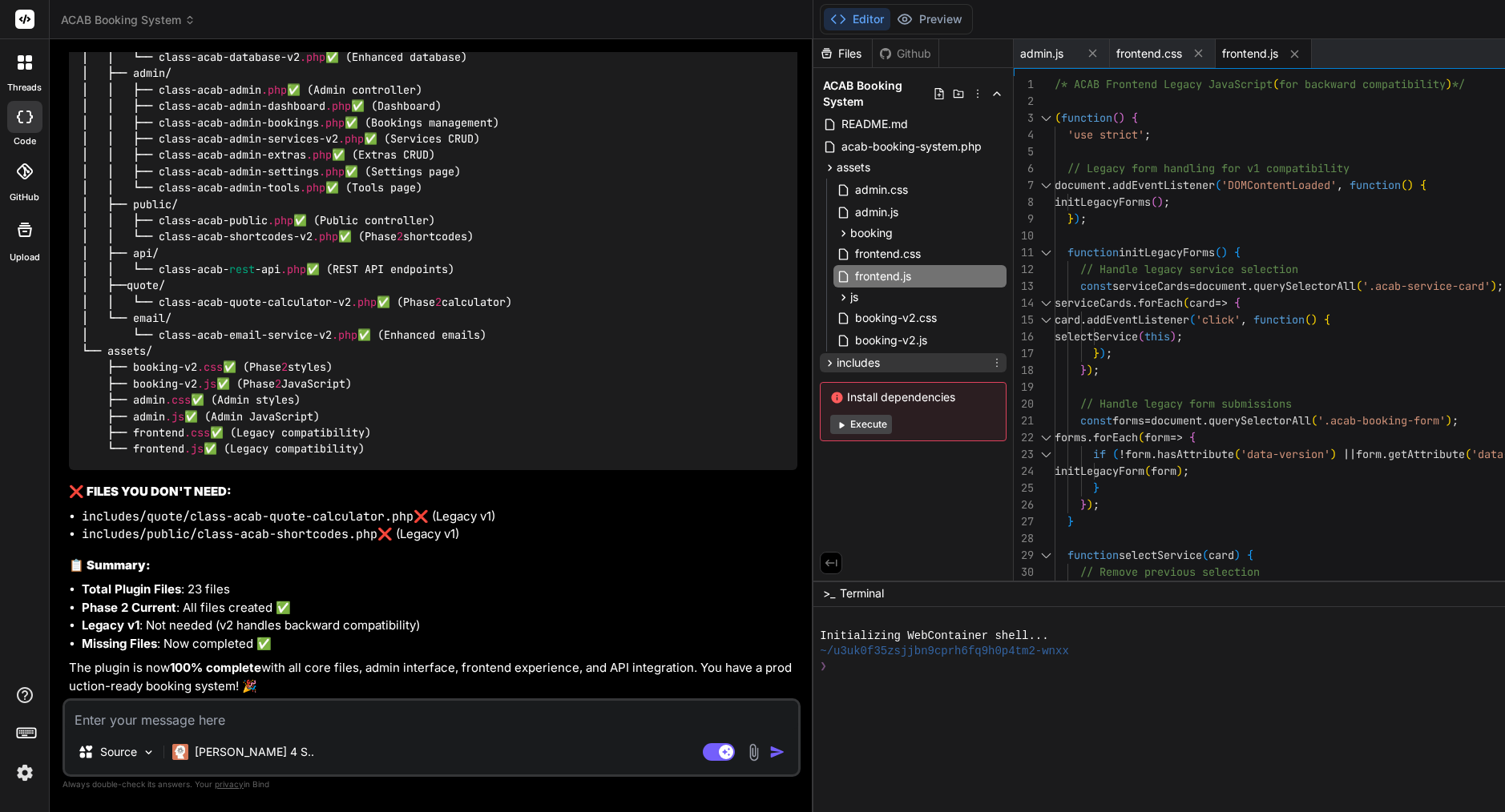
click at [836, 357] on span "includes" at bounding box center [858, 363] width 44 height 16
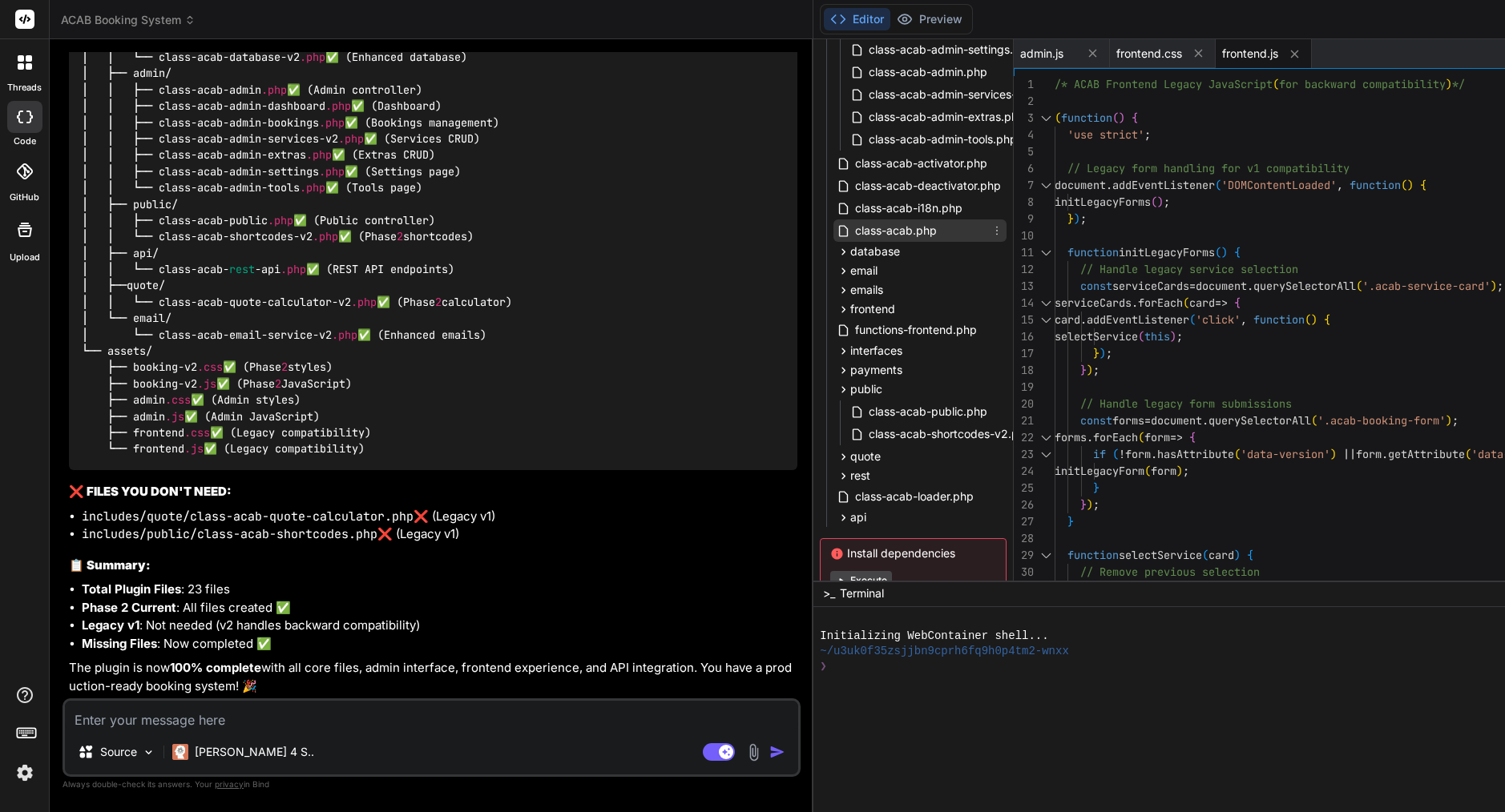
scroll to position [417, 0]
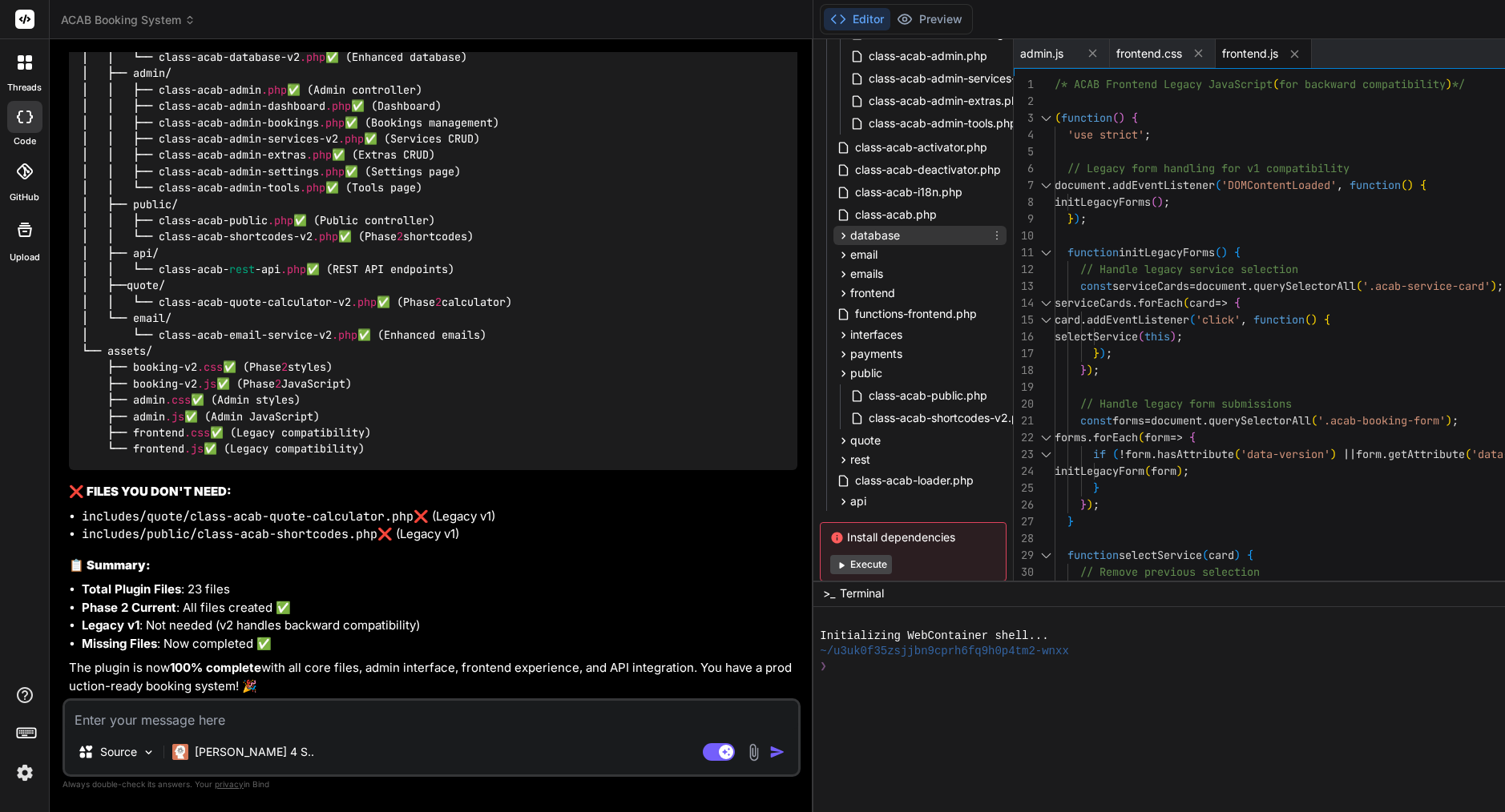
click at [850, 239] on span "database" at bounding box center [875, 236] width 49 height 16
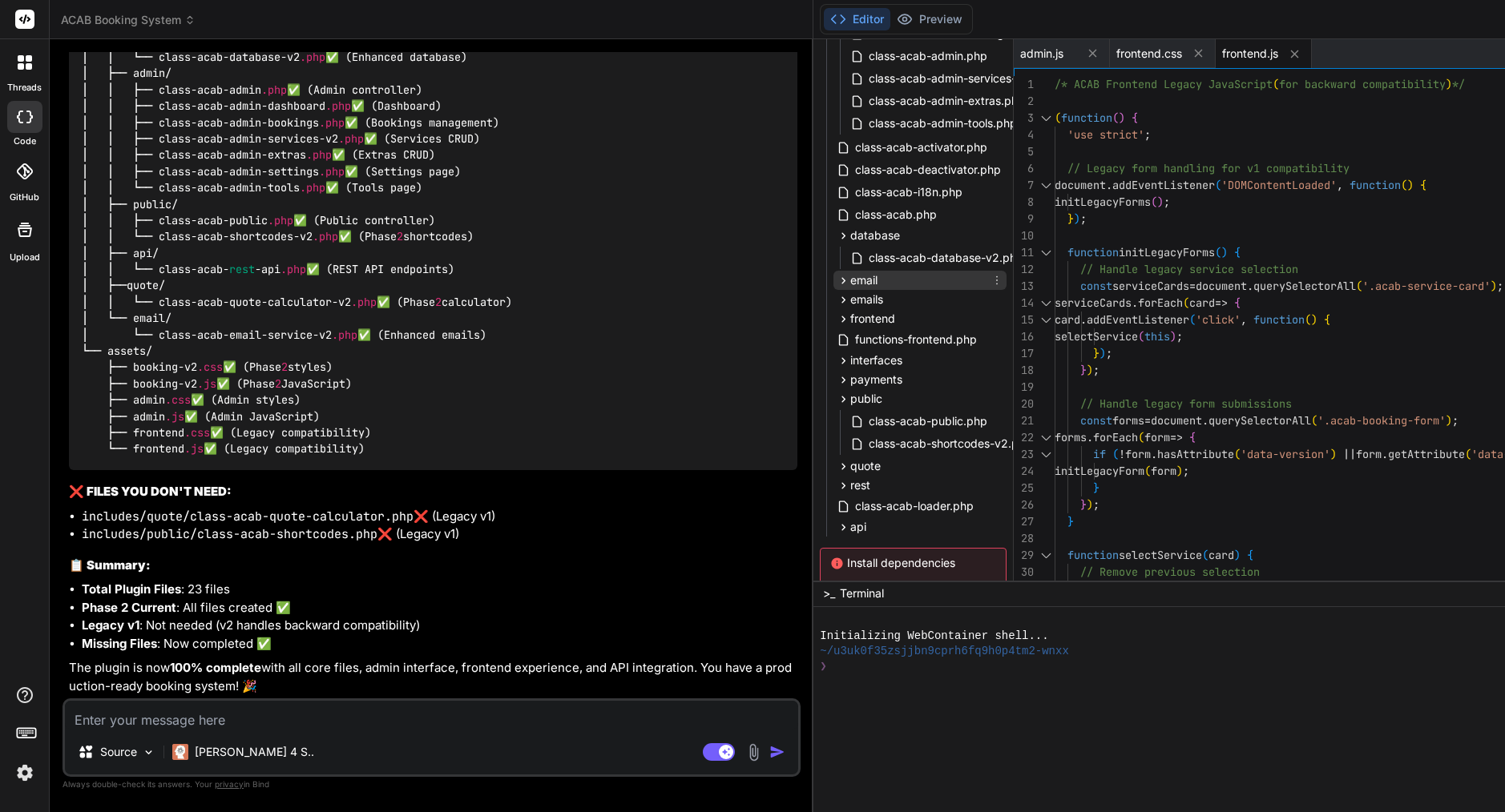
click at [833, 289] on div "email" at bounding box center [920, 280] width 173 height 19
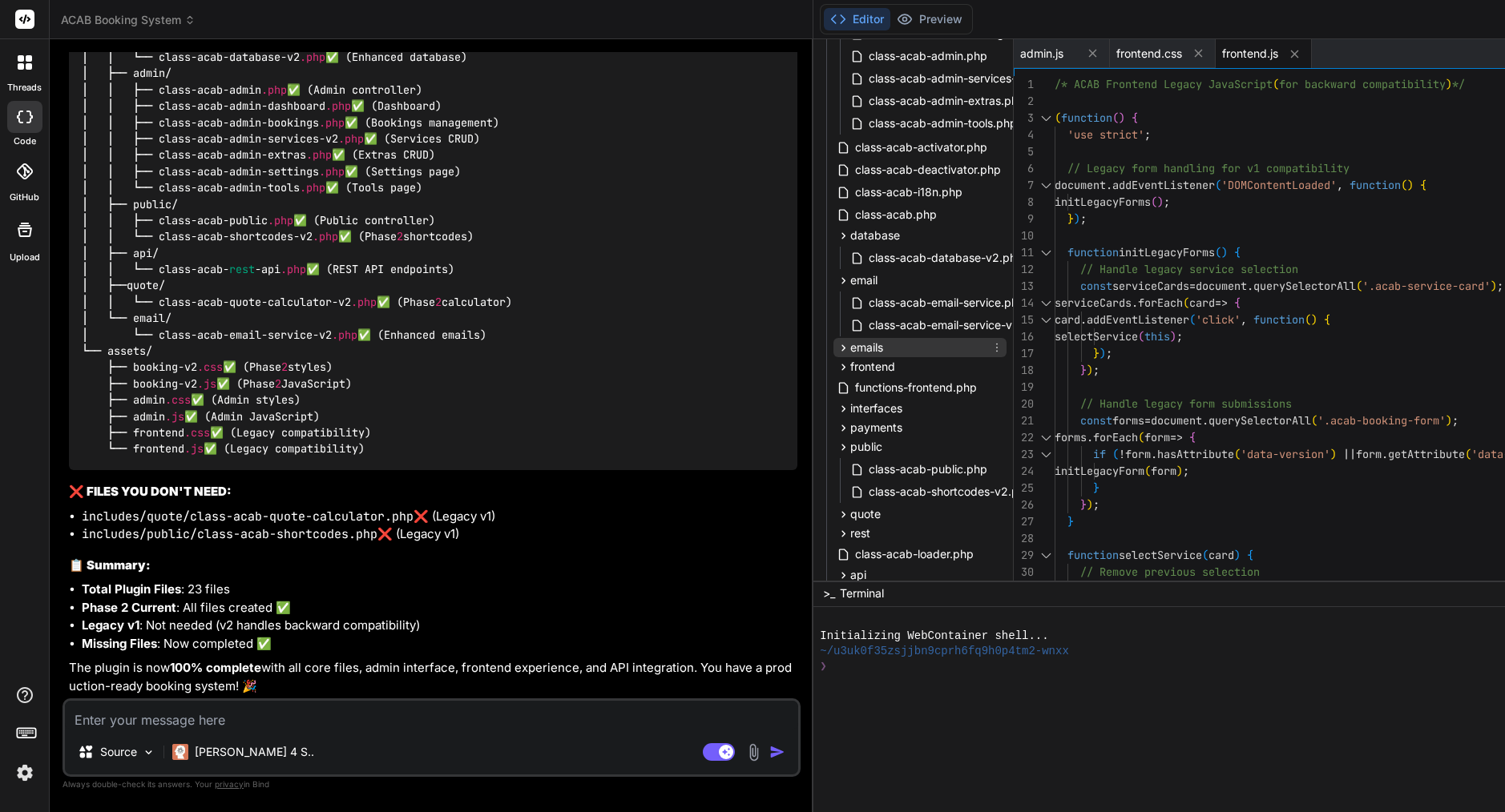
click at [850, 346] on span "emails" at bounding box center [867, 348] width 33 height 16
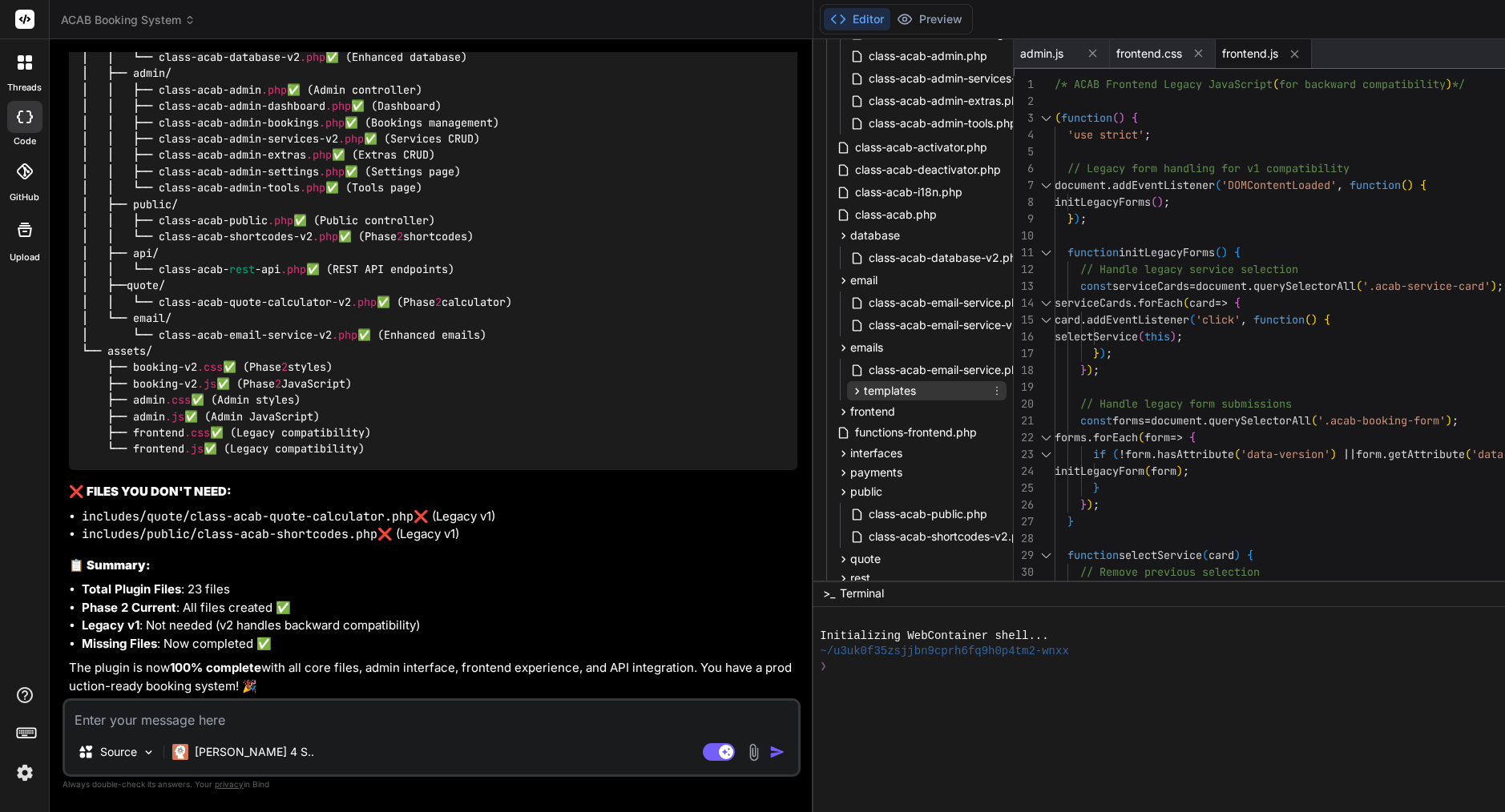
click at [864, 392] on span "templates" at bounding box center [889, 390] width 52 height 16
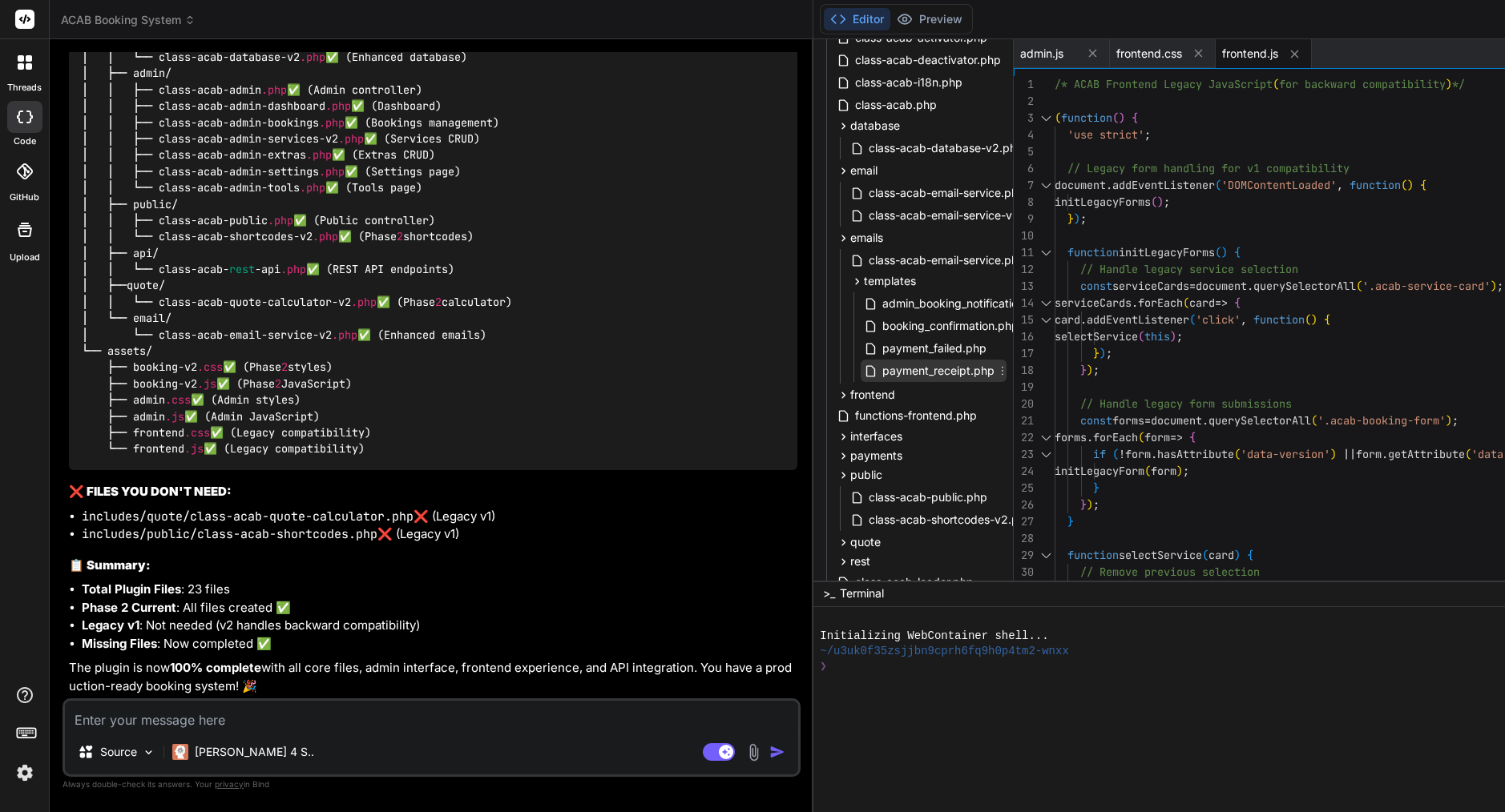
scroll to position [570, 0]
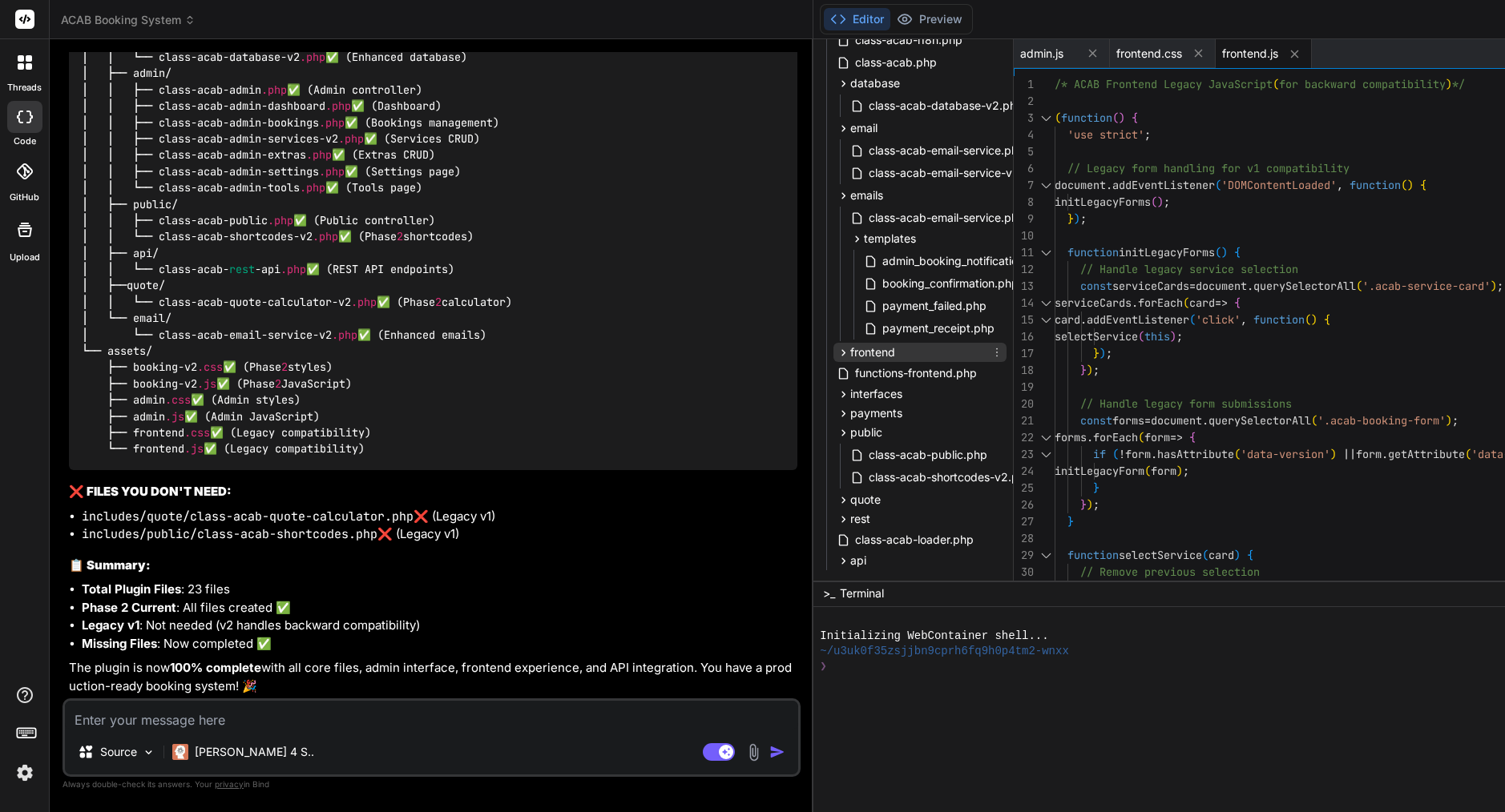
click at [850, 349] on span "frontend" at bounding box center [872, 352] width 45 height 16
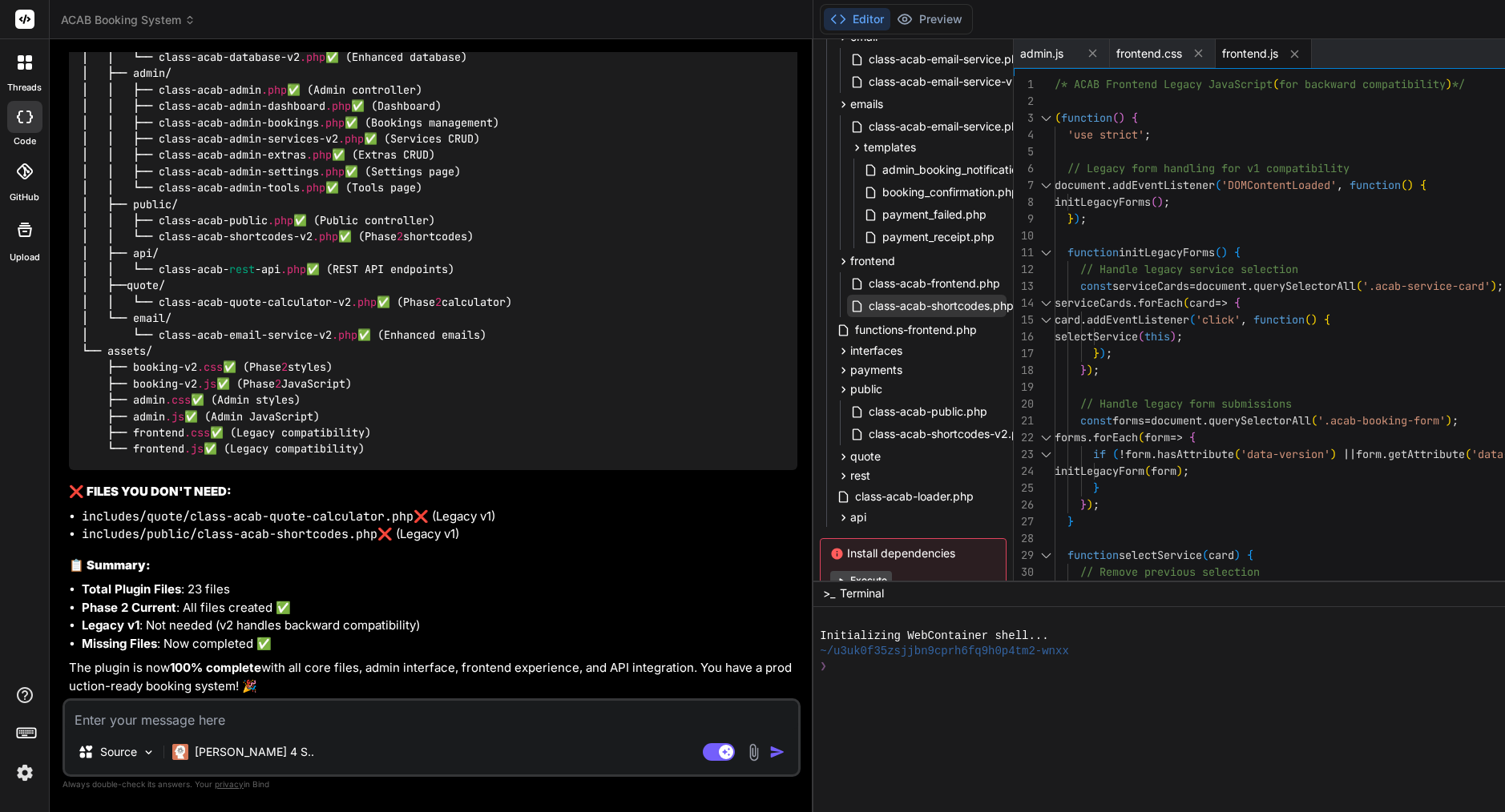
scroll to position [686, 0]
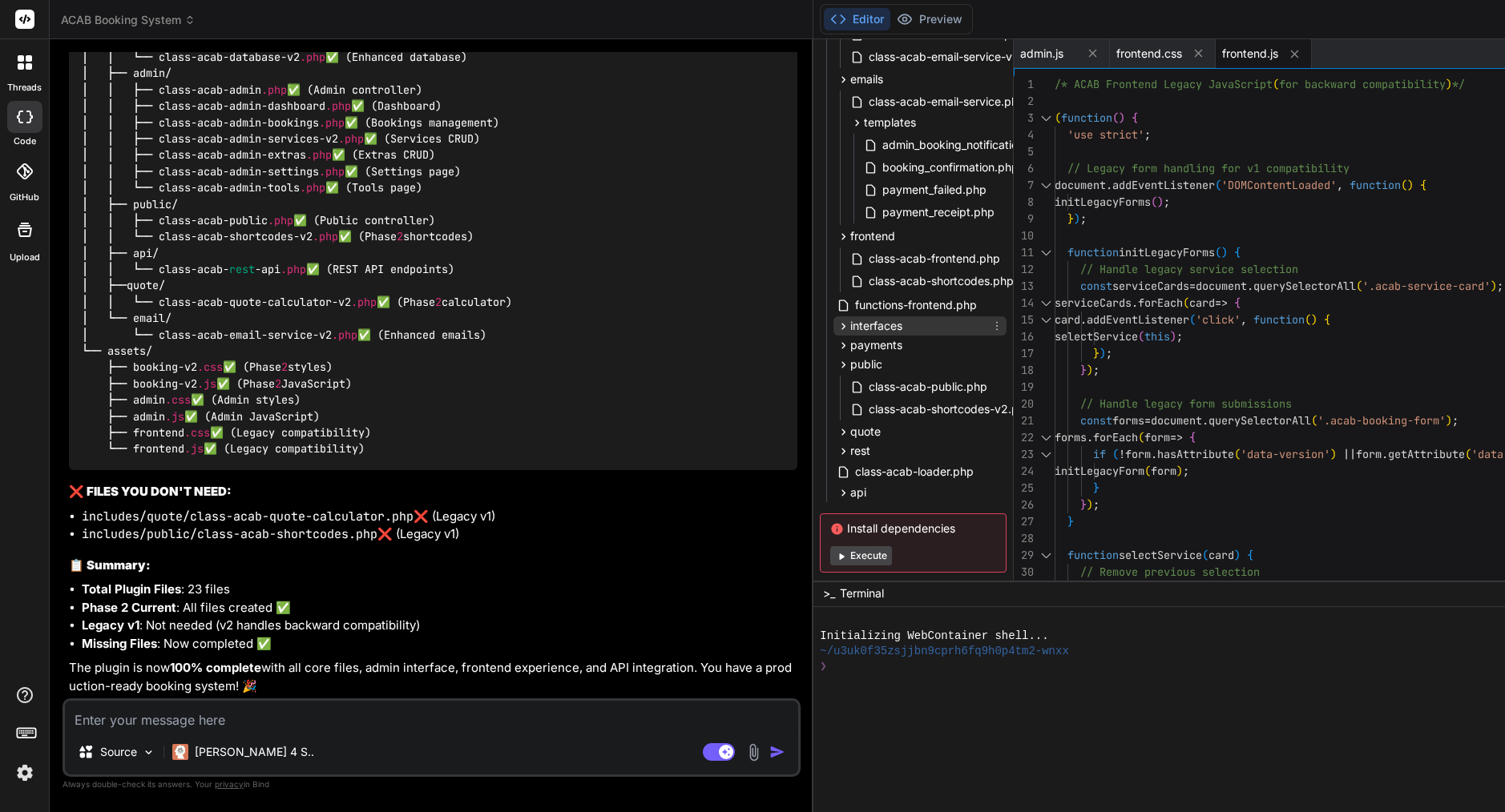
click at [850, 325] on span "interfaces" at bounding box center [876, 326] width 52 height 16
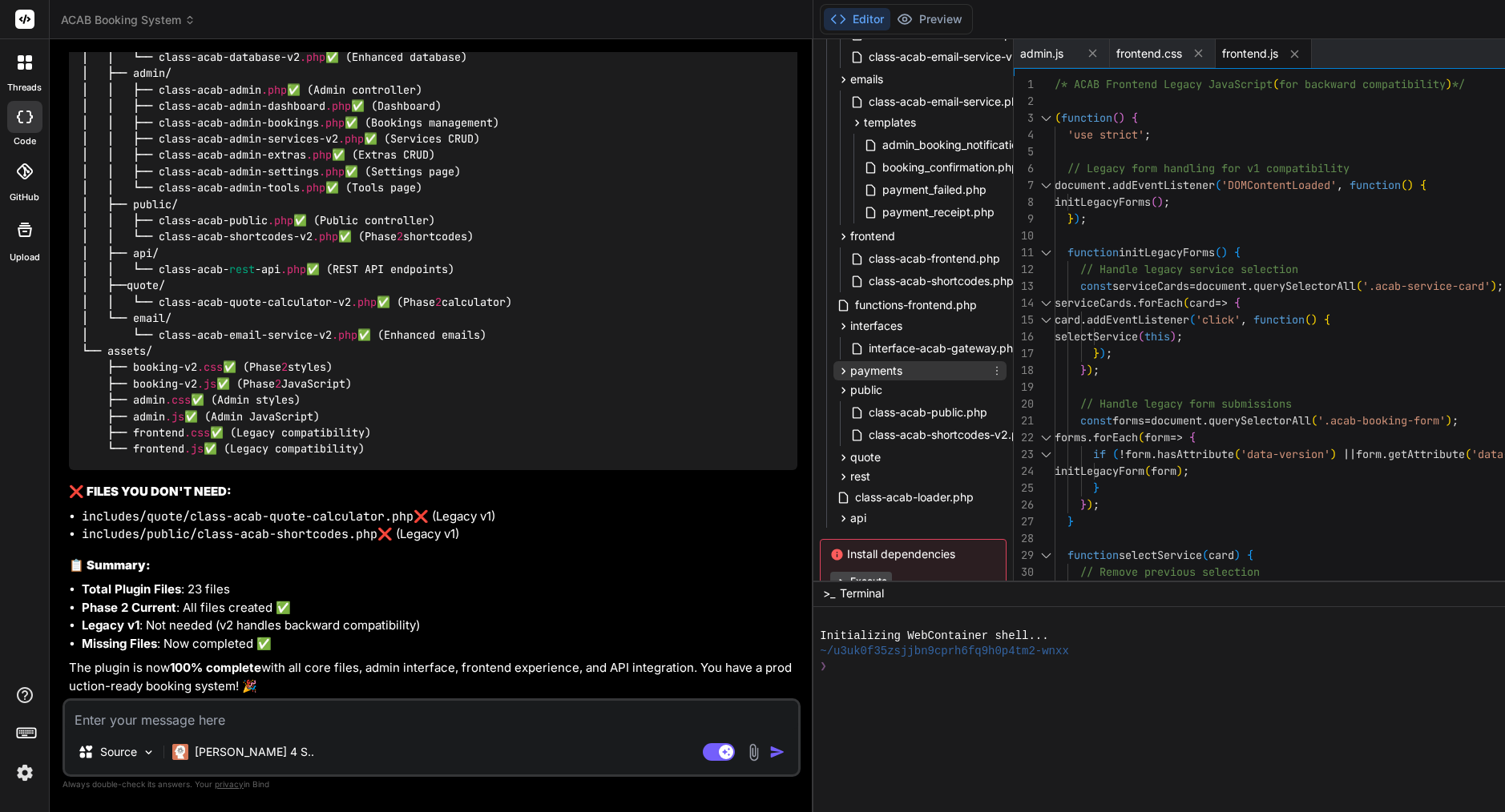
click at [850, 368] on span "payments" at bounding box center [876, 370] width 52 height 16
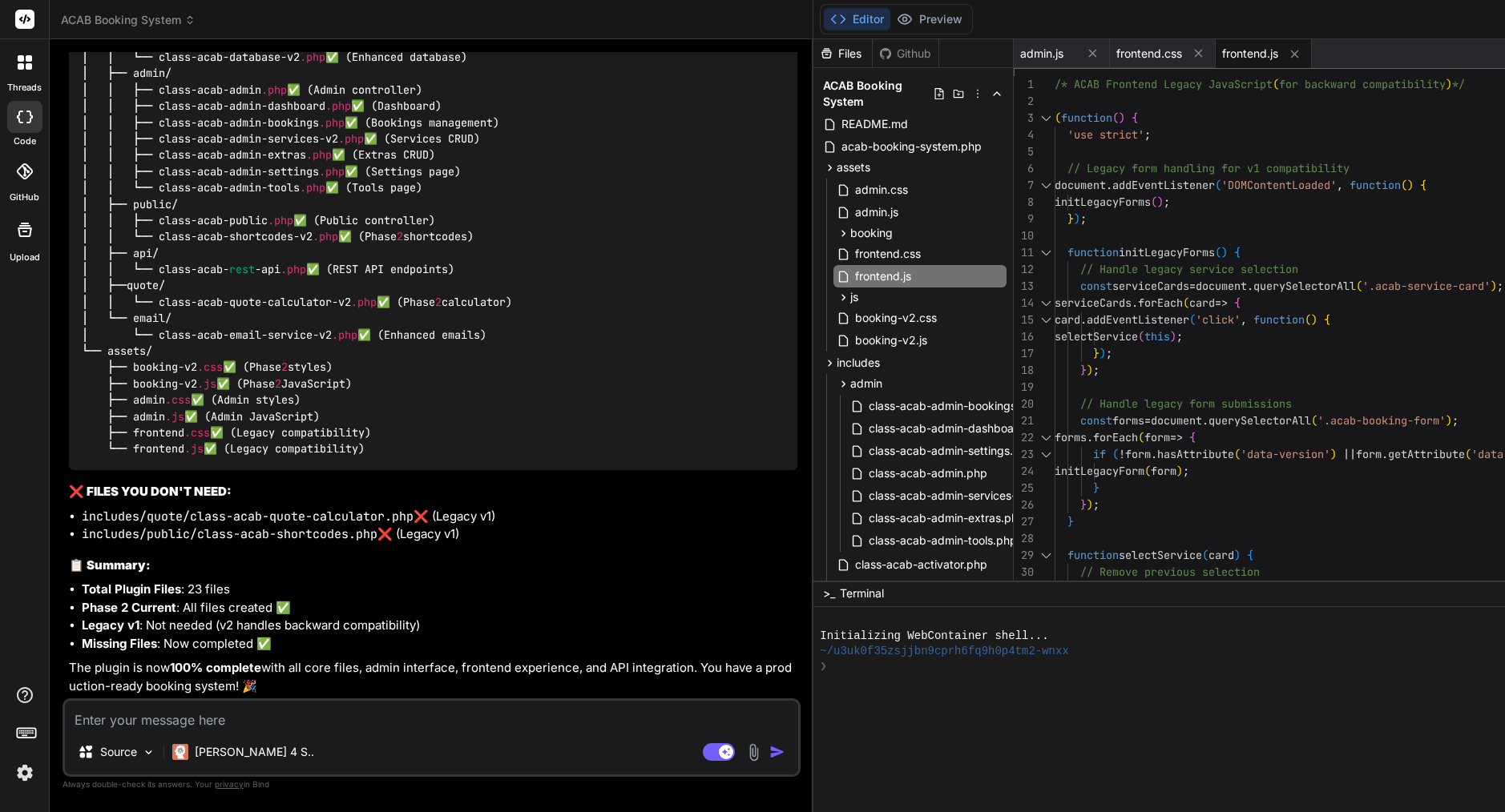
scroll to position [0, 0]
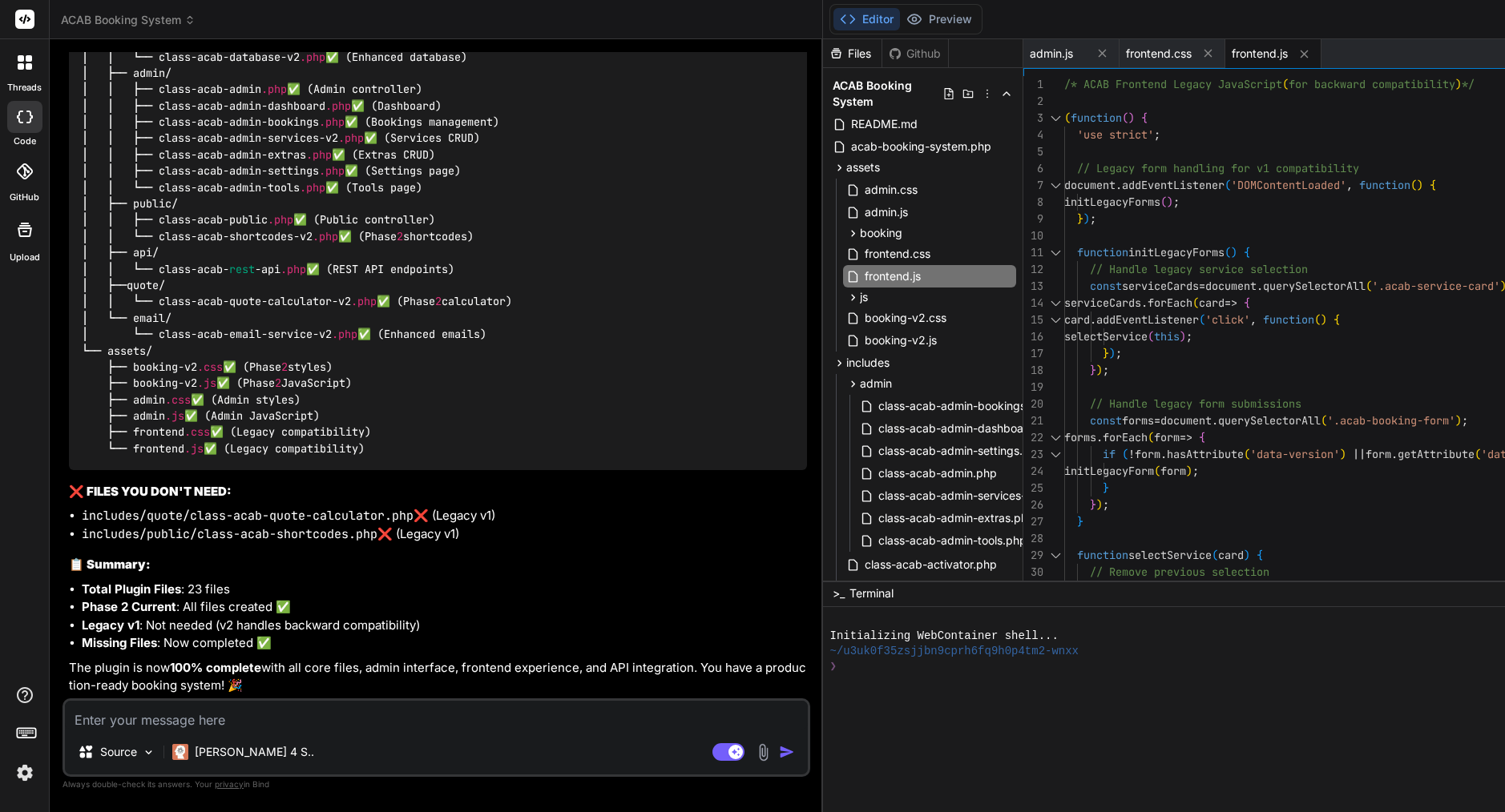
scroll to position [24897, 0]
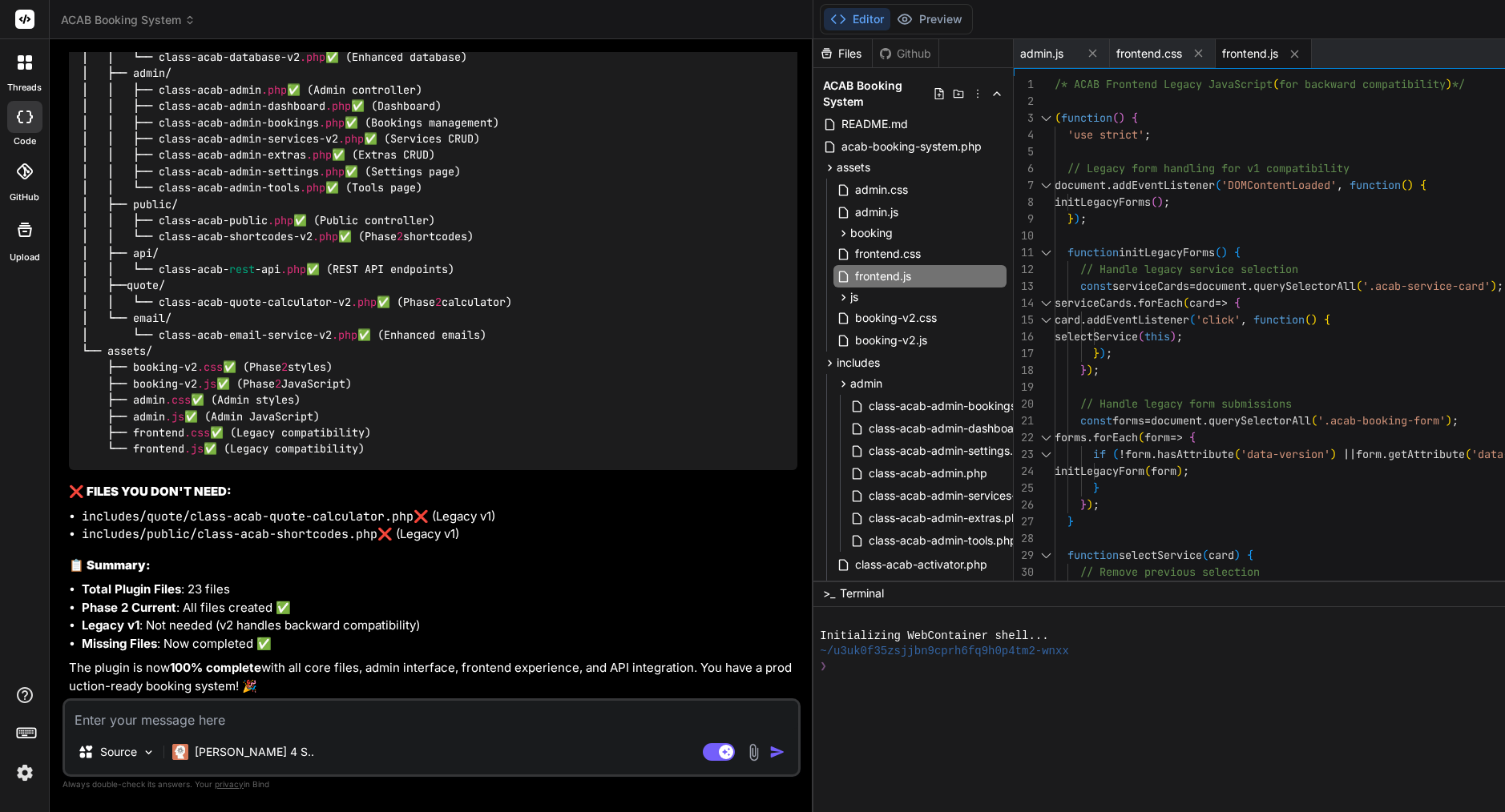
click at [276, 718] on textarea at bounding box center [431, 715] width 733 height 28
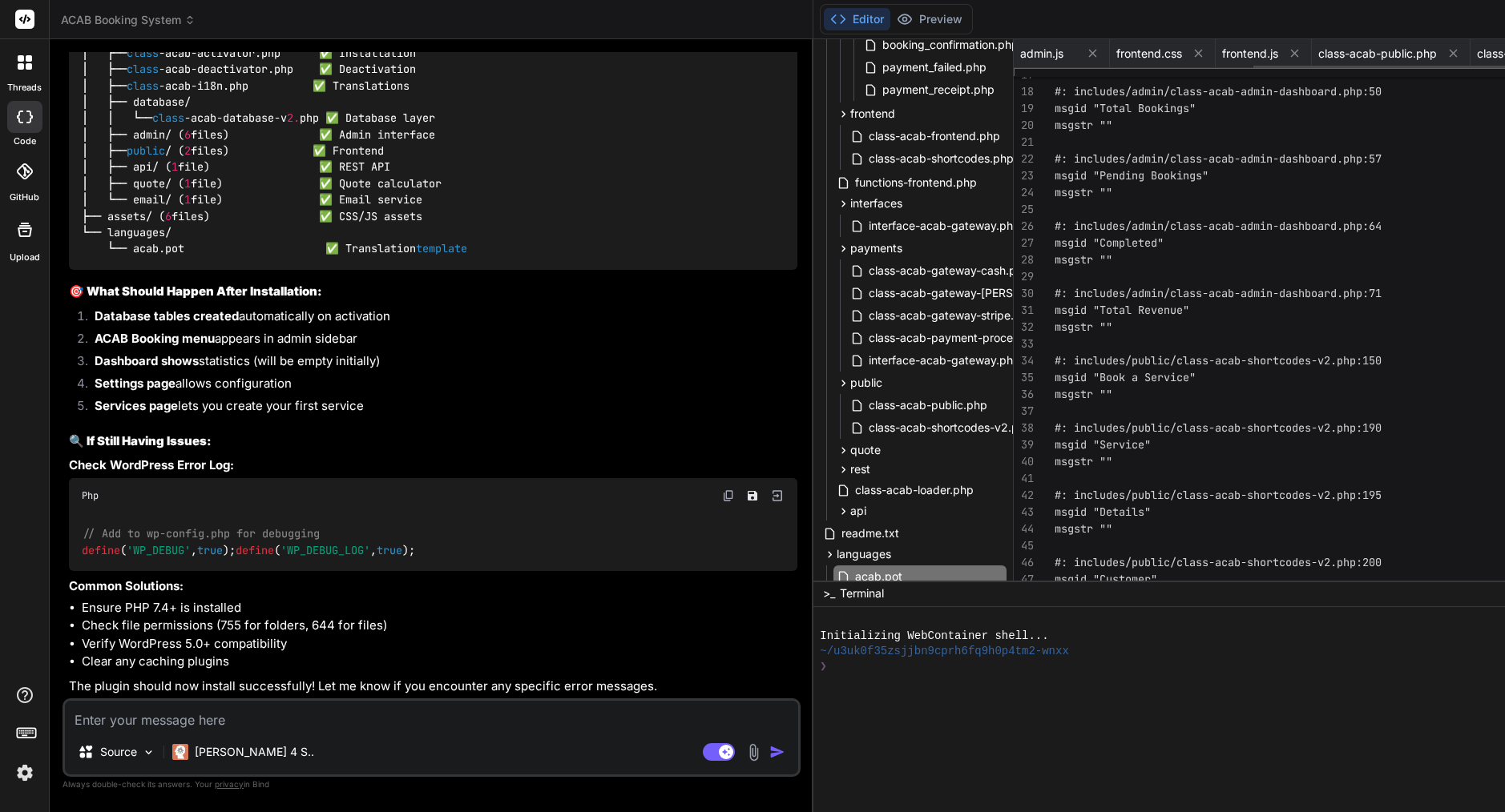
scroll to position [0, 0]
